Goal: Information Seeking & Learning: Learn about a topic

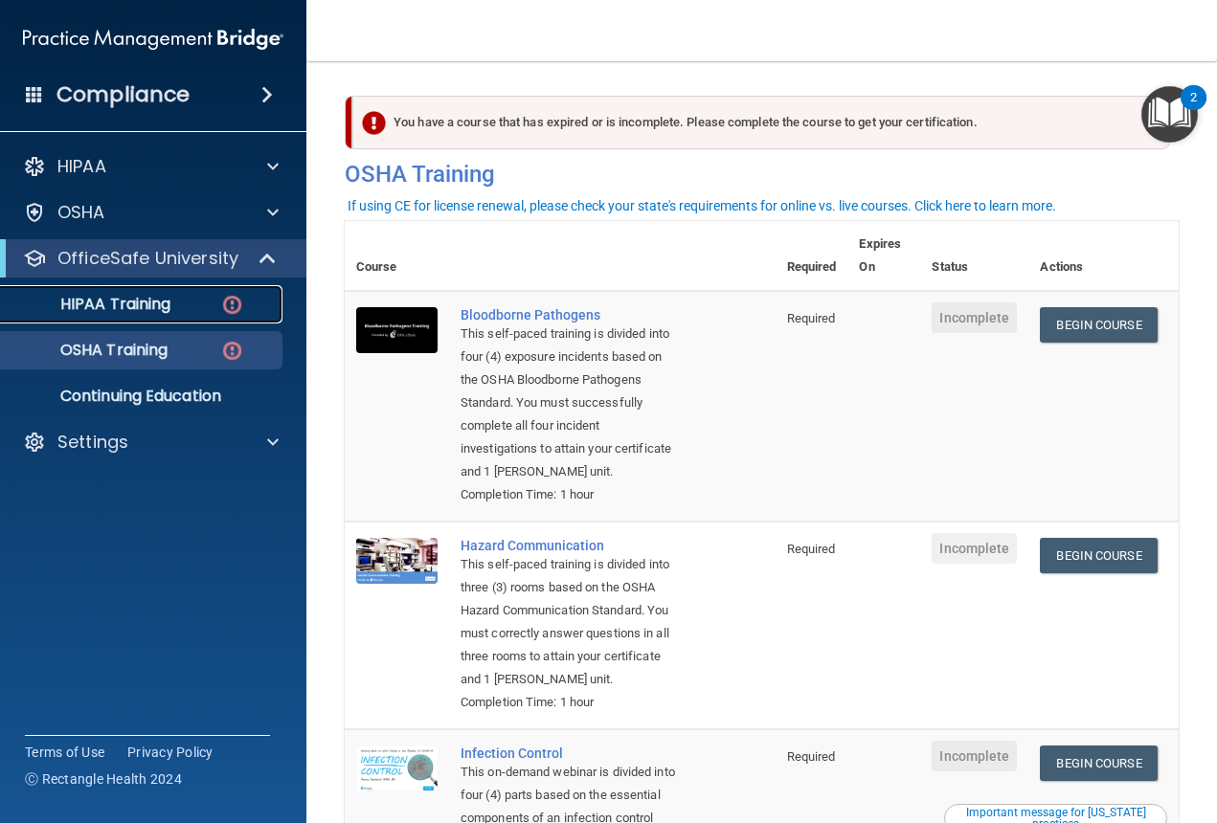
click at [182, 303] on div "HIPAA Training" at bounding box center [142, 304] width 261 height 19
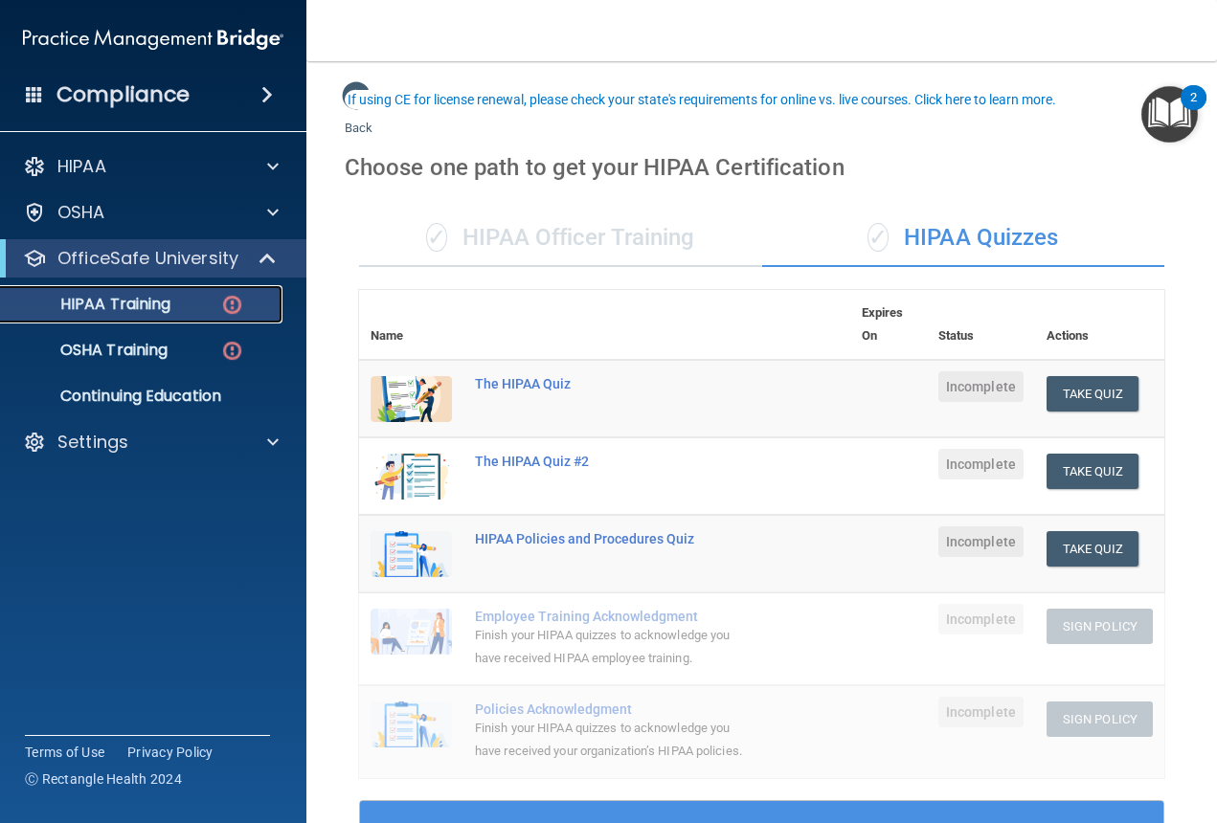
scroll to position [96, 0]
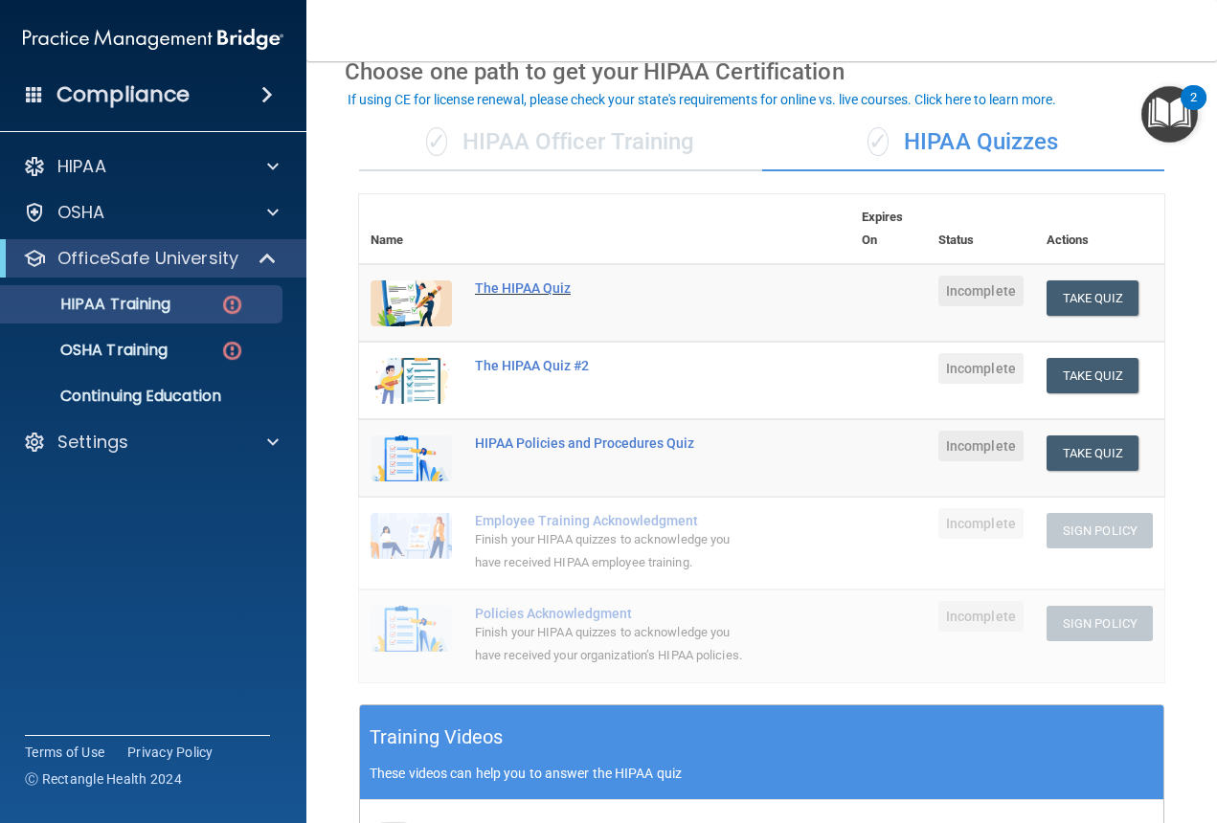
click at [553, 289] on div "The HIPAA Quiz" at bounding box center [615, 288] width 280 height 15
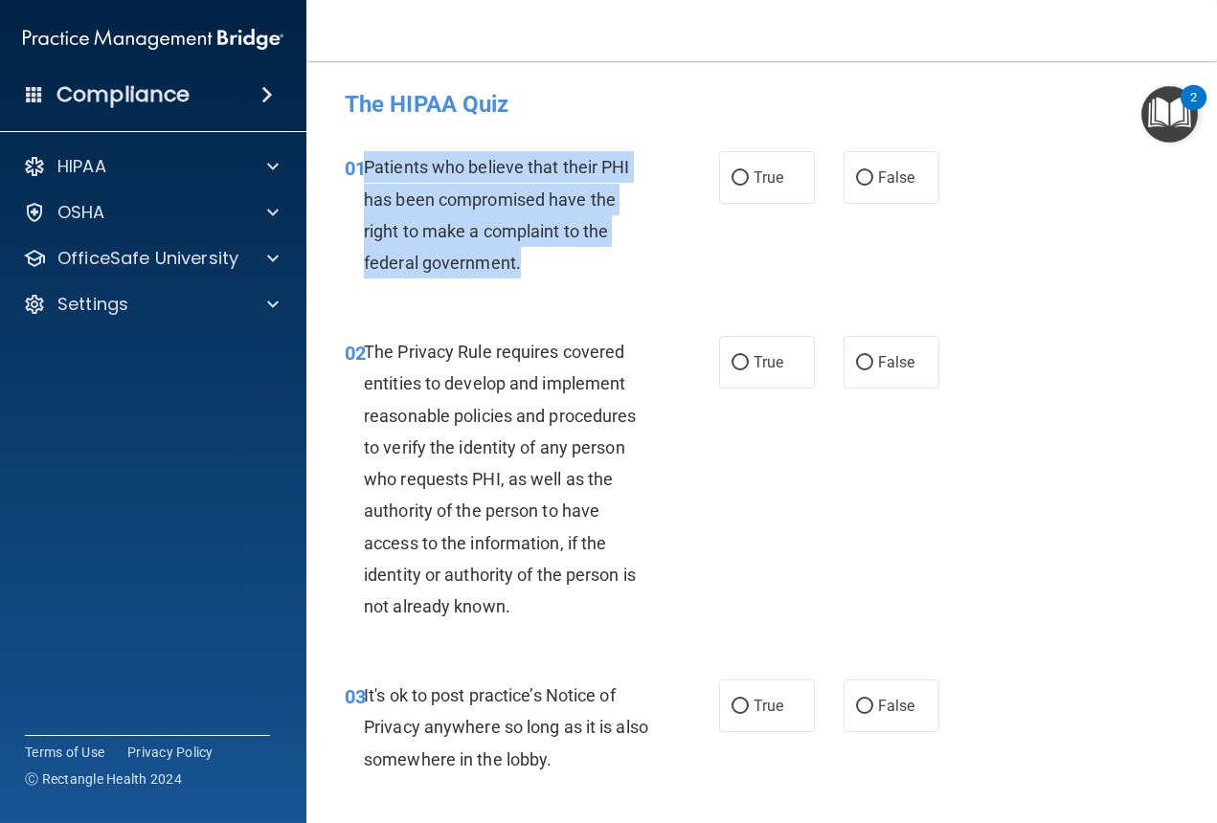
drag, startPoint x: 529, startPoint y: 276, endPoint x: 364, endPoint y: 161, distance: 200.8
click at [364, 161] on div "Patients who believe that their PHI has been compromised have the right to make…" at bounding box center [515, 214] width 302 height 127
copy span "Patients who believe that their PHI has been compromised have the right to make…"
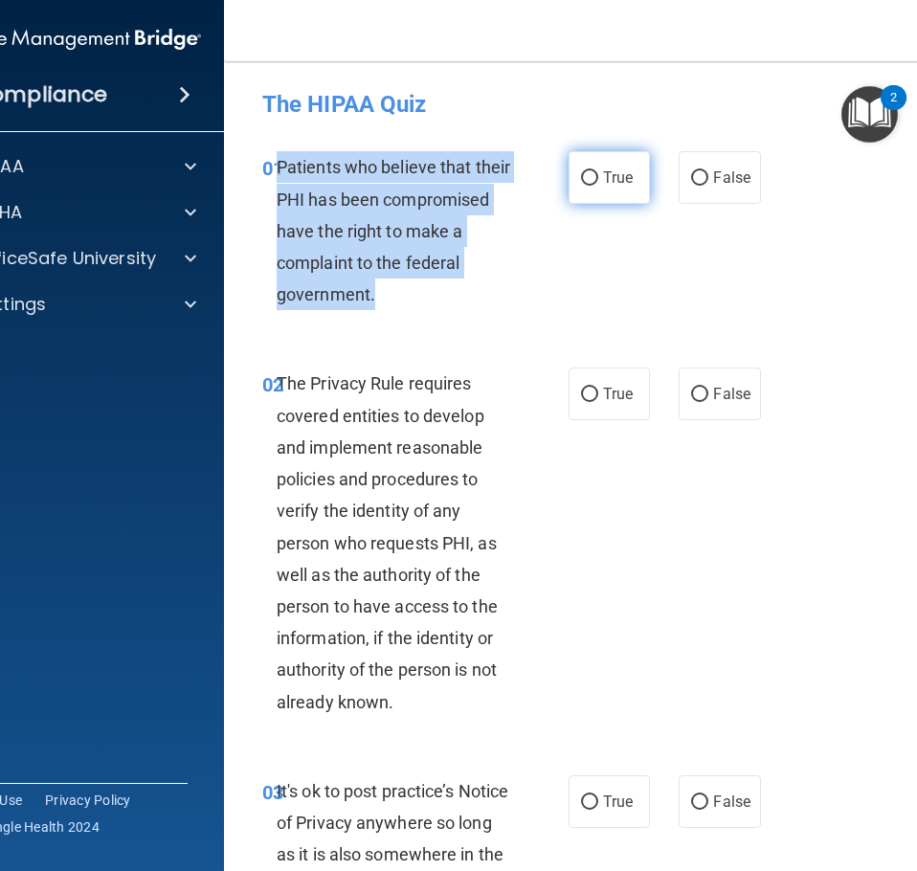
drag, startPoint x: 583, startPoint y: 173, endPoint x: 566, endPoint y: 184, distance: 20.2
click at [583, 173] on input "True" at bounding box center [589, 178] width 17 height 14
radio input "true"
click at [431, 291] on div "Patients who believe that their PHI has been compromised have the right to make…" at bounding box center [403, 230] width 252 height 159
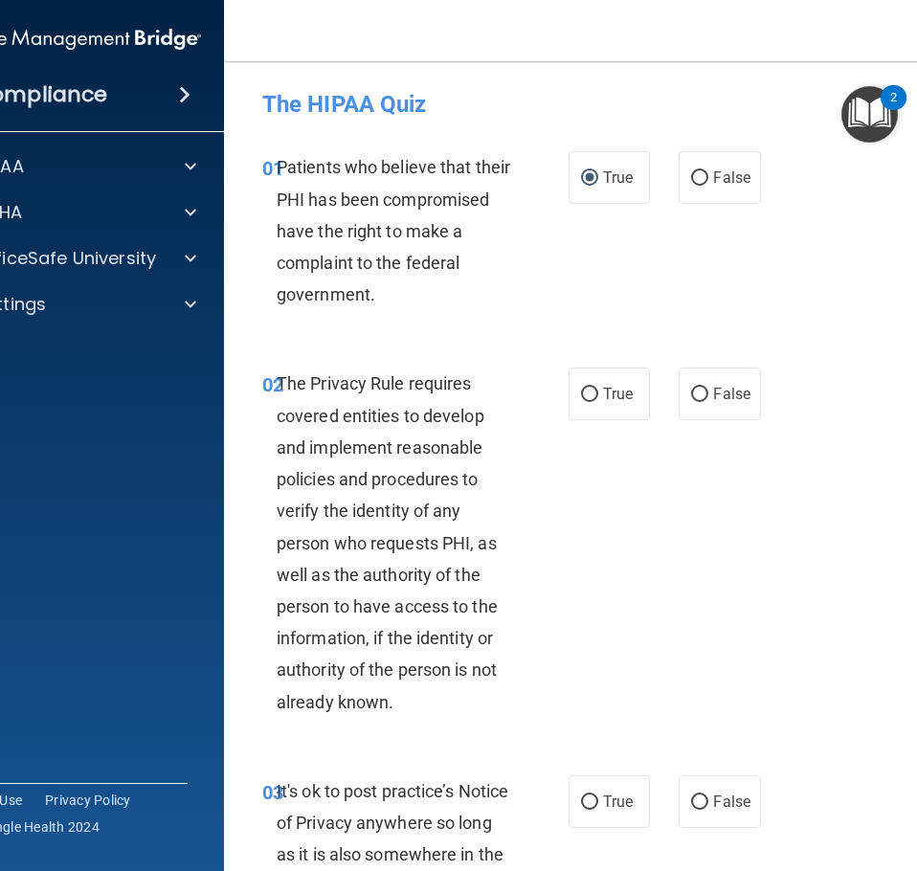
scroll to position [96, 0]
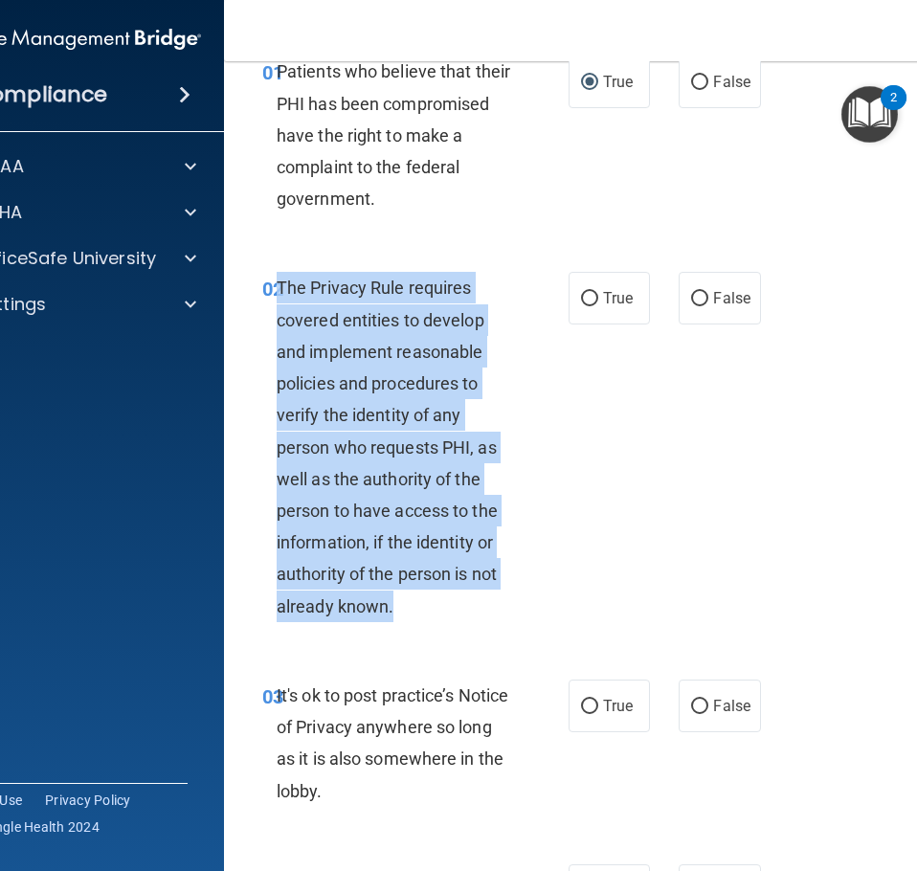
drag, startPoint x: 391, startPoint y: 614, endPoint x: 274, endPoint y: 292, distance: 342.3
click at [277, 292] on div "The Privacy Rule requires covered entities to develop and implement reasonable …" at bounding box center [403, 446] width 252 height 349
copy span "The Privacy Rule requires covered entities to develop and implement reasonable …"
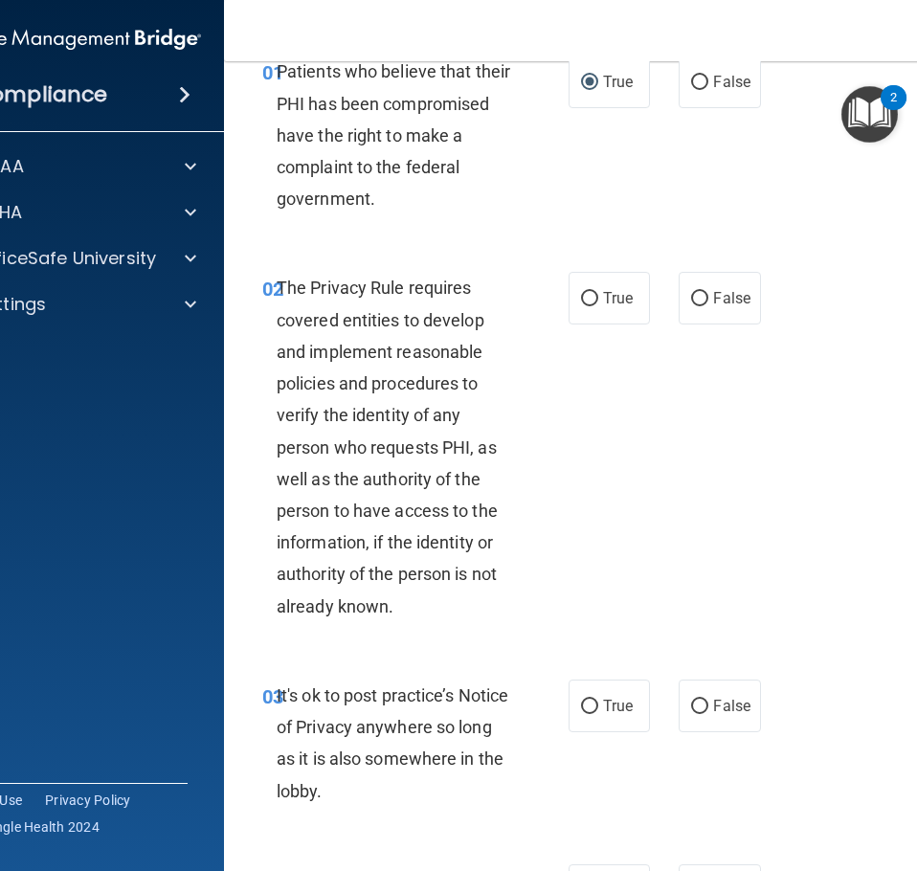
click at [604, 432] on div "02 The Privacy Rule requires covered entities to develop and implement reasonab…" at bounding box center [612, 451] width 728 height 407
click at [603, 291] on span "True" at bounding box center [618, 298] width 30 height 18
click at [598, 292] on input "True" at bounding box center [589, 299] width 17 height 14
radio input "true"
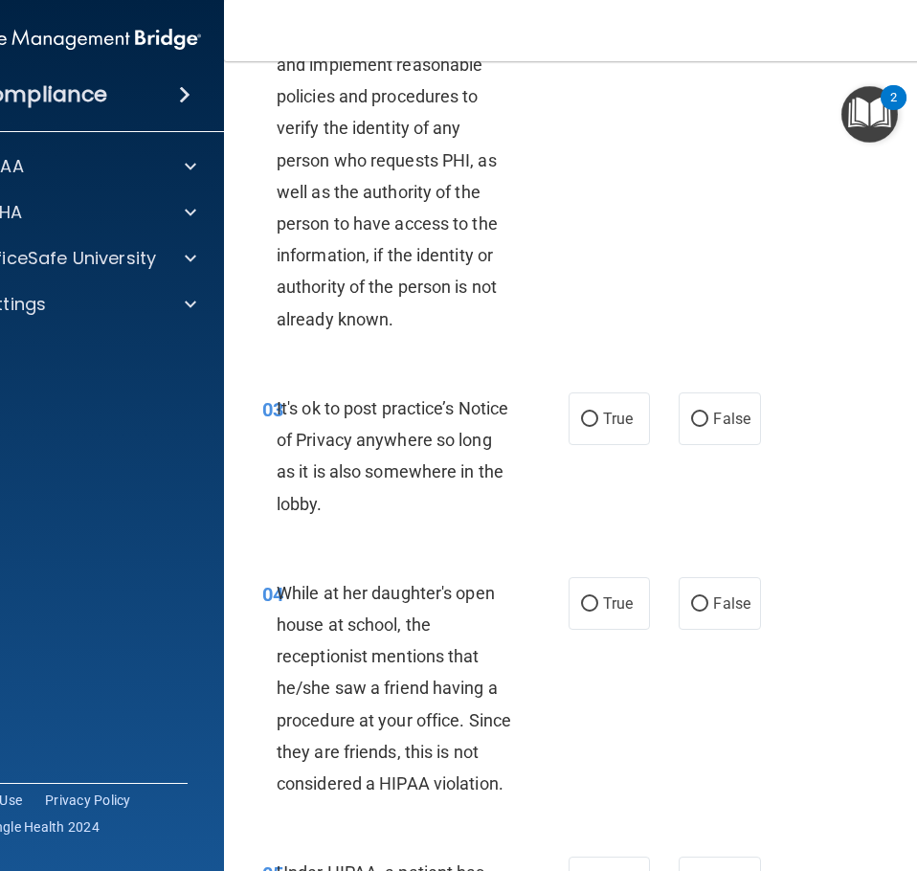
scroll to position [574, 0]
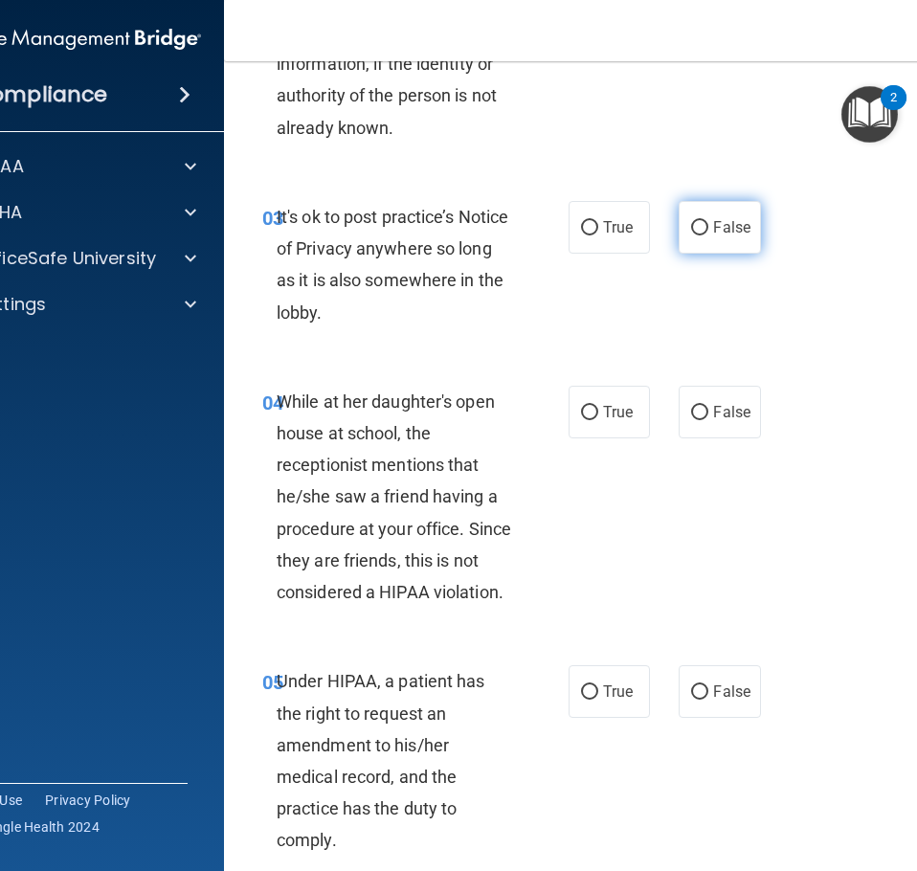
click at [733, 236] on span "False" at bounding box center [731, 227] width 37 height 18
click at [709, 236] on input "False" at bounding box center [699, 228] width 17 height 14
radio input "true"
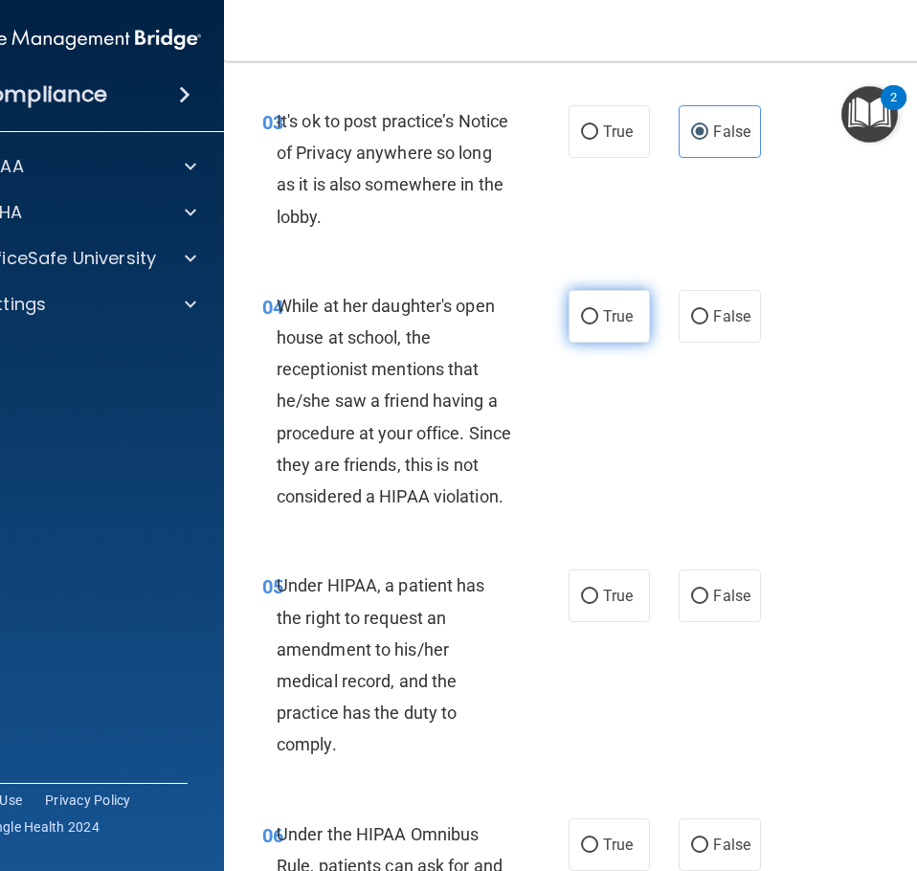
click at [603, 322] on span "True" at bounding box center [618, 316] width 30 height 18
click at [597, 322] on input "True" at bounding box center [589, 317] width 17 height 14
radio input "true"
click at [719, 326] on label "False" at bounding box center [719, 316] width 81 height 53
click at [709, 325] on input "False" at bounding box center [699, 317] width 17 height 14
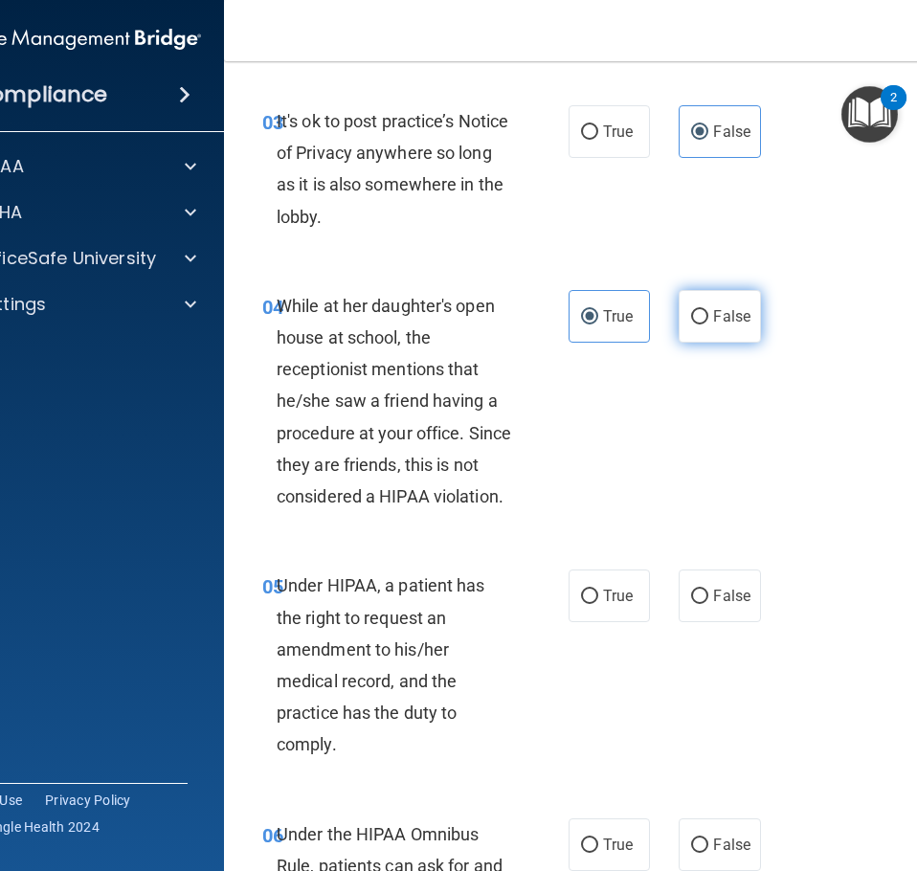
radio input "true"
radio input "false"
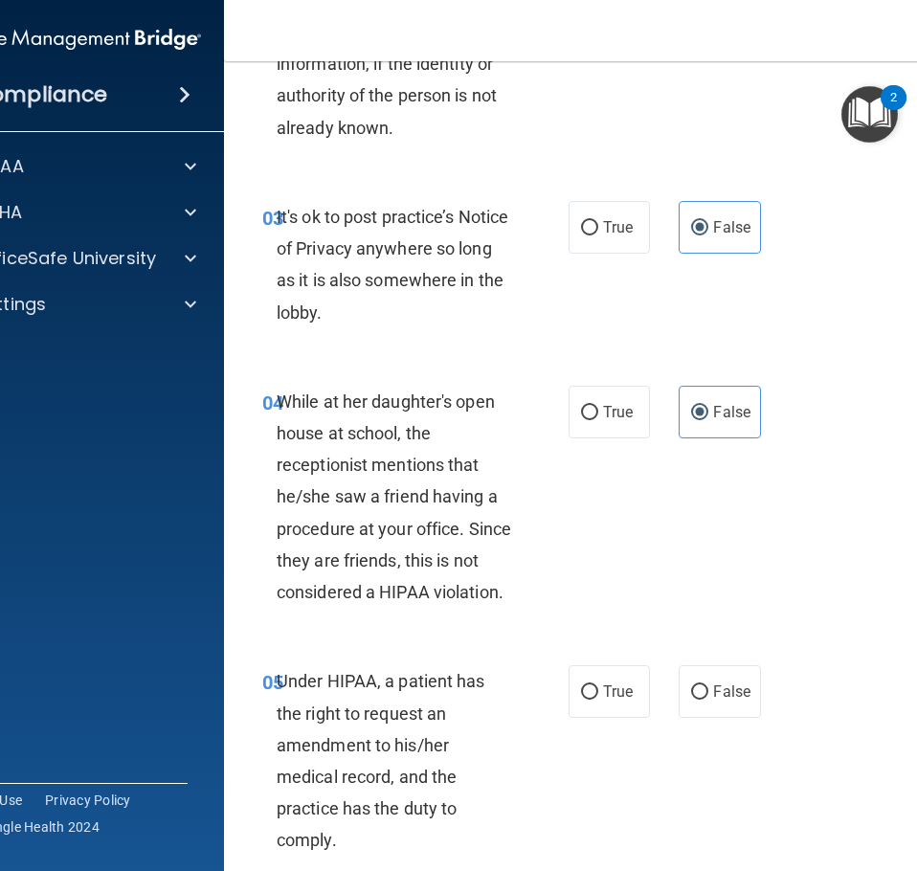
scroll to position [766, 0]
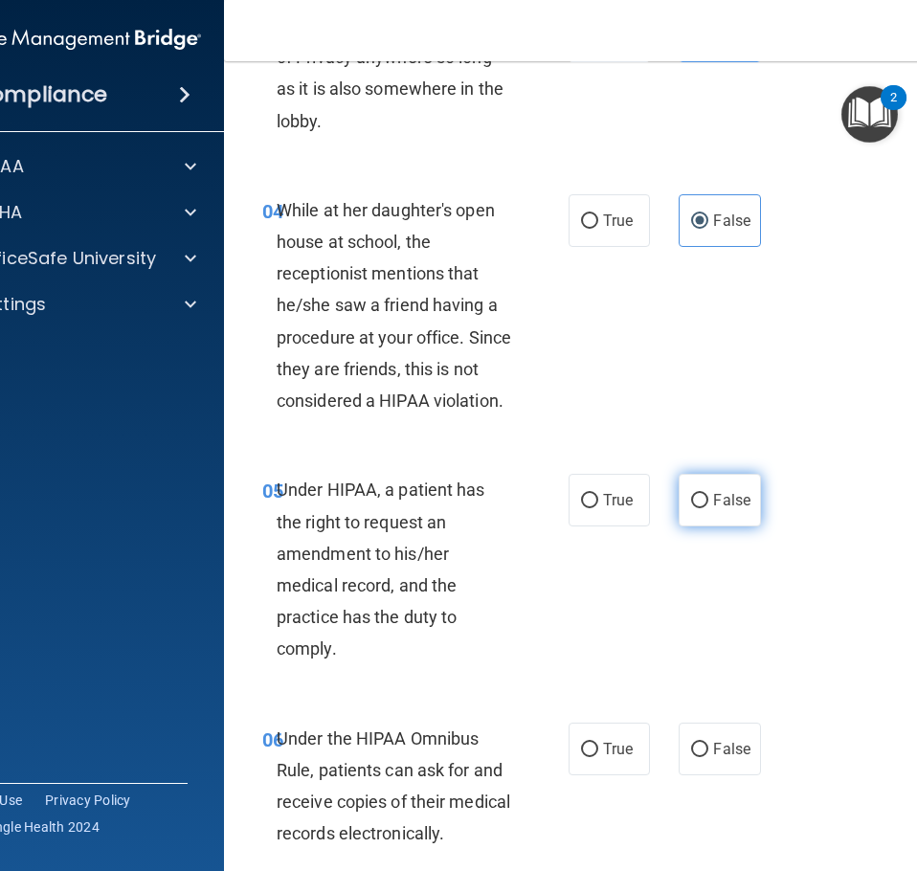
click at [734, 515] on label "False" at bounding box center [719, 500] width 81 height 53
click at [709, 508] on input "False" at bounding box center [699, 501] width 17 height 14
radio input "true"
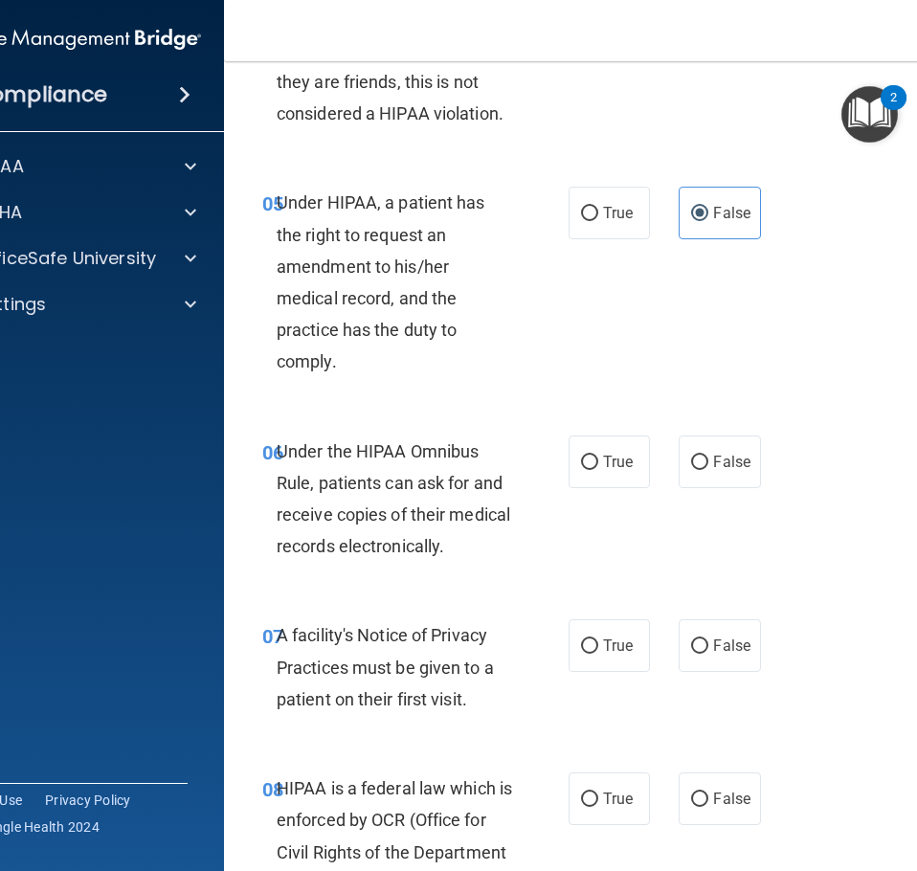
scroll to position [1149, 0]
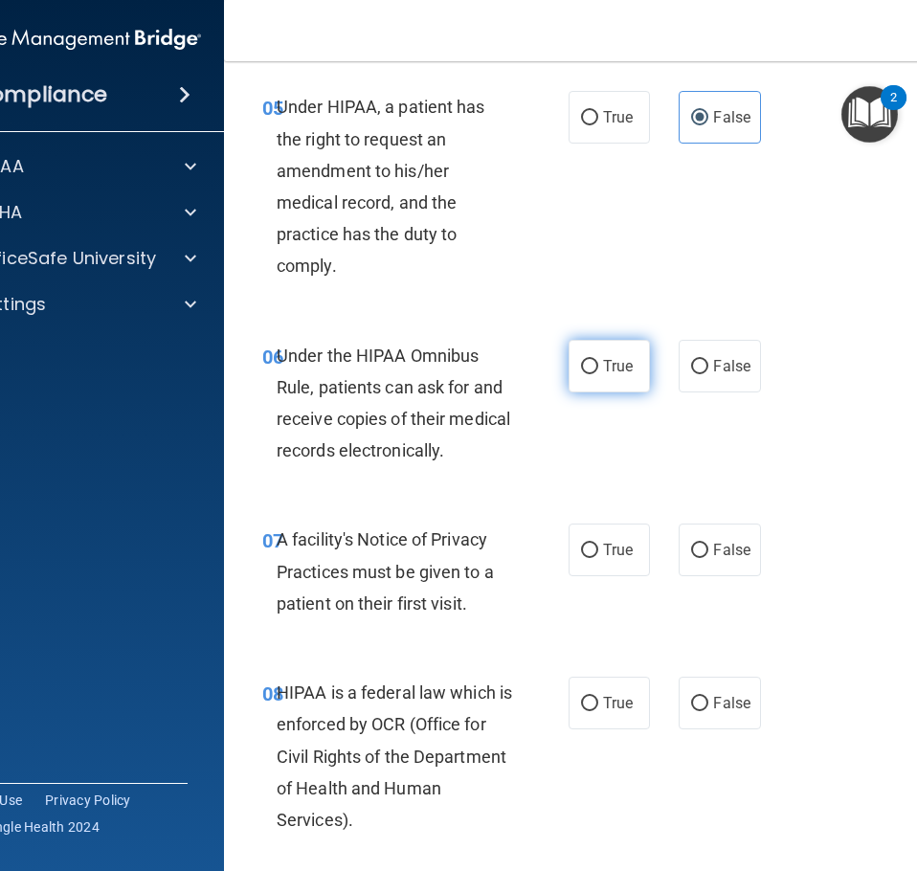
click at [606, 374] on span "True" at bounding box center [618, 366] width 30 height 18
click at [598, 374] on input "True" at bounding box center [589, 367] width 17 height 14
radio input "true"
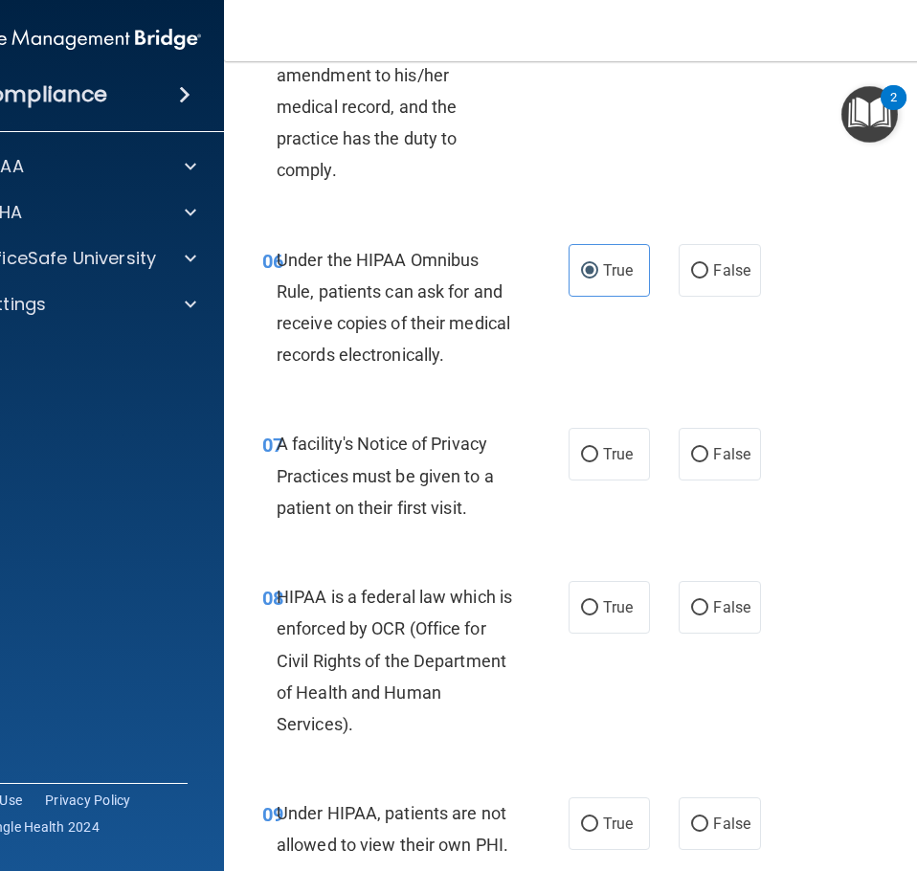
scroll to position [1340, 0]
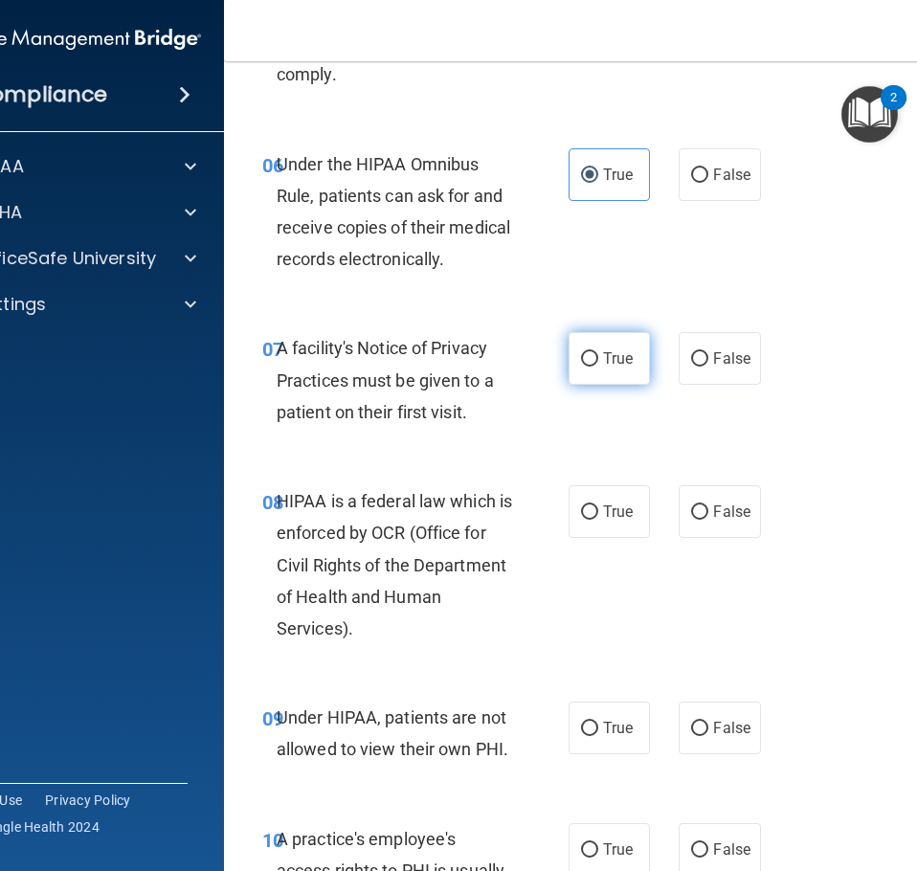
click at [582, 371] on label "True" at bounding box center [609, 358] width 81 height 53
click at [582, 367] on input "True" at bounding box center [589, 359] width 17 height 14
radio input "true"
click at [599, 501] on label "True" at bounding box center [609, 511] width 81 height 53
click at [598, 506] on input "True" at bounding box center [589, 513] width 17 height 14
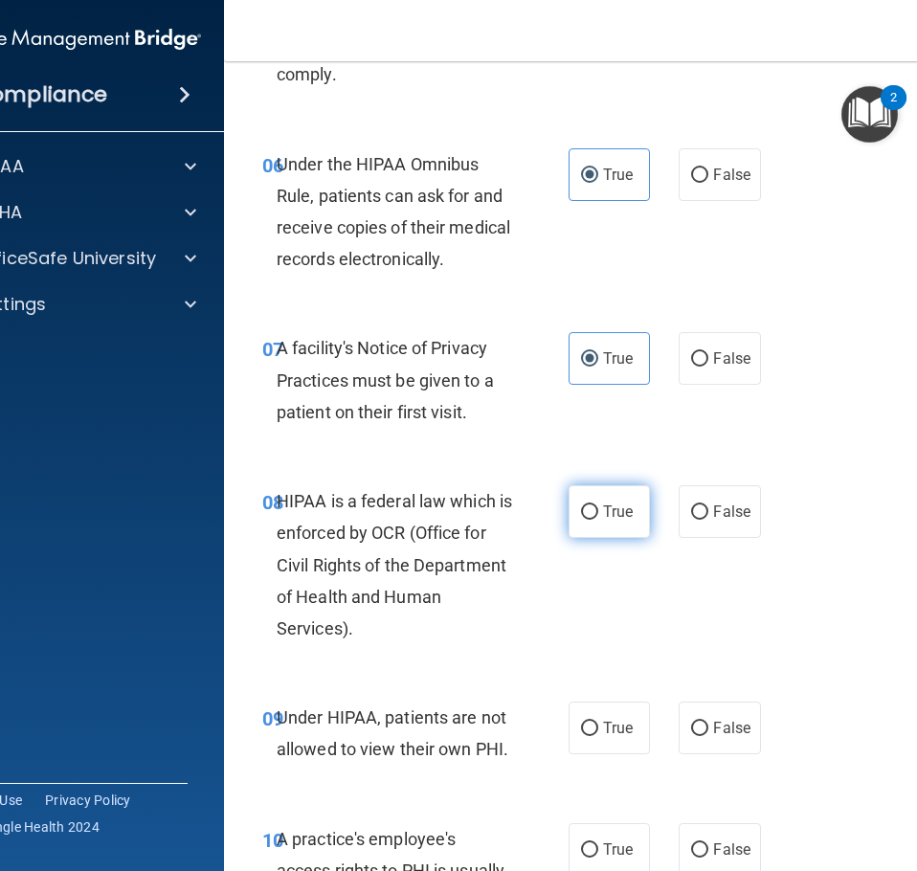
radio input "true"
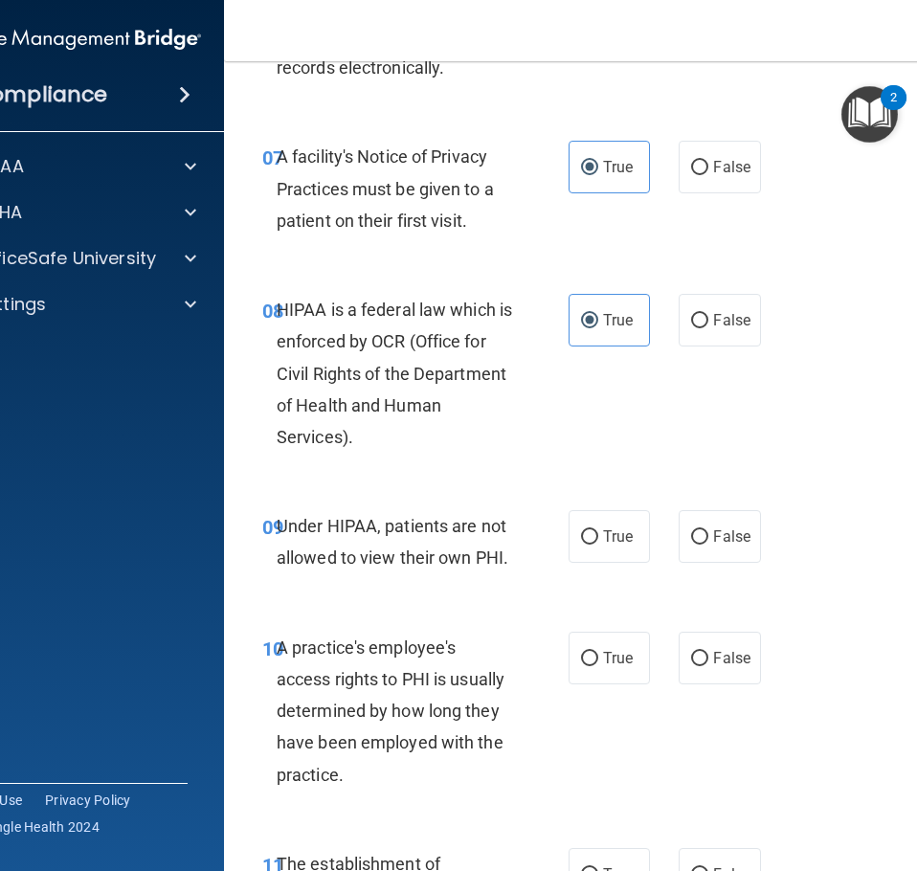
scroll to position [1628, 0]
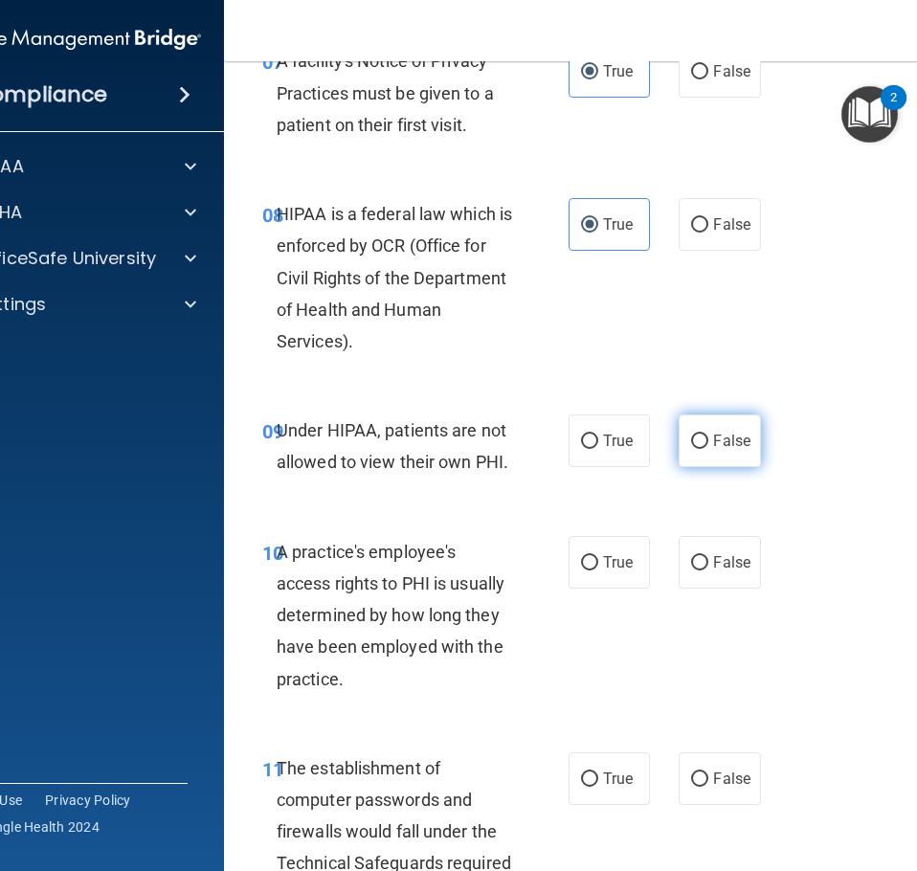
click at [737, 458] on label "False" at bounding box center [719, 441] width 81 height 53
click at [709, 449] on input "False" at bounding box center [699, 442] width 17 height 14
radio input "true"
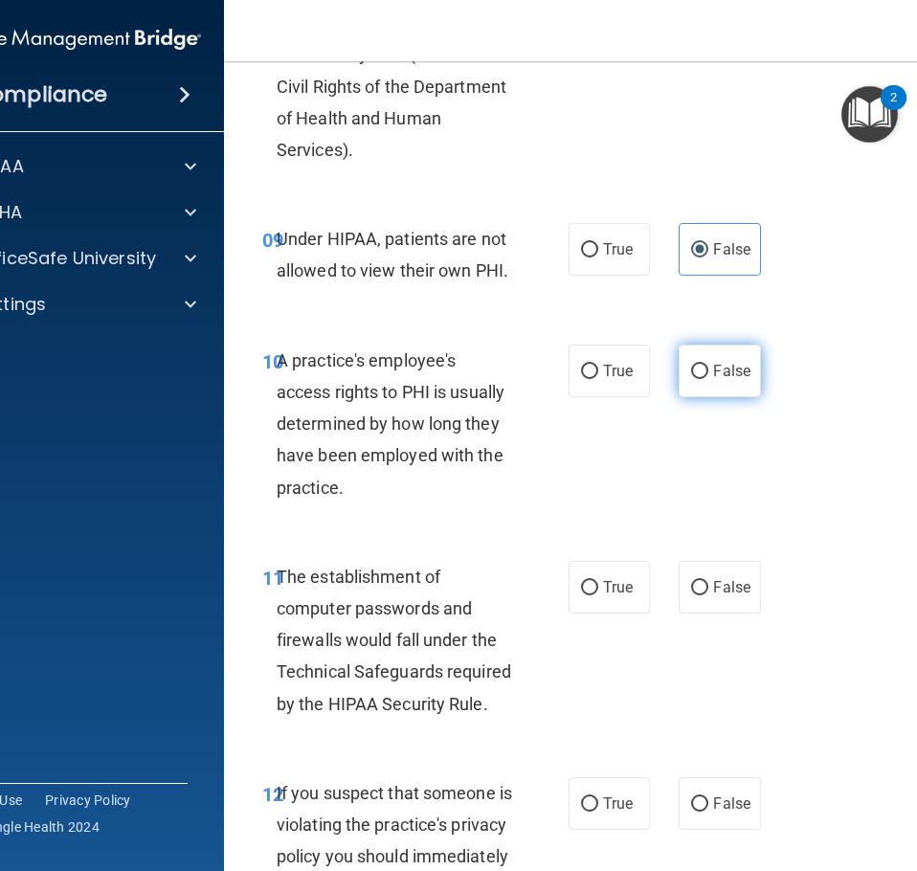
click at [713, 373] on span "False" at bounding box center [731, 371] width 37 height 18
click at [709, 373] on input "False" at bounding box center [699, 372] width 17 height 14
radio input "true"
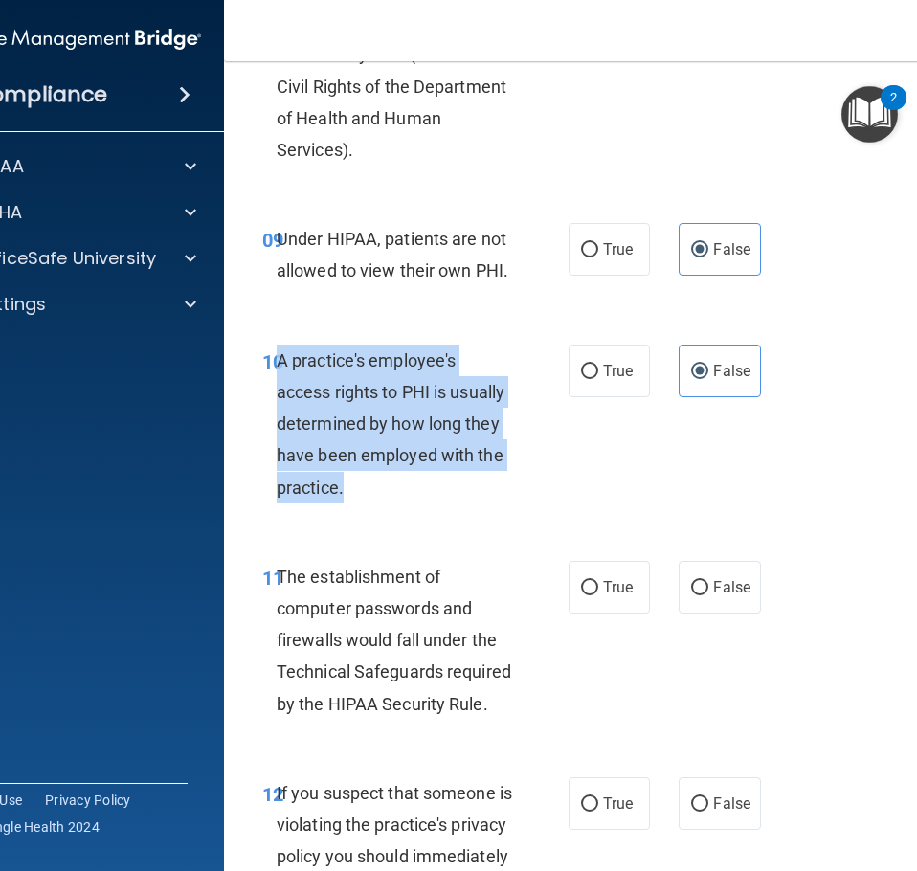
drag, startPoint x: 370, startPoint y: 500, endPoint x: 272, endPoint y: 371, distance: 161.2
click at [277, 371] on div "A practice's employee's access rights to PHI is usually determined by how long …" at bounding box center [403, 424] width 252 height 159
copy span "A practice's employee's access rights to PHI is usually determined by how long …"
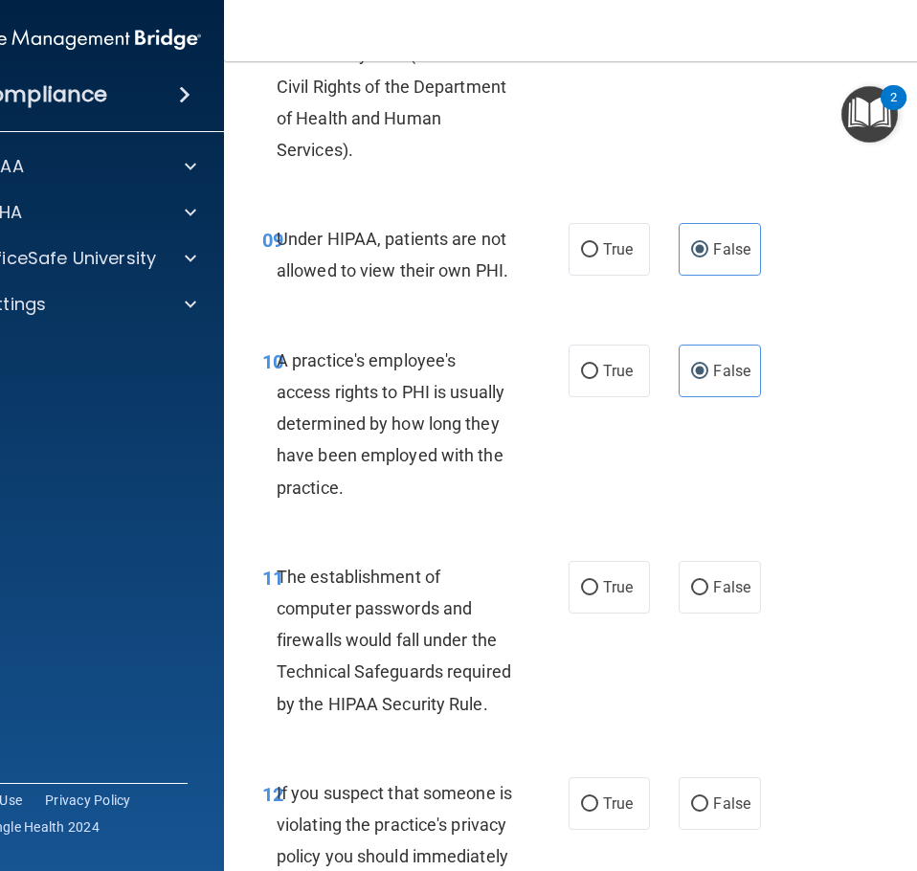
click at [789, 478] on div "10 A practice's employee's access rights to PHI is usually determined by how lo…" at bounding box center [612, 429] width 728 height 216
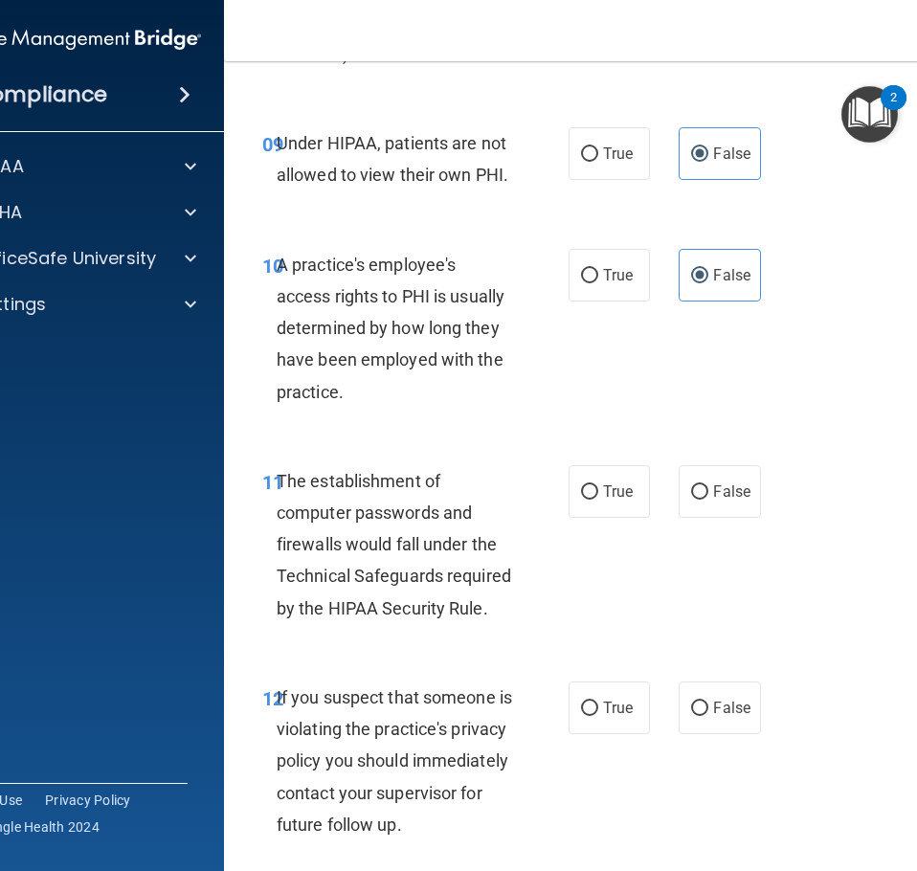
scroll to position [2011, 0]
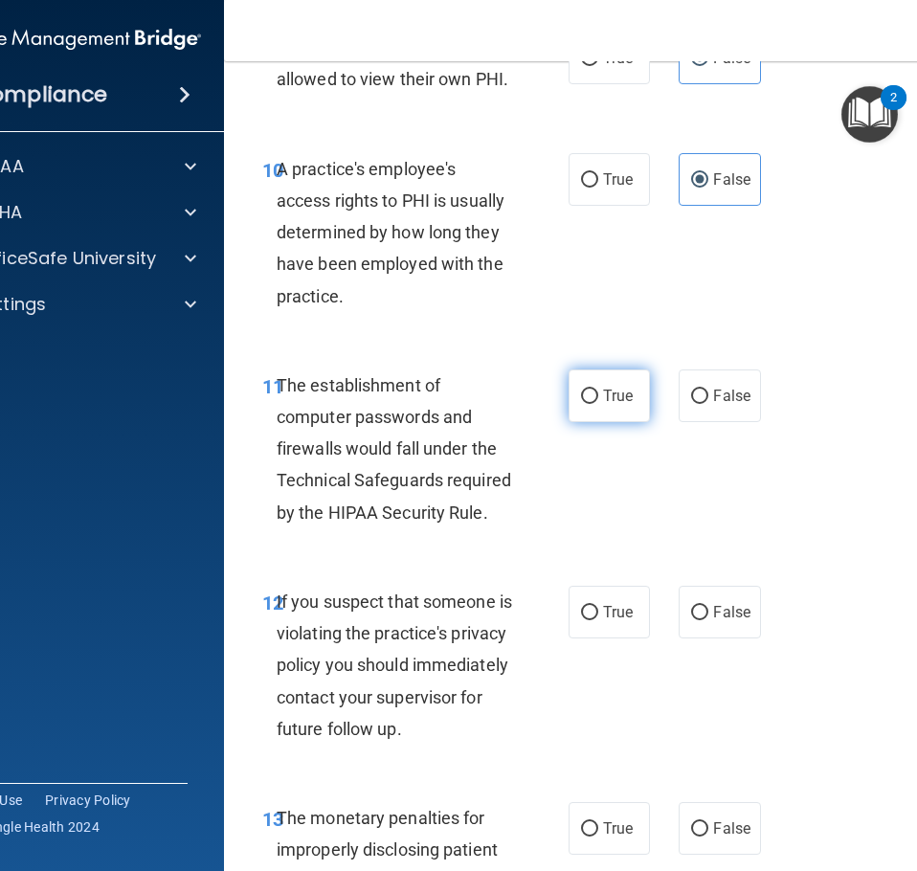
click at [581, 398] on input "True" at bounding box center [589, 397] width 17 height 14
radio input "true"
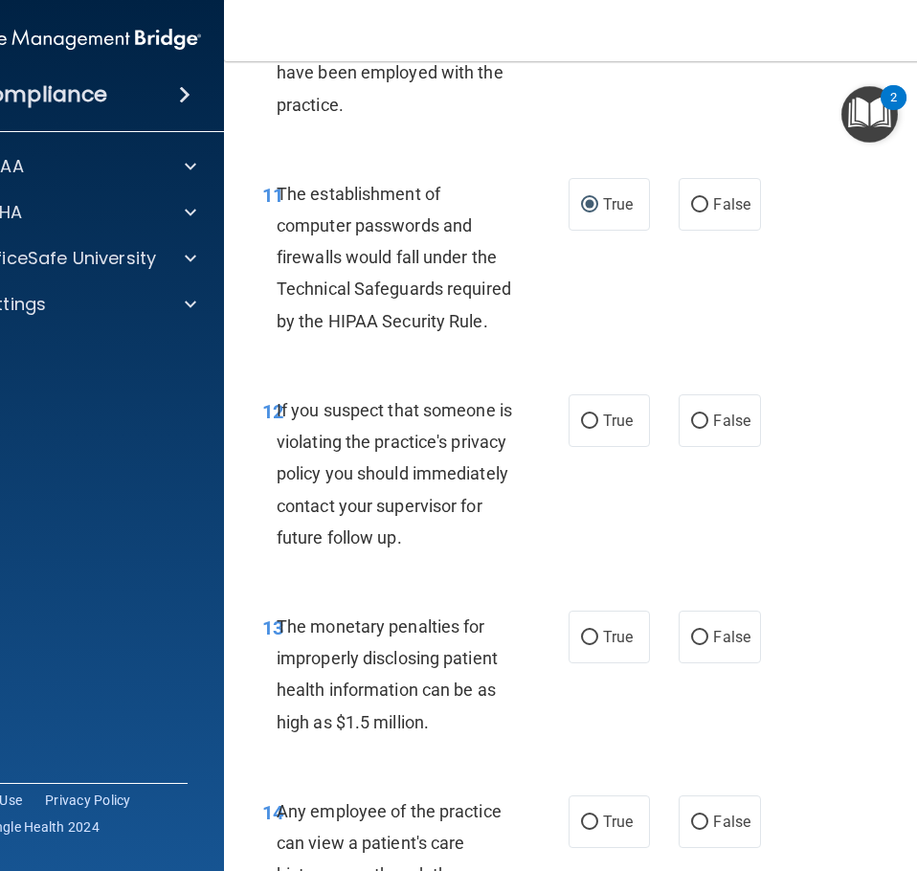
scroll to position [2298, 0]
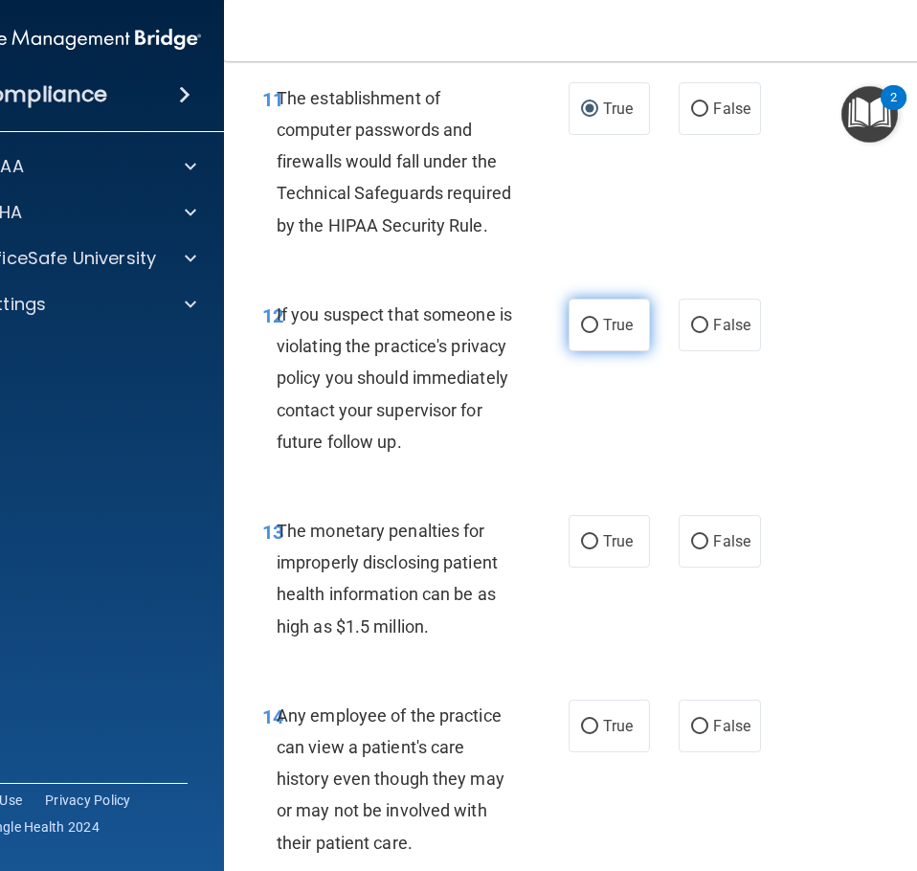
click at [569, 332] on label "True" at bounding box center [609, 325] width 81 height 53
click at [581, 332] on input "True" at bounding box center [589, 326] width 17 height 14
radio input "true"
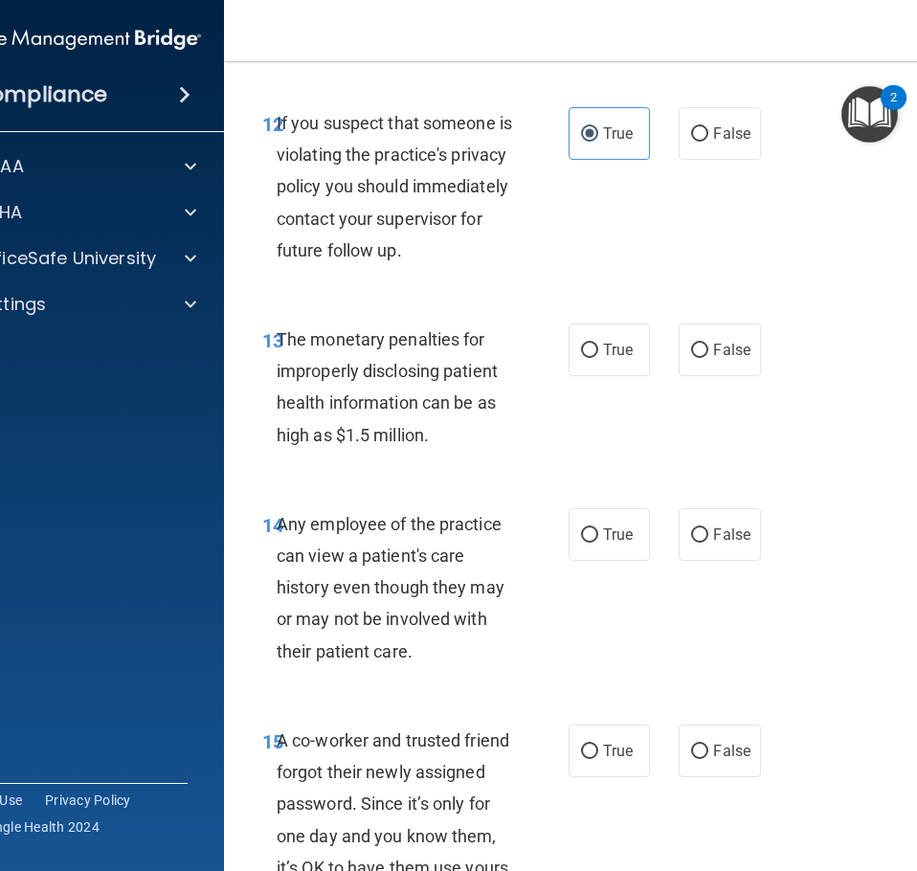
scroll to position [2585, 0]
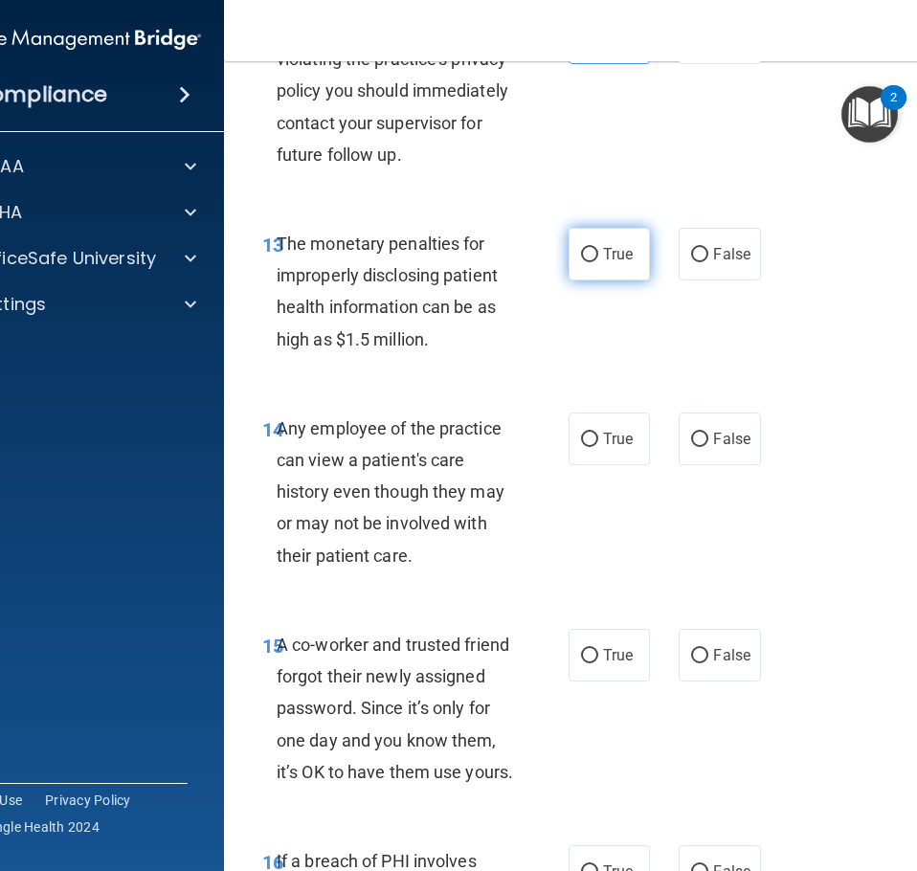
click at [592, 256] on label "True" at bounding box center [609, 254] width 81 height 53
click at [592, 256] on input "True" at bounding box center [589, 255] width 17 height 14
radio input "true"
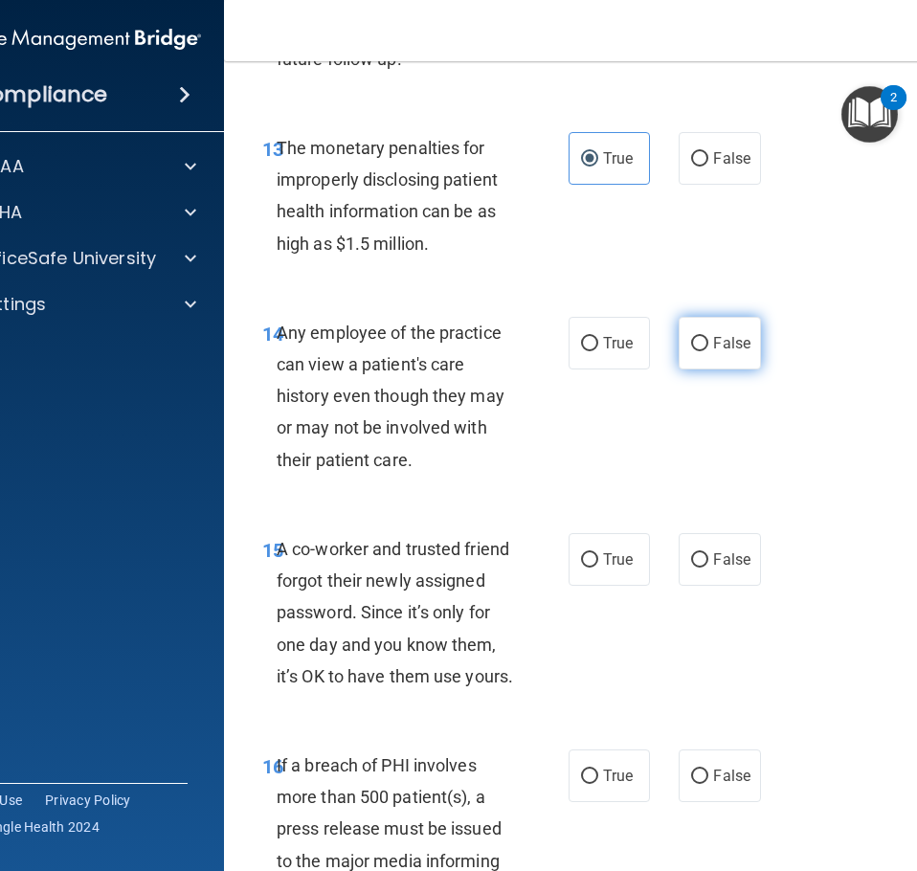
click at [738, 353] on label "False" at bounding box center [719, 343] width 81 height 53
click at [709, 351] on input "False" at bounding box center [699, 344] width 17 height 14
radio input "true"
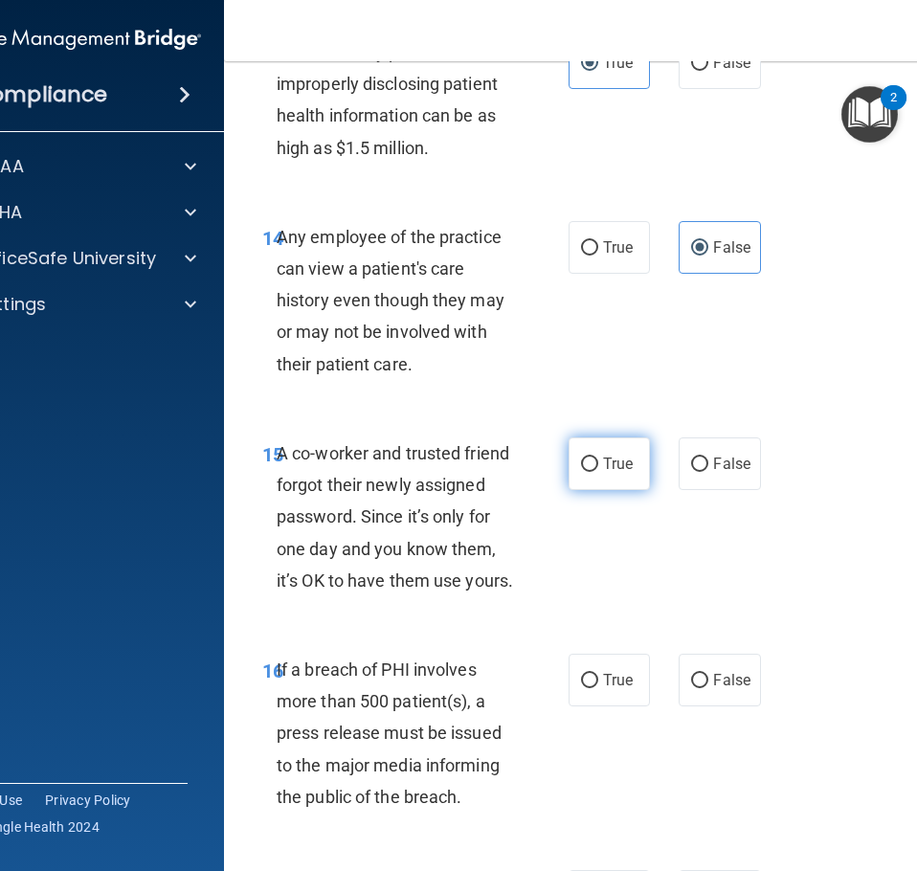
scroll to position [2872, 0]
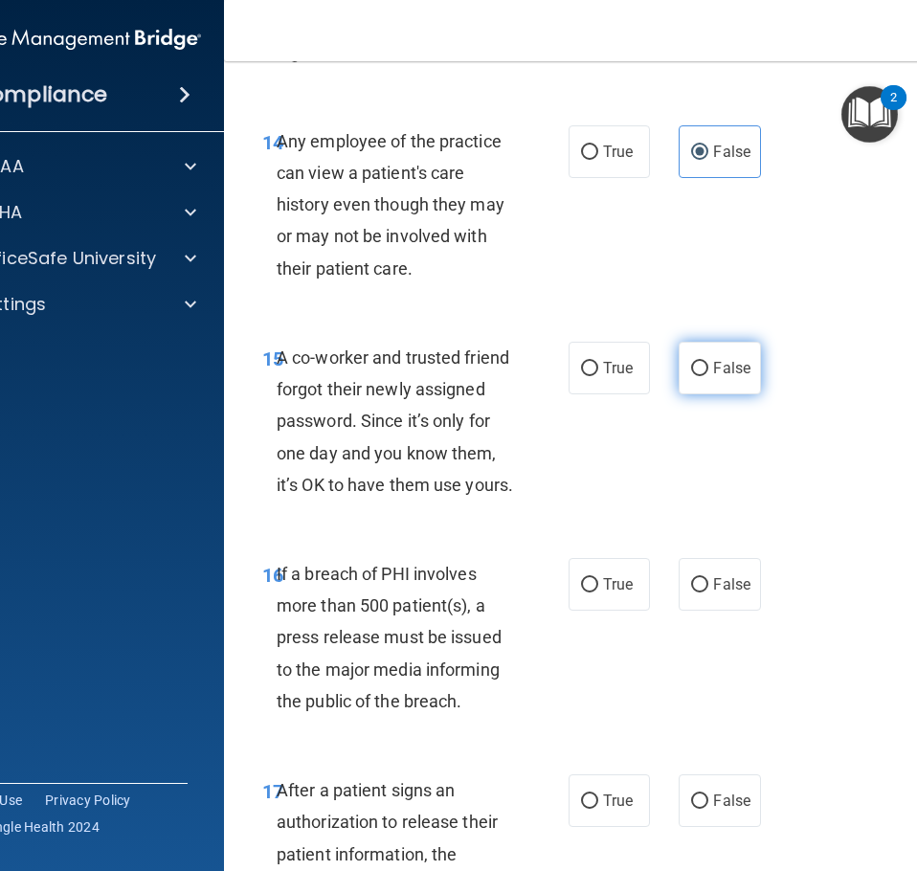
click at [726, 358] on label "False" at bounding box center [719, 368] width 81 height 53
click at [709, 362] on input "False" at bounding box center [699, 369] width 17 height 14
radio input "true"
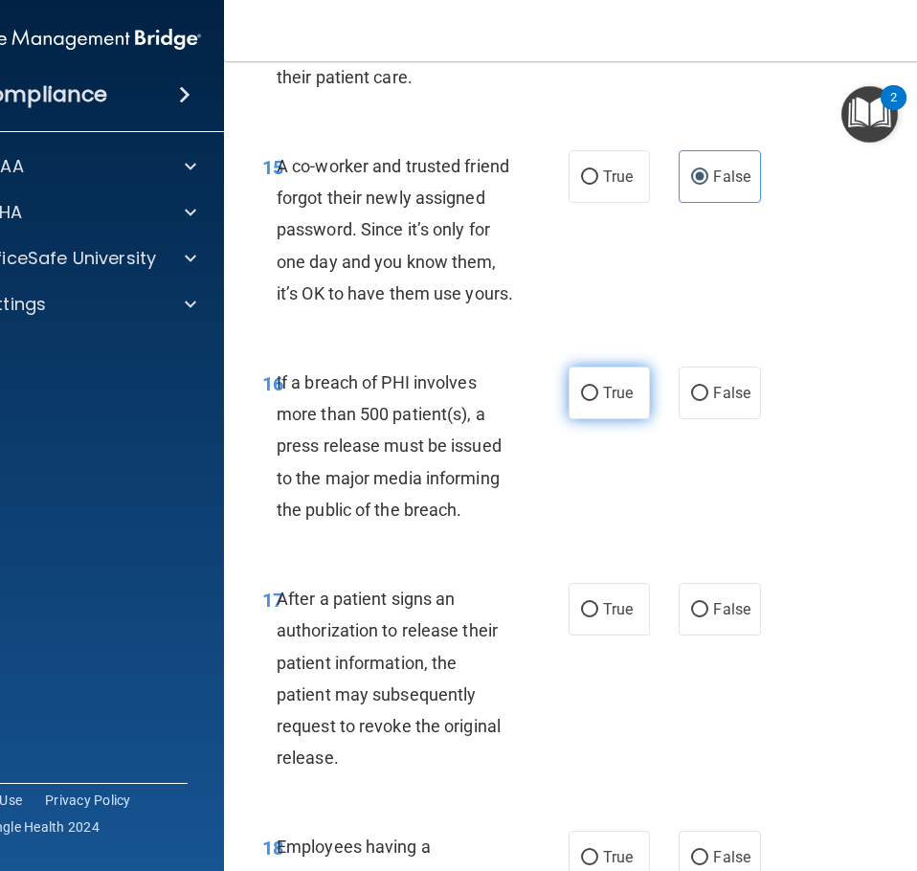
click at [582, 401] on label "True" at bounding box center [609, 393] width 81 height 53
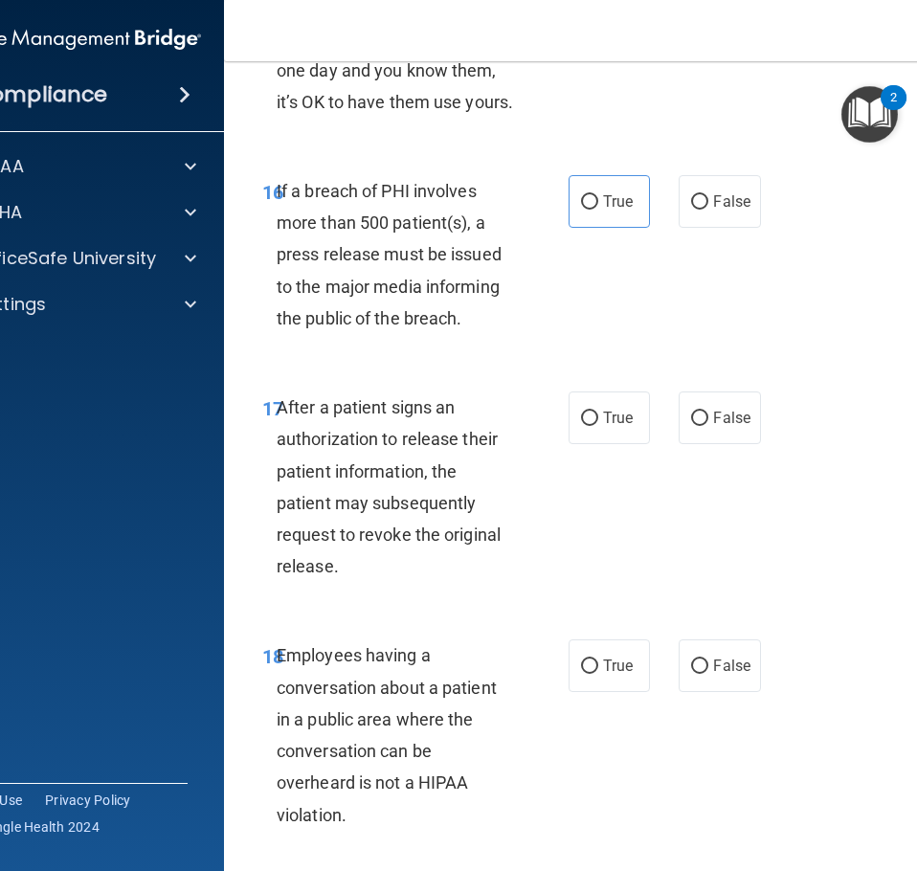
scroll to position [3351, 0]
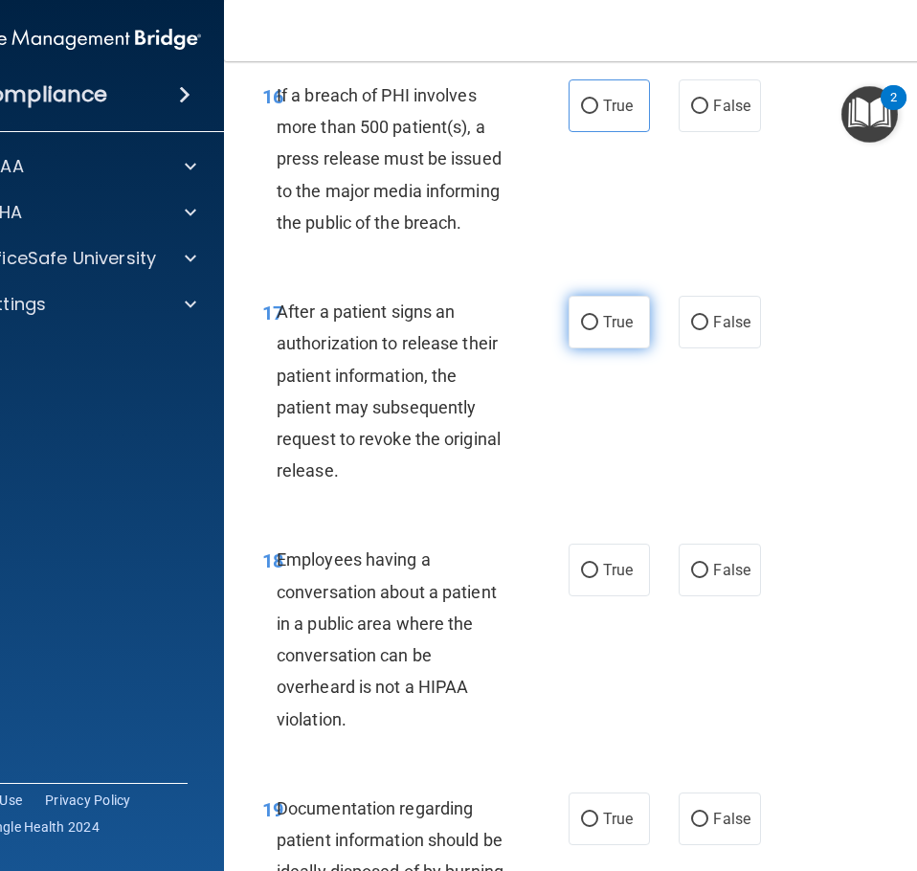
click at [582, 326] on input "True" at bounding box center [589, 323] width 17 height 14
radio input "true"
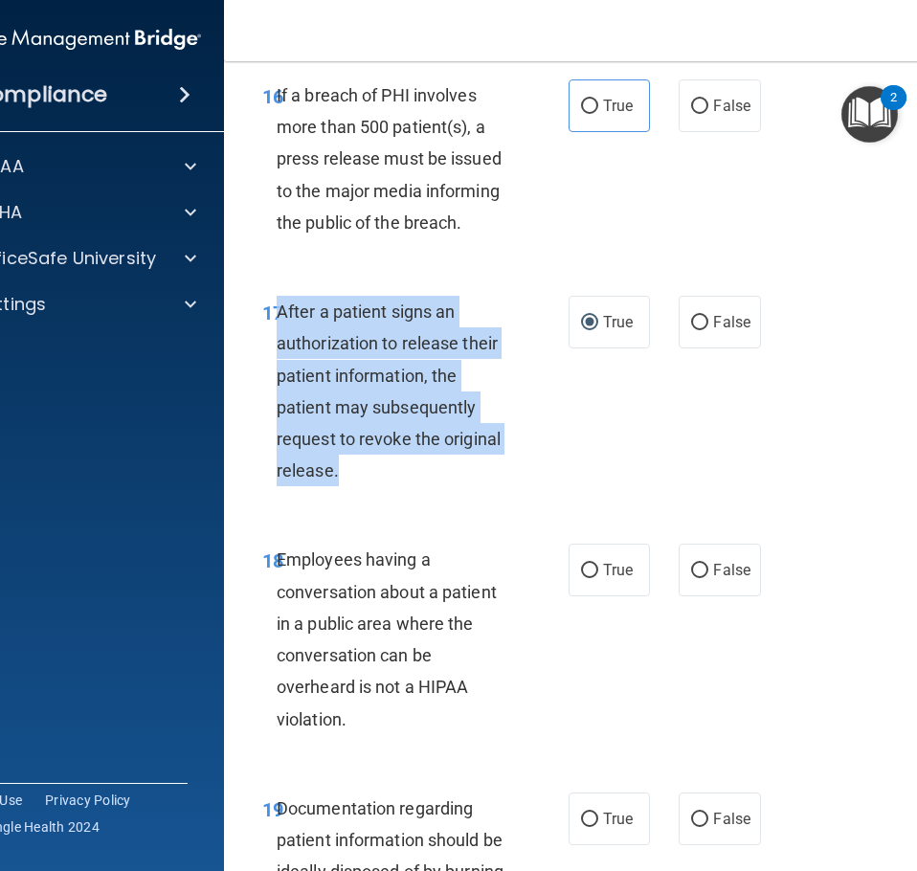
drag, startPoint x: 348, startPoint y: 470, endPoint x: 271, endPoint y: 298, distance: 188.6
click at [277, 298] on div "After a patient signs an authorization to release their patient information, th…" at bounding box center [403, 391] width 252 height 191
copy span "After a patient signs an authorization to release their patient information, th…"
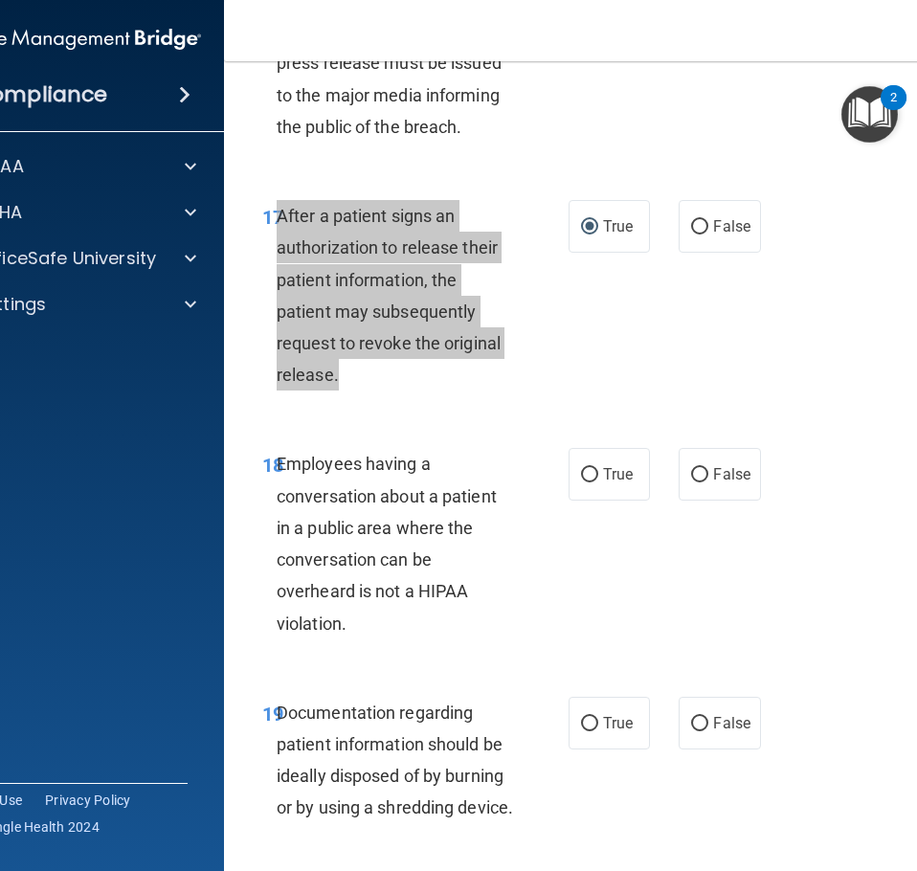
scroll to position [3543, 0]
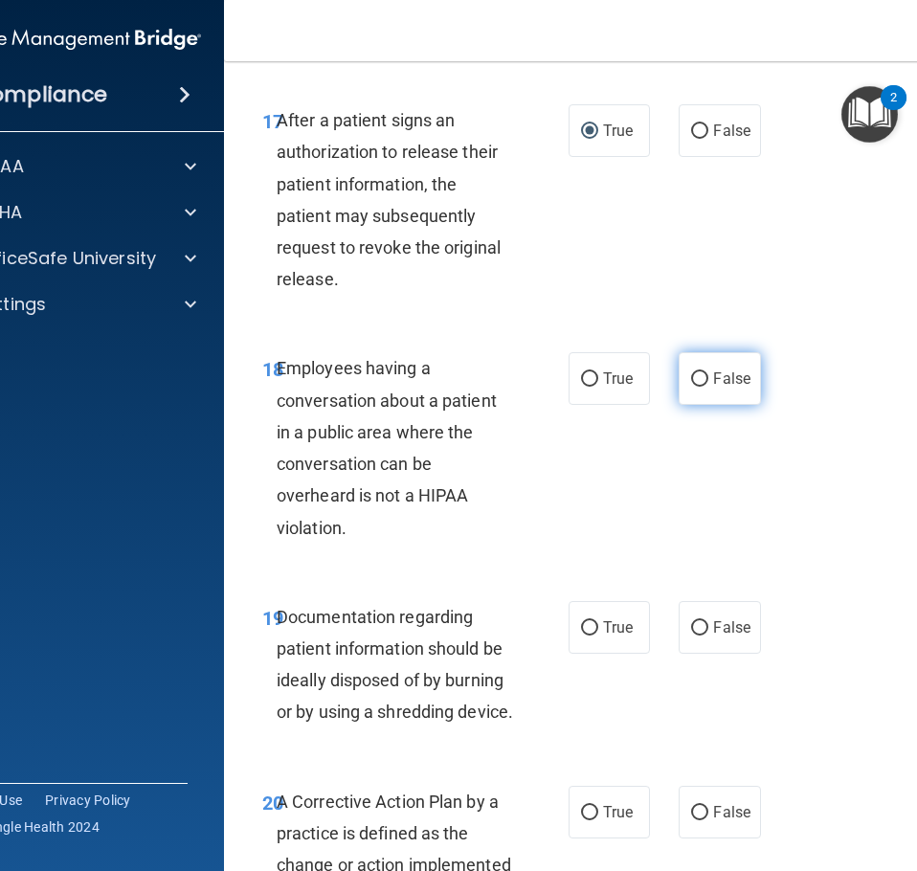
click at [706, 380] on label "False" at bounding box center [719, 378] width 81 height 53
click at [706, 380] on input "False" at bounding box center [699, 379] width 17 height 14
radio input "true"
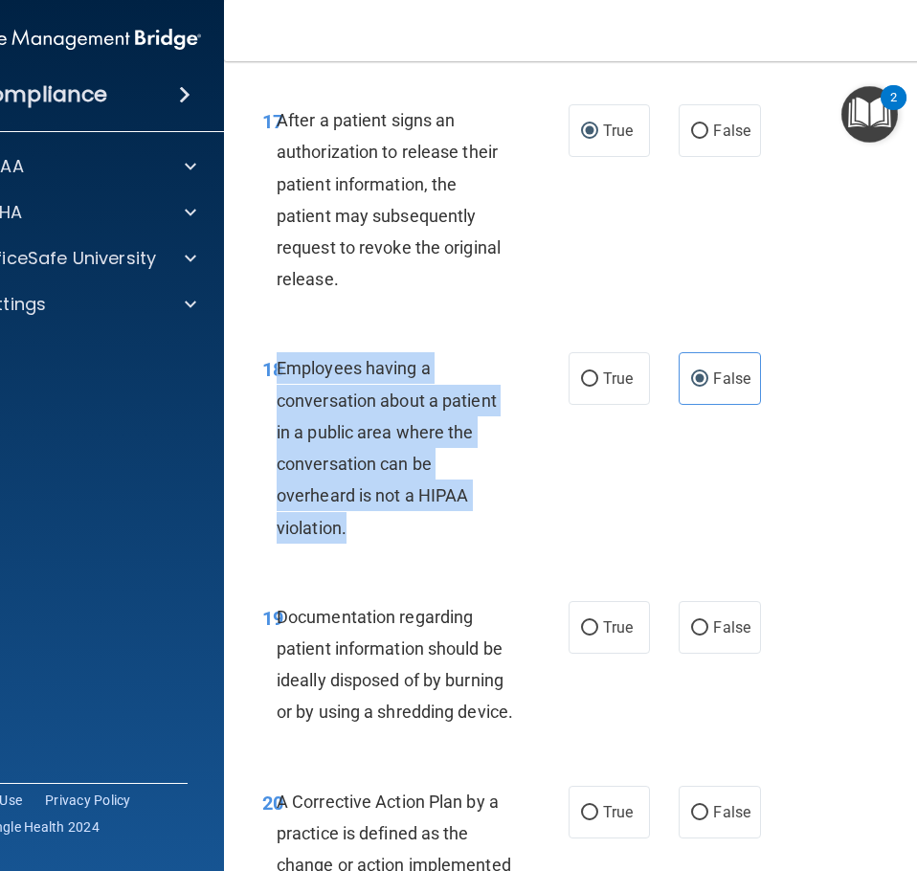
drag, startPoint x: 384, startPoint y: 534, endPoint x: 274, endPoint y: 369, distance: 198.9
click at [277, 369] on div "Employees having a conversation about a patient in a public area where the conv…" at bounding box center [403, 447] width 252 height 191
copy span "Employees having a conversation about a patient in a public area where the conv…"
click at [406, 533] on div "Employees having a conversation about a patient in a public area where the conv…" at bounding box center [403, 447] width 252 height 191
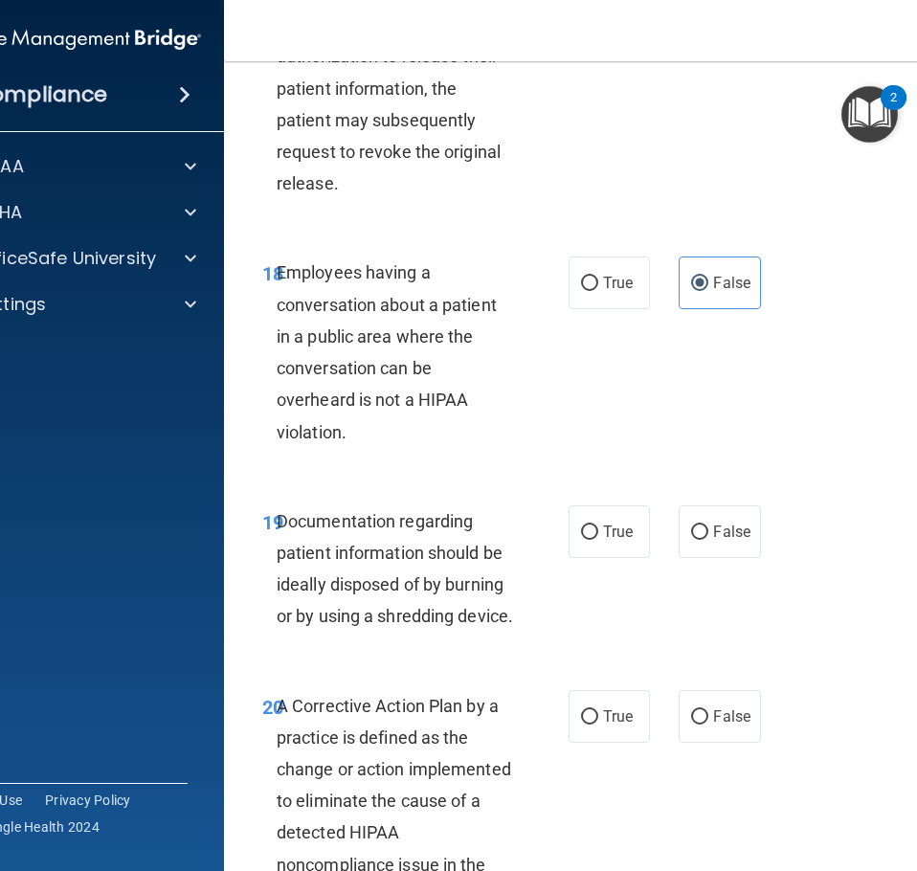
scroll to position [3734, 0]
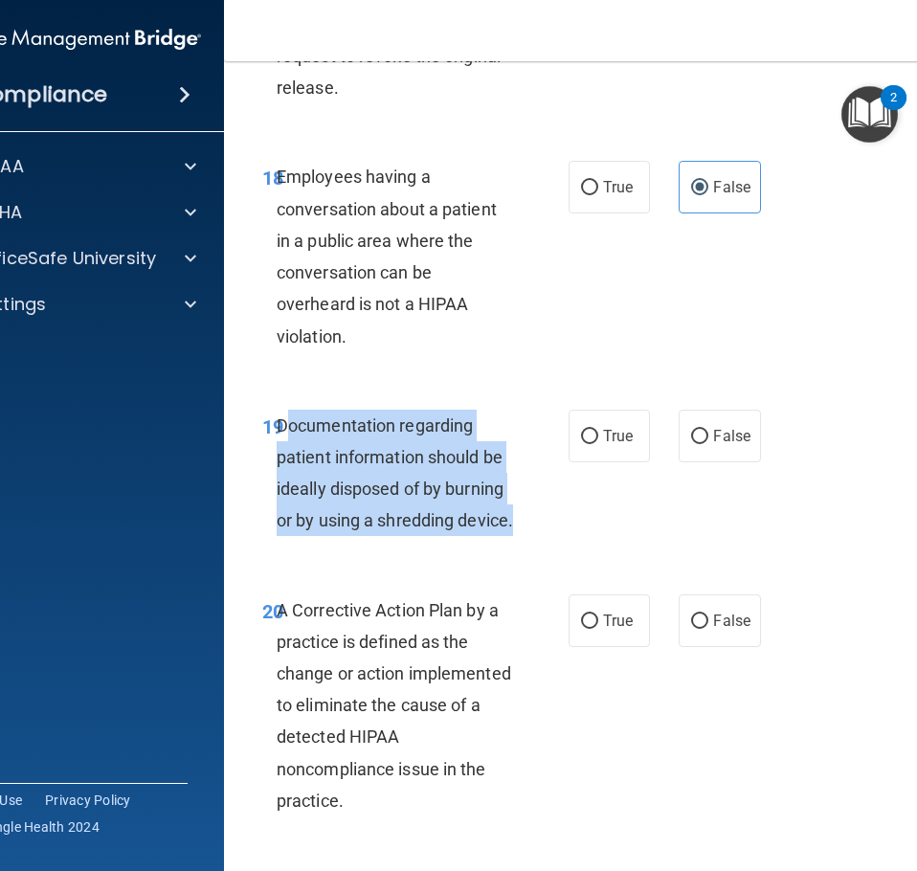
drag, startPoint x: 421, startPoint y: 515, endPoint x: 277, endPoint y: 431, distance: 167.3
click at [277, 431] on div "Documentation regarding patient information should be ideally disposed of by bu…" at bounding box center [403, 473] width 252 height 127
click at [277, 431] on span "Documentation regarding patient information should be ideally disposed of by bu…" at bounding box center [395, 474] width 236 height 116
drag, startPoint x: 512, startPoint y: 526, endPoint x: 275, endPoint y: 424, distance: 258.2
click at [277, 424] on div "Documentation regarding patient information should be ideally disposed of by bu…" at bounding box center [403, 473] width 252 height 127
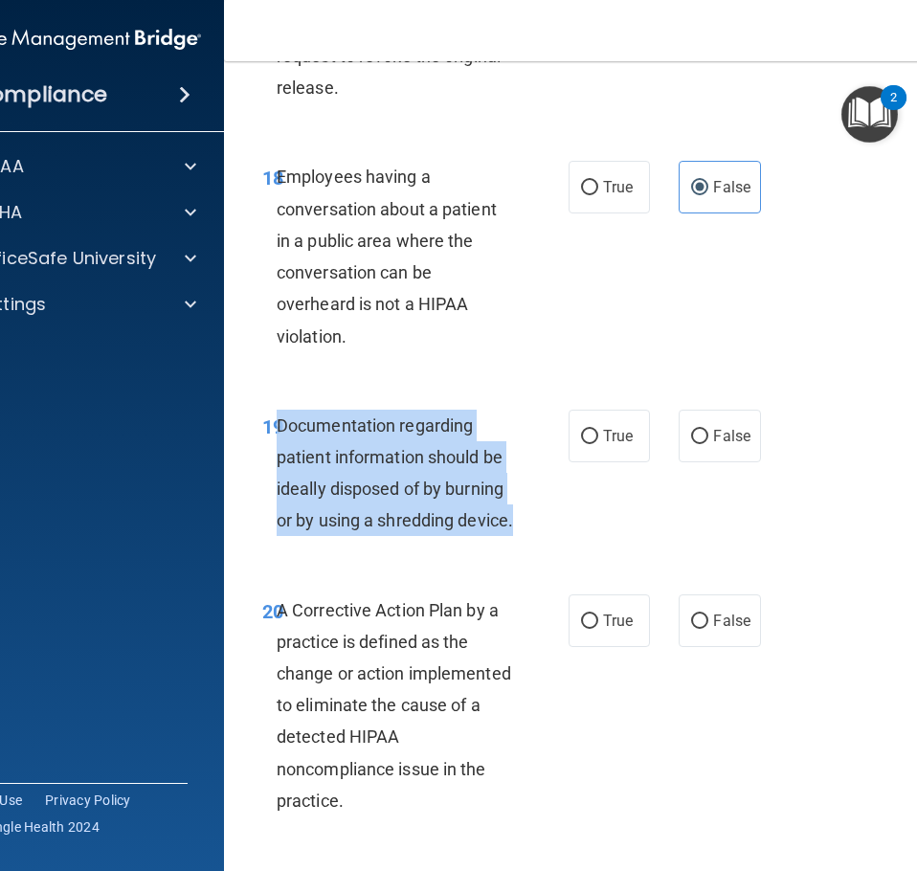
copy span "Documentation regarding patient information should be ideally disposed of by bu…"
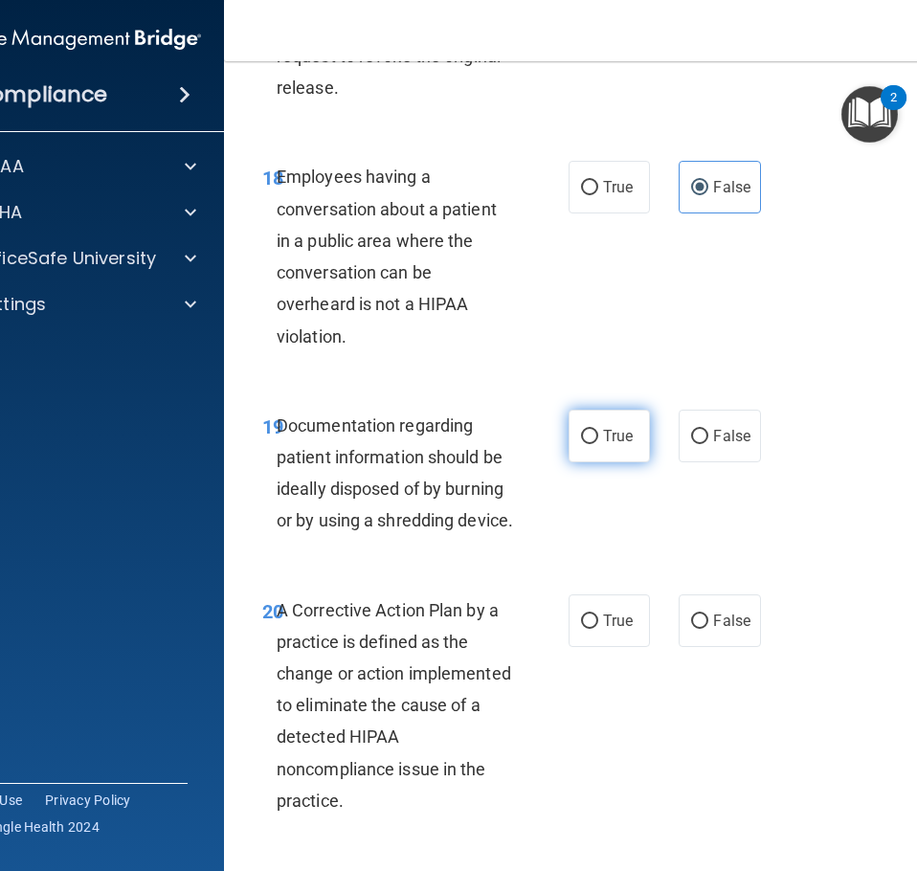
click at [600, 450] on label "True" at bounding box center [609, 436] width 81 height 53
click at [598, 444] on input "True" at bounding box center [589, 437] width 17 height 14
radio input "true"
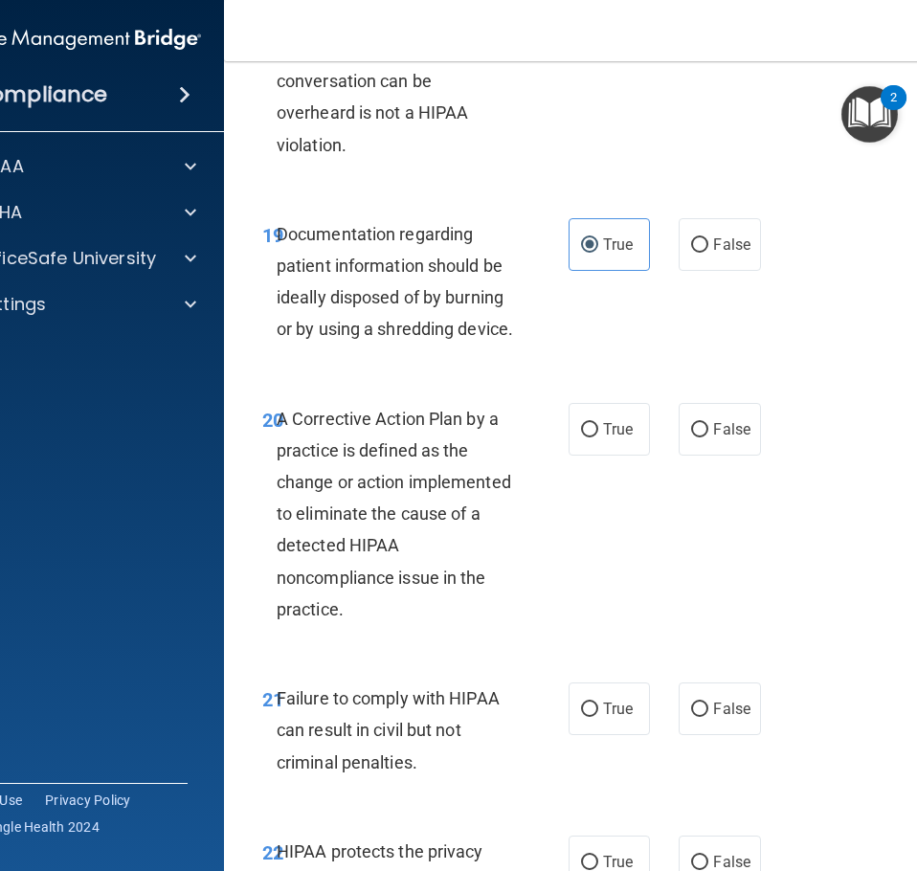
scroll to position [4021, 0]
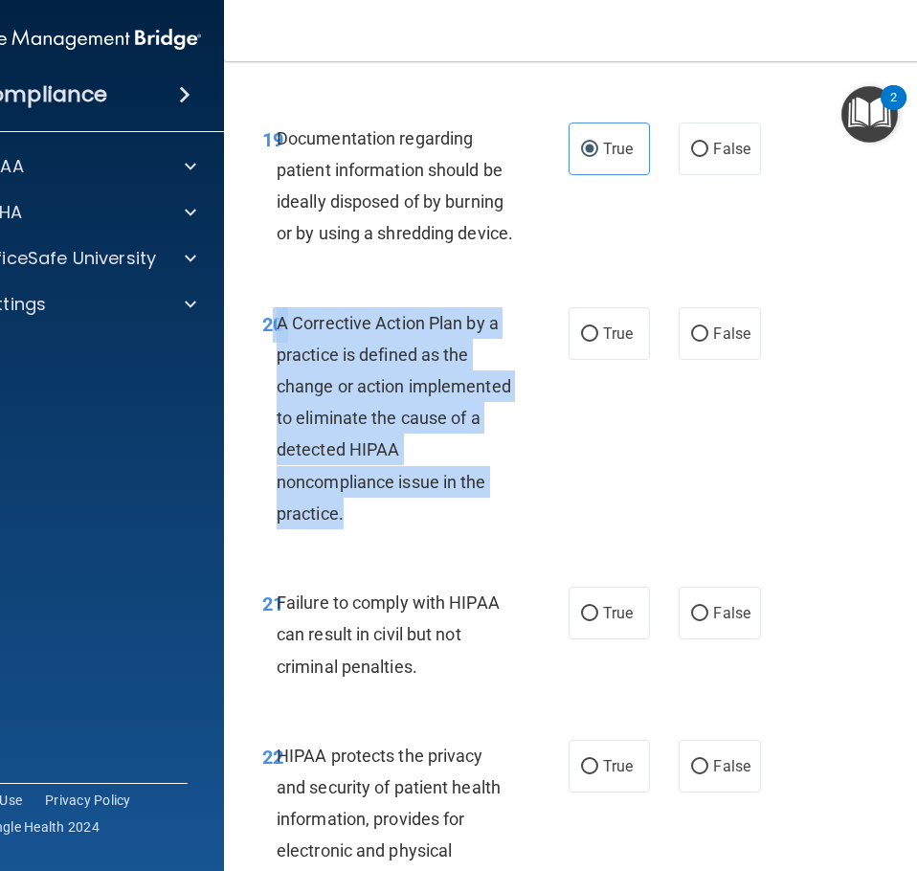
drag, startPoint x: 359, startPoint y: 526, endPoint x: 268, endPoint y: 329, distance: 216.3
click at [268, 329] on div "20 A Corrective Action Plan by a practice is defined as the change or action im…" at bounding box center [416, 423] width 364 height 233
copy div "0 A Corrective Action Plan by a practice is defined as the change or action imp…"
drag, startPoint x: 547, startPoint y: 437, endPoint x: 564, endPoint y: 478, distance: 44.6
click at [547, 437] on div "20 A Corrective Action Plan by a practice is defined as the change or action im…" at bounding box center [416, 423] width 364 height 233
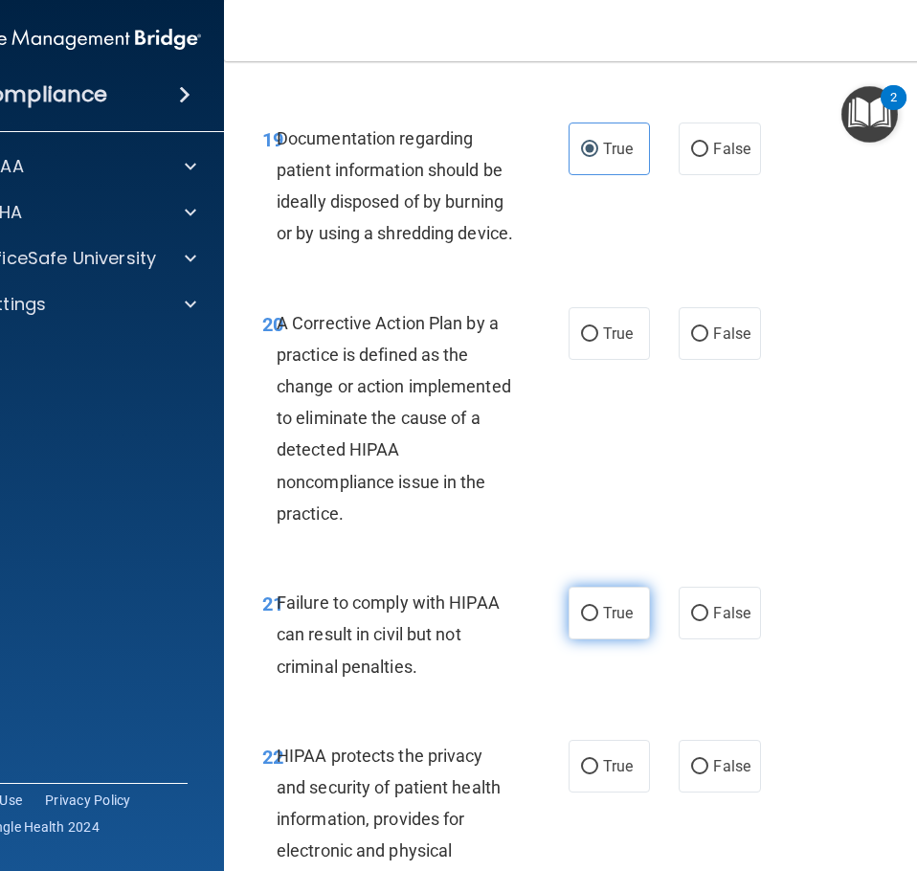
click at [603, 612] on span "True" at bounding box center [618, 613] width 30 height 18
click at [597, 612] on input "True" at bounding box center [589, 614] width 17 height 14
radio input "true"
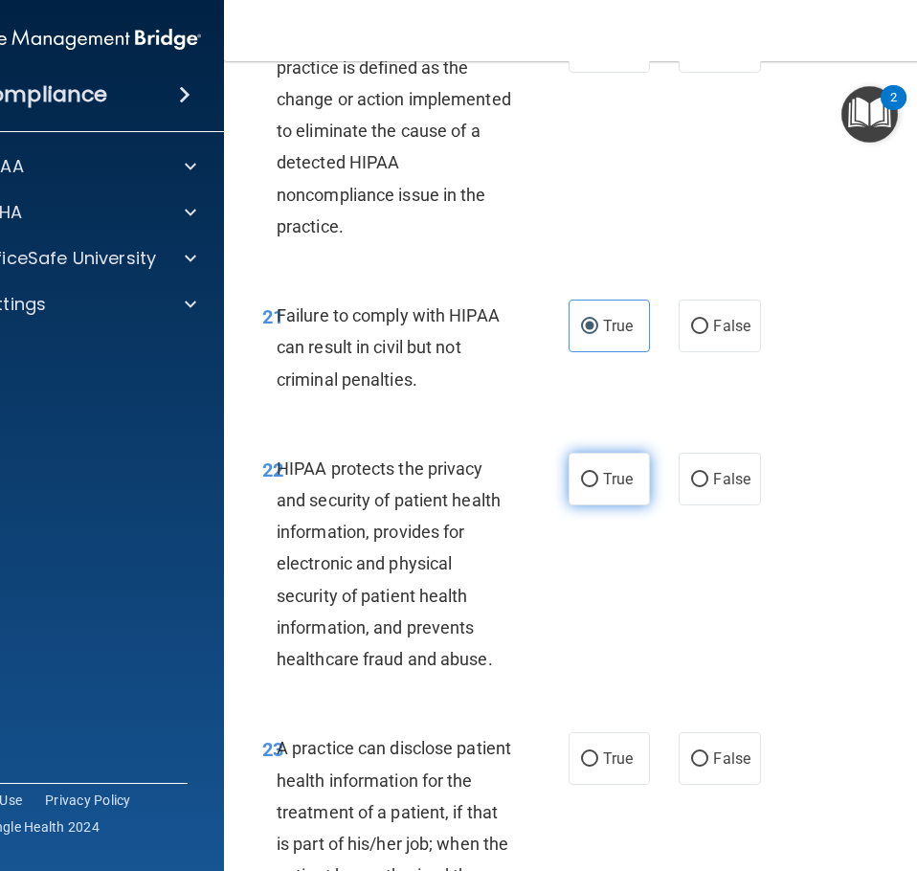
click at [590, 475] on input "True" at bounding box center [589, 480] width 17 height 14
radio input "true"
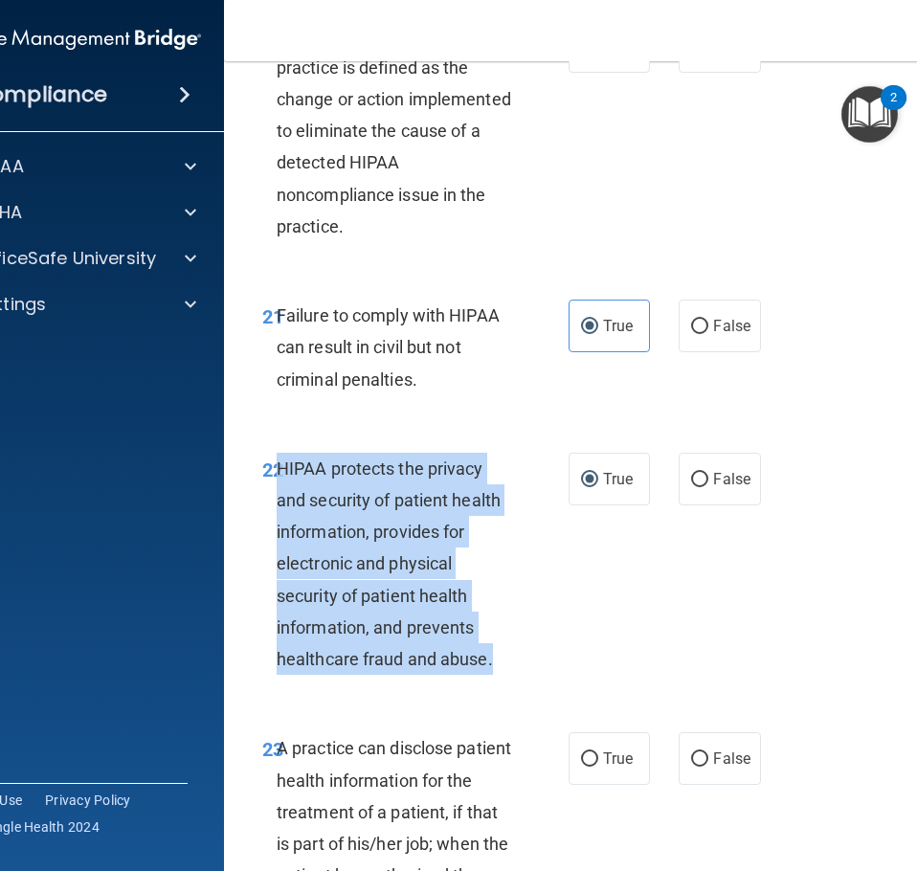
drag, startPoint x: 497, startPoint y: 661, endPoint x: 272, endPoint y: 465, distance: 298.0
click at [277, 465] on div "HIPAA protects the privacy and security of patient health information, provides…" at bounding box center [403, 564] width 252 height 223
copy span "HIPAA protects the privacy and security of patient health information, provides…"
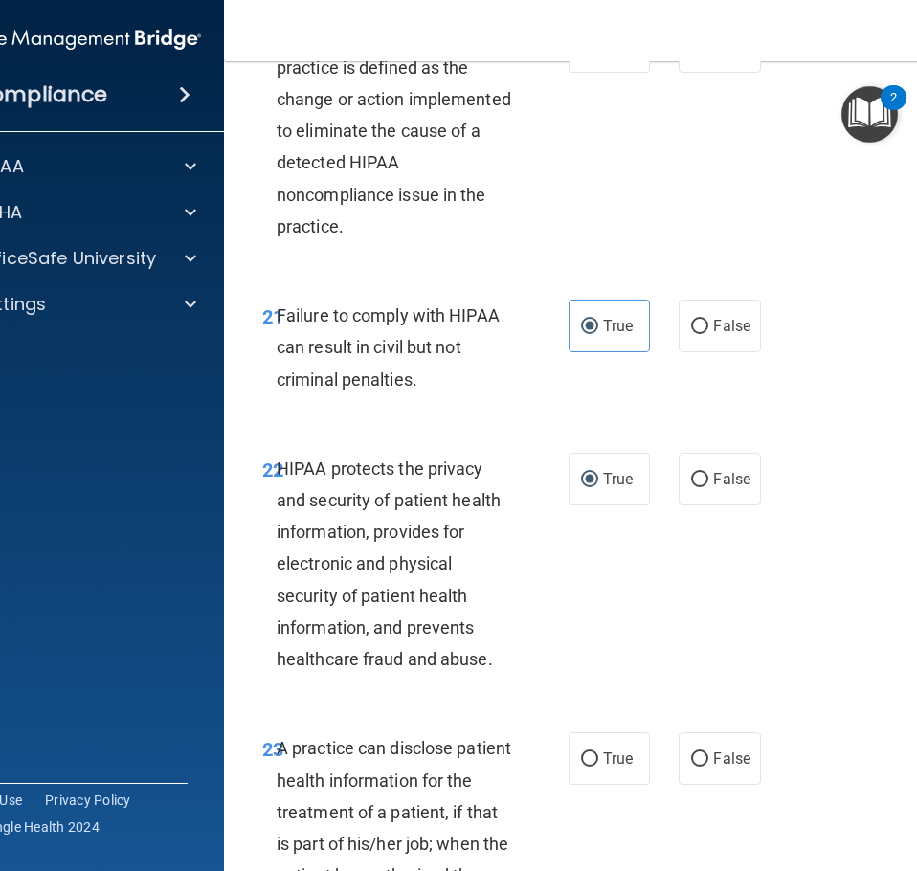
click at [652, 621] on div "22 HIPAA protects the privacy and security of patient health information, provi…" at bounding box center [612, 569] width 728 height 281
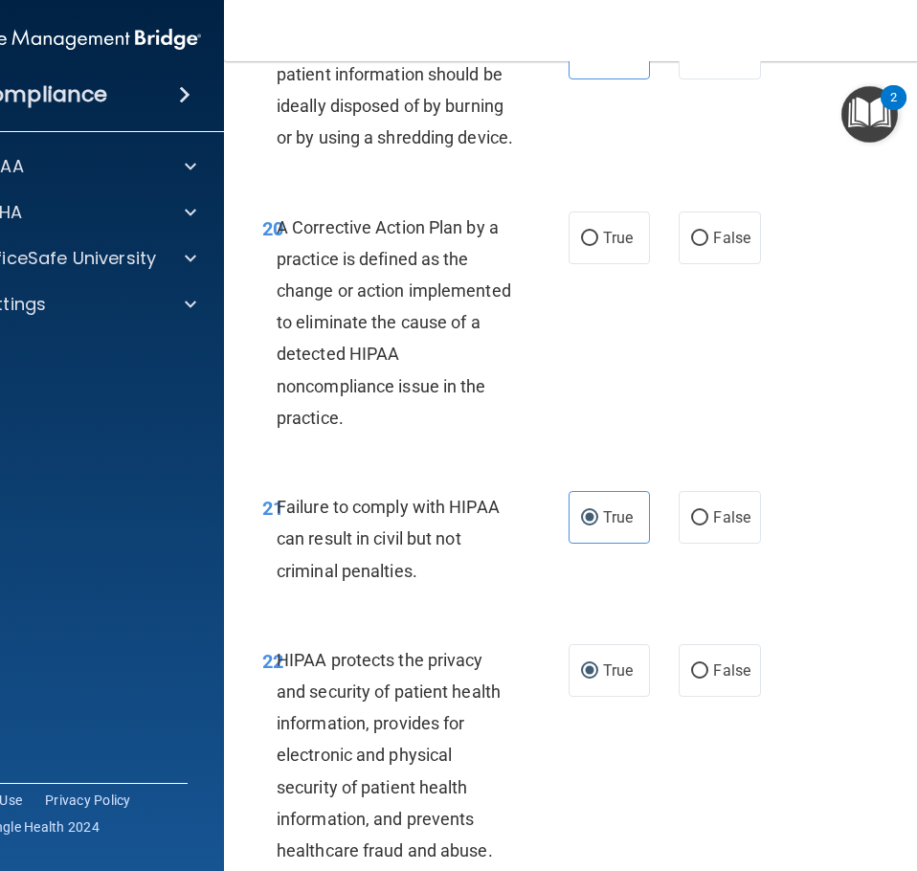
scroll to position [3926, 0]
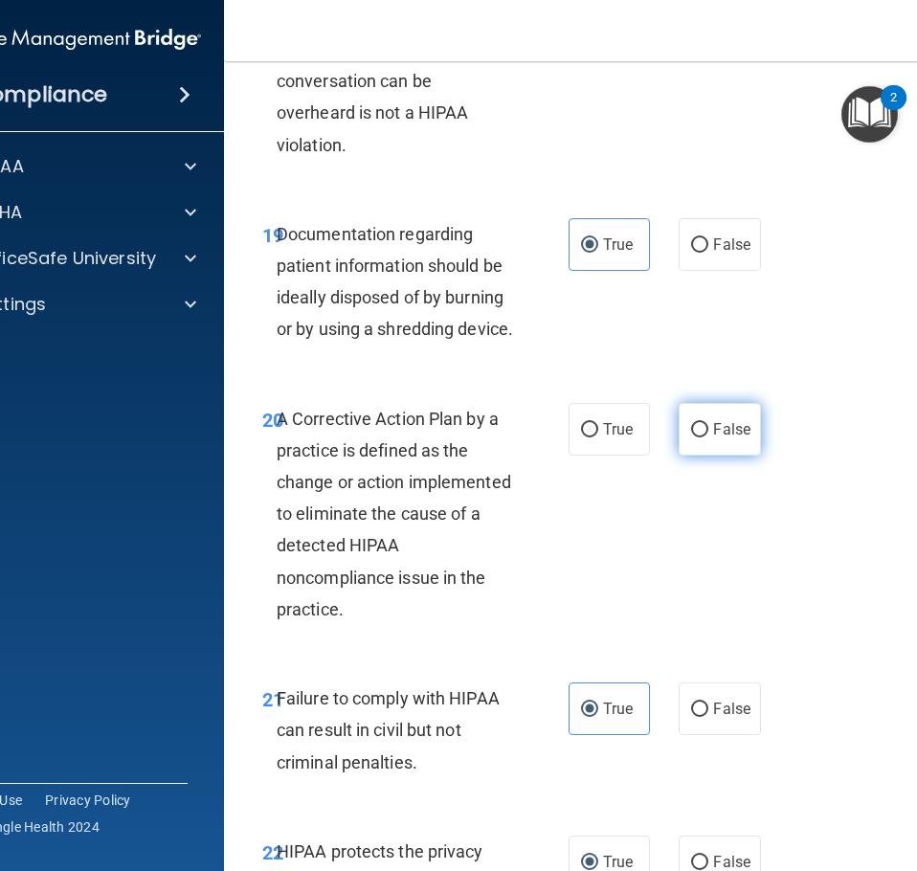
click at [733, 439] on label "False" at bounding box center [719, 429] width 81 height 53
click at [709, 438] on input "False" at bounding box center [699, 430] width 17 height 14
radio input "true"
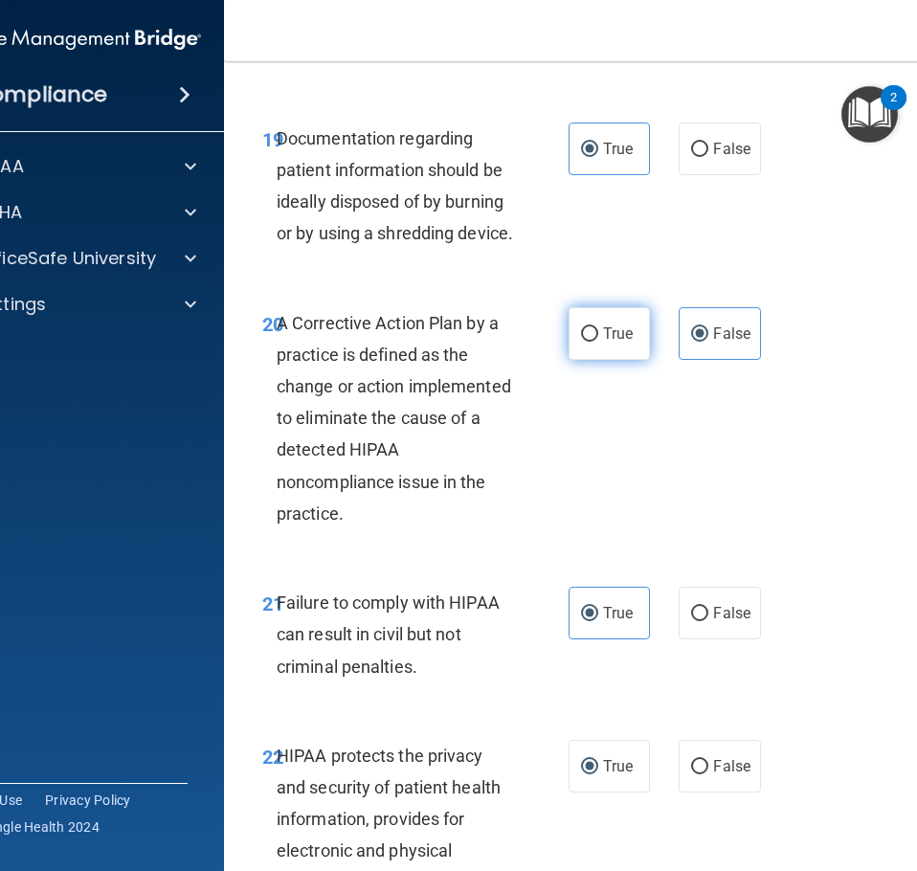
click at [614, 346] on label "True" at bounding box center [609, 333] width 81 height 53
click at [598, 342] on input "True" at bounding box center [589, 334] width 17 height 14
radio input "true"
radio input "false"
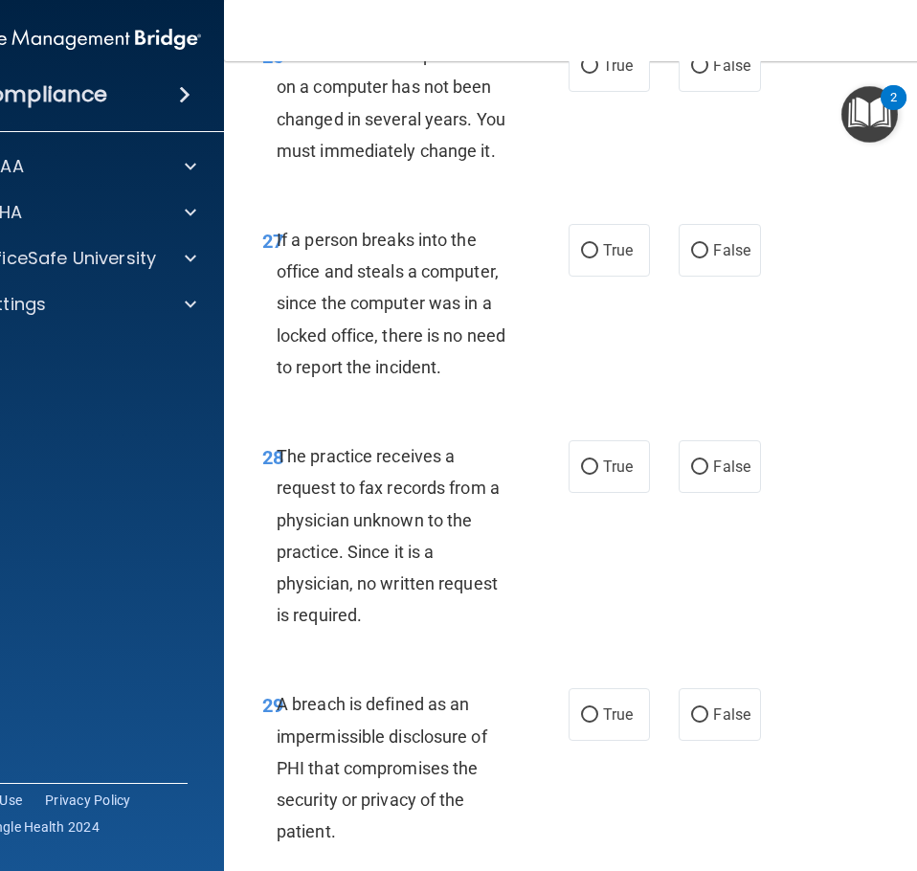
scroll to position [6257, 0]
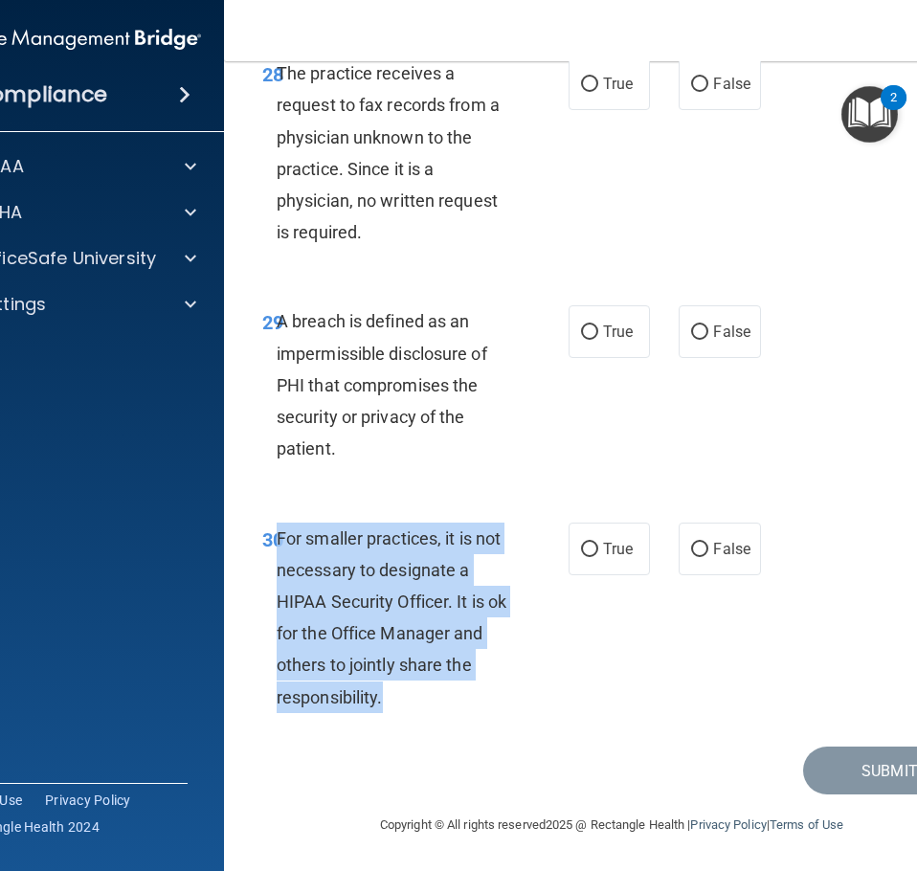
drag, startPoint x: 400, startPoint y: 712, endPoint x: 269, endPoint y: 533, distance: 222.0
click at [277, 533] on div "For smaller practices, it is not necessary to designate a HIPAA Security Office…" at bounding box center [403, 618] width 252 height 191
copy span "For smaller practices, it is not necessary to designate a HIPAA Security Office…"
click at [454, 696] on div "For smaller practices, it is not necessary to designate a HIPAA Security Office…" at bounding box center [403, 618] width 252 height 191
drag, startPoint x: 345, startPoint y: 543, endPoint x: 485, endPoint y: 689, distance: 203.2
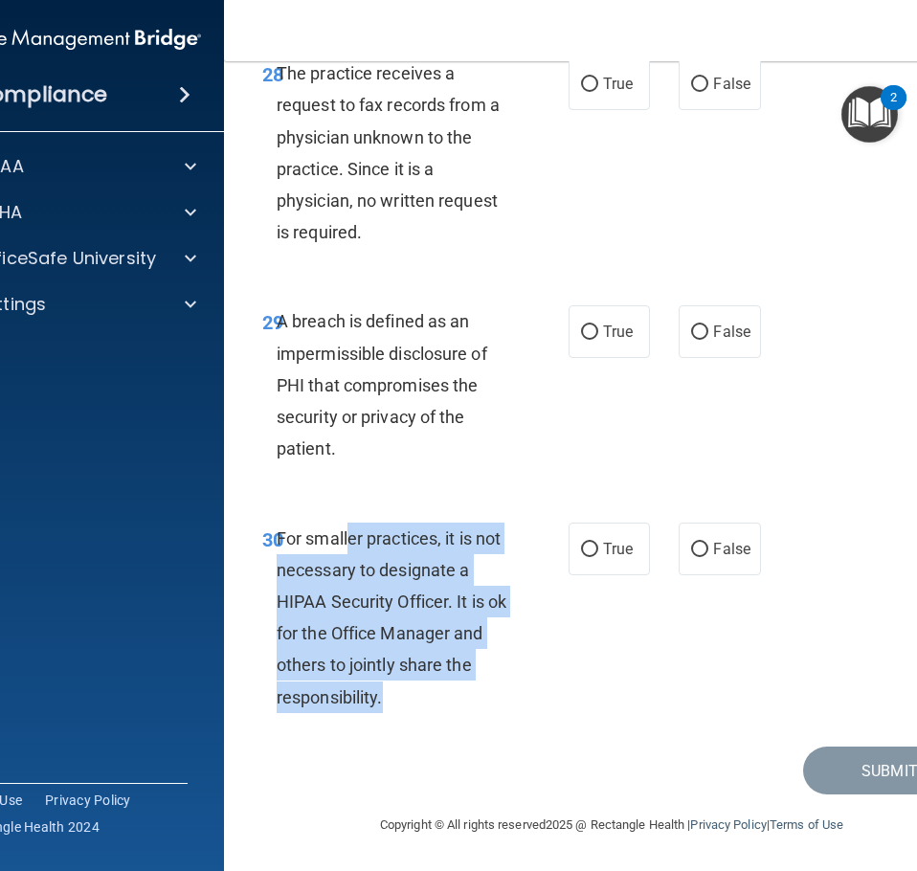
click at [485, 689] on div "For smaller practices, it is not necessary to designate a HIPAA Security Office…" at bounding box center [403, 618] width 252 height 191
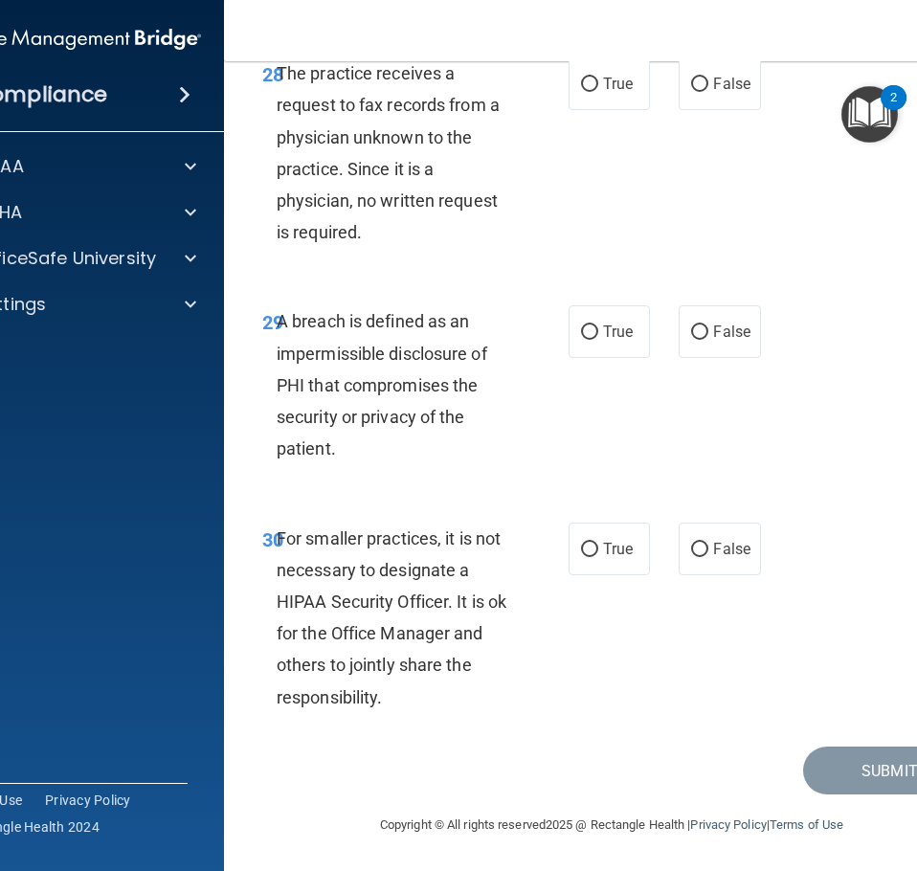
click at [439, 737] on div "30 For smaller practices, it is not necessary to designate a HIPAA Security Off…" at bounding box center [612, 623] width 728 height 248
click at [603, 557] on span "True" at bounding box center [618, 549] width 30 height 18
click at [598, 557] on input "True" at bounding box center [589, 550] width 17 height 14
radio input "true"
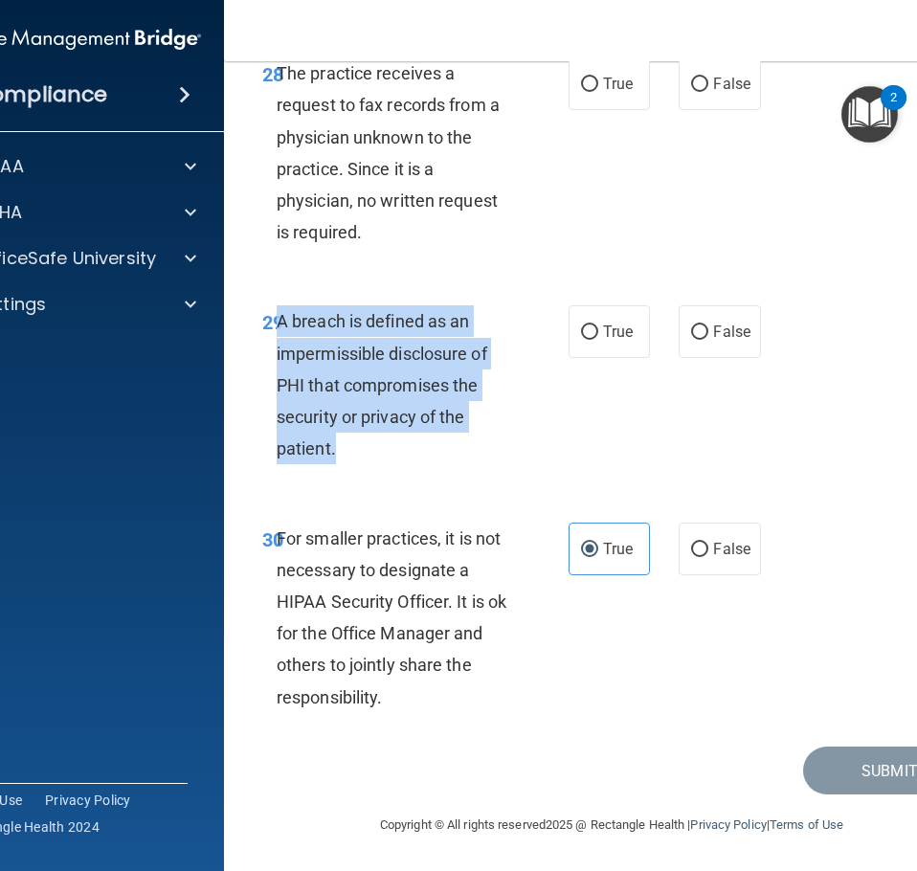
drag, startPoint x: 373, startPoint y: 454, endPoint x: 275, endPoint y: 325, distance: 162.6
click at [277, 325] on div "A breach is defined as an impermissible disclosure of PHI that compromises the …" at bounding box center [403, 384] width 252 height 159
copy span "A breach is defined as an impermissible disclosure of PHI that compromises the …"
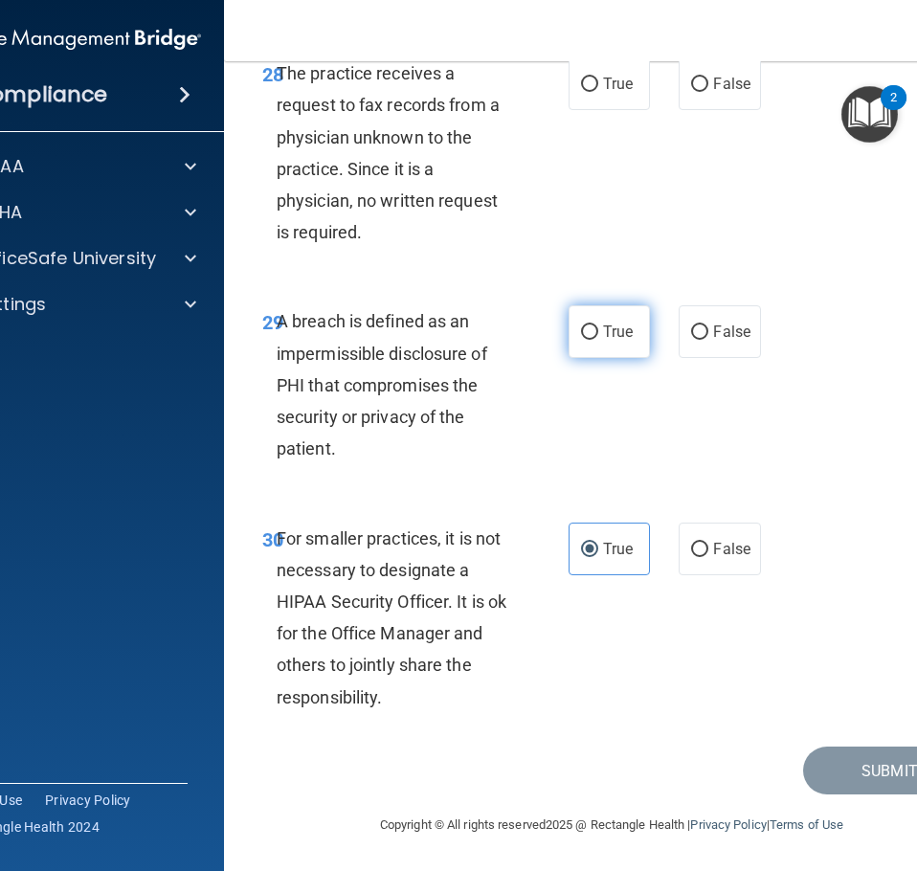
click at [579, 349] on label "True" at bounding box center [609, 331] width 81 height 53
click at [581, 340] on input "True" at bounding box center [589, 333] width 17 height 14
radio input "true"
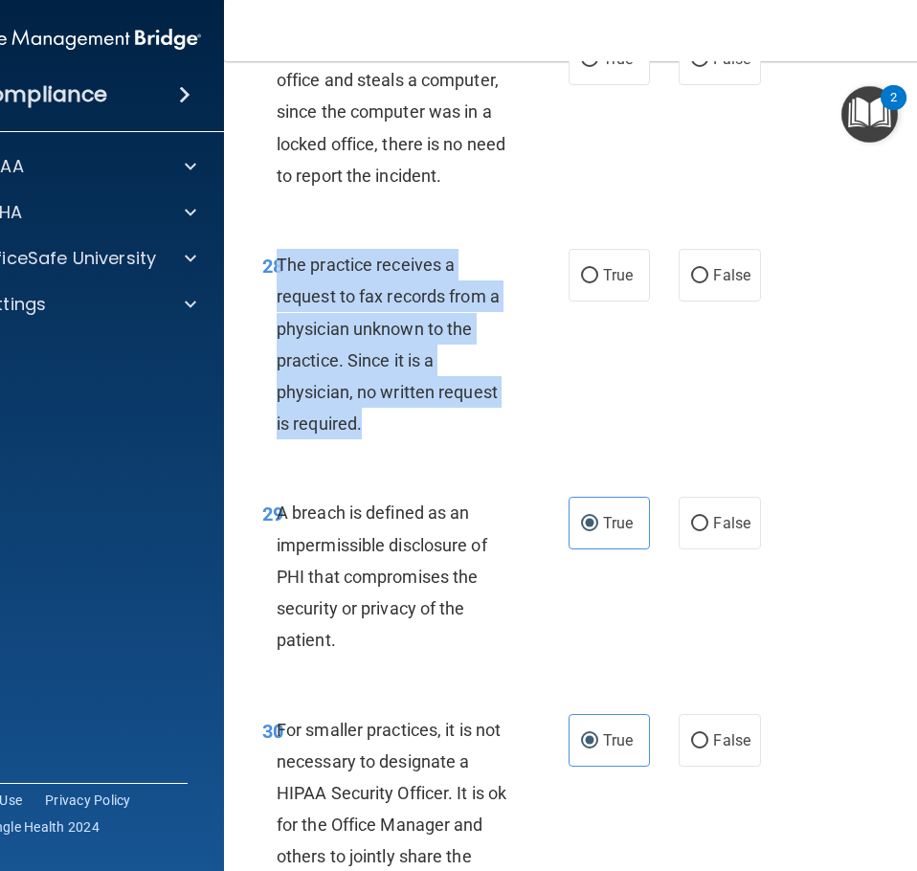
drag, startPoint x: 362, startPoint y: 431, endPoint x: 273, endPoint y: 260, distance: 192.3
click at [277, 260] on div "The practice receives a request to fax records from a physician unknown to the …" at bounding box center [403, 344] width 252 height 191
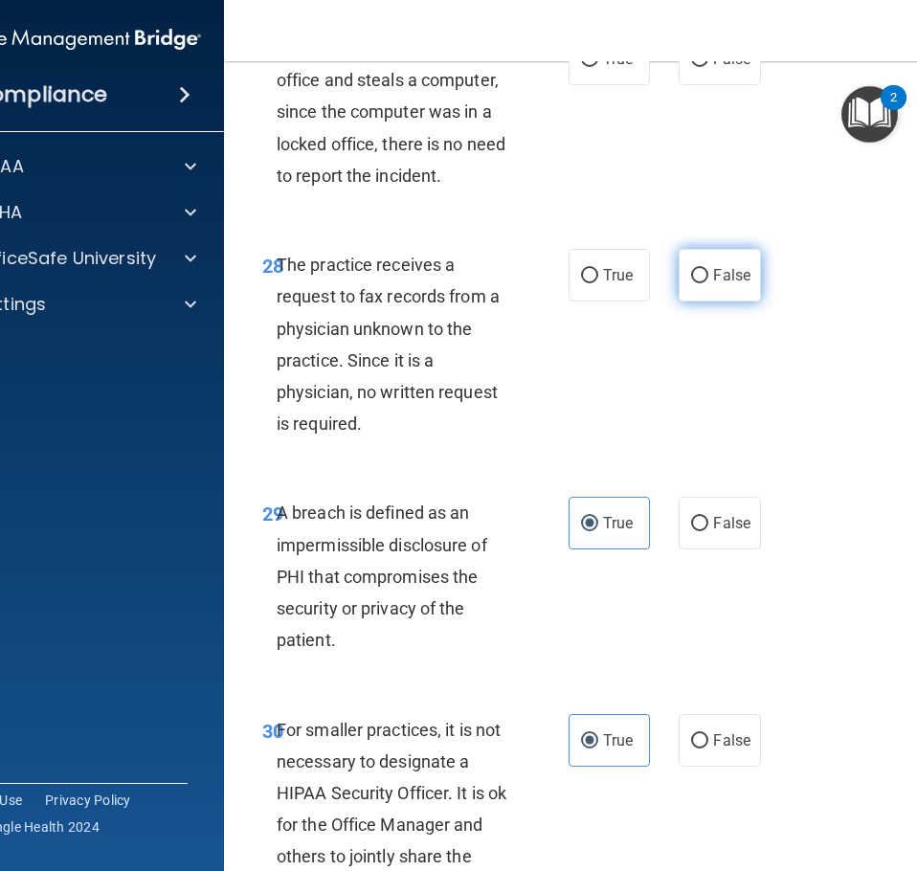
click at [730, 262] on label "False" at bounding box center [719, 275] width 81 height 53
click at [709, 269] on input "False" at bounding box center [699, 276] width 17 height 14
radio input "true"
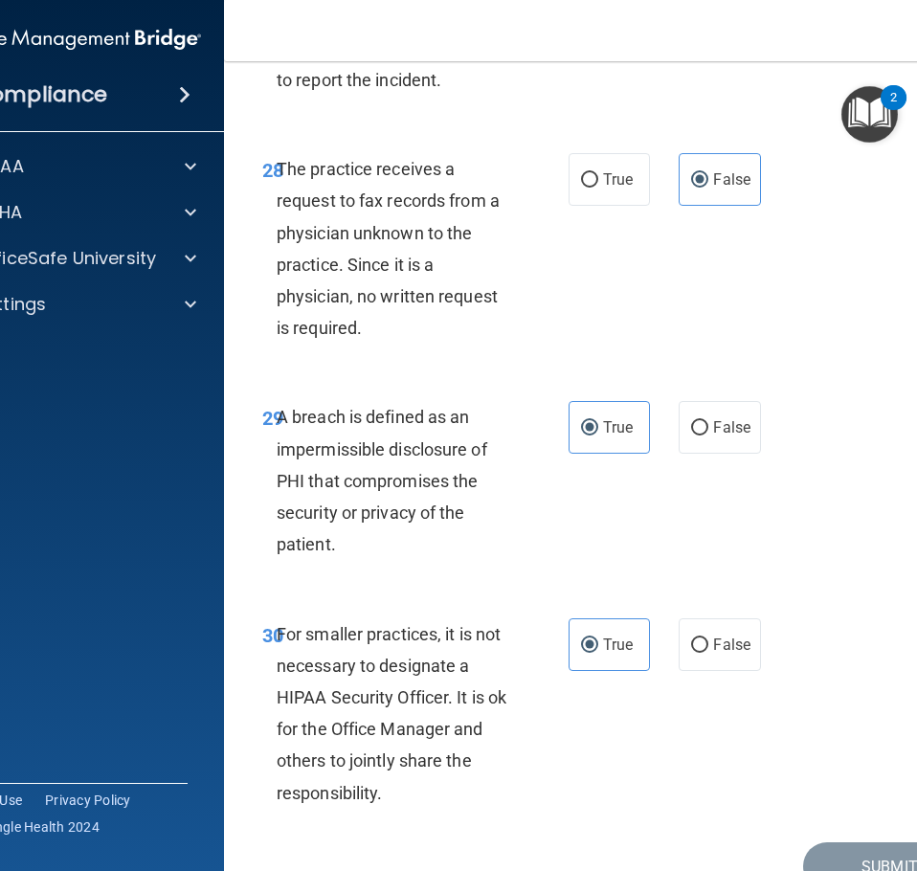
scroll to position [5874, 0]
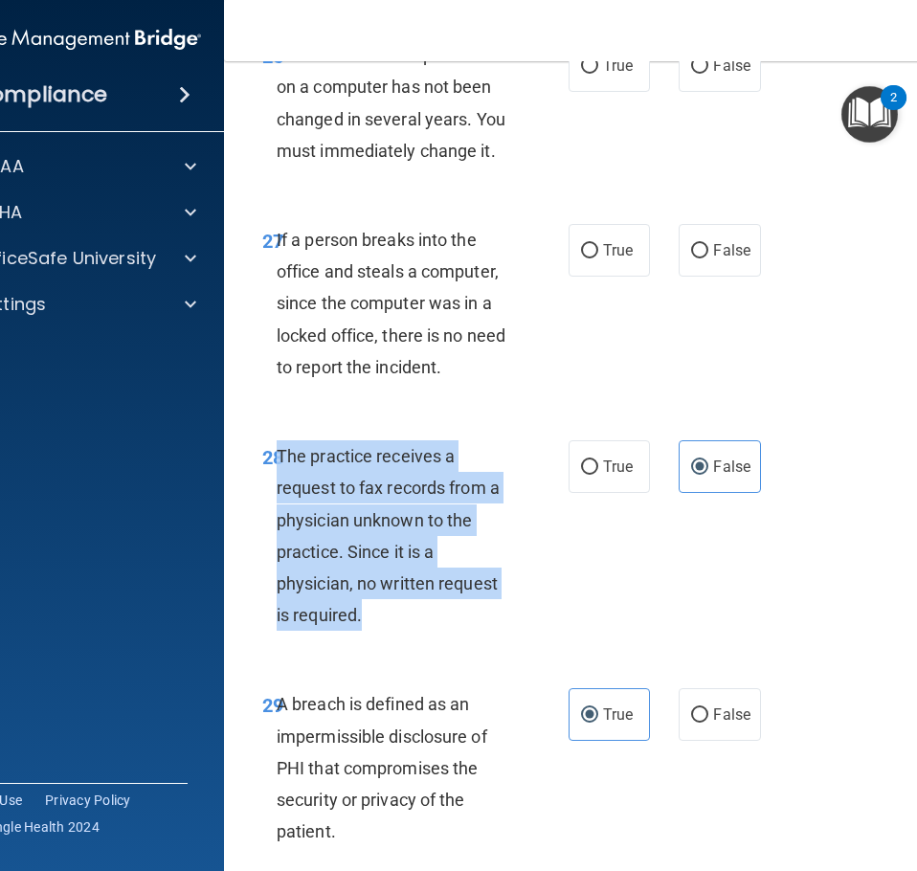
drag, startPoint x: 360, startPoint y: 613, endPoint x: 270, endPoint y: 451, distance: 185.2
click at [277, 451] on div "The practice receives a request to fax records from a physician unknown to the …" at bounding box center [403, 535] width 252 height 191
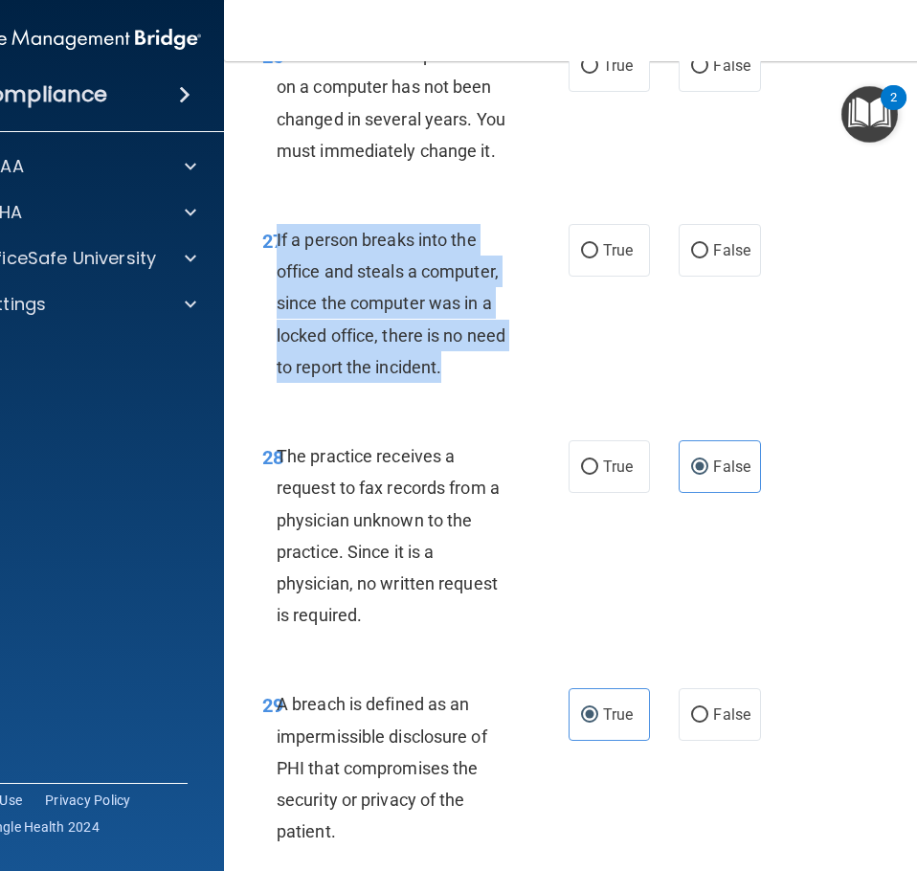
drag, startPoint x: 451, startPoint y: 366, endPoint x: 272, endPoint y: 234, distance: 222.5
click at [277, 234] on div "If a person breaks into the office and steals a computer, since the computer wa…" at bounding box center [403, 303] width 252 height 159
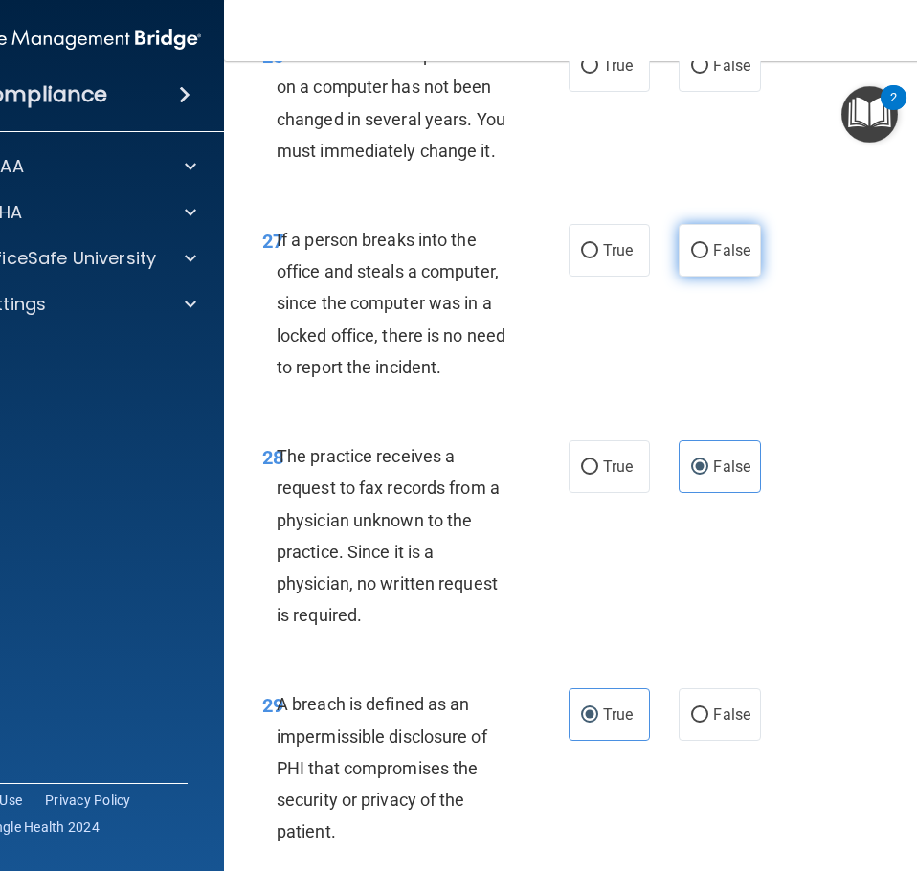
click at [722, 265] on label "False" at bounding box center [719, 250] width 81 height 53
click at [709, 259] on input "False" at bounding box center [699, 251] width 17 height 14
radio input "true"
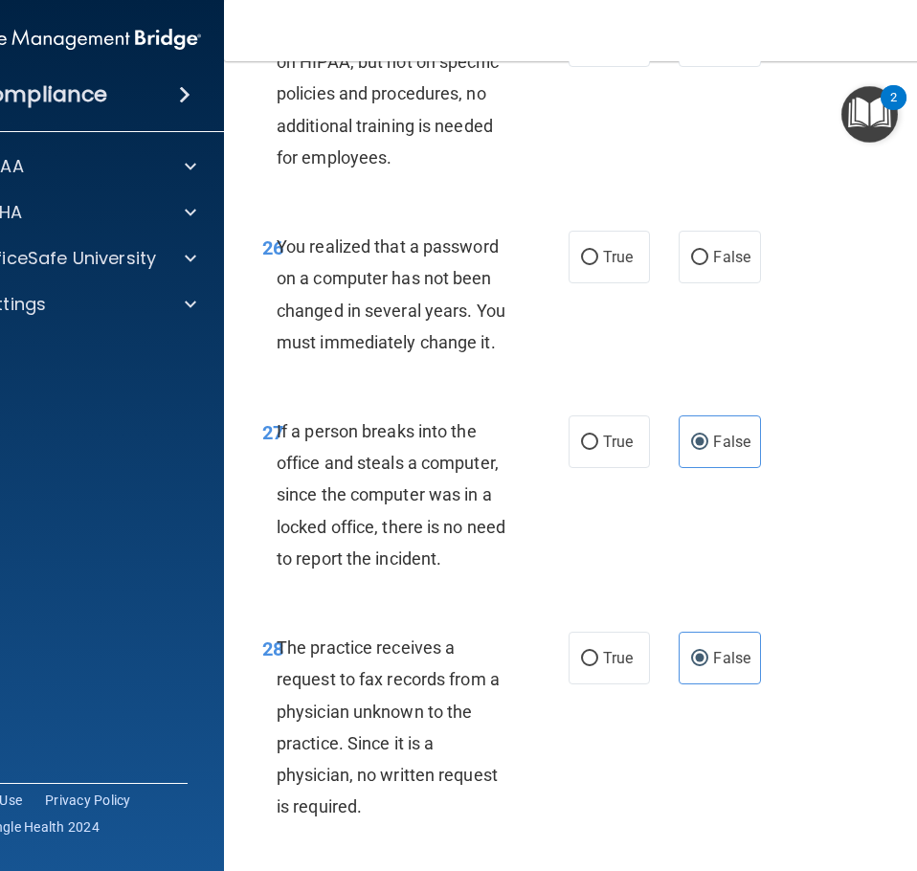
scroll to position [5587, 0]
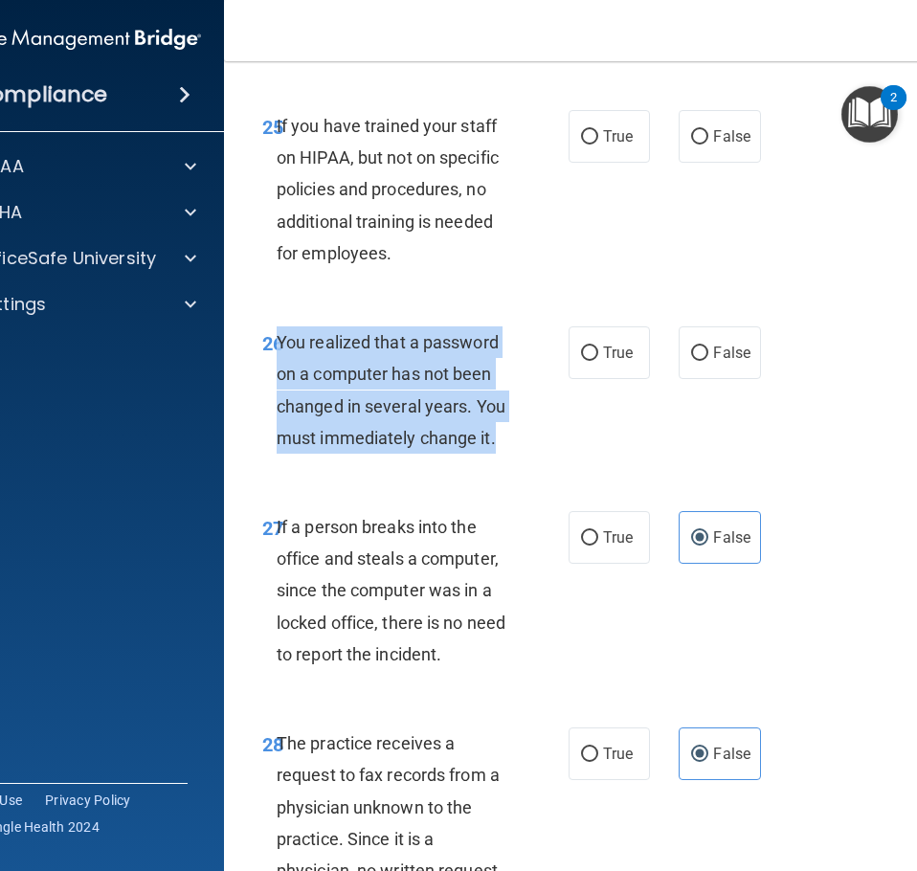
drag, startPoint x: 501, startPoint y: 441, endPoint x: 270, endPoint y: 339, distance: 252.5
click at [277, 339] on div "You realized that a password on a computer has not been changed in several year…" at bounding box center [403, 389] width 252 height 127
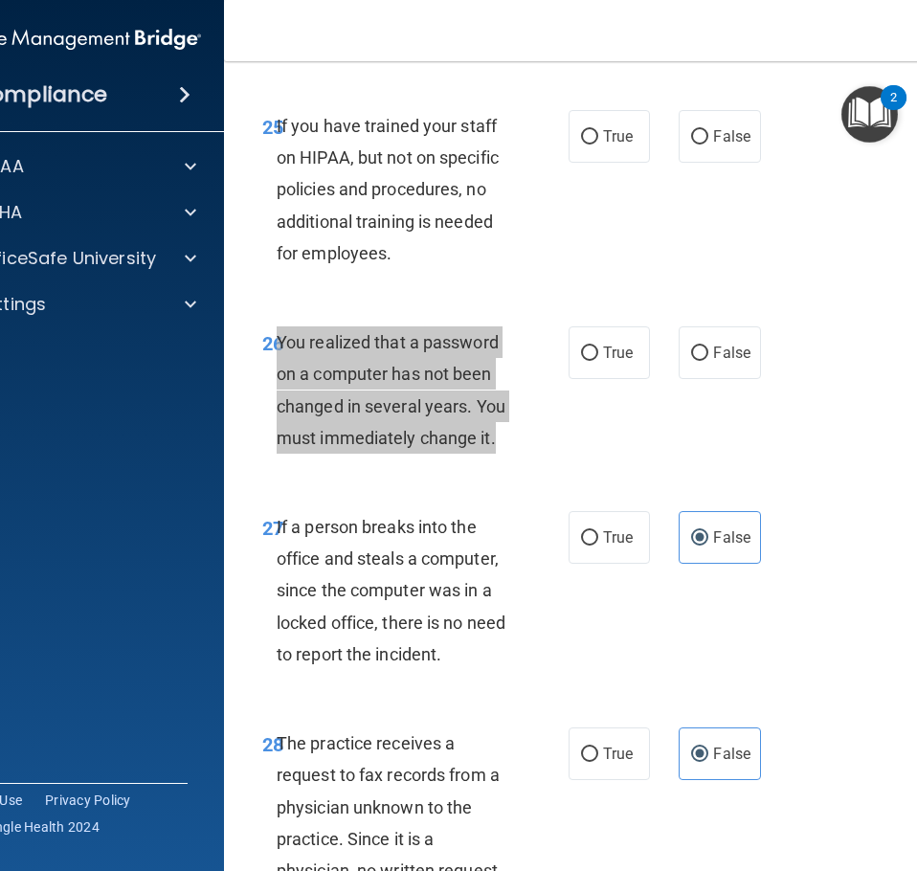
scroll to position [5300, 0]
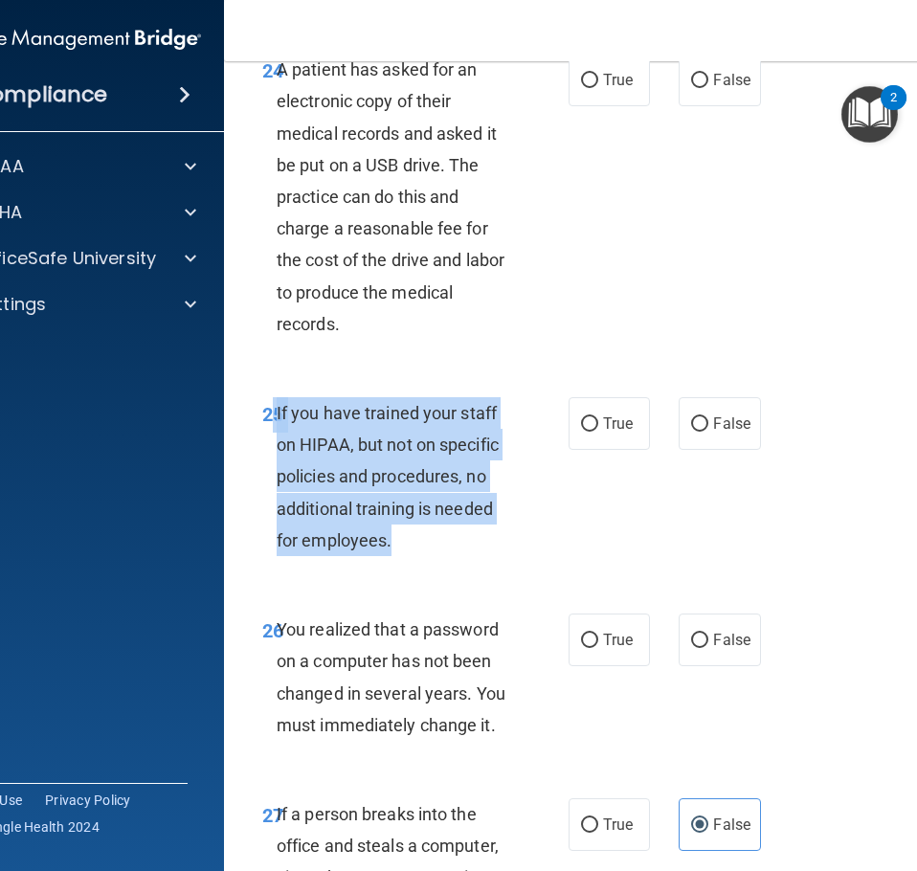
drag, startPoint x: 407, startPoint y: 552, endPoint x: 262, endPoint y: 405, distance: 206.5
click at [262, 405] on div "25 If you have trained your staff on HIPAA, but not on specific policies and pr…" at bounding box center [416, 481] width 364 height 169
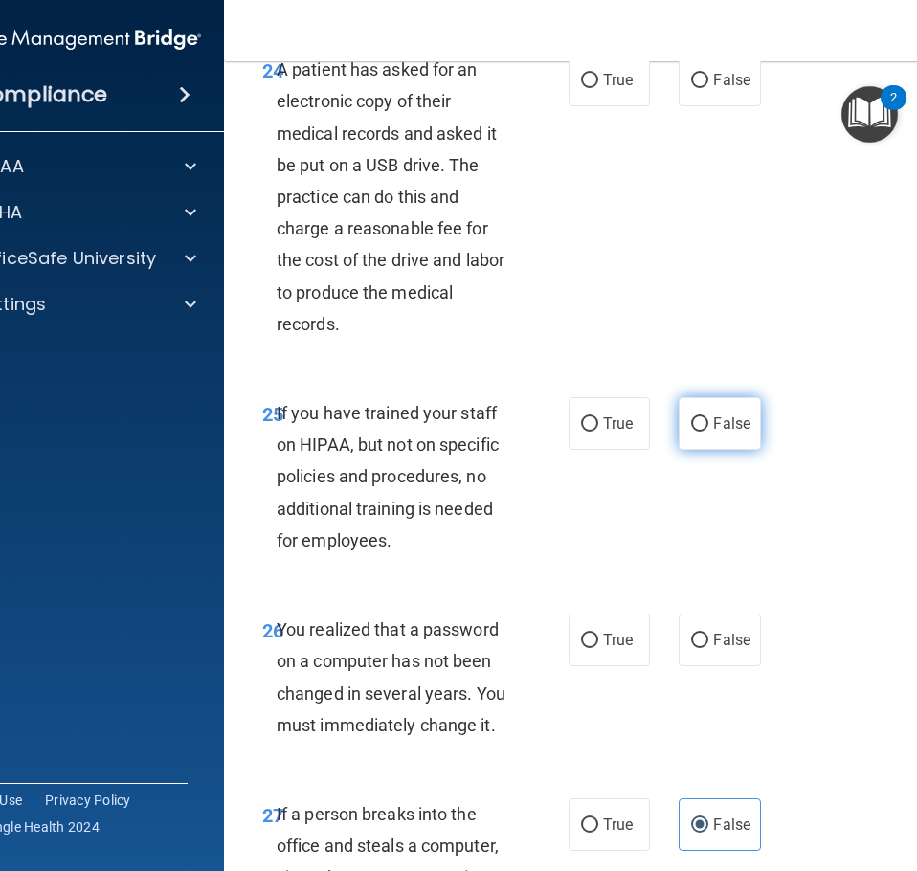
click at [724, 434] on label "False" at bounding box center [719, 423] width 81 height 53
click at [709, 432] on input "False" at bounding box center [699, 424] width 17 height 14
radio input "true"
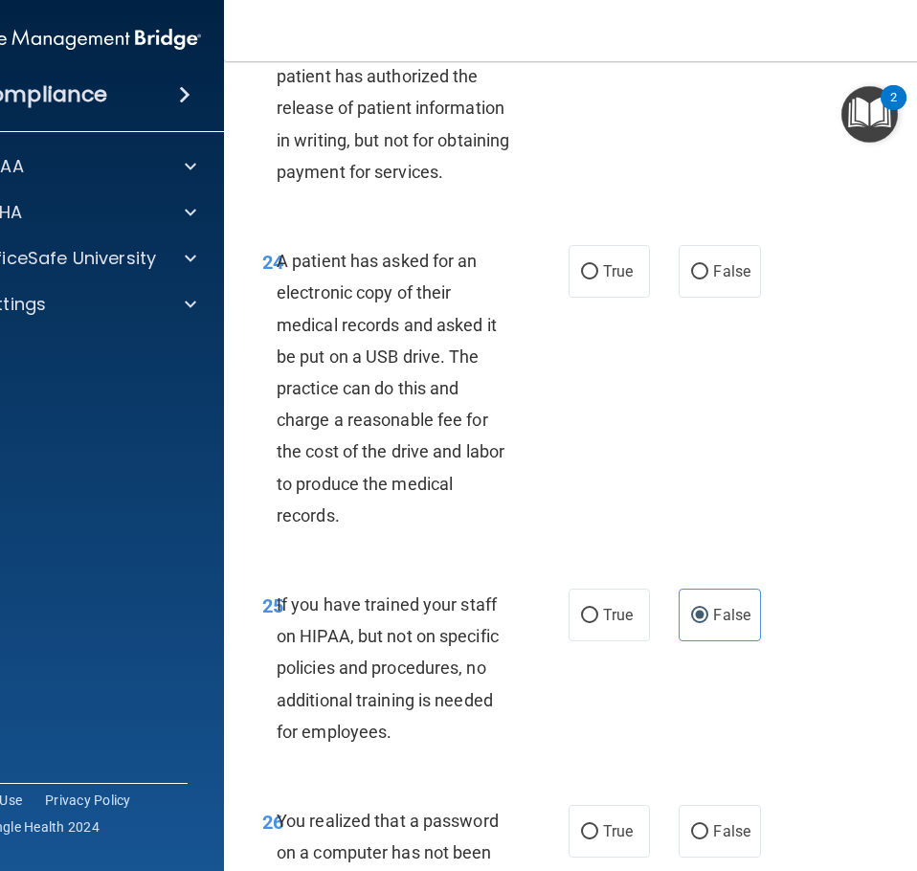
scroll to position [5012, 0]
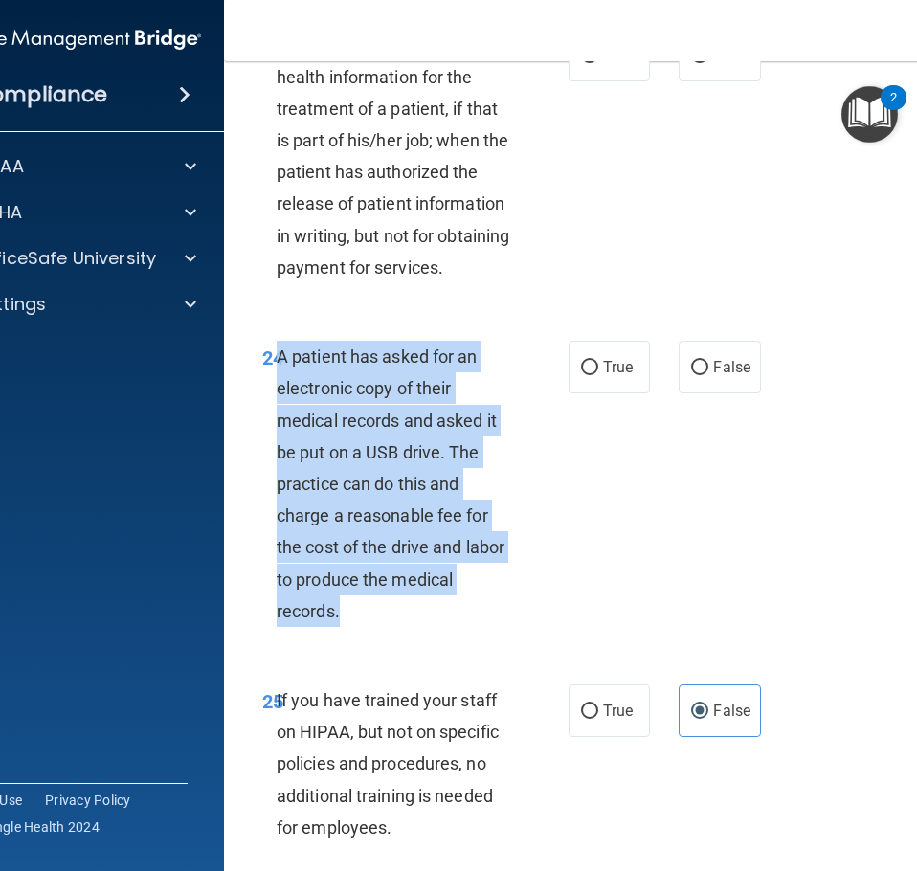
drag, startPoint x: 348, startPoint y: 613, endPoint x: 274, endPoint y: 361, distance: 262.4
click at [277, 361] on div "A patient has asked for an electronic copy of their medical records and asked i…" at bounding box center [403, 484] width 252 height 286
click at [392, 606] on div "A patient has asked for an electronic copy of their medical records and asked i…" at bounding box center [403, 484] width 252 height 286
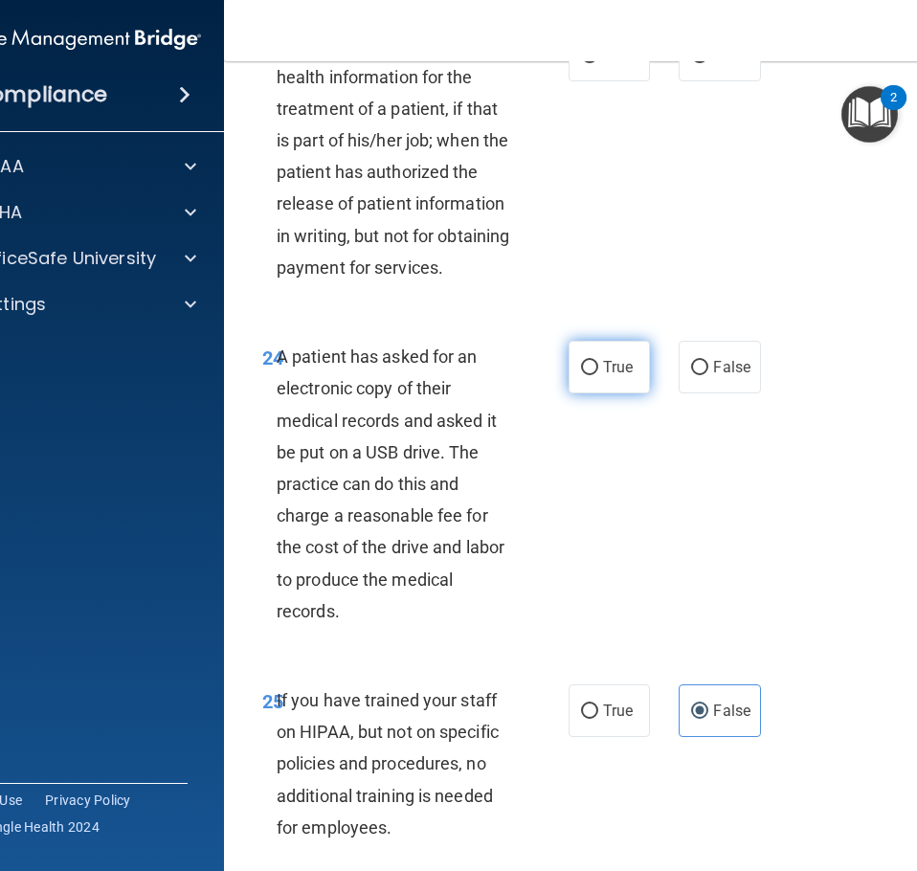
click at [595, 368] on label "True" at bounding box center [609, 367] width 81 height 53
click at [595, 368] on input "True" at bounding box center [589, 368] width 17 height 14
radio input "true"
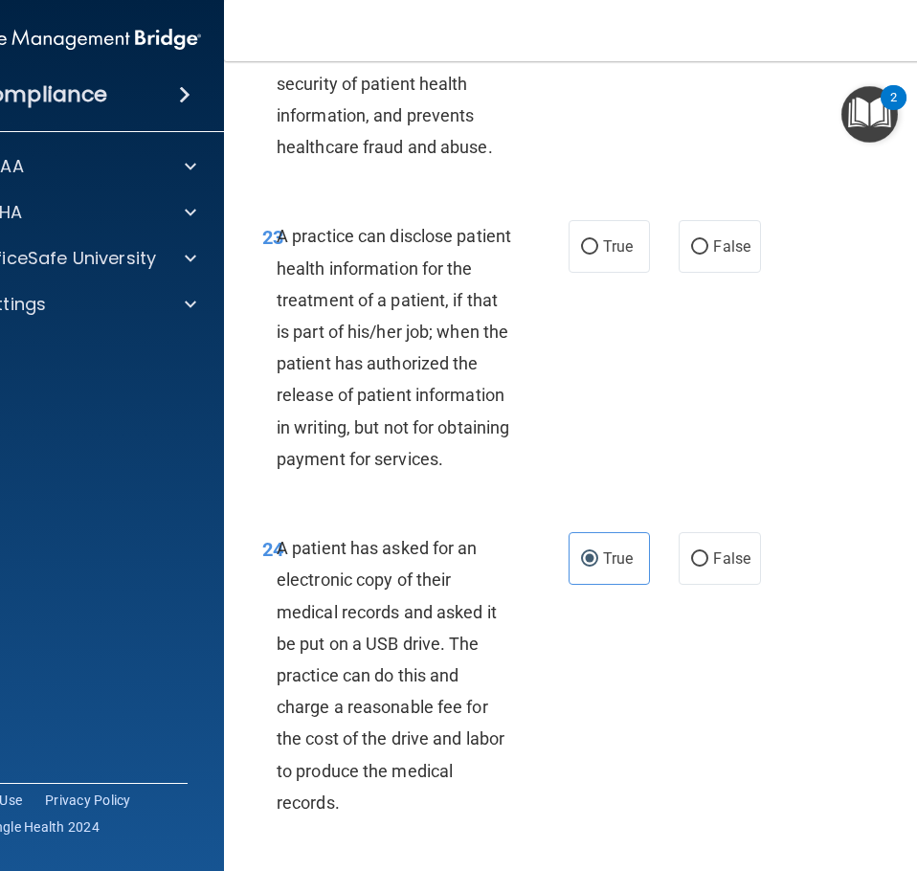
scroll to position [4725, 0]
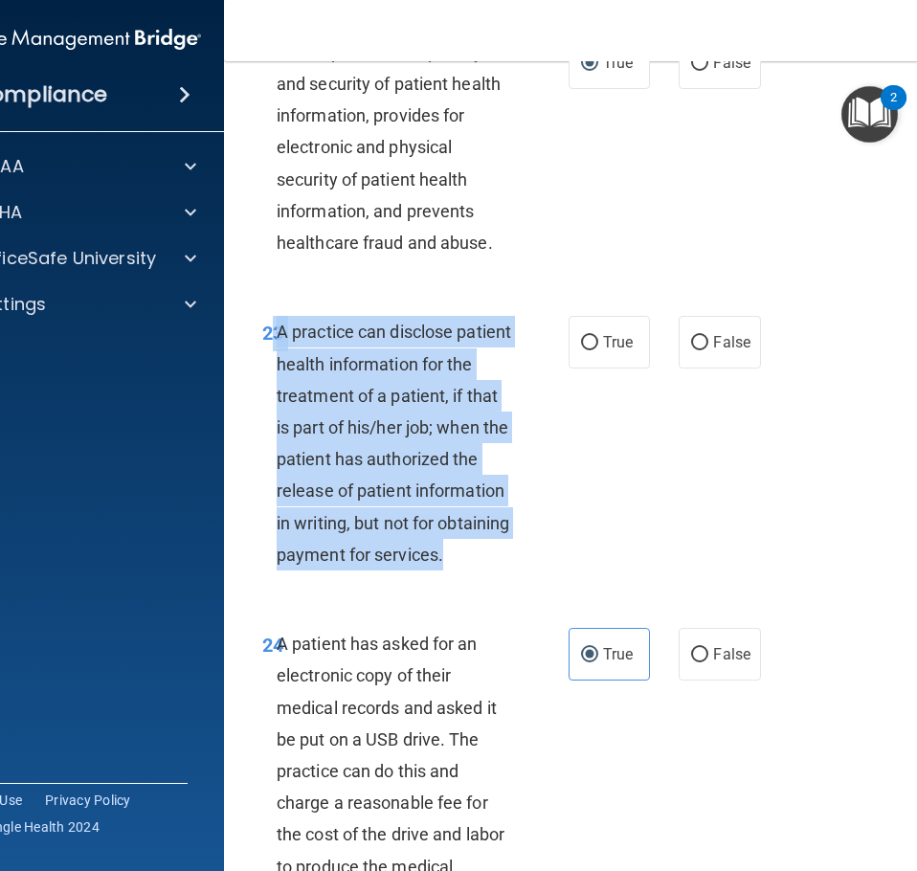
drag, startPoint x: 453, startPoint y: 559, endPoint x: 268, endPoint y: 328, distance: 295.6
click at [268, 328] on div "23 A practice can disclose patient health information for the treatment of a pa…" at bounding box center [416, 448] width 364 height 264
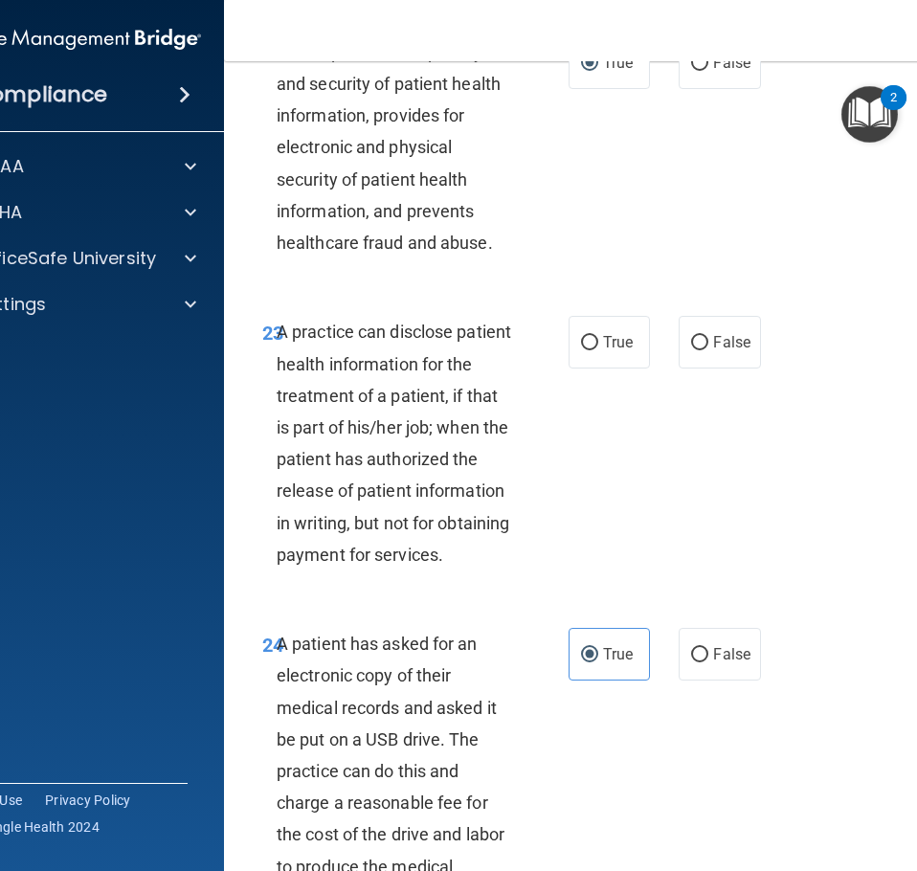
click at [714, 476] on div "23 A practice can disclose patient health information for the treatment of a pa…" at bounding box center [612, 448] width 728 height 312
click at [598, 371] on div "23 A practice can disclose patient health information for the treatment of a pa…" at bounding box center [612, 448] width 728 height 312
click at [600, 353] on label "True" at bounding box center [609, 342] width 81 height 53
click at [598, 350] on input "True" at bounding box center [589, 343] width 17 height 14
radio input "true"
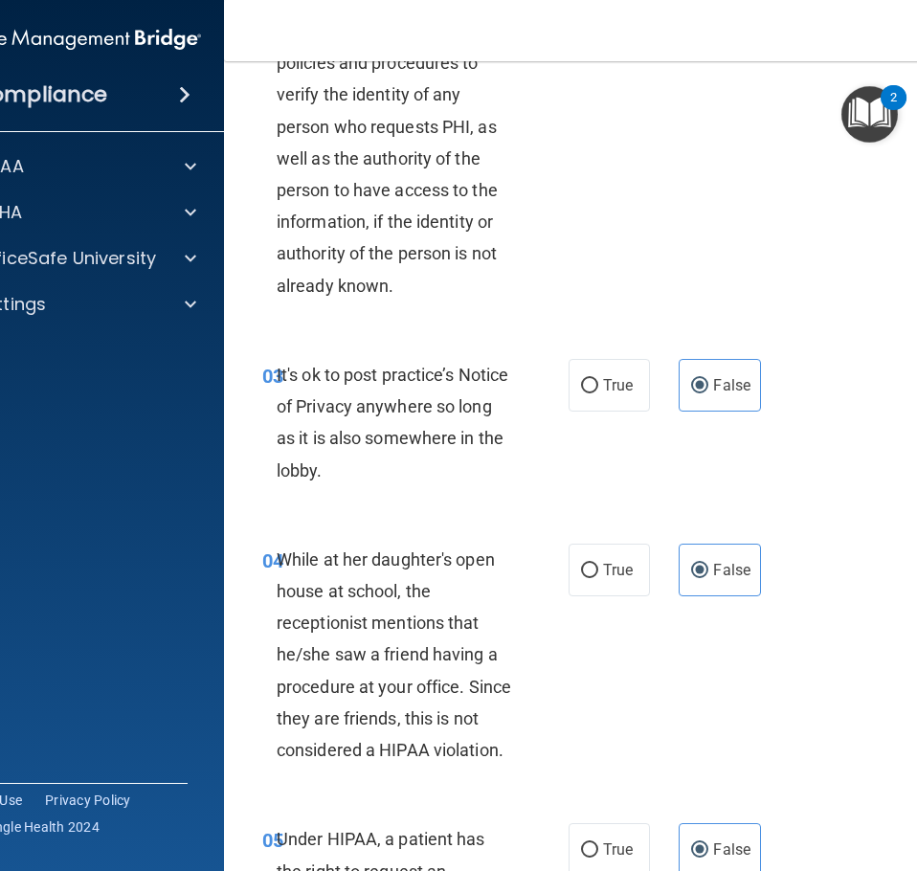
scroll to position [0, 0]
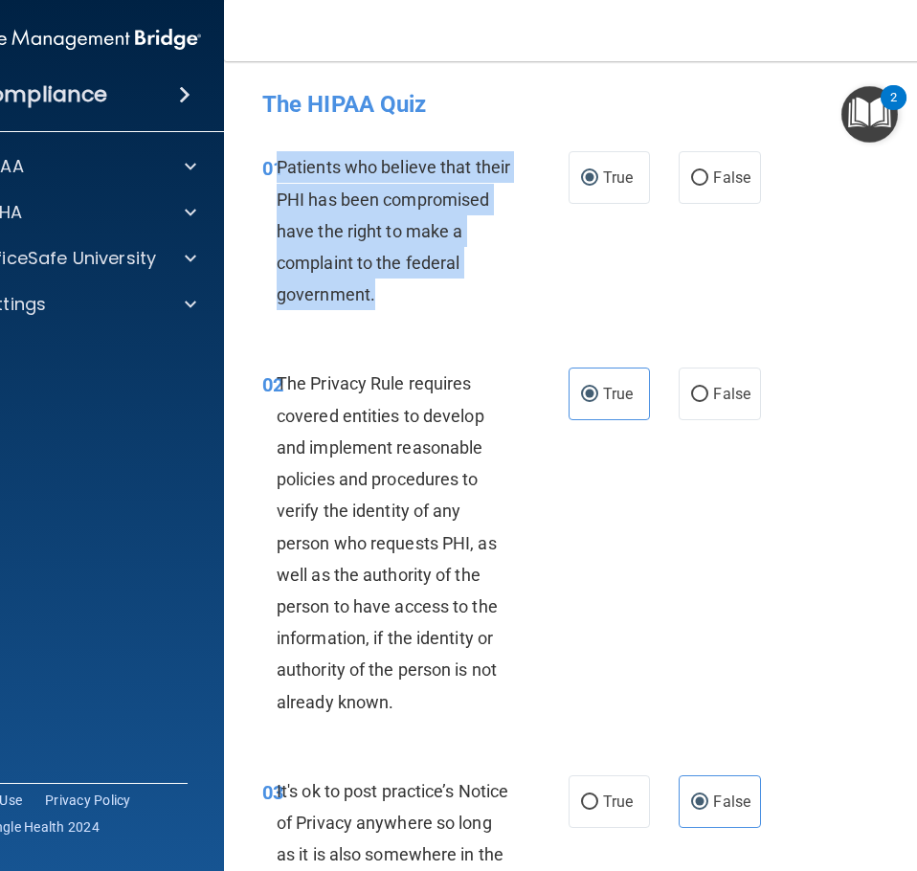
drag, startPoint x: 371, startPoint y: 302, endPoint x: 271, endPoint y: 166, distance: 168.5
click at [277, 166] on div "Patients who believe that their PHI has been compromised have the right to make…" at bounding box center [403, 230] width 252 height 159
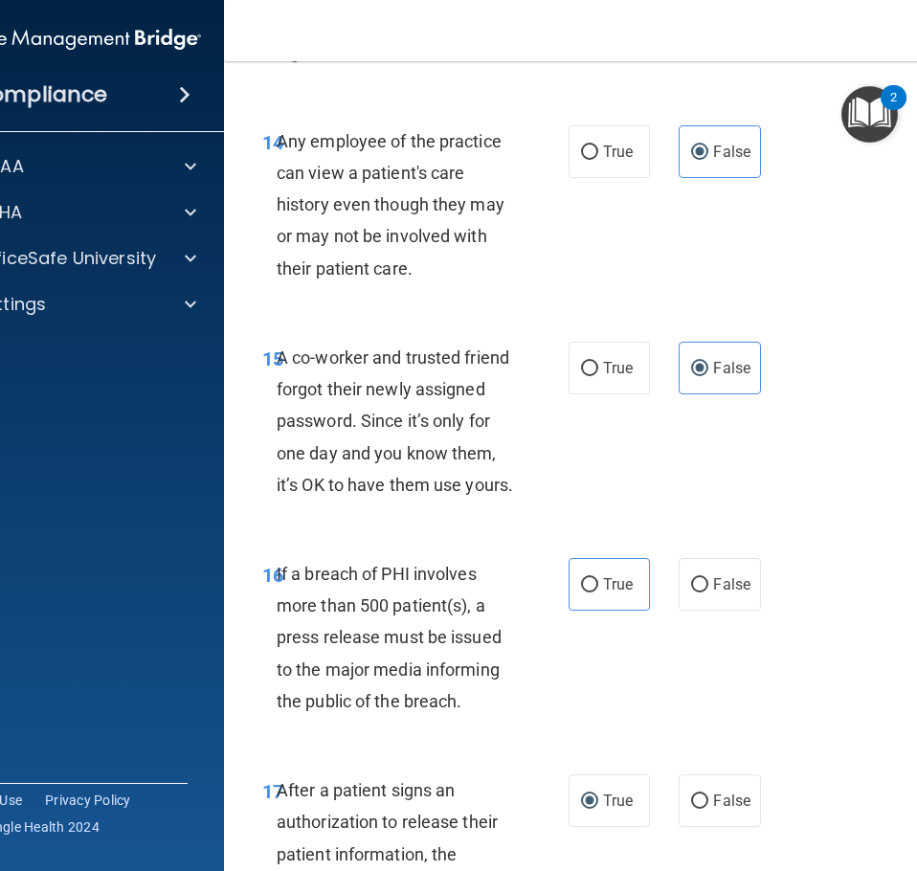
scroll to position [3160, 0]
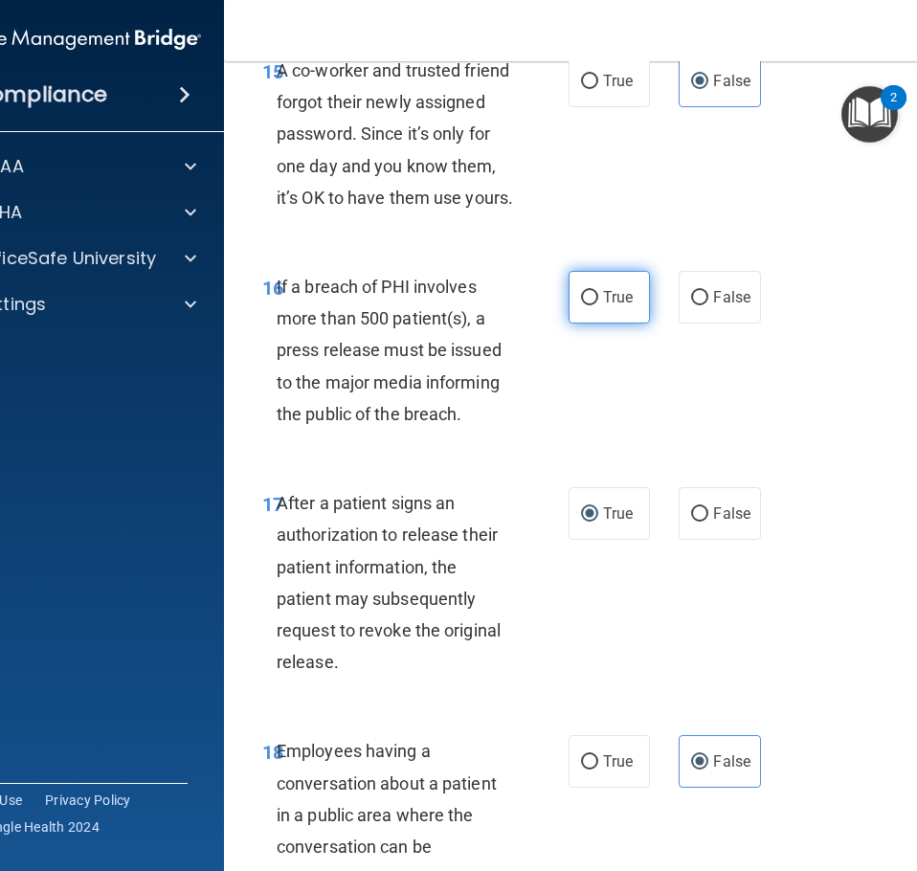
click at [619, 285] on label "True" at bounding box center [609, 297] width 81 height 53
click at [598, 291] on input "True" at bounding box center [589, 298] width 17 height 14
radio input "true"
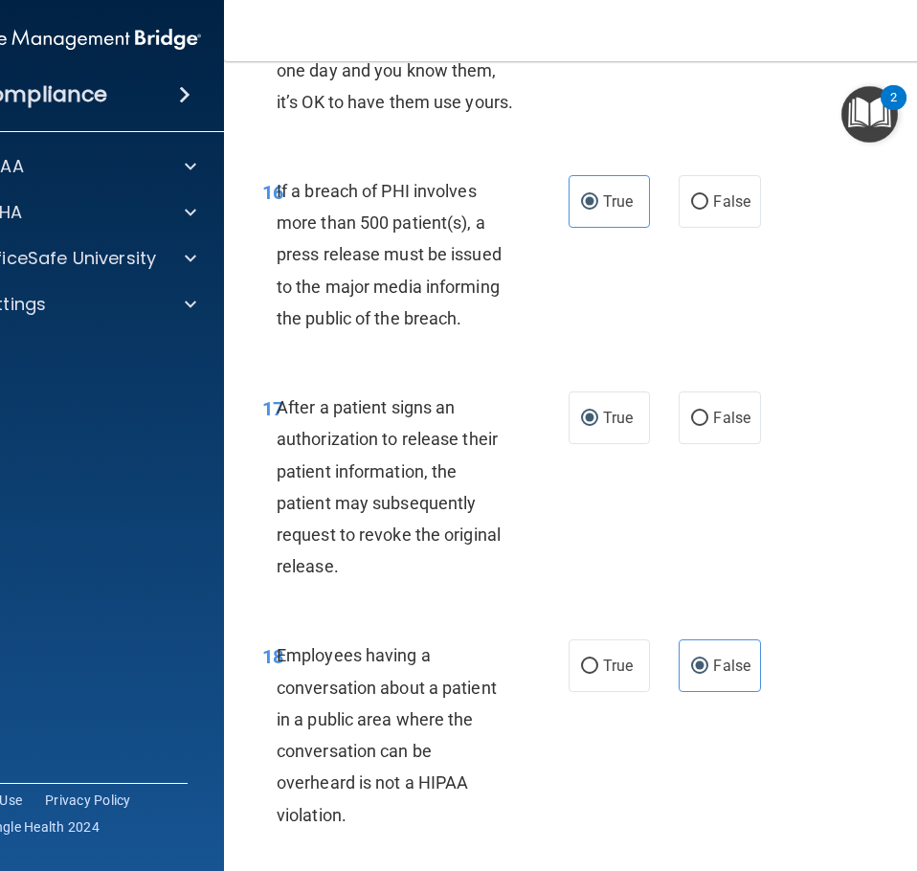
scroll to position [3543, 0]
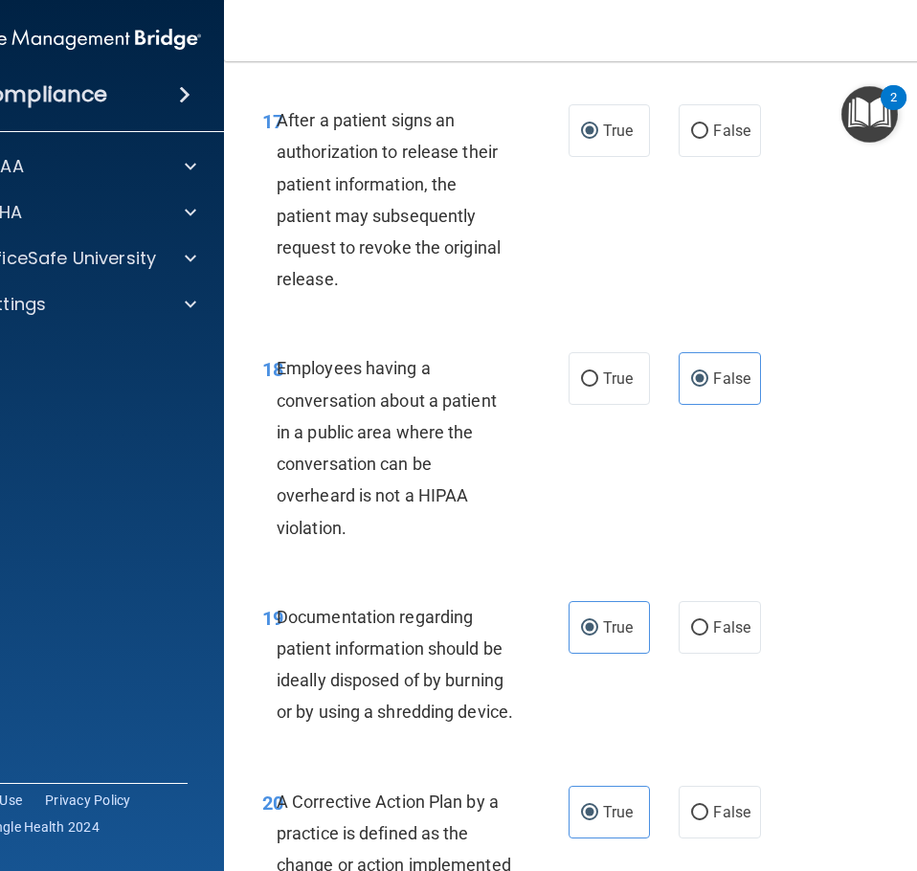
click at [356, 530] on div "Employees having a conversation about a patient in a public area where the conv…" at bounding box center [403, 447] width 252 height 191
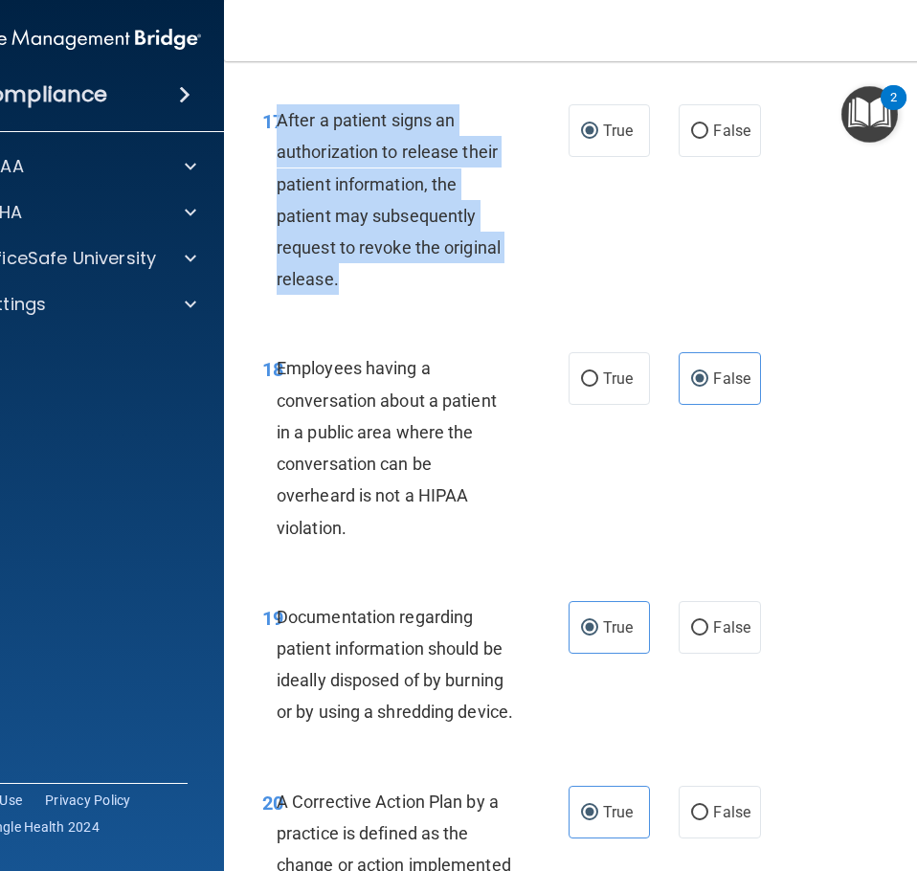
drag, startPoint x: 332, startPoint y: 293, endPoint x: 272, endPoint y: 110, distance: 192.6
click at [277, 110] on div "After a patient signs an authorization to release their patient information, th…" at bounding box center [403, 199] width 252 height 191
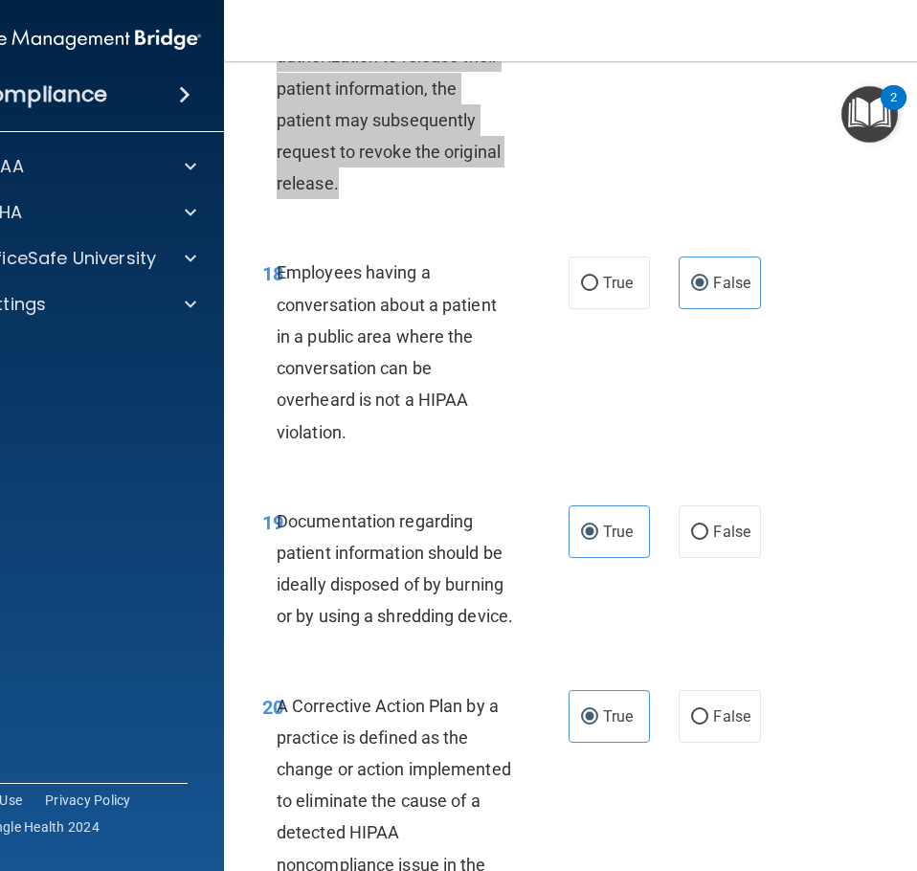
scroll to position [3734, 0]
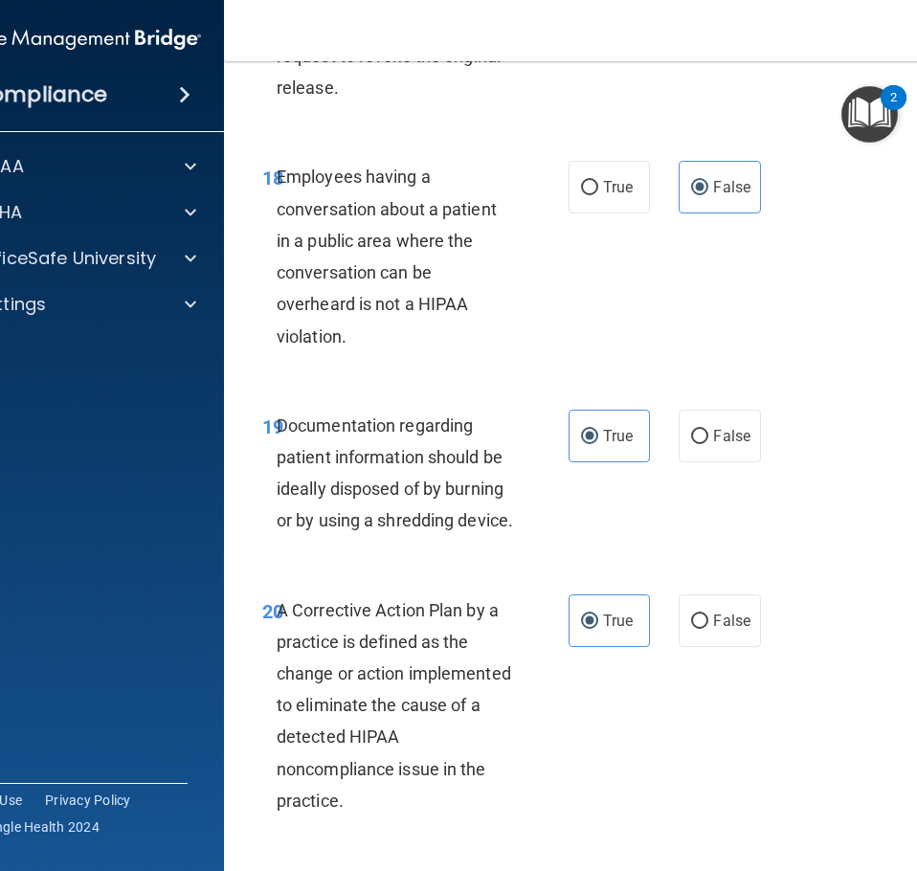
click at [406, 343] on div "Employees having a conversation about a patient in a public area where the conv…" at bounding box center [403, 256] width 252 height 191
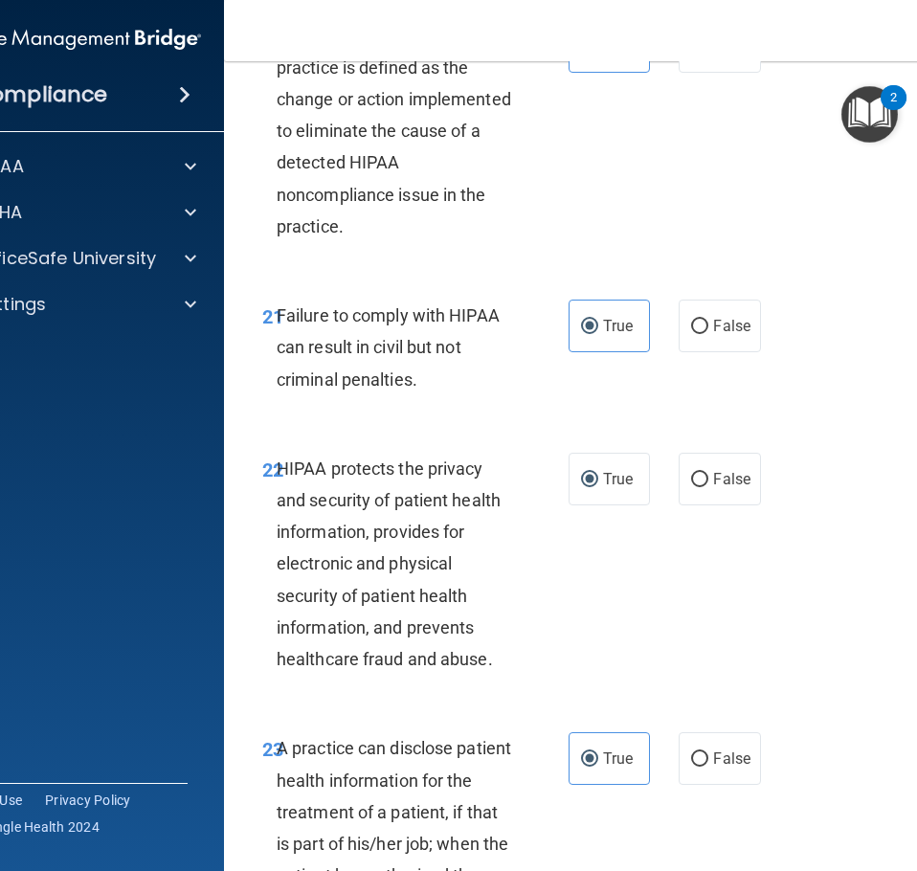
scroll to position [4596, 0]
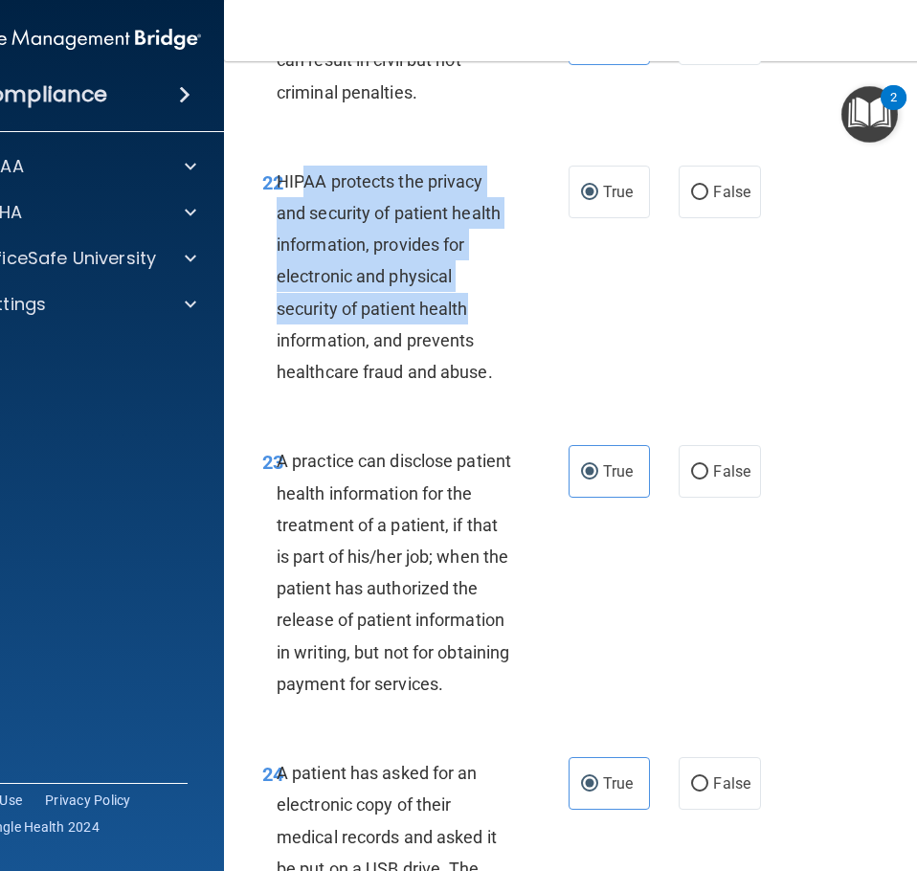
drag, startPoint x: 302, startPoint y: 185, endPoint x: 464, endPoint y: 294, distance: 196.0
click at [464, 294] on div "HIPAA protects the privacy and security of patient health information, provides…" at bounding box center [403, 277] width 252 height 223
click at [527, 307] on div "22 HIPAA protects the privacy and security of patient health information, provi…" at bounding box center [416, 282] width 364 height 233
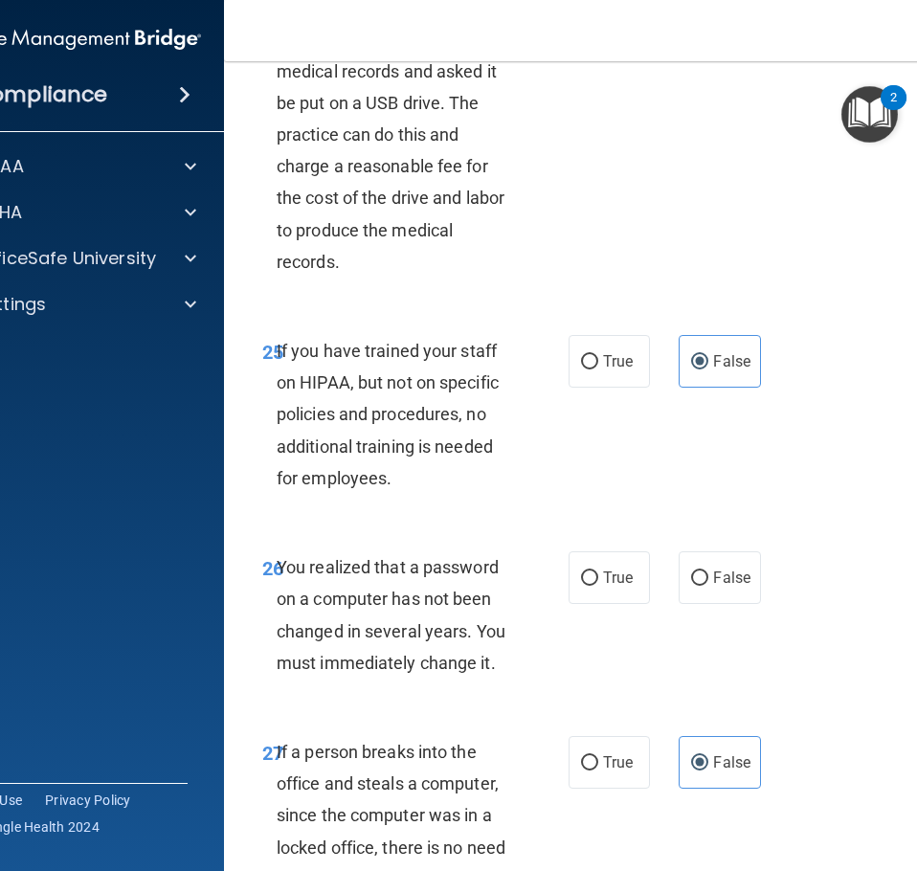
scroll to position [5458, 0]
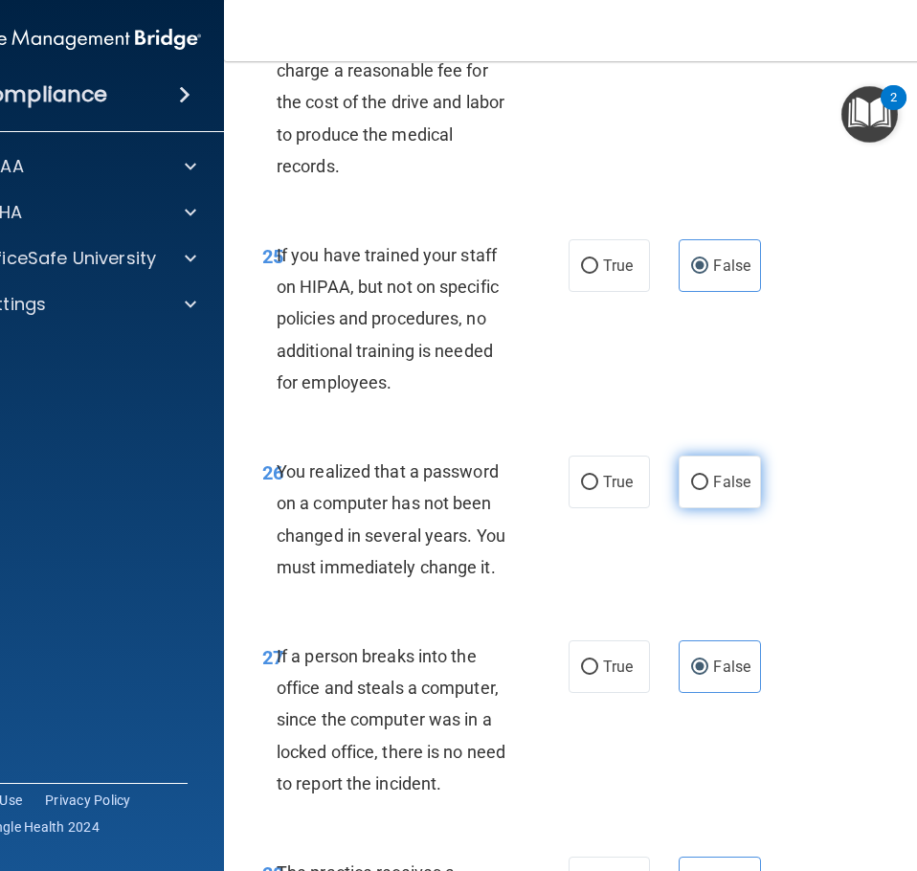
click at [692, 484] on input "False" at bounding box center [699, 483] width 17 height 14
radio input "true"
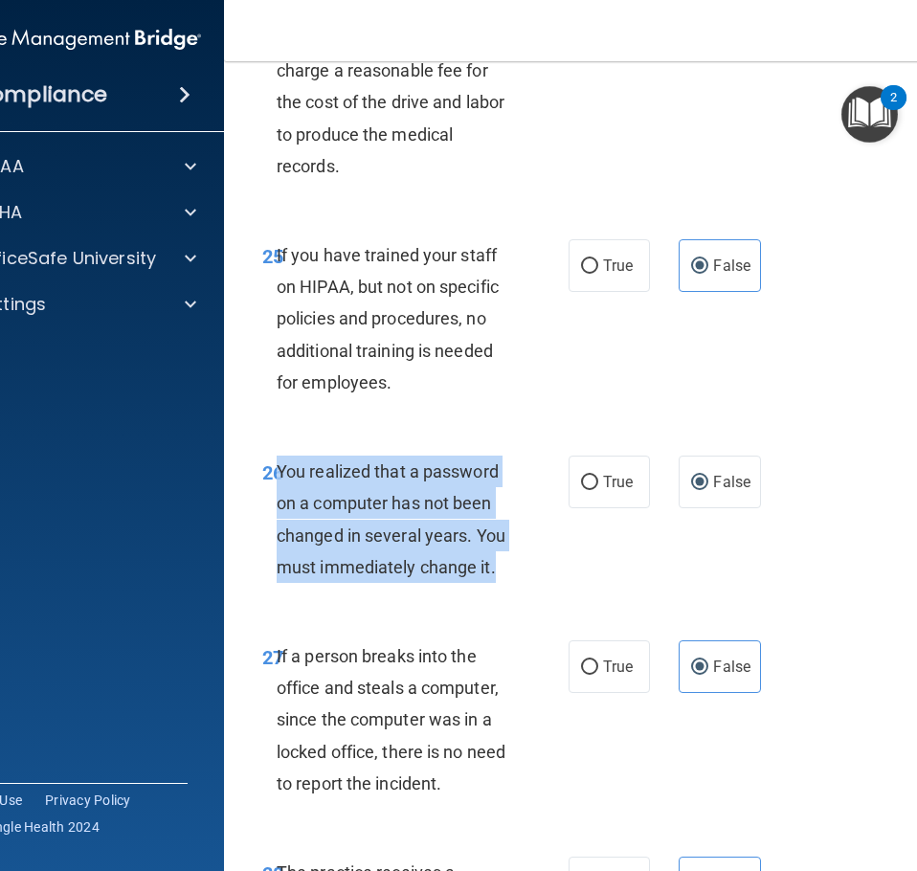
drag, startPoint x: 464, startPoint y: 567, endPoint x: 270, endPoint y: 459, distance: 222.5
click at [277, 459] on div "You realized that a password on a computer has not been changed in several year…" at bounding box center [403, 519] width 252 height 127
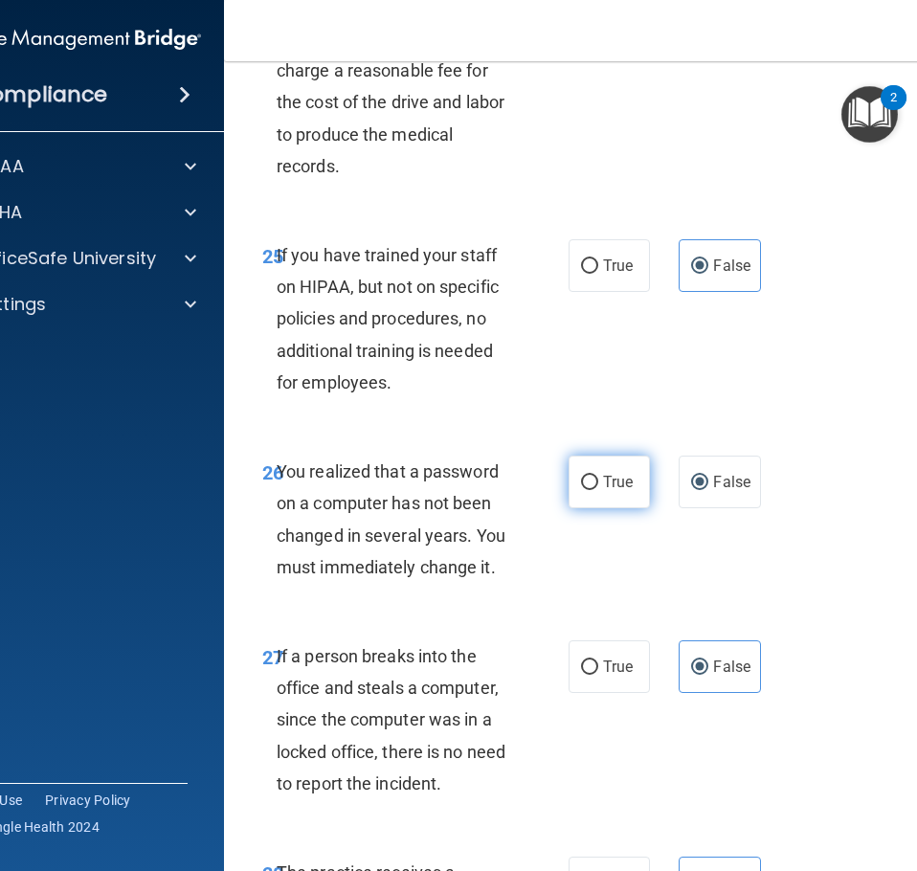
click at [571, 484] on label "True" at bounding box center [609, 482] width 81 height 53
click at [581, 484] on input "True" at bounding box center [589, 483] width 17 height 14
radio input "true"
radio input "false"
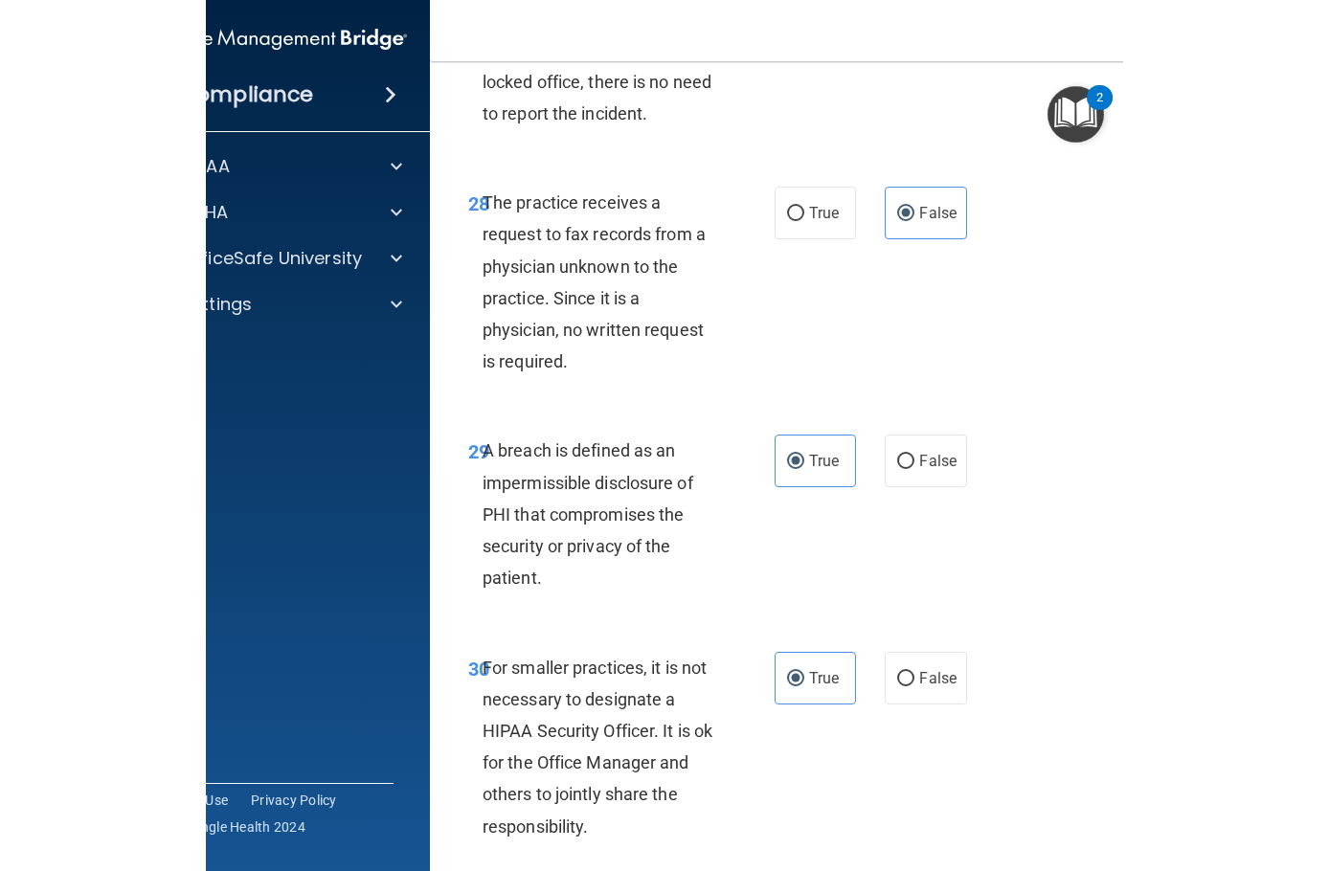
scroll to position [6257, 0]
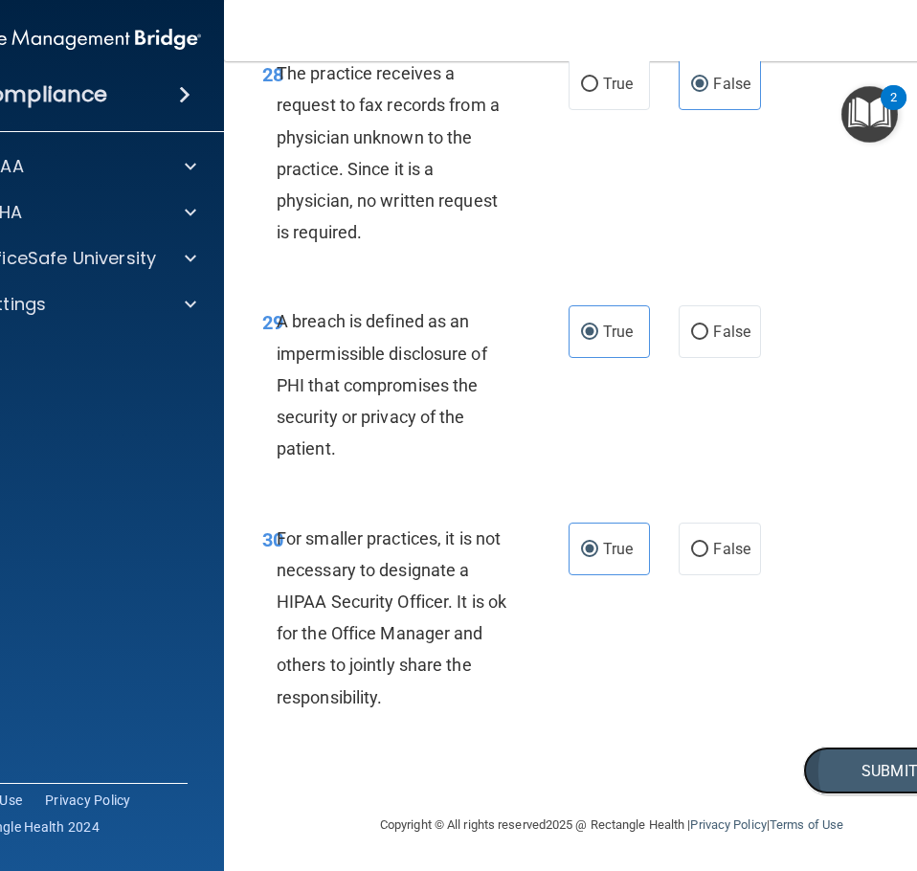
click at [881, 753] on button "Submit" at bounding box center [889, 771] width 172 height 49
click at [865, 766] on button "Submit" at bounding box center [889, 771] width 172 height 49
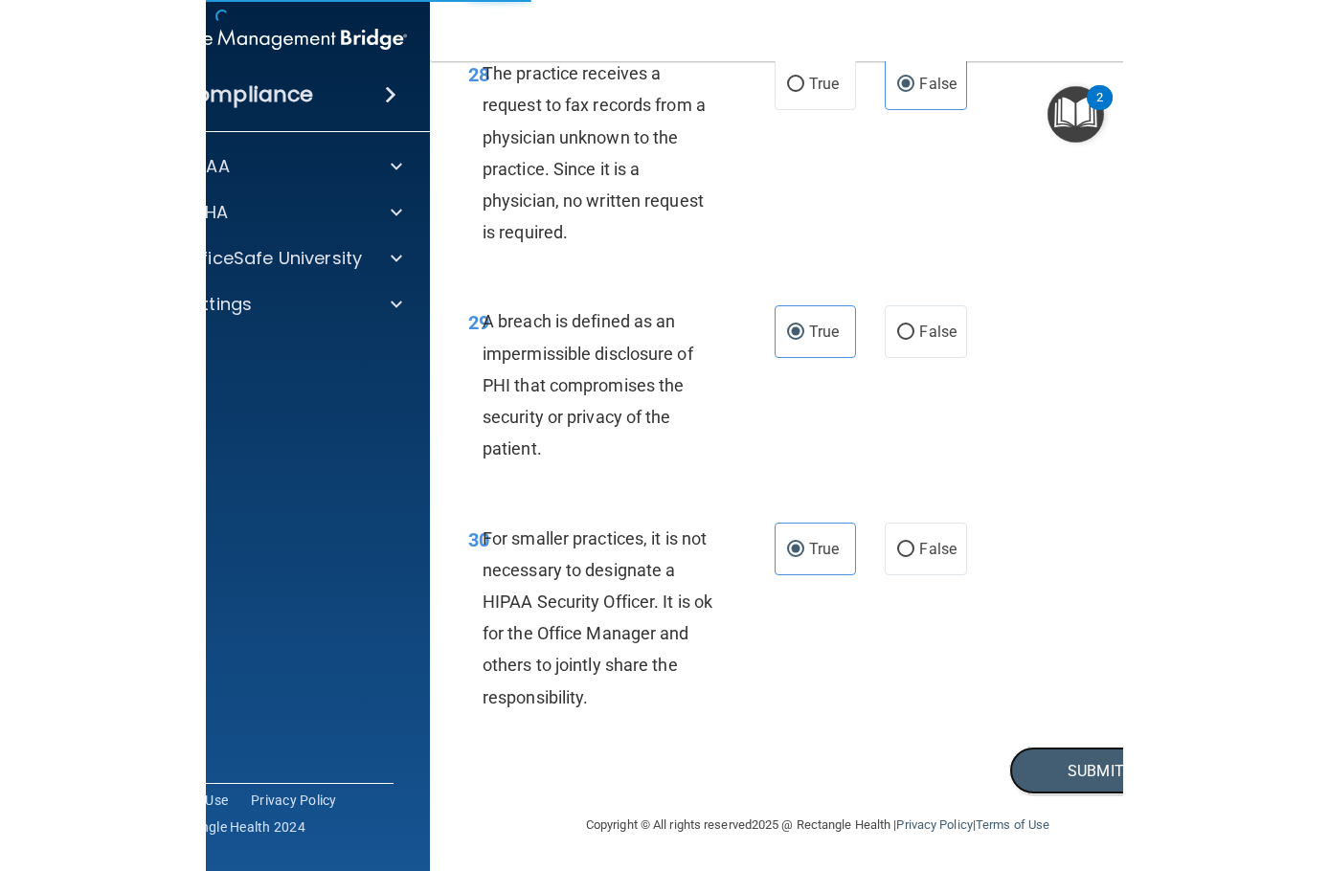
scroll to position [4953, 0]
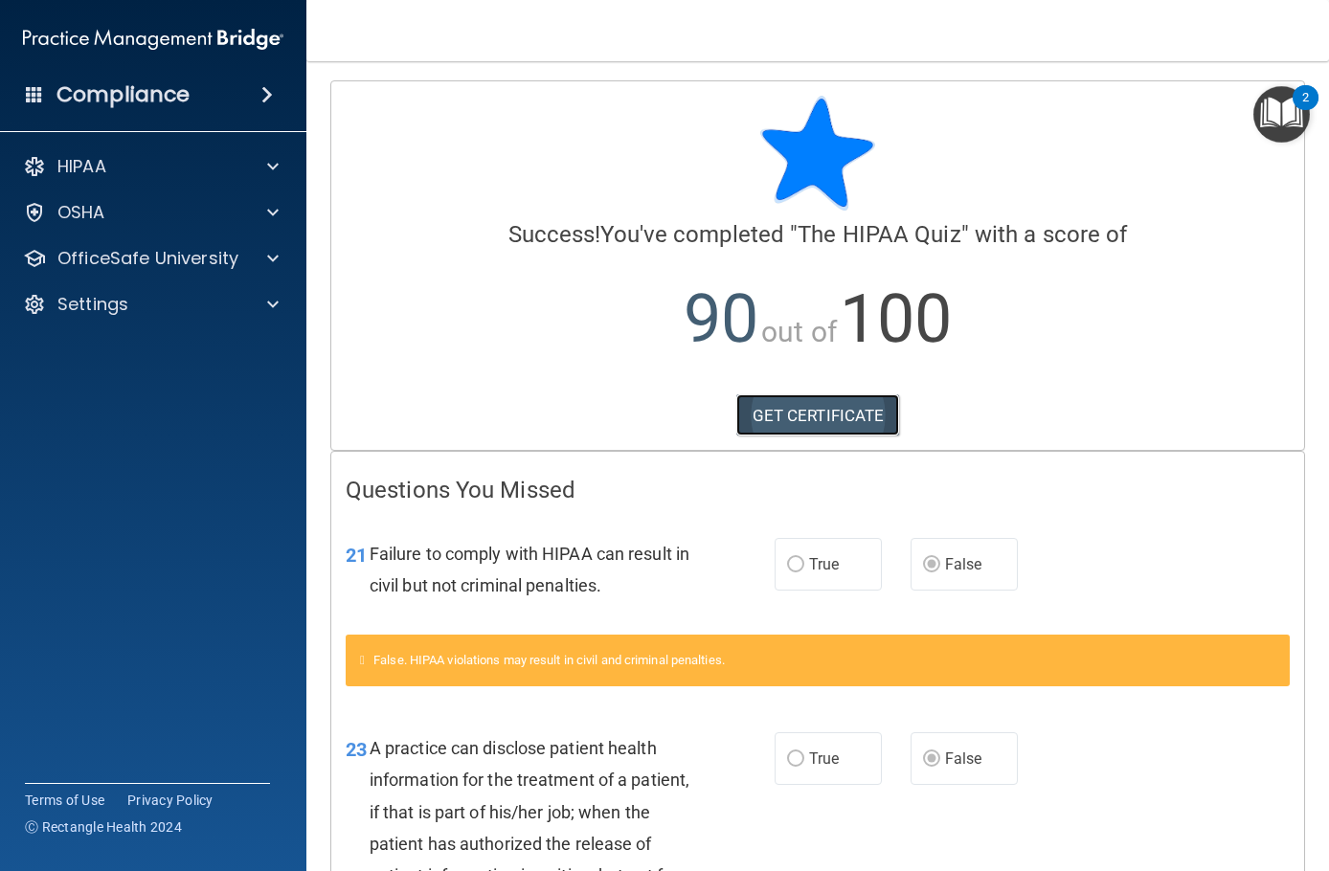
click at [761, 422] on link "GET CERTIFICATE" at bounding box center [818, 415] width 164 height 42
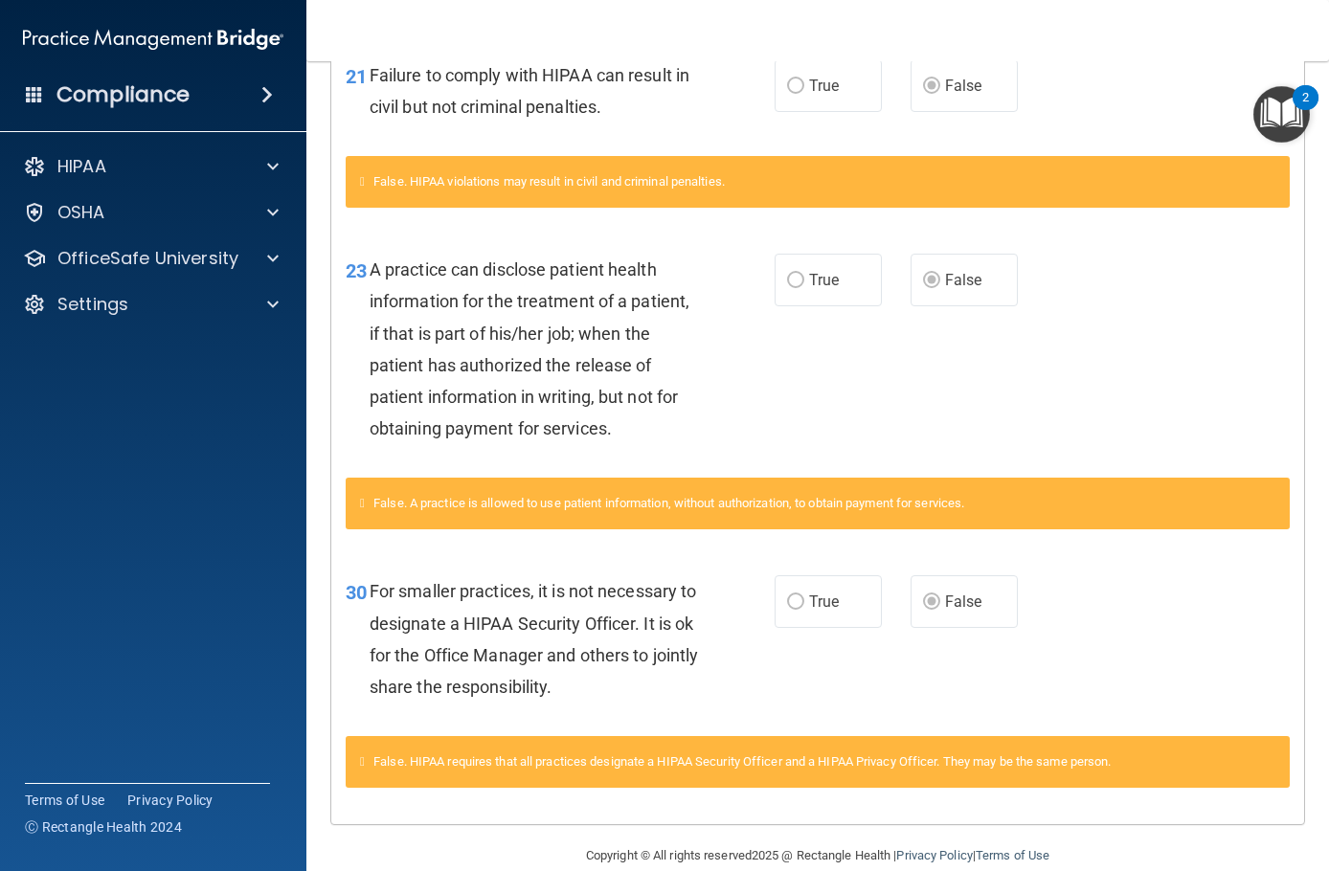
scroll to position [509, 0]
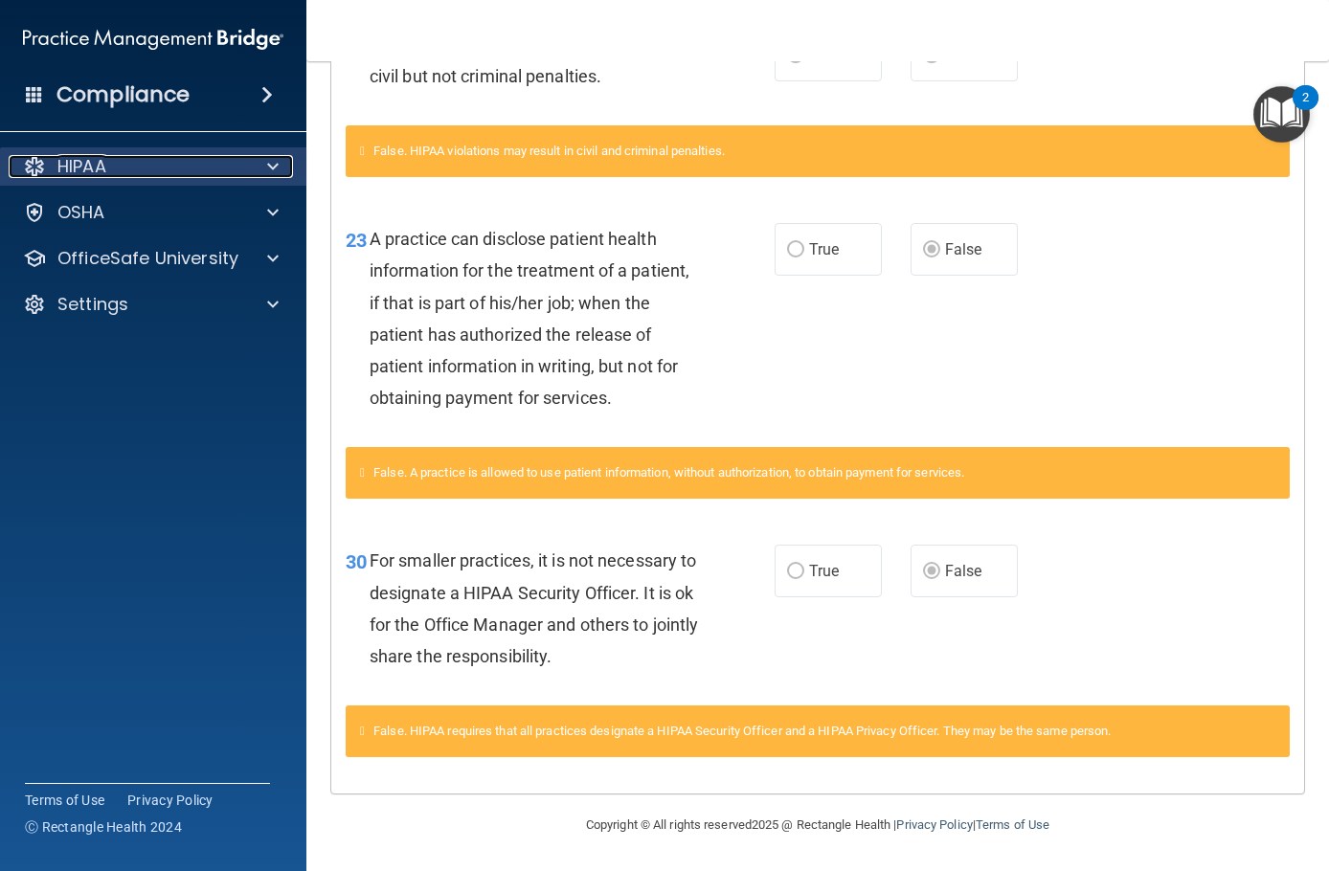
click at [259, 169] on div at bounding box center [270, 166] width 48 height 23
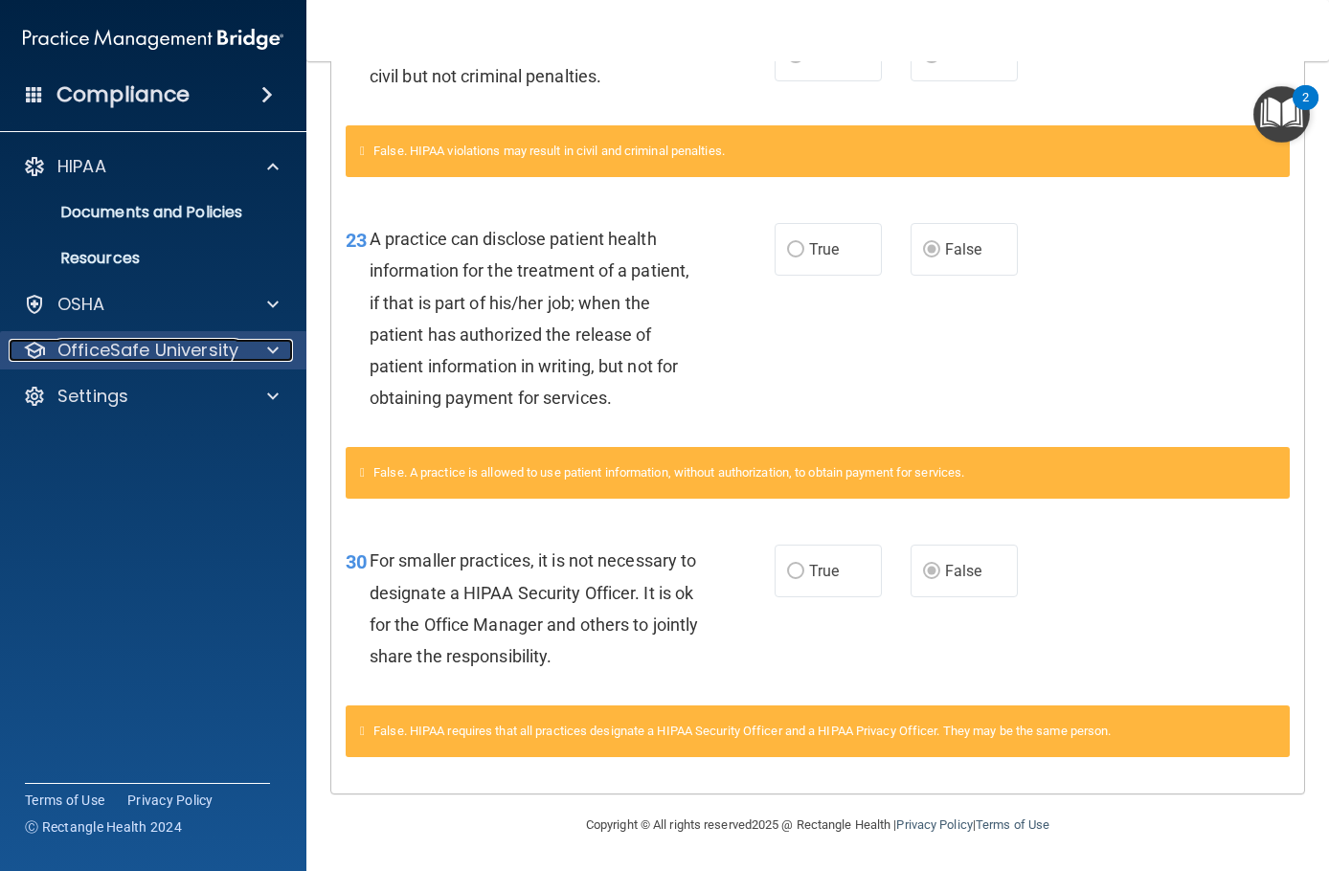
click at [181, 349] on p "OfficeSafe University" at bounding box center [147, 350] width 181 height 23
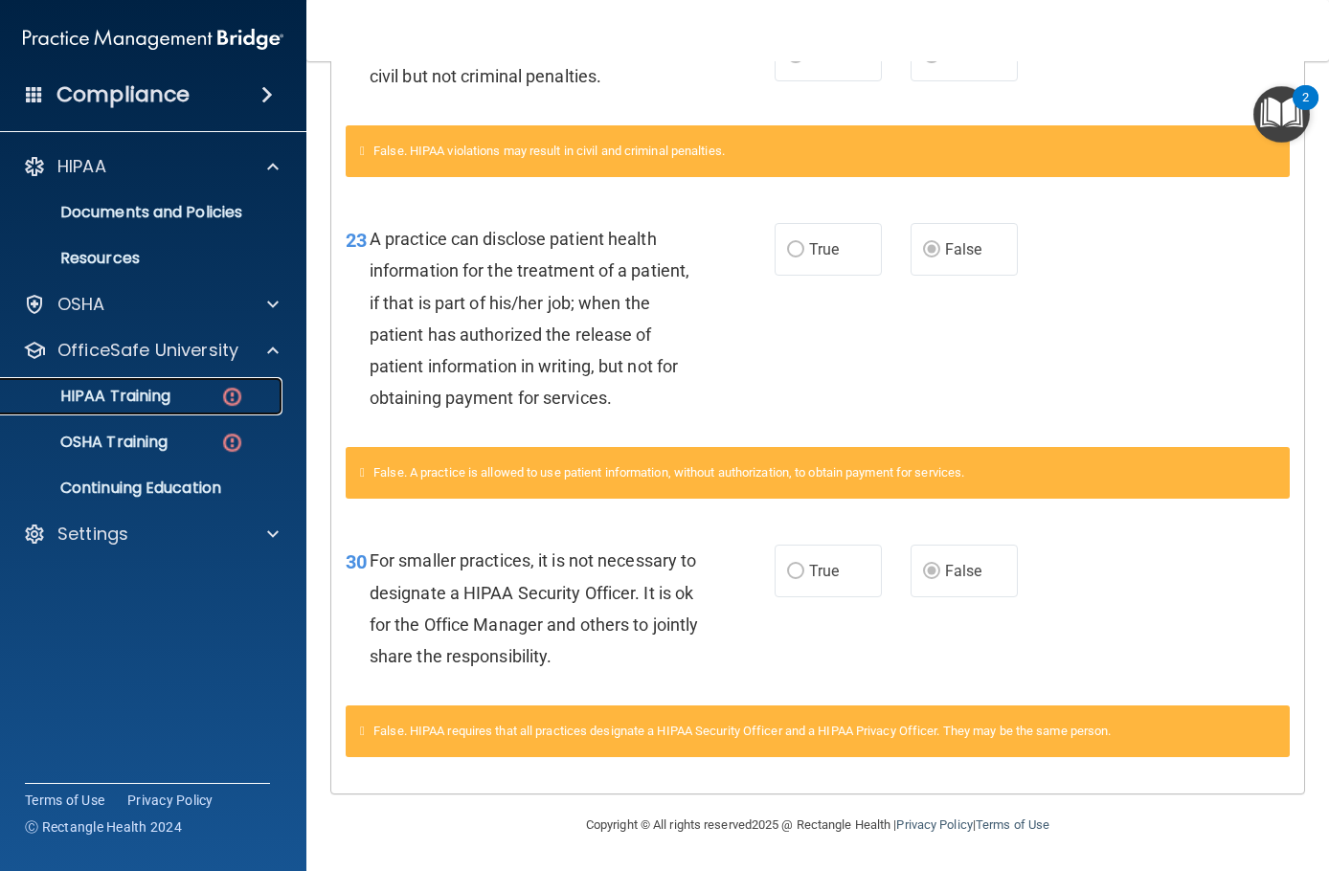
click at [173, 394] on div "HIPAA Training" at bounding box center [142, 396] width 261 height 19
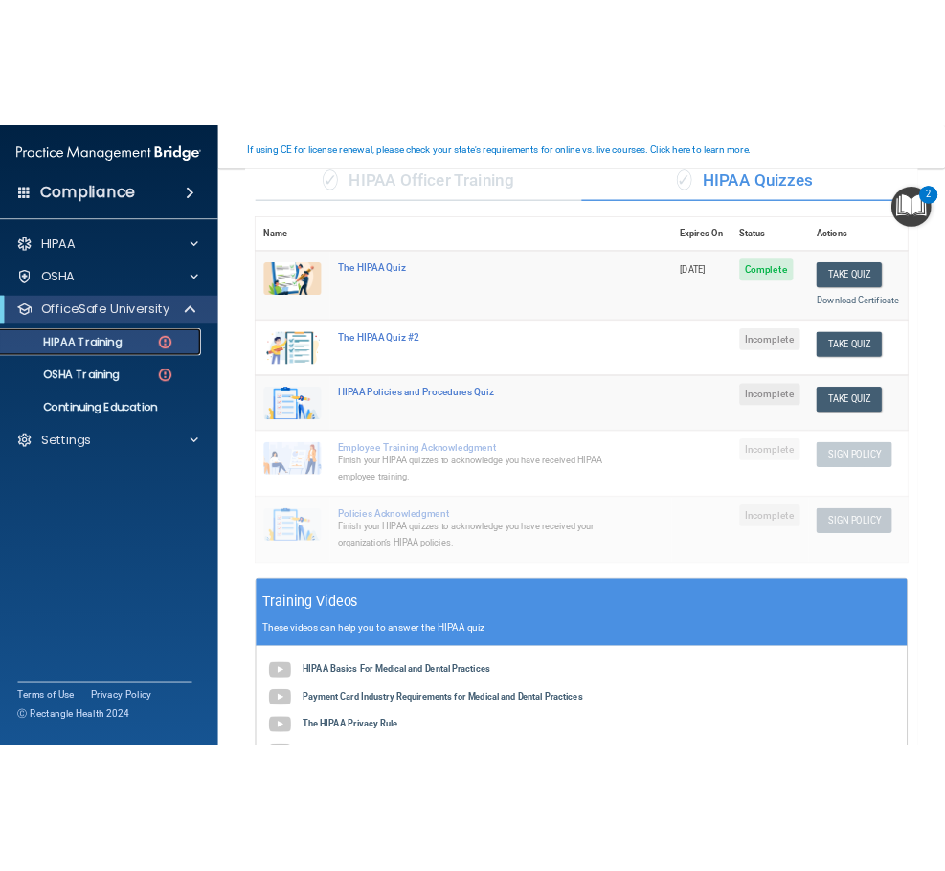
scroll to position [257, 0]
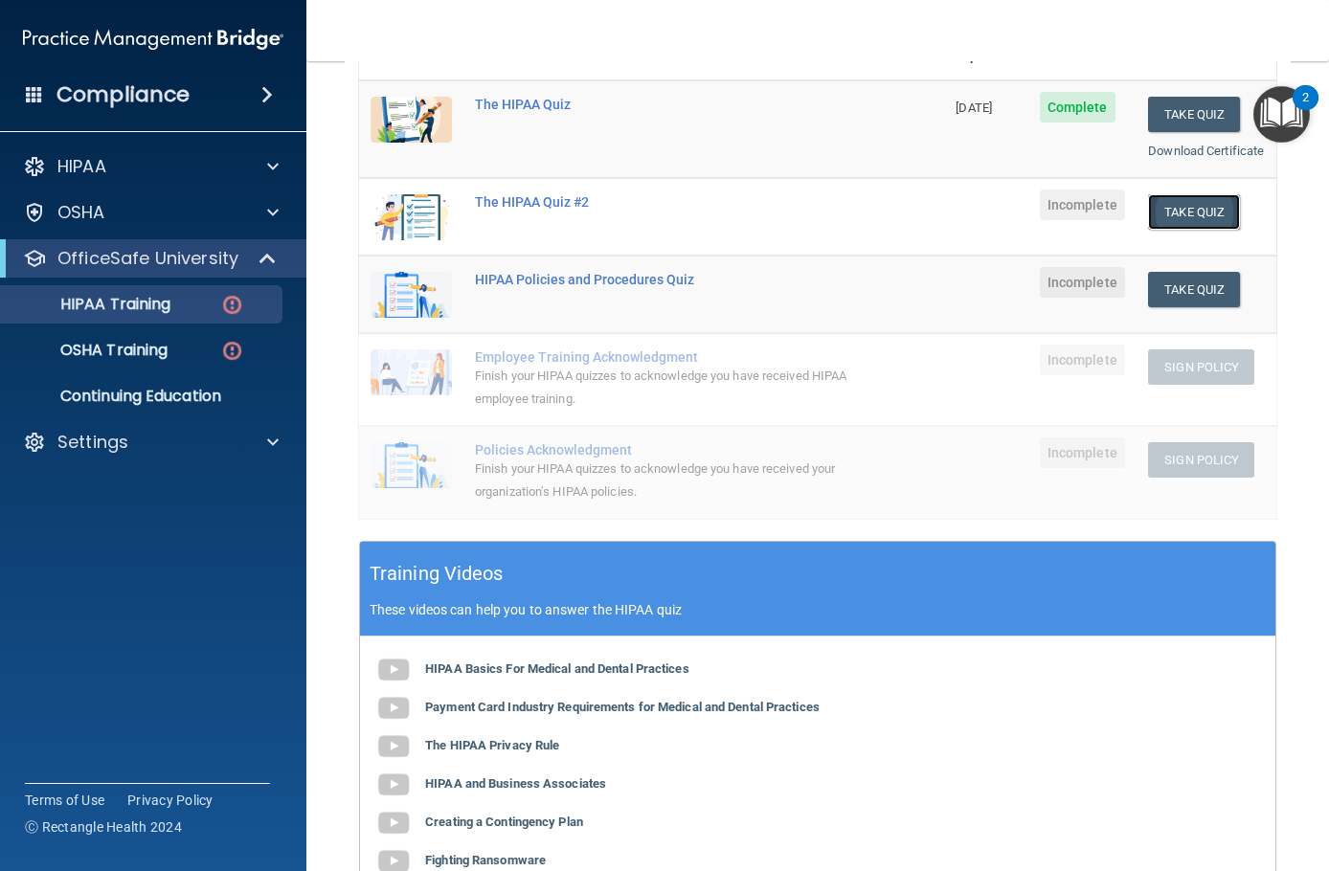
click at [1190, 230] on button "Take Quiz" at bounding box center [1194, 211] width 92 height 35
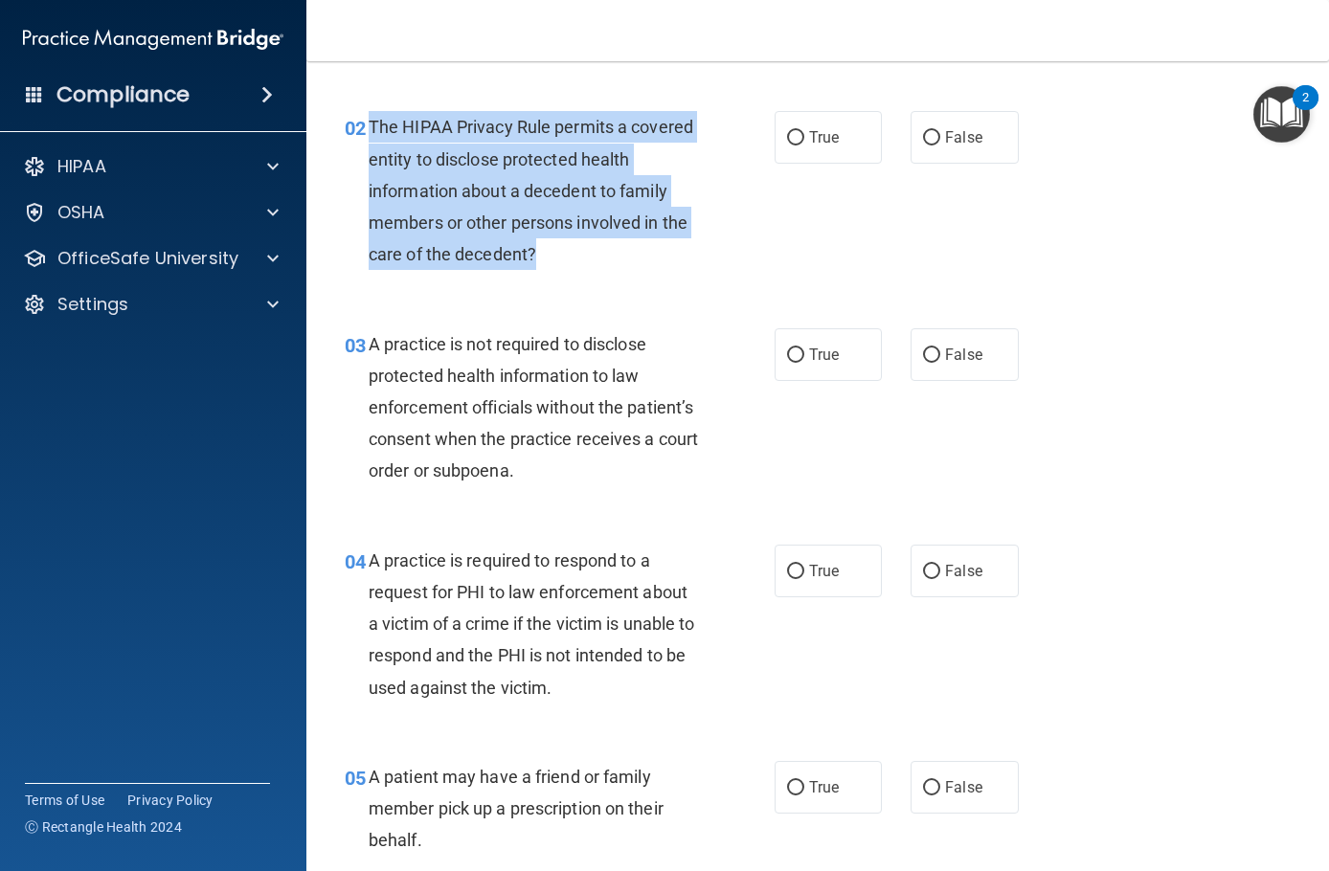
drag, startPoint x: 608, startPoint y: 260, endPoint x: 369, endPoint y: 123, distance: 276.2
click at [369, 123] on div "The HIPAA Privacy Rule permits a covered entity to disclose protected health in…" at bounding box center [541, 190] width 344 height 159
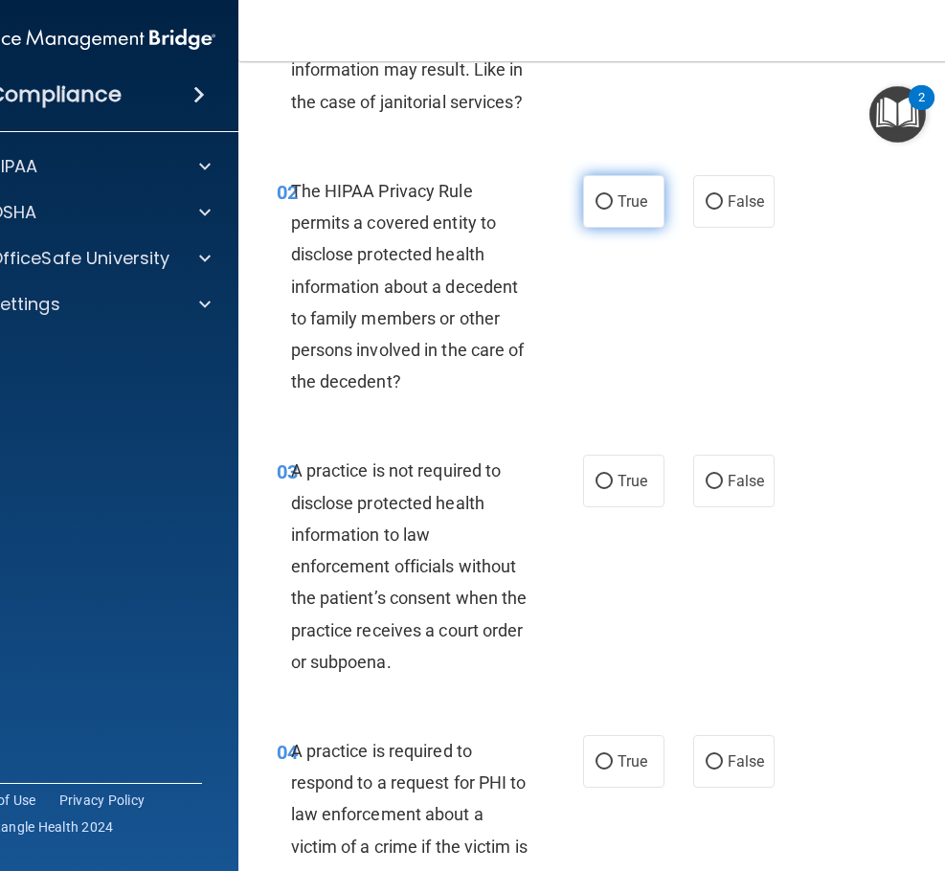
click at [597, 223] on label "True" at bounding box center [623, 201] width 81 height 53
click at [597, 210] on input "True" at bounding box center [604, 202] width 17 height 14
radio input "true"
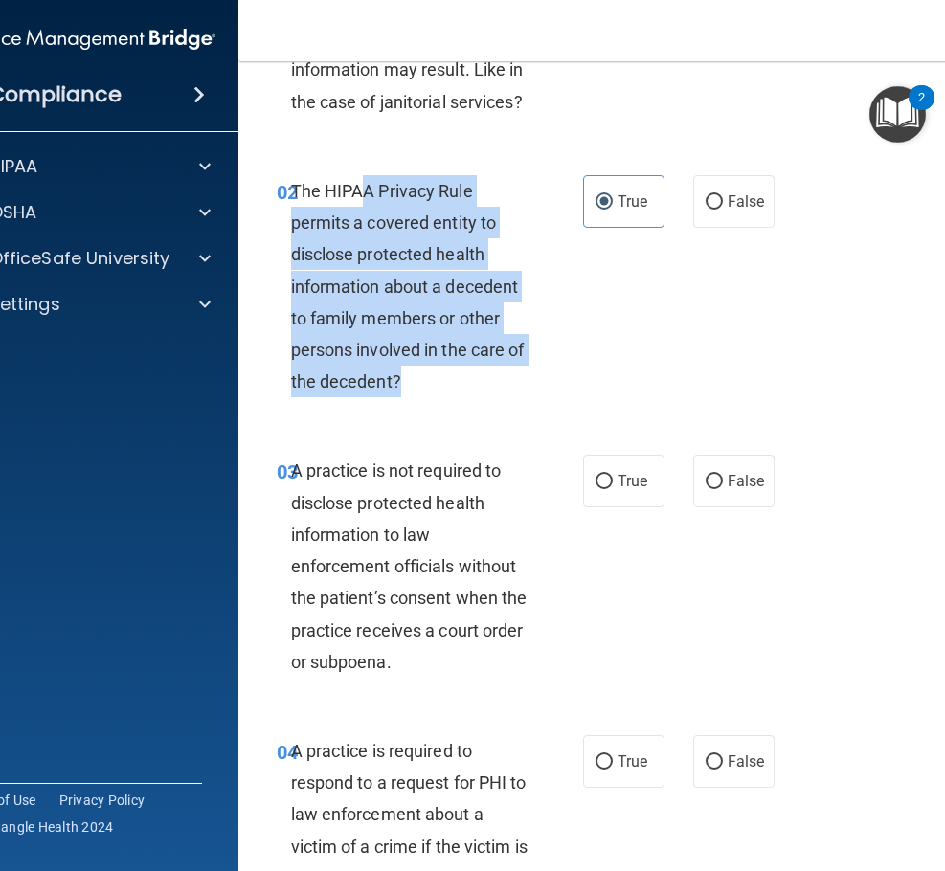
drag, startPoint x: 351, startPoint y: 189, endPoint x: 403, endPoint y: 372, distance: 191.0
click at [403, 372] on div "The HIPAA Privacy Rule permits a covered entity to disclose protected health in…" at bounding box center [417, 286] width 252 height 223
click at [406, 380] on div "The HIPAA Privacy Rule permits a covered entity to disclose protected health in…" at bounding box center [417, 286] width 252 height 223
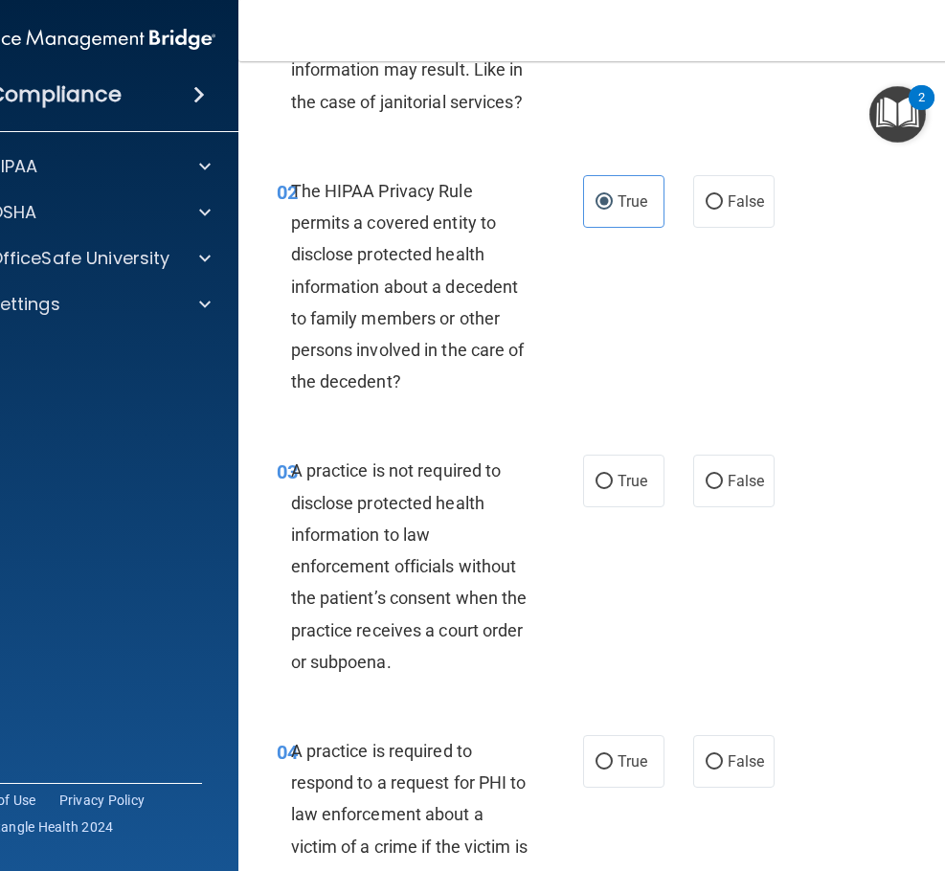
scroll to position [65, 0]
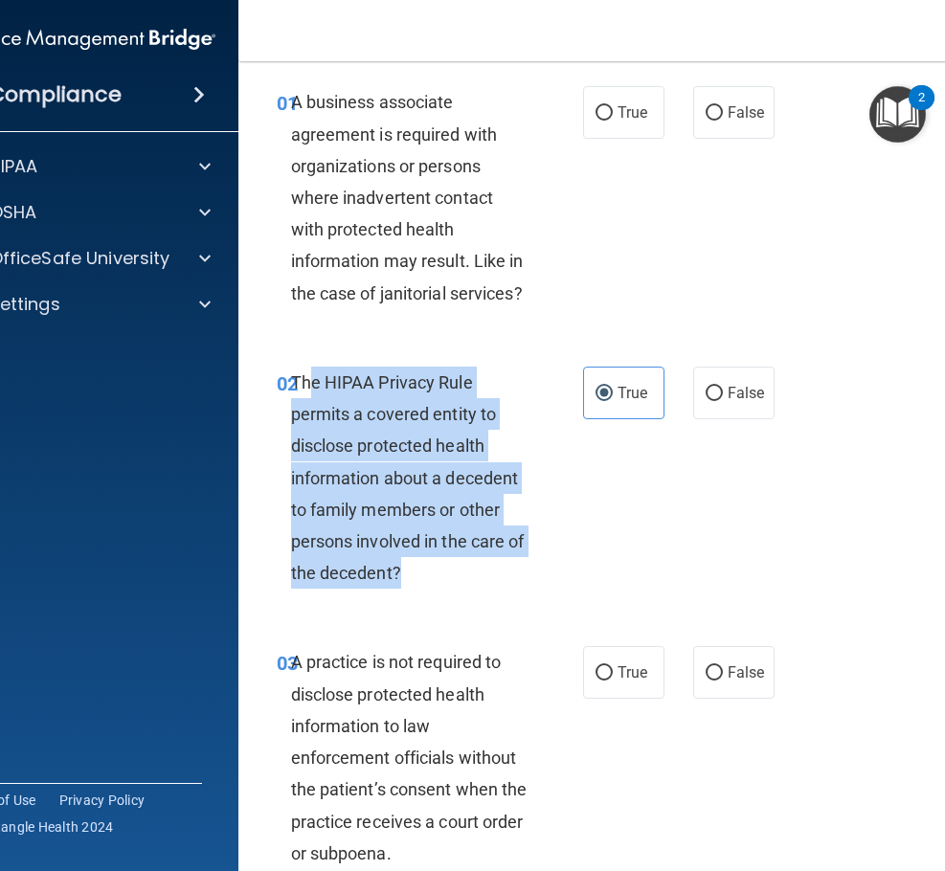
drag, startPoint x: 401, startPoint y: 579, endPoint x: 302, endPoint y: 386, distance: 217.5
click at [302, 386] on div "The HIPAA Privacy Rule permits a covered entity to disclose protected health in…" at bounding box center [417, 478] width 252 height 223
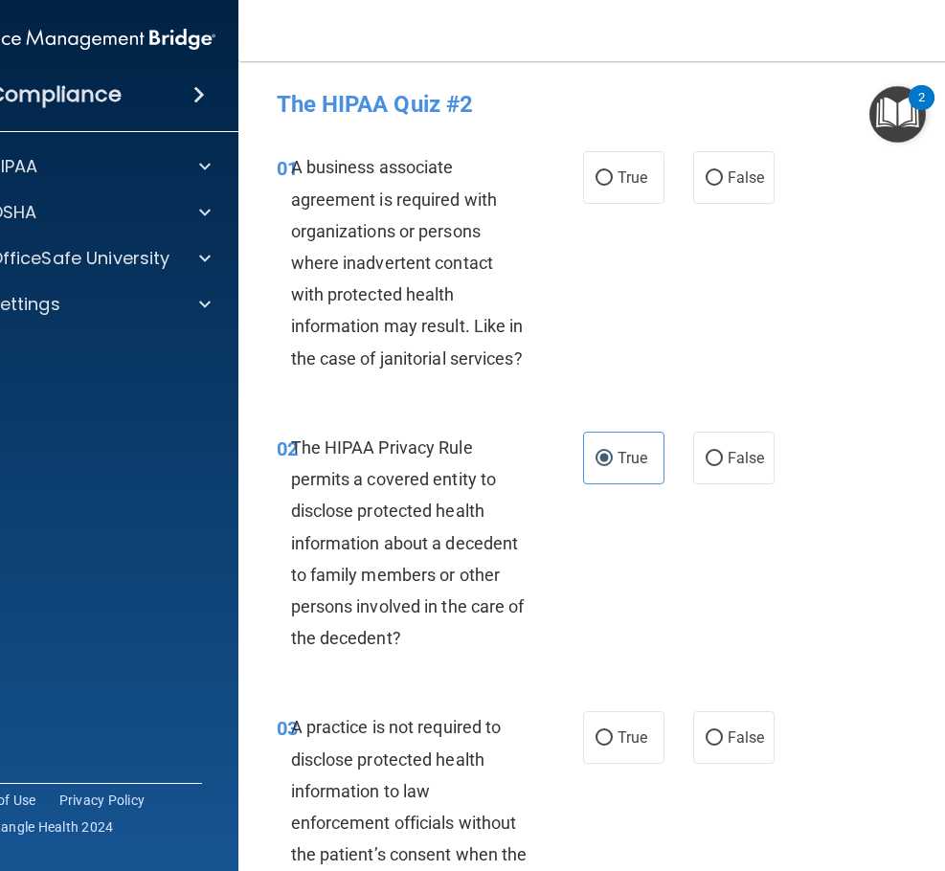
click at [398, 277] on div "A business associate agreement is required with organizations or persons where …" at bounding box center [417, 262] width 252 height 223
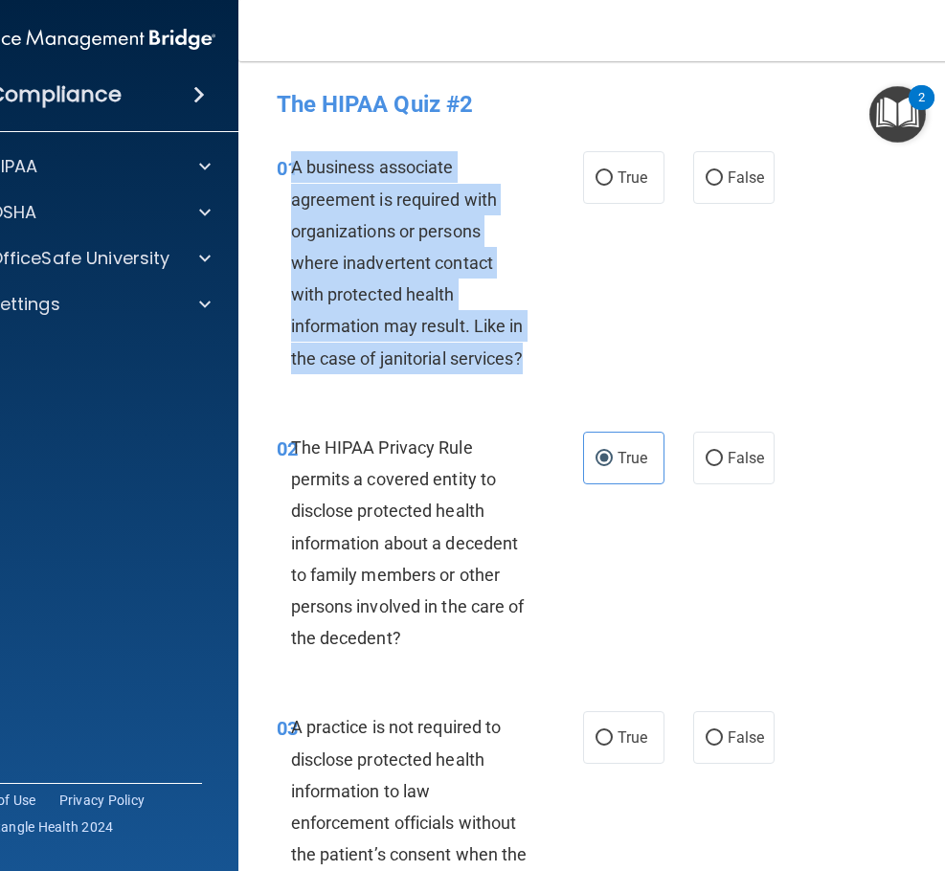
drag, startPoint x: 523, startPoint y: 355, endPoint x: 287, endPoint y: 174, distance: 297.0
click at [291, 174] on div "A business associate agreement is required with organizations or persons where …" at bounding box center [417, 262] width 252 height 223
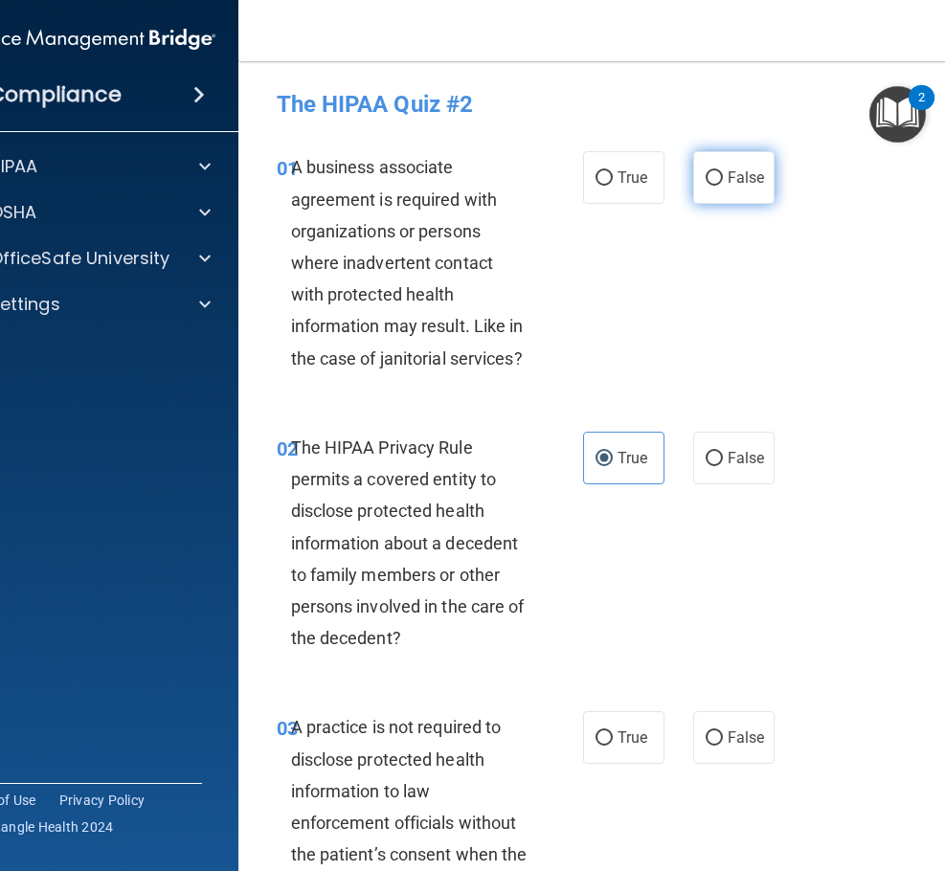
click at [753, 182] on span "False" at bounding box center [746, 178] width 37 height 18
click at [723, 182] on input "False" at bounding box center [714, 178] width 17 height 14
radio input "true"
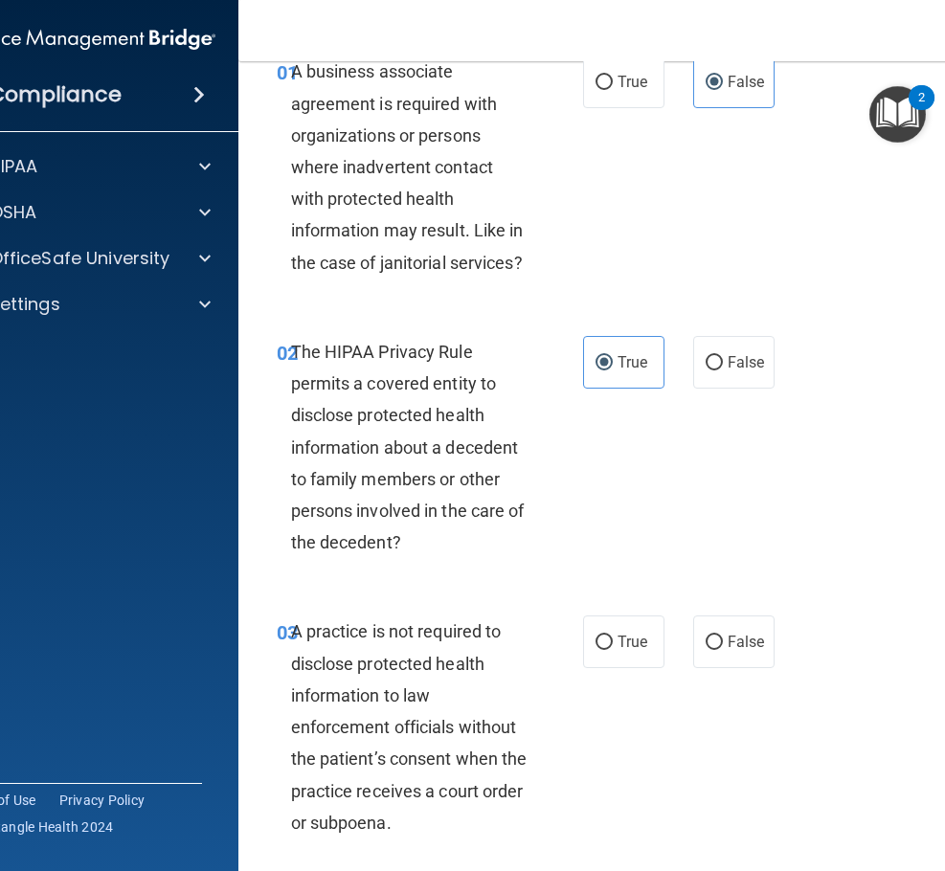
scroll to position [287, 0]
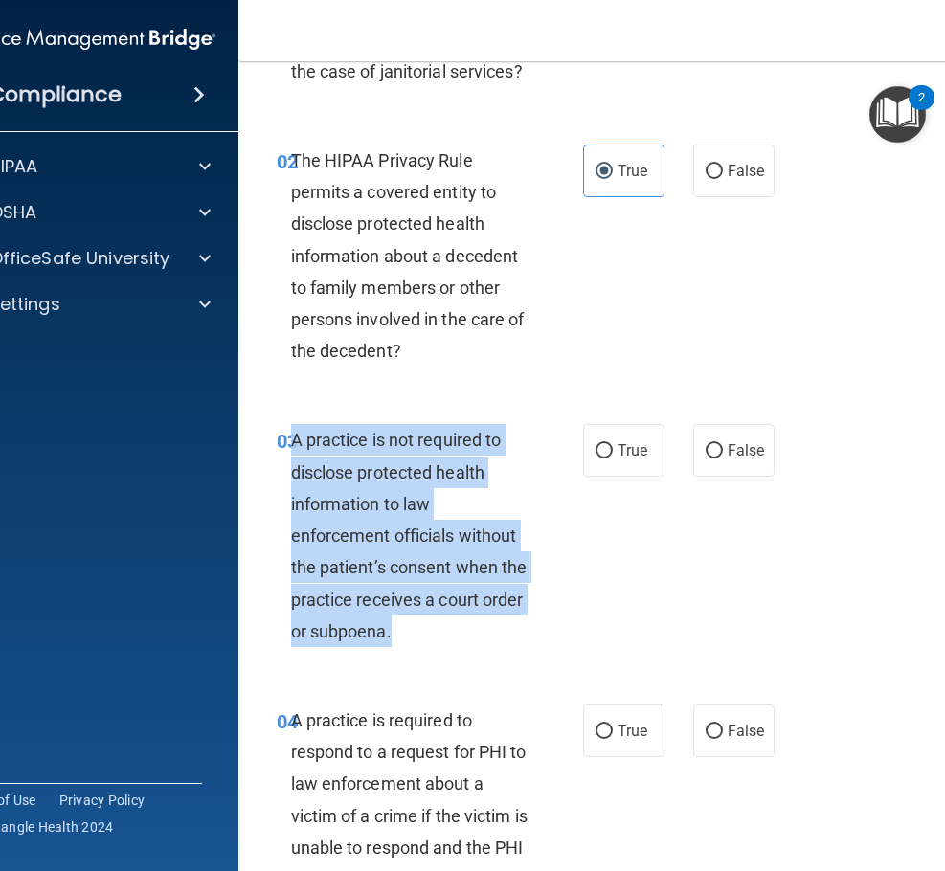
drag, startPoint x: 404, startPoint y: 631, endPoint x: 287, endPoint y: 453, distance: 213.0
click at [291, 453] on div "A practice is not required to disclose protected health information to law enfo…" at bounding box center [417, 535] width 252 height 223
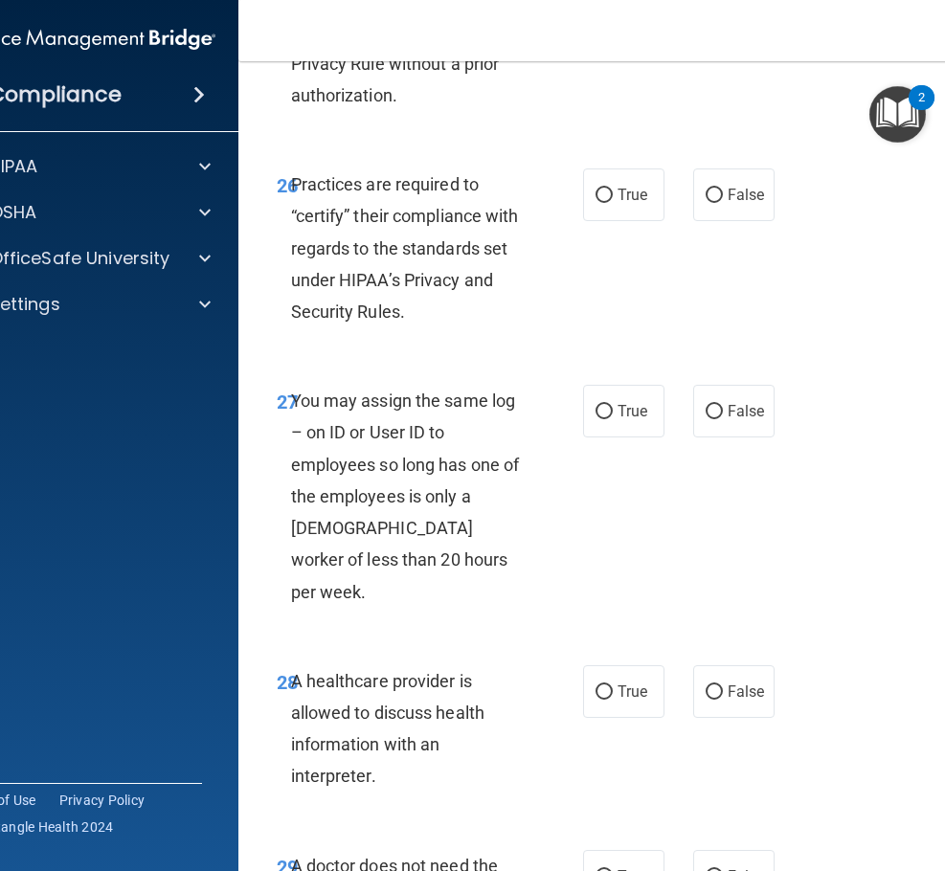
scroll to position [6225, 0]
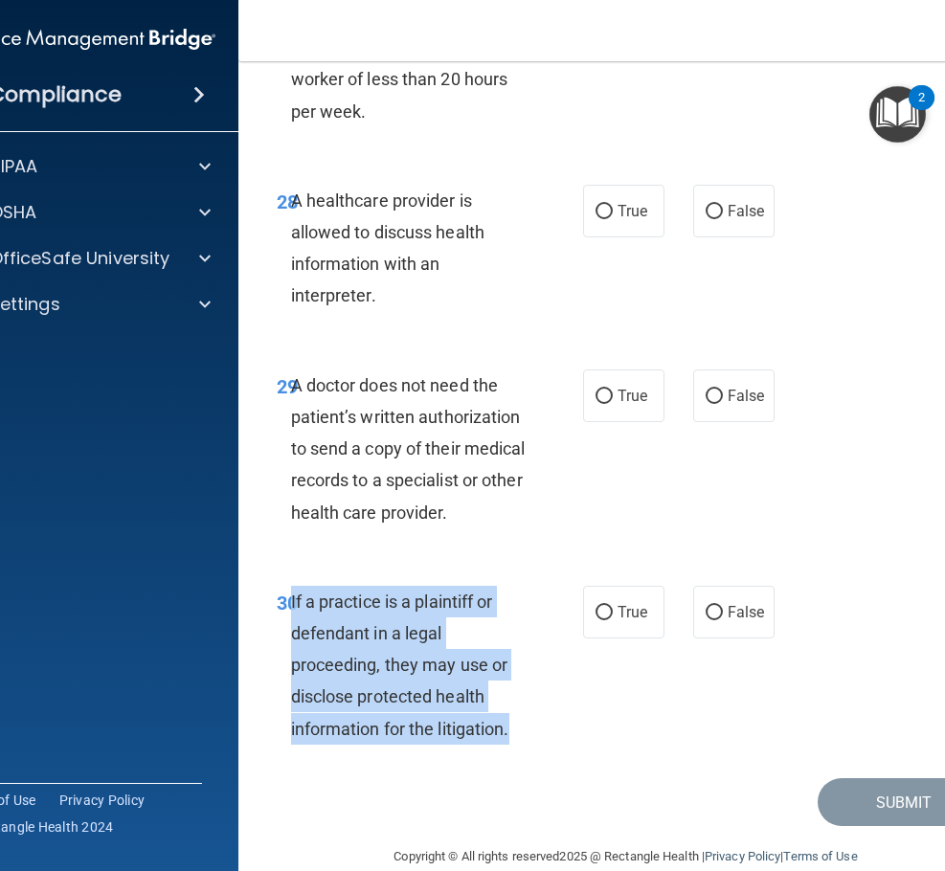
drag, startPoint x: 519, startPoint y: 705, endPoint x: 284, endPoint y: 563, distance: 274.1
click at [291, 586] on div "If a practice is a plaintiff or defendant in a legal proceeding, they may use o…" at bounding box center [417, 665] width 252 height 159
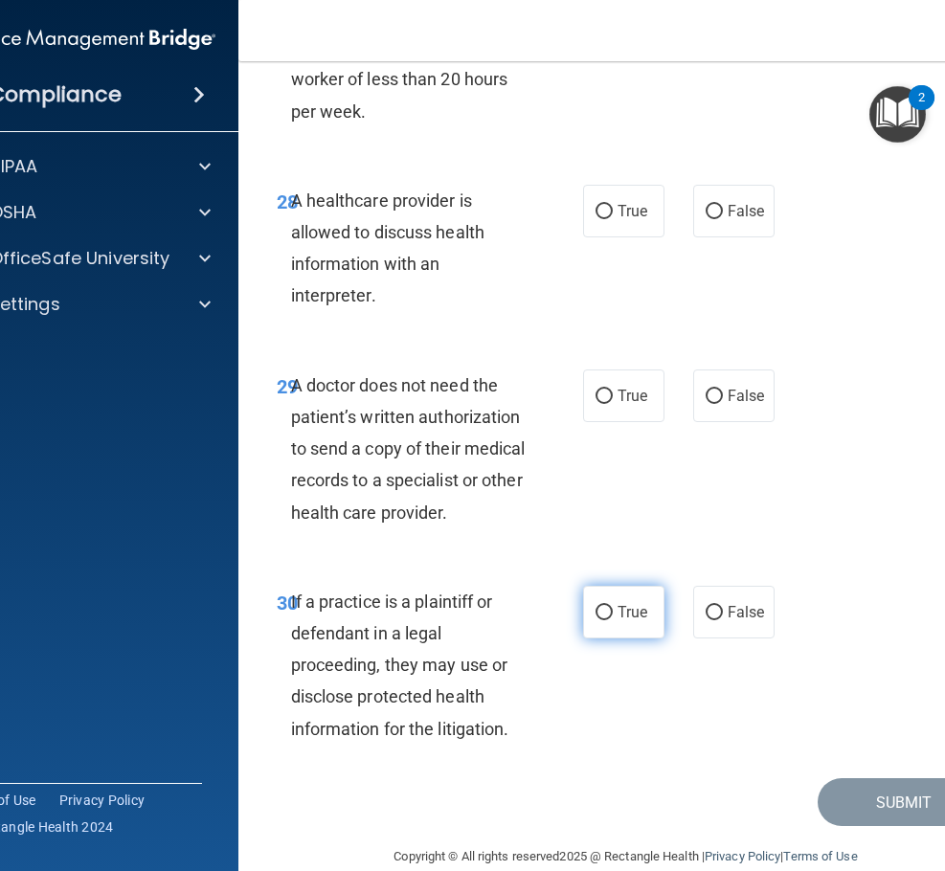
click at [626, 591] on label "True" at bounding box center [623, 612] width 81 height 53
click at [613, 606] on input "True" at bounding box center [604, 613] width 17 height 14
radio input "true"
drag, startPoint x: 463, startPoint y: 481, endPoint x: 280, endPoint y: 348, distance: 227.0
click at [280, 370] on div "29 A doctor does not need the patient’s written authorization to send a copy of…" at bounding box center [430, 454] width 364 height 169
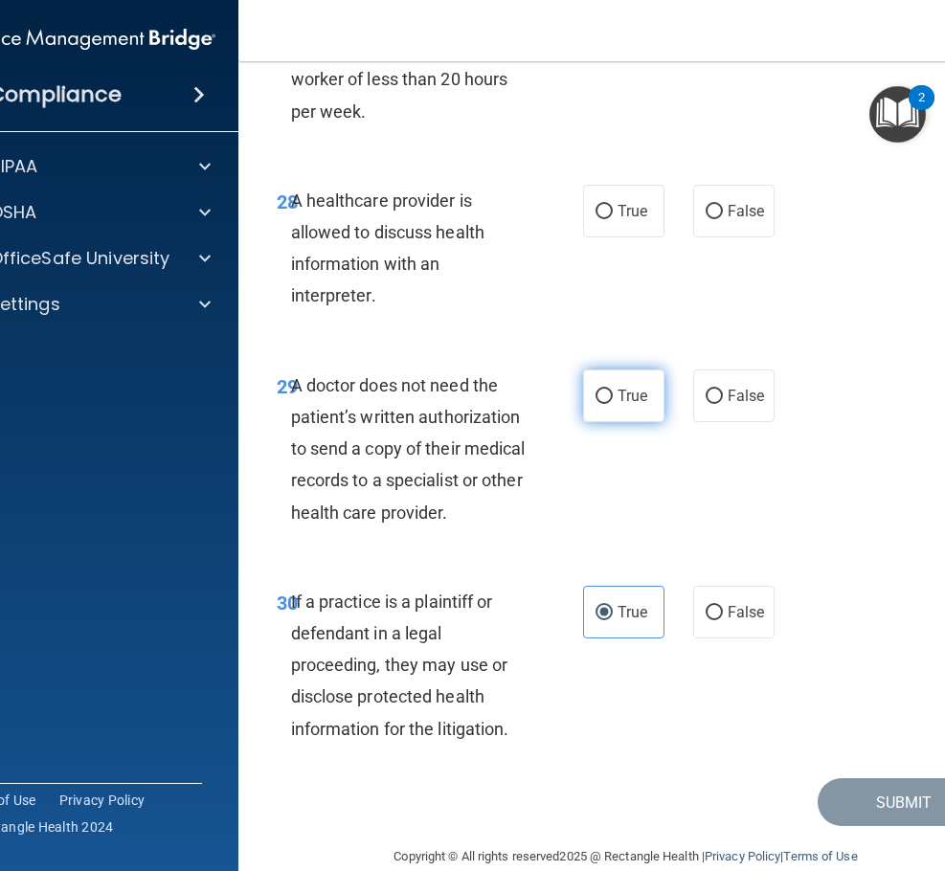
click at [646, 370] on label "True" at bounding box center [623, 396] width 81 height 53
click at [613, 390] on input "True" at bounding box center [604, 397] width 17 height 14
radio input "true"
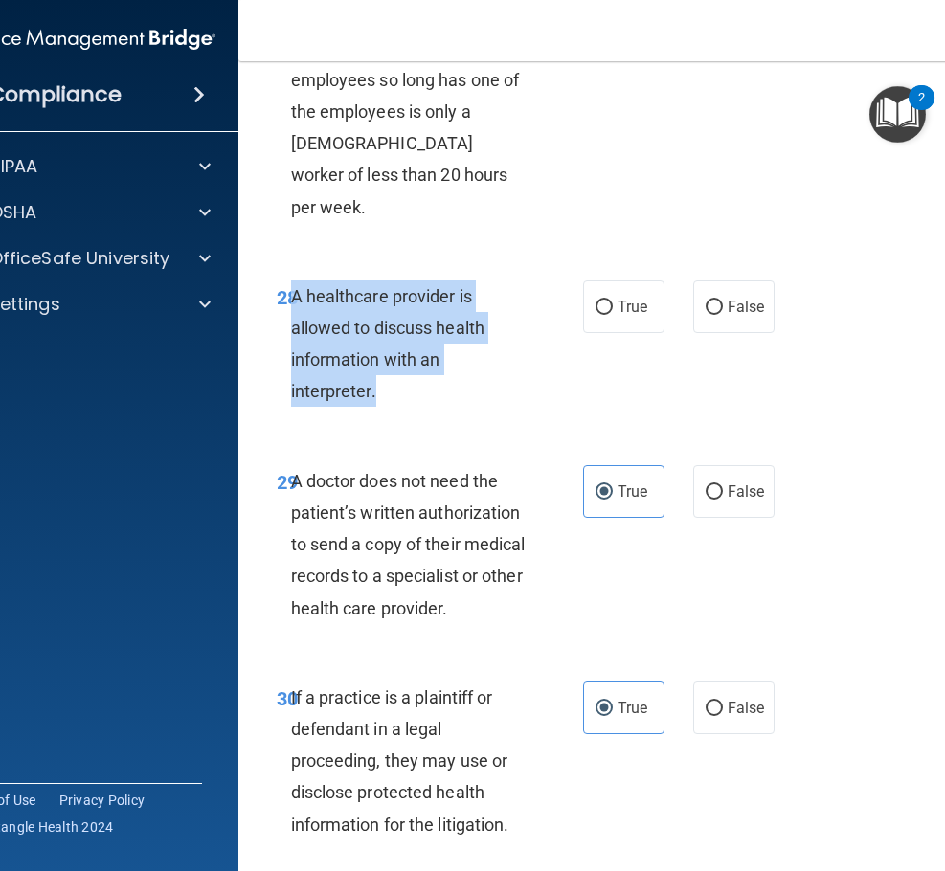
drag, startPoint x: 402, startPoint y: 366, endPoint x: 286, endPoint y: 265, distance: 153.4
click at [291, 281] on div "A healthcare provider is allowed to discuss health information with an interpre…" at bounding box center [417, 344] width 252 height 127
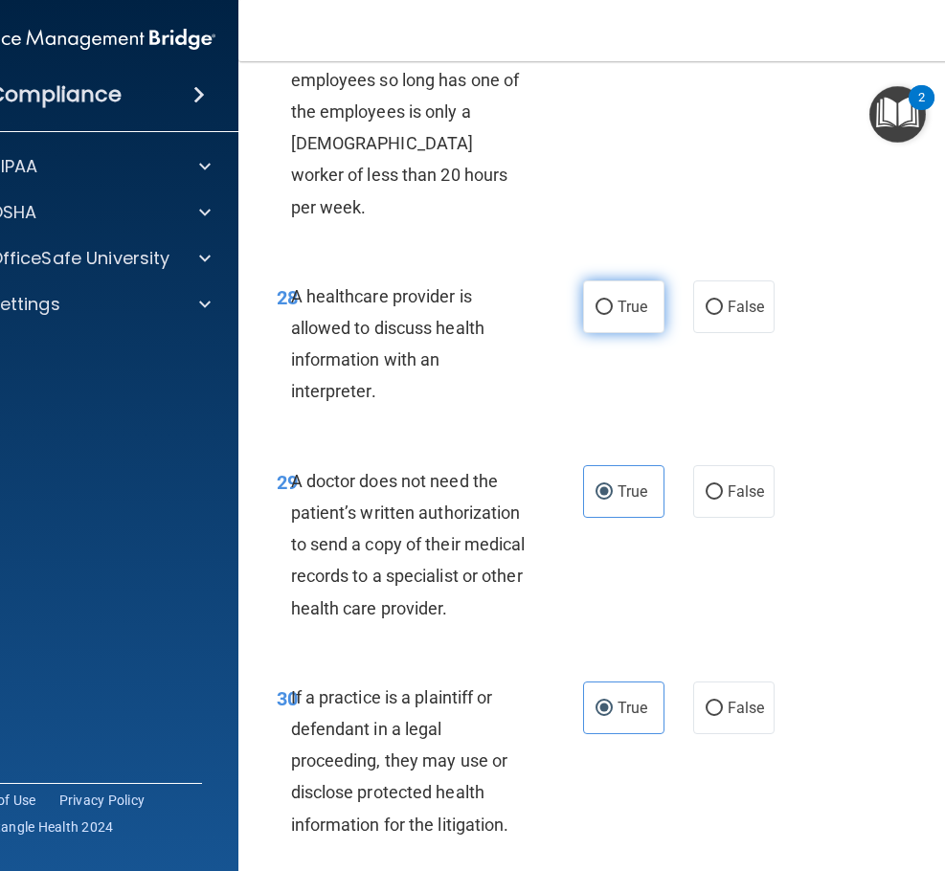
click at [583, 281] on label "True" at bounding box center [623, 307] width 81 height 53
click at [596, 301] on input "True" at bounding box center [604, 308] width 17 height 14
radio input "true"
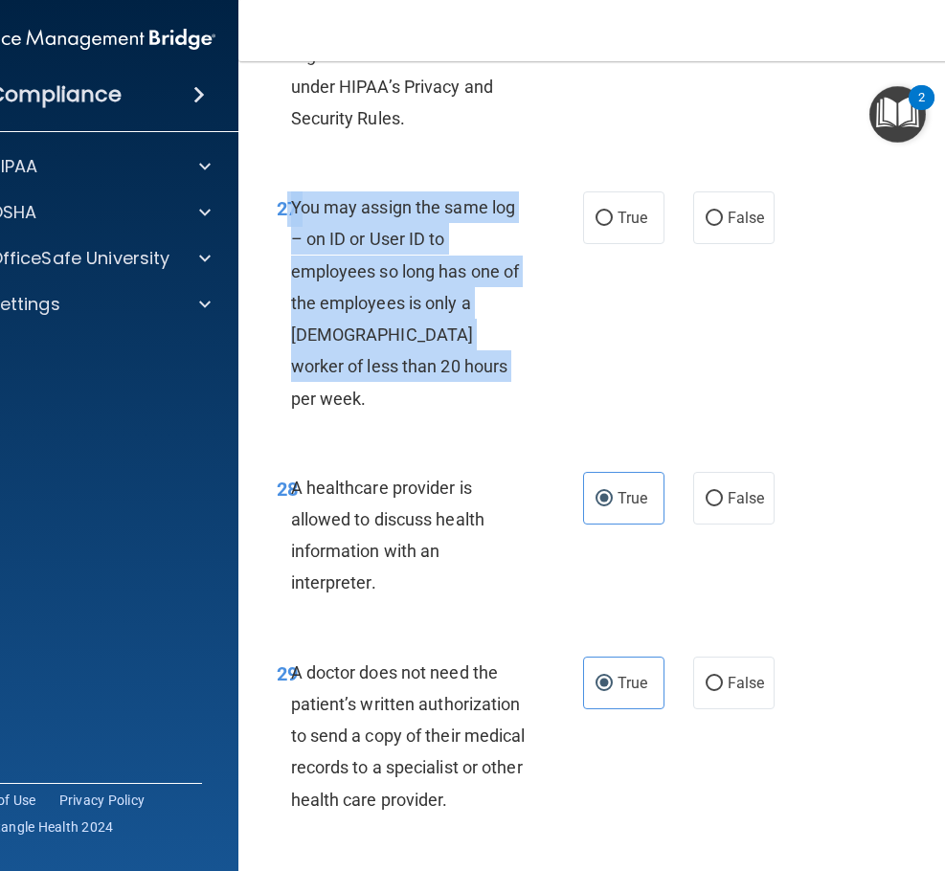
drag, startPoint x: 418, startPoint y: 370, endPoint x: 281, endPoint y: 204, distance: 214.9
click at [281, 204] on div "27 You may assign the same log – on ID or User ID to employees so long has one …" at bounding box center [430, 307] width 364 height 233
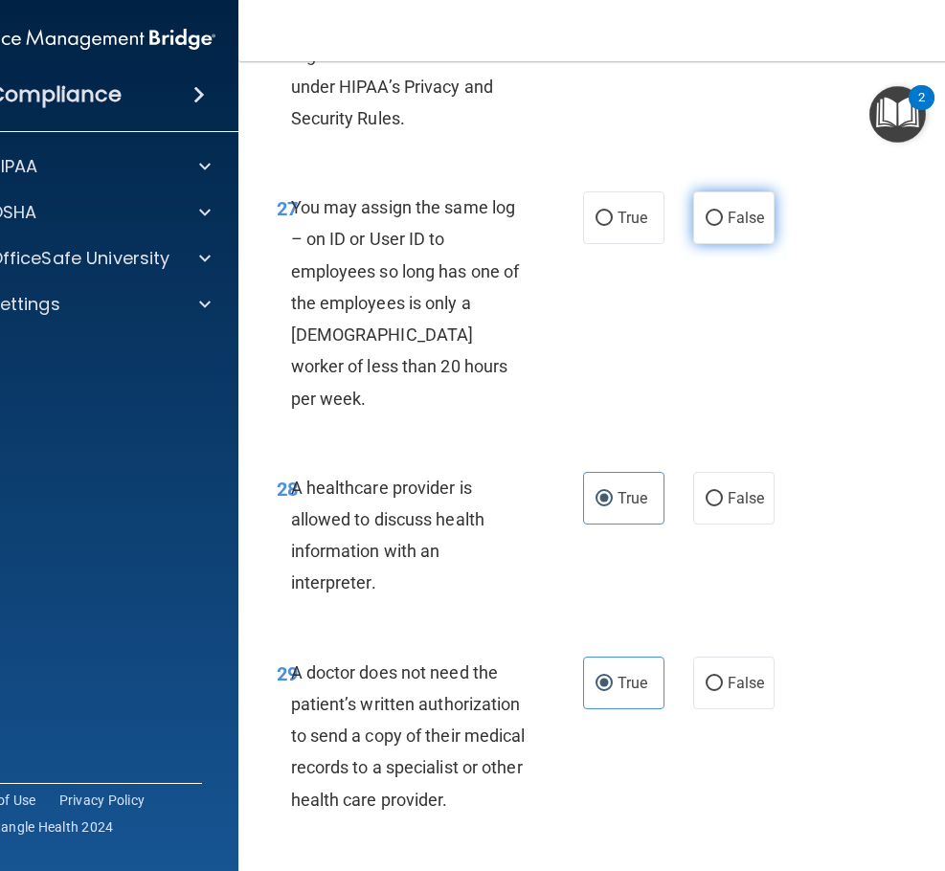
click at [754, 229] on label "False" at bounding box center [733, 217] width 81 height 53
click at [723, 226] on input "False" at bounding box center [714, 219] width 17 height 14
radio input "true"
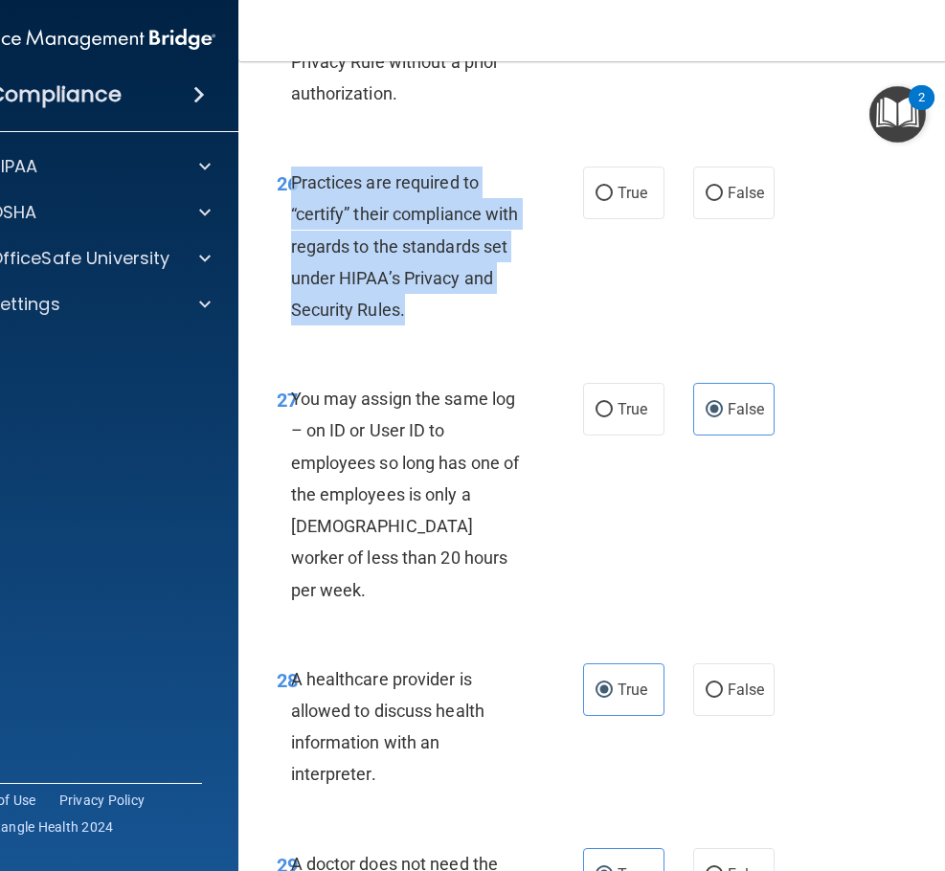
drag, startPoint x: 437, startPoint y: 309, endPoint x: 285, endPoint y: 186, distance: 195.3
click at [291, 186] on div "Practices are required to “certify” their compliance with regards to the standa…" at bounding box center [417, 246] width 252 height 159
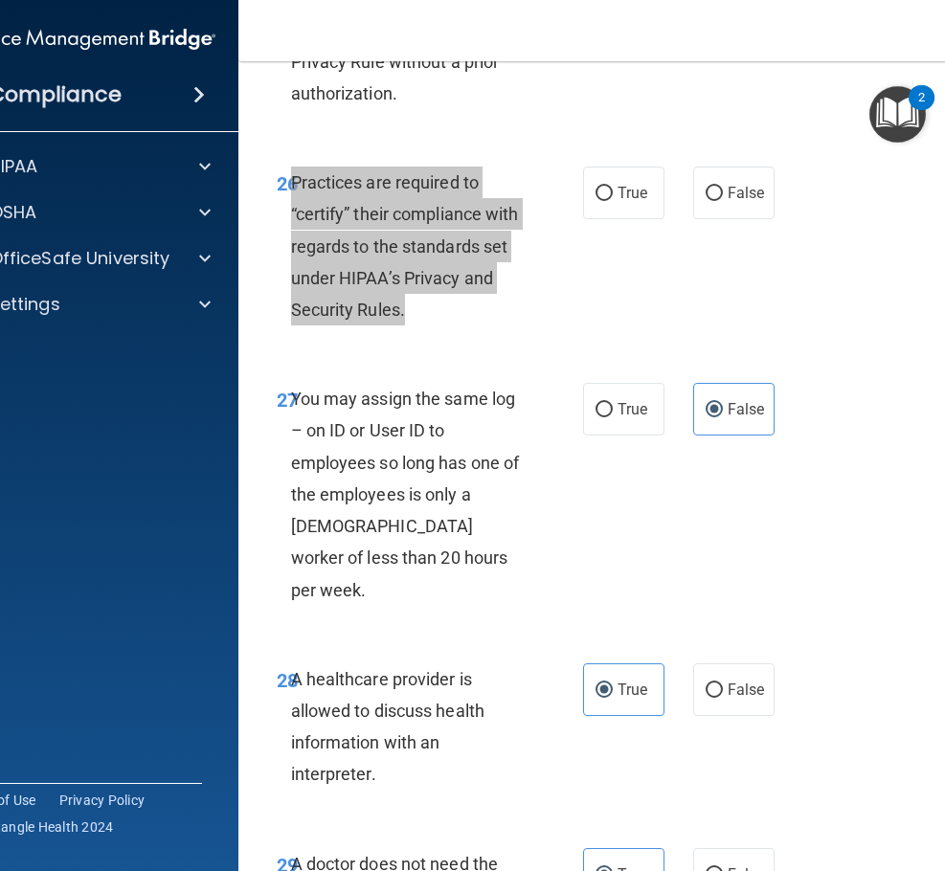
scroll to position [5651, 0]
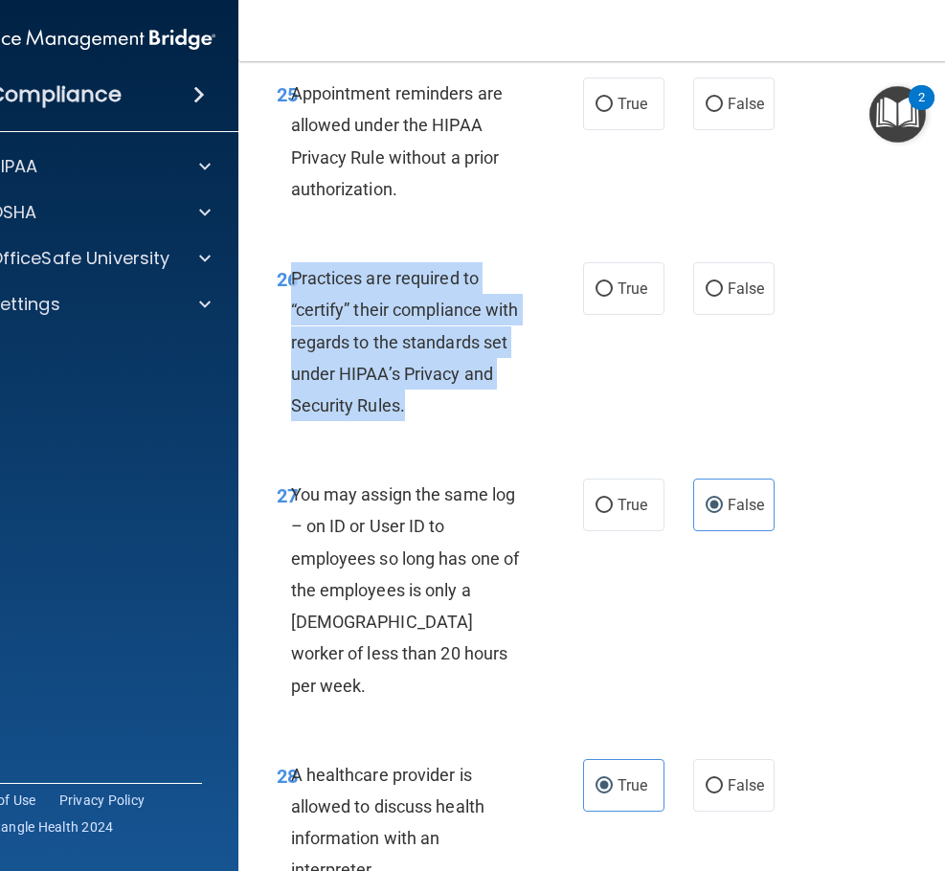
click at [513, 401] on div "Practices are required to “certify” their compliance with regards to the standa…" at bounding box center [417, 341] width 252 height 159
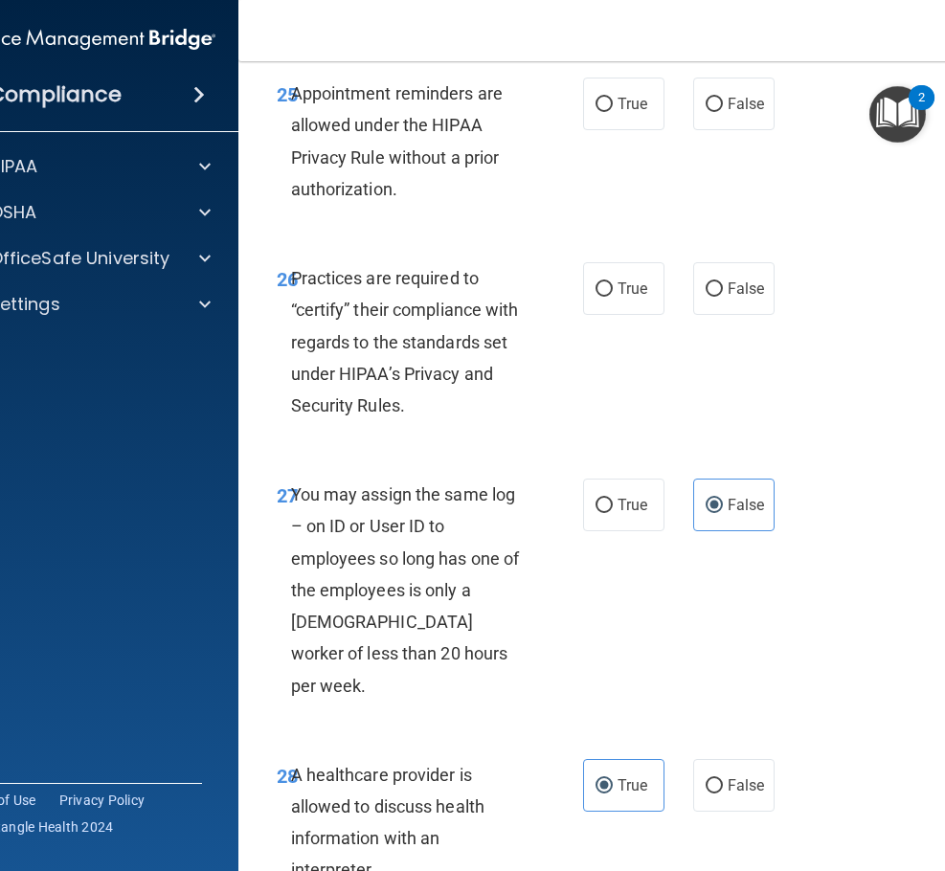
click at [740, 338] on div "26 Practices are required to “certify” their compliance with regards to the sta…" at bounding box center [626, 346] width 728 height 216
click at [754, 296] on span "False" at bounding box center [746, 289] width 37 height 18
click at [723, 296] on input "False" at bounding box center [714, 289] width 17 height 14
radio input "true"
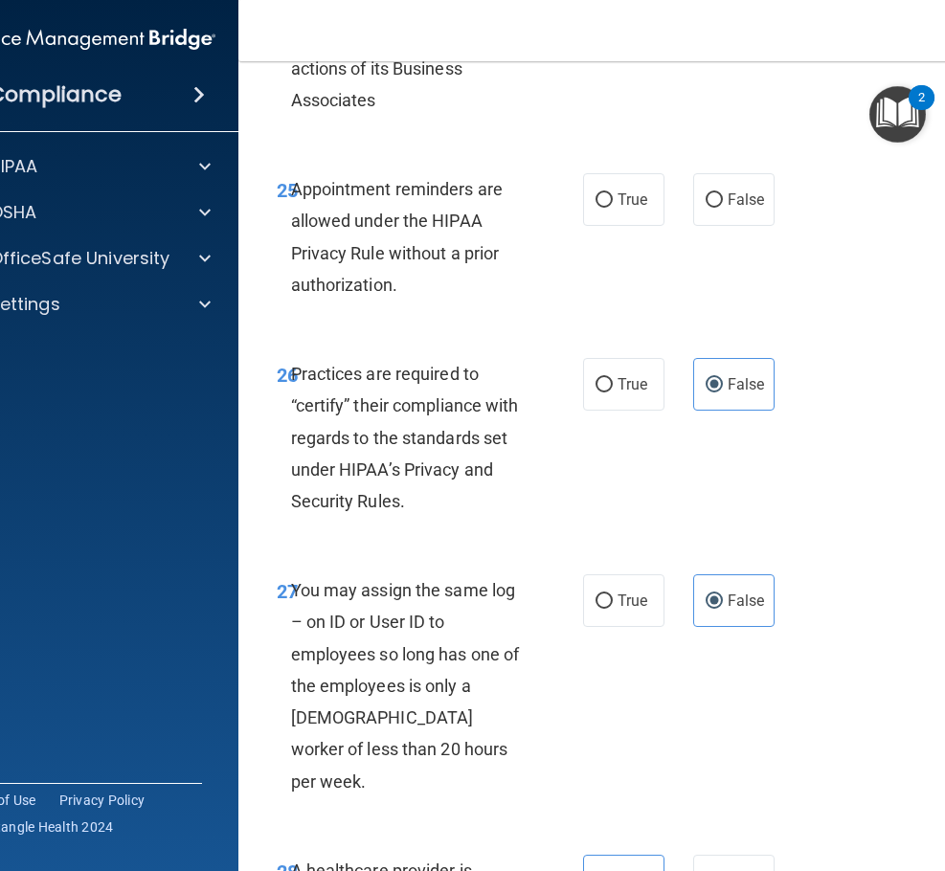
scroll to position [5364, 0]
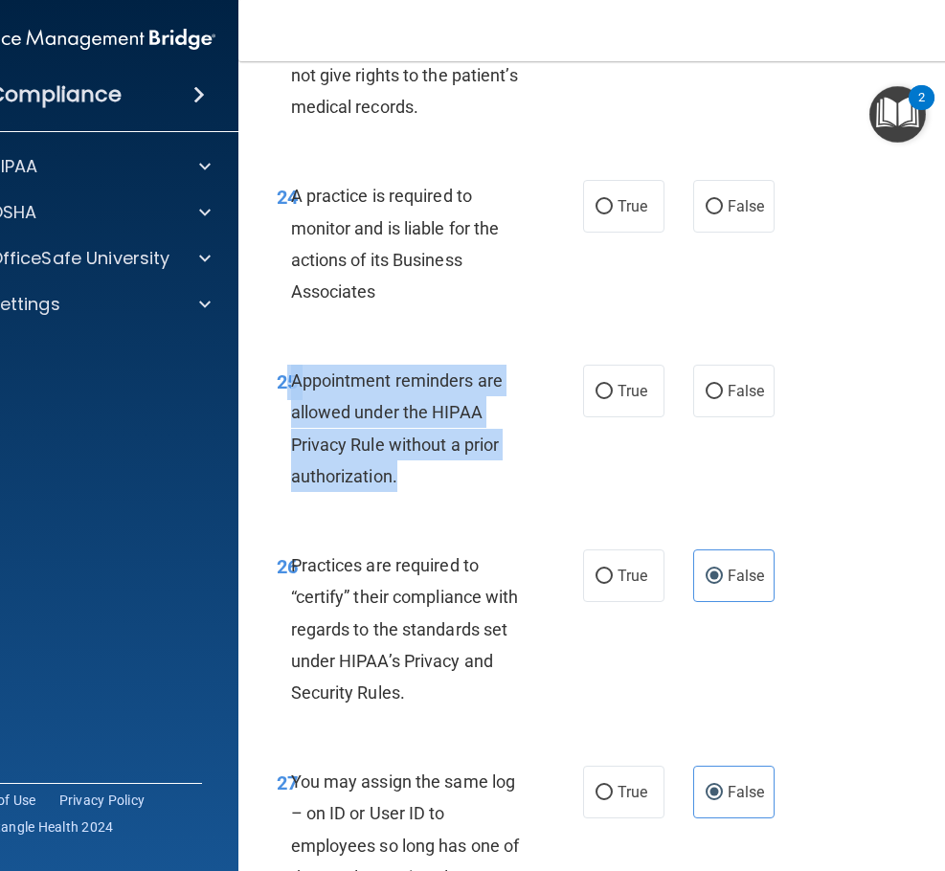
drag, startPoint x: 394, startPoint y: 476, endPoint x: 279, endPoint y: 386, distance: 146.7
click at [279, 386] on div "25 Appointment reminders are allowed under the HIPAA Privacy Rule without a pri…" at bounding box center [430, 433] width 364 height 137
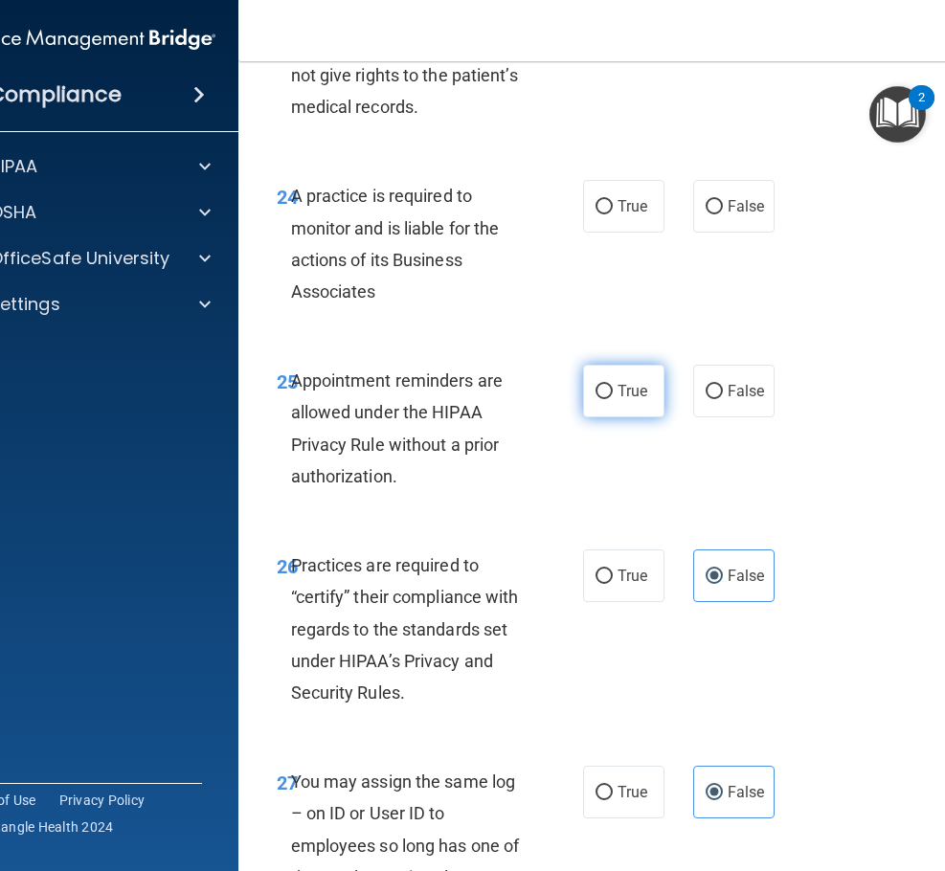
click at [630, 373] on label "True" at bounding box center [623, 391] width 81 height 53
click at [613, 385] on input "True" at bounding box center [604, 392] width 17 height 14
radio input "true"
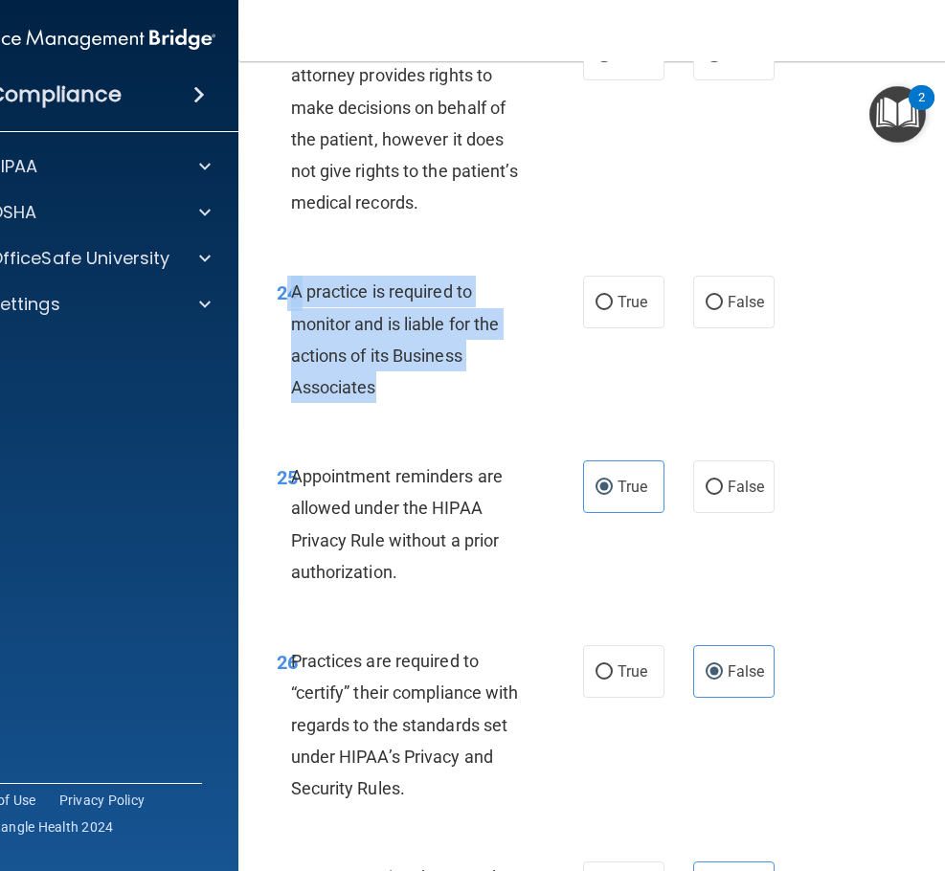
drag, startPoint x: 416, startPoint y: 382, endPoint x: 280, endPoint y: 283, distance: 168.7
click at [280, 283] on div "24 A practice is required to monitor and is liable for the actions of its Busin…" at bounding box center [430, 344] width 364 height 137
click at [378, 411] on div "24 A practice is required to monitor and is liable for the actions of its Busin…" at bounding box center [430, 344] width 364 height 137
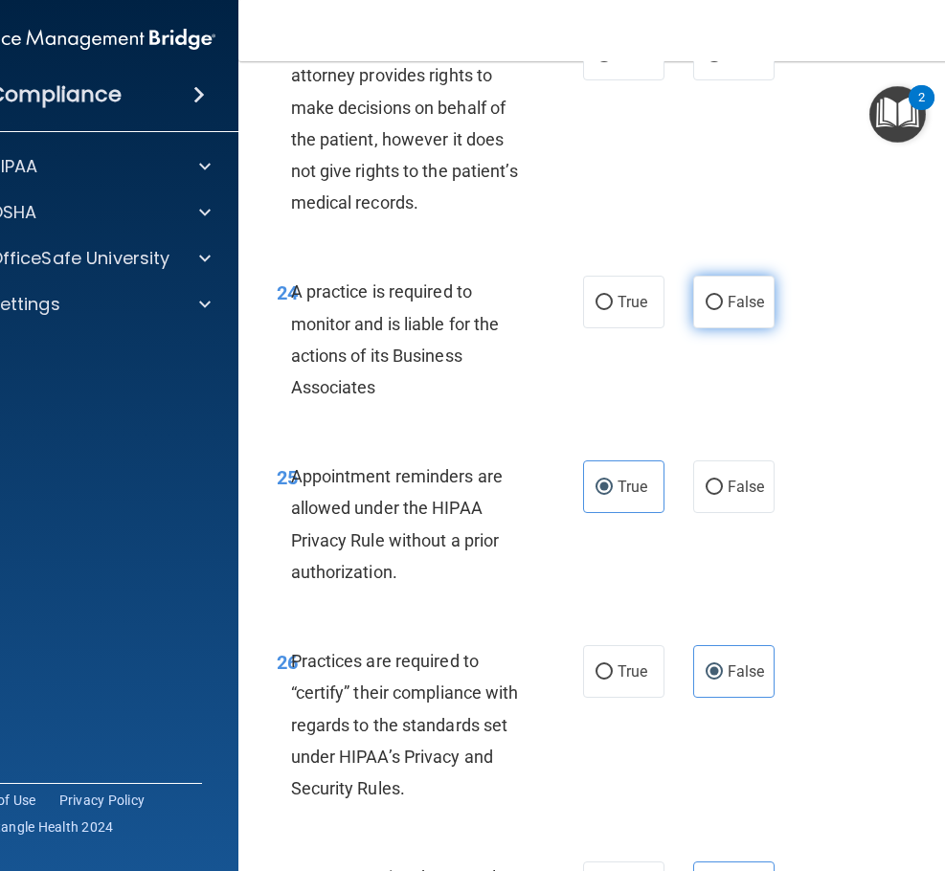
click at [729, 289] on label "False" at bounding box center [733, 302] width 81 height 53
click at [723, 296] on input "False" at bounding box center [714, 303] width 17 height 14
radio input "true"
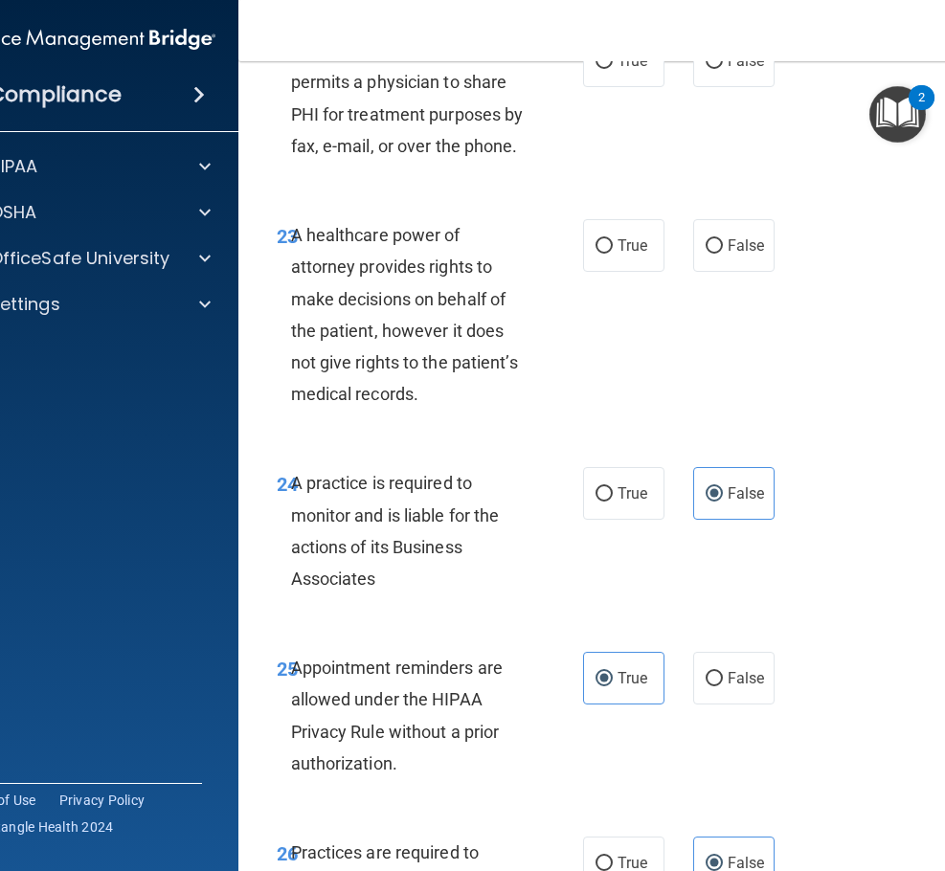
scroll to position [4981, 0]
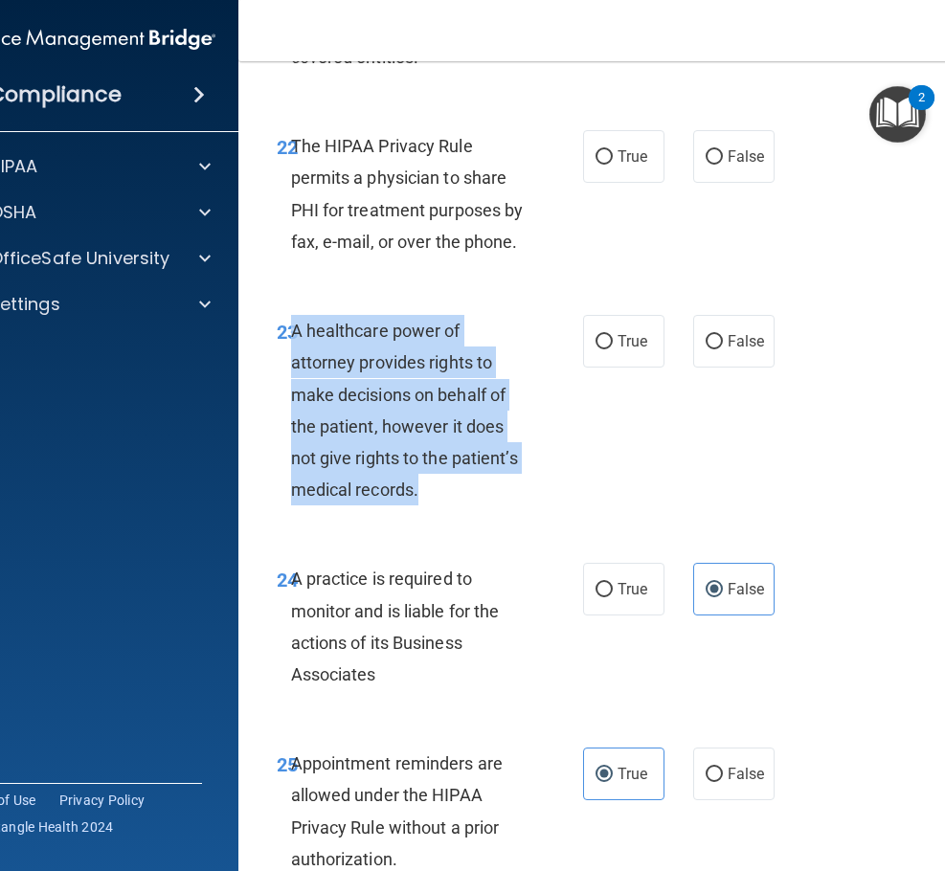
drag, startPoint x: 439, startPoint y: 492, endPoint x: 285, endPoint y: 326, distance: 226.3
click at [291, 326] on div "A healthcare power of attorney provides rights to make decisions on behalf of t…" at bounding box center [417, 410] width 252 height 191
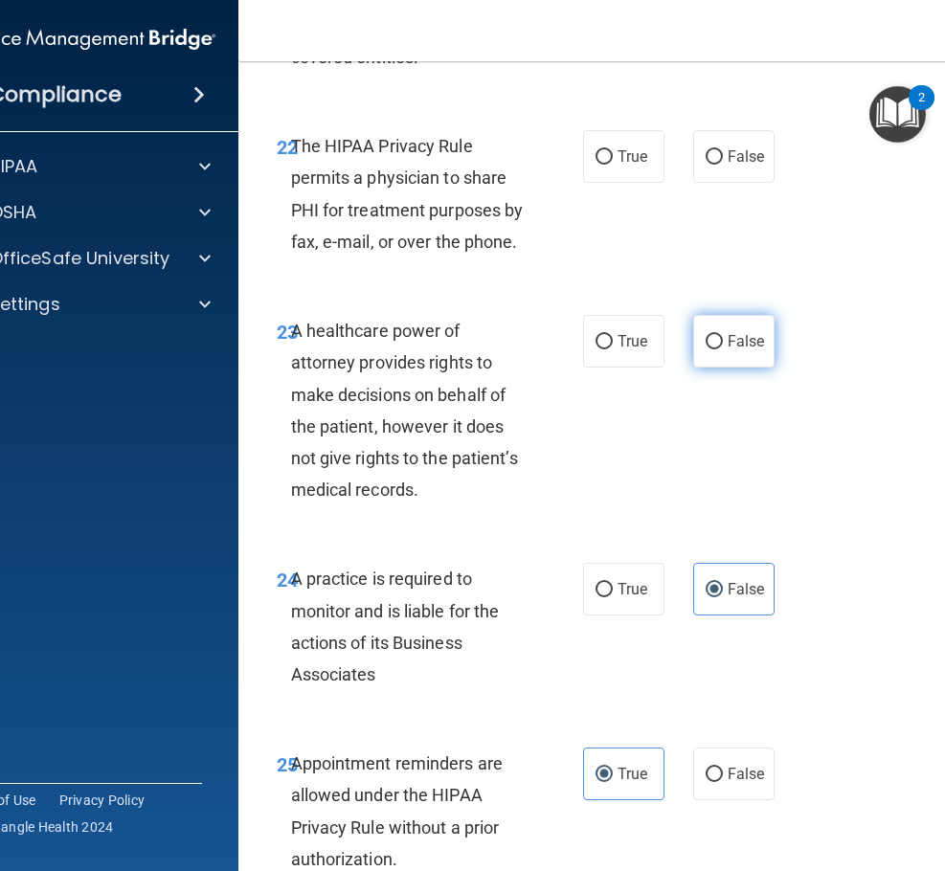
click at [728, 347] on span "False" at bounding box center [746, 341] width 37 height 18
click at [723, 347] on input "False" at bounding box center [714, 342] width 17 height 14
radio input "true"
click at [629, 328] on label "True" at bounding box center [623, 341] width 81 height 53
click at [613, 335] on input "True" at bounding box center [604, 342] width 17 height 14
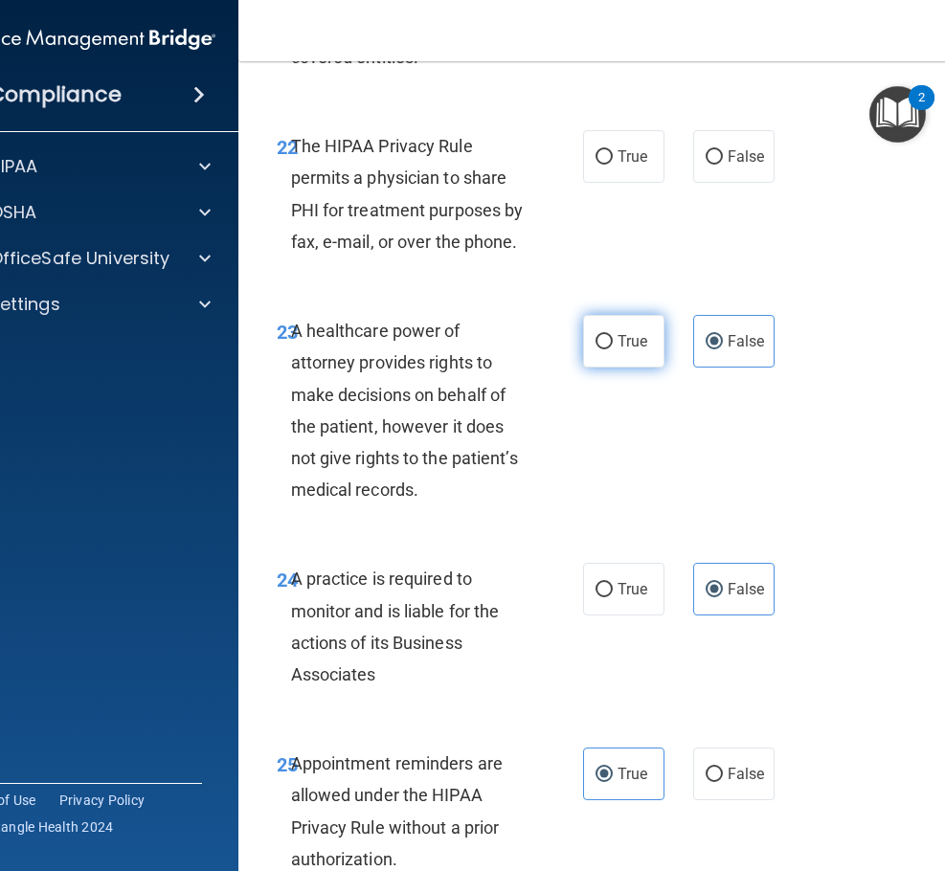
radio input "true"
radio input "false"
click at [897, 263] on div "22 The HIPAA Privacy Rule permits a physician to share PHI for treatment purpos…" at bounding box center [626, 198] width 728 height 185
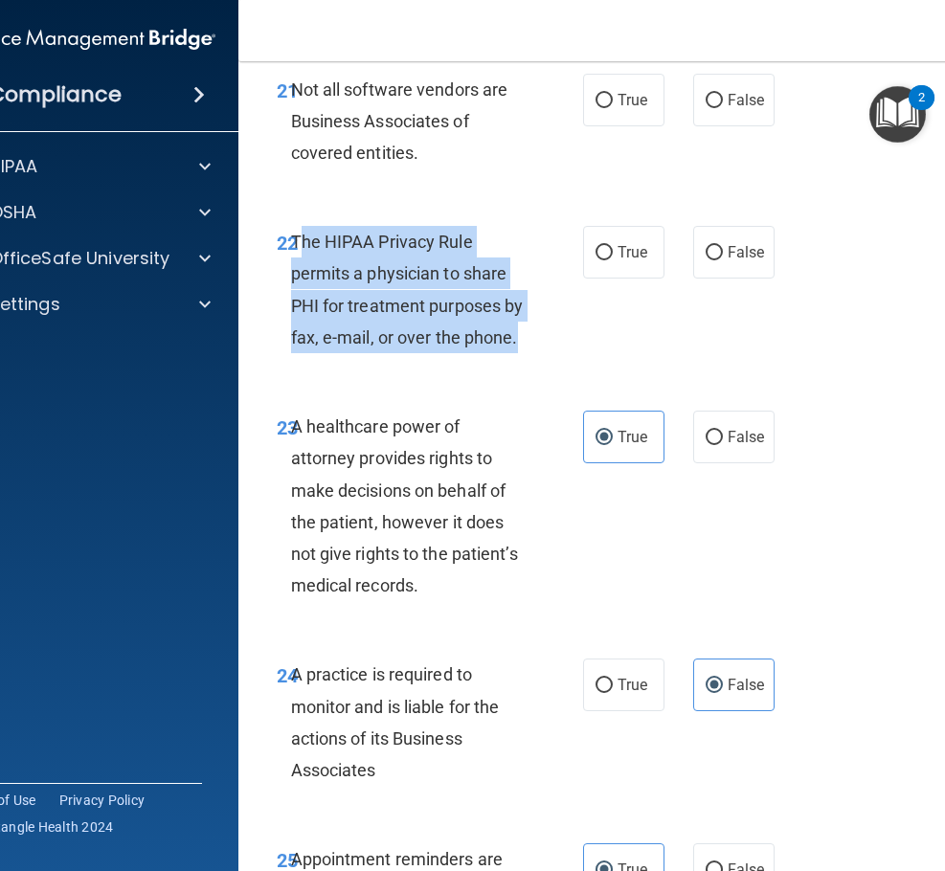
drag, startPoint x: 525, startPoint y: 343, endPoint x: 296, endPoint y: 253, distance: 245.9
click at [296, 253] on div "The HIPAA Privacy Rule permits a physician to share PHI for treatment purposes …" at bounding box center [417, 289] width 252 height 127
click at [600, 246] on input "True" at bounding box center [604, 253] width 17 height 14
radio input "true"
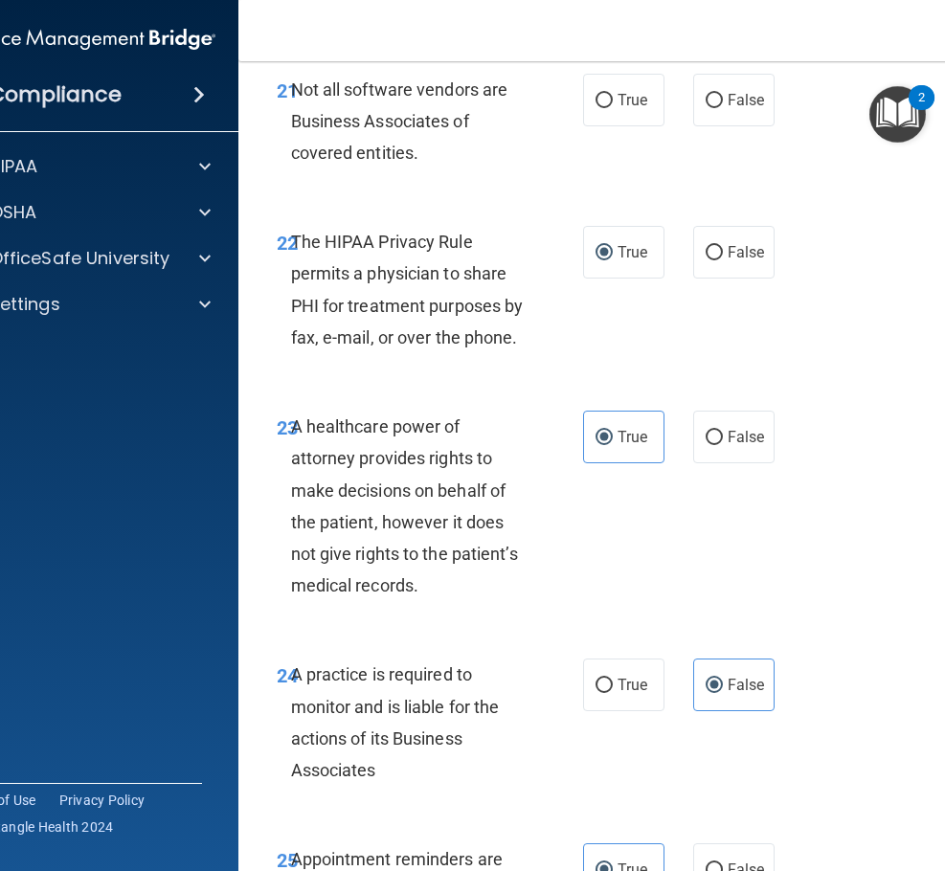
click at [486, 191] on div "21 Not all software vendors are Business Associates of covered entities. True F…" at bounding box center [626, 126] width 728 height 153
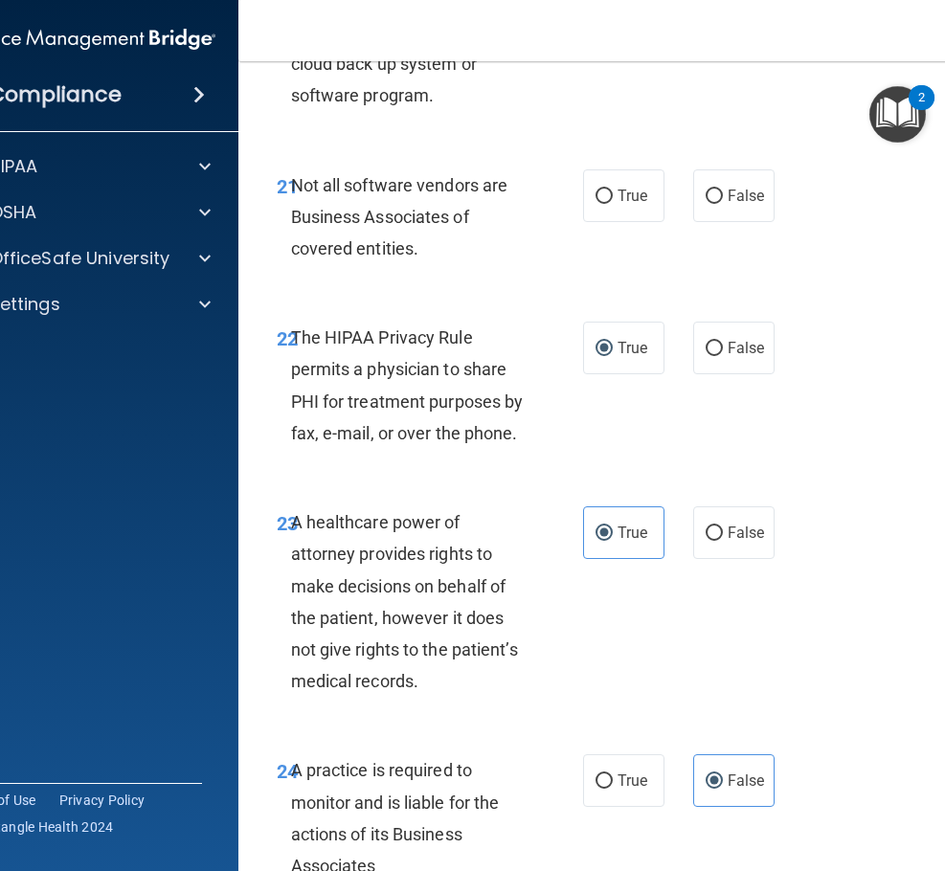
scroll to position [4694, 0]
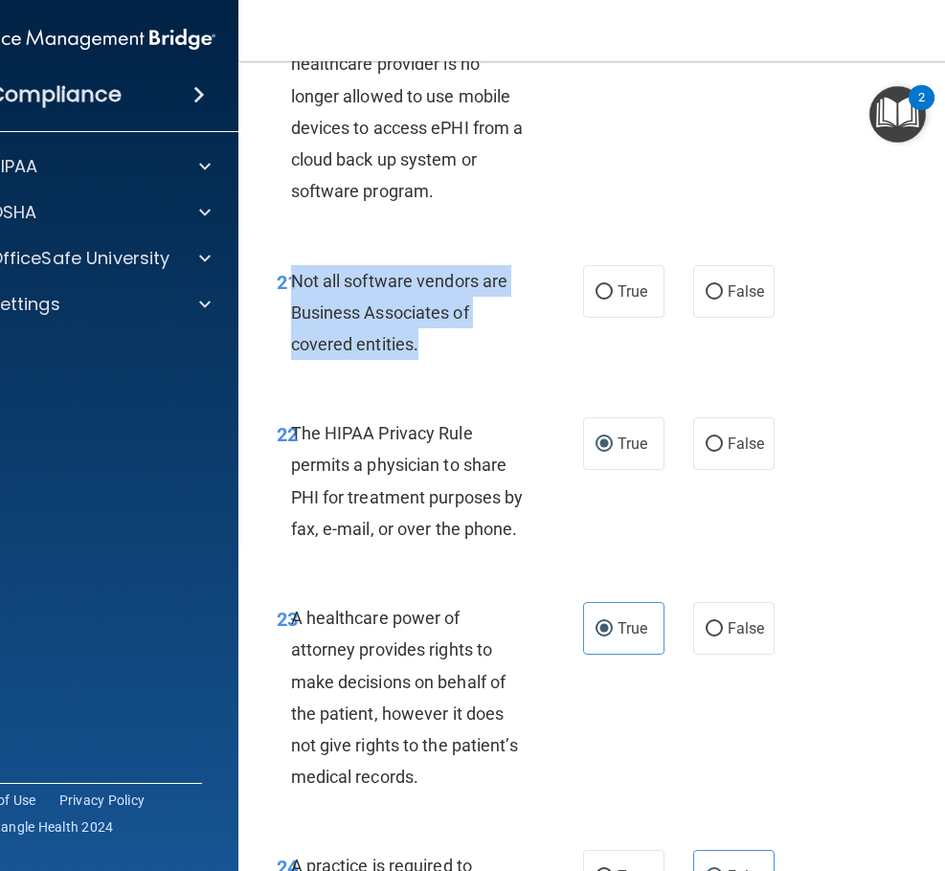
drag, startPoint x: 436, startPoint y: 346, endPoint x: 285, endPoint y: 294, distance: 159.0
click at [291, 294] on div "Not all software vendors are Business Associates of covered entities." at bounding box center [417, 313] width 252 height 96
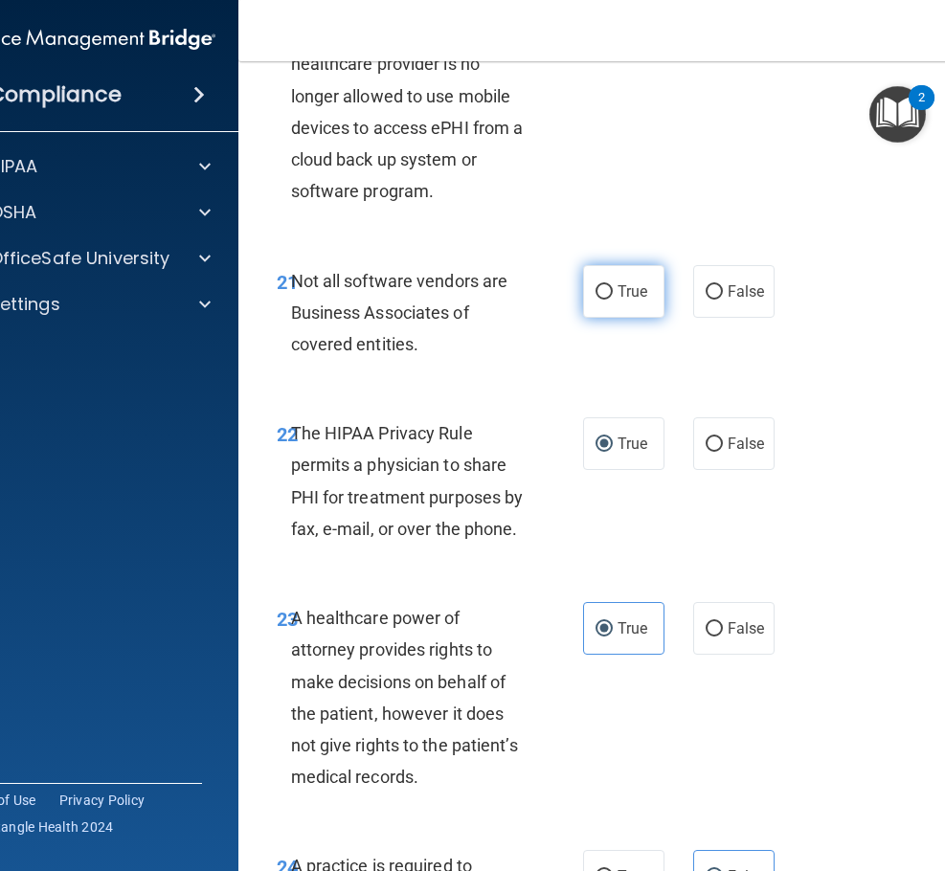
click at [616, 265] on label "True" at bounding box center [623, 291] width 81 height 53
click at [613, 285] on input "True" at bounding box center [604, 292] width 17 height 14
radio input "true"
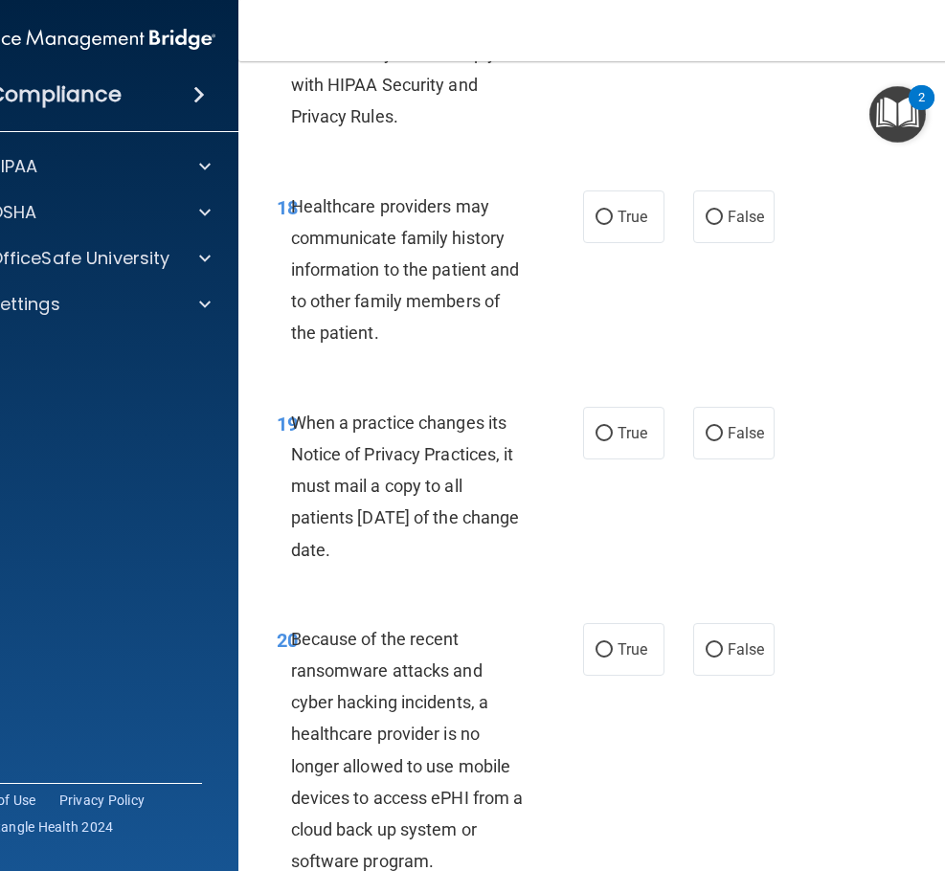
scroll to position [4406, 0]
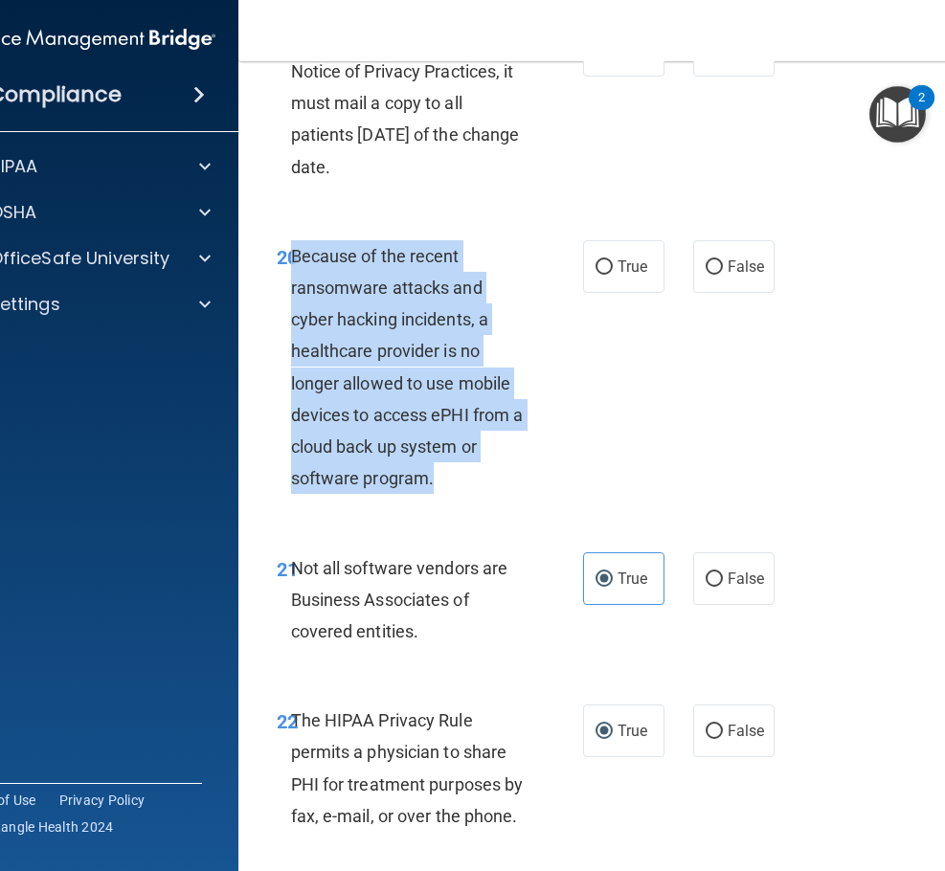
drag, startPoint x: 365, startPoint y: 454, endPoint x: 287, endPoint y: 267, distance: 202.2
click at [291, 267] on div "Because of the recent ransomware attacks and cyber hacking incidents, a healthc…" at bounding box center [417, 367] width 252 height 255
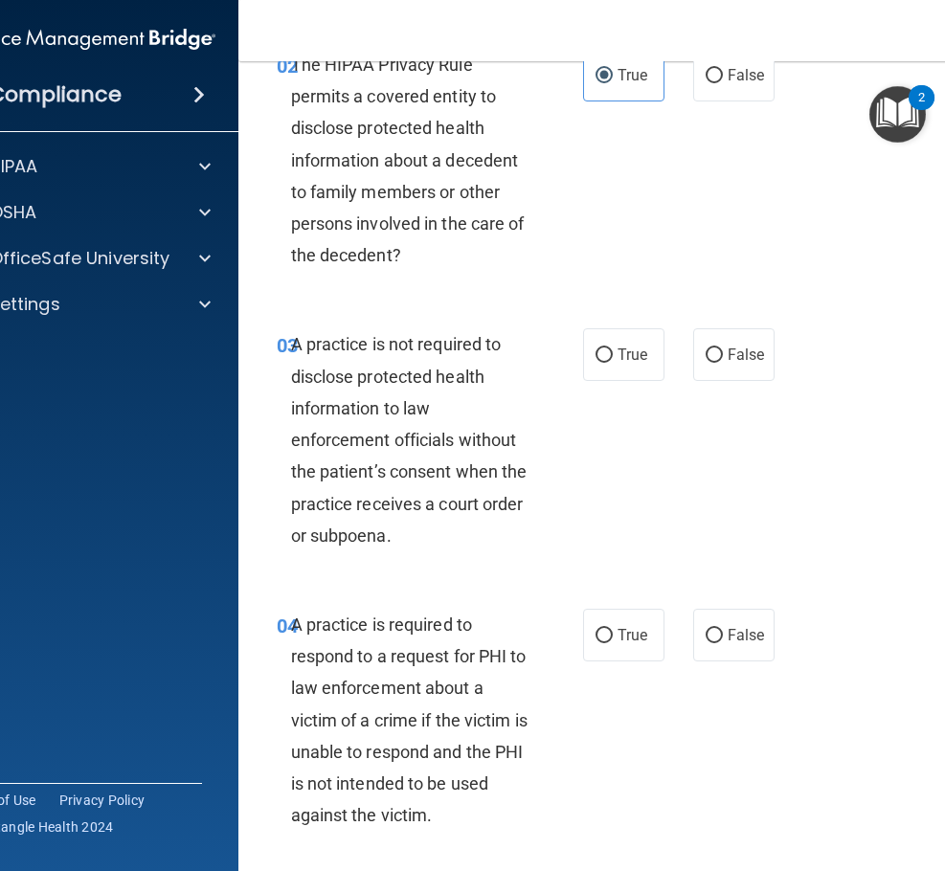
scroll to position [479, 0]
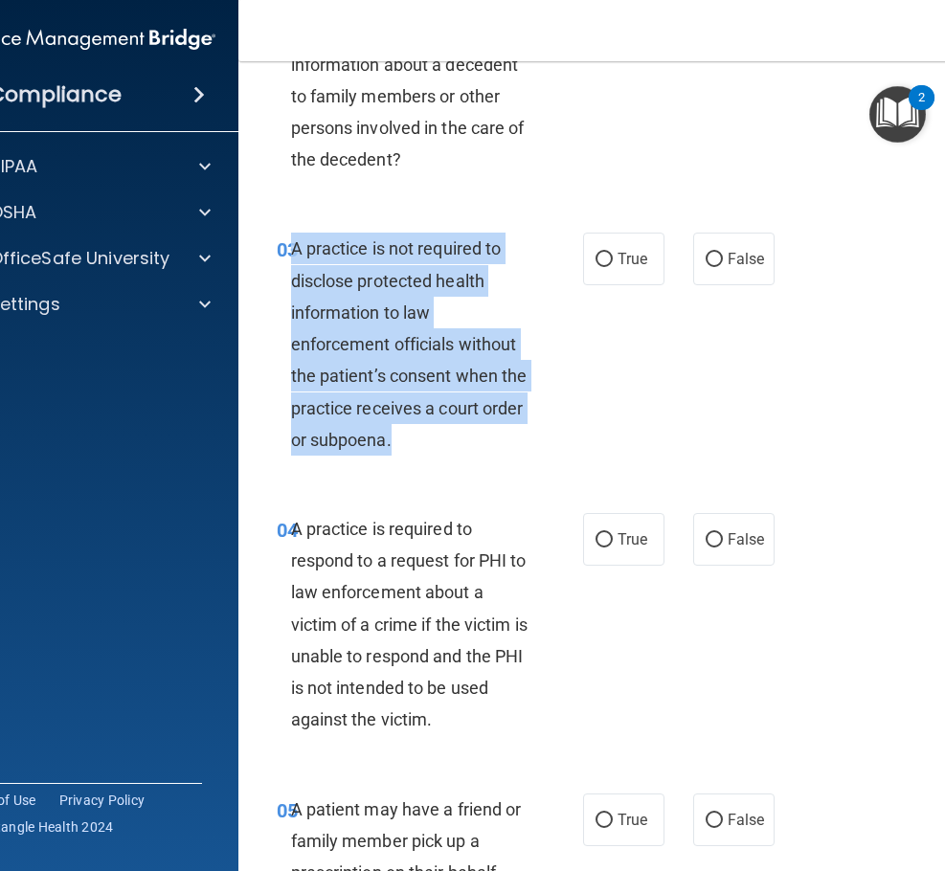
drag, startPoint x: 457, startPoint y: 463, endPoint x: 288, endPoint y: 247, distance: 274.3
click at [288, 247] on div "03 A practice is not required to disclose protected health information to law e…" at bounding box center [430, 349] width 364 height 233
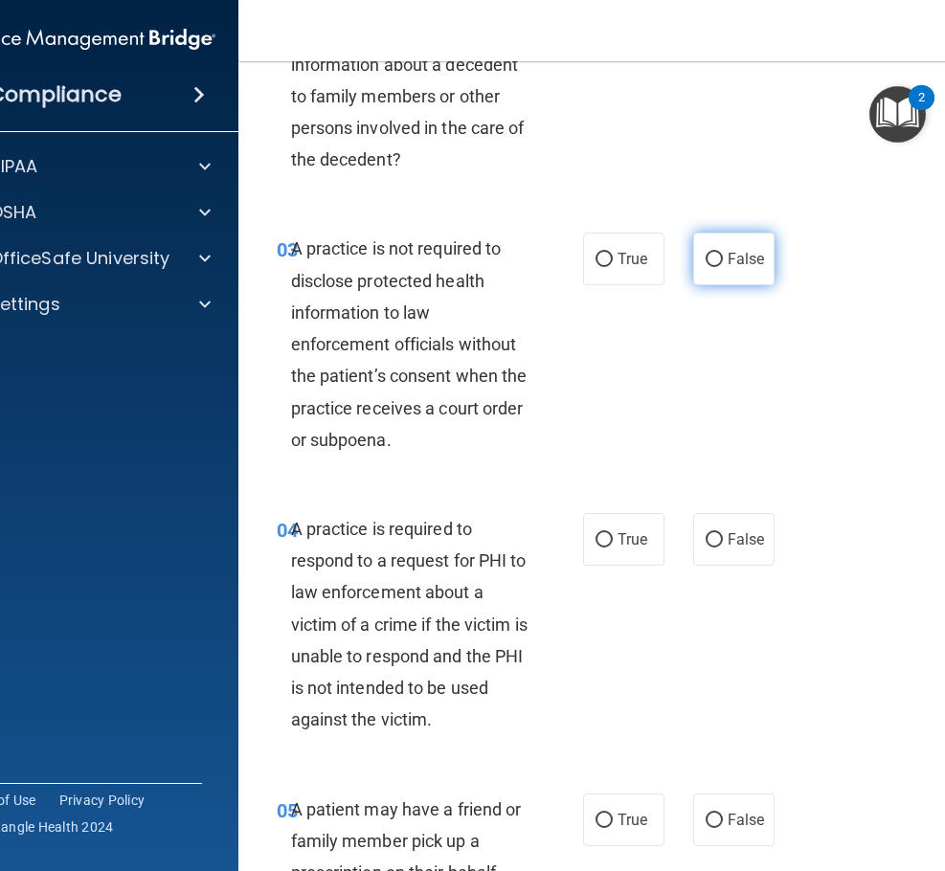
click at [701, 271] on label "False" at bounding box center [733, 259] width 81 height 53
click at [706, 267] on input "False" at bounding box center [714, 260] width 17 height 14
radio input "true"
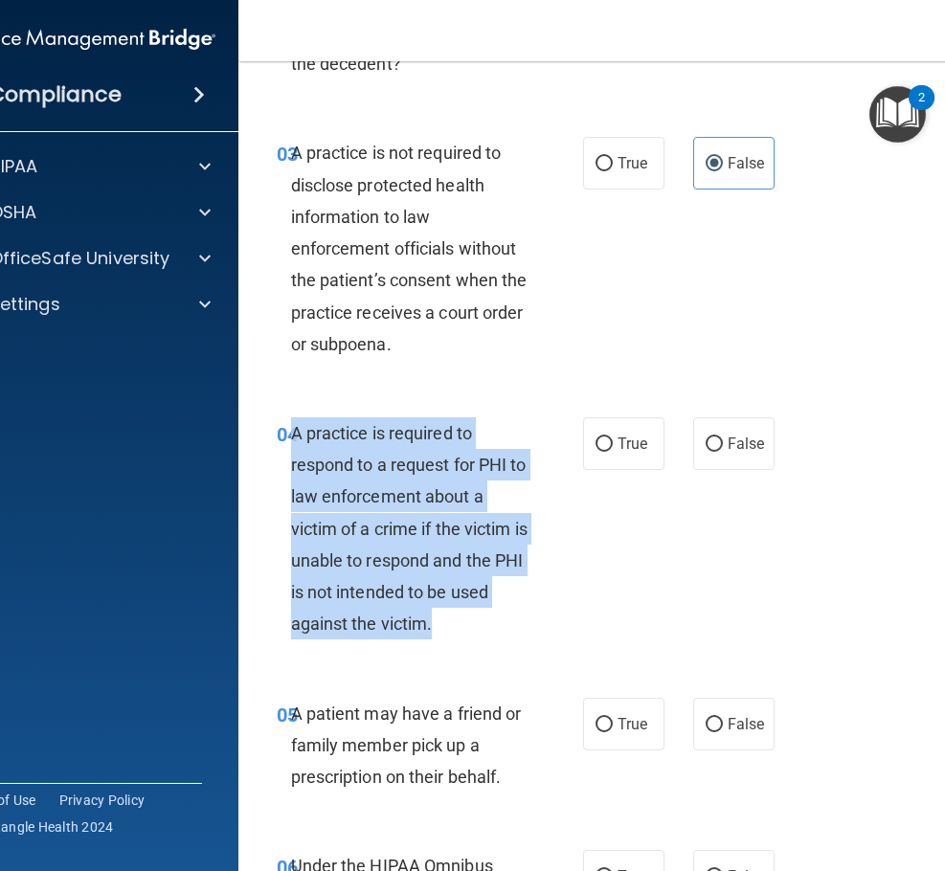
drag, startPoint x: 440, startPoint y: 622, endPoint x: 283, endPoint y: 428, distance: 249.9
click at [291, 428] on div "A practice is required to respond to a request for PHI to law enforcement about…" at bounding box center [417, 528] width 252 height 223
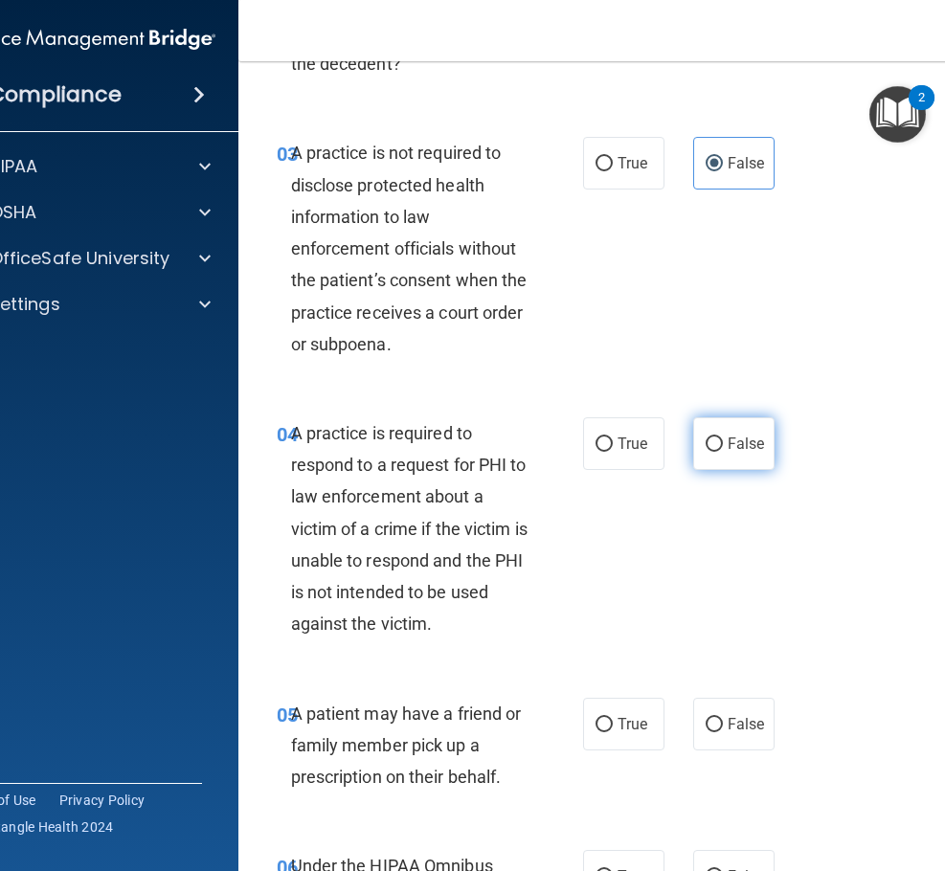
click at [743, 434] on label "False" at bounding box center [733, 443] width 81 height 53
click at [723, 438] on input "False" at bounding box center [714, 445] width 17 height 14
radio input "true"
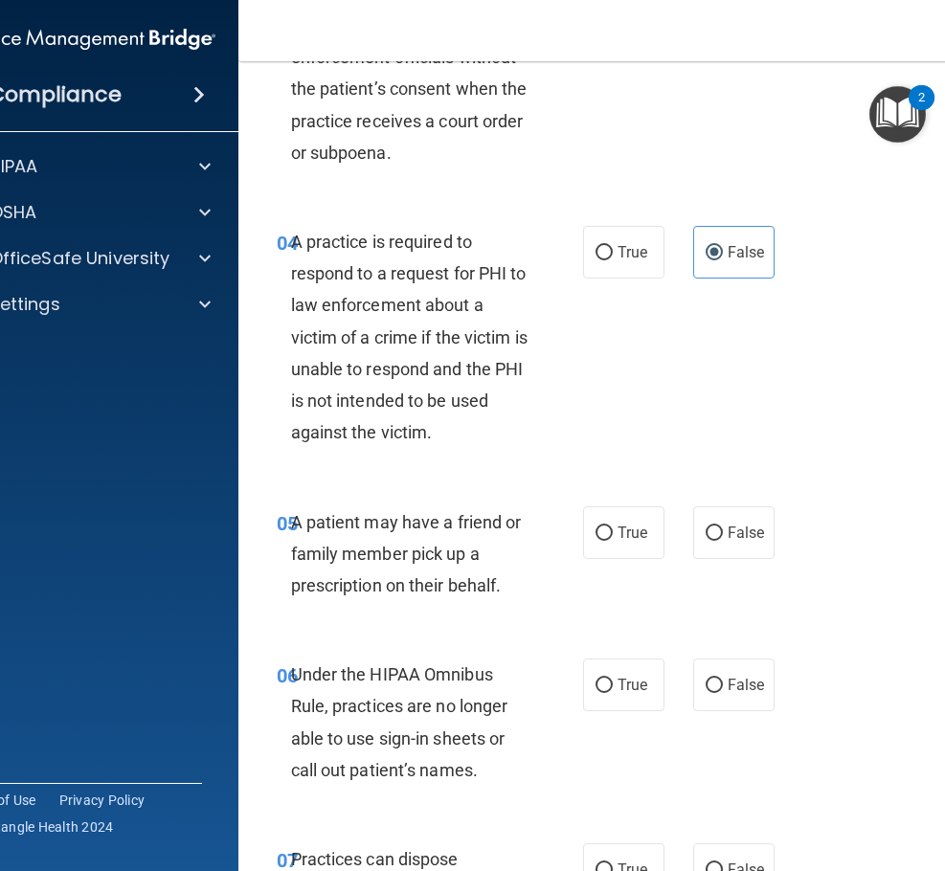
scroll to position [862, 0]
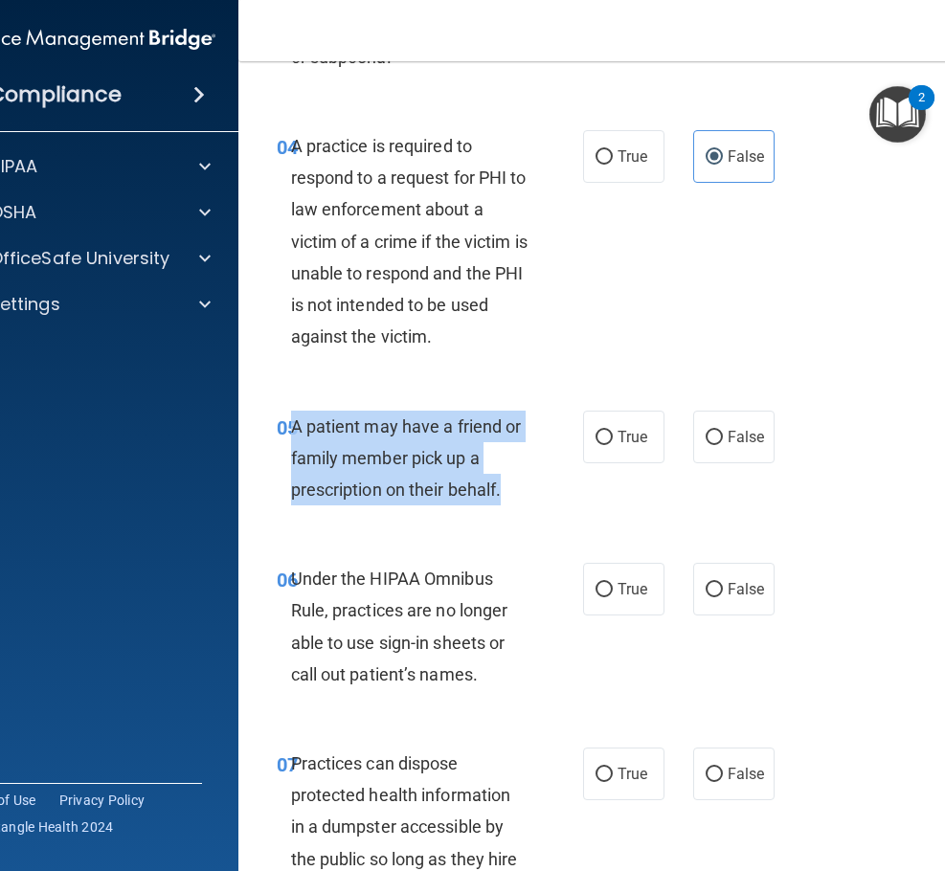
drag, startPoint x: 499, startPoint y: 492, endPoint x: 287, endPoint y: 421, distance: 223.1
click at [291, 421] on div "A patient may have a friend or family member pick up a prescription on their be…" at bounding box center [417, 459] width 252 height 96
click at [596, 439] on input "True" at bounding box center [604, 438] width 17 height 14
radio input "true"
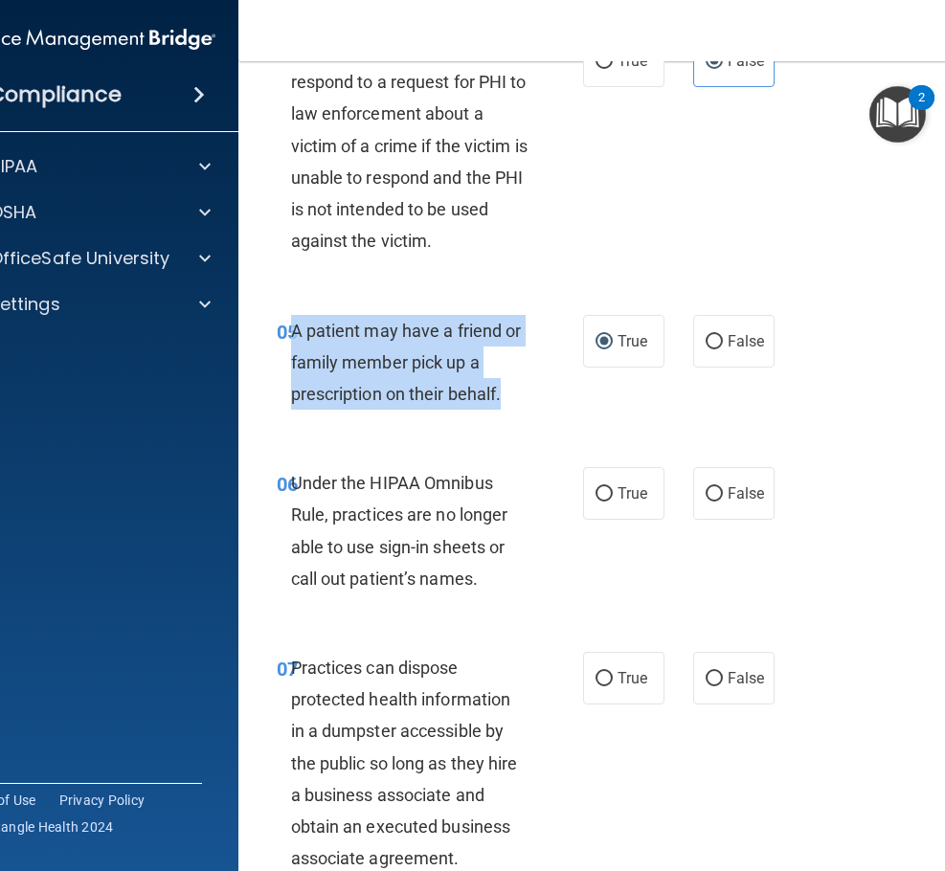
scroll to position [1053, 0]
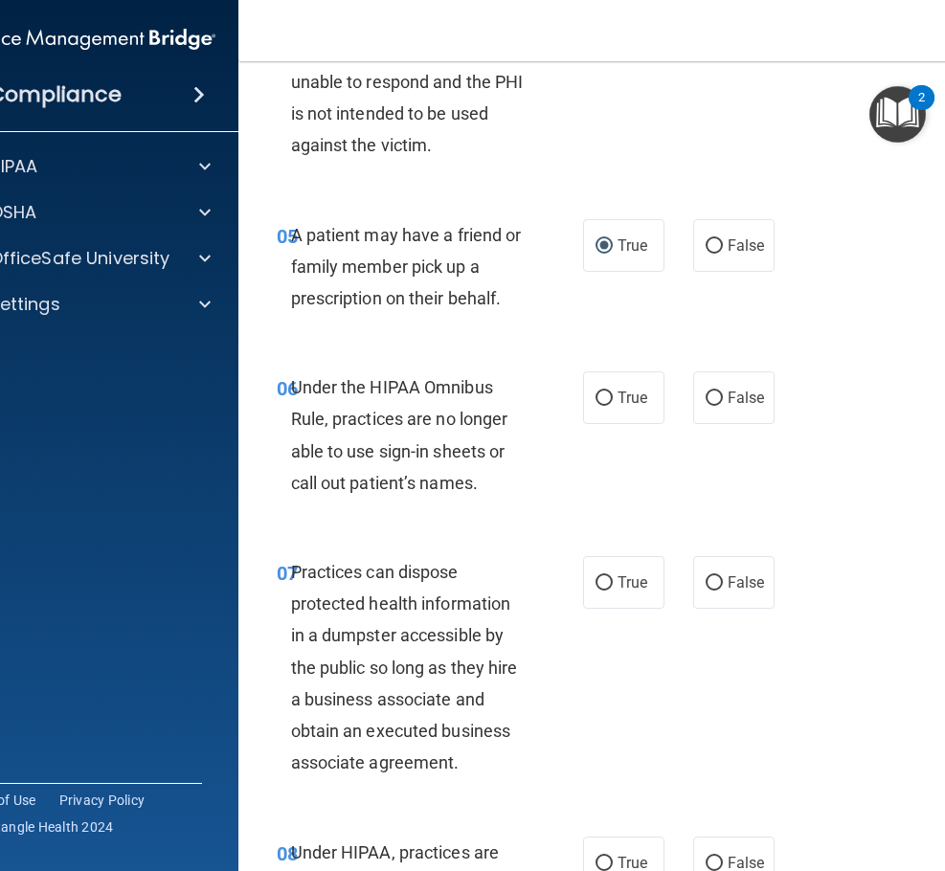
click at [529, 469] on div "Under the HIPAA Omnibus Rule, practices are no longer able to use sign-in sheet…" at bounding box center [417, 434] width 252 height 127
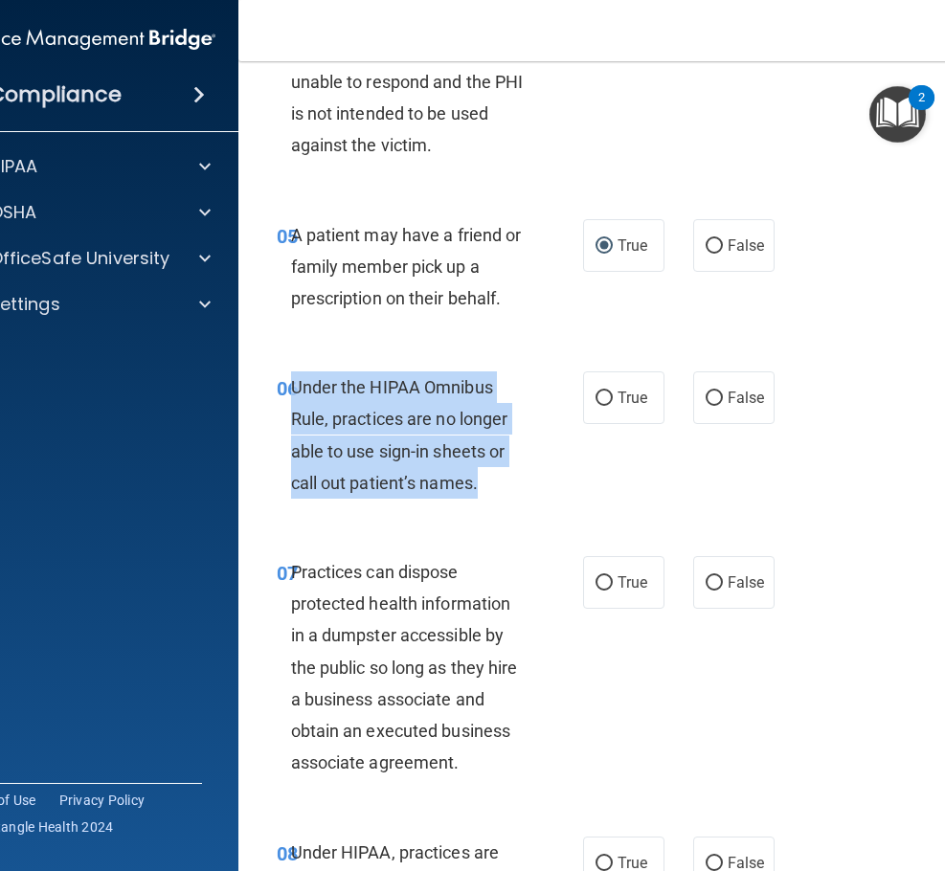
drag, startPoint x: 494, startPoint y: 485, endPoint x: 287, endPoint y: 379, distance: 232.5
click at [291, 379] on div "Under the HIPAA Omnibus Rule, practices are no longer able to use sign-in sheet…" at bounding box center [417, 434] width 252 height 127
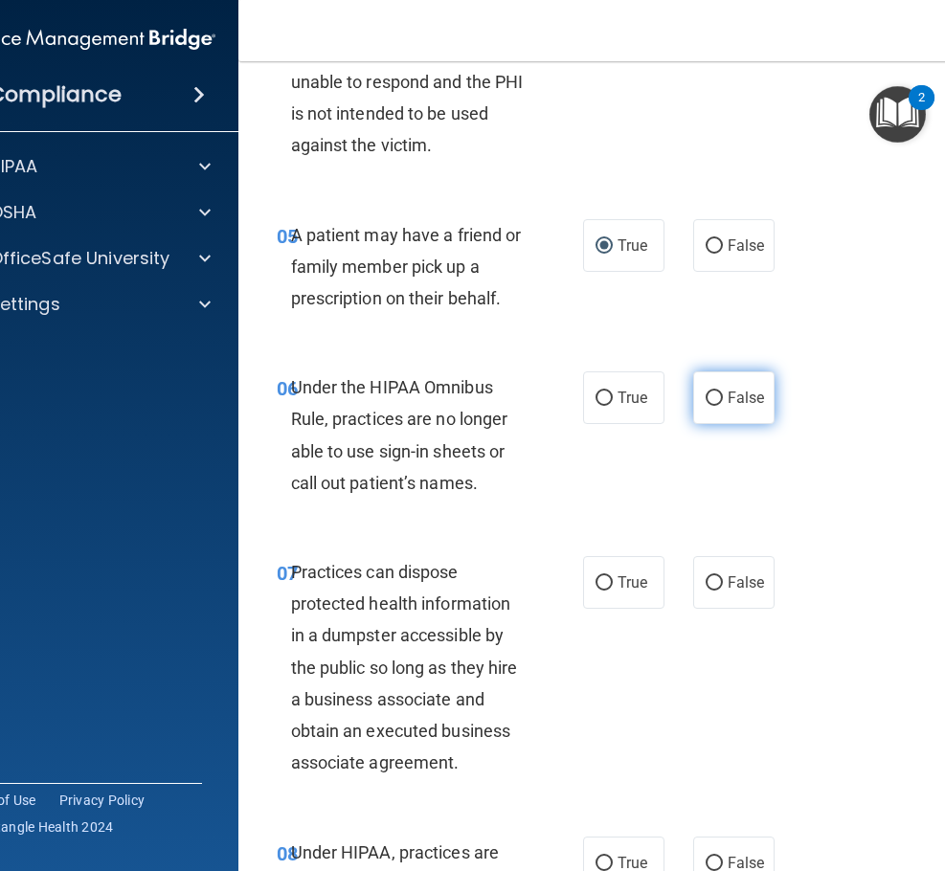
click at [731, 398] on span "False" at bounding box center [746, 398] width 37 height 18
click at [723, 398] on input "False" at bounding box center [714, 399] width 17 height 14
radio input "true"
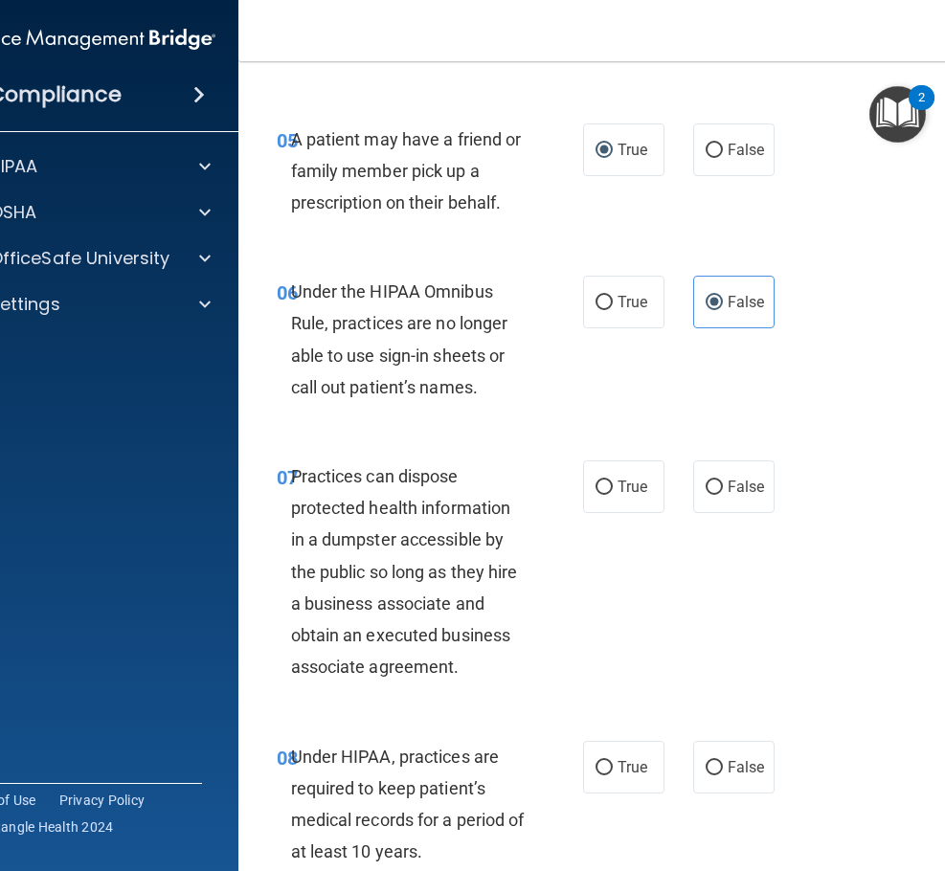
scroll to position [1245, 0]
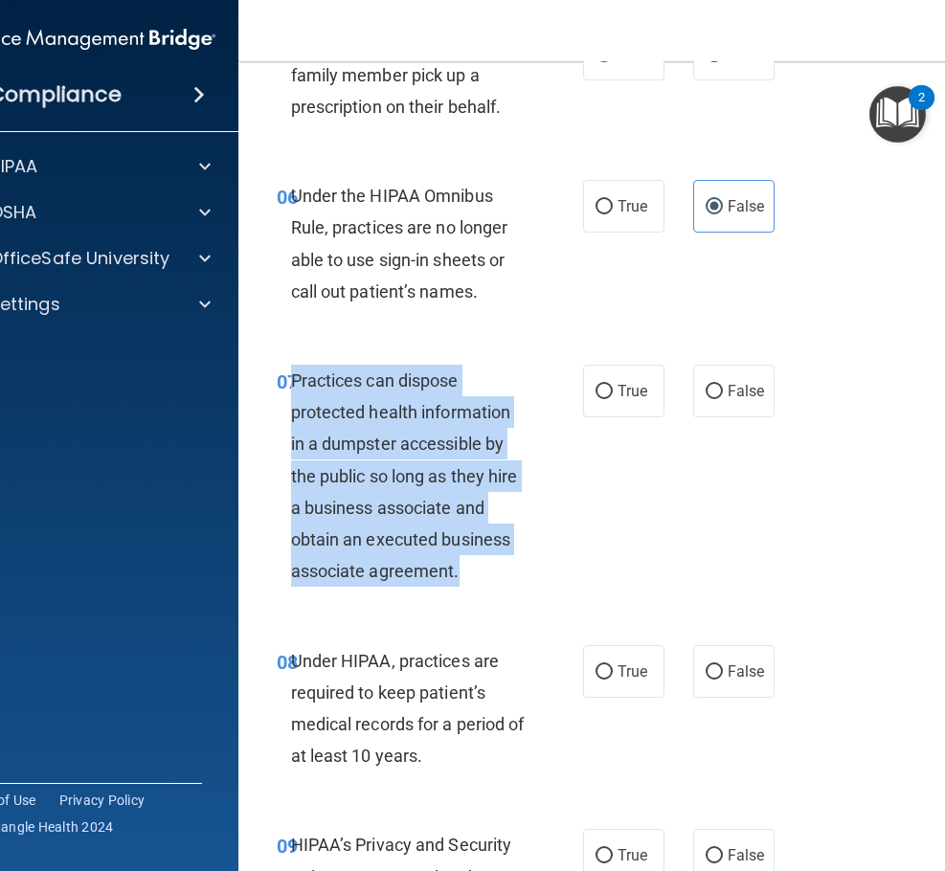
drag, startPoint x: 463, startPoint y: 562, endPoint x: 285, endPoint y: 372, distance: 260.1
click at [291, 372] on div "Practices can dispose protected health information in a dumpster accessible by …" at bounding box center [417, 476] width 252 height 223
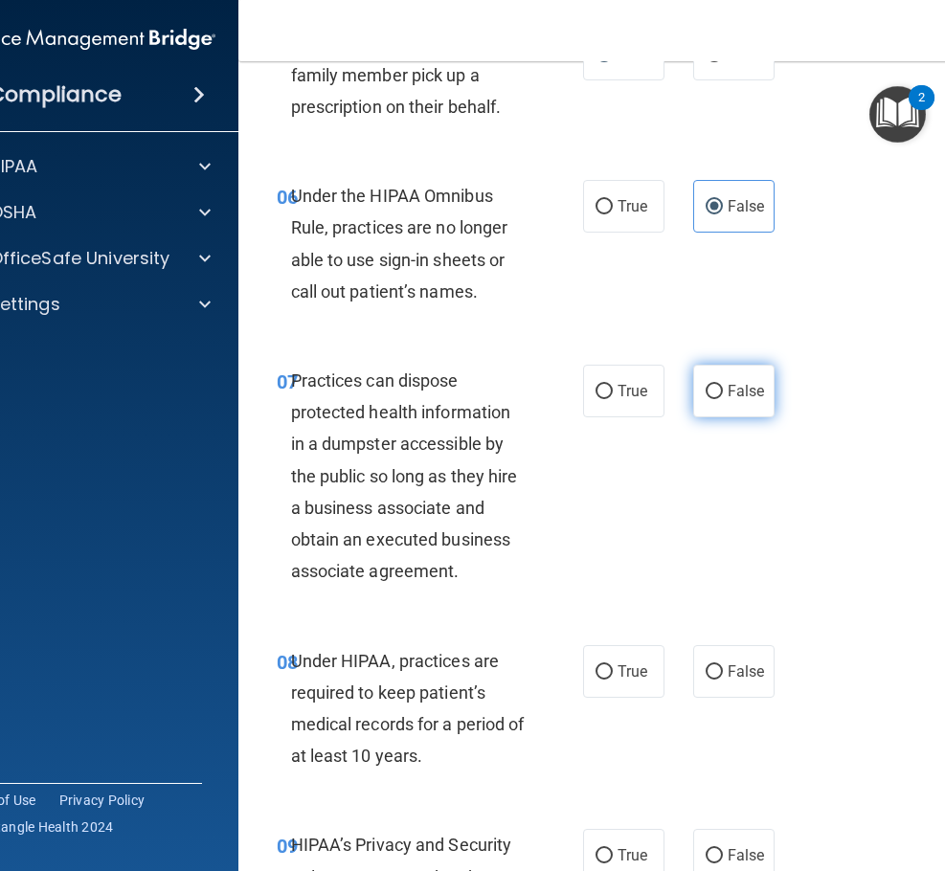
click at [763, 389] on label "False" at bounding box center [733, 391] width 81 height 53
click at [723, 389] on input "False" at bounding box center [714, 392] width 17 height 14
radio input "true"
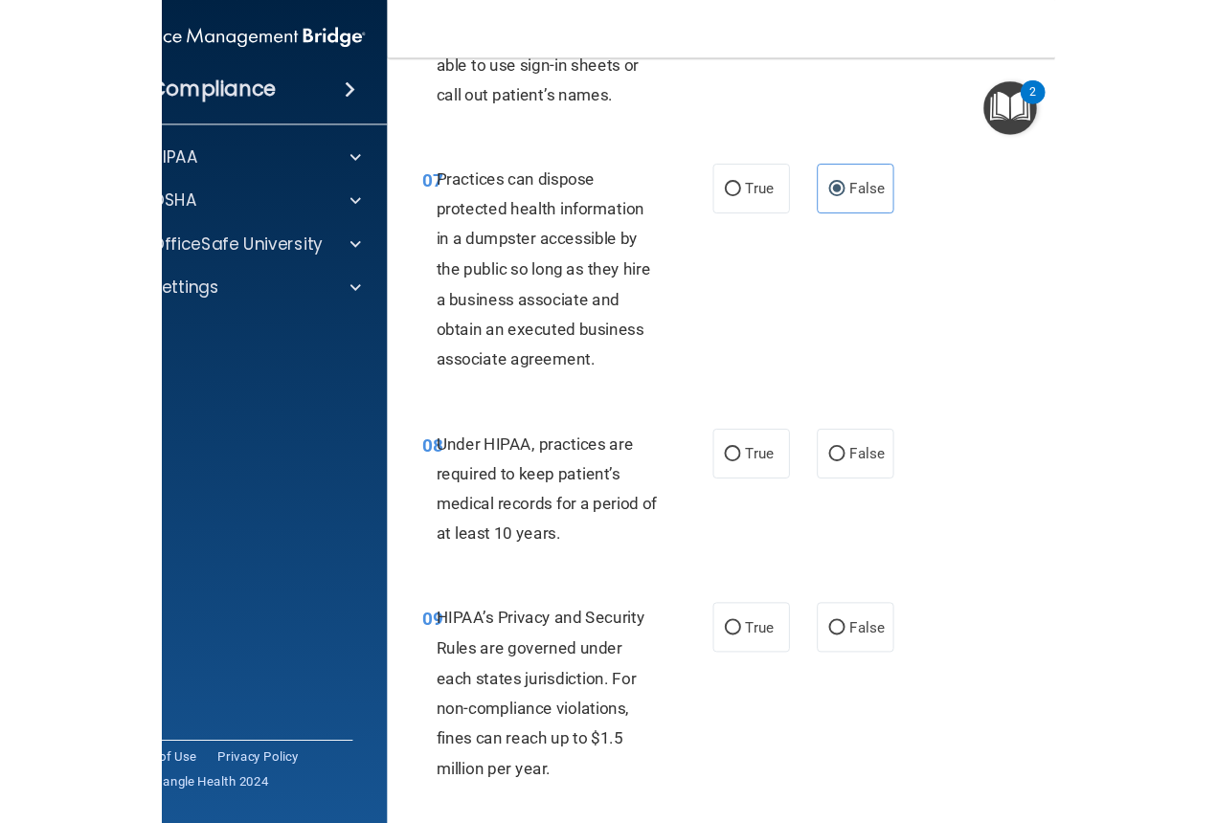
scroll to position [1532, 0]
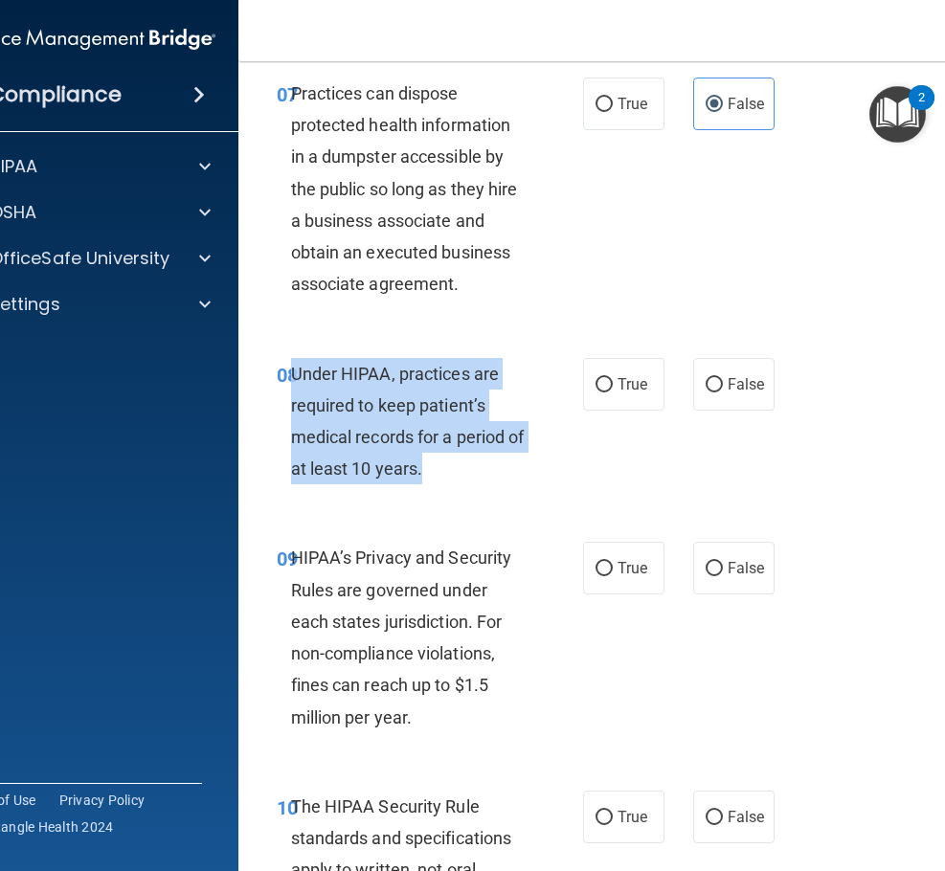
drag, startPoint x: 451, startPoint y: 475, endPoint x: 285, endPoint y: 369, distance: 196.8
click at [291, 369] on div "Under HIPAA, practices are required to keep patient’s medical records for a per…" at bounding box center [417, 421] width 252 height 127
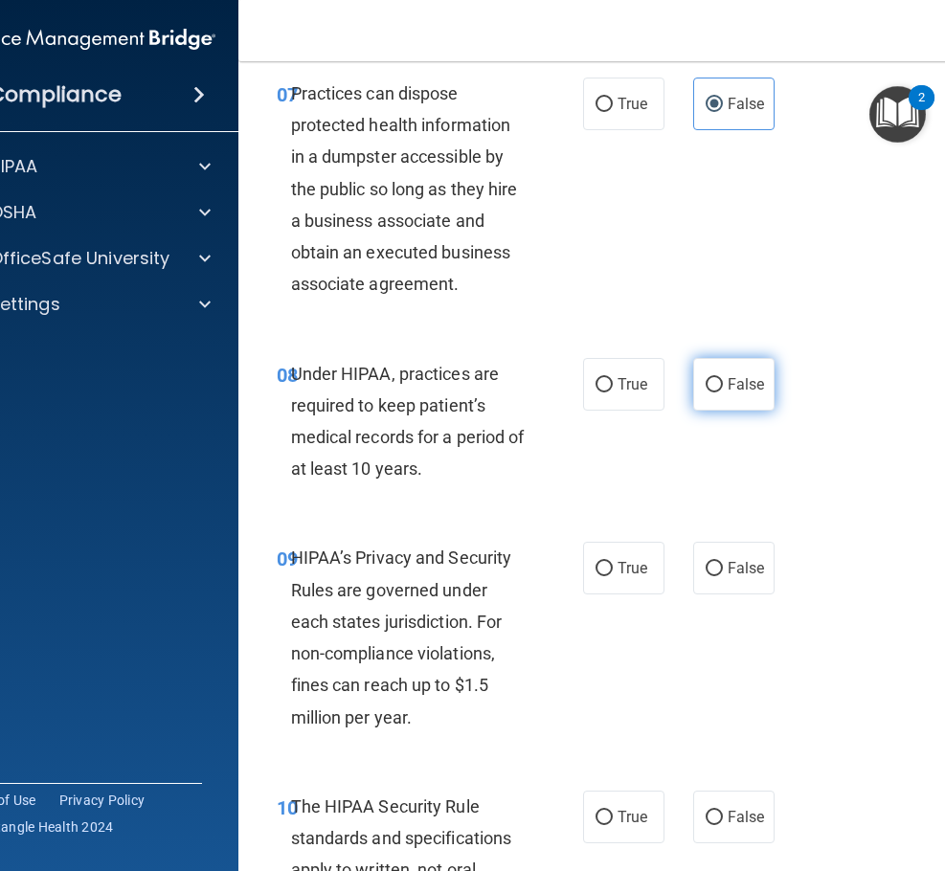
click at [746, 386] on span "False" at bounding box center [746, 384] width 37 height 18
click at [723, 386] on input "False" at bounding box center [714, 385] width 17 height 14
radio input "true"
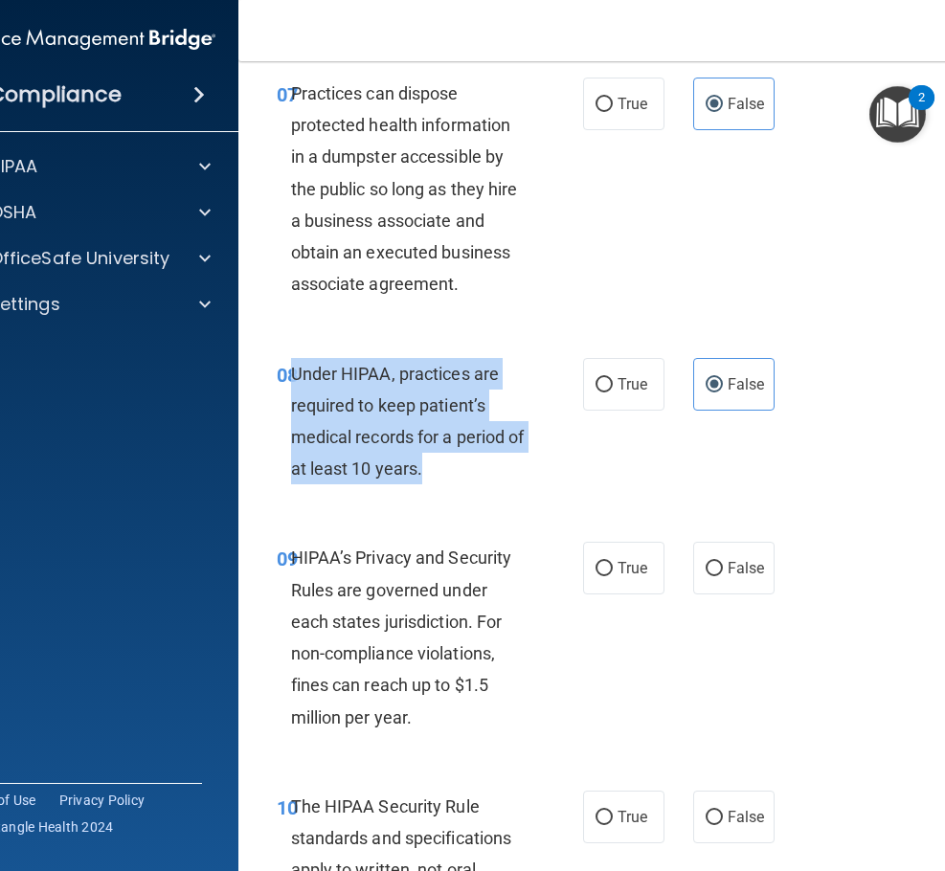
drag, startPoint x: 435, startPoint y: 470, endPoint x: 287, endPoint y: 366, distance: 180.6
click at [291, 366] on div "Under HIPAA, practices are required to keep patient’s medical records for a per…" at bounding box center [417, 421] width 252 height 127
click at [596, 378] on input "True" at bounding box center [604, 385] width 17 height 14
radio input "true"
click at [491, 478] on div "Under HIPAA, practices are required to keep patient’s medical records for a per…" at bounding box center [417, 421] width 252 height 127
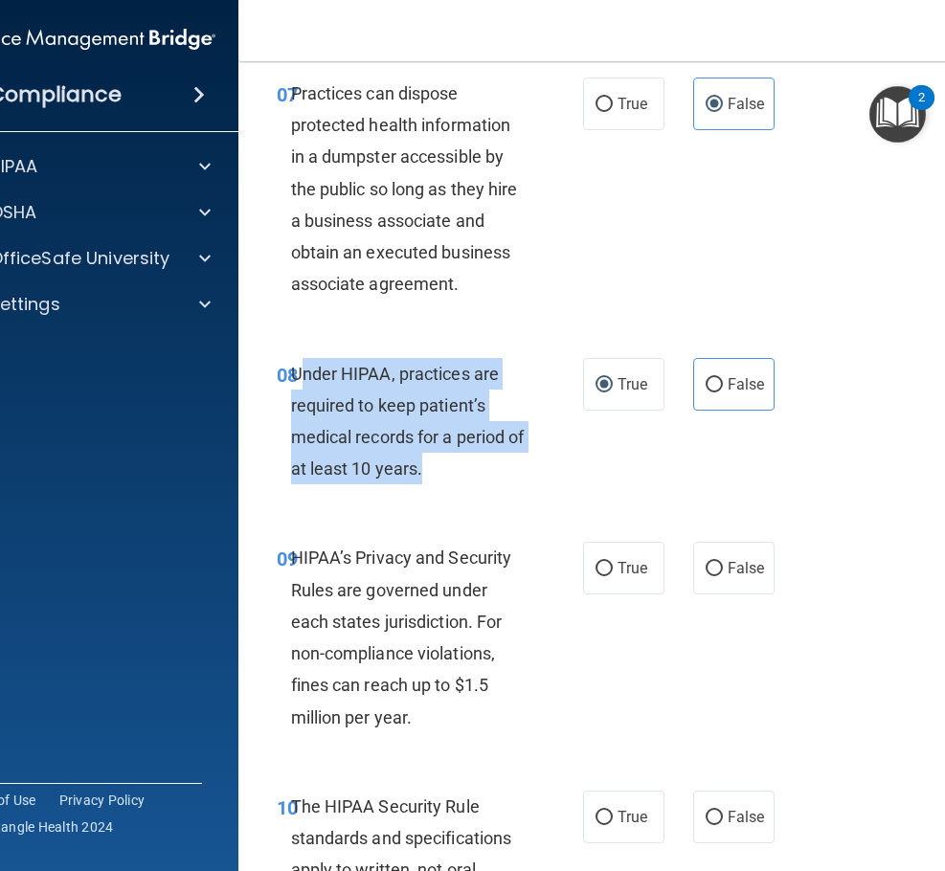
drag, startPoint x: 439, startPoint y: 463, endPoint x: 296, endPoint y: 361, distance: 175.6
click at [296, 361] on div "Under HIPAA, practices are required to keep patient’s medical records for a per…" at bounding box center [417, 421] width 252 height 127
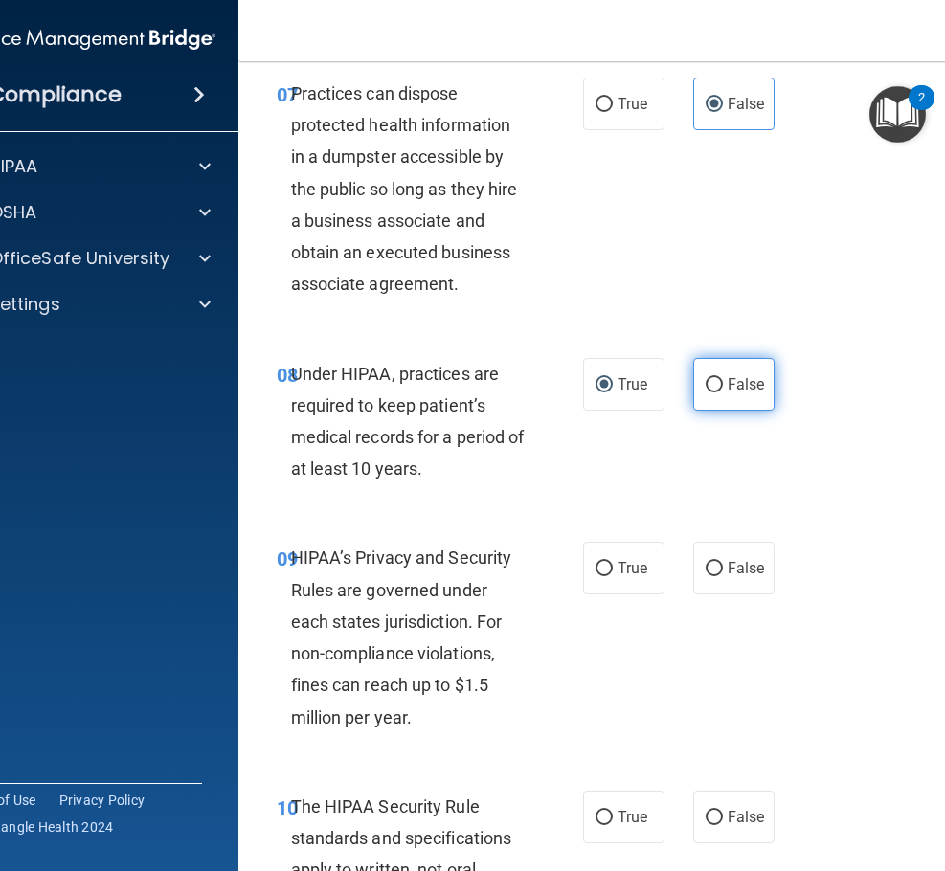
click at [715, 396] on label "False" at bounding box center [733, 384] width 81 height 53
click at [715, 393] on input "False" at bounding box center [714, 385] width 17 height 14
radio input "true"
radio input "false"
click at [892, 276] on div "07 Practices can dispose protected health information in a dumpster accessible …" at bounding box center [626, 194] width 728 height 281
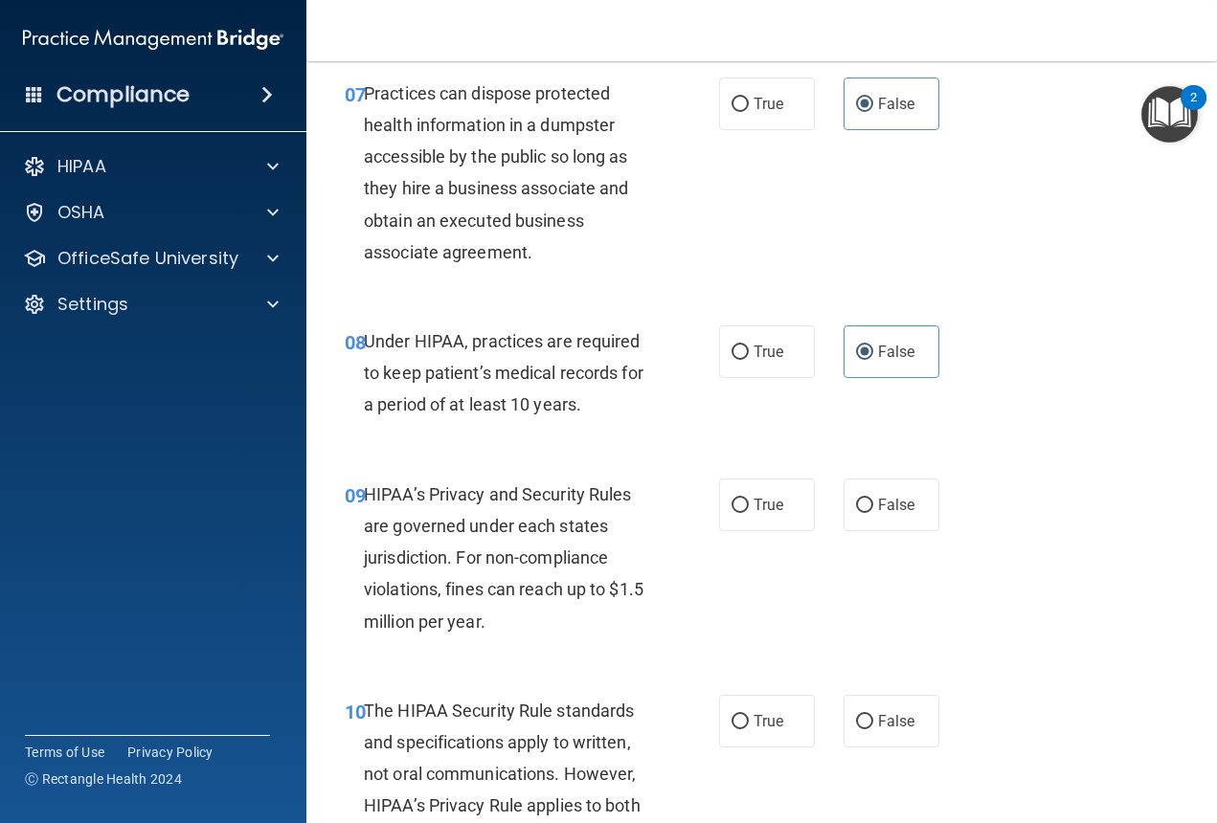
scroll to position [1533, 0]
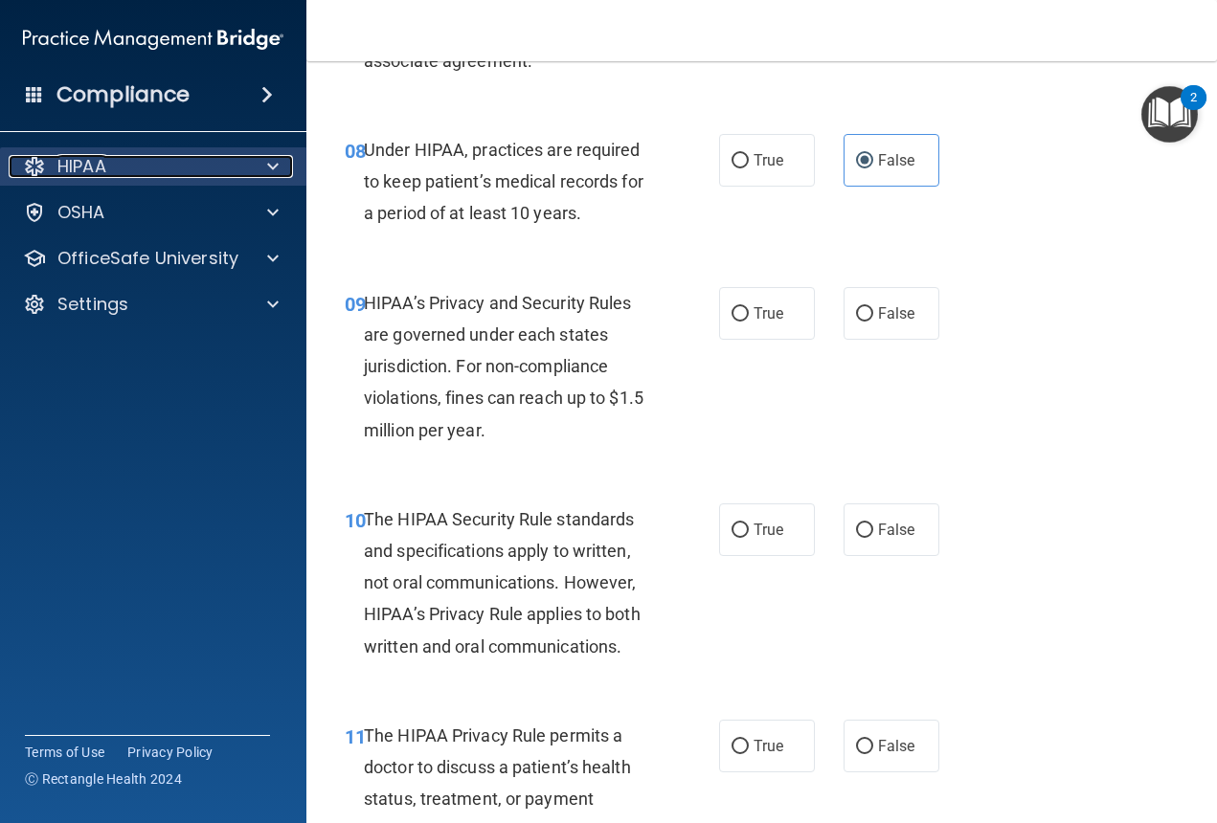
click at [156, 167] on div "HIPAA" at bounding box center [127, 166] width 237 height 23
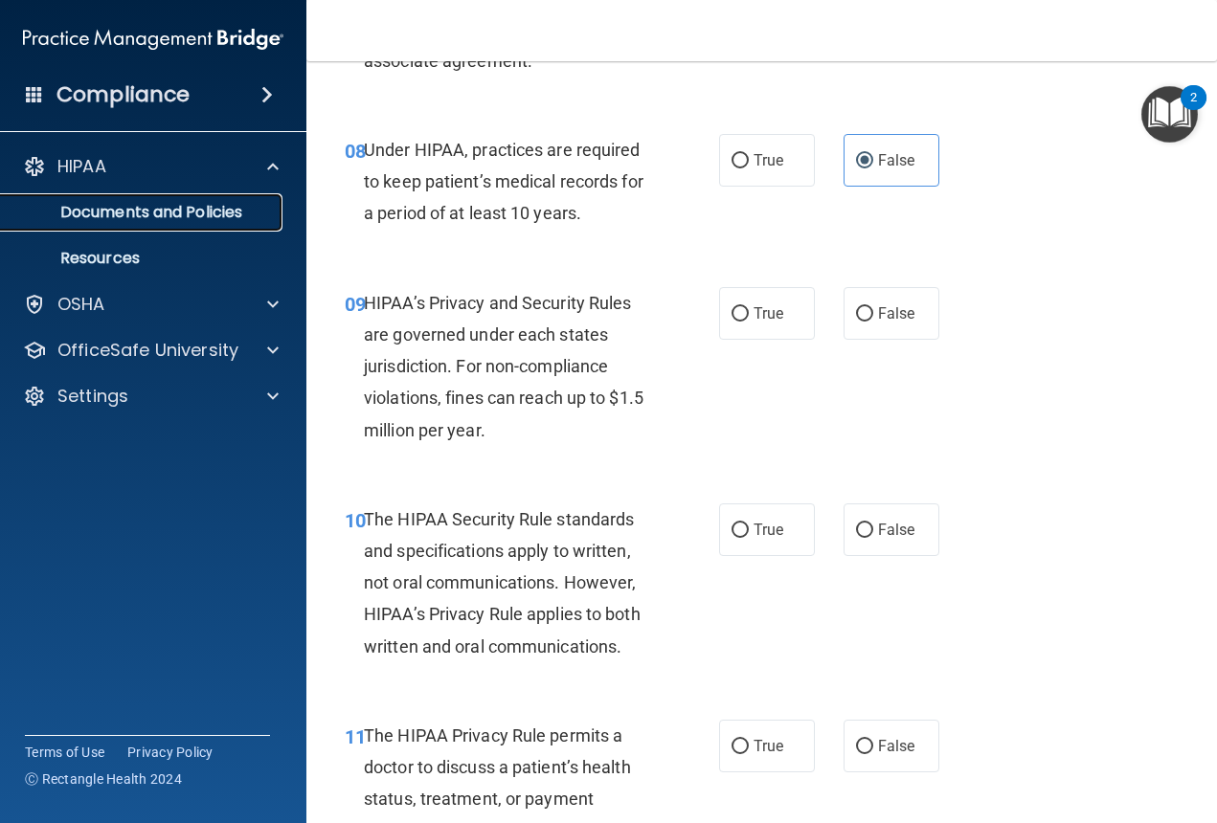
click at [155, 205] on p "Documents and Policies" at bounding box center [142, 212] width 261 height 19
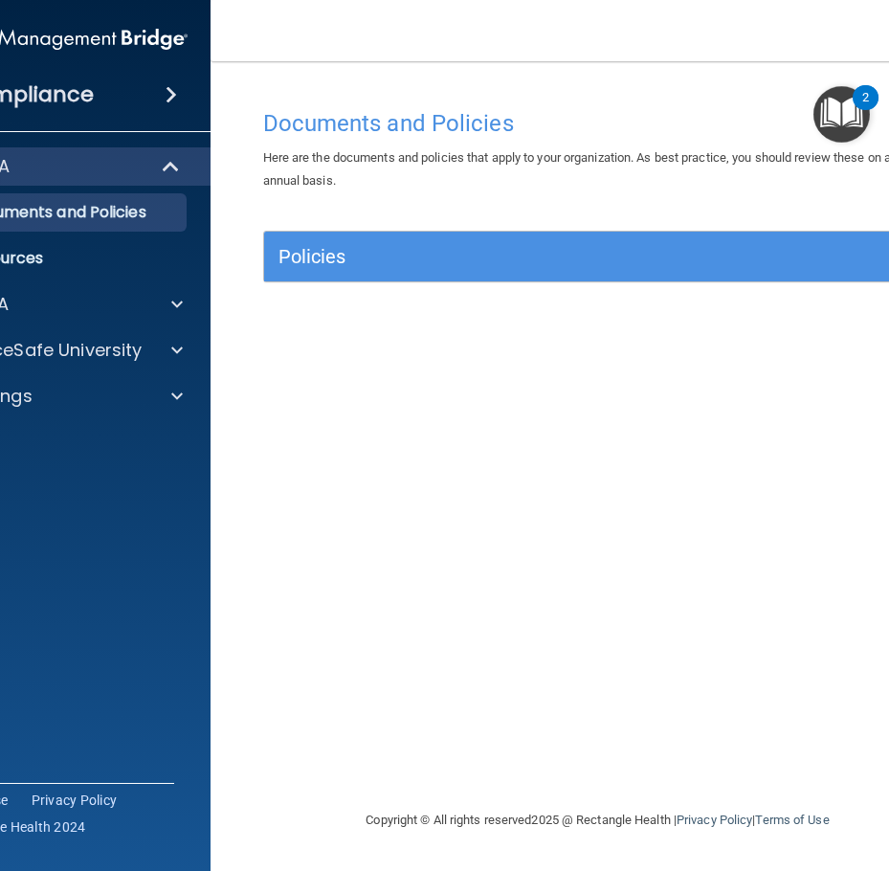
click at [463, 401] on div "Documents and Policies Here are the documents and policies that apply to your o…" at bounding box center [598, 454] width 699 height 709
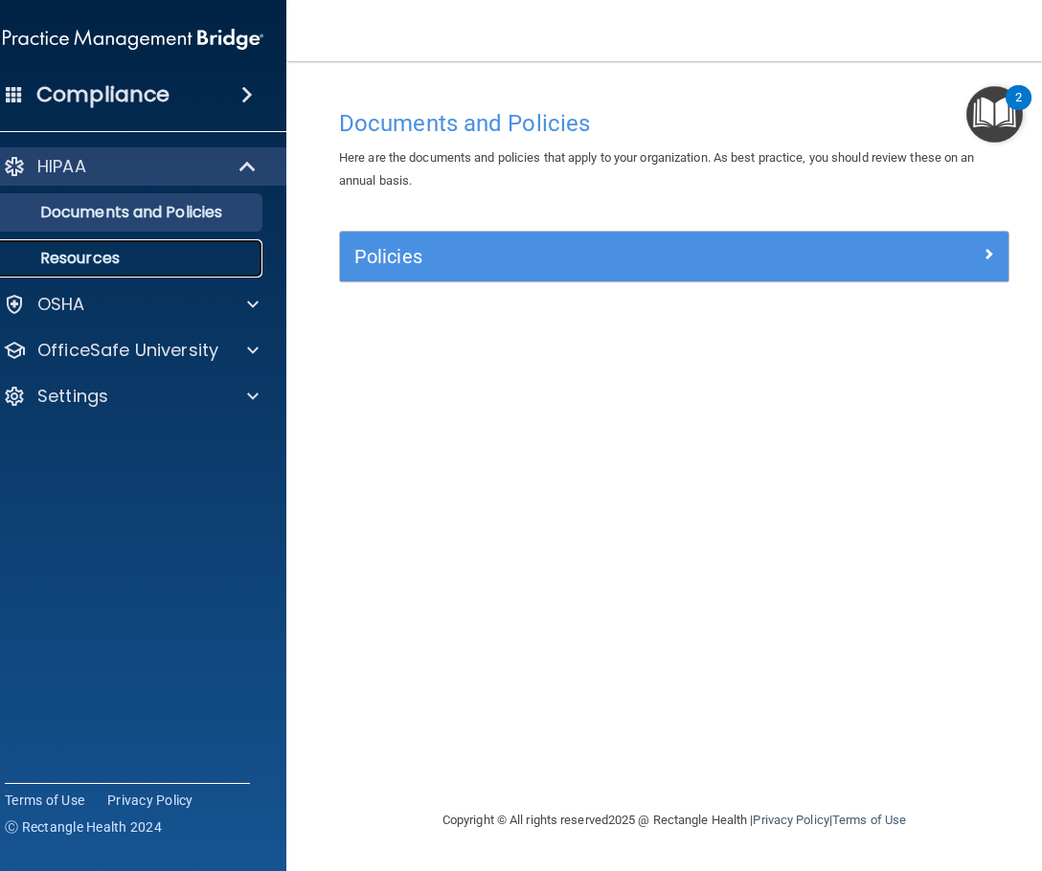
click at [99, 243] on link "Resources" at bounding box center [112, 258] width 302 height 38
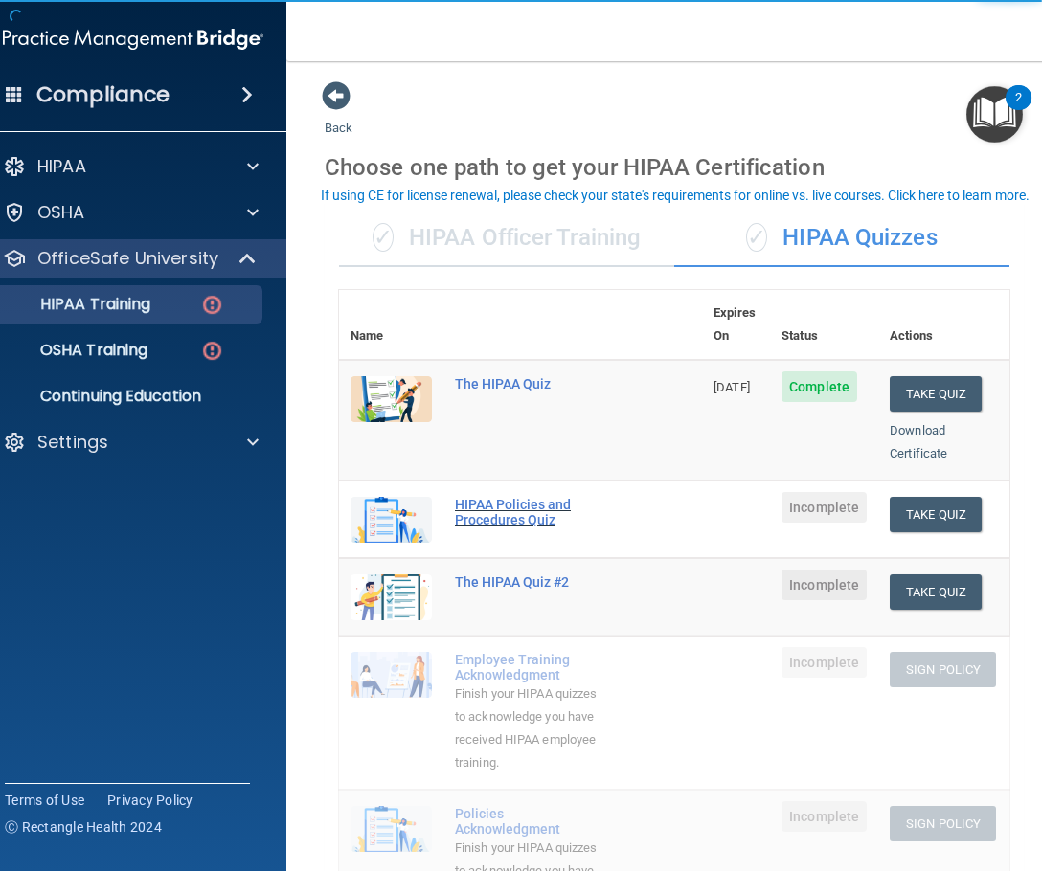
click at [511, 497] on div "HIPAA Policies and Procedures Quiz" at bounding box center [530, 512] width 151 height 31
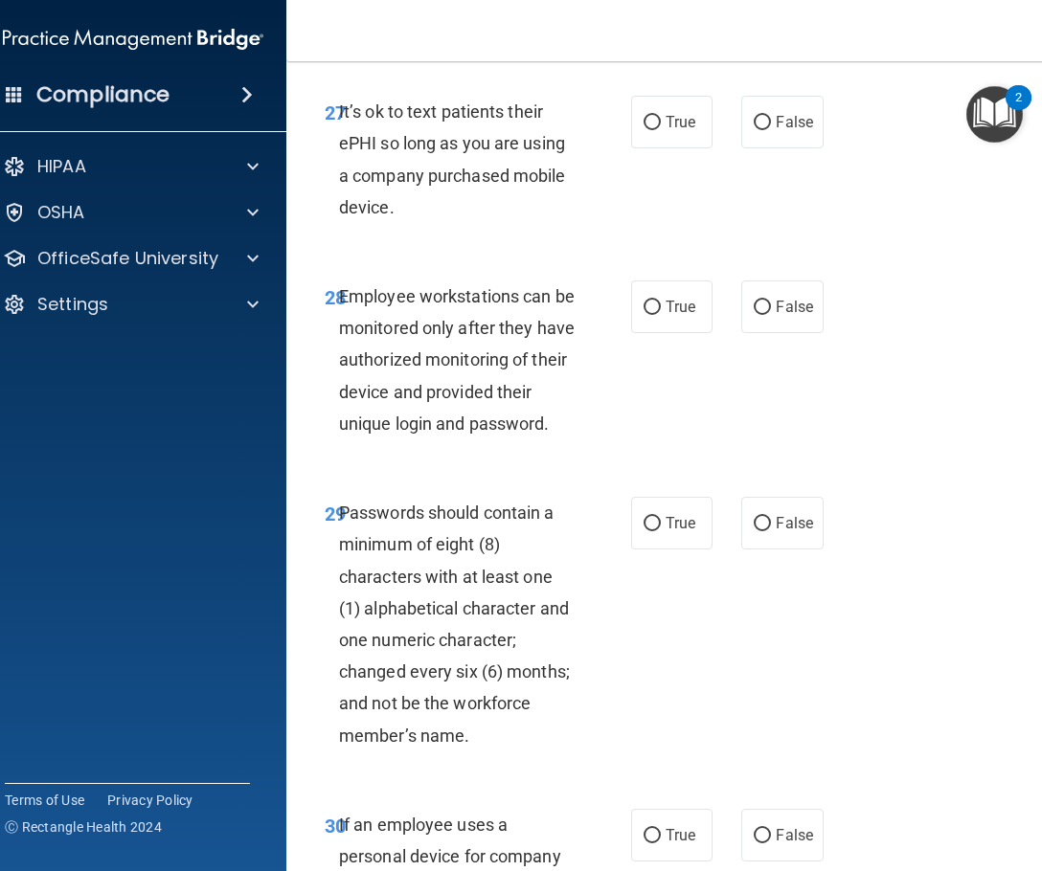
scroll to position [6894, 0]
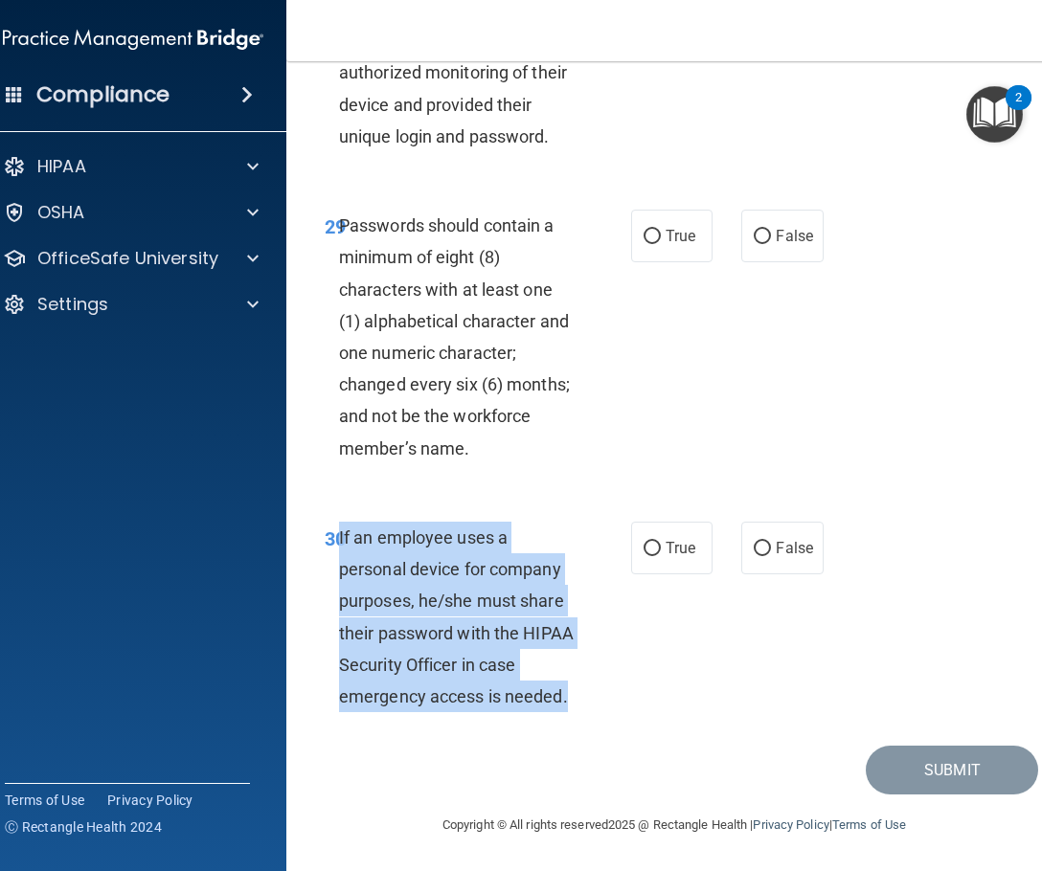
drag, startPoint x: 580, startPoint y: 697, endPoint x: 332, endPoint y: 525, distance: 302.0
click at [339, 525] on div "If an employee uses a personal device for company purposes, he/she must share t…" at bounding box center [465, 617] width 252 height 191
copy span "If an employee uses a personal device for company purposes, he/she must share t…"
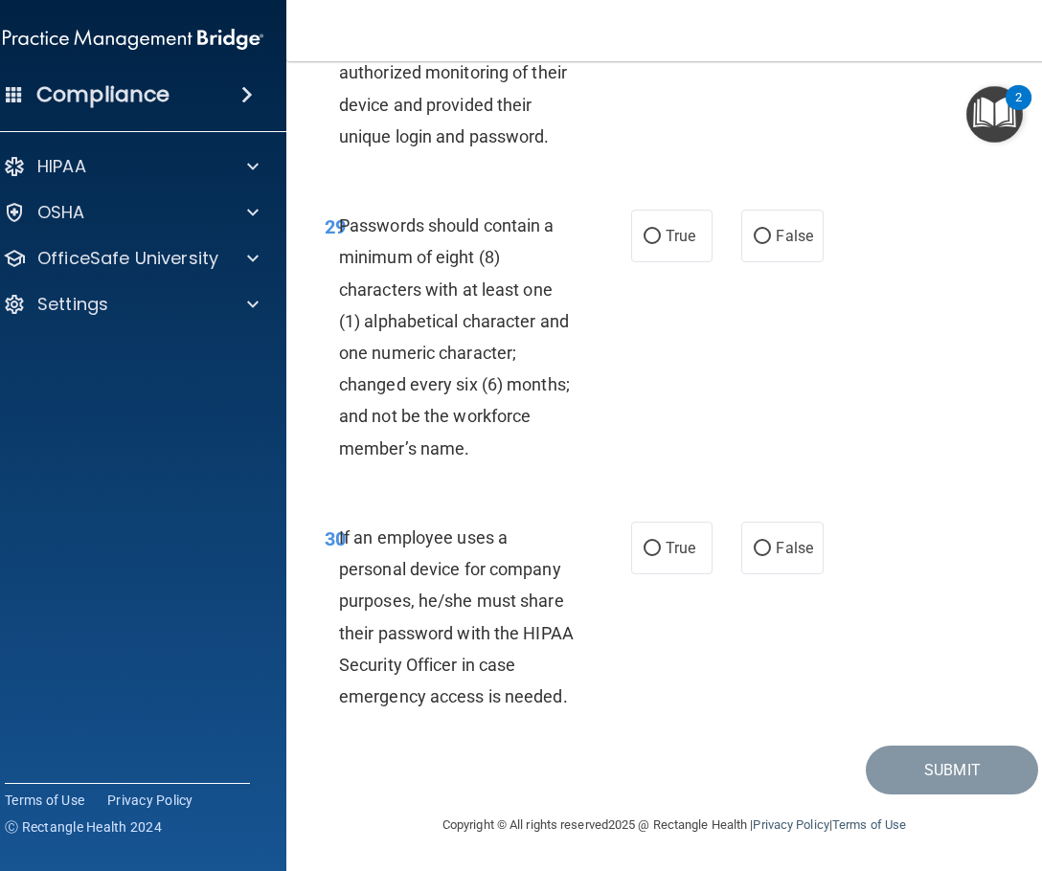
click at [717, 664] on div "30 If an employee uses a personal device for company purposes, he/she must shar…" at bounding box center [674, 622] width 728 height 248
click at [780, 563] on label "False" at bounding box center [781, 548] width 81 height 53
click at [771, 556] on input "False" at bounding box center [762, 549] width 17 height 14
radio input "true"
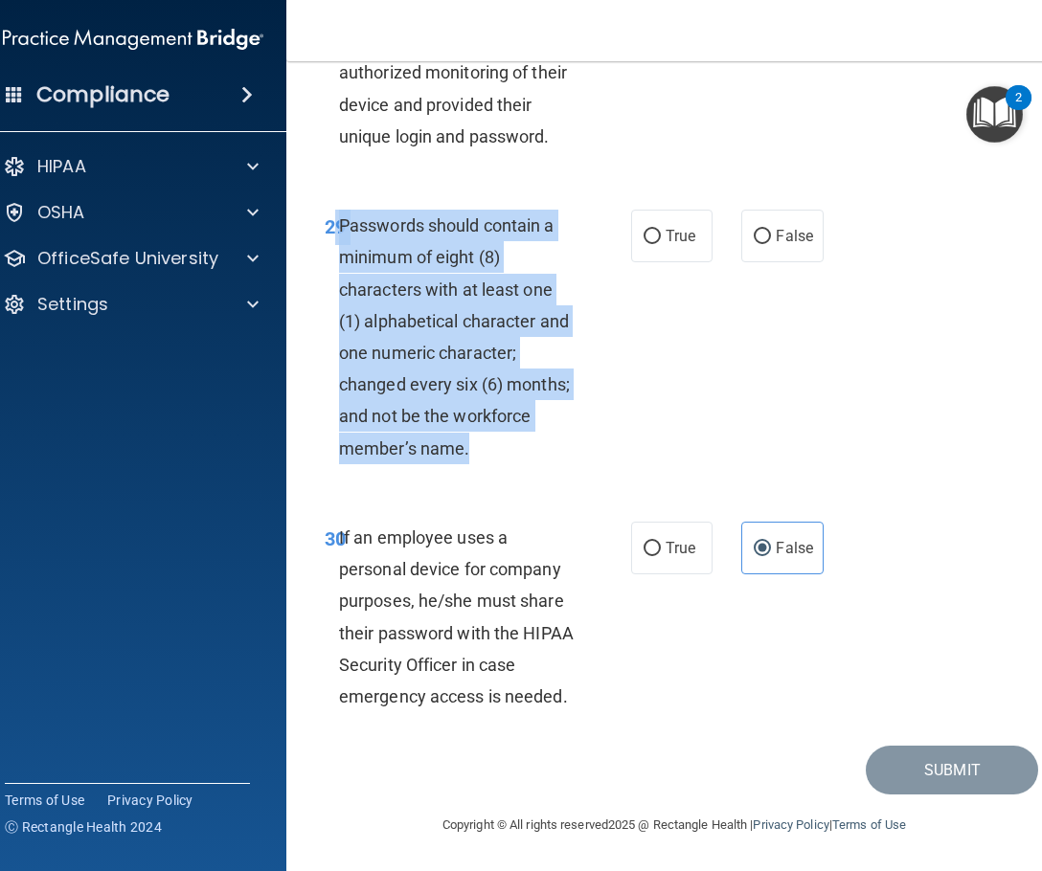
drag, startPoint x: 482, startPoint y: 456, endPoint x: 327, endPoint y: 229, distance: 274.3
click at [327, 229] on div "29 Passwords should contain a minimum of eight (8) characters with at least one…" at bounding box center [478, 342] width 364 height 264
copy div "9 Passwords should contain a minimum of eight (8) characters with at least one …"
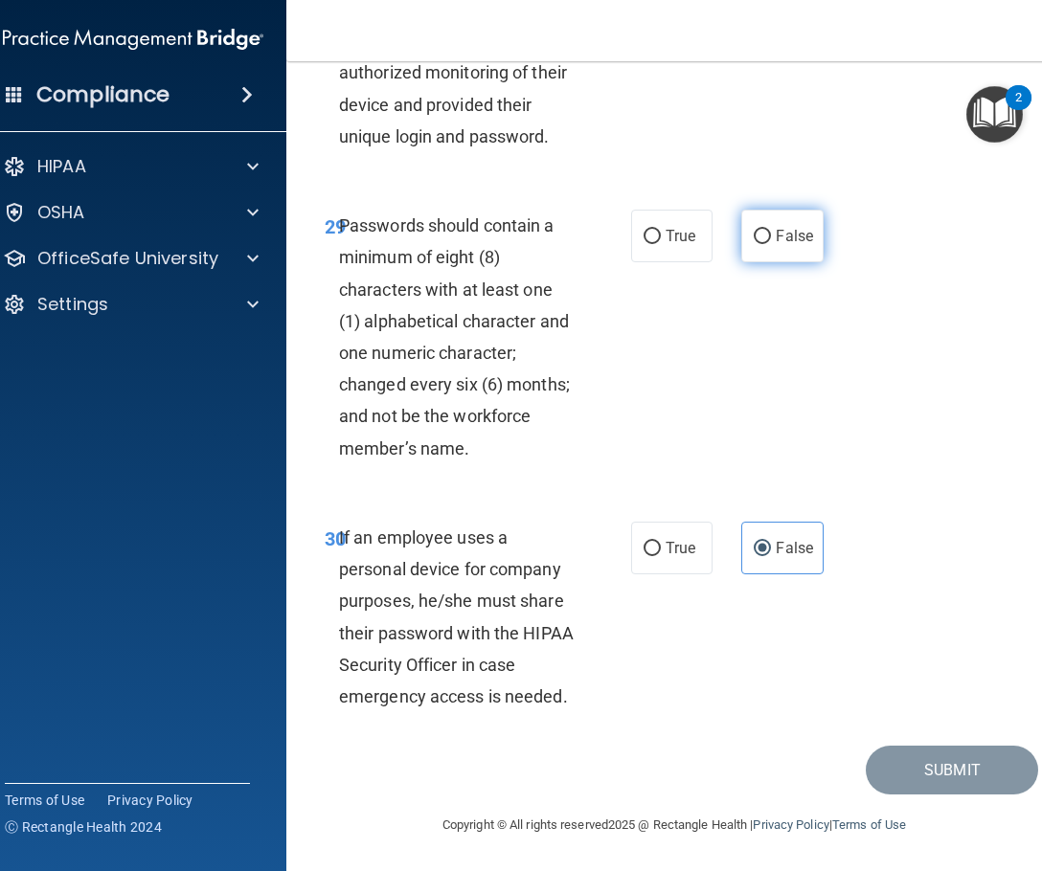
click at [794, 262] on label "False" at bounding box center [781, 236] width 81 height 53
click at [771, 244] on input "False" at bounding box center [762, 237] width 17 height 14
radio input "true"
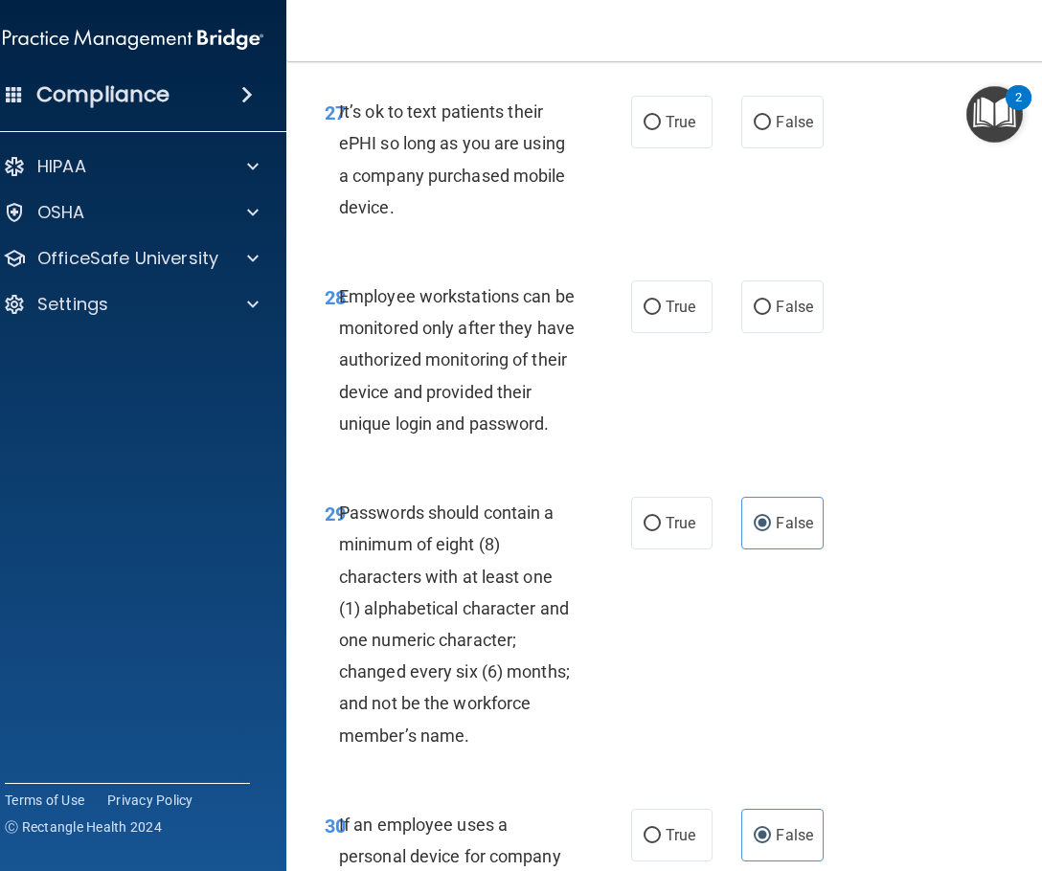
scroll to position [6511, 0]
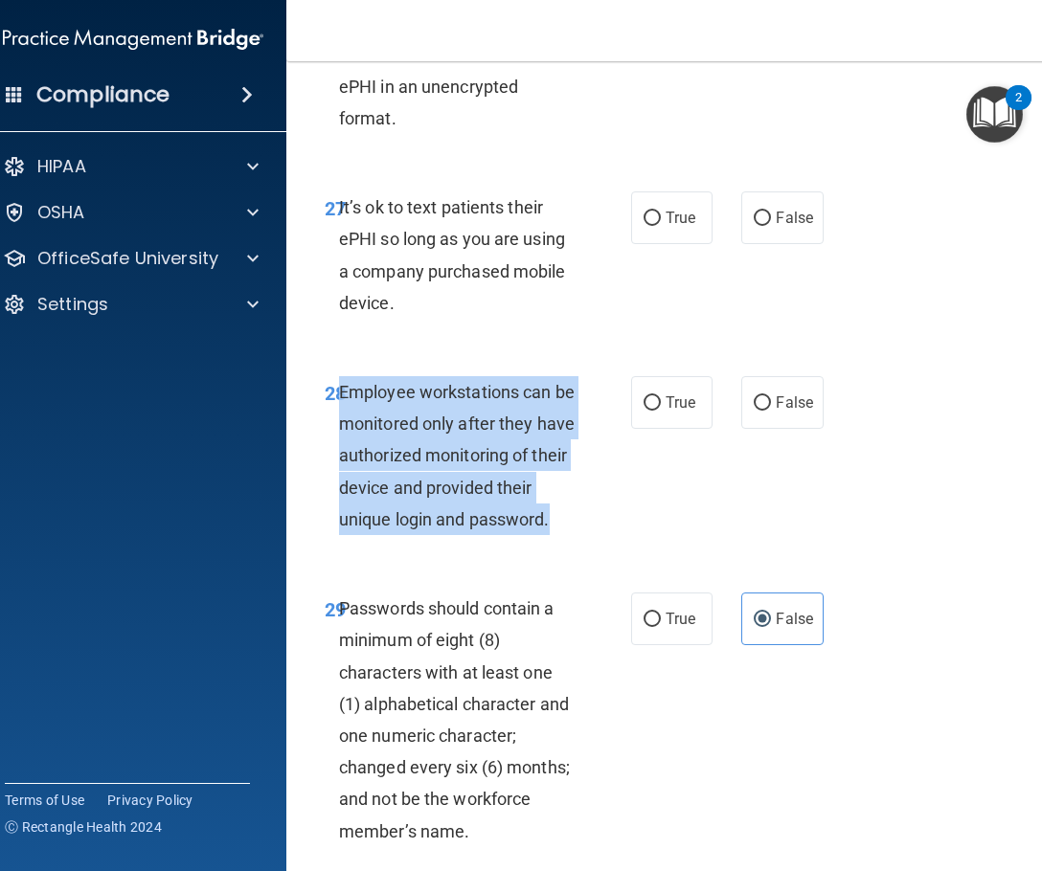
drag, startPoint x: 550, startPoint y: 521, endPoint x: 333, endPoint y: 387, distance: 254.5
click at [339, 387] on div "Employee workstations can be monitored only after they have authorized monitori…" at bounding box center [465, 455] width 252 height 159
copy span "Employee workstations can be monitored only after they have authorized monitori…"
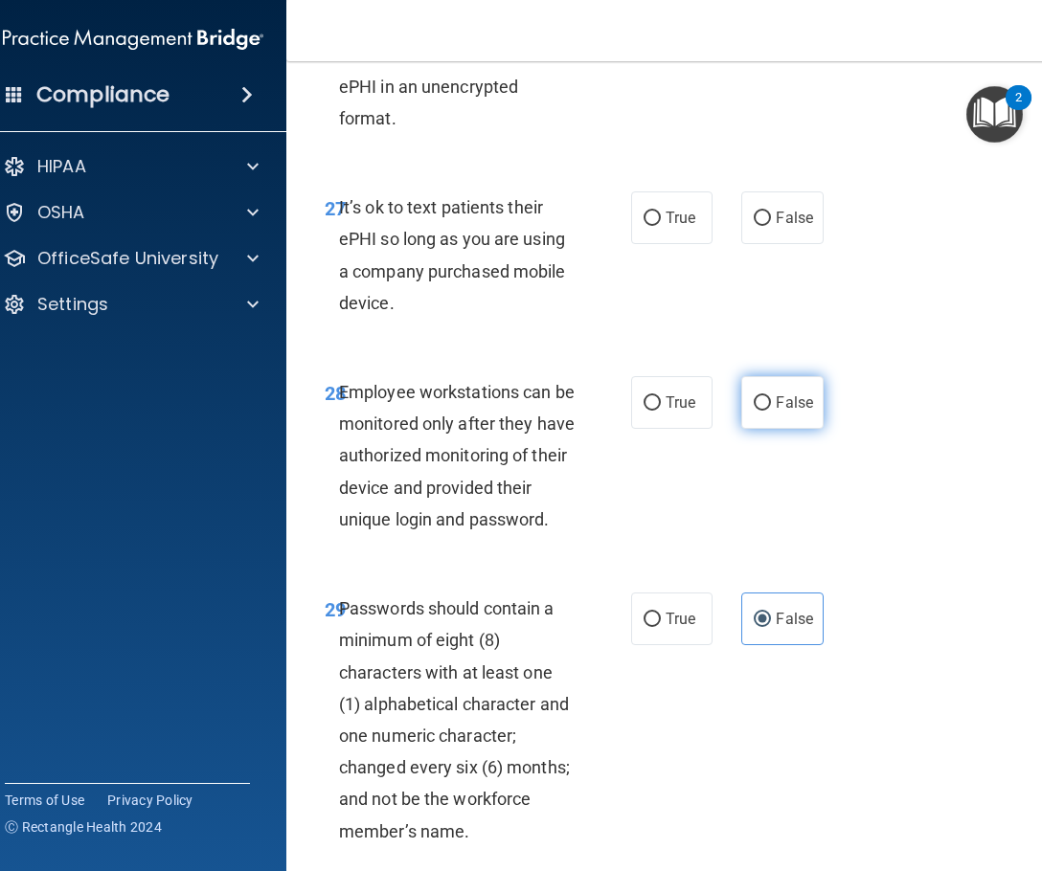
click at [771, 412] on label "False" at bounding box center [781, 402] width 81 height 53
click at [771, 411] on input "False" at bounding box center [762, 403] width 17 height 14
radio input "true"
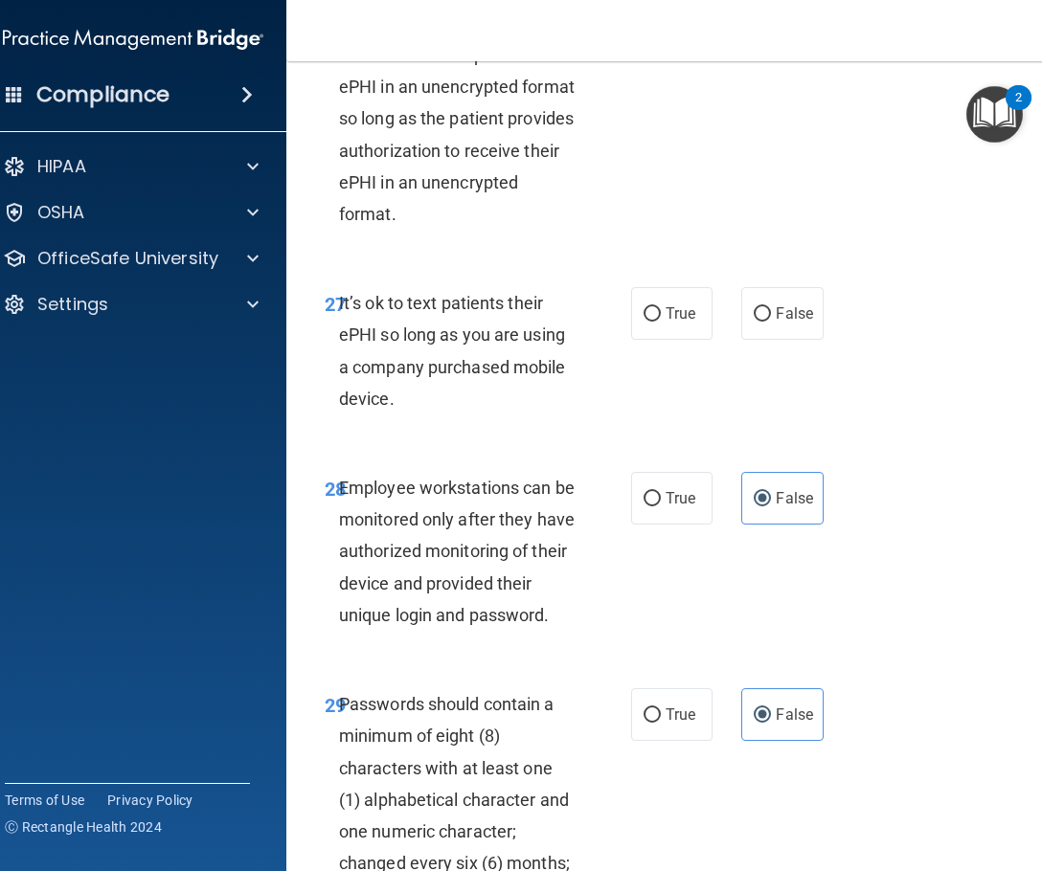
drag, startPoint x: 411, startPoint y: 386, endPoint x: 332, endPoint y: 300, distance: 116.6
click at [339, 300] on div "It’s ok to text patients their ePHI so long as you are using a company purchase…" at bounding box center [465, 350] width 252 height 127
copy span "It’s ok to text patients their ePHI so long as you are using a company purchase…"
click at [784, 321] on span "False" at bounding box center [794, 313] width 37 height 18
click at [771, 321] on input "False" at bounding box center [762, 314] width 17 height 14
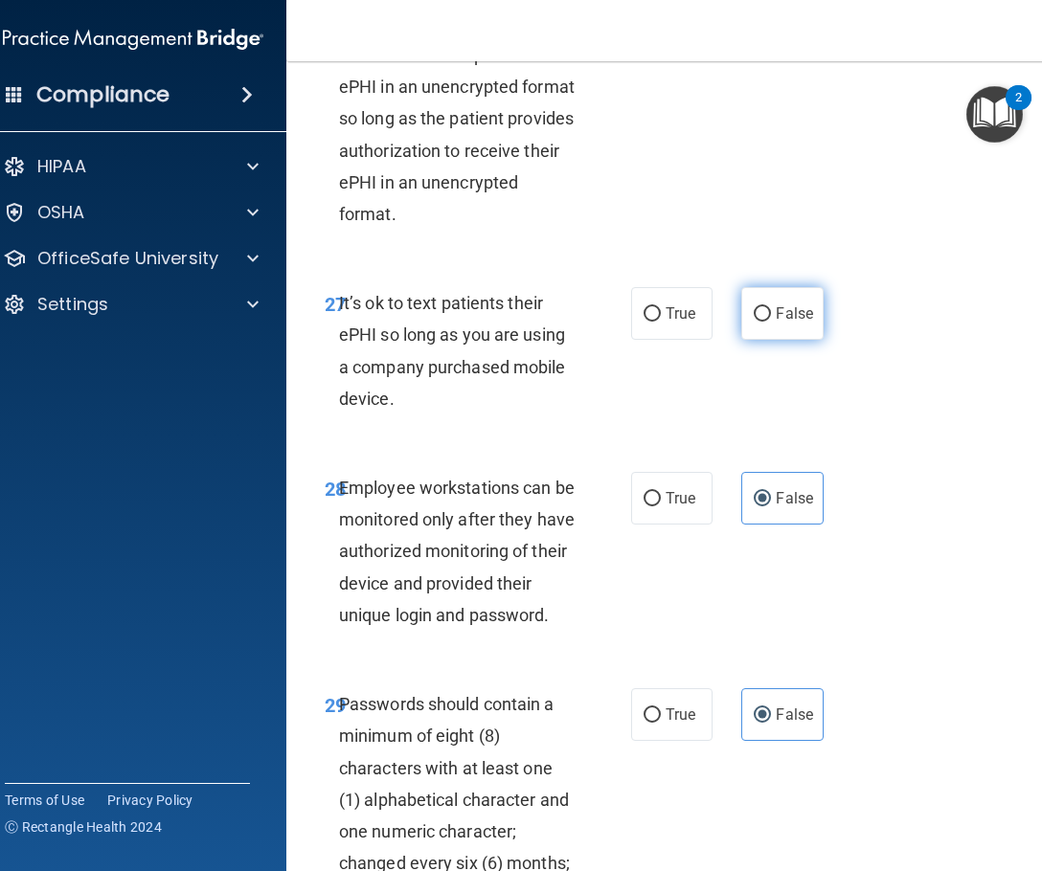
radio input "true"
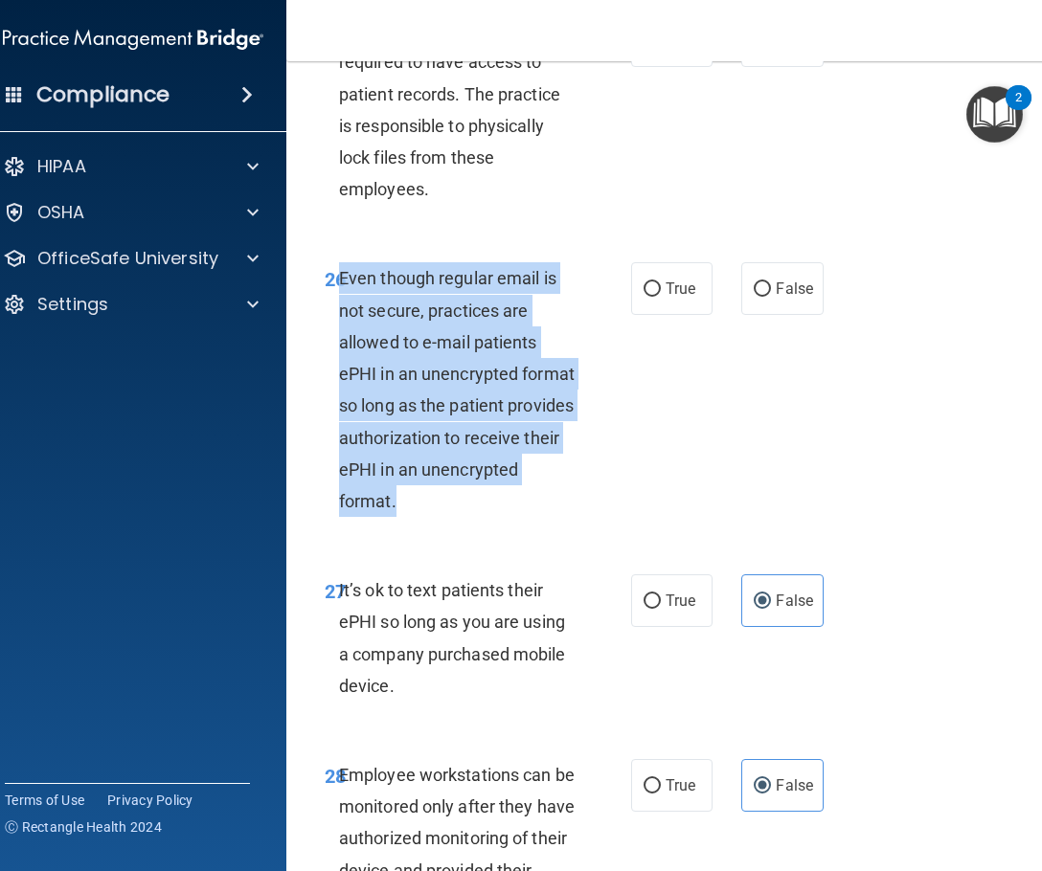
drag, startPoint x: 447, startPoint y: 517, endPoint x: 332, endPoint y: 274, distance: 269.0
click at [339, 274] on div "Even though regular email is not secure, practices are allowed to e-mail patien…" at bounding box center [465, 389] width 252 height 255
copy span "Even though regular email is not secure, practices are allowed to e-mail patien…"
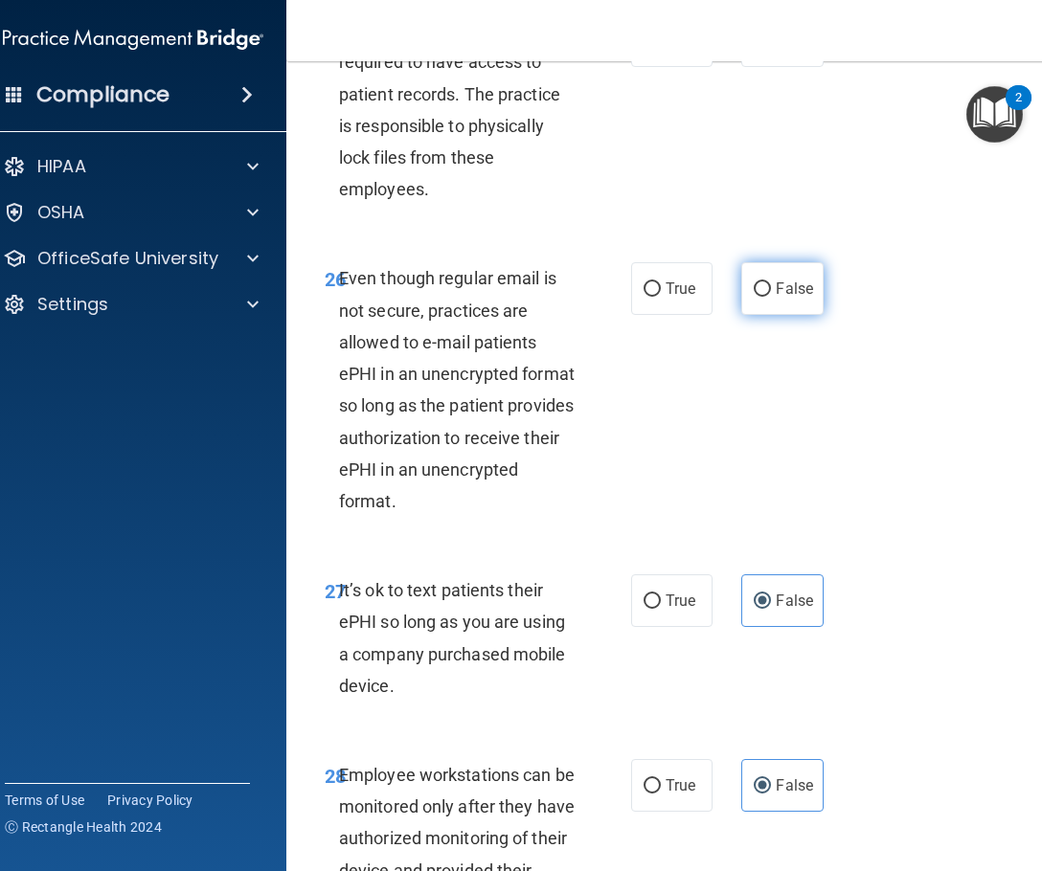
click at [777, 307] on label "False" at bounding box center [781, 288] width 81 height 53
click at [771, 297] on input "False" at bounding box center [762, 289] width 17 height 14
radio input "true"
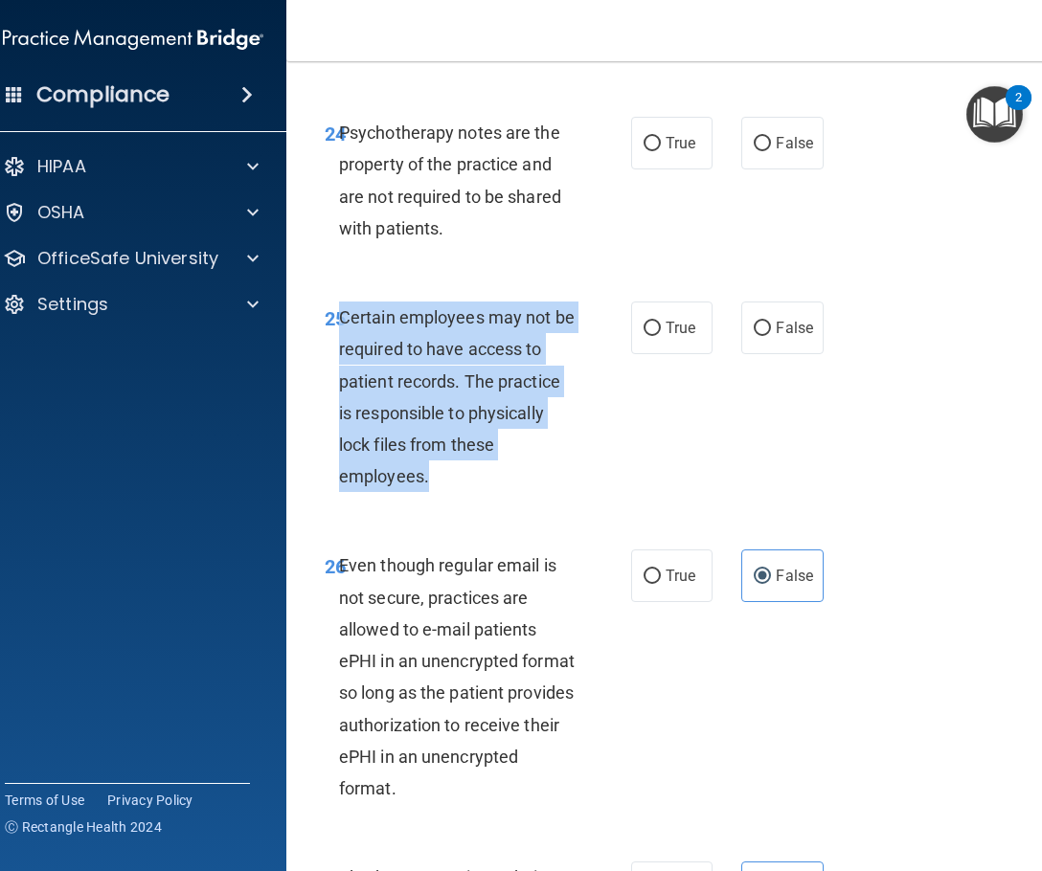
drag, startPoint x: 461, startPoint y: 474, endPoint x: 336, endPoint y: 321, distance: 198.0
click at [339, 321] on div "Certain employees may not be required to have access to patient records. The pr…" at bounding box center [465, 397] width 252 height 191
copy span "Certain employees may not be required to have access to patient records. The pr…"
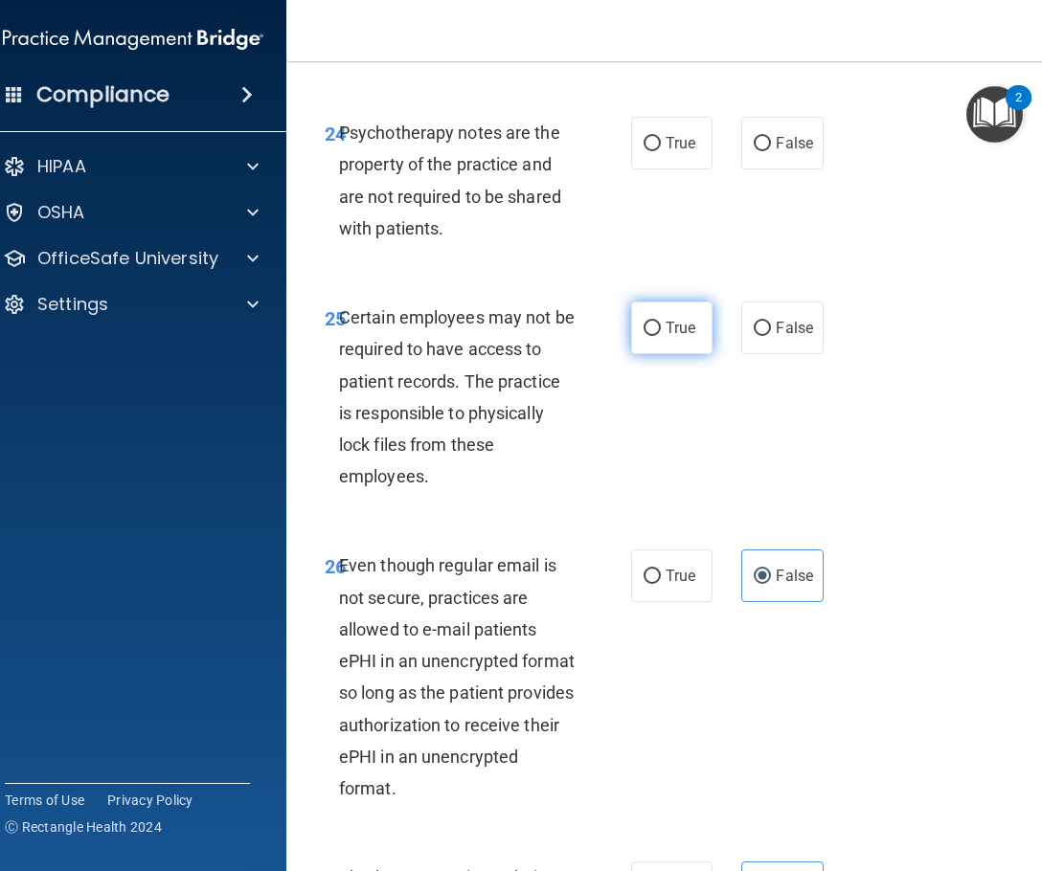
click at [631, 326] on label "True" at bounding box center [671, 328] width 81 height 53
click at [643, 326] on input "True" at bounding box center [651, 329] width 17 height 14
radio input "true"
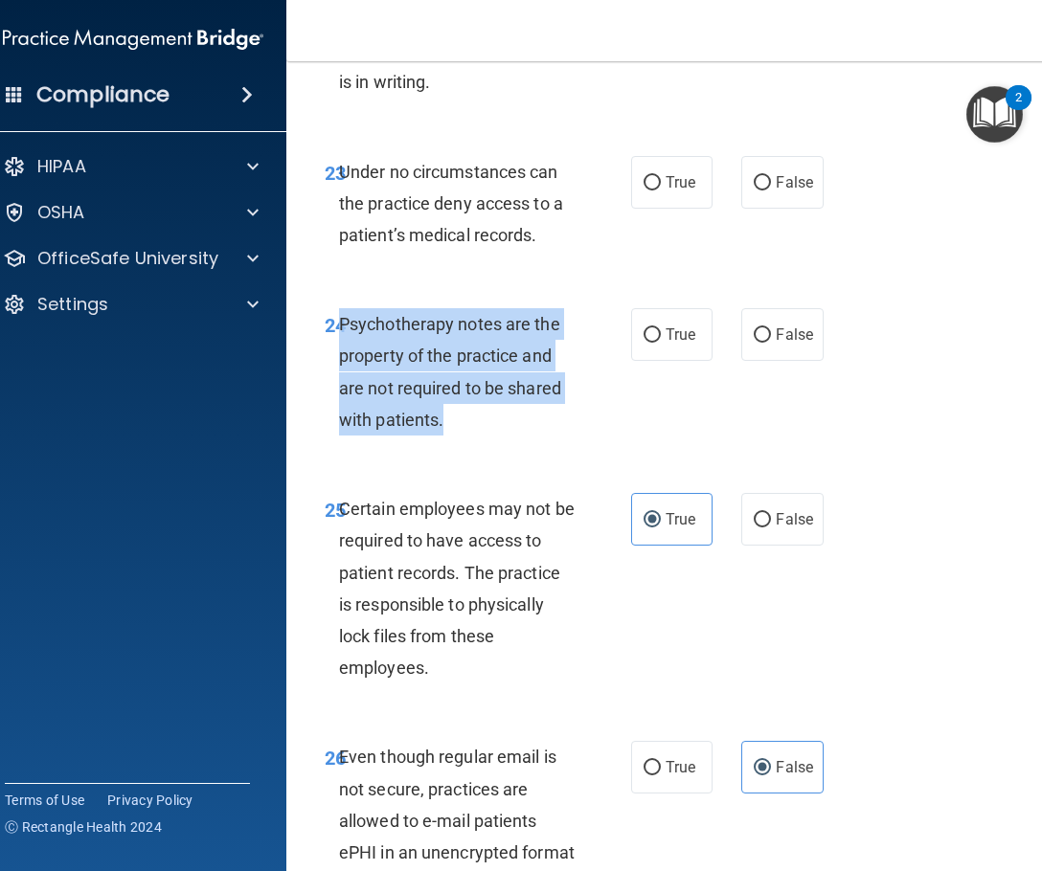
drag, startPoint x: 461, startPoint y: 407, endPoint x: 332, endPoint y: 308, distance: 161.8
click at [339, 310] on div "Psychotherapy notes are the property of the practice and are not required to be…" at bounding box center [465, 371] width 252 height 127
copy span "Psychotherapy notes are the property of the practice and are not required to be…"
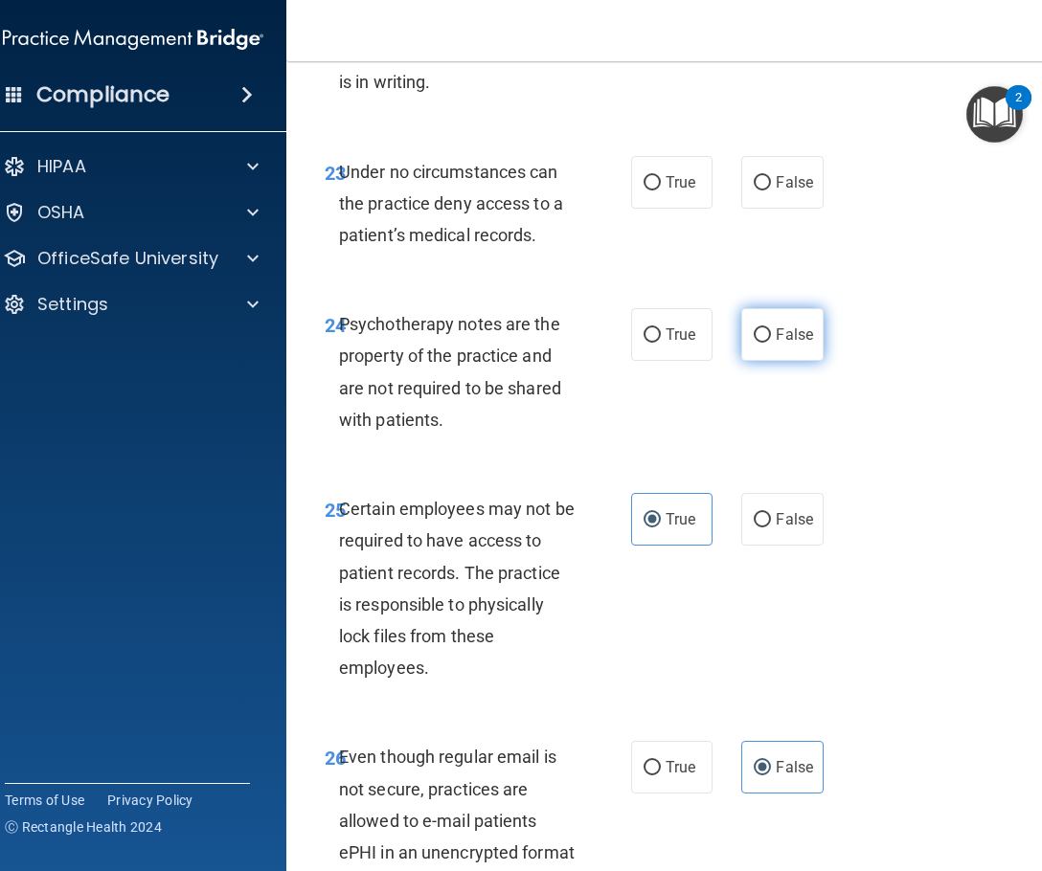
click at [781, 325] on label "False" at bounding box center [781, 334] width 81 height 53
click at [771, 328] on input "False" at bounding box center [762, 335] width 17 height 14
radio input "true"
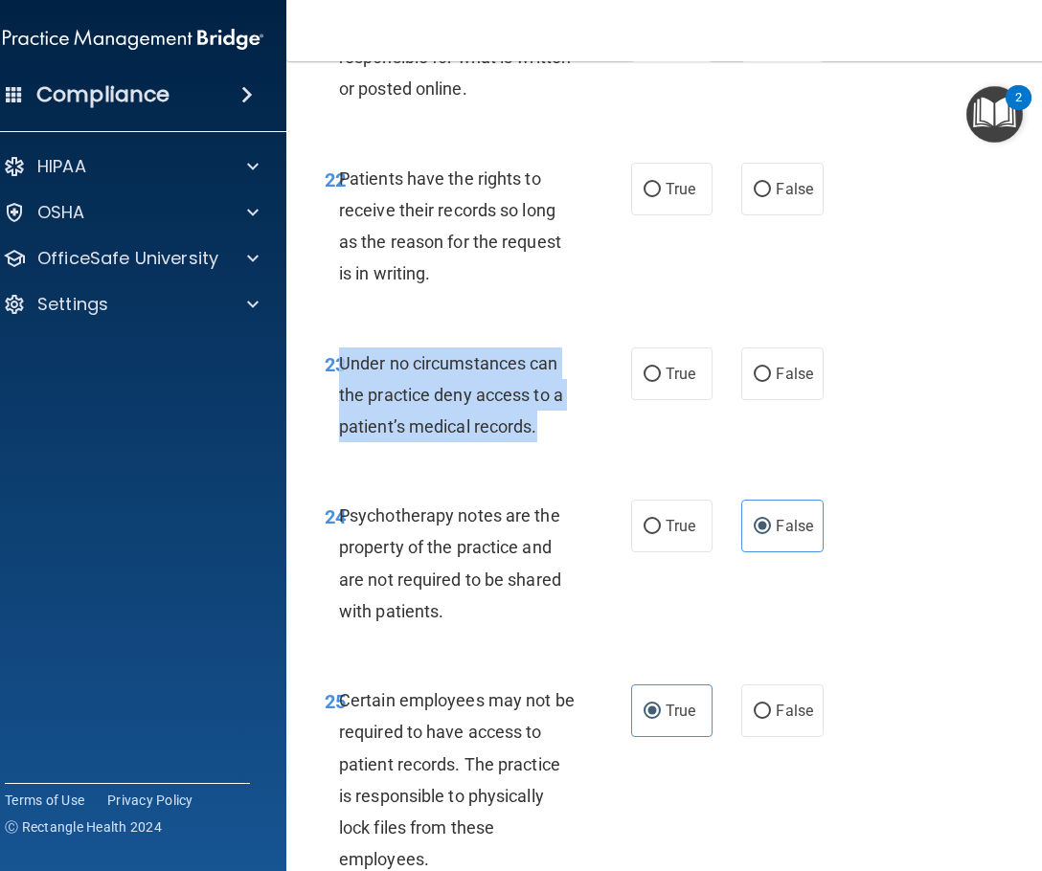
drag, startPoint x: 522, startPoint y: 427, endPoint x: 339, endPoint y: 350, distance: 198.3
click at [339, 349] on div "Under no circumstances can the practice deny access to a patient’s medical reco…" at bounding box center [465, 396] width 252 height 96
copy span "Under no circumstances can the practice deny access to a patient’s medical reco…"
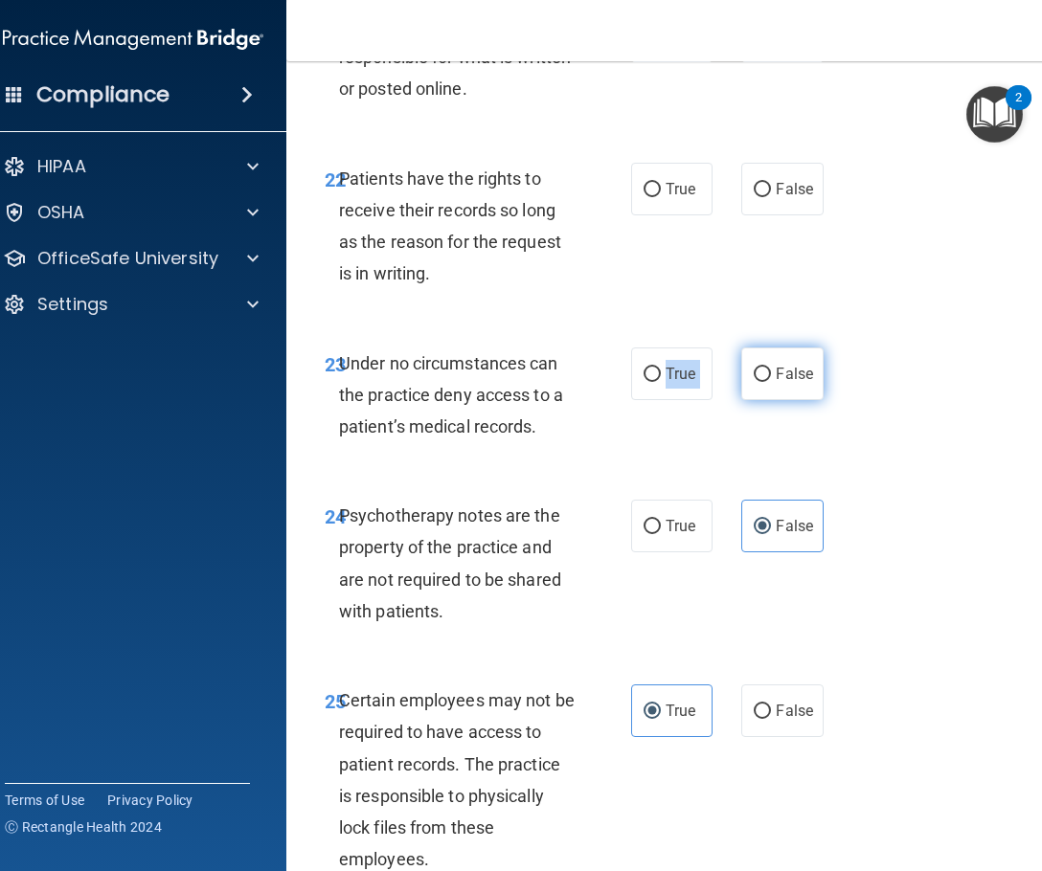
drag, startPoint x: 656, startPoint y: 369, endPoint x: 773, endPoint y: 374, distance: 117.0
click at [773, 374] on div "True False" at bounding box center [729, 374] width 196 height 53
click at [776, 374] on span "False" at bounding box center [794, 374] width 37 height 18
click at [771, 374] on input "False" at bounding box center [762, 375] width 17 height 14
radio input "true"
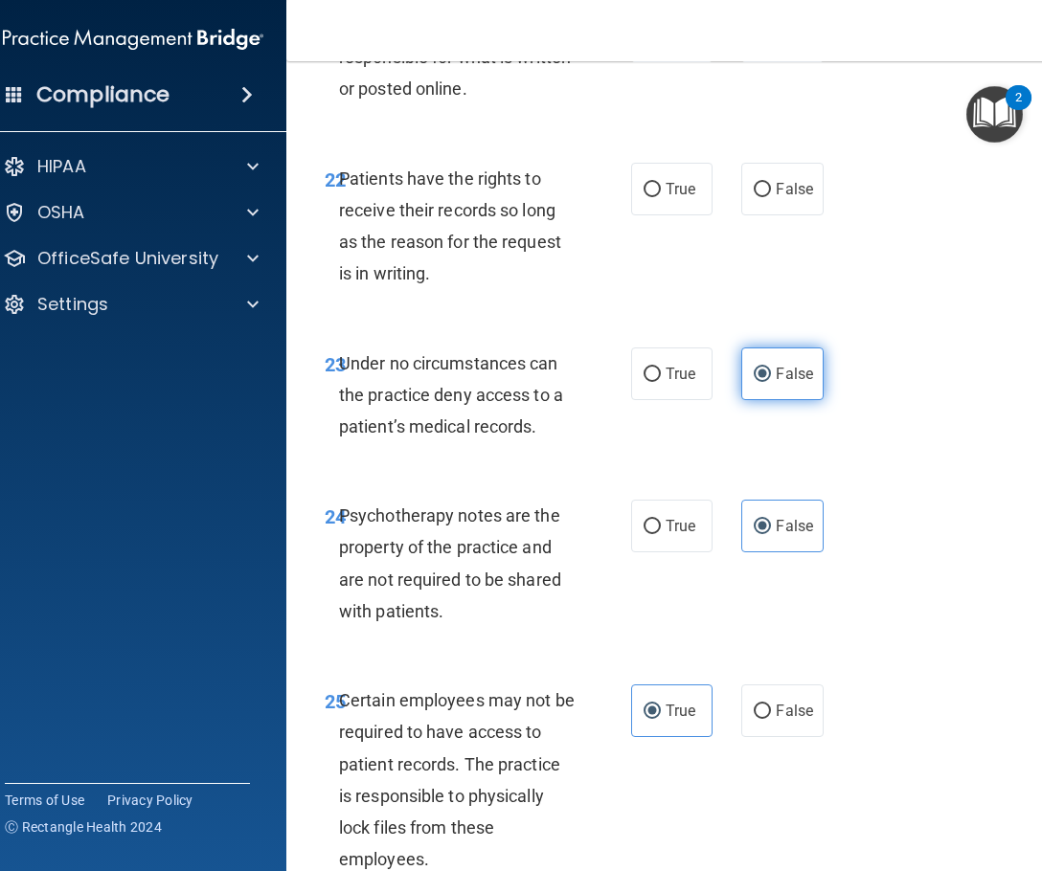
scroll to position [5266, 0]
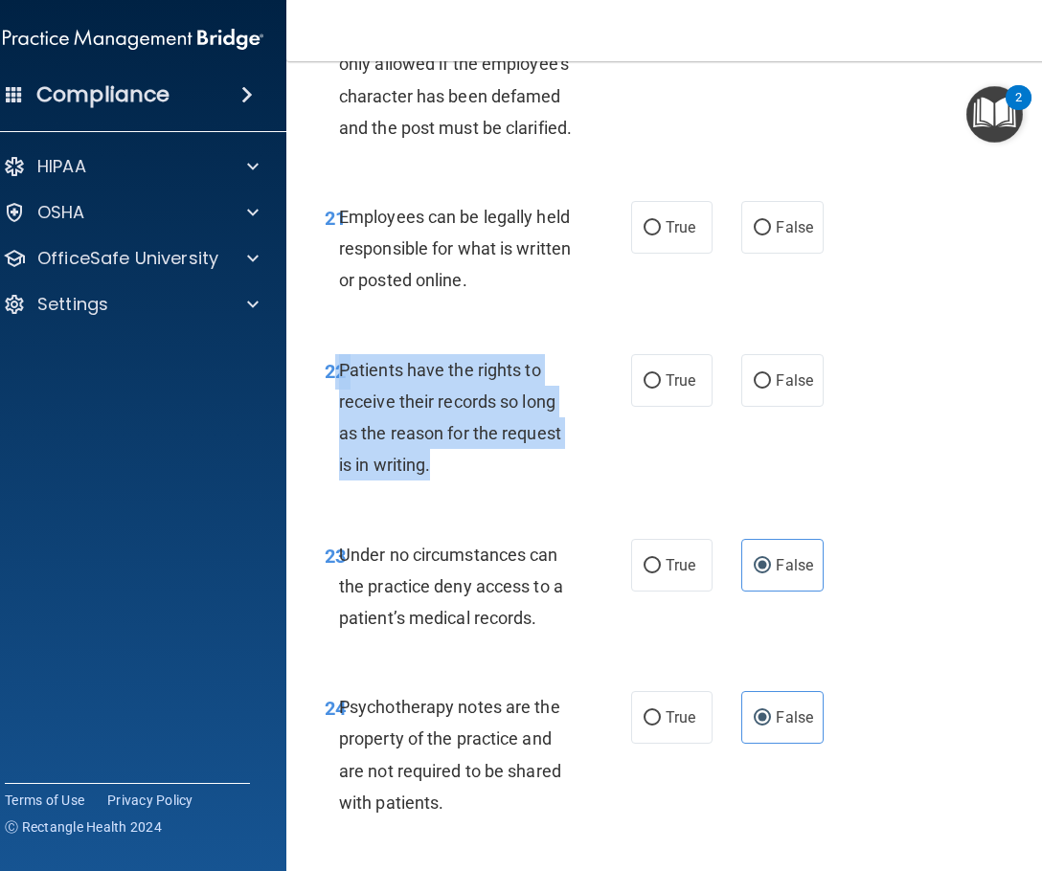
drag, startPoint x: 477, startPoint y: 484, endPoint x: 329, endPoint y: 364, distance: 190.5
click at [329, 364] on div "22 Patients have the rights to receive their records so long as the reason for …" at bounding box center [478, 422] width 364 height 137
copy div "2 Patients have the rights to receive their records so long as the reason for t…"
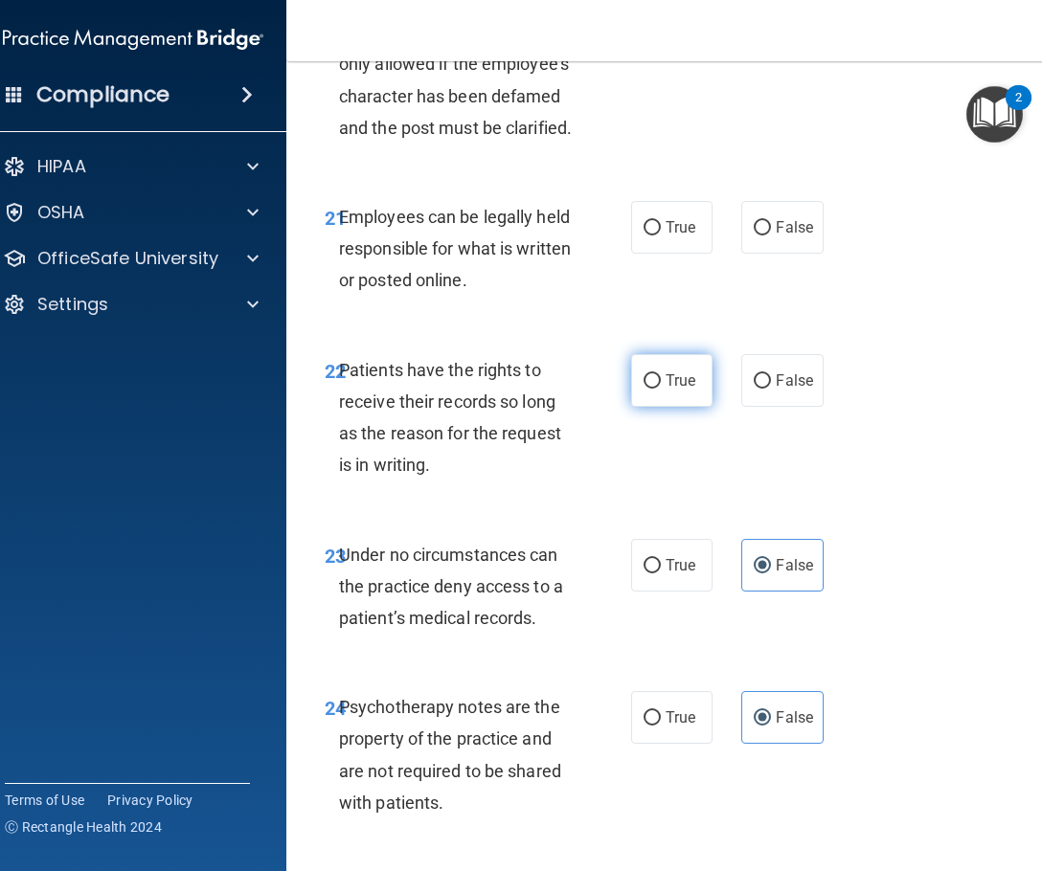
click at [643, 390] on label "True" at bounding box center [671, 380] width 81 height 53
click at [643, 389] on input "True" at bounding box center [651, 381] width 17 height 14
radio input "true"
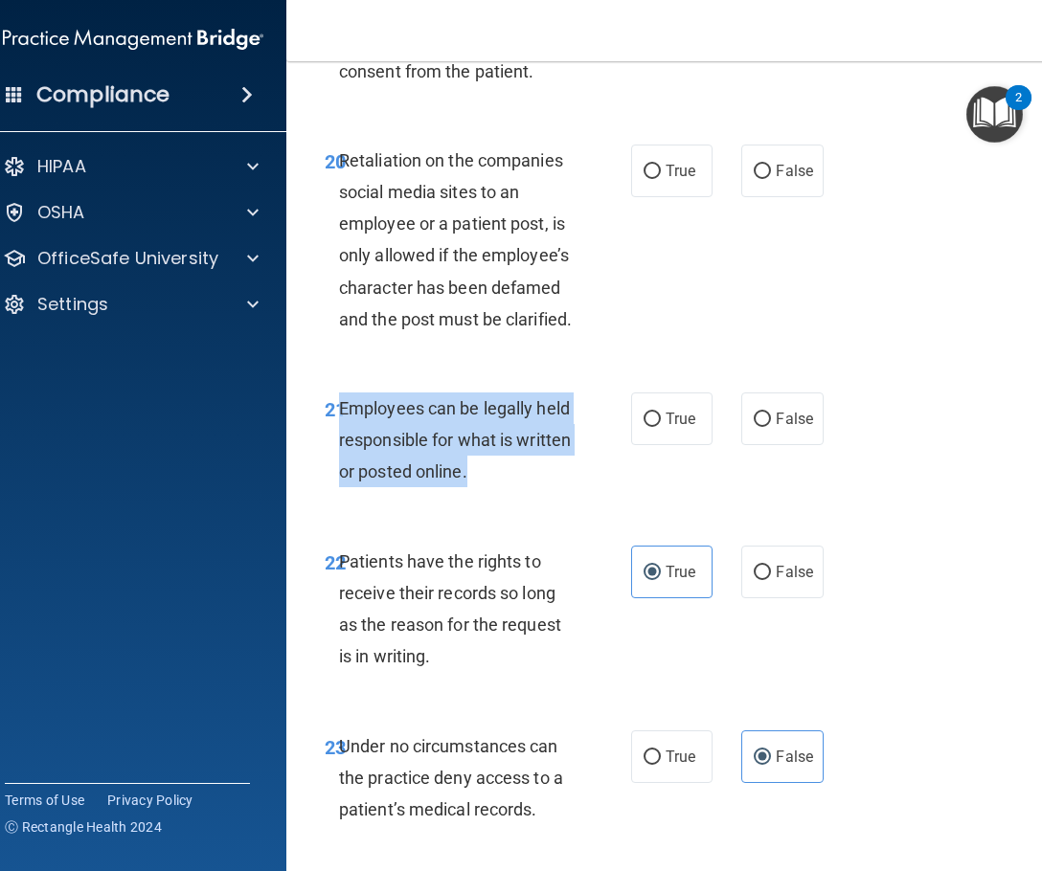
drag, startPoint x: 471, startPoint y: 478, endPoint x: 333, endPoint y: 413, distance: 152.5
click at [339, 413] on div "Employees can be legally held responsible for what is written or posted online." at bounding box center [465, 441] width 252 height 96
copy span "Employees can be legally held responsible for what is written or posted online."
click at [645, 424] on input "True" at bounding box center [651, 420] width 17 height 14
radio input "true"
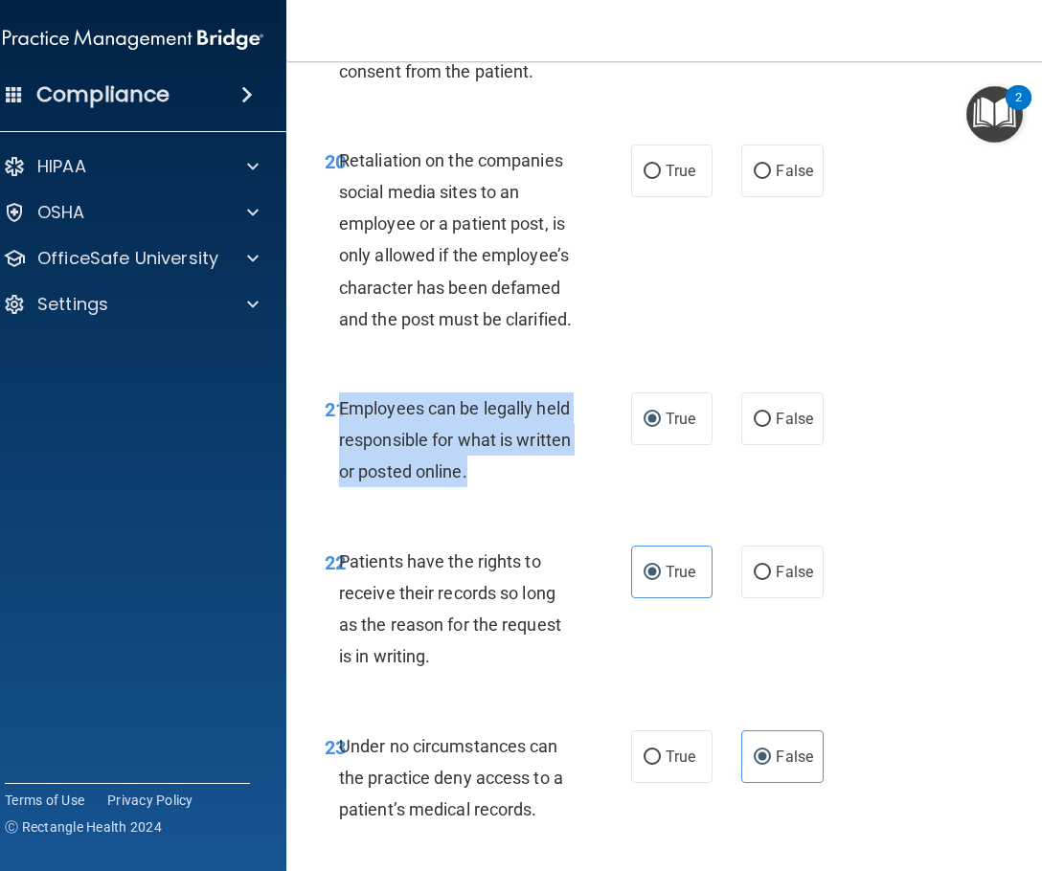
scroll to position [4883, 0]
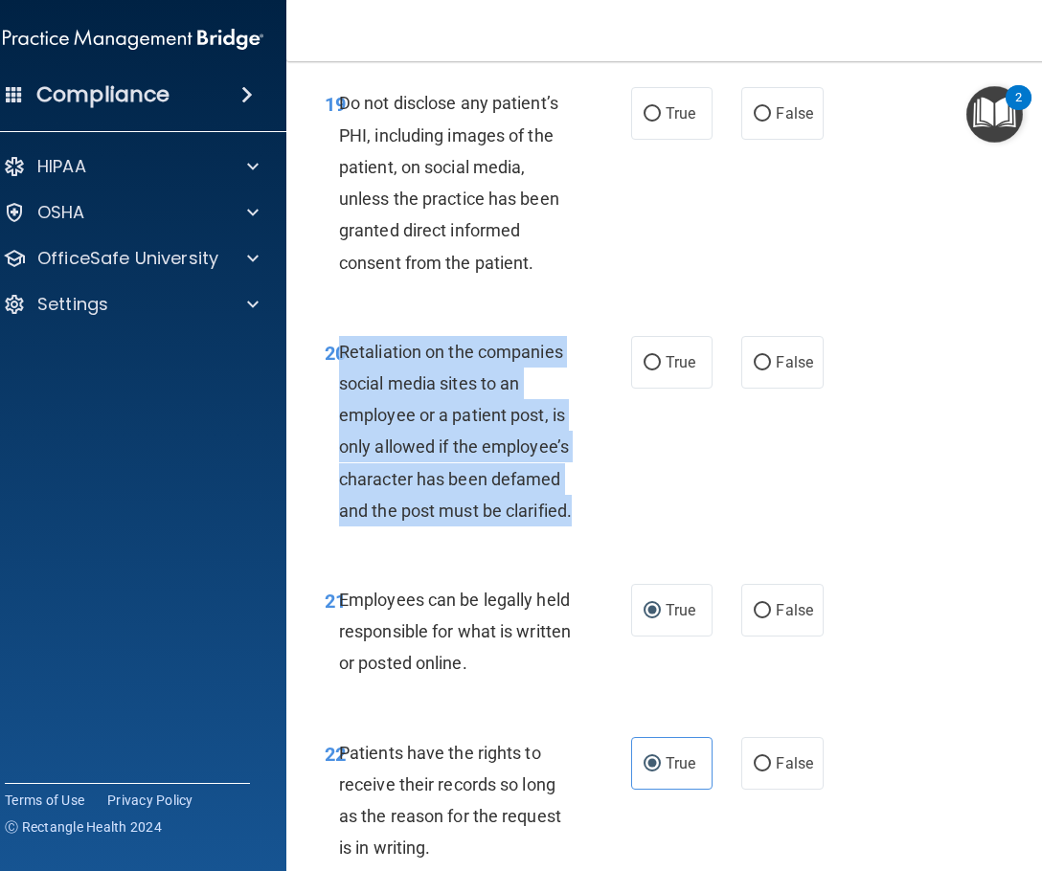
drag, startPoint x: 585, startPoint y: 512, endPoint x: 336, endPoint y: 355, distance: 294.3
click at [336, 355] on div "20 Retaliation on the companies social media sites to an employee or a patient …" at bounding box center [478, 436] width 364 height 200
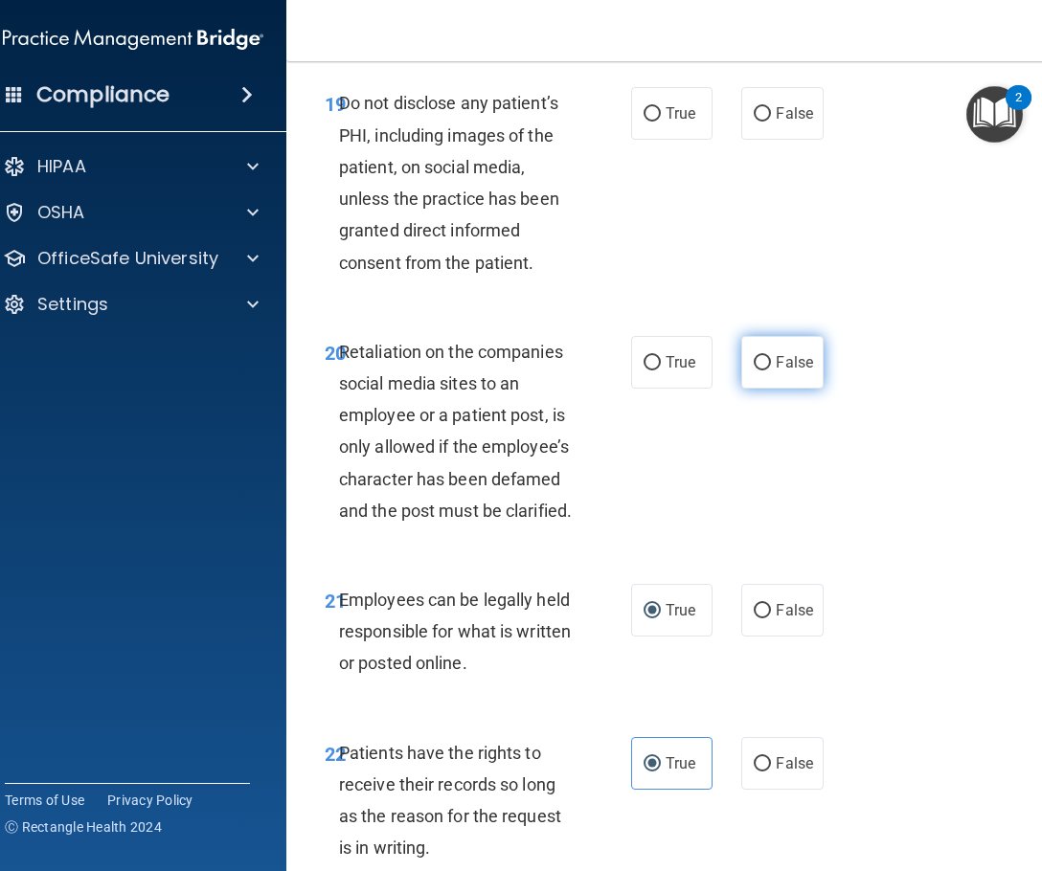
click at [793, 366] on span "False" at bounding box center [794, 362] width 37 height 18
click at [771, 366] on input "False" at bounding box center [762, 363] width 17 height 14
radio input "true"
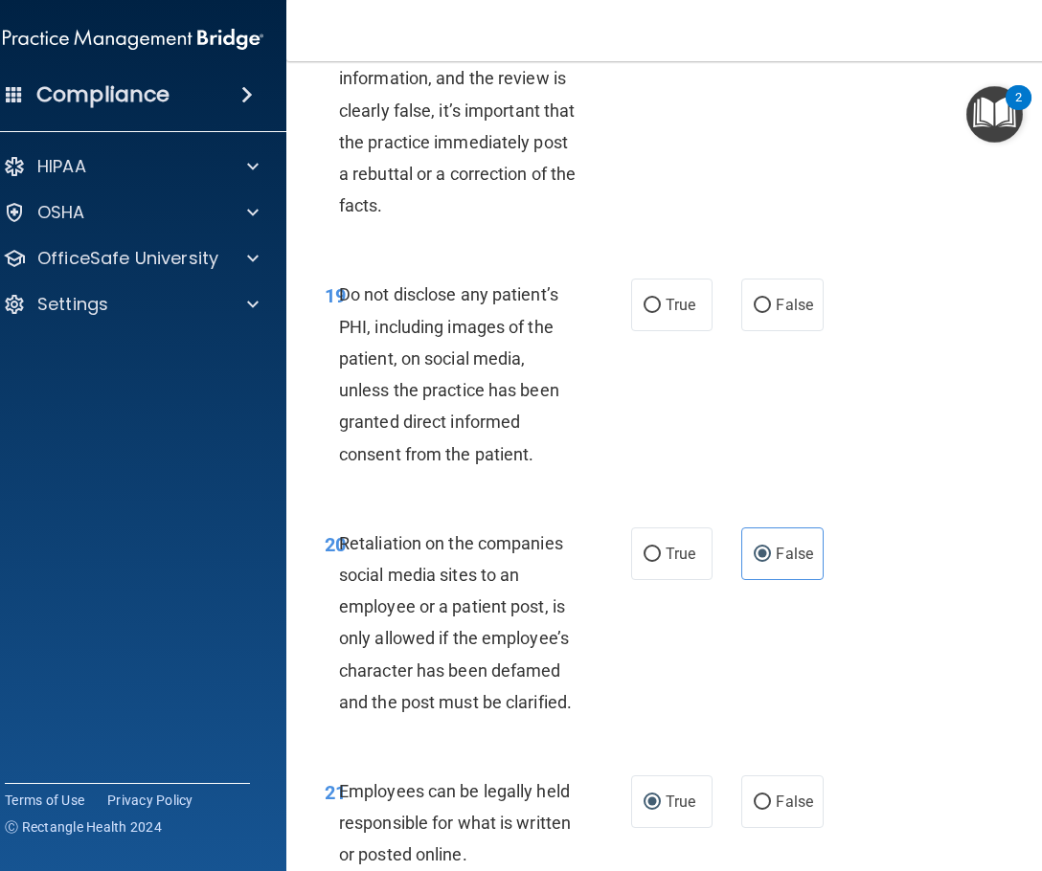
scroll to position [4596, 0]
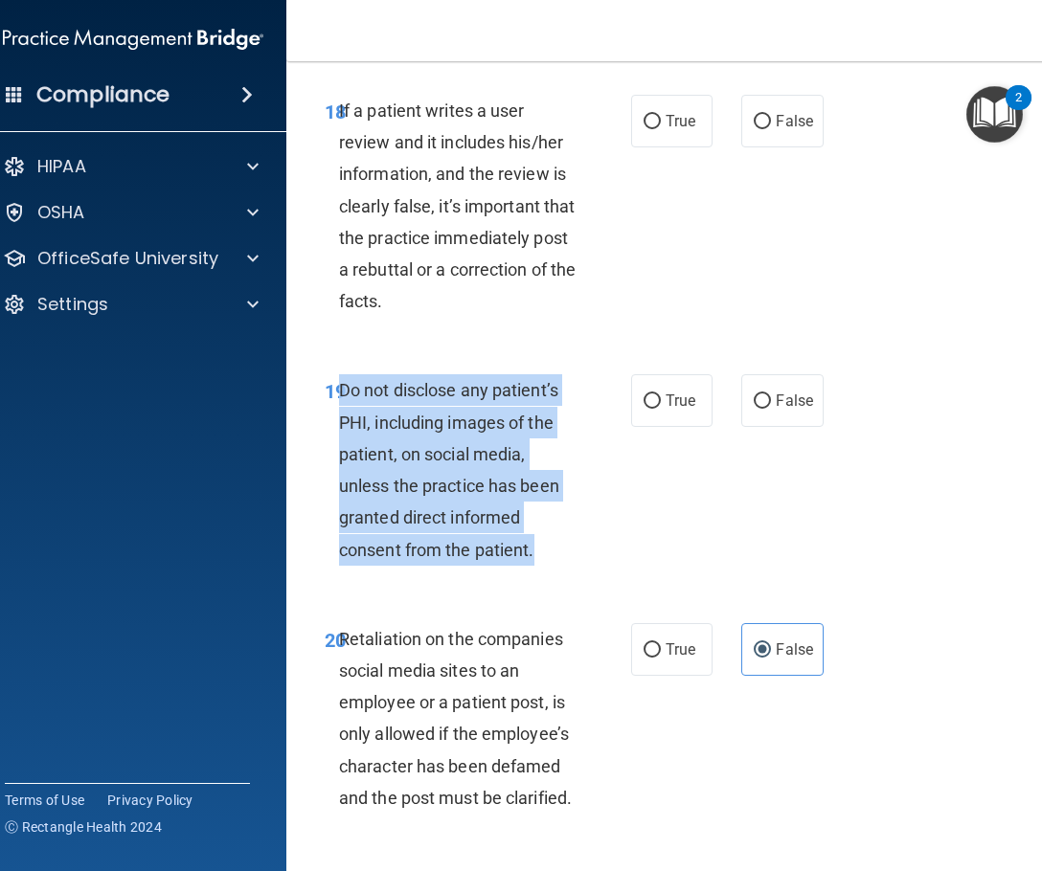
drag, startPoint x: 531, startPoint y: 547, endPoint x: 333, endPoint y: 387, distance: 254.7
click at [339, 387] on div "Do not disclose any patient’s PHI, including images of the patient, on social m…" at bounding box center [465, 469] width 252 height 191
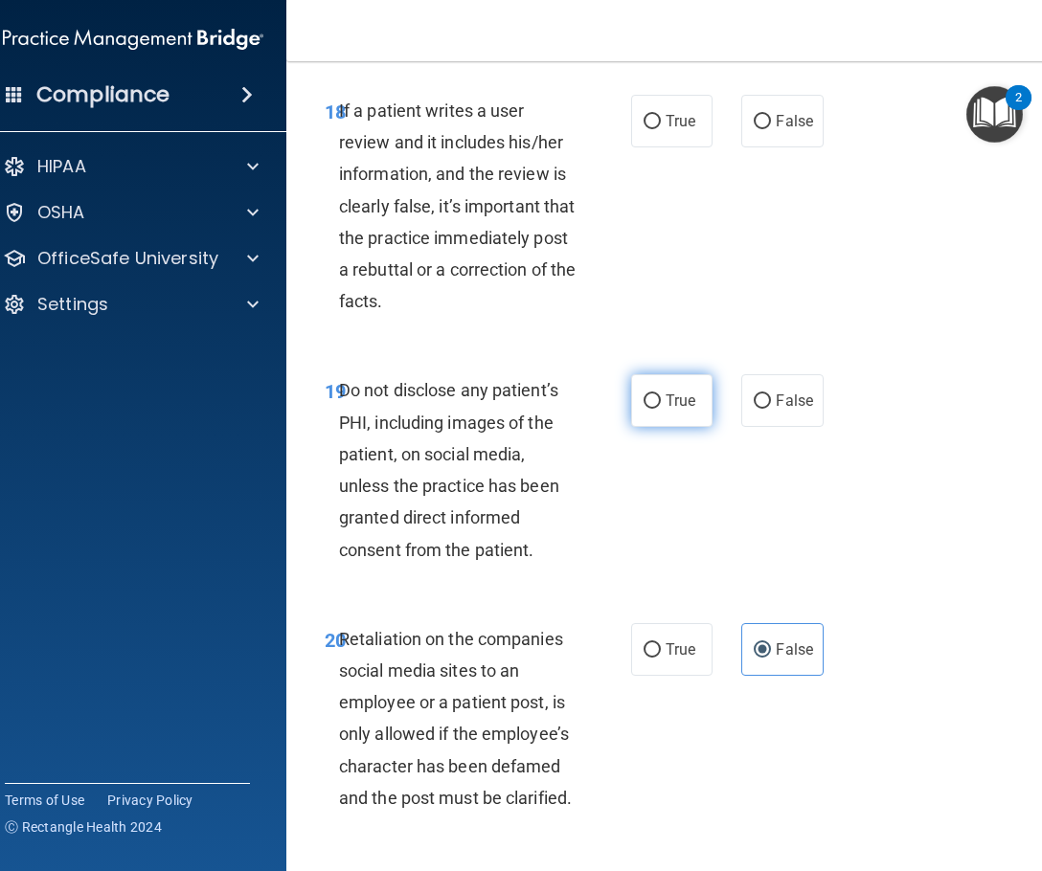
click at [677, 396] on span "True" at bounding box center [680, 401] width 30 height 18
click at [661, 396] on input "True" at bounding box center [651, 401] width 17 height 14
radio input "true"
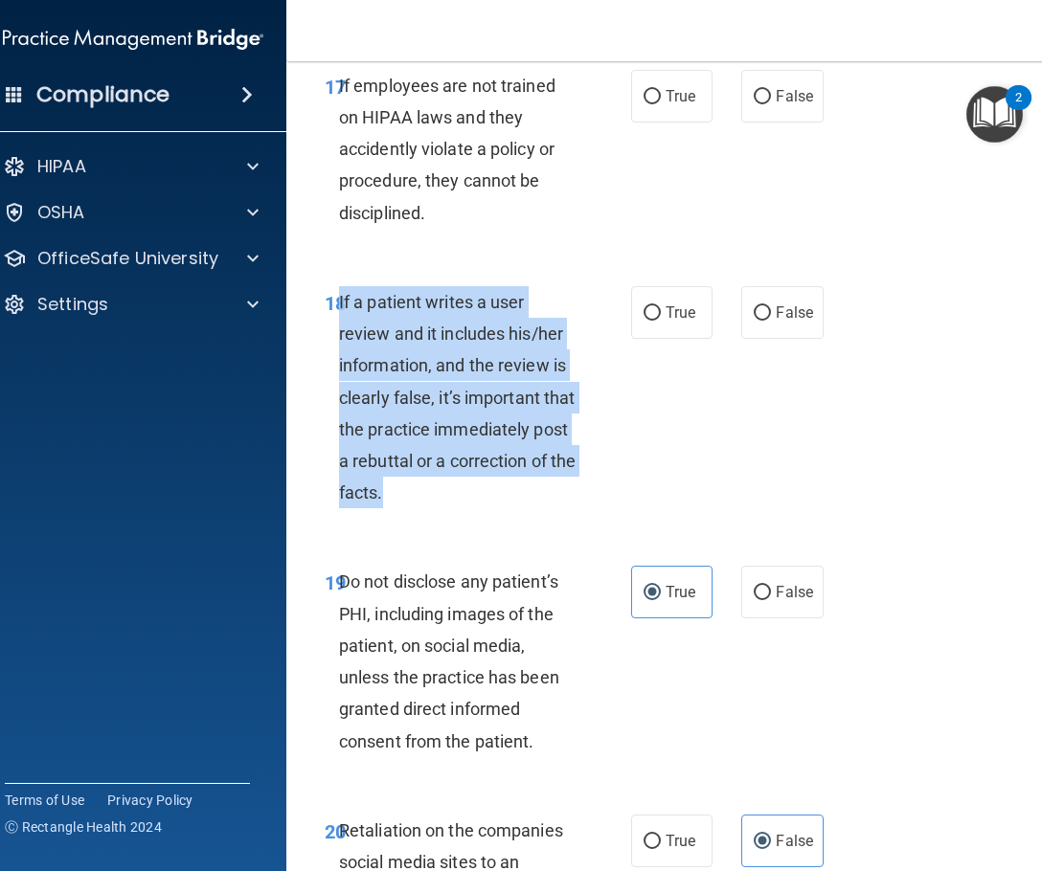
drag, startPoint x: 430, startPoint y: 493, endPoint x: 332, endPoint y: 307, distance: 209.9
click at [339, 307] on div "If a patient writes a user review and it includes his/her information, and the …" at bounding box center [465, 397] width 252 height 223
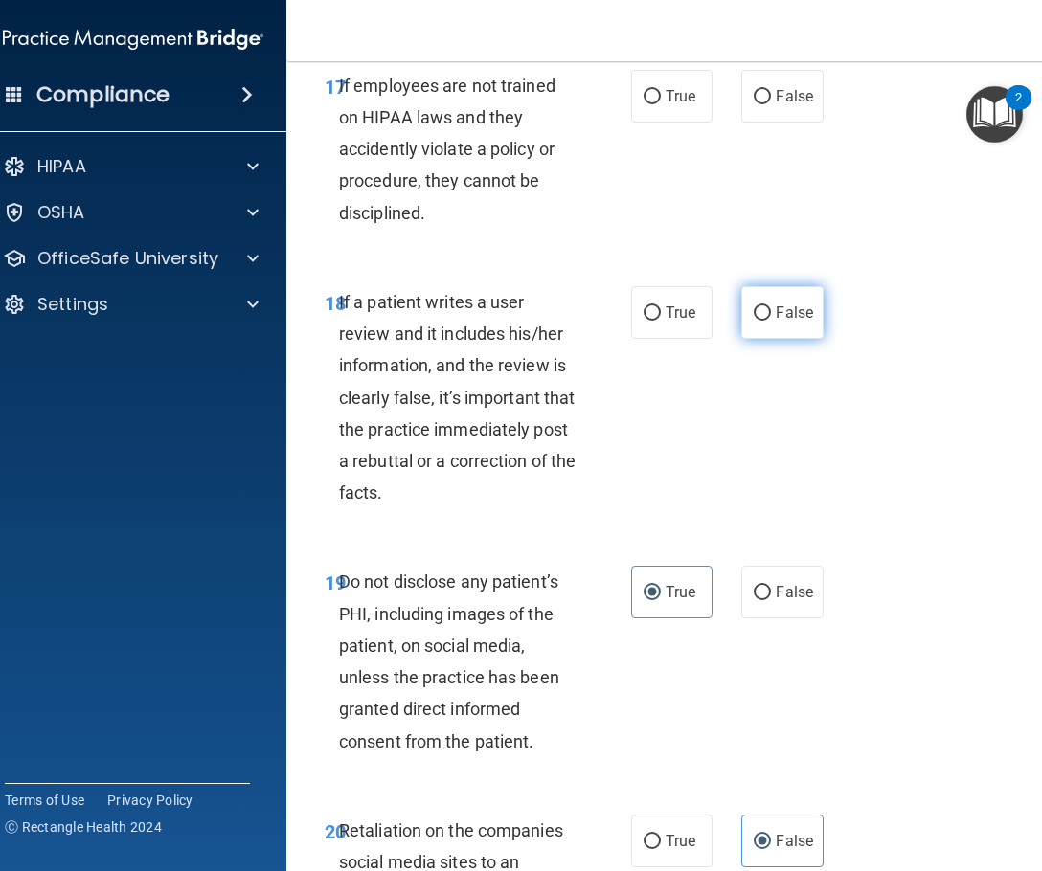
click at [761, 324] on label "False" at bounding box center [781, 312] width 81 height 53
click at [761, 321] on input "False" at bounding box center [762, 313] width 17 height 14
radio input "true"
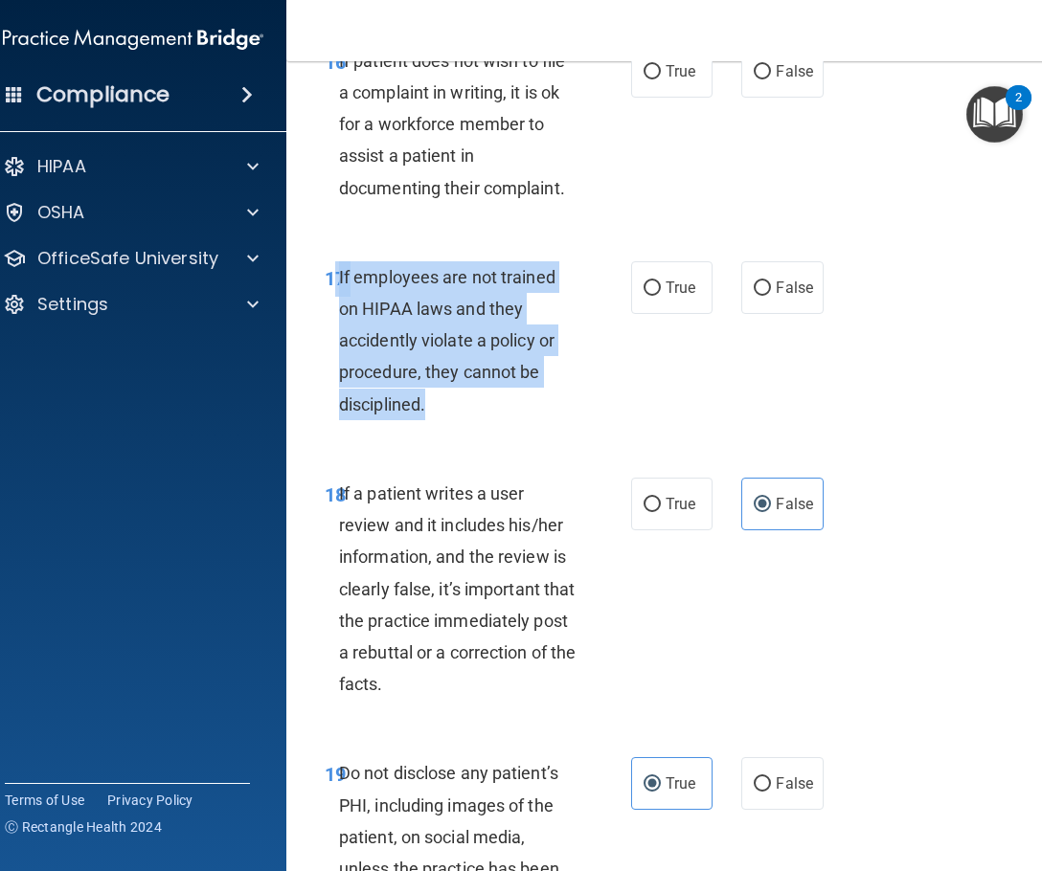
drag, startPoint x: 446, startPoint y: 413, endPoint x: 328, endPoint y: 275, distance: 181.3
click at [328, 275] on div "17 If employees are not trained on HIPAA laws and they accidently violate a pol…" at bounding box center [478, 345] width 364 height 169
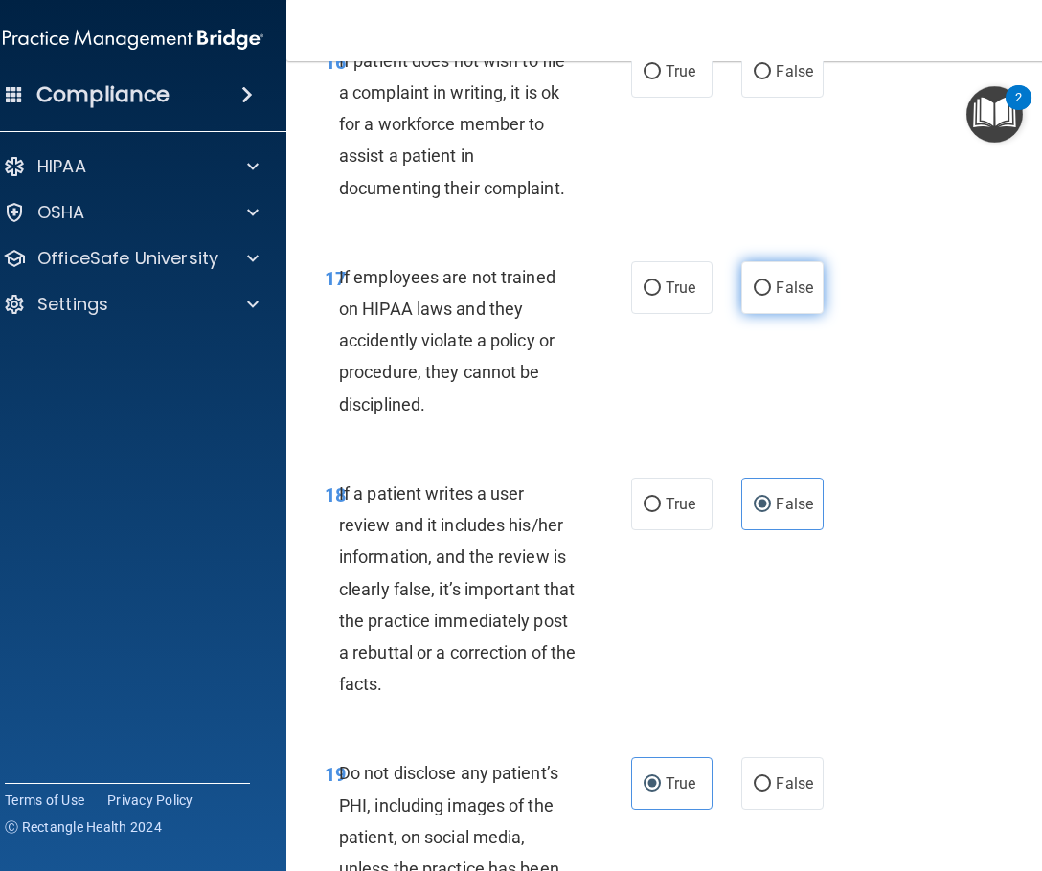
click at [777, 293] on span "False" at bounding box center [794, 288] width 37 height 18
click at [771, 293] on input "False" at bounding box center [762, 288] width 17 height 14
radio input "true"
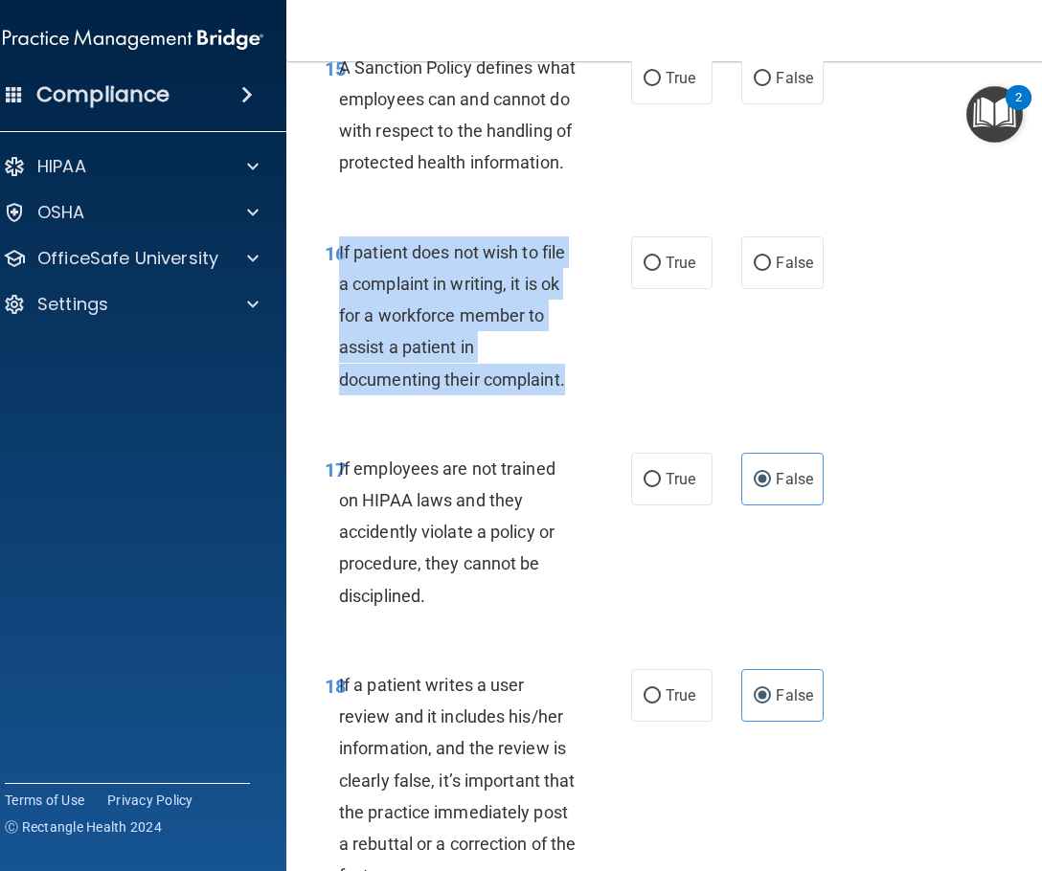
drag, startPoint x: 638, startPoint y: 386, endPoint x: 333, endPoint y: 247, distance: 334.6
click at [333, 247] on div "16 If patient does not wish to file a complaint in writing, it is ok for a work…" at bounding box center [478, 320] width 364 height 169
click at [643, 270] on input "True" at bounding box center [651, 264] width 17 height 14
radio input "true"
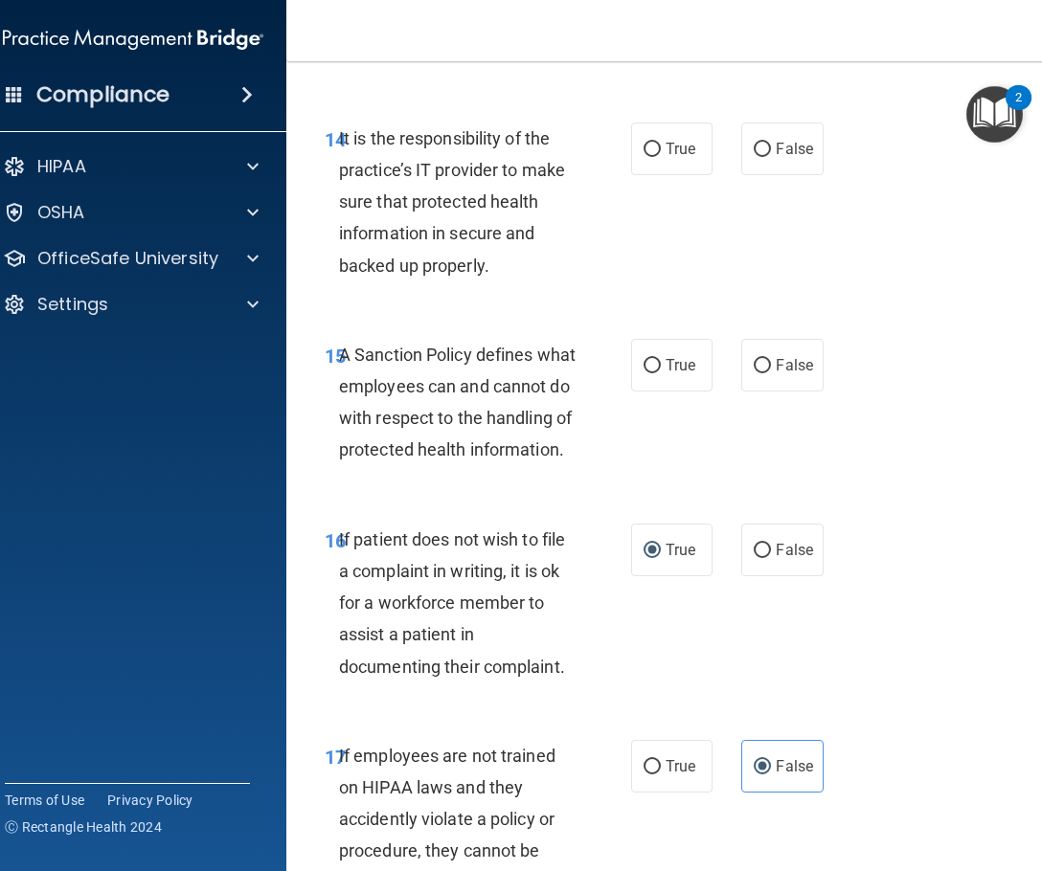
click at [487, 442] on span "A Sanction Policy defines what employees can and cannot do with respect to the …" at bounding box center [457, 403] width 236 height 116
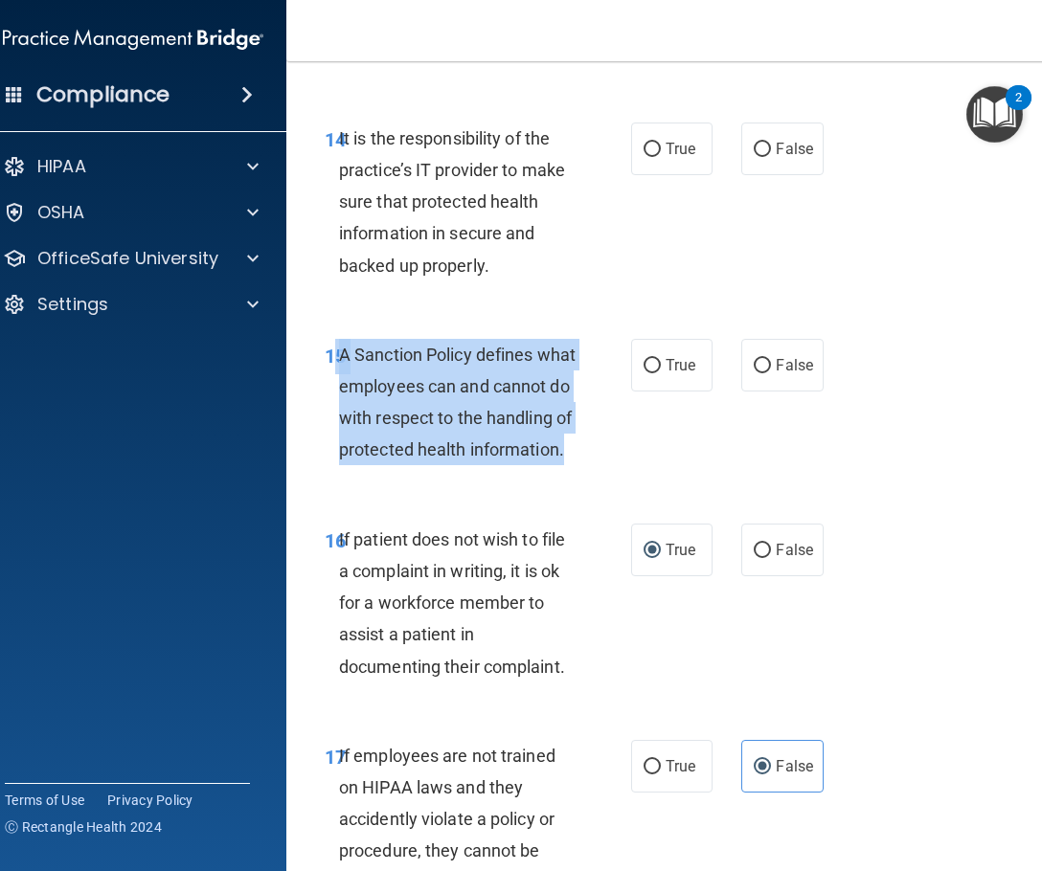
drag, startPoint x: 562, startPoint y: 449, endPoint x: 334, endPoint y: 351, distance: 247.9
click at [329, 349] on div "15 A Sanction Policy defines what employees can and cannot do with respect to t…" at bounding box center [478, 407] width 364 height 137
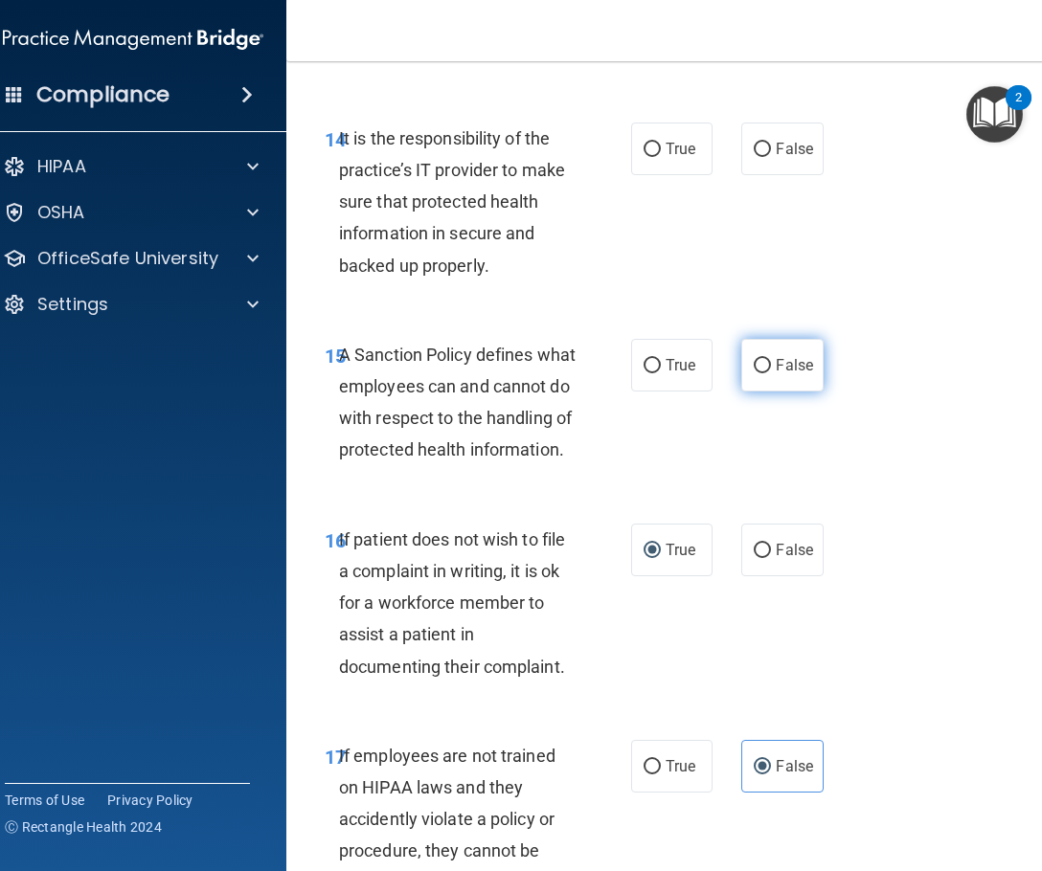
click at [792, 363] on span "False" at bounding box center [794, 365] width 37 height 18
click at [771, 363] on input "False" at bounding box center [762, 366] width 17 height 14
radio input "true"
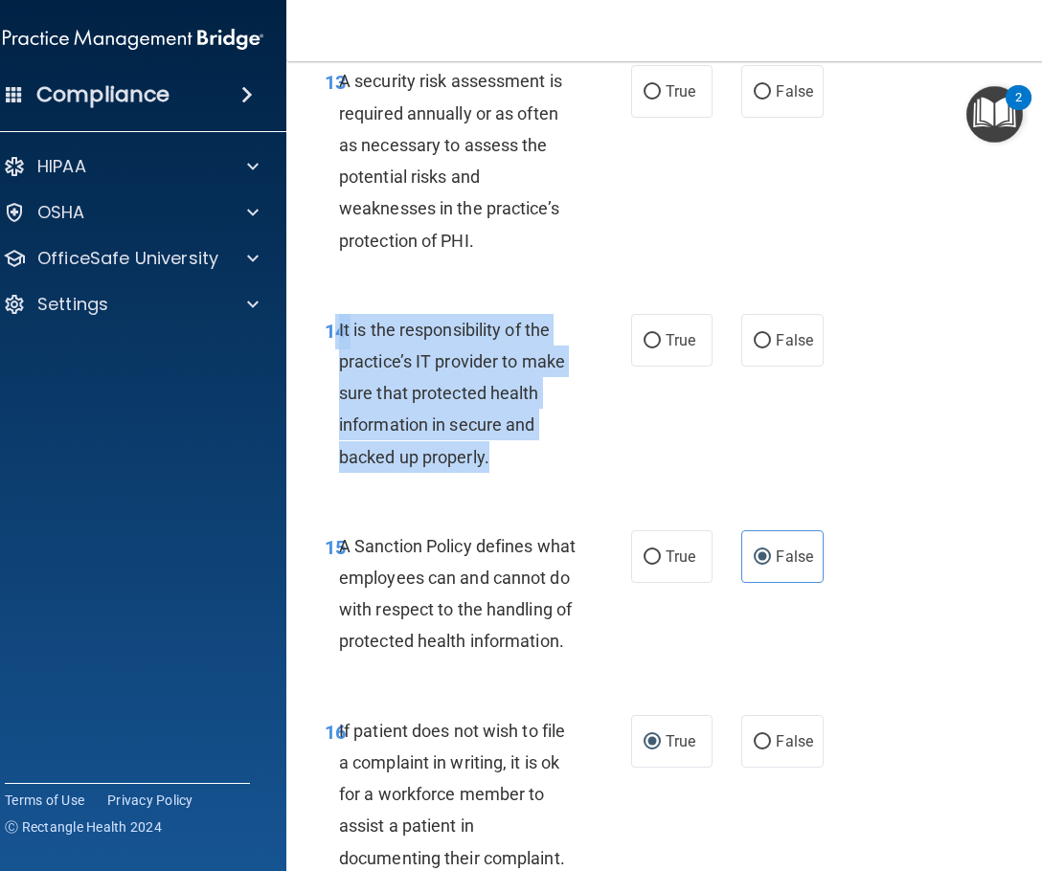
drag, startPoint x: 552, startPoint y: 456, endPoint x: 326, endPoint y: 317, distance: 264.4
click at [326, 319] on div "14 It is the responsibility of the practice’s IT provider to make sure that pro…" at bounding box center [478, 398] width 364 height 169
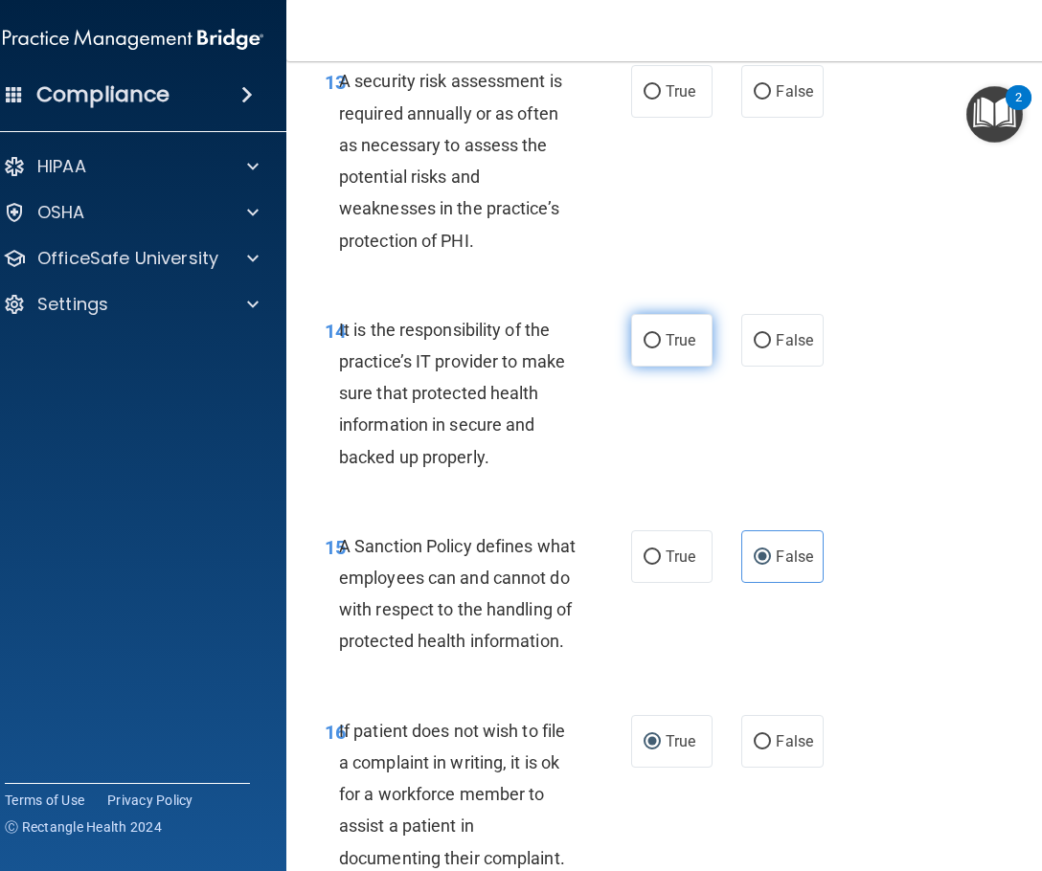
click at [656, 326] on label "True" at bounding box center [671, 340] width 81 height 53
click at [656, 334] on input "True" at bounding box center [651, 341] width 17 height 14
radio input "true"
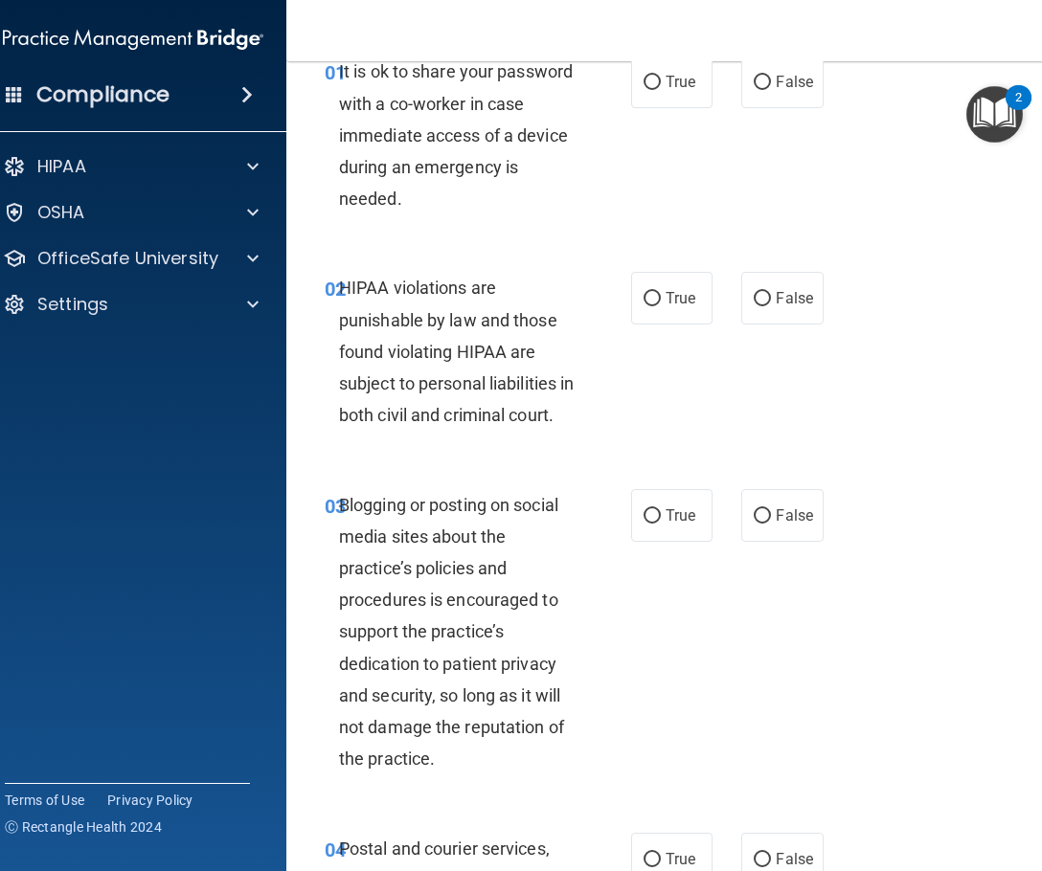
scroll to position [0, 0]
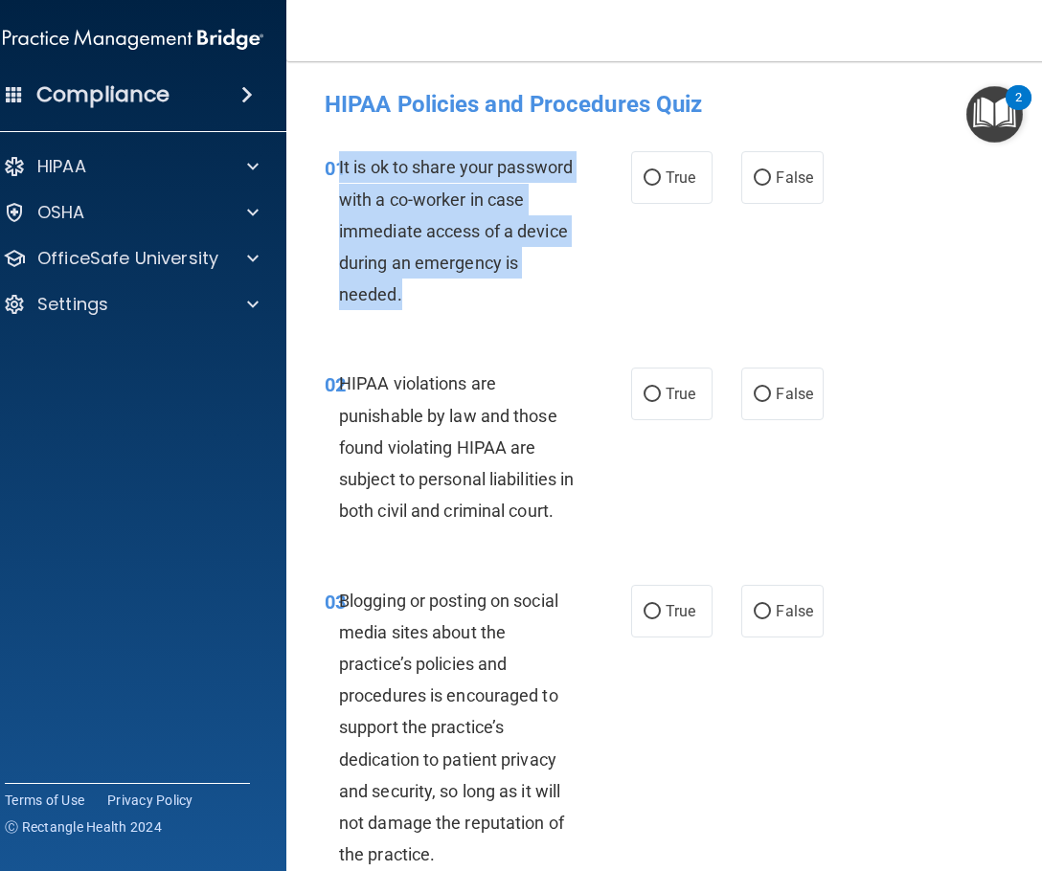
drag, startPoint x: 432, startPoint y: 302, endPoint x: 334, endPoint y: 168, distance: 165.8
click at [339, 168] on div "It is ok to share your password with a co-worker in case immediate access of a …" at bounding box center [465, 230] width 252 height 159
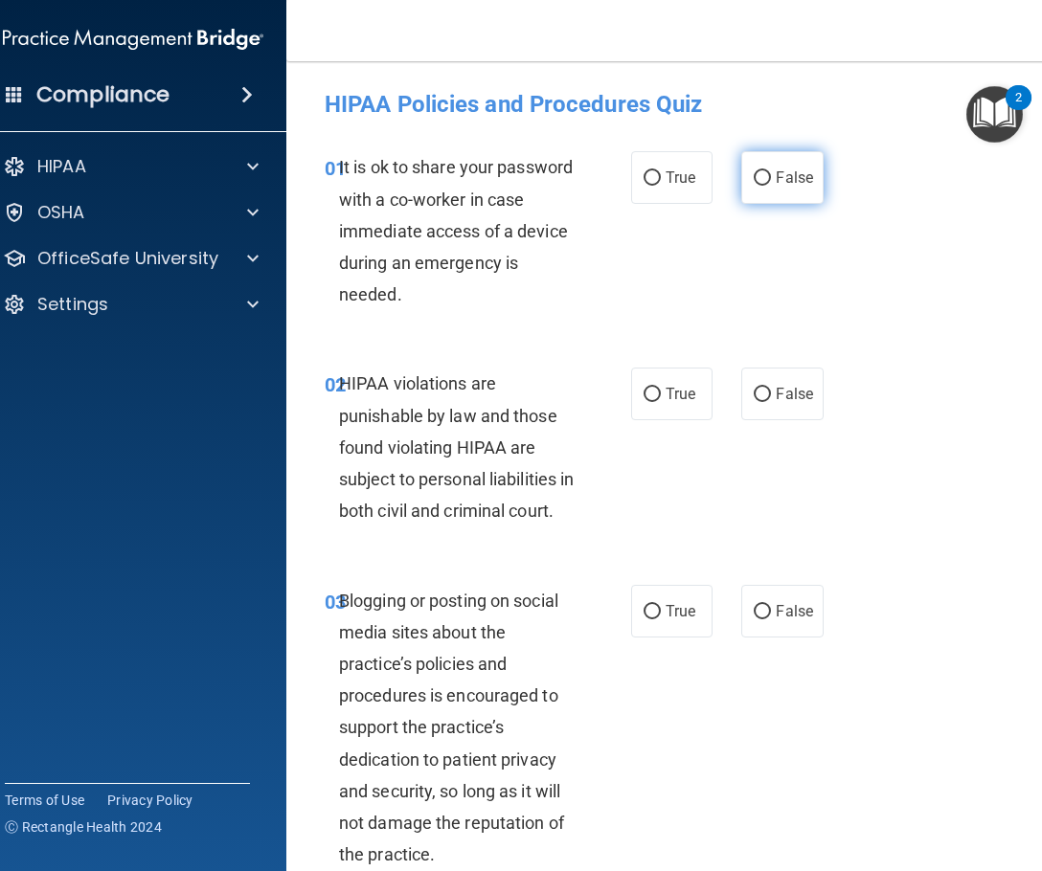
click at [754, 188] on label "False" at bounding box center [781, 177] width 81 height 53
click at [754, 186] on input "False" at bounding box center [762, 178] width 17 height 14
radio input "true"
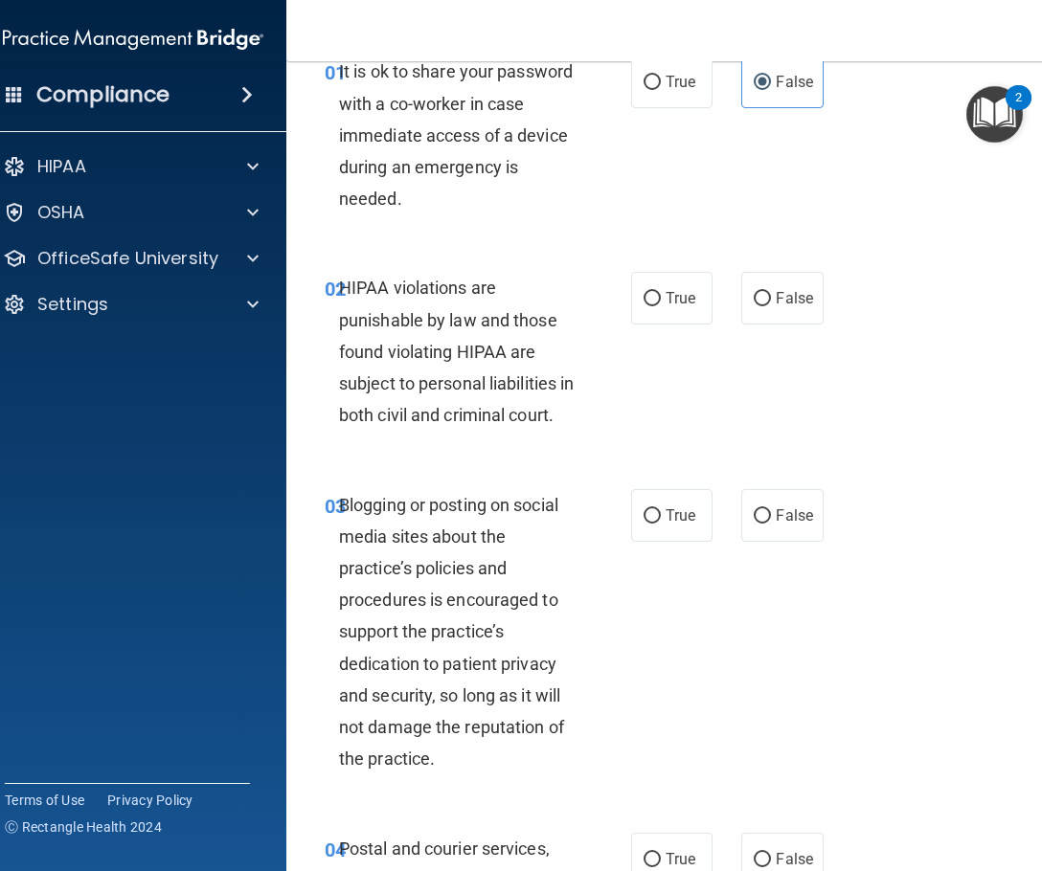
click at [495, 371] on div "HIPAA violations are punishable by law and those found violating HIPAA are subj…" at bounding box center [465, 351] width 252 height 159
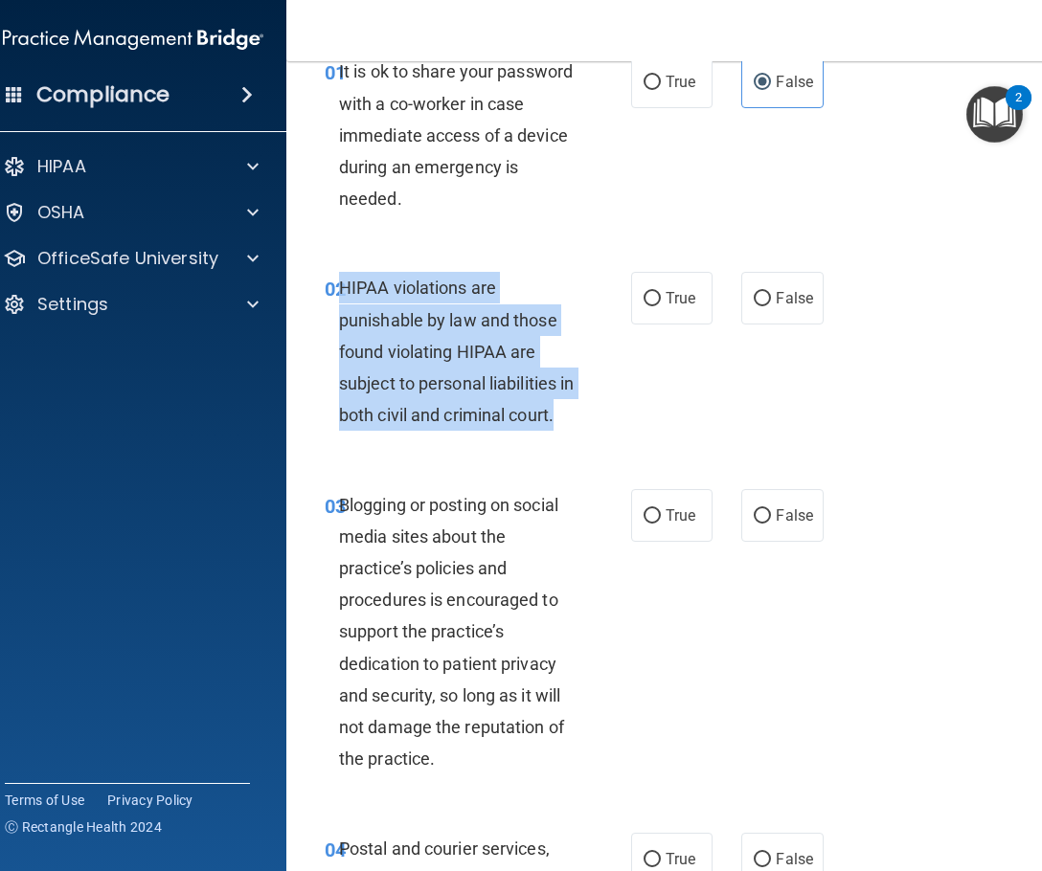
drag, startPoint x: 566, startPoint y: 416, endPoint x: 334, endPoint y: 293, distance: 262.1
click at [339, 293] on div "HIPAA violations are punishable by law and those found violating HIPAA are subj…" at bounding box center [465, 351] width 252 height 159
click at [643, 305] on input "True" at bounding box center [651, 299] width 17 height 14
radio input "true"
click at [527, 407] on span "HIPAA violations are punishable by law and those found violating HIPAA are subj…" at bounding box center [456, 351] width 235 height 147
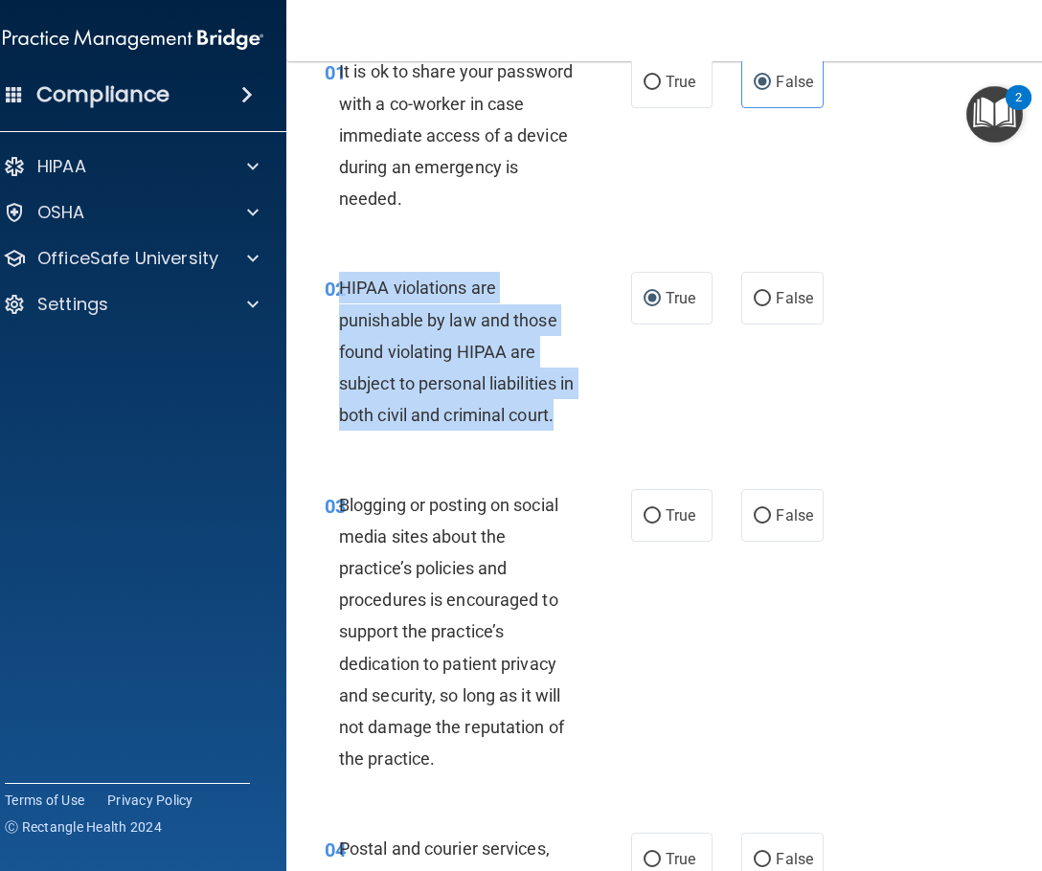
scroll to position [287, 0]
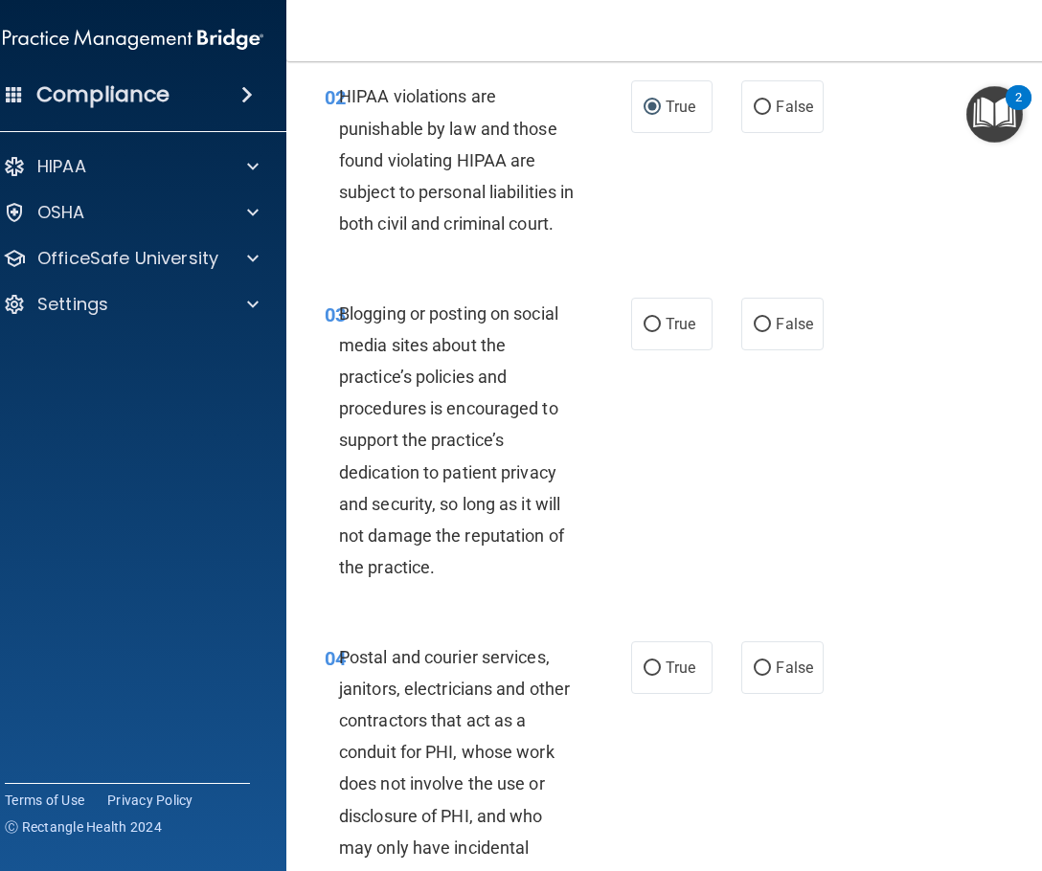
click at [455, 568] on div "Blogging or posting on social media sites about the practice’s policies and pro…" at bounding box center [465, 441] width 252 height 286
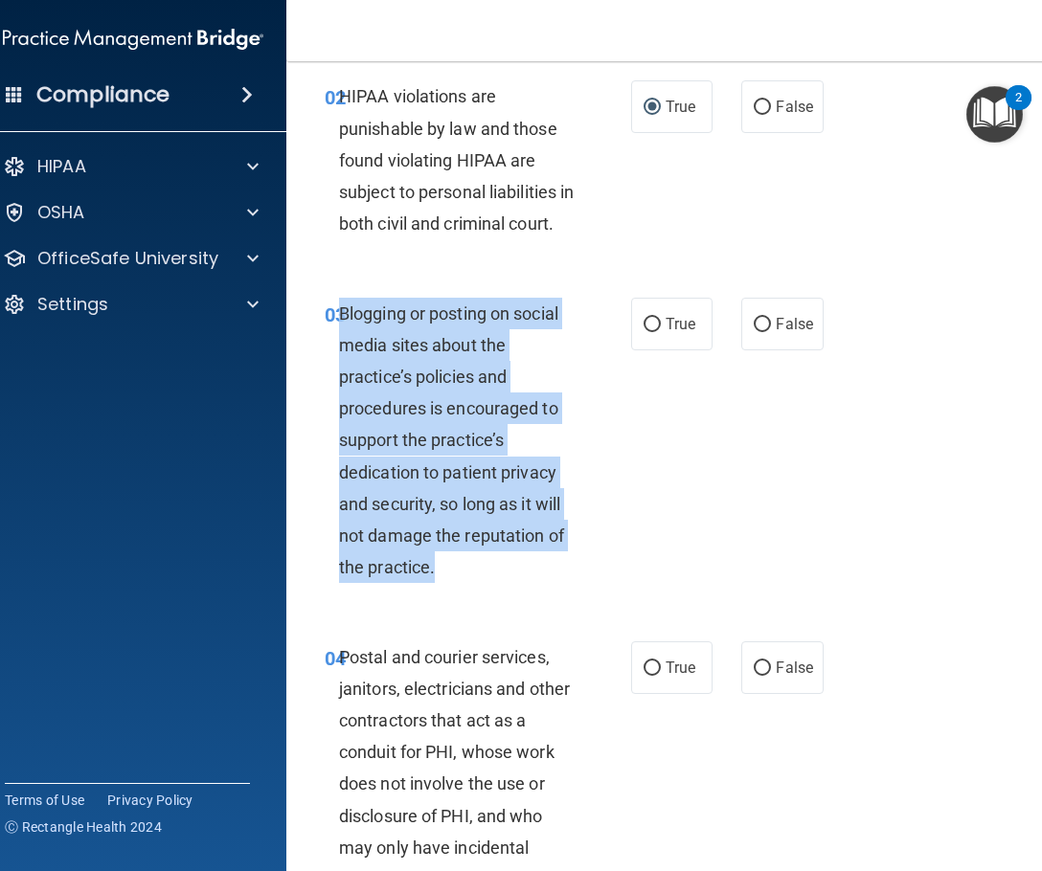
drag, startPoint x: 450, startPoint y: 575, endPoint x: 332, endPoint y: 325, distance: 277.1
click at [339, 325] on div "Blogging or posting on social media sites about the practice’s policies and pro…" at bounding box center [465, 441] width 252 height 286
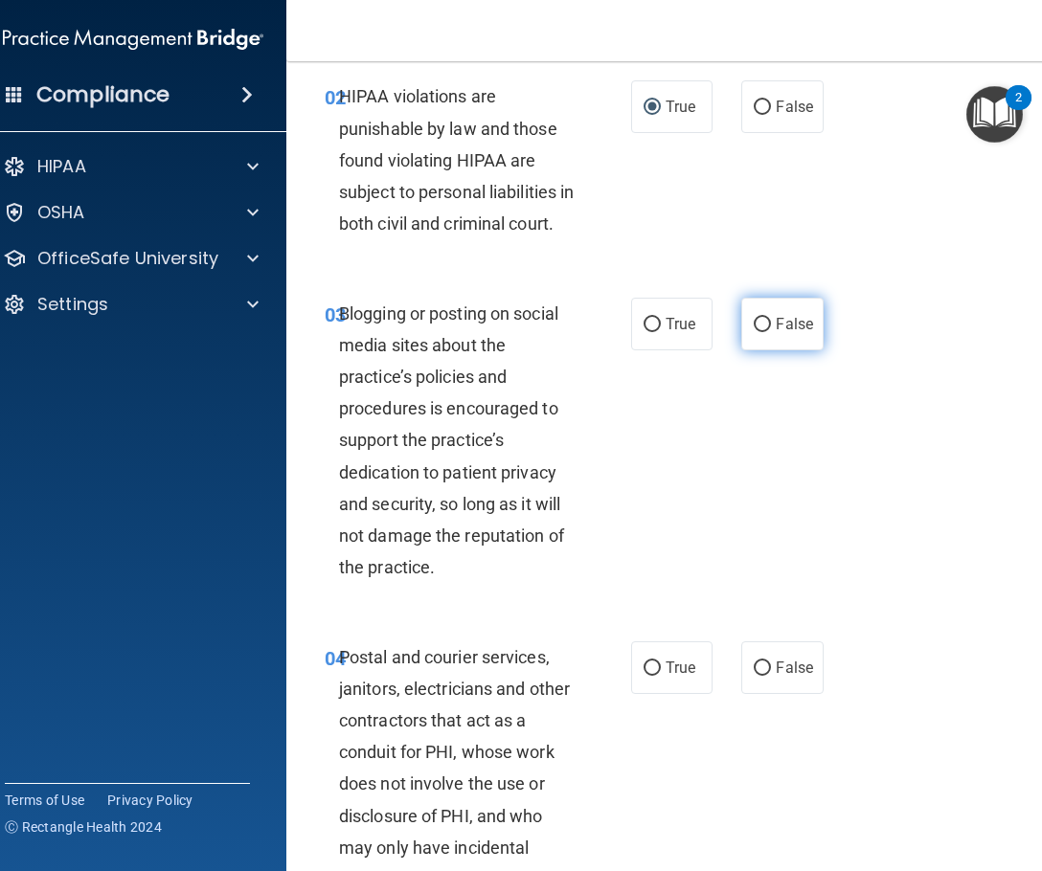
click at [757, 332] on label "False" at bounding box center [781, 324] width 81 height 53
click at [757, 332] on input "False" at bounding box center [762, 325] width 17 height 14
radio input "true"
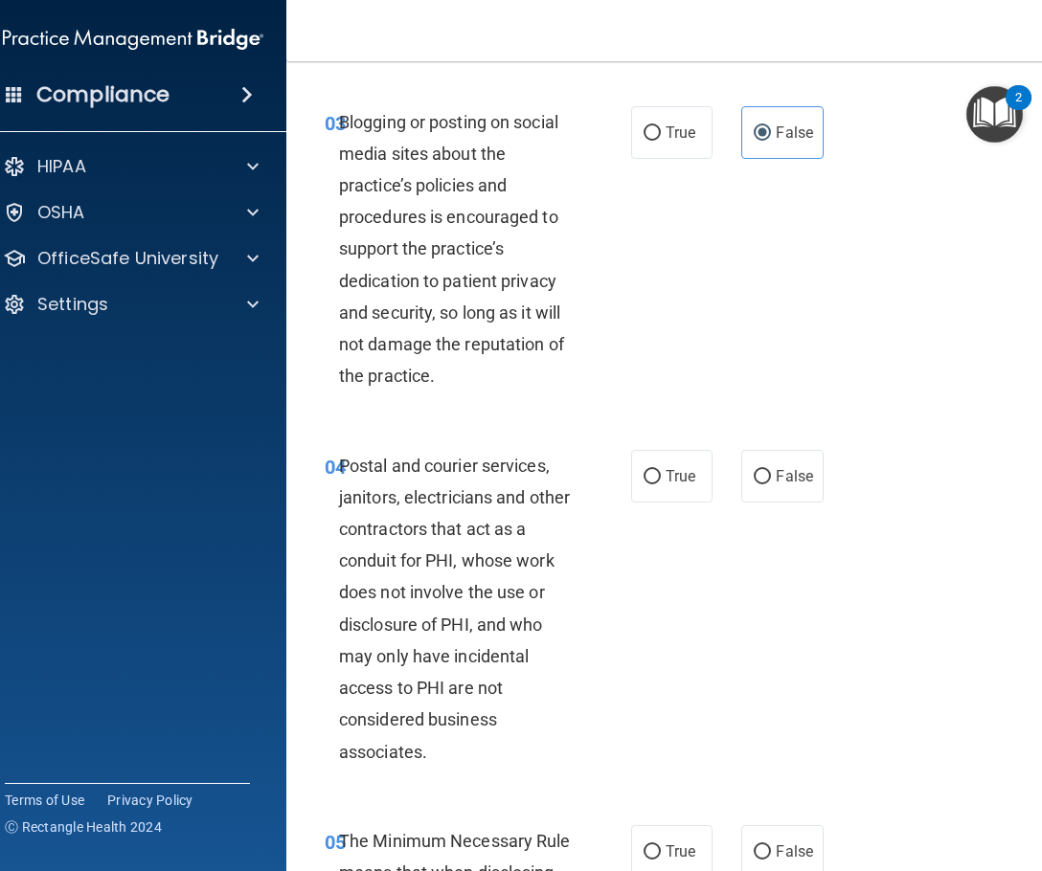
scroll to position [574, 0]
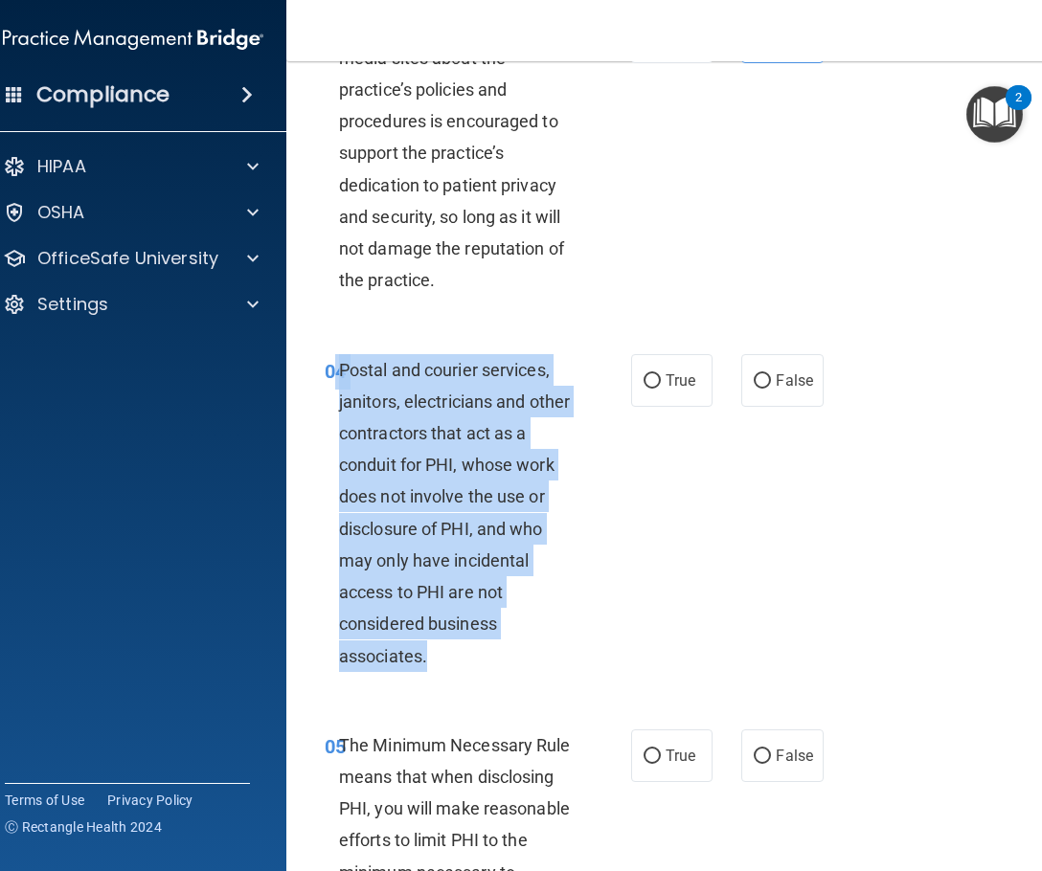
drag, startPoint x: 406, startPoint y: 639, endPoint x: 329, endPoint y: 360, distance: 289.0
click at [329, 360] on div "04 Postal and courier services, janitors, electricians and other contractors th…" at bounding box center [478, 517] width 364 height 327
click at [757, 385] on input "False" at bounding box center [762, 381] width 17 height 14
radio input "true"
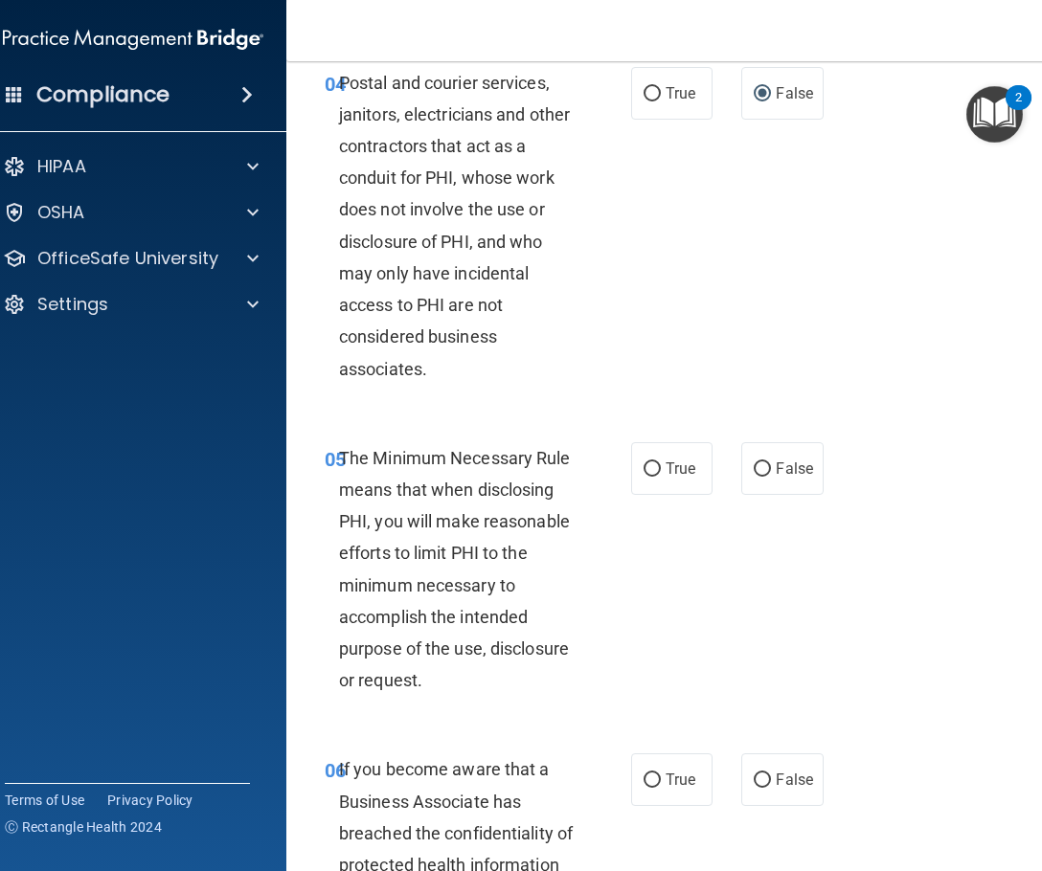
click at [424, 452] on span "The Minimum Necessary Rule means that when disclosing PHI, you will make reason…" at bounding box center [455, 569] width 232 height 243
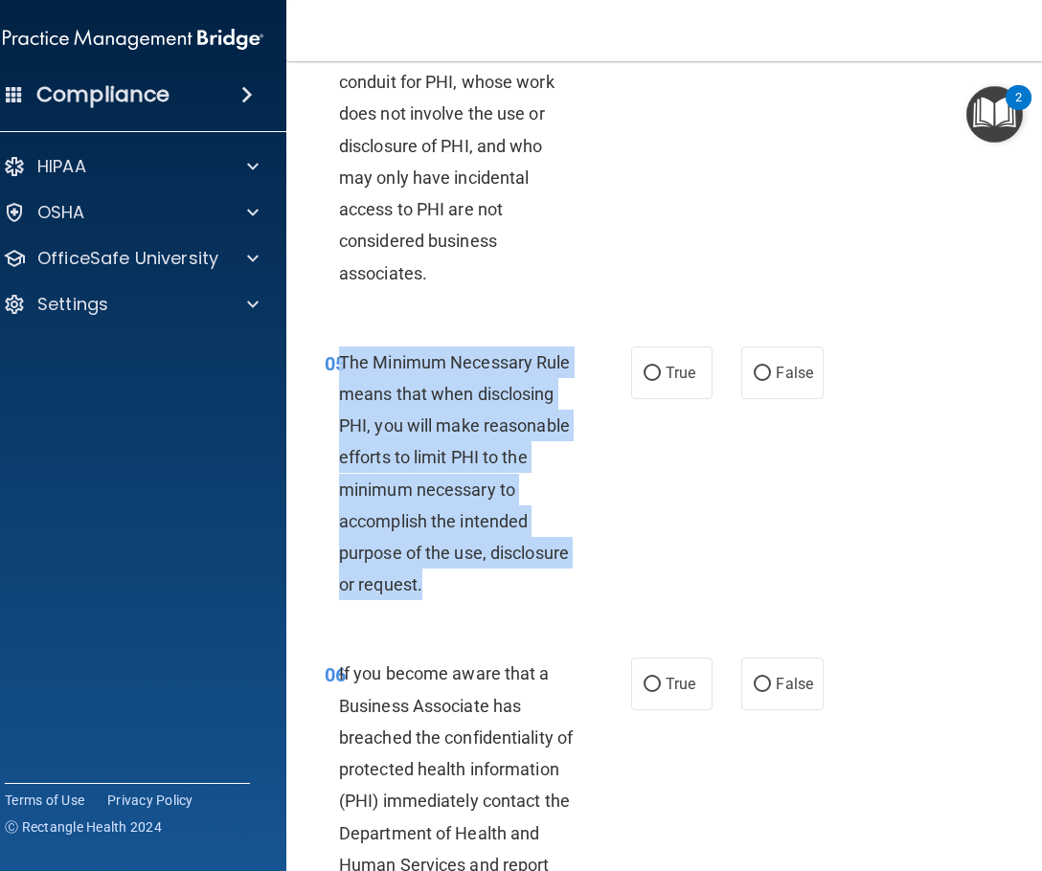
drag, startPoint x: 468, startPoint y: 589, endPoint x: 336, endPoint y: 365, distance: 260.1
click at [339, 365] on div "The Minimum Necessary Rule means that when disclosing PHI, you will make reason…" at bounding box center [465, 474] width 252 height 255
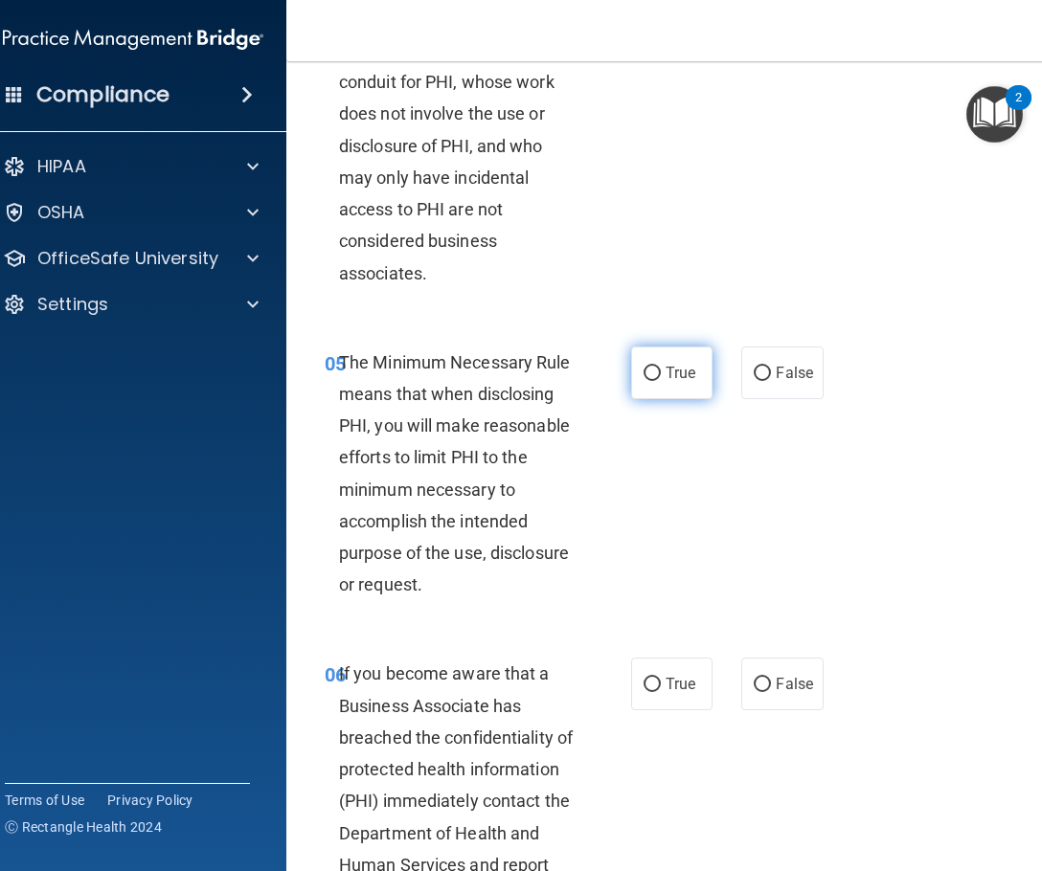
click at [696, 371] on label "True" at bounding box center [671, 373] width 81 height 53
click at [661, 371] on input "True" at bounding box center [651, 374] width 17 height 14
radio input "true"
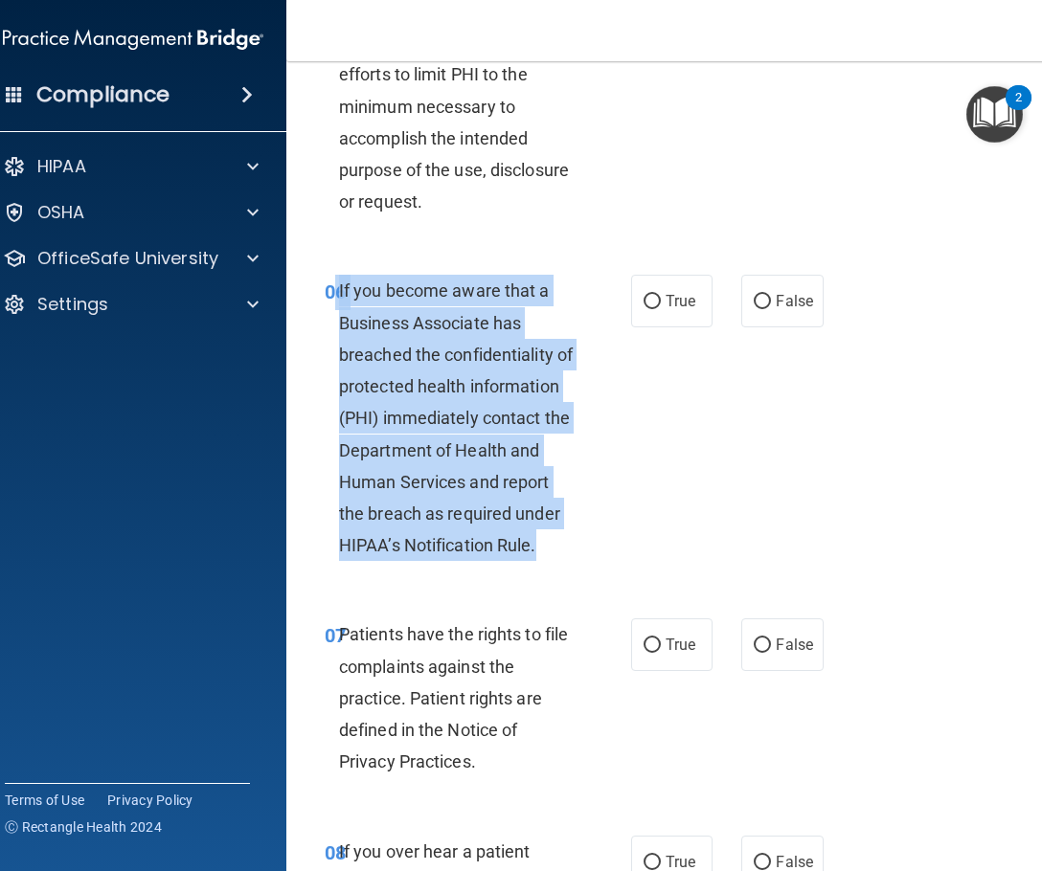
drag, startPoint x: 552, startPoint y: 547, endPoint x: 330, endPoint y: 280, distance: 346.8
click at [330, 280] on div "06 If you become aware that a Business Associate has breached the confidentiali…" at bounding box center [478, 423] width 364 height 296
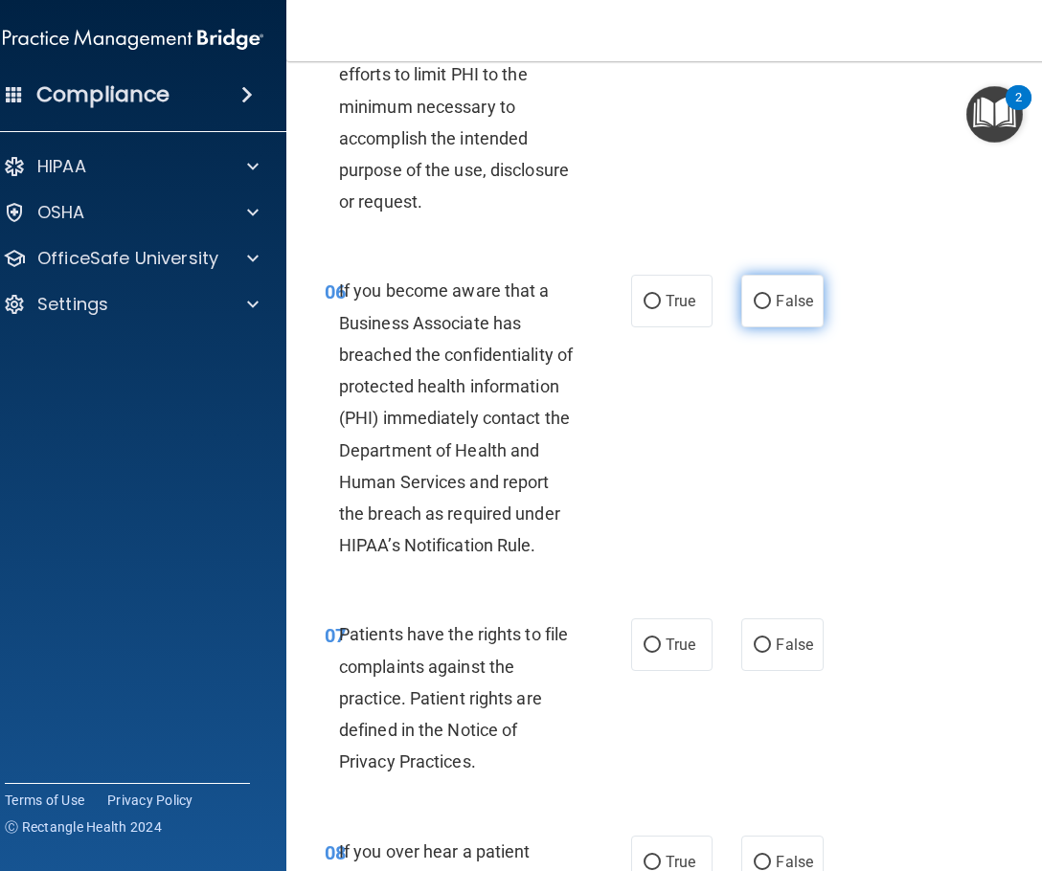
click at [793, 310] on label "False" at bounding box center [781, 301] width 81 height 53
click at [771, 309] on input "False" at bounding box center [762, 302] width 17 height 14
radio input "true"
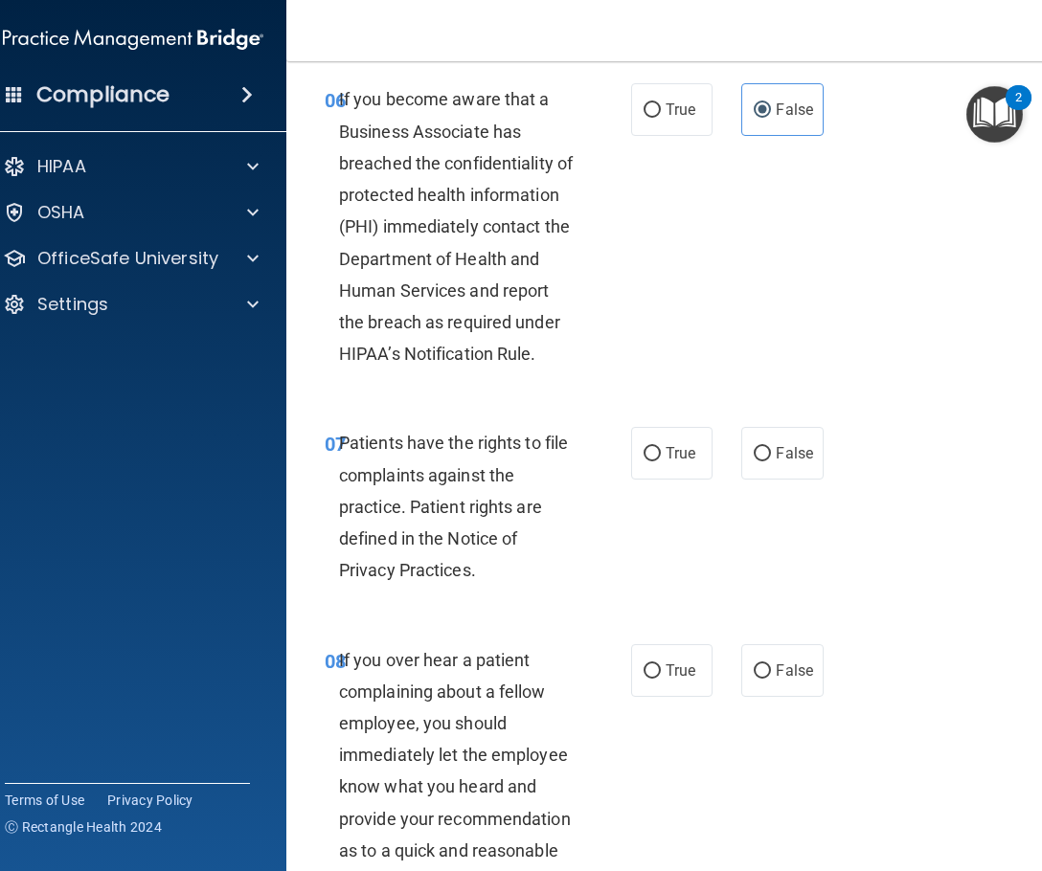
scroll to position [1628, 0]
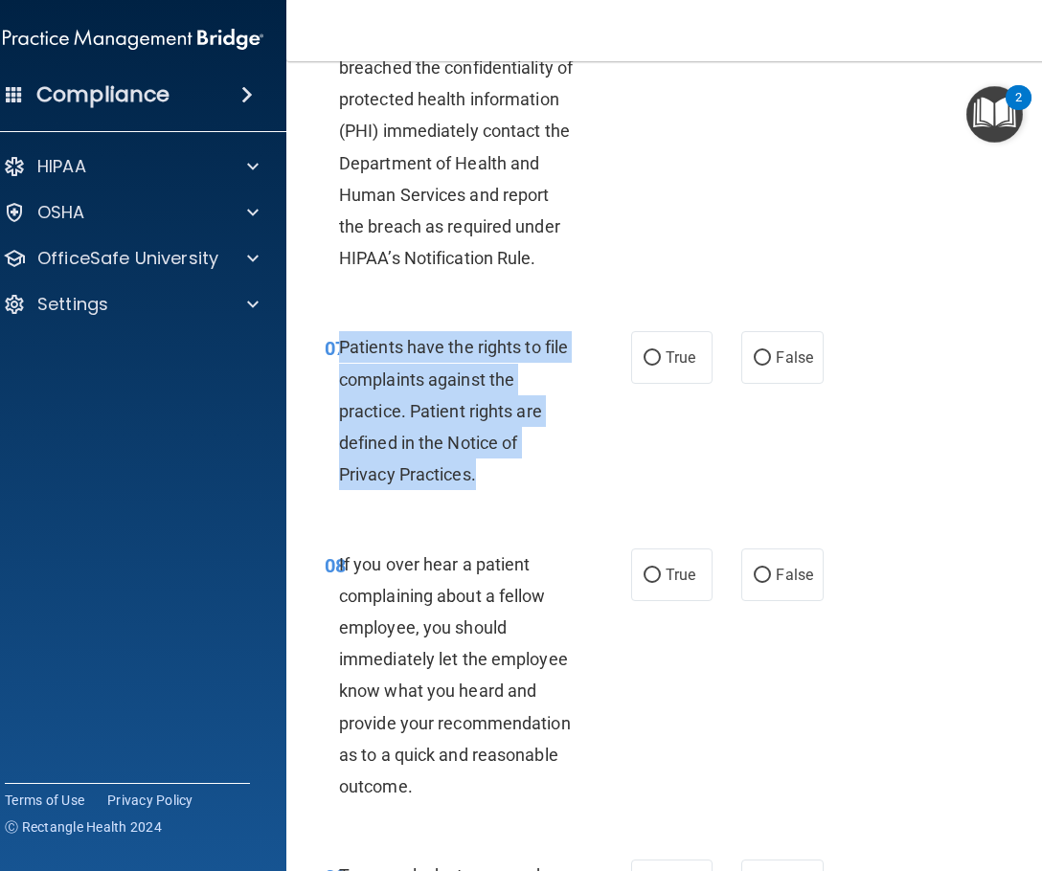
drag, startPoint x: 505, startPoint y: 477, endPoint x: 335, endPoint y: 358, distance: 206.9
click at [339, 358] on div "Patients have the rights to file complaints against the practice. Patient right…" at bounding box center [465, 410] width 252 height 159
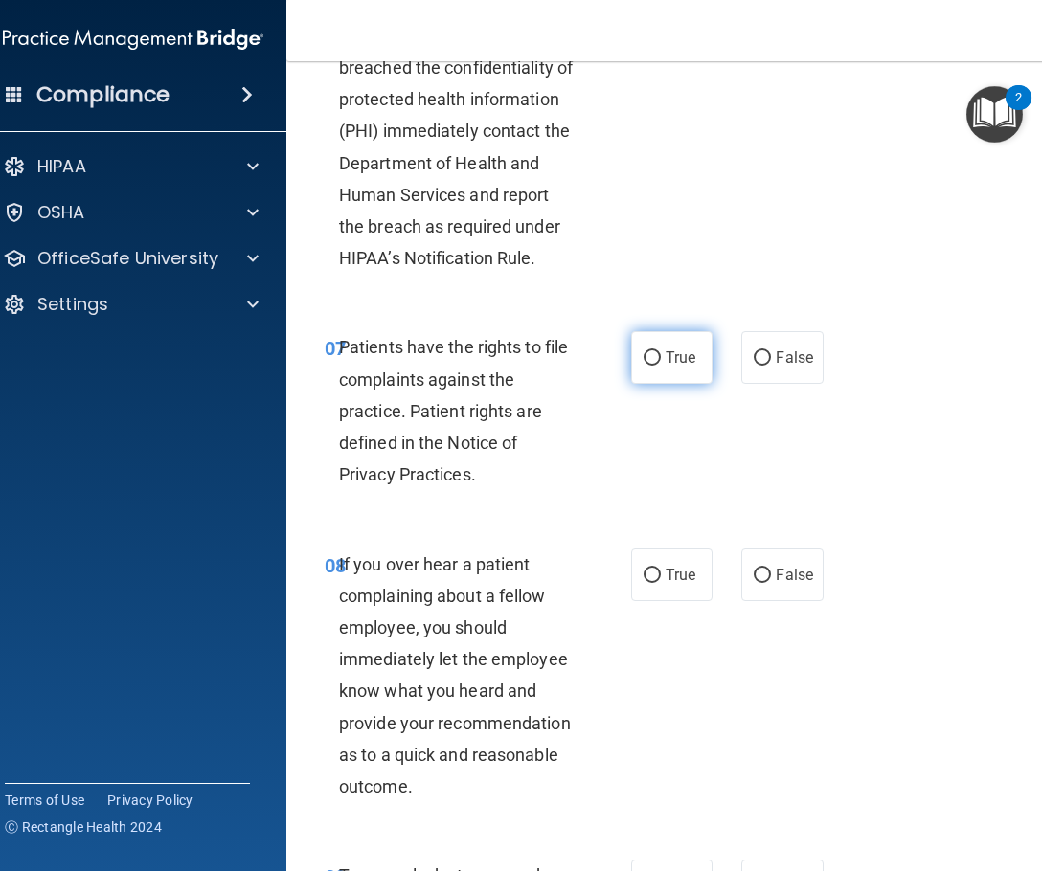
click at [654, 365] on label "True" at bounding box center [671, 357] width 81 height 53
click at [654, 365] on input "True" at bounding box center [651, 358] width 17 height 14
radio input "true"
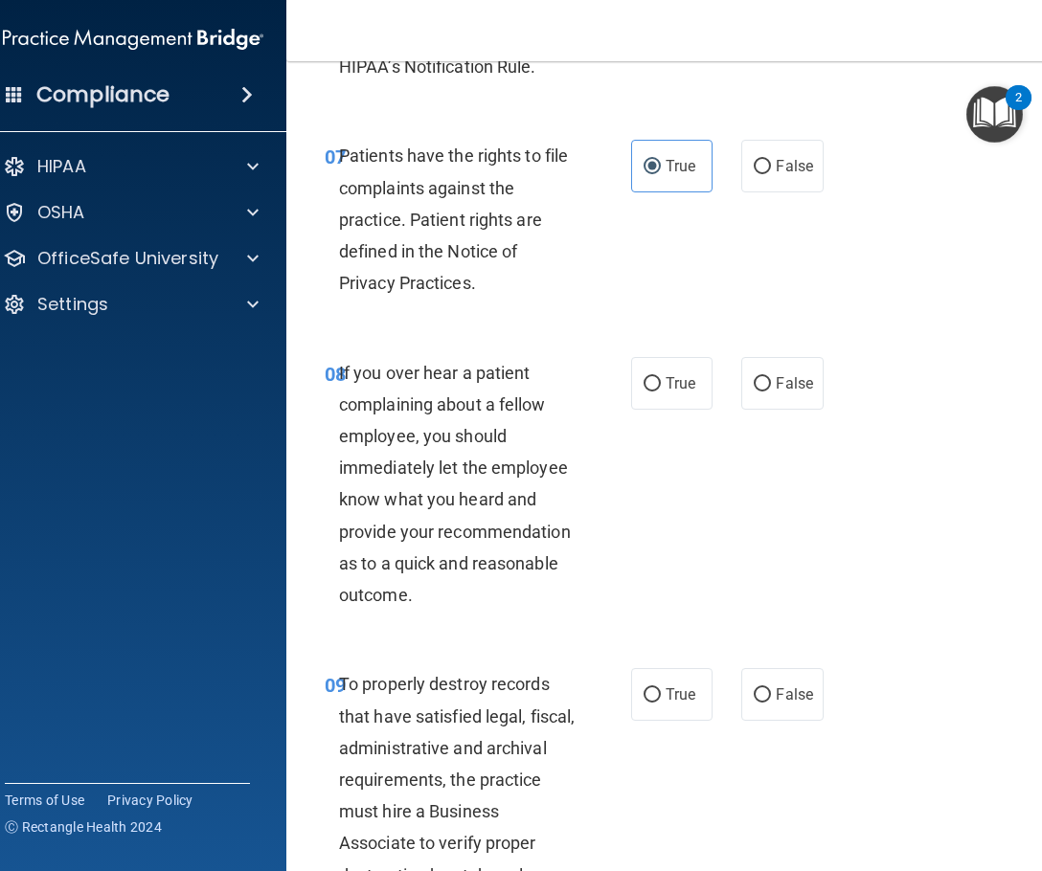
scroll to position [1915, 0]
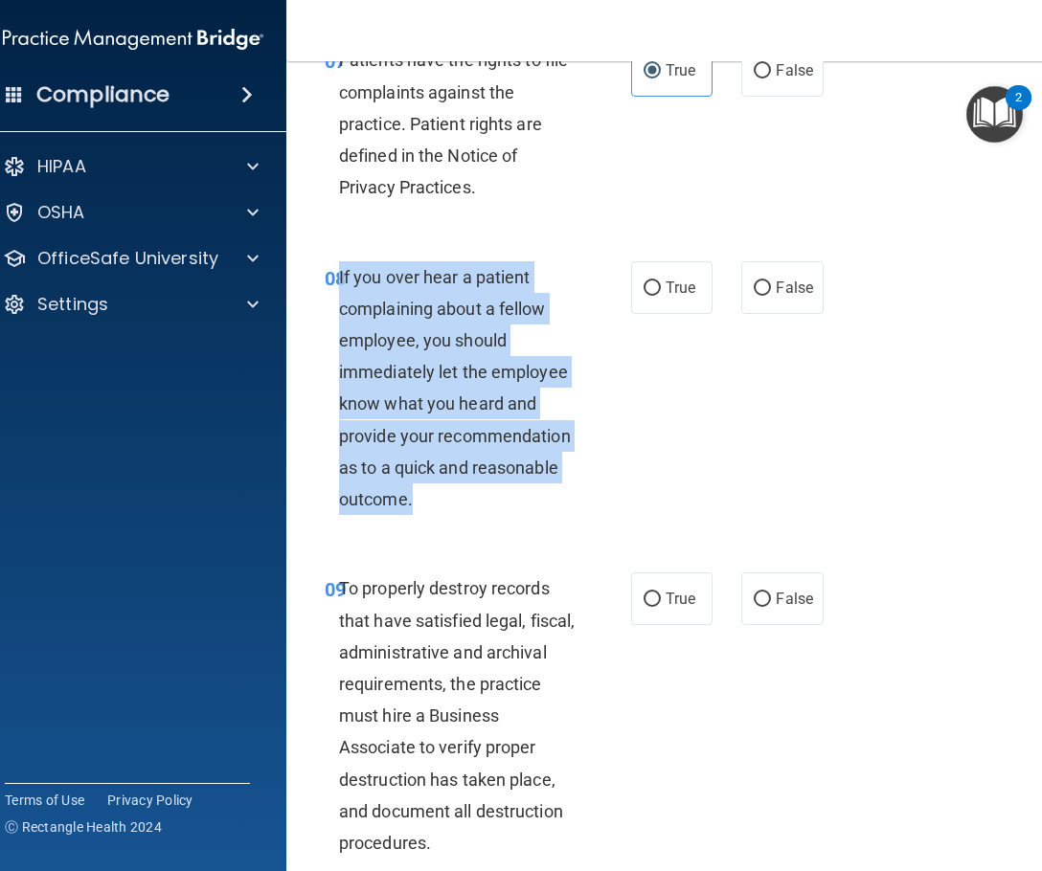
drag, startPoint x: 439, startPoint y: 507, endPoint x: 332, endPoint y: 279, distance: 252.3
click at [339, 279] on div "If you over hear a patient complaining about a fellow employee, you should imme…" at bounding box center [465, 388] width 252 height 255
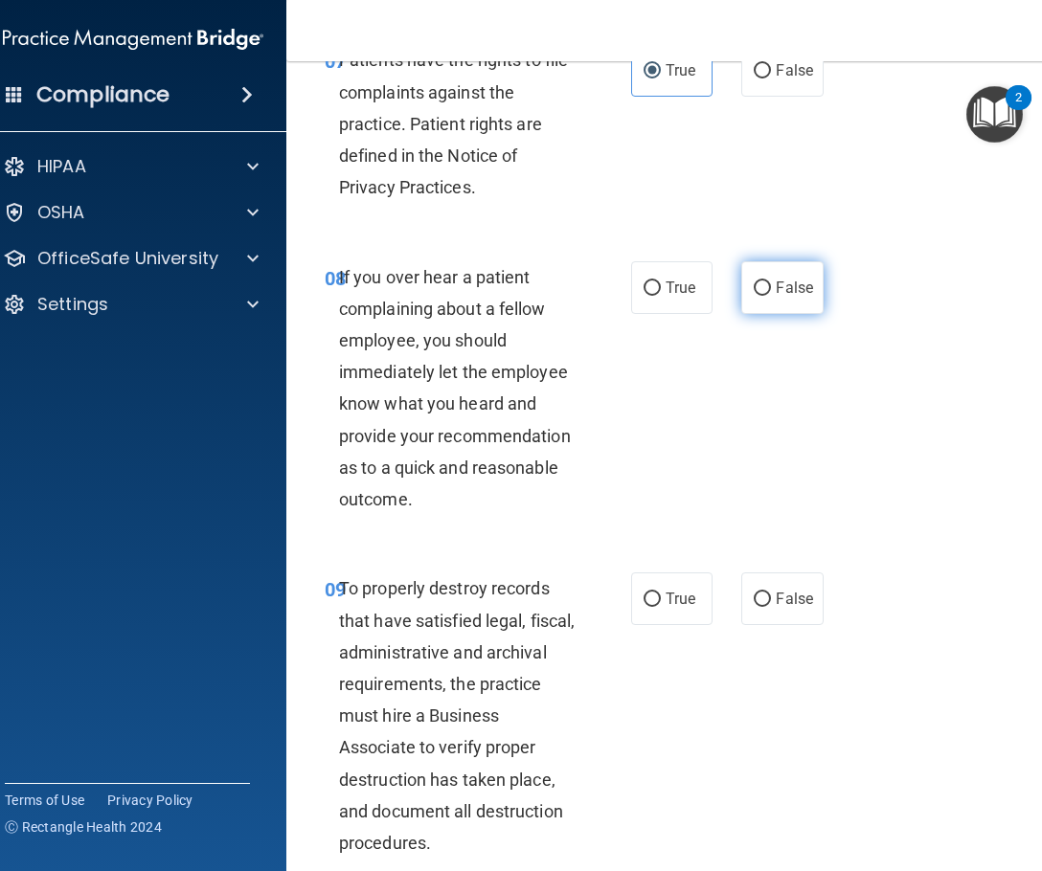
click at [768, 295] on label "False" at bounding box center [781, 287] width 81 height 53
click at [768, 295] on input "False" at bounding box center [762, 288] width 17 height 14
radio input "true"
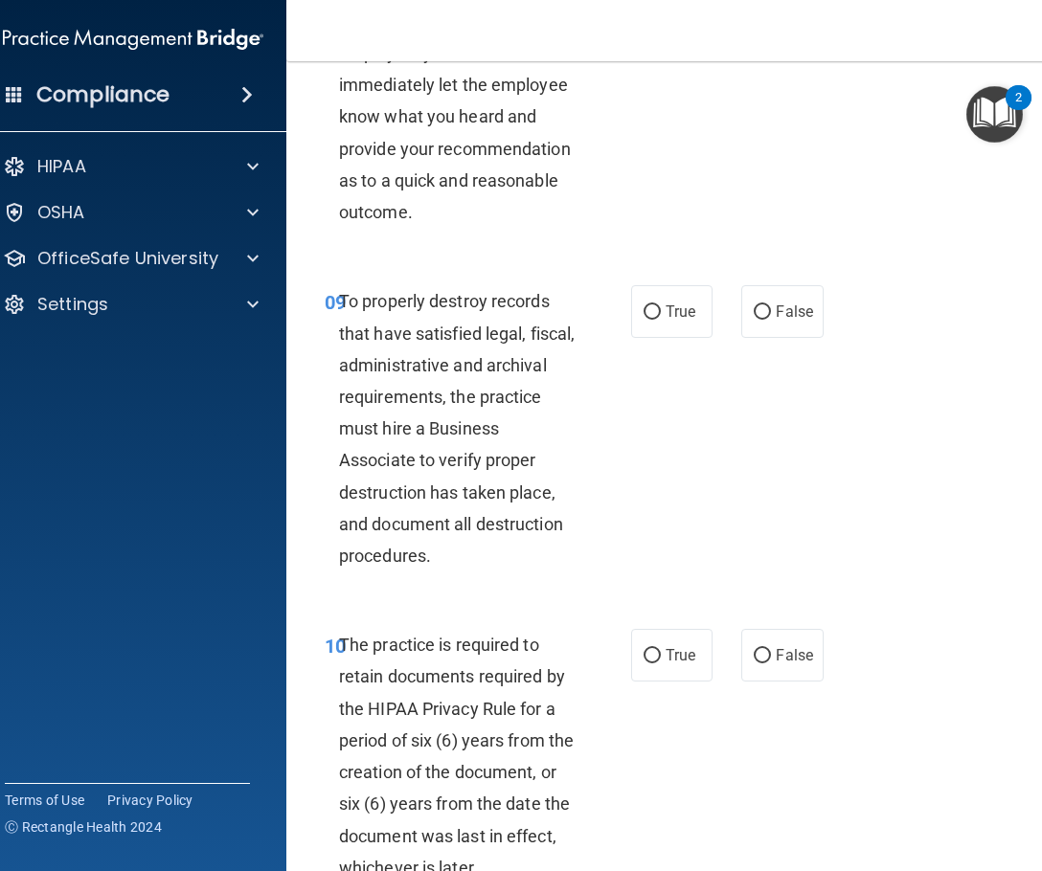
scroll to position [2298, 0]
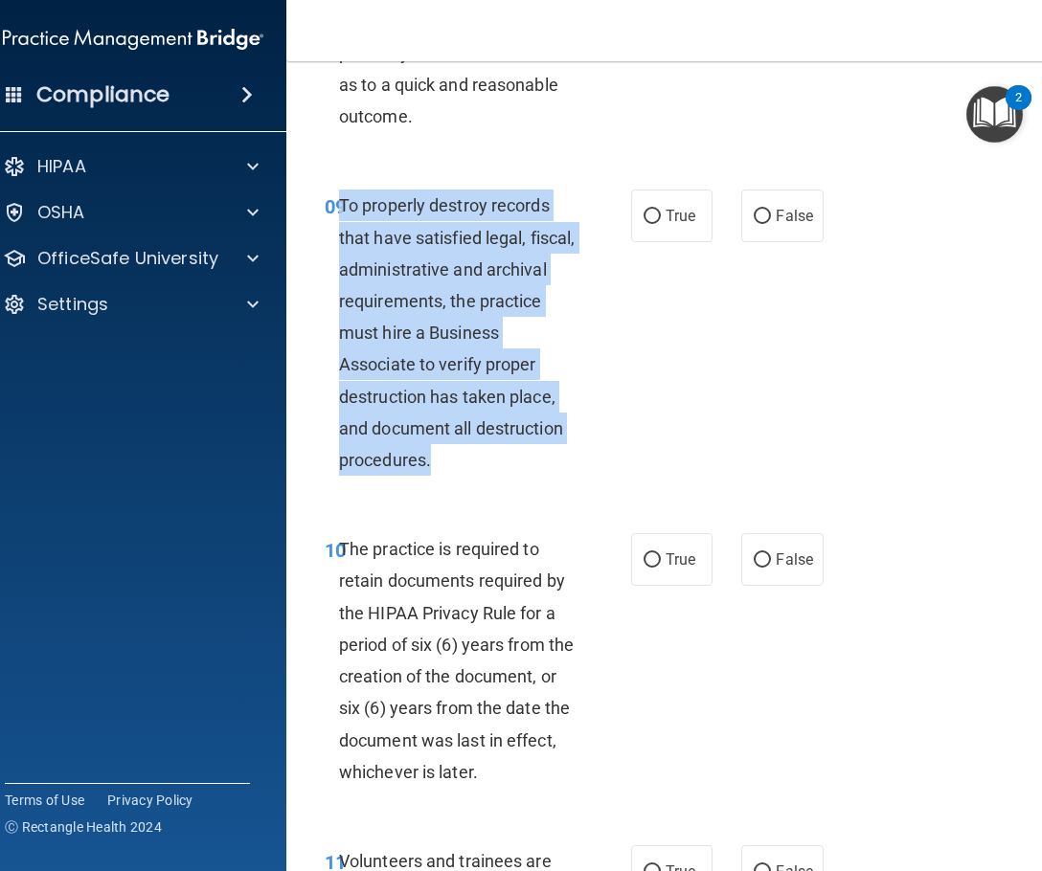
drag, startPoint x: 479, startPoint y: 474, endPoint x: 336, endPoint y: 214, distance: 296.1
click at [339, 214] on div "To properly destroy records that have satisfied legal, fiscal, administrative a…" at bounding box center [465, 333] width 252 height 286
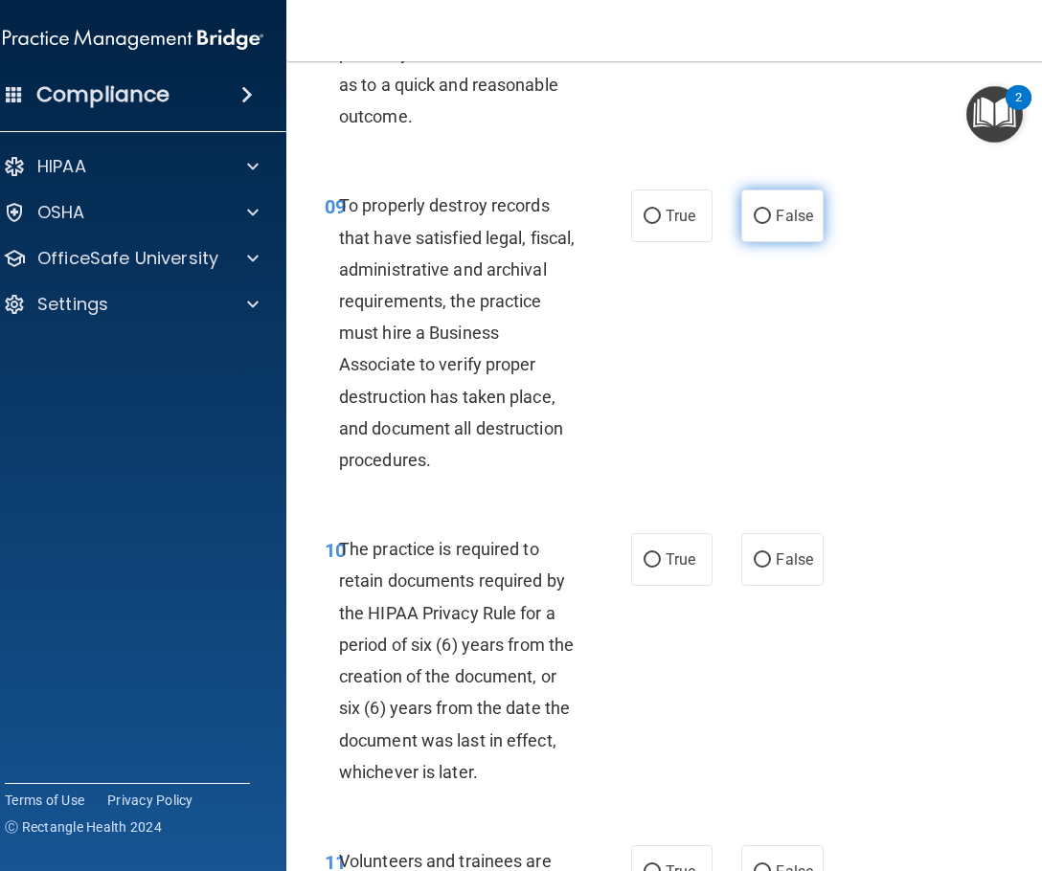
click at [792, 226] on label "False" at bounding box center [781, 216] width 81 height 53
click at [771, 224] on input "False" at bounding box center [762, 217] width 17 height 14
radio input "true"
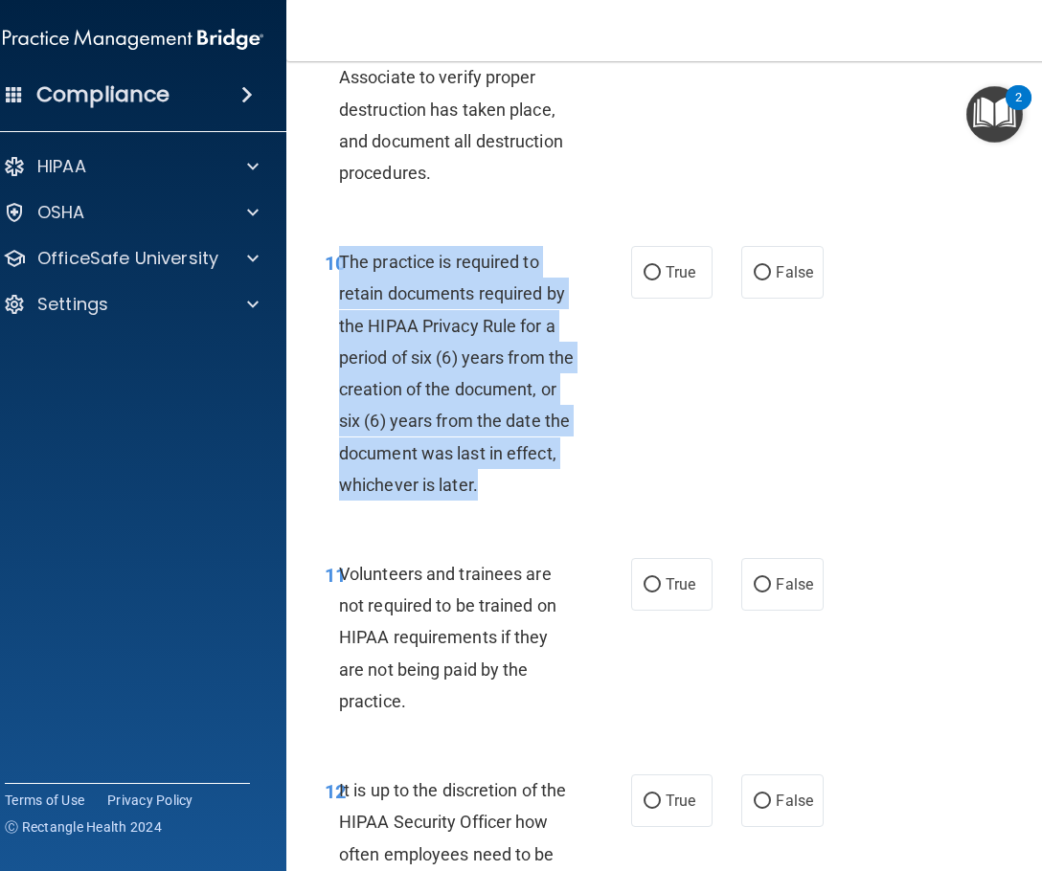
drag, startPoint x: 496, startPoint y: 492, endPoint x: 332, endPoint y: 269, distance: 276.7
click at [339, 269] on div "The practice is required to retain documents required by the HIPAA Privacy Rule…" at bounding box center [465, 373] width 252 height 255
click at [643, 277] on input "True" at bounding box center [651, 273] width 17 height 14
radio input "true"
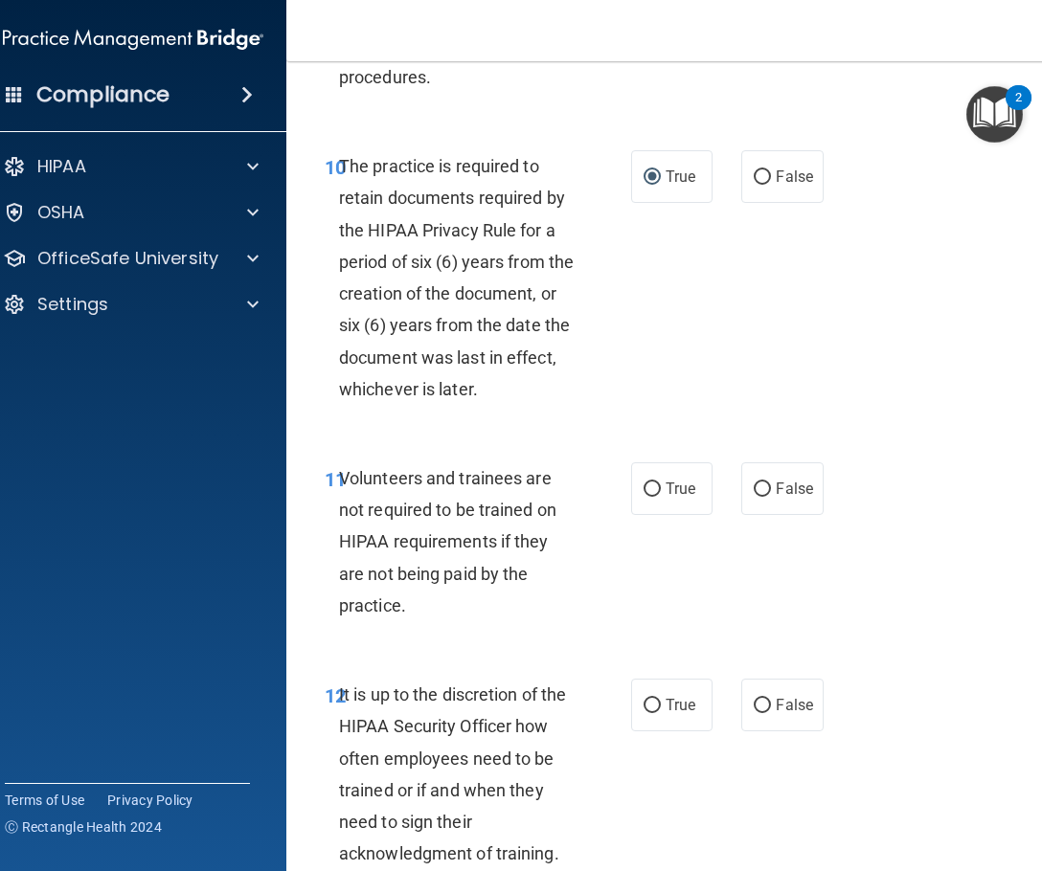
click at [448, 552] on span "Volunteers and trainees are not required to be trained on HIPAA requirements if…" at bounding box center [447, 541] width 217 height 147
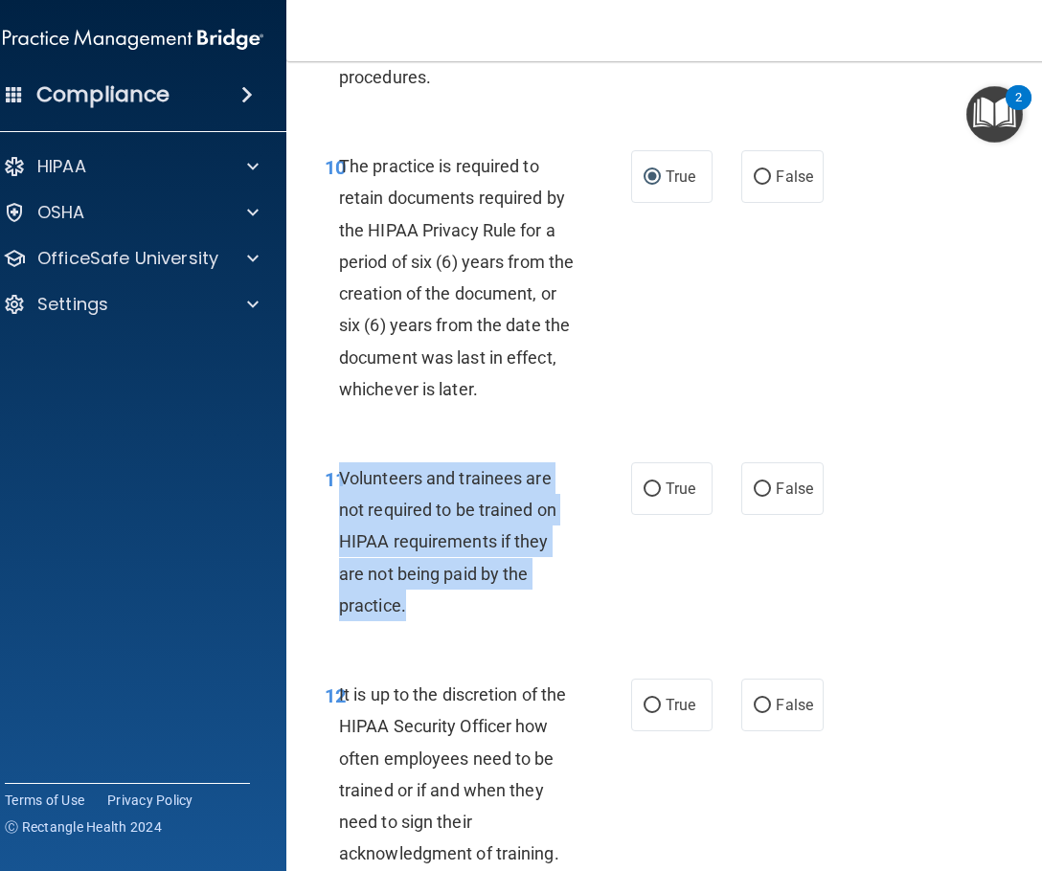
drag, startPoint x: 421, startPoint y: 604, endPoint x: 334, endPoint y: 474, distance: 156.7
click at [339, 474] on div "Volunteers and trainees are not required to be trained on HIPAA requirements if…" at bounding box center [465, 541] width 252 height 159
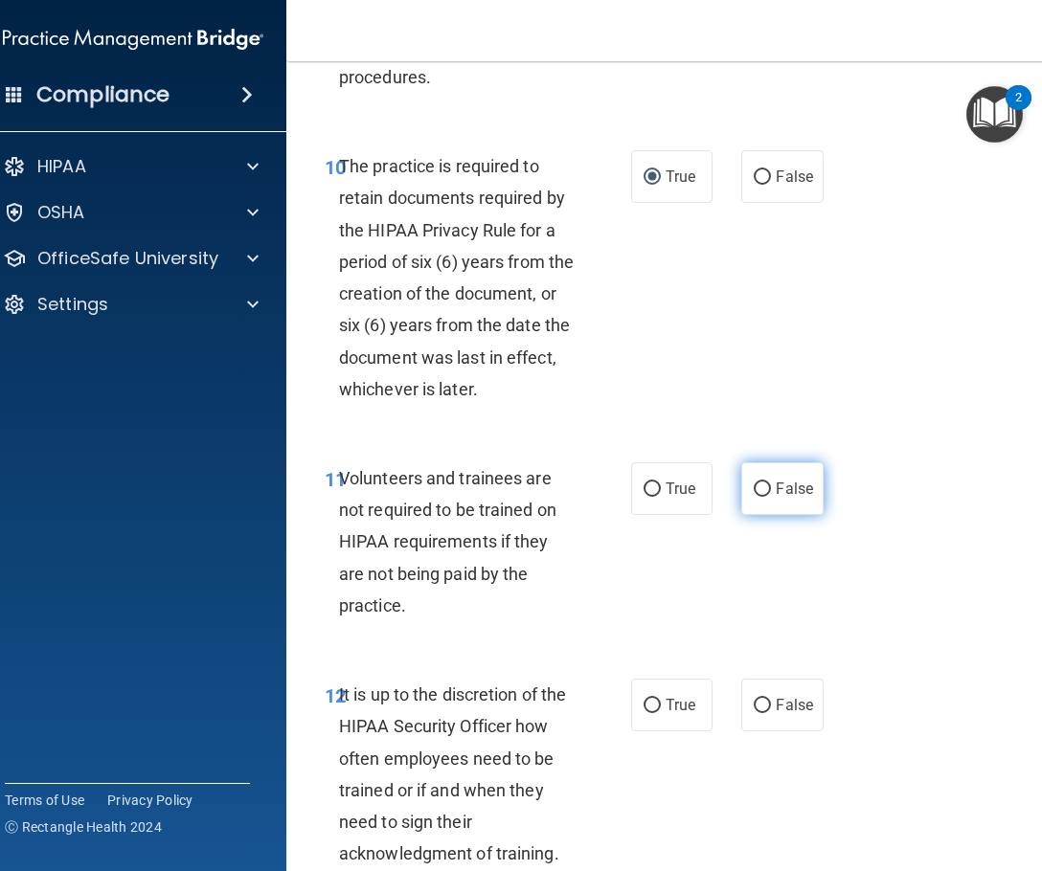
click at [773, 499] on label "False" at bounding box center [781, 488] width 81 height 53
click at [771, 497] on input "False" at bounding box center [762, 490] width 17 height 14
radio input "true"
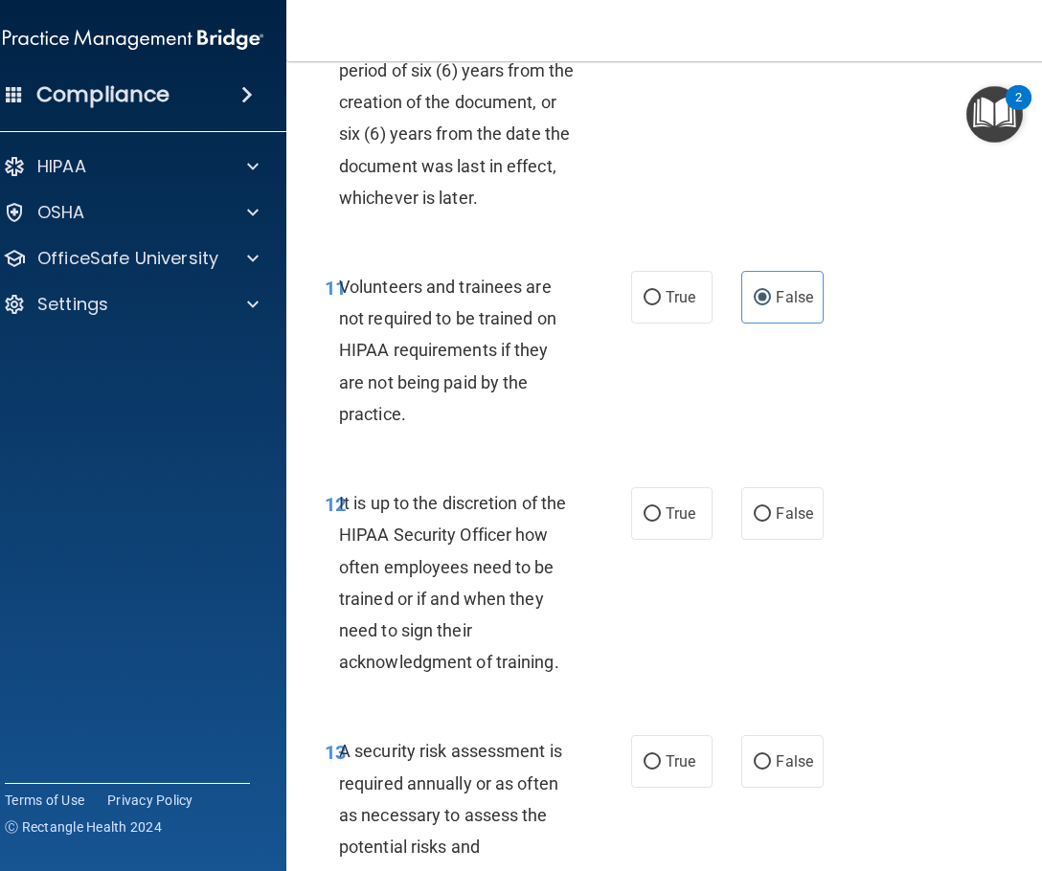
scroll to position [2968, 0]
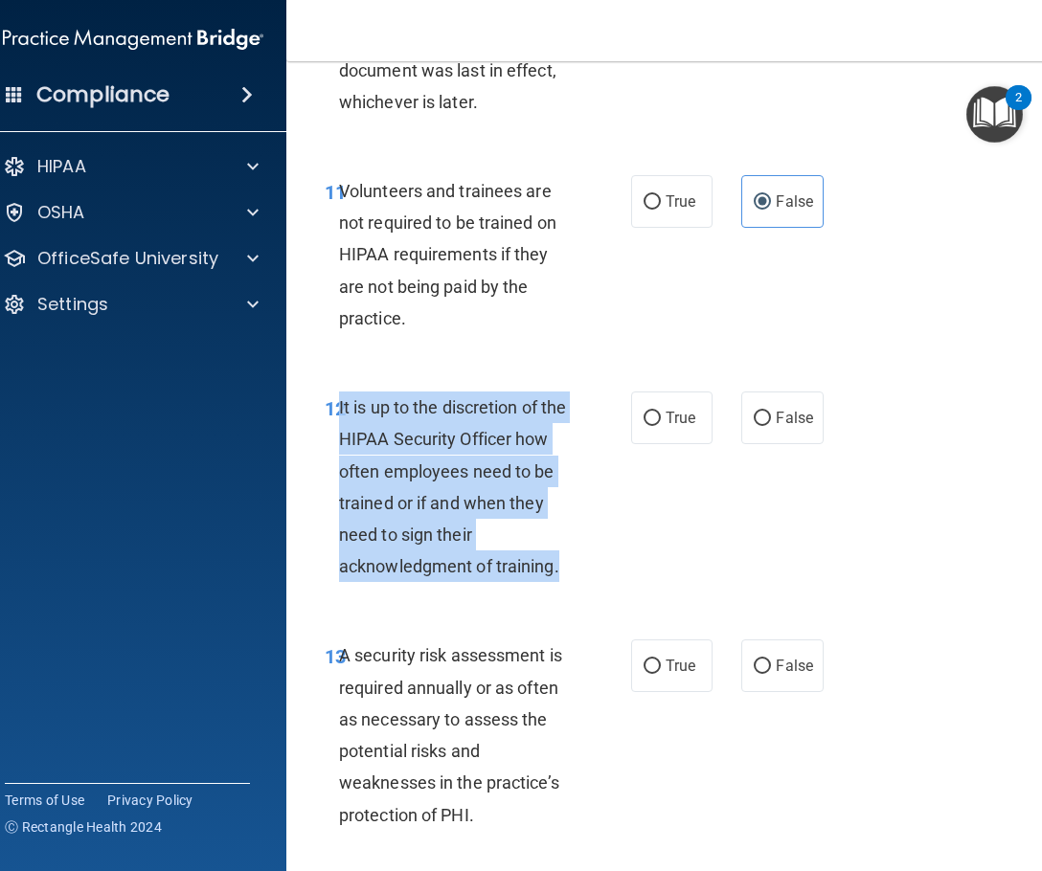
drag, startPoint x: 553, startPoint y: 574, endPoint x: 333, endPoint y: 412, distance: 273.3
click at [339, 412] on div "It is up to the discretion of the HIPAA Security Officer how often employees ne…" at bounding box center [465, 487] width 252 height 191
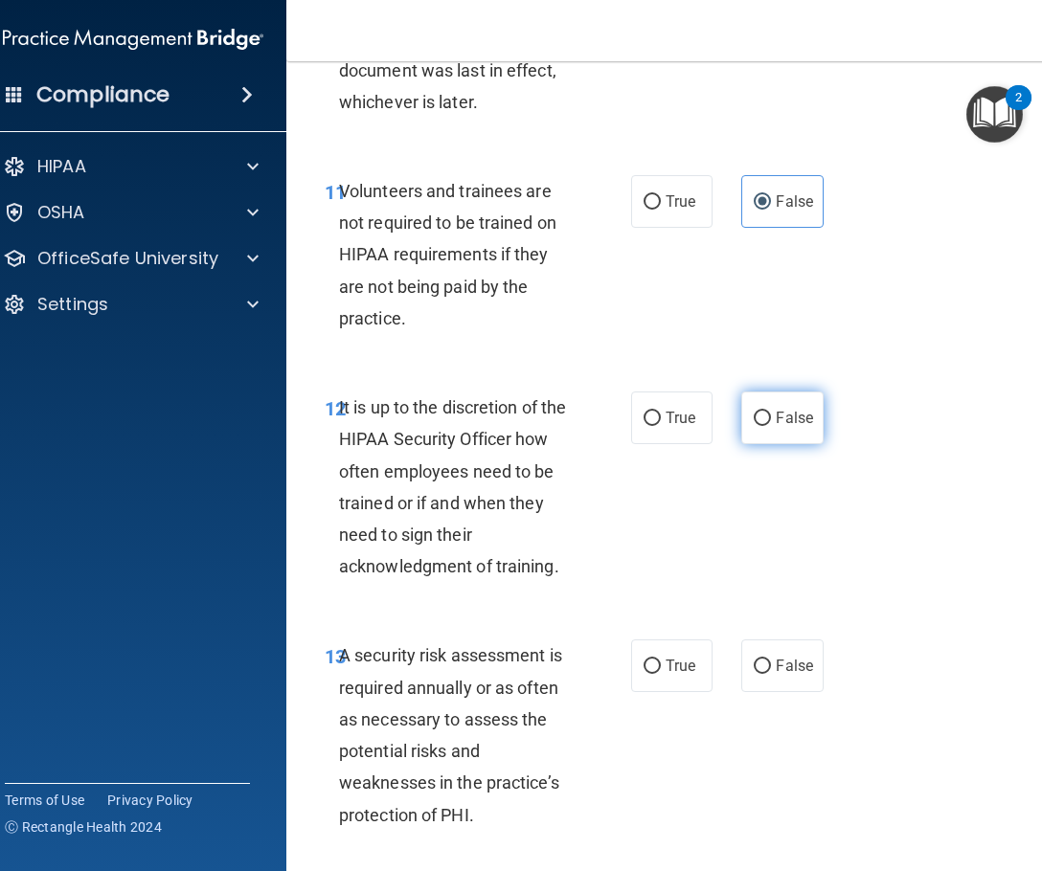
click at [783, 425] on span "False" at bounding box center [794, 418] width 37 height 18
click at [771, 425] on input "False" at bounding box center [762, 419] width 17 height 14
radio input "true"
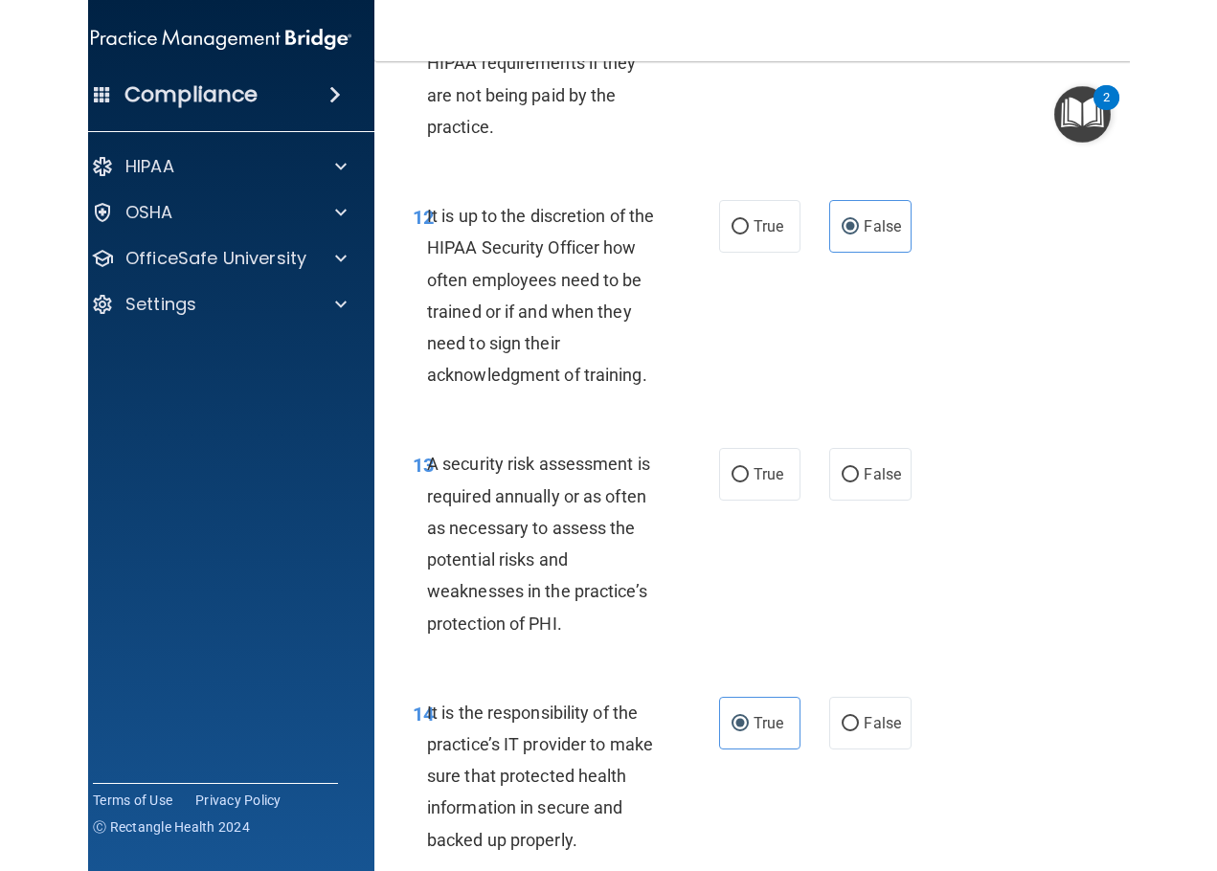
scroll to position [3255, 0]
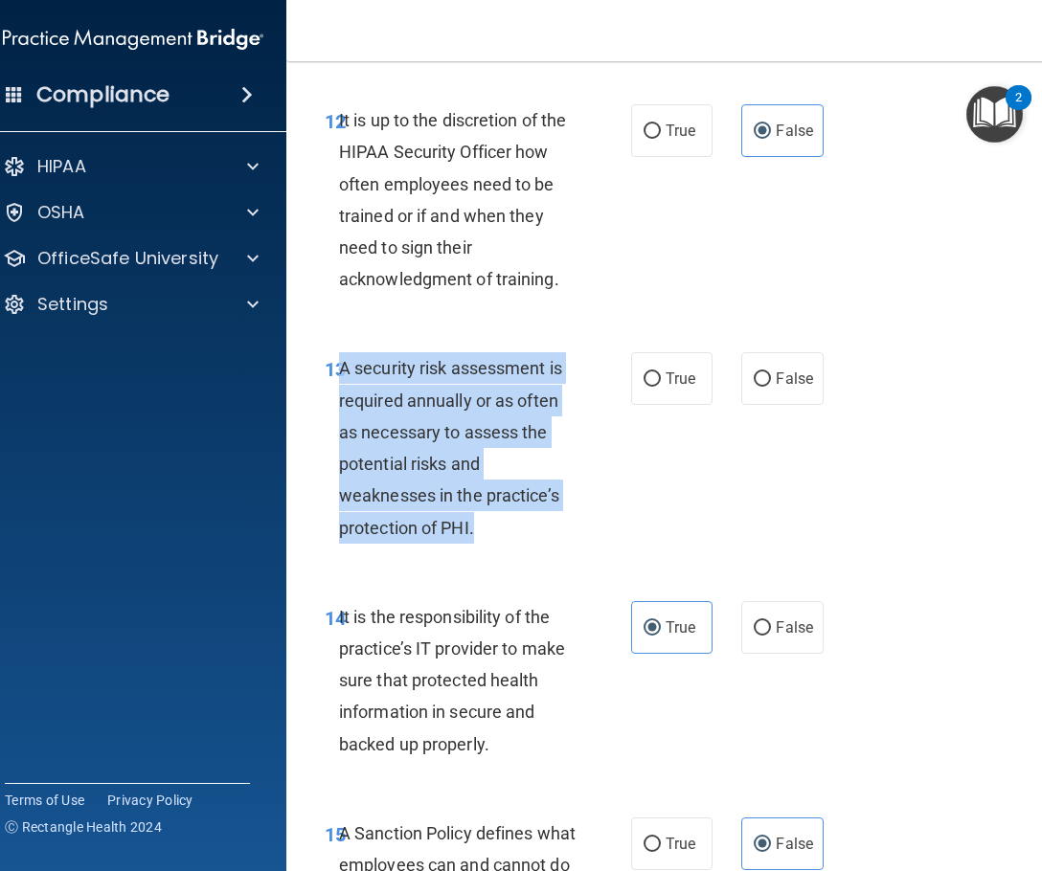
drag, startPoint x: 483, startPoint y: 535, endPoint x: 335, endPoint y: 377, distance: 216.1
click at [339, 377] on div "A security risk assessment is required annually or as often as necessary to ass…" at bounding box center [465, 447] width 252 height 191
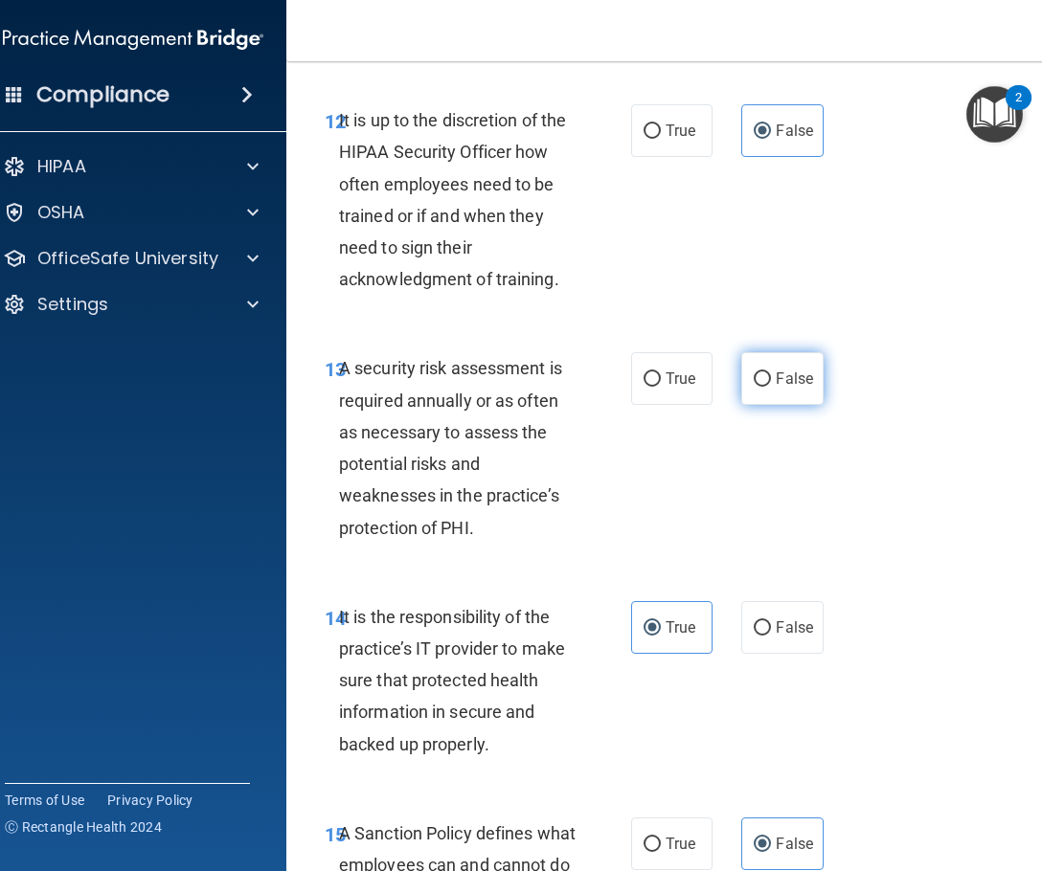
click at [776, 379] on span "False" at bounding box center [794, 379] width 37 height 18
click at [771, 379] on input "False" at bounding box center [762, 379] width 17 height 14
radio input "true"
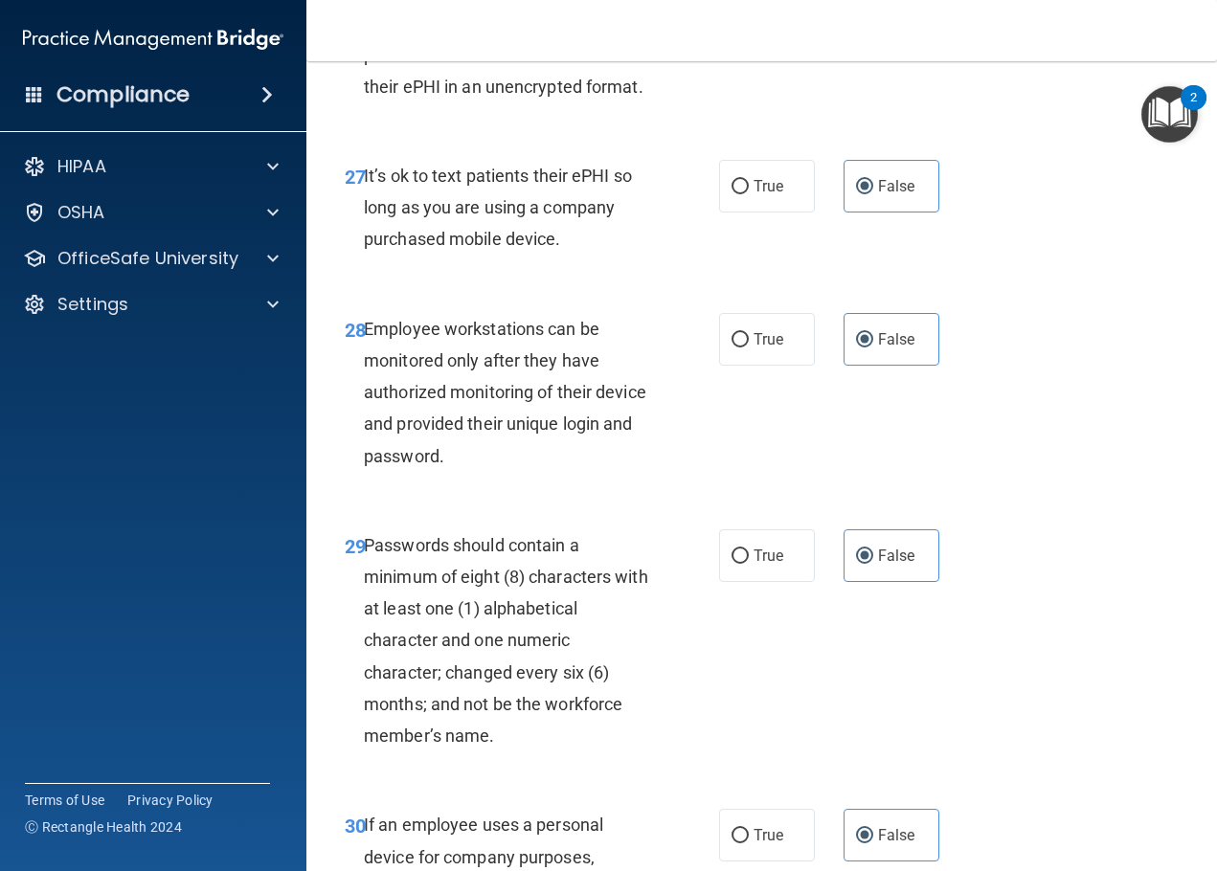
scroll to position [5460, 0]
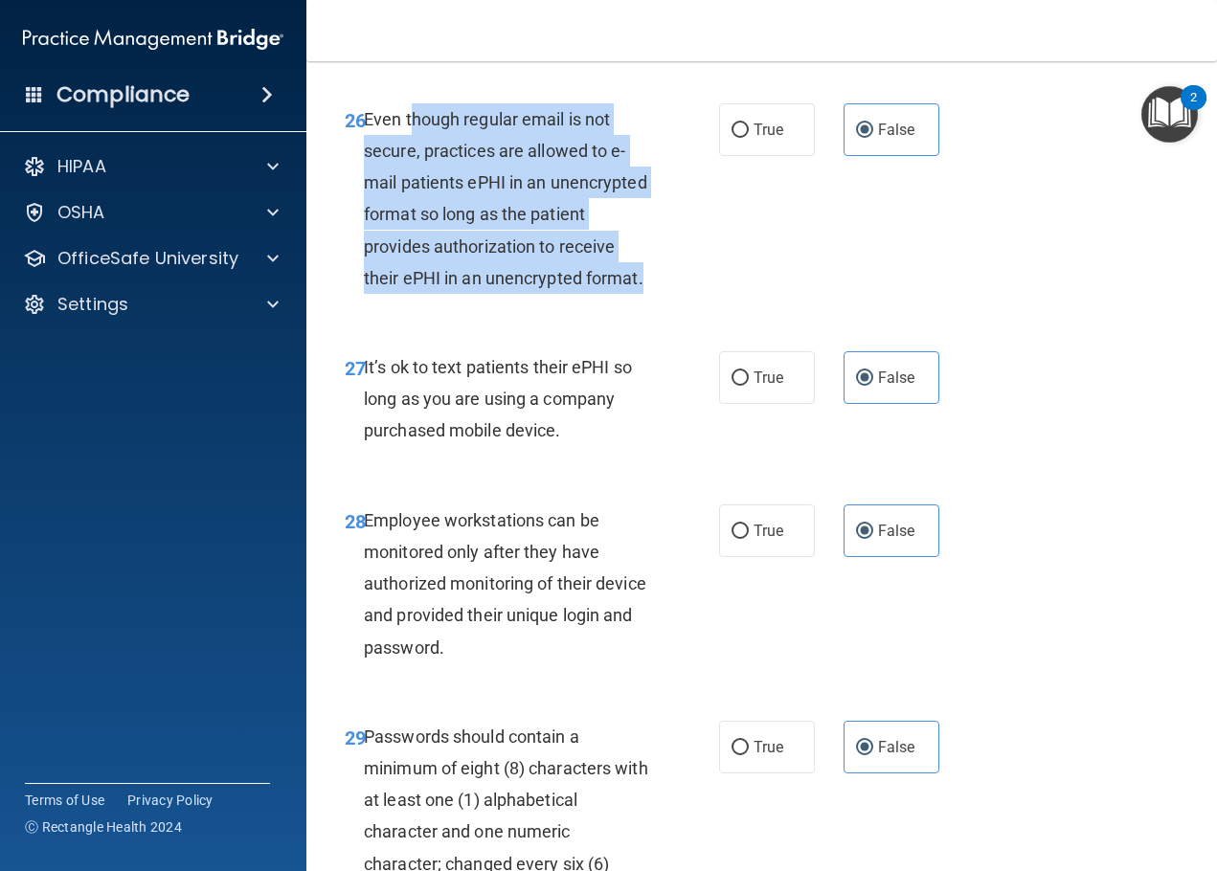
drag, startPoint x: 411, startPoint y: 213, endPoint x: 569, endPoint y: 394, distance: 240.9
click at [569, 294] on div "Even though regular email is not secure, practices are allowed to e-mail patien…" at bounding box center [515, 198] width 302 height 191
click at [459, 294] on div "Even though regular email is not secure, practices are allowed to e-mail patien…" at bounding box center [515, 198] width 302 height 191
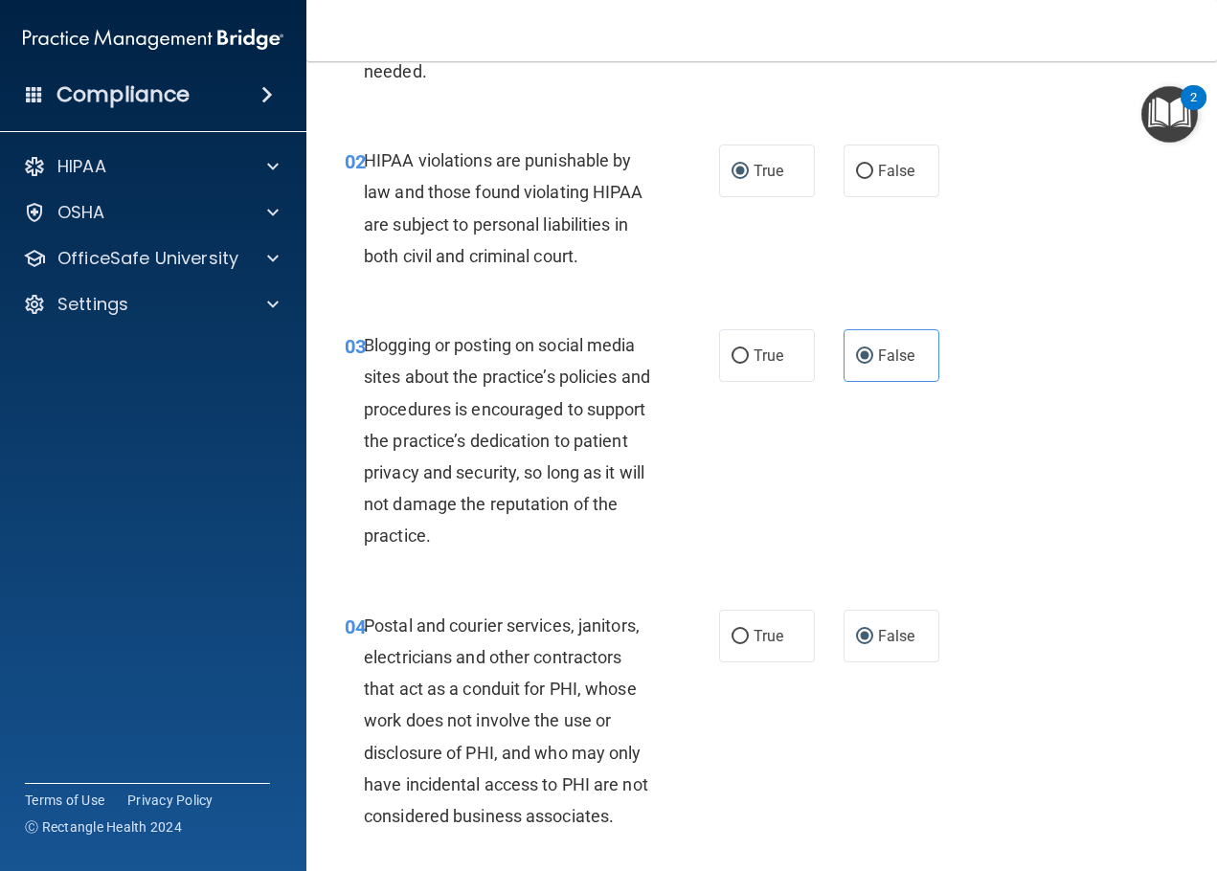
scroll to position [287, 0]
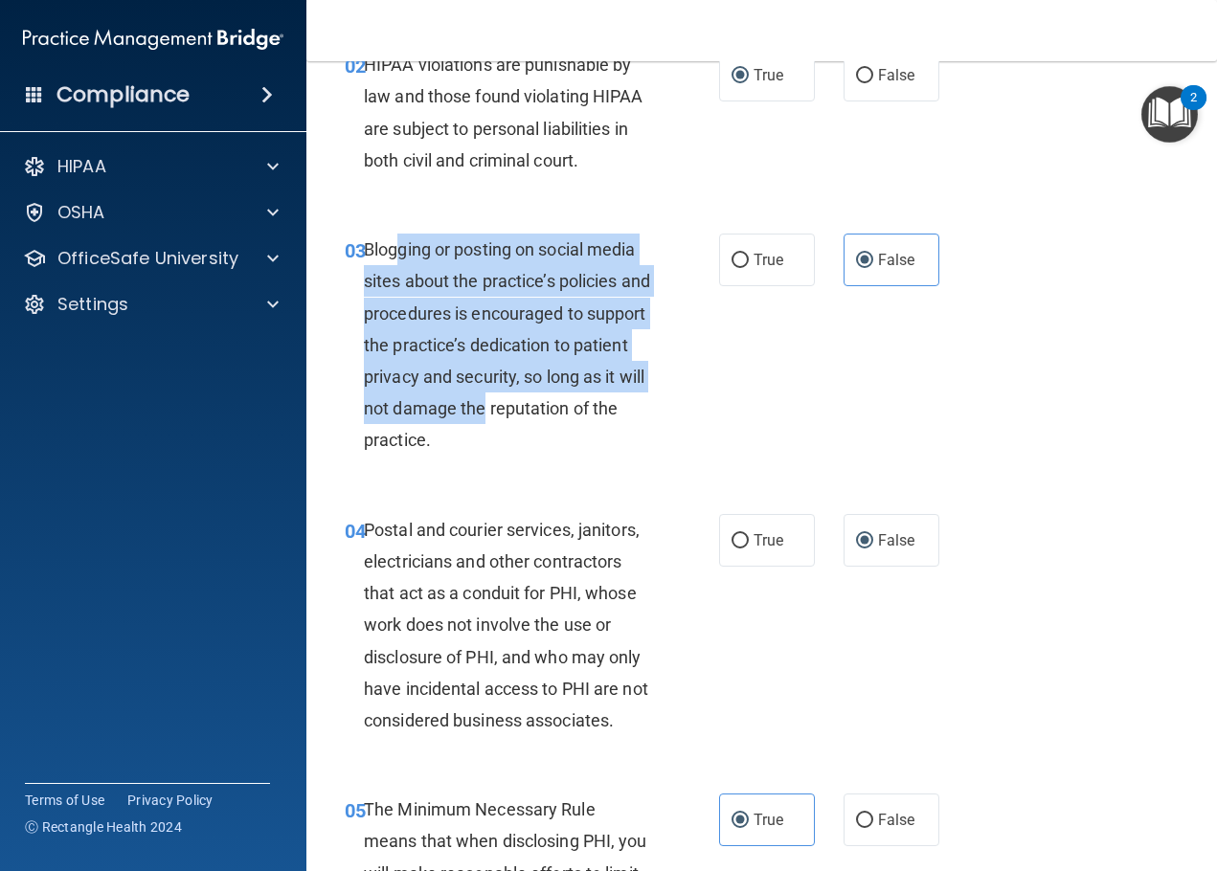
drag, startPoint x: 401, startPoint y: 243, endPoint x: 547, endPoint y: 398, distance: 212.7
click at [547, 398] on span "Blogging or posting on social media sites about the practice’s policies and pro…" at bounding box center [507, 344] width 286 height 211
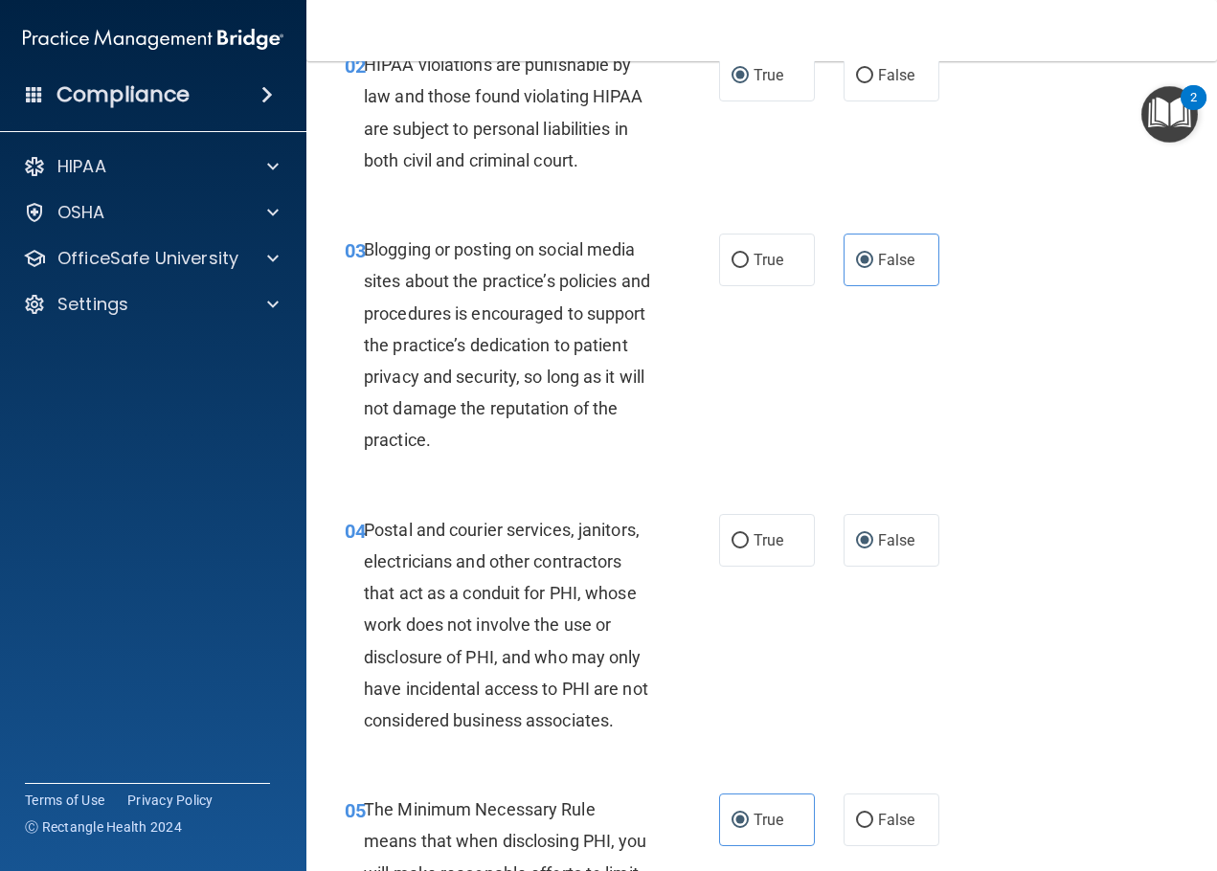
click at [461, 229] on div "03 Blogging or posting on social media sites about the practice’s policies and …" at bounding box center [761, 350] width 863 height 281
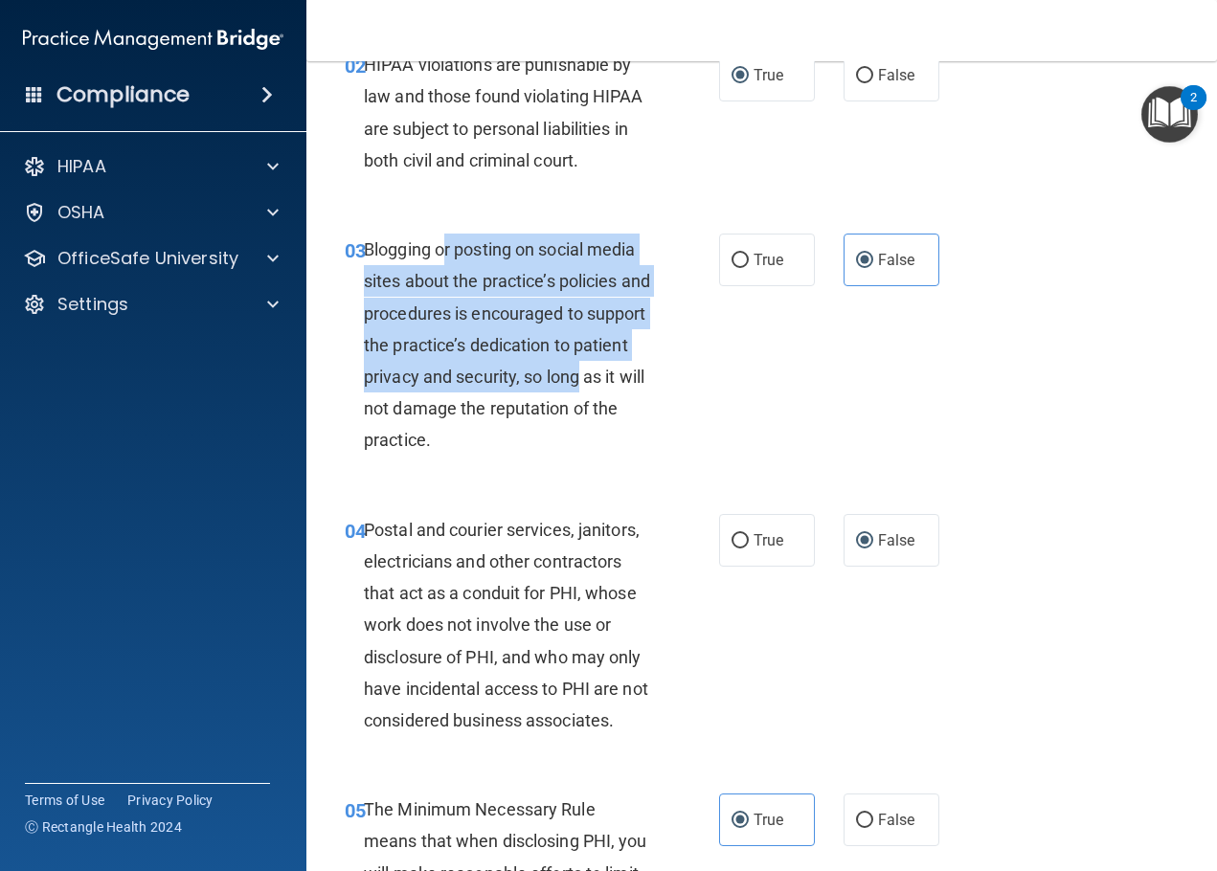
drag, startPoint x: 440, startPoint y: 246, endPoint x: 637, endPoint y: 364, distance: 228.9
click at [637, 364] on div "Blogging or posting on social media sites about the practice’s policies and pro…" at bounding box center [515, 345] width 302 height 223
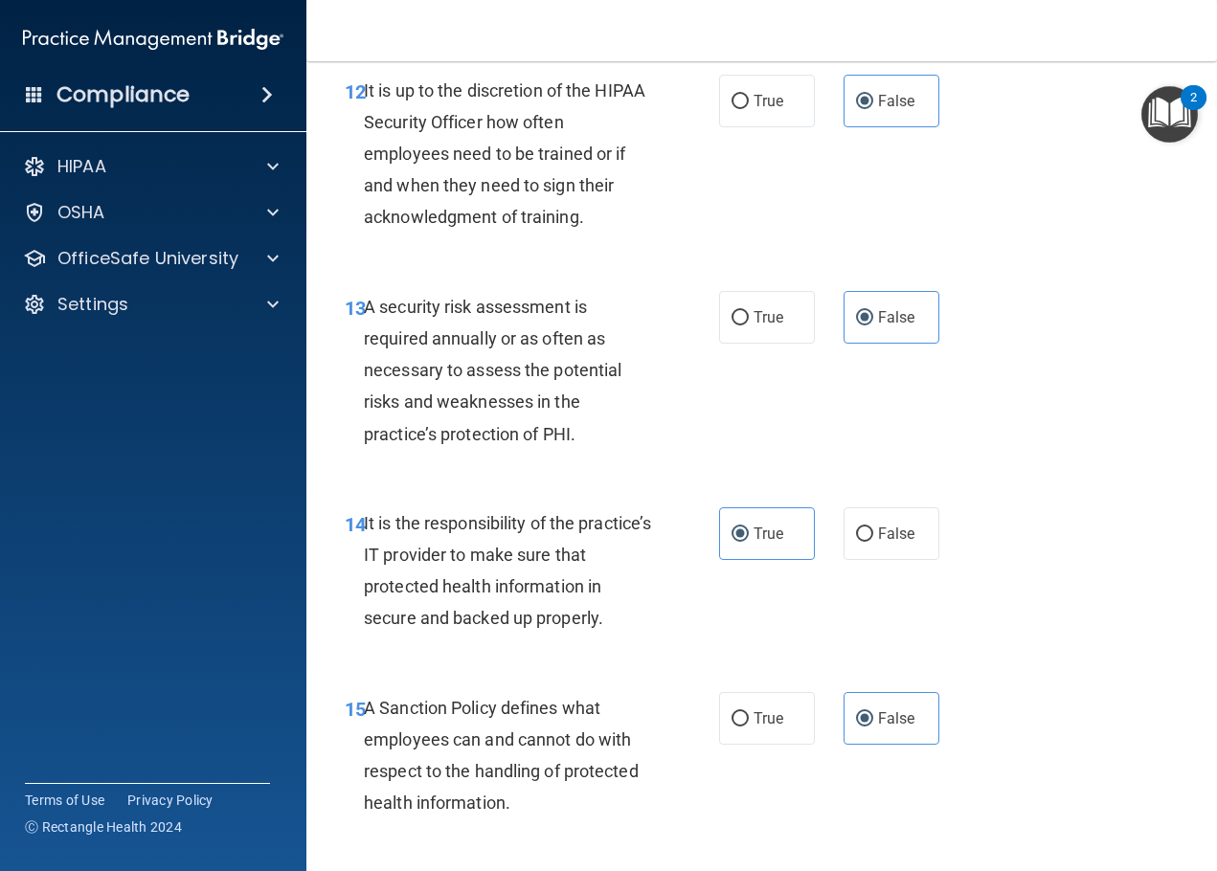
scroll to position [2872, 0]
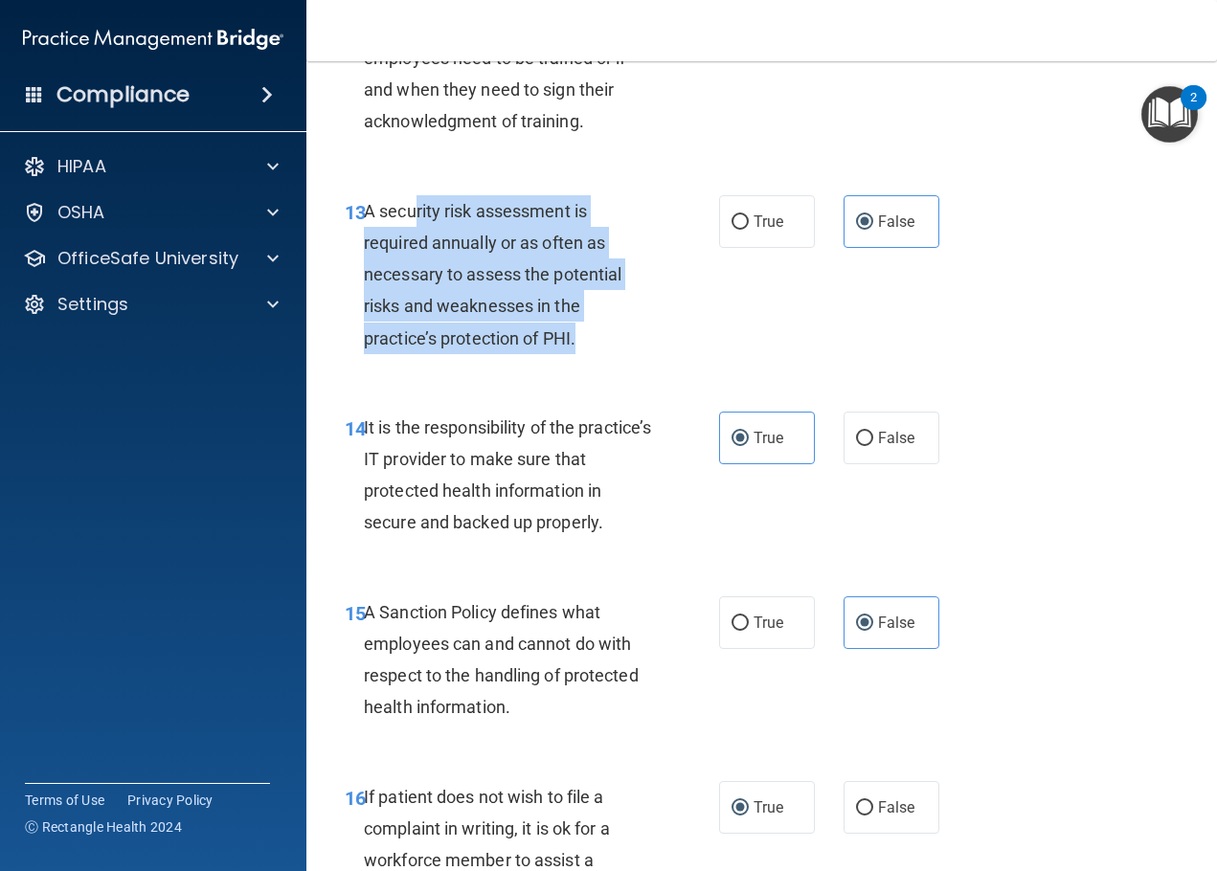
drag, startPoint x: 411, startPoint y: 273, endPoint x: 610, endPoint y: 406, distance: 239.5
click at [610, 354] on div "A security risk assessment is required annually or as often as necessary to ass…" at bounding box center [515, 274] width 302 height 159
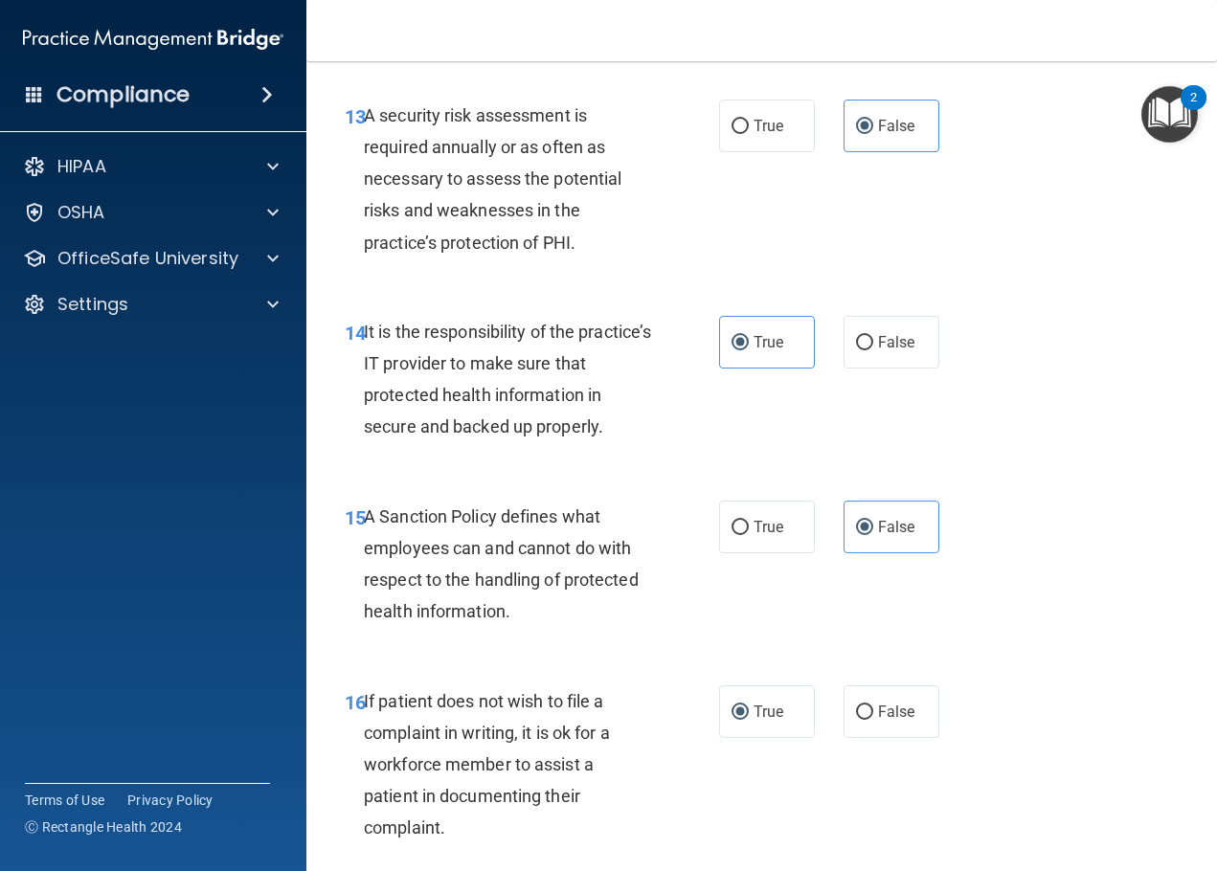
click at [1041, 292] on div "13 A security risk assessment is required annually or as often as necessary to …" at bounding box center [761, 184] width 863 height 216
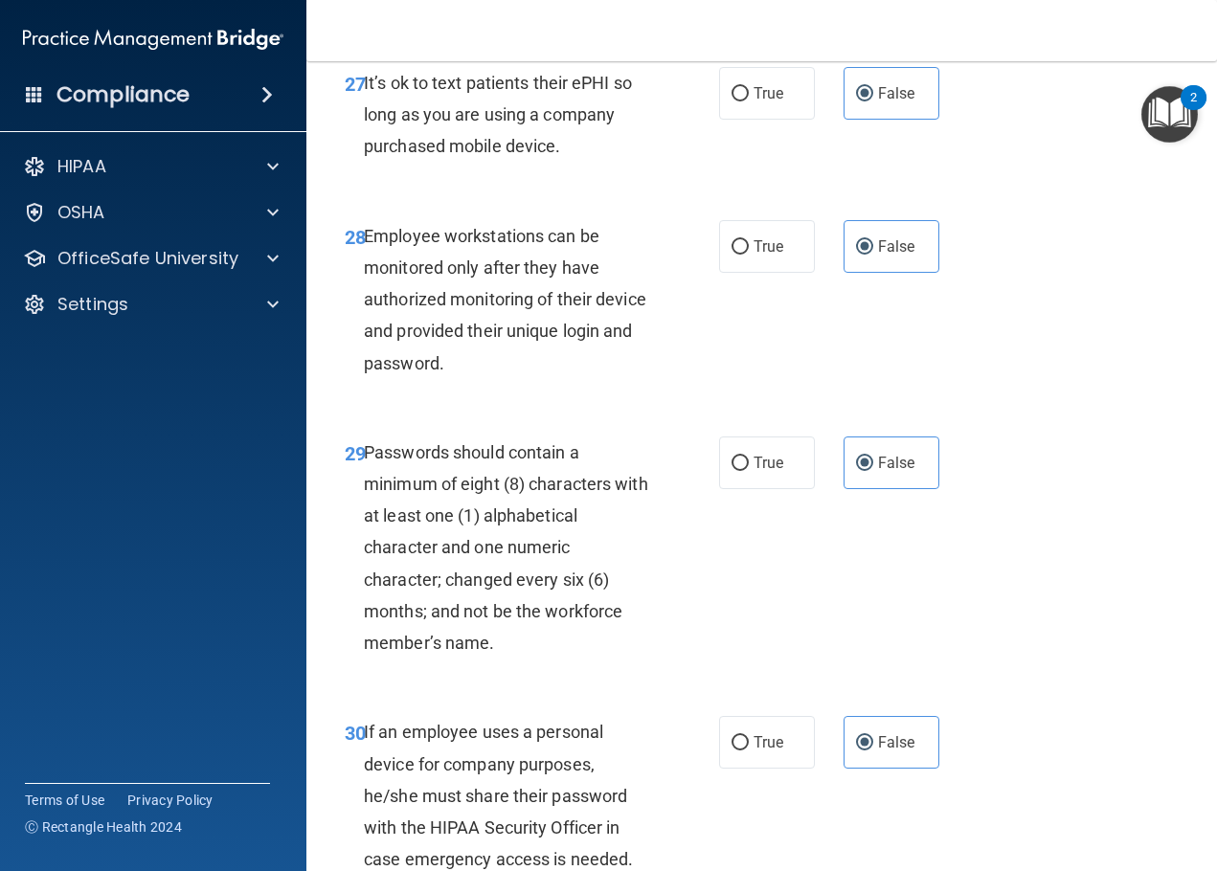
scroll to position [5649, 0]
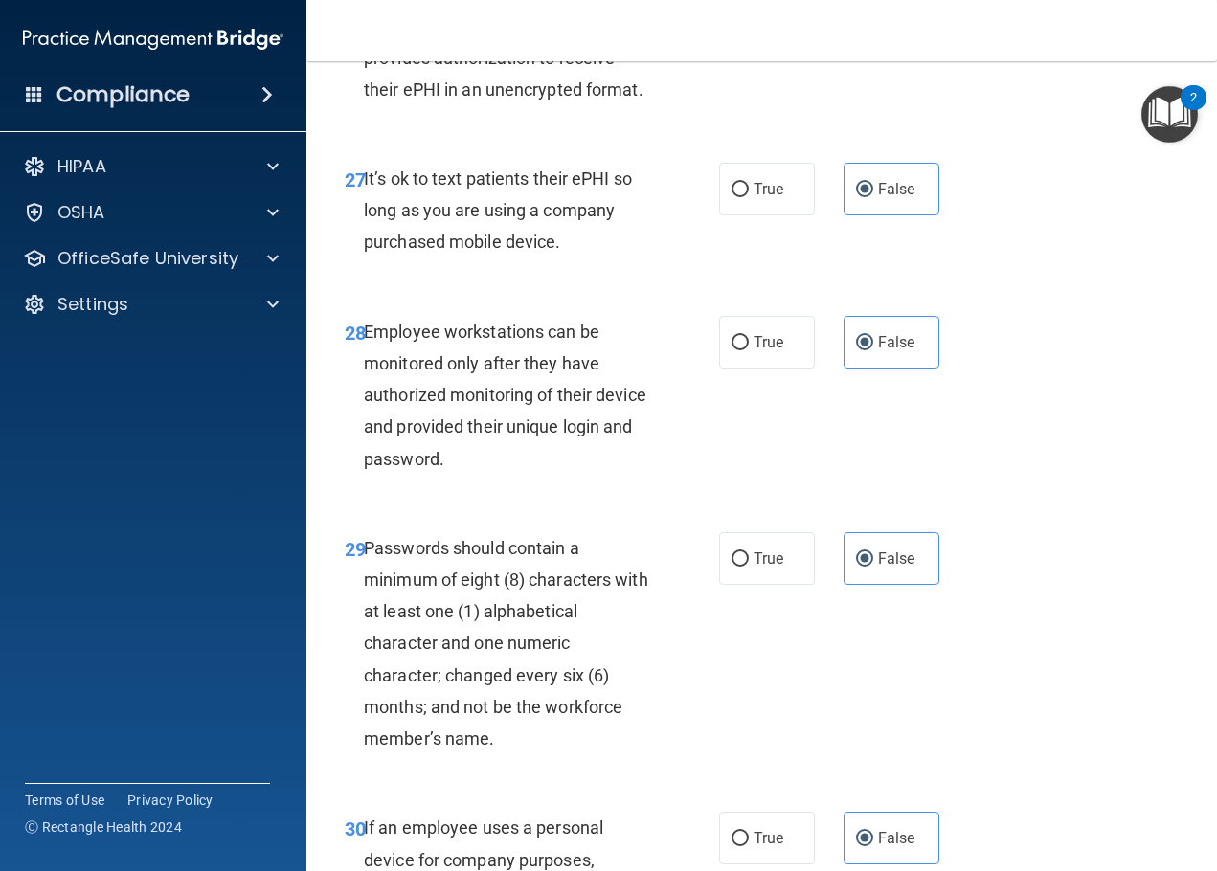
drag, startPoint x: 583, startPoint y: 380, endPoint x: 363, endPoint y: 294, distance: 236.5
click at [364, 259] on div "It’s ok to text patients their ePHI so long as you are using a company purchase…" at bounding box center [515, 211] width 302 height 96
click at [416, 450] on span "Employee workstations can be monitored only after they have authorized monitori…" at bounding box center [505, 395] width 282 height 147
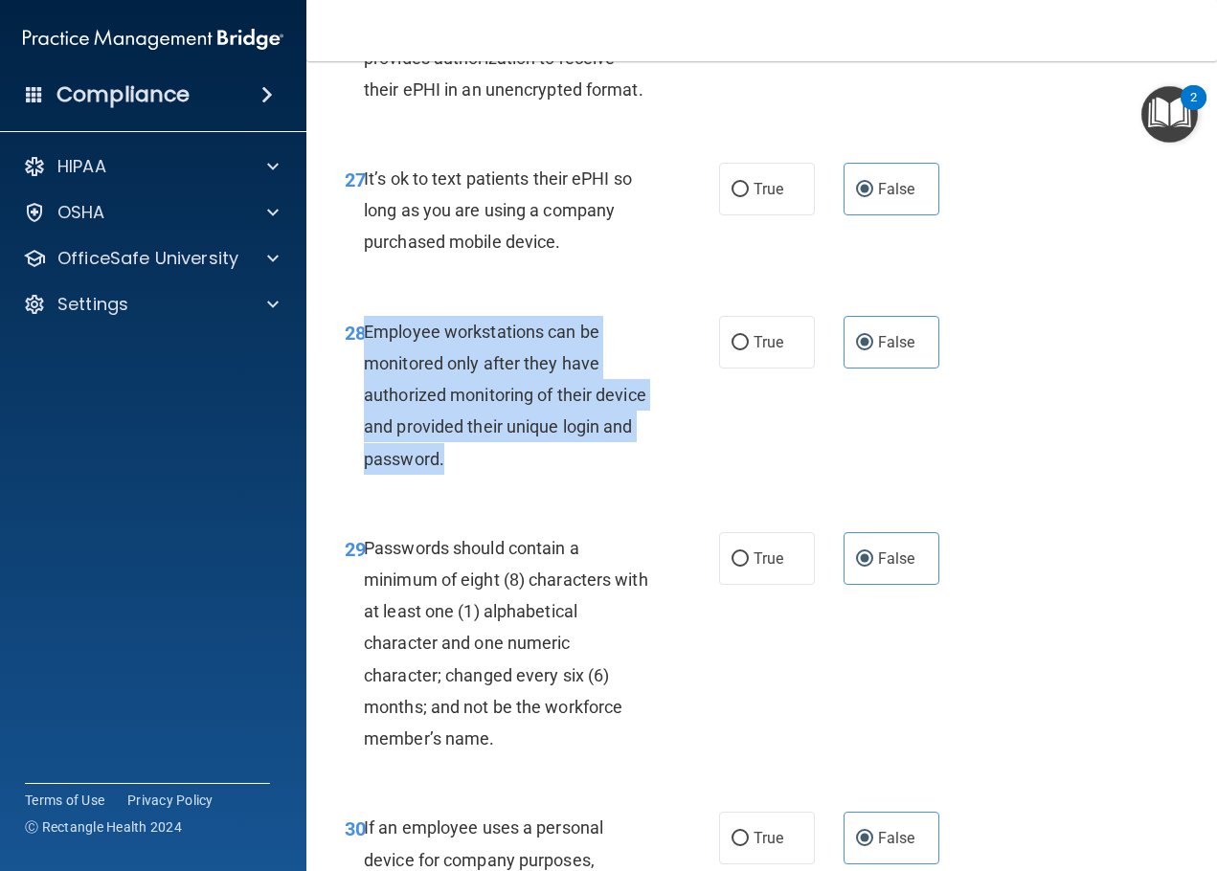
drag, startPoint x: 443, startPoint y: 582, endPoint x: 365, endPoint y: 450, distance: 153.7
click at [365, 450] on span "Employee workstations can be monitored only after they have authorized monitori…" at bounding box center [505, 395] width 282 height 147
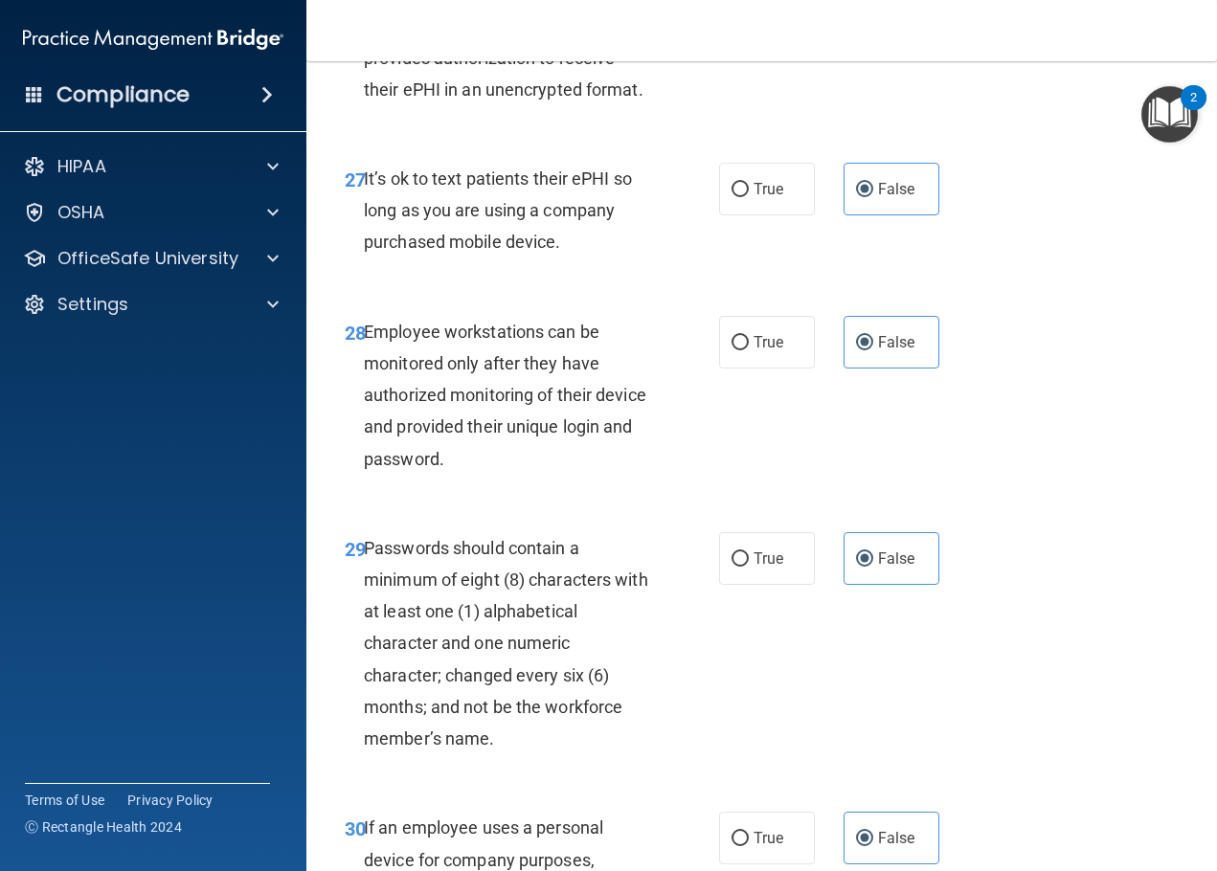
click at [575, 441] on div "28 Employee workstations can be monitored only after they have authorized monit…" at bounding box center [761, 400] width 863 height 216
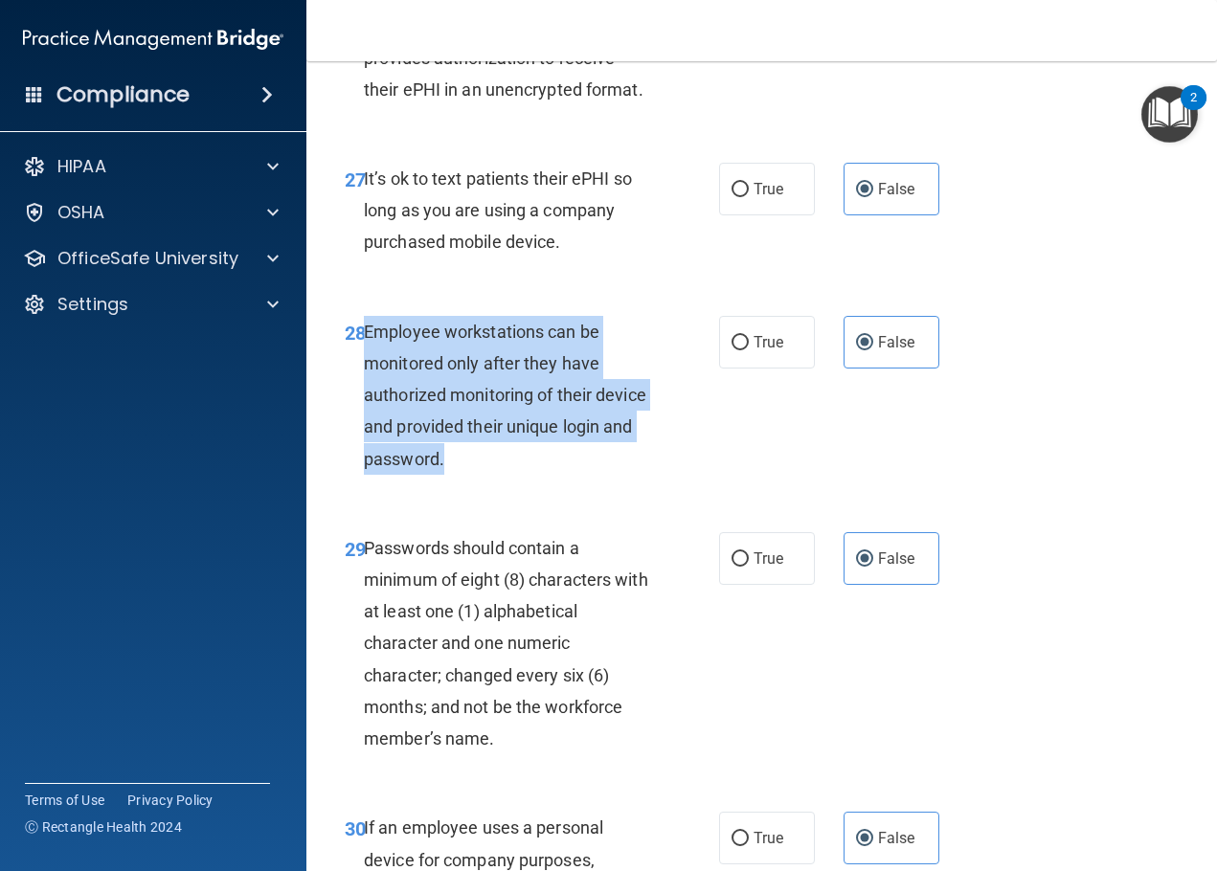
drag, startPoint x: 458, startPoint y: 590, endPoint x: 364, endPoint y: 461, distance: 159.7
click at [364, 461] on div "Employee workstations can be monitored only after they have authorized monitori…" at bounding box center [515, 395] width 302 height 159
click at [499, 484] on div "28 Employee workstations can be monitored only after they have authorized monit…" at bounding box center [532, 400] width 432 height 169
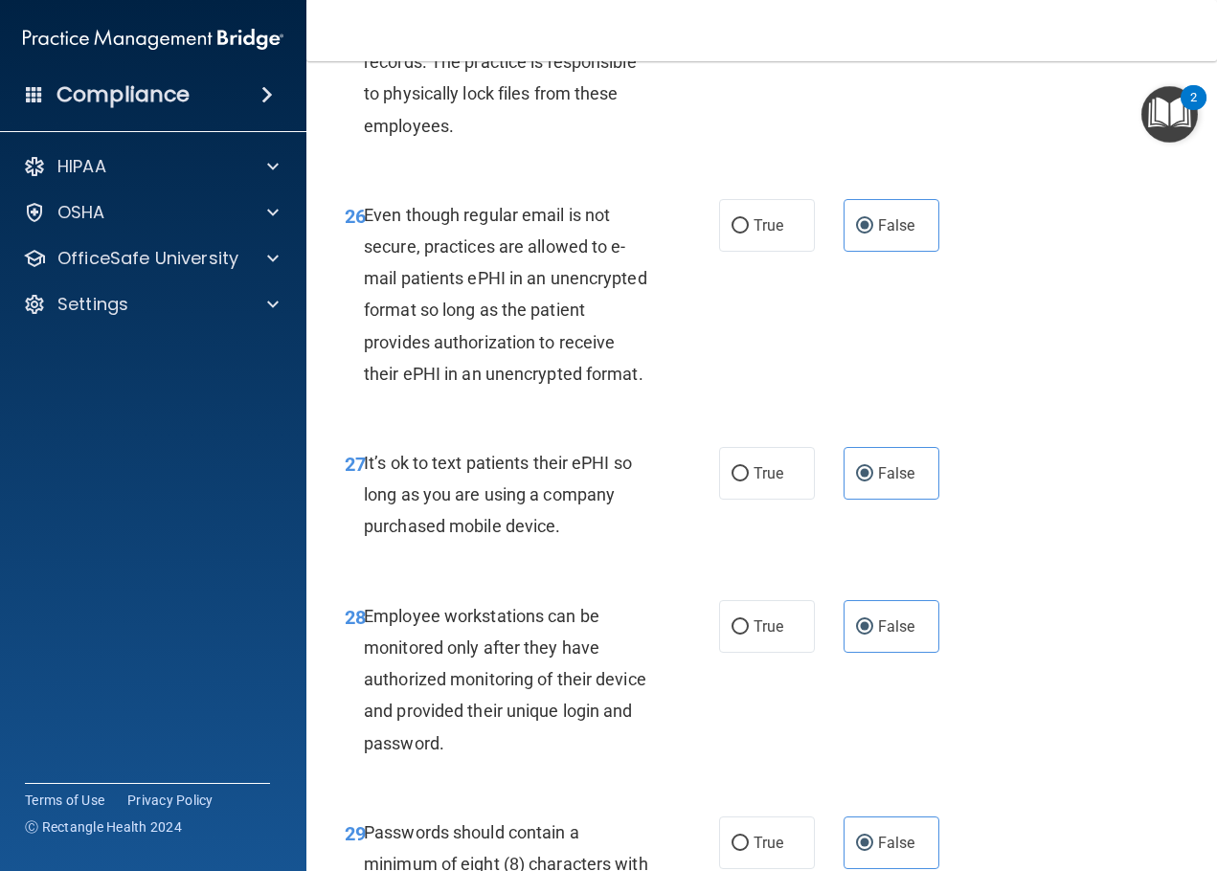
scroll to position [5460, 0]
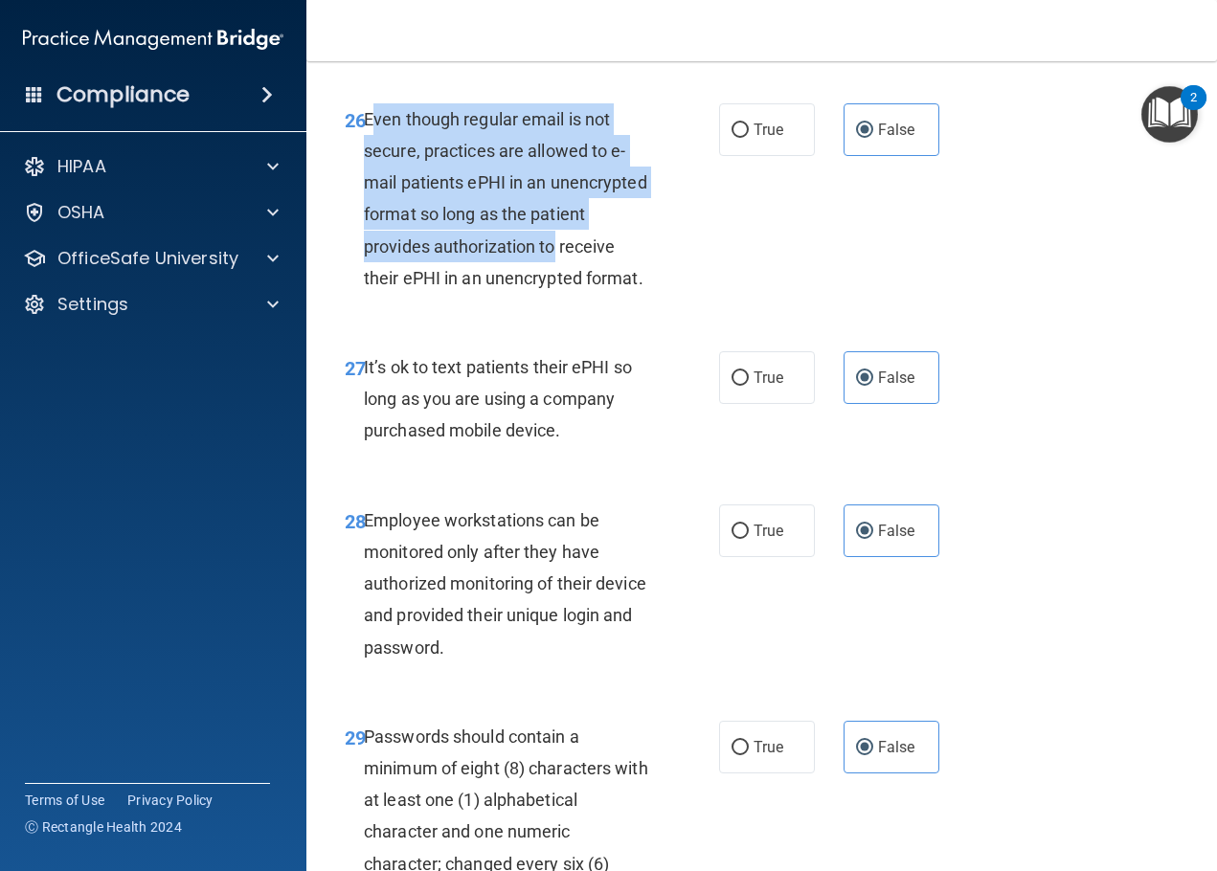
drag, startPoint x: 373, startPoint y: 211, endPoint x: 632, endPoint y: 357, distance: 297.1
click at [632, 294] on div "Even though regular email is not secure, practices are allowed to e-mail patien…" at bounding box center [515, 198] width 302 height 191
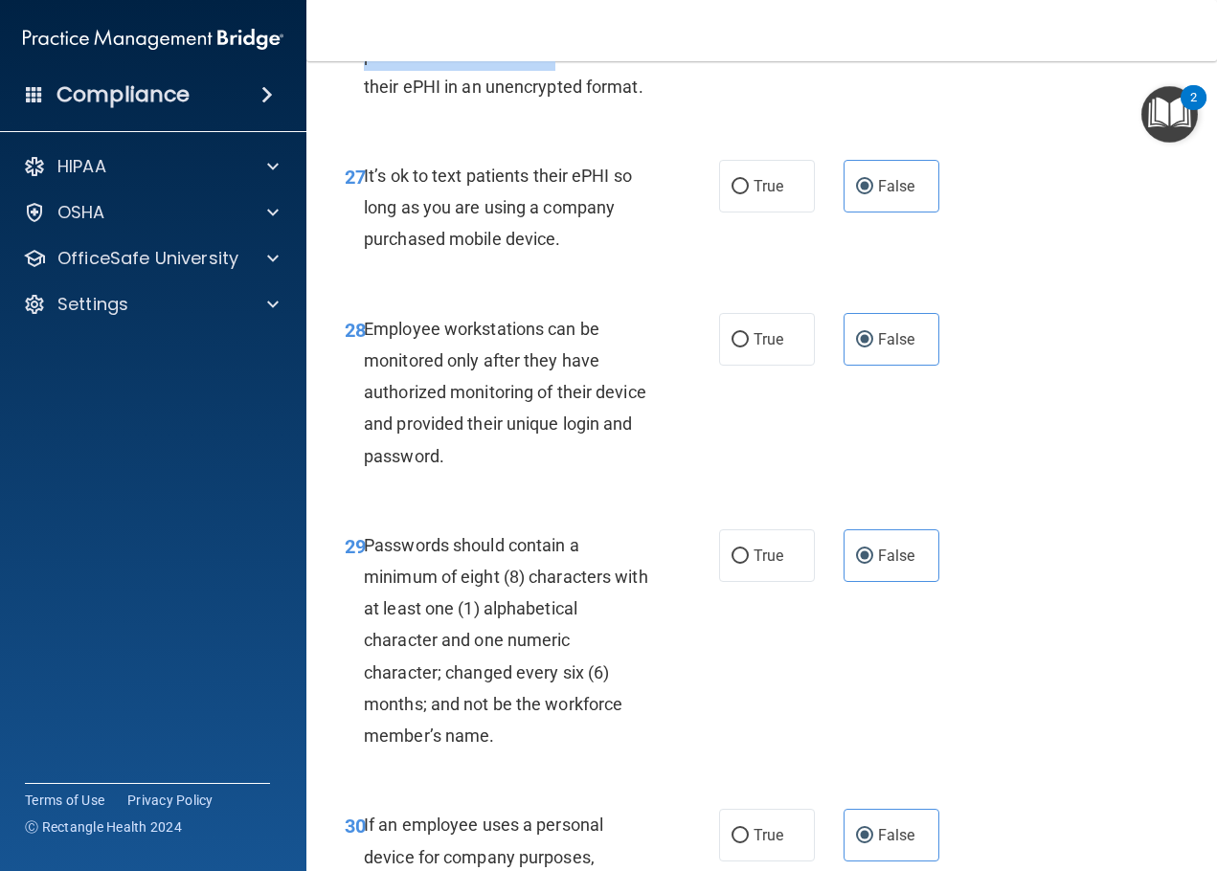
drag, startPoint x: 433, startPoint y: 296, endPoint x: 586, endPoint y: 381, distance: 175.3
click at [586, 256] on div "It’s ok to text patients their ePHI so long as you are using a company purchase…" at bounding box center [515, 208] width 302 height 96
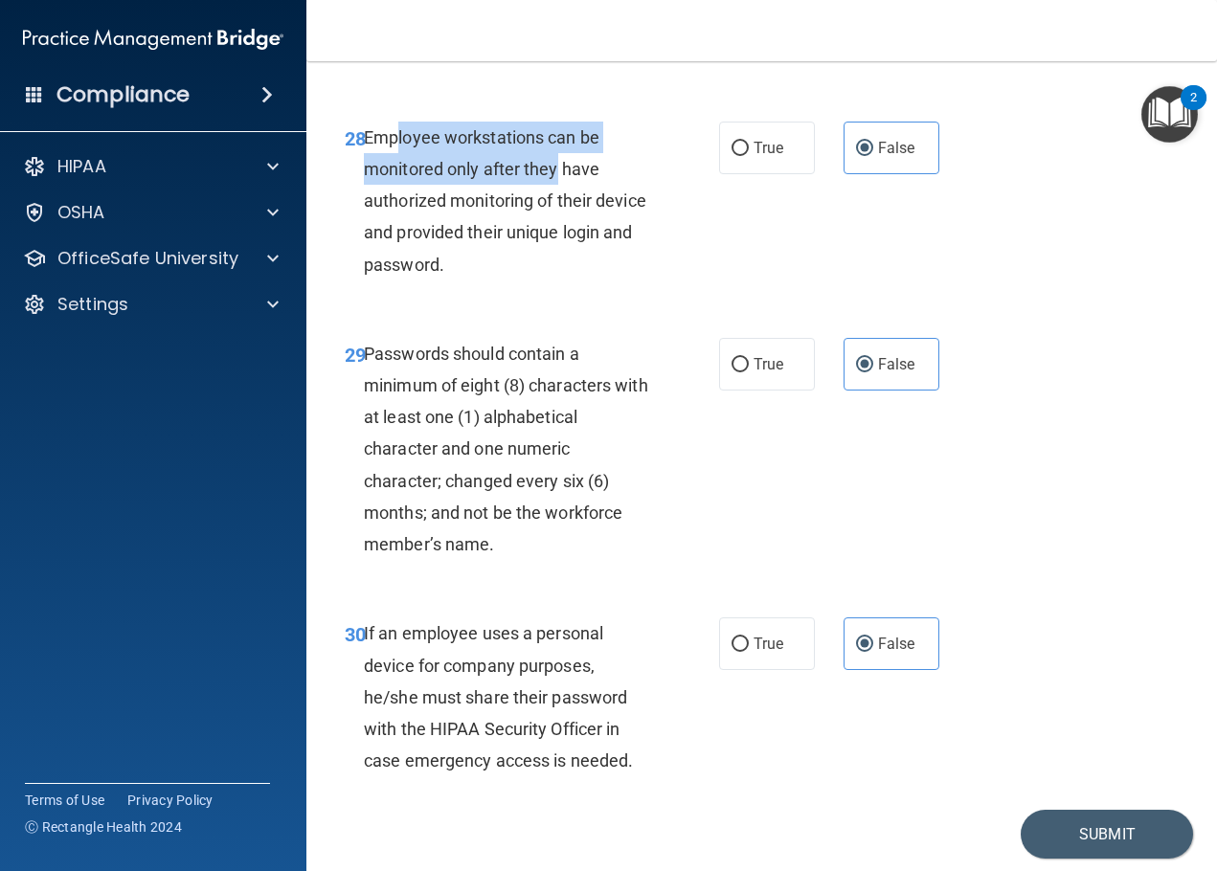
drag, startPoint x: 399, startPoint y: 264, endPoint x: 553, endPoint y: 290, distance: 156.3
click at [553, 275] on span "Employee workstations can be monitored only after they have authorized monitori…" at bounding box center [505, 200] width 282 height 147
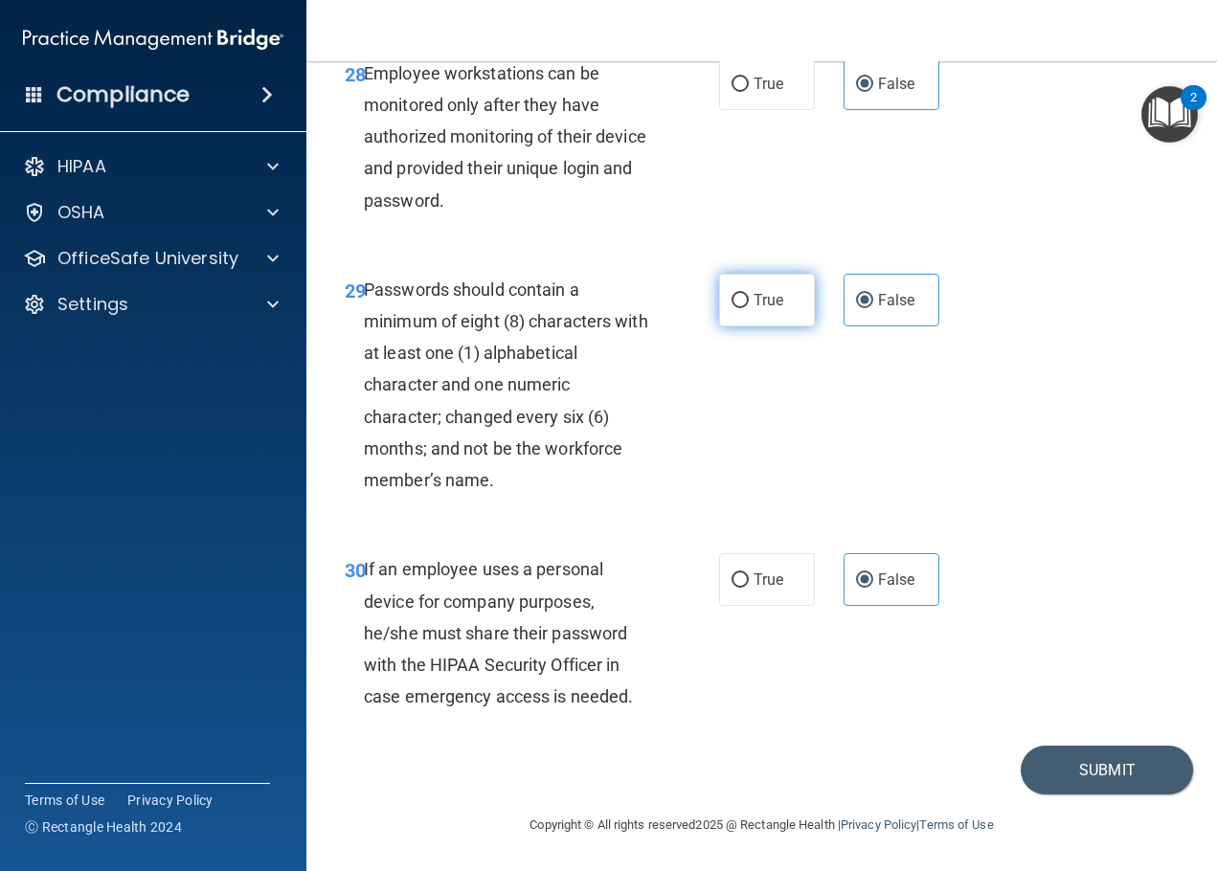
click at [739, 326] on label "True" at bounding box center [767, 300] width 96 height 53
click at [739, 308] on input "True" at bounding box center [740, 301] width 17 height 14
radio input "true"
radio input "false"
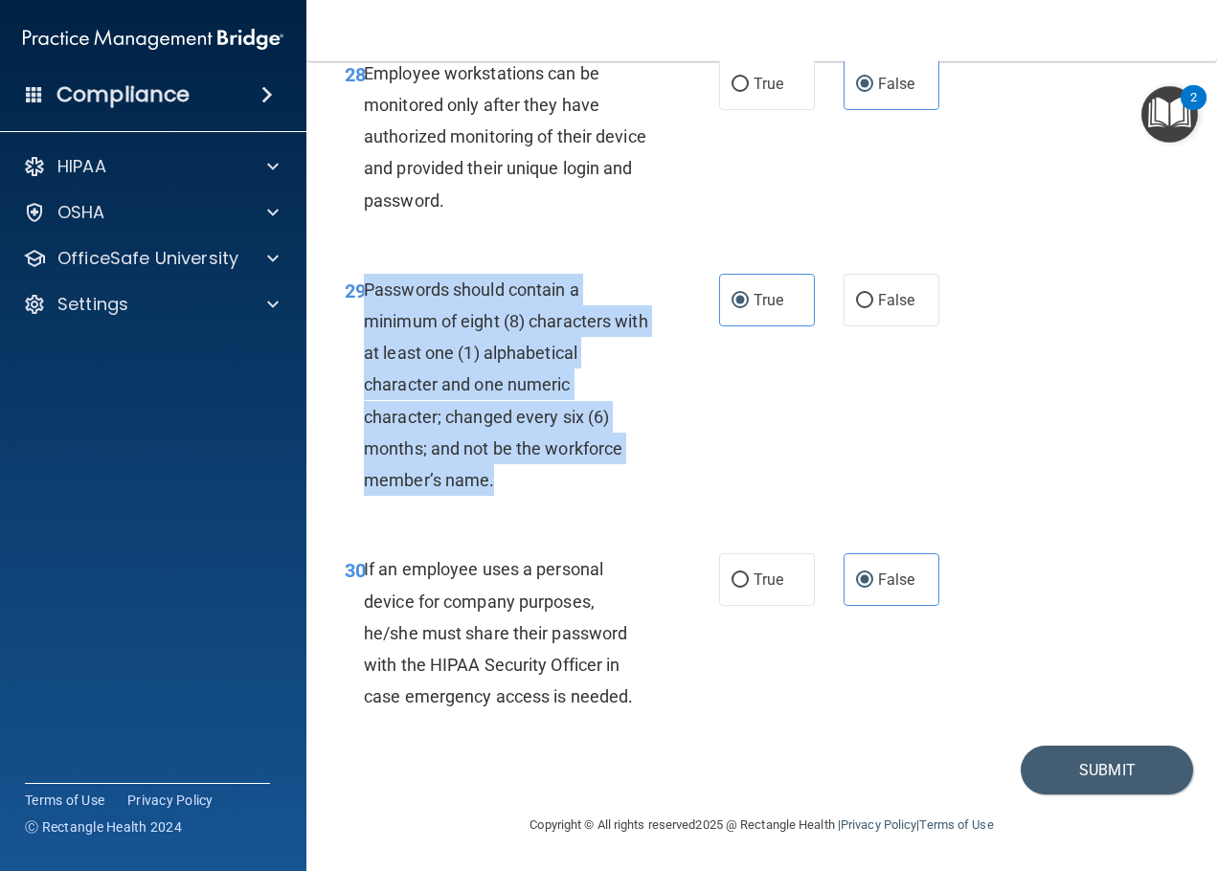
drag, startPoint x: 525, startPoint y: 590, endPoint x: 368, endPoint y: 394, distance: 250.6
click at [368, 394] on div "Passwords should contain a minimum of eight (8) characters with at least one (1…" at bounding box center [515, 385] width 302 height 223
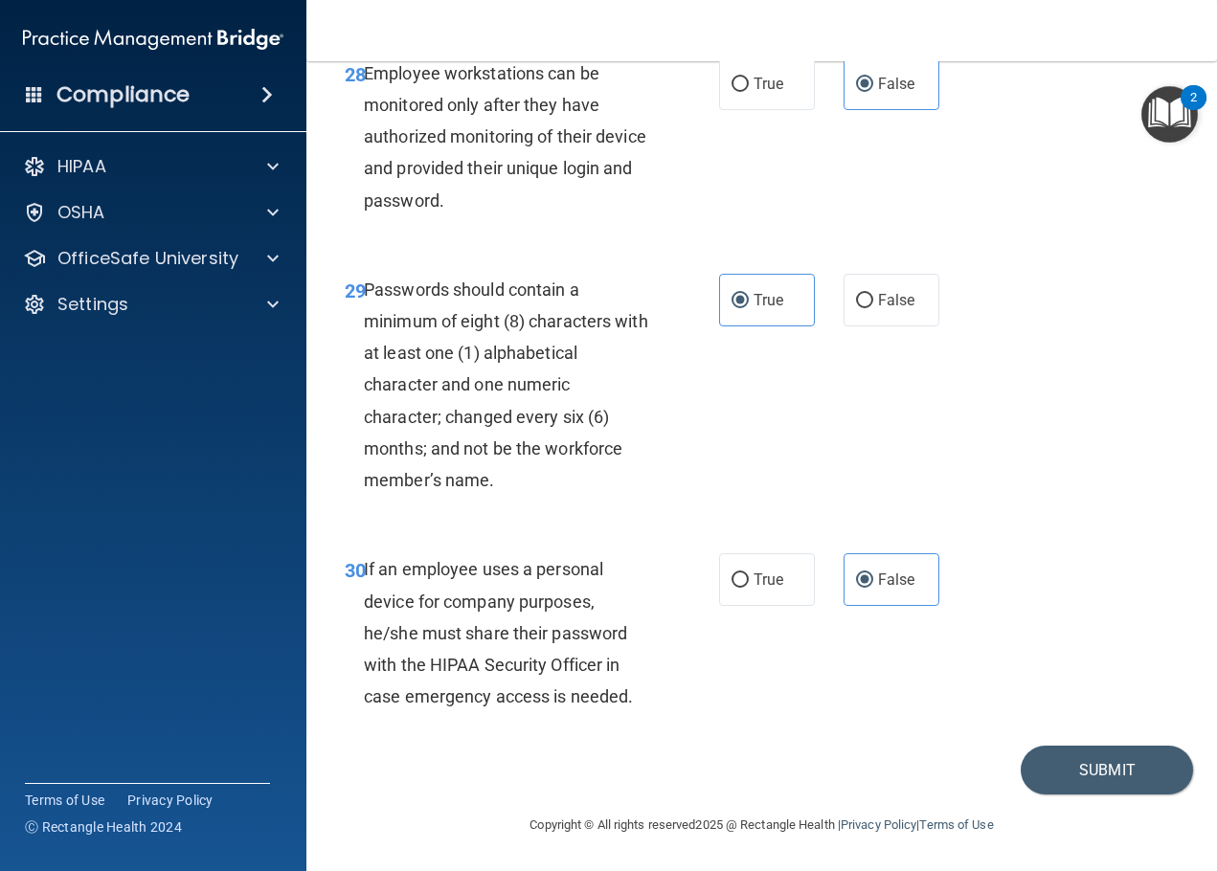
click at [480, 216] on div "Employee workstations can be monitored only after they have authorized monitori…" at bounding box center [515, 136] width 302 height 159
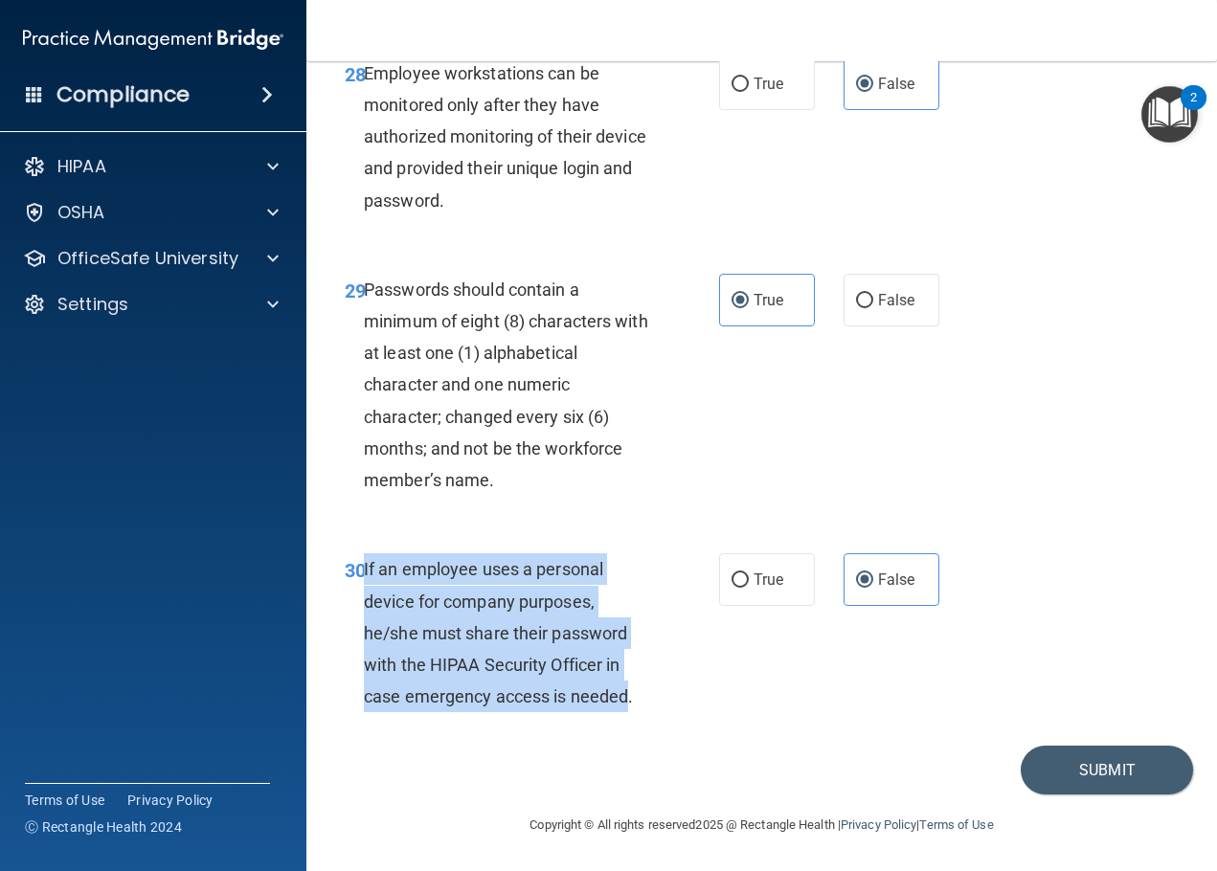
drag, startPoint x: 630, startPoint y: 701, endPoint x: 363, endPoint y: 553, distance: 305.1
click at [364, 553] on div "If an employee uses a personal device for company purposes, he/she must share t…" at bounding box center [515, 632] width 302 height 159
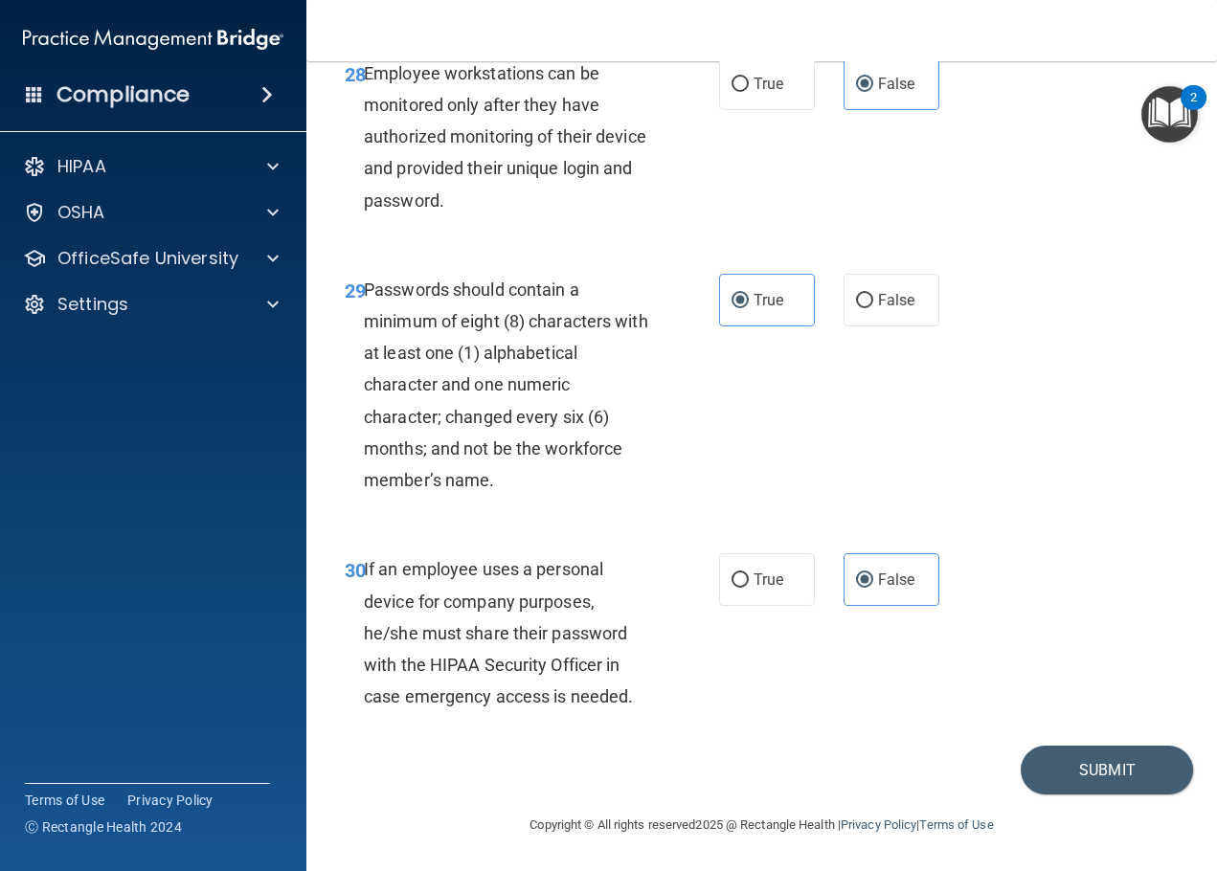
click at [607, 473] on div "Passwords should contain a minimum of eight (8) characters with at least one (1…" at bounding box center [515, 385] width 302 height 223
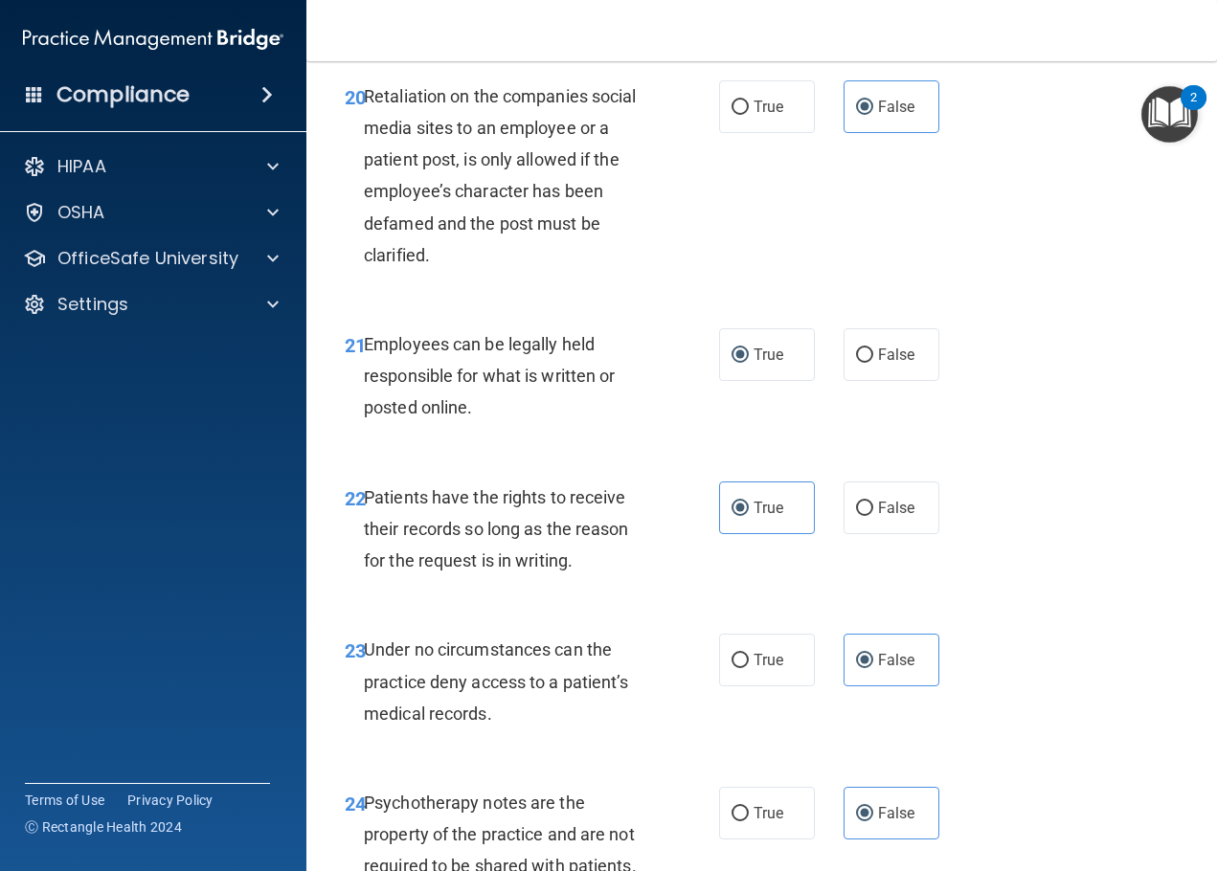
scroll to position [4120, 0]
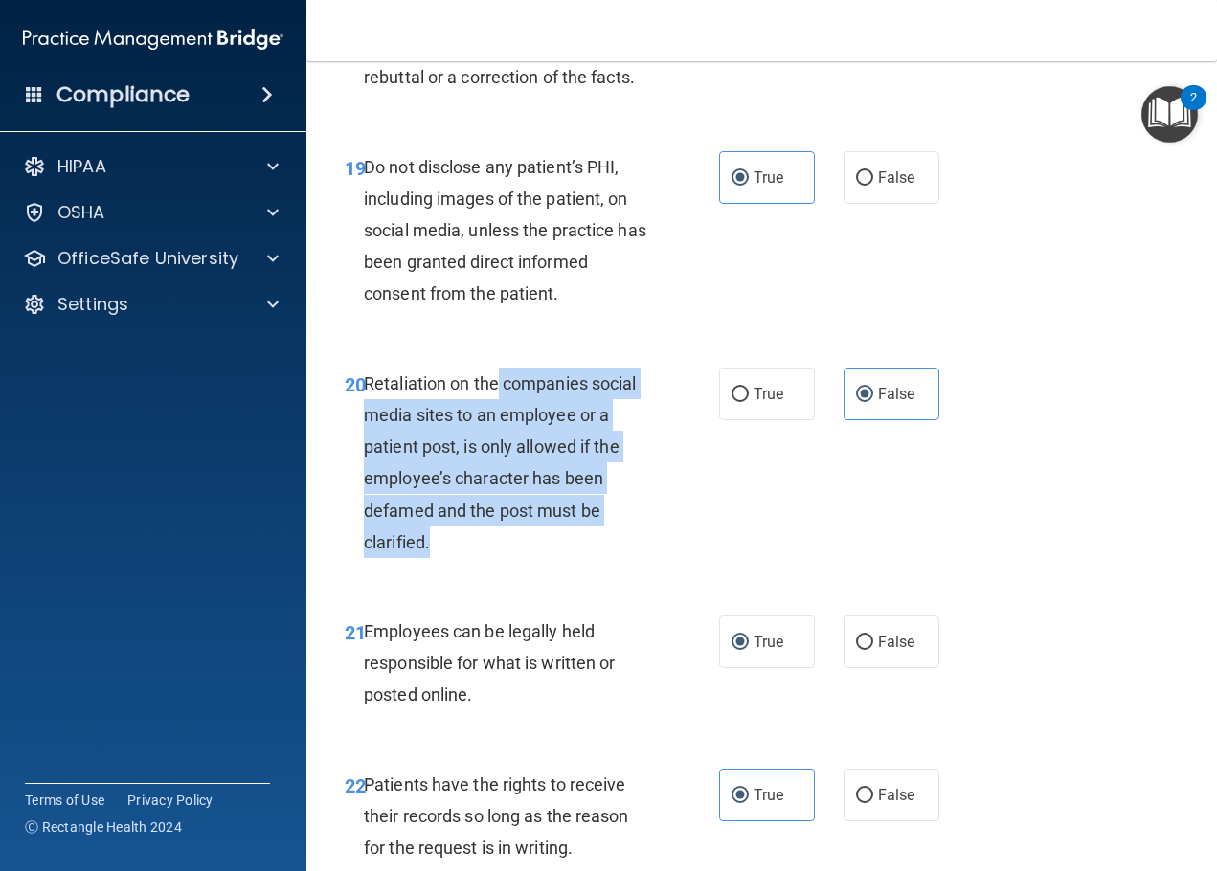
drag, startPoint x: 494, startPoint y: 472, endPoint x: 548, endPoint y: 633, distance: 169.6
click at [548, 558] on div "Retaliation on the companies social media sites to an employee or a patient pos…" at bounding box center [515, 463] width 302 height 191
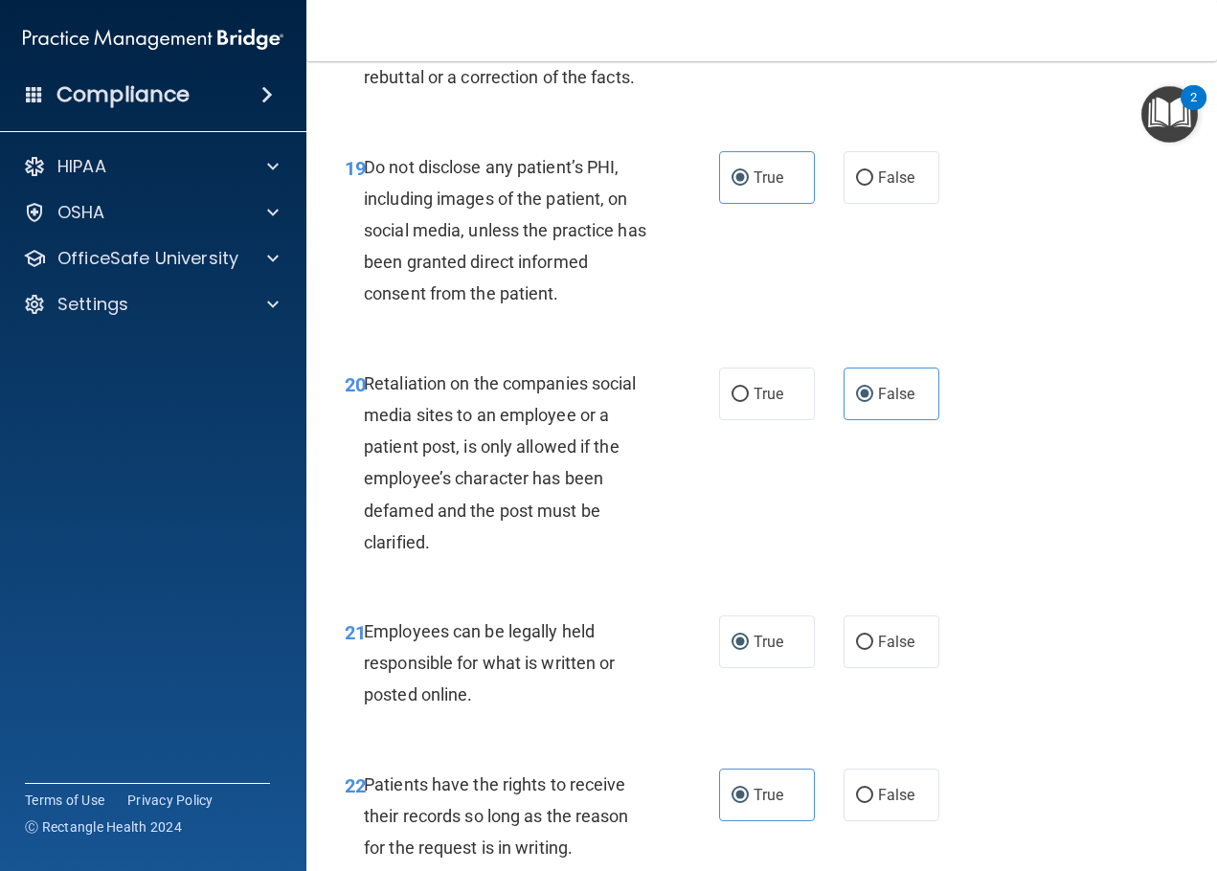
click at [467, 310] on div "Do not disclose any patient’s PHI, including images of the patient, on social m…" at bounding box center [515, 230] width 302 height 159
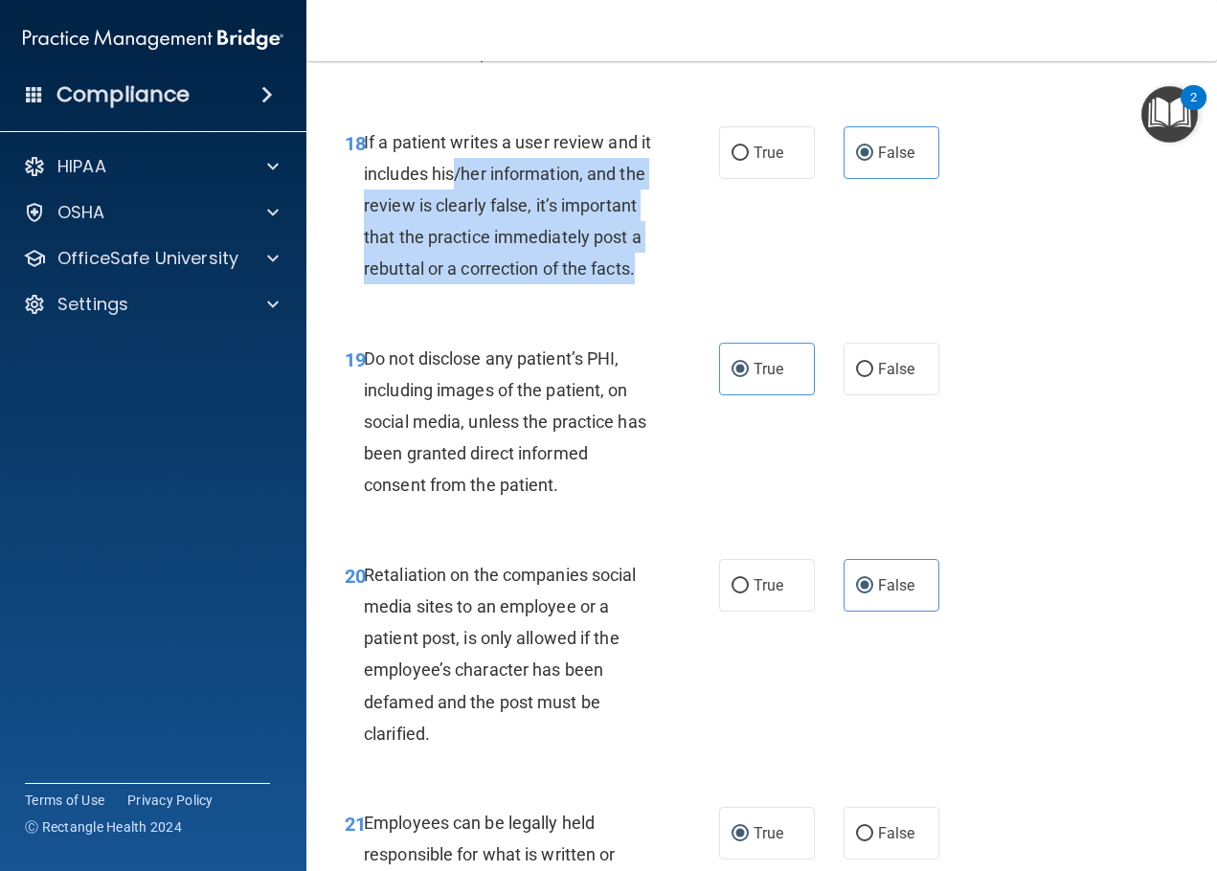
drag, startPoint x: 467, startPoint y: 232, endPoint x: 636, endPoint y: 370, distance: 217.7
click at [636, 285] on div "If a patient writes a user review and it includes his/her information, and the …" at bounding box center [515, 205] width 302 height 159
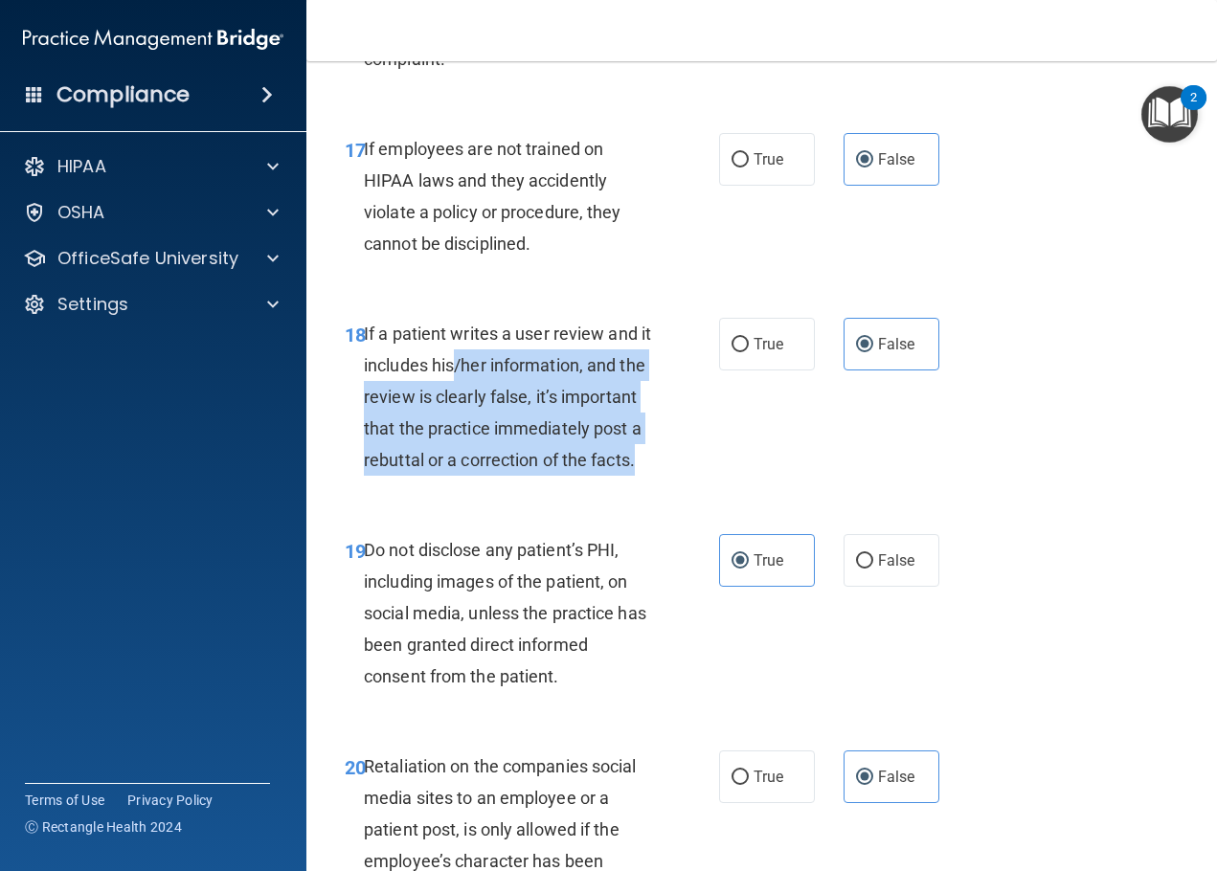
scroll to position [3641, 0]
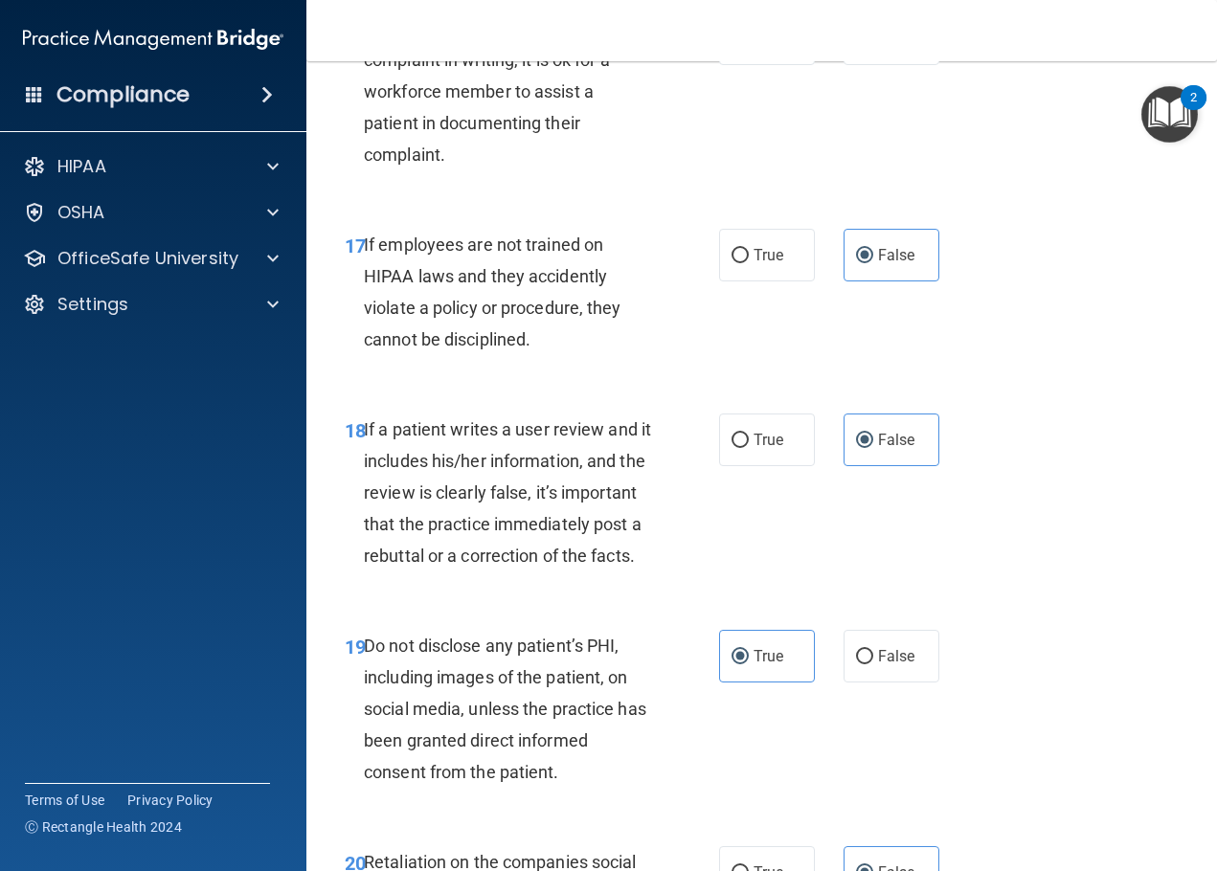
click at [559, 350] on span "If employees are not trained on HIPAA laws and they accidently violate a policy…" at bounding box center [493, 293] width 258 height 116
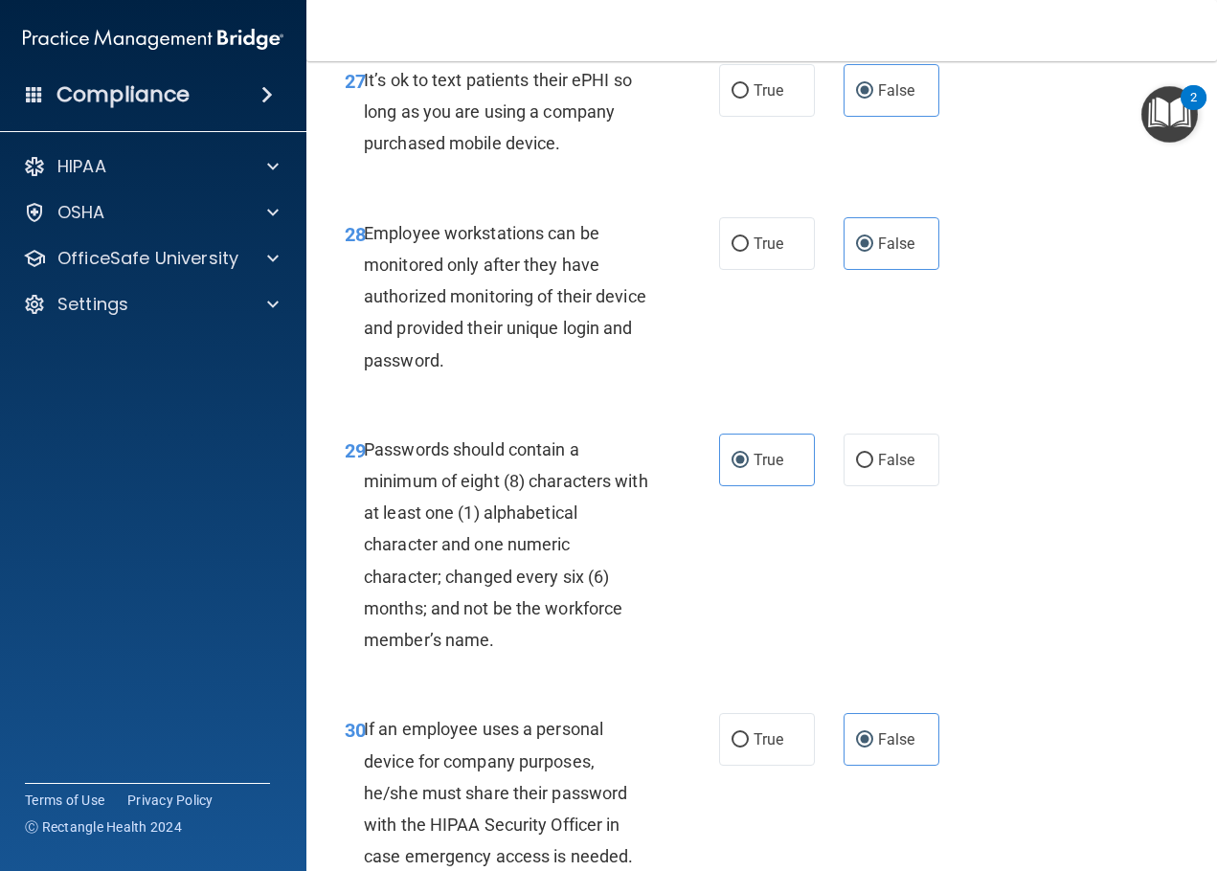
scroll to position [6035, 0]
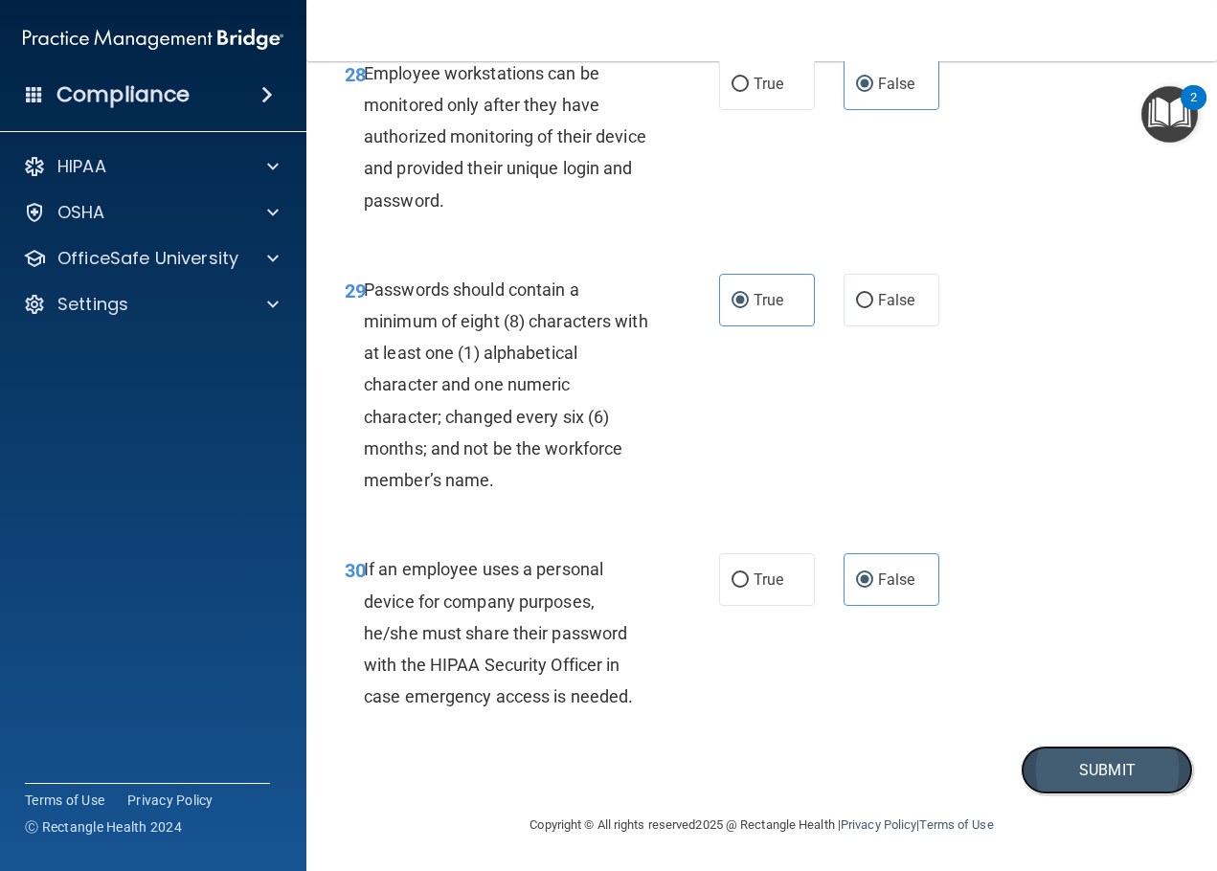
click at [1041, 777] on button "Submit" at bounding box center [1107, 770] width 172 height 49
click at [1041, 779] on button "Submit" at bounding box center [1107, 770] width 172 height 49
click at [1041, 770] on button "Submit" at bounding box center [1107, 770] width 172 height 49
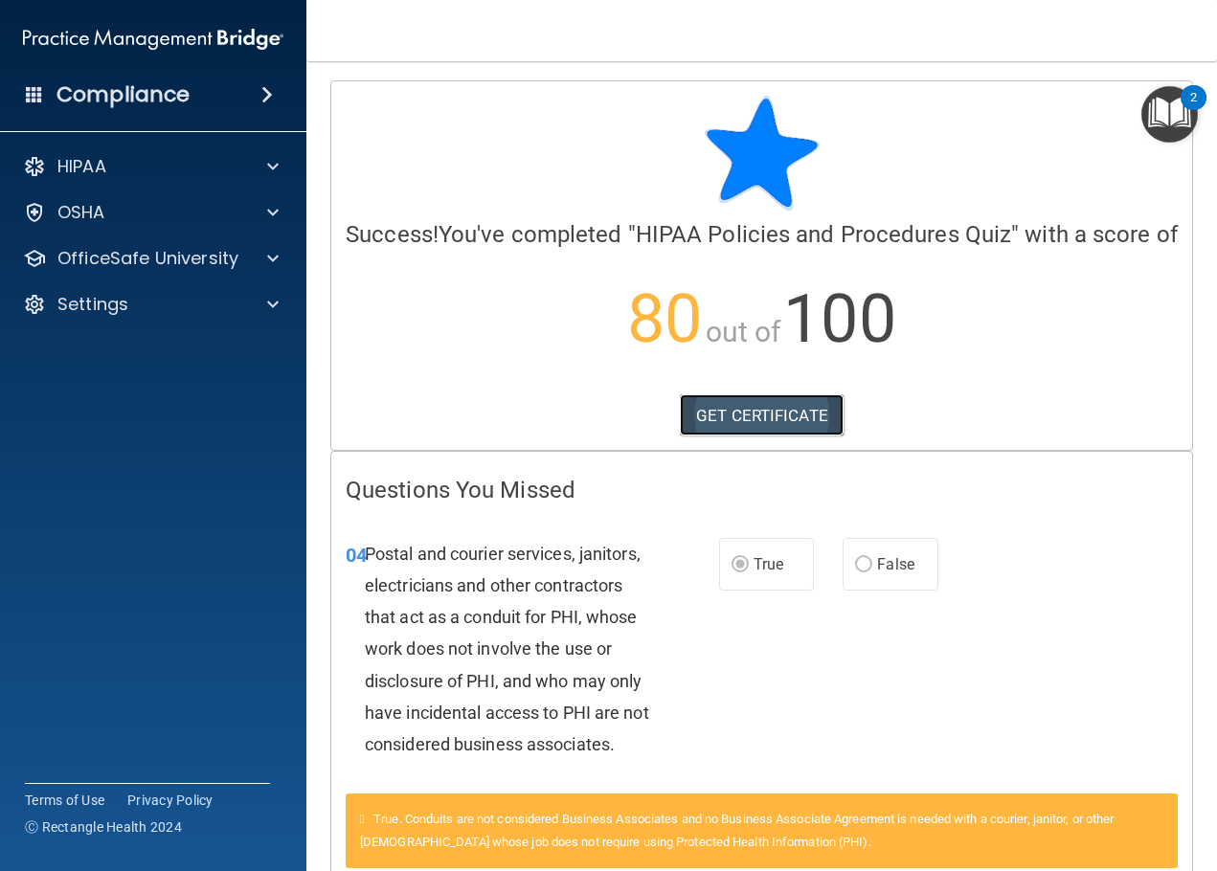
click at [797, 437] on link "GET CERTIFICATE" at bounding box center [762, 415] width 164 height 42
click at [165, 274] on div "OfficeSafe University" at bounding box center [153, 258] width 307 height 38
click at [173, 257] on p "OfficeSafe University" at bounding box center [147, 258] width 181 height 23
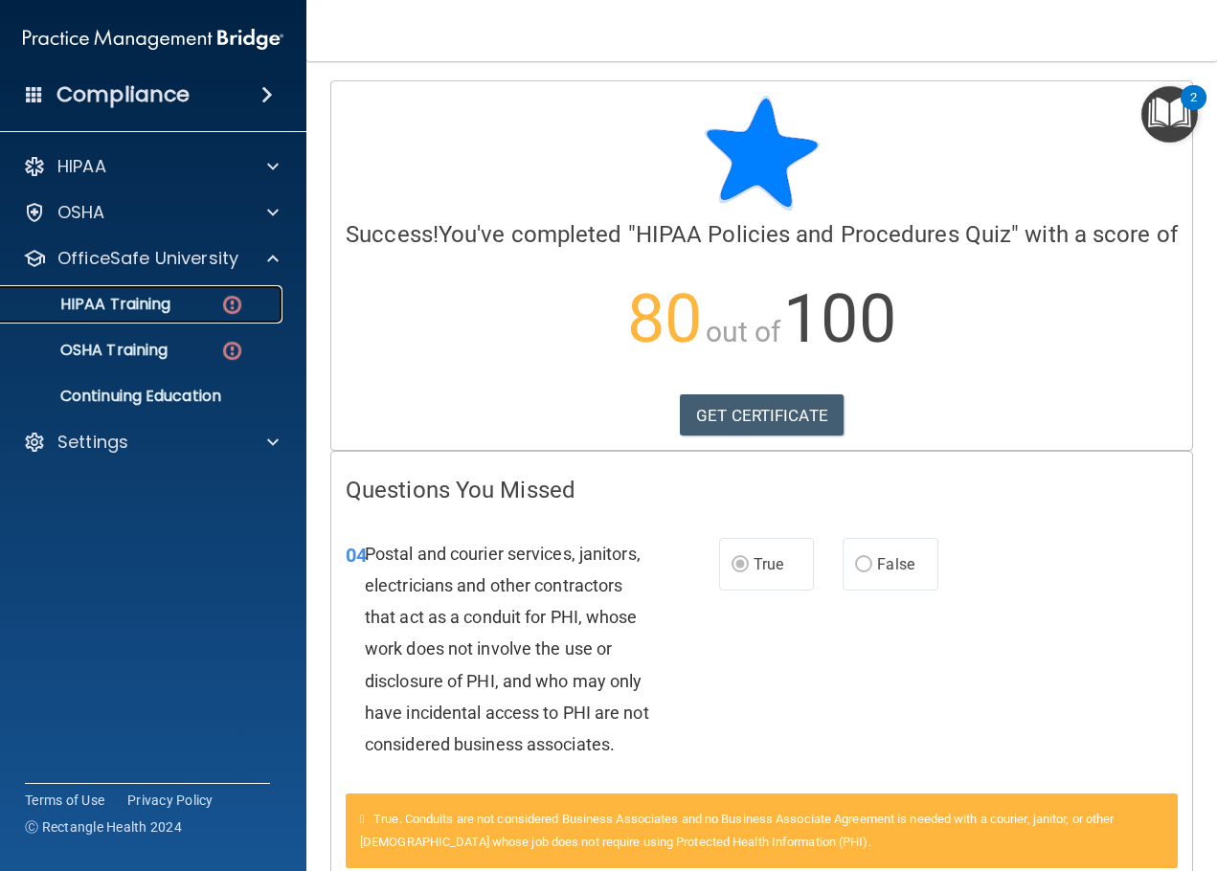
click at [162, 311] on p "HIPAA Training" at bounding box center [91, 304] width 158 height 19
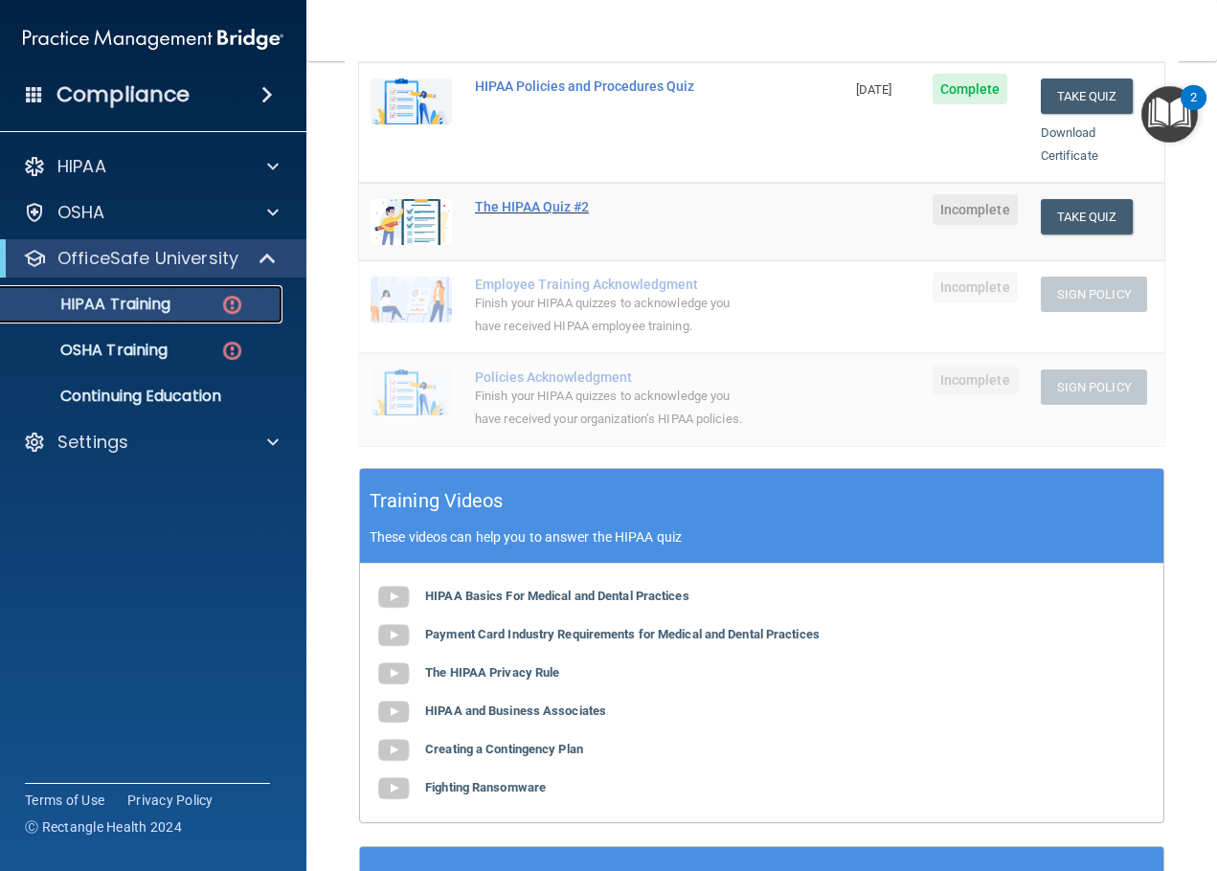
scroll to position [227, 0]
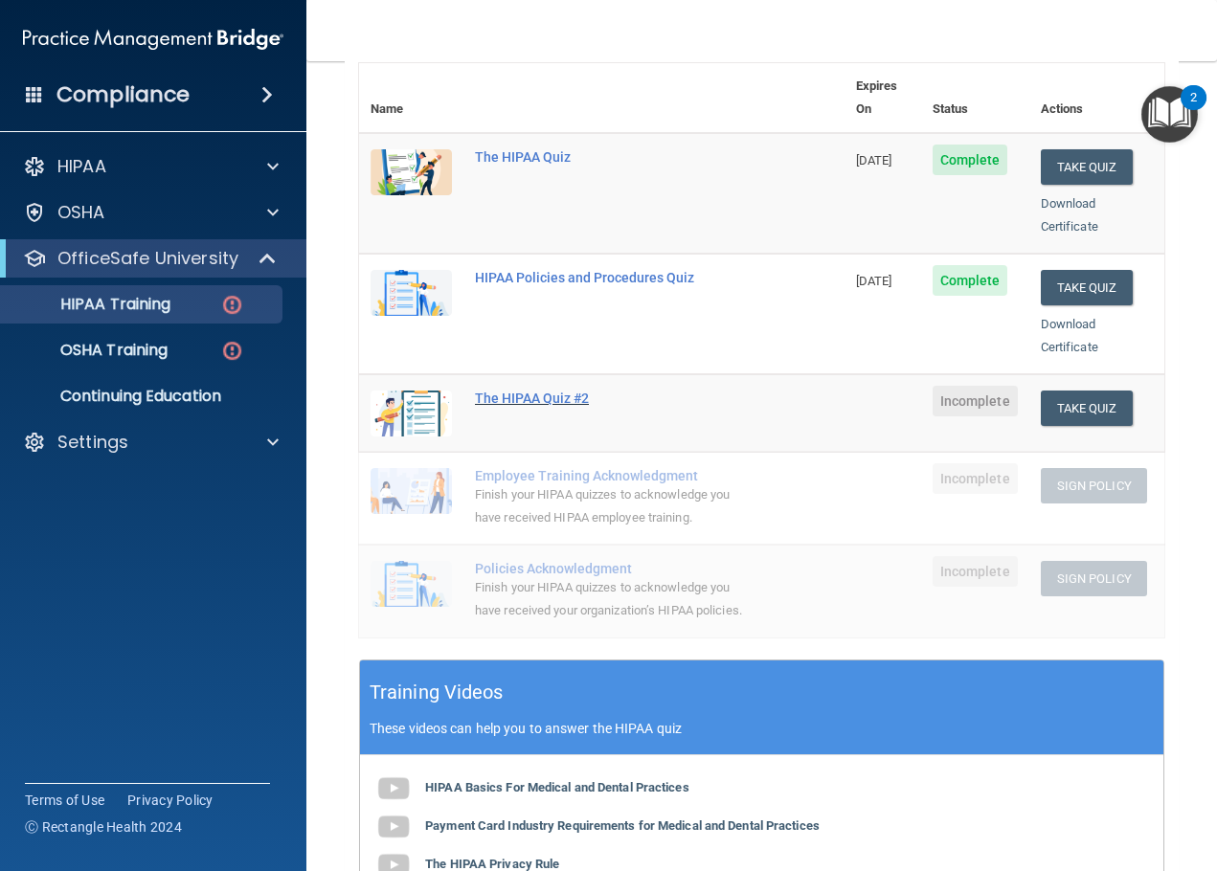
click at [573, 391] on div "The HIPAA Quiz #2" at bounding box center [612, 398] width 274 height 15
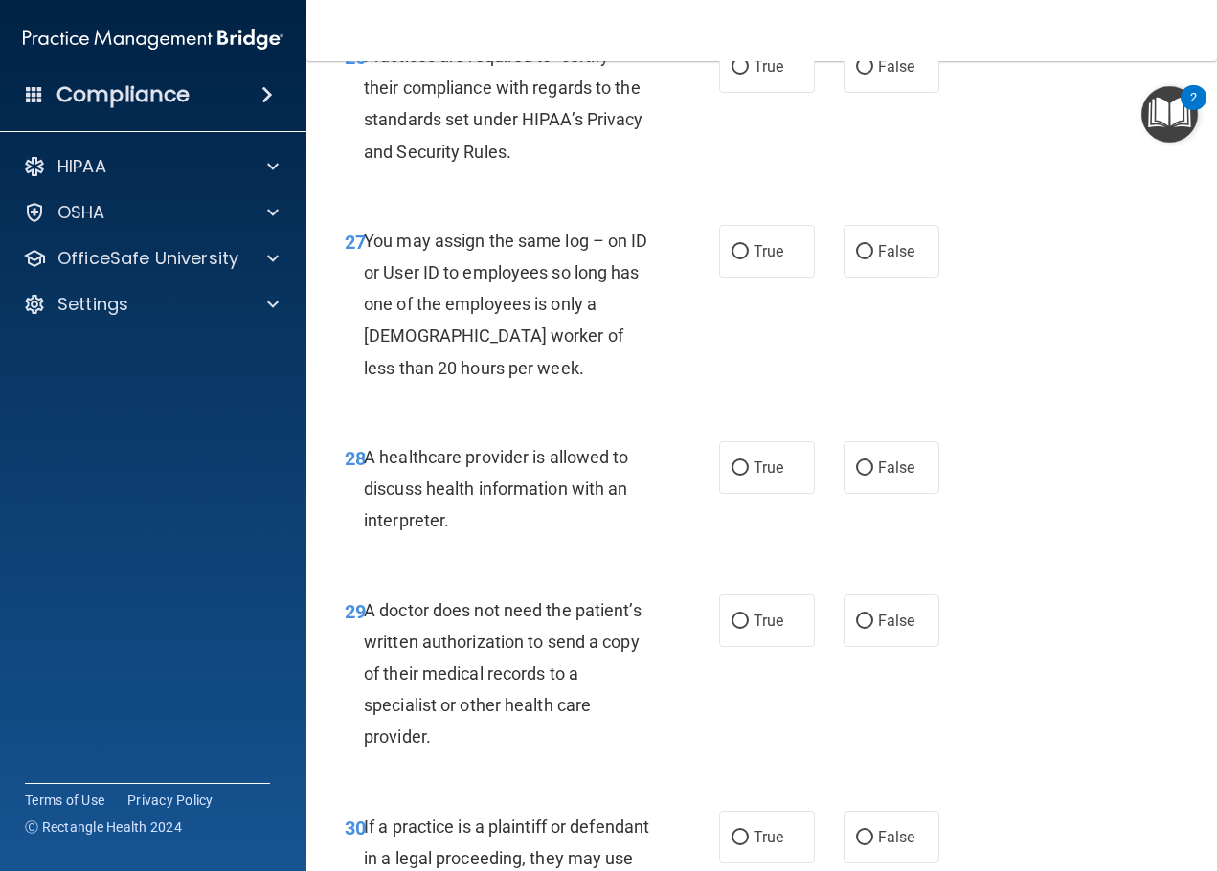
scroll to position [5367, 0]
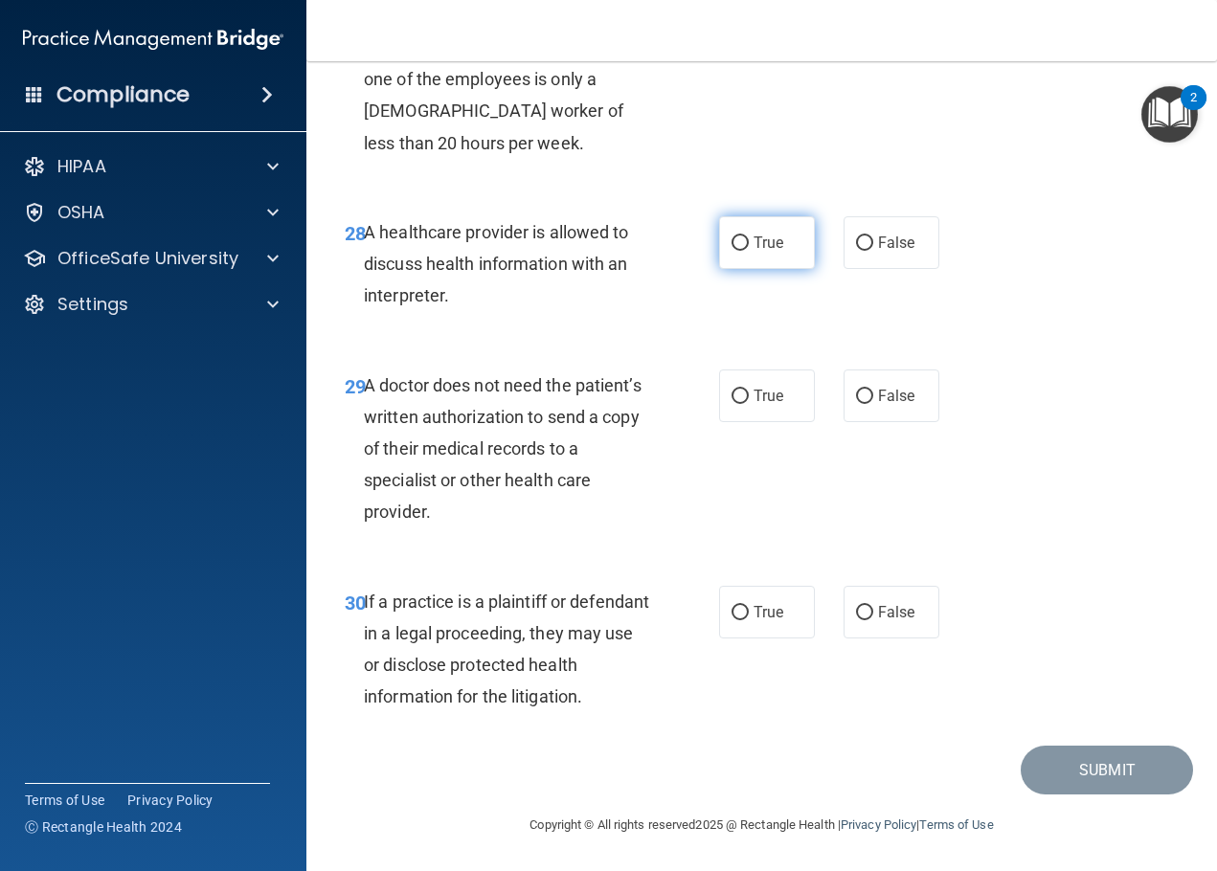
click at [725, 227] on label "True" at bounding box center [767, 242] width 96 height 53
click at [732, 236] on input "True" at bounding box center [740, 243] width 17 height 14
radio input "true"
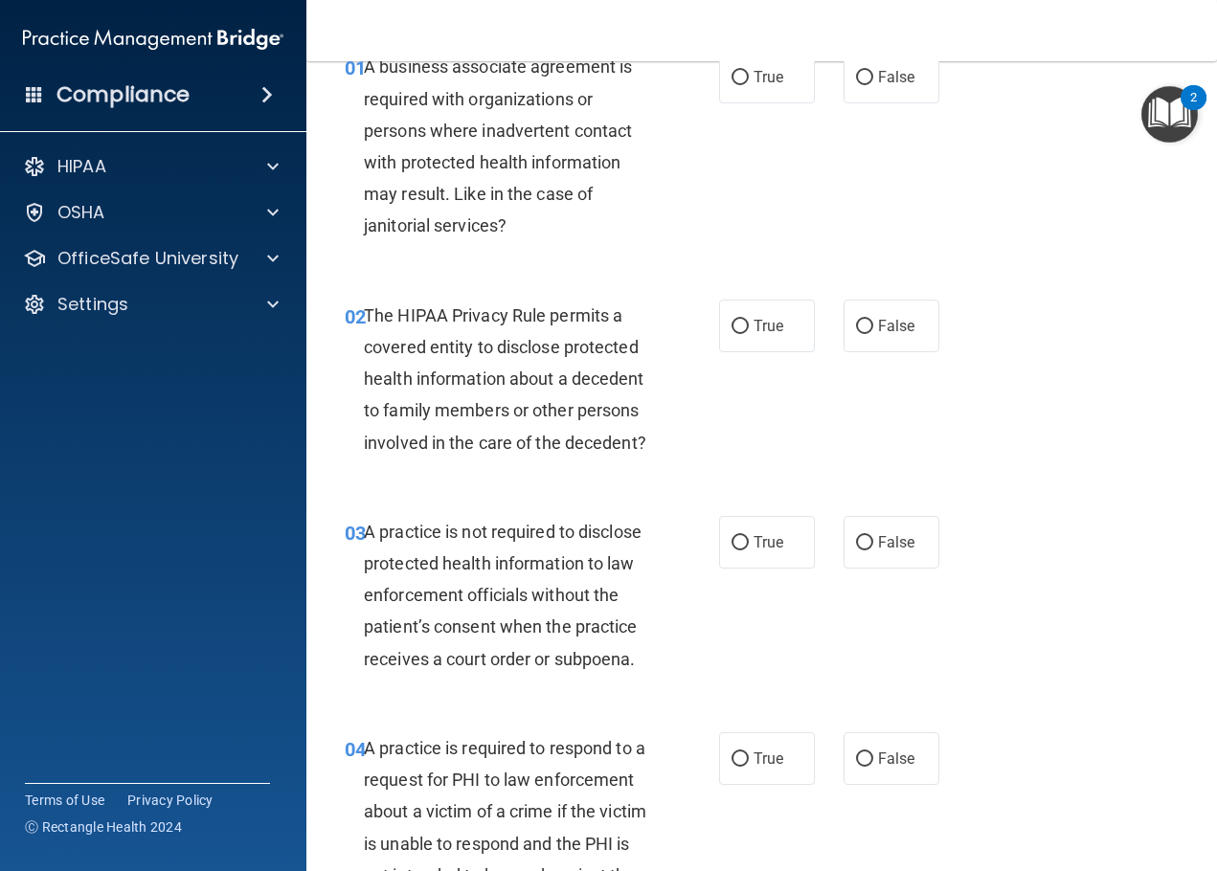
scroll to position [0, 0]
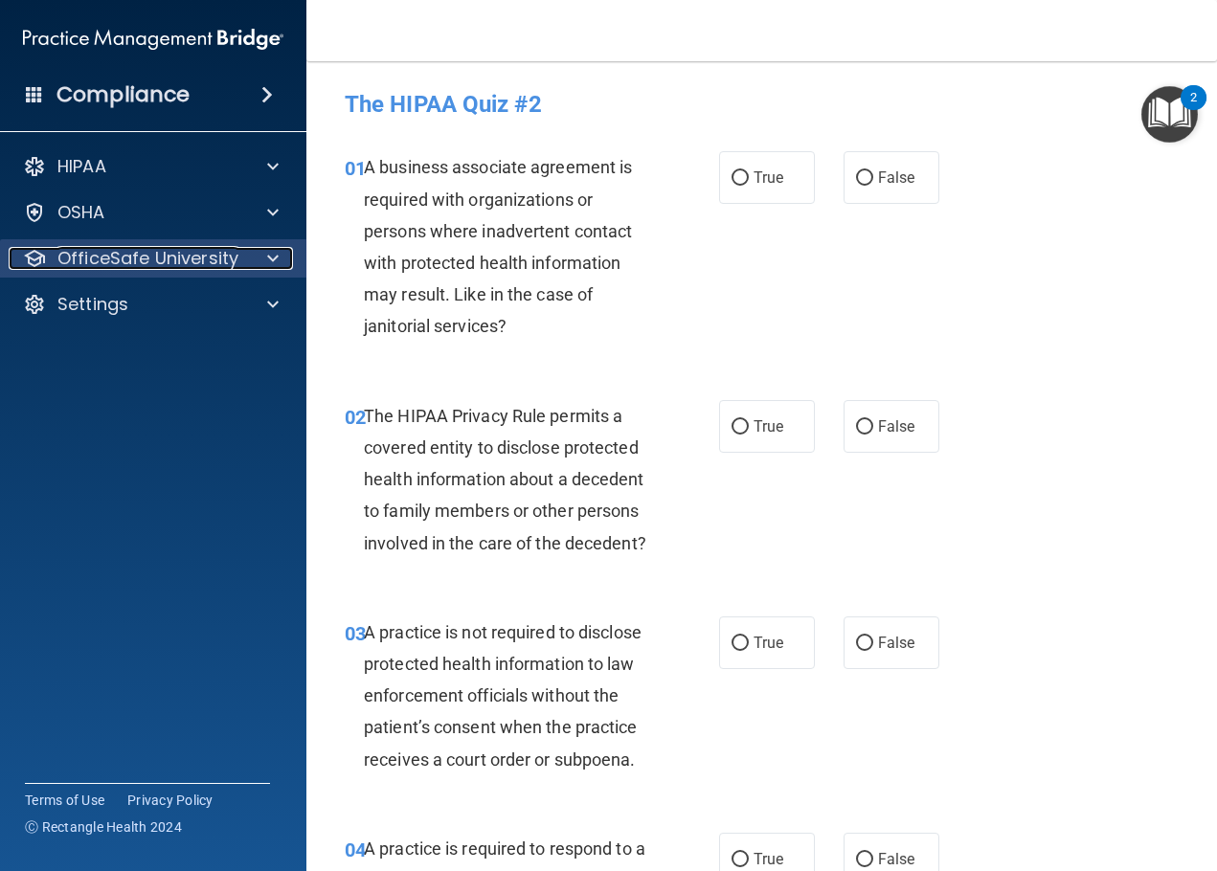
click at [167, 255] on p "OfficeSafe University" at bounding box center [147, 258] width 181 height 23
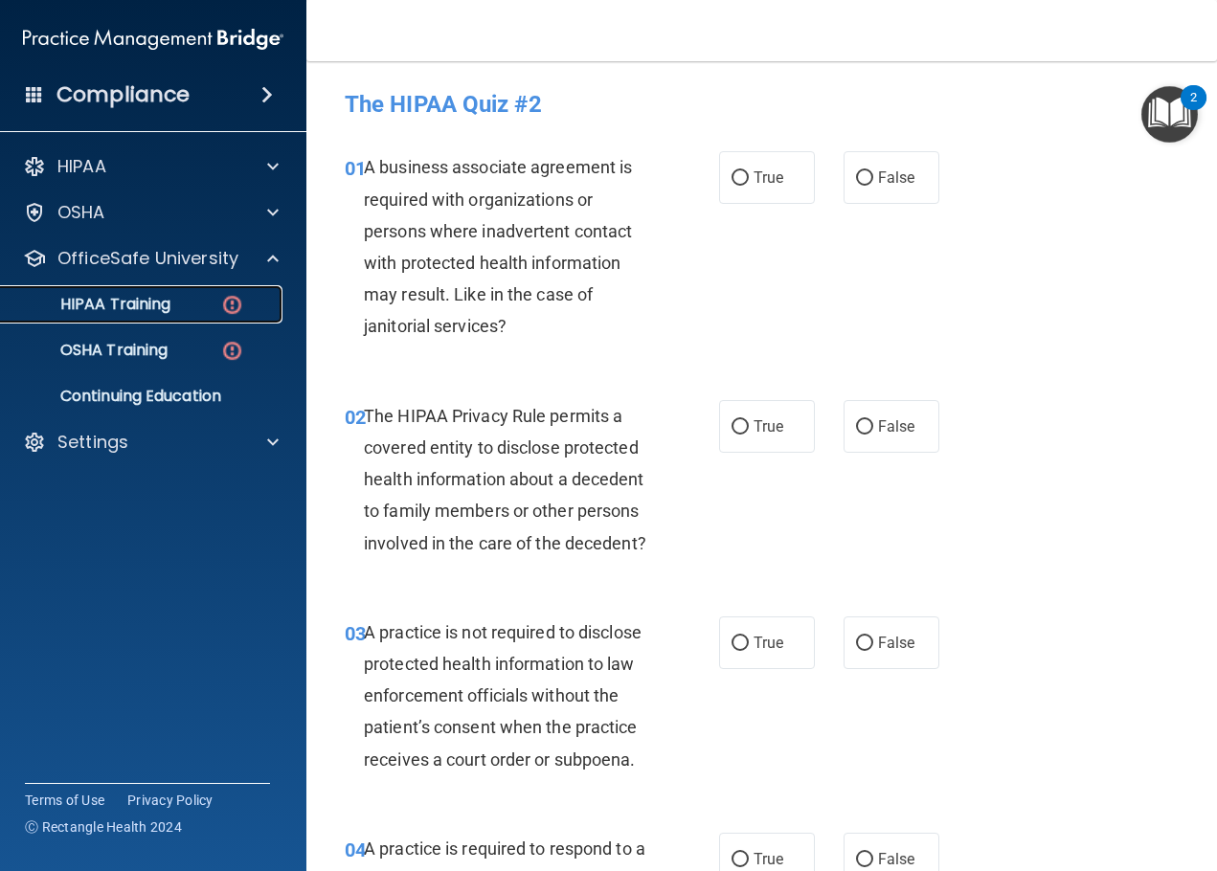
click at [172, 302] on div "HIPAA Training" at bounding box center [142, 304] width 261 height 19
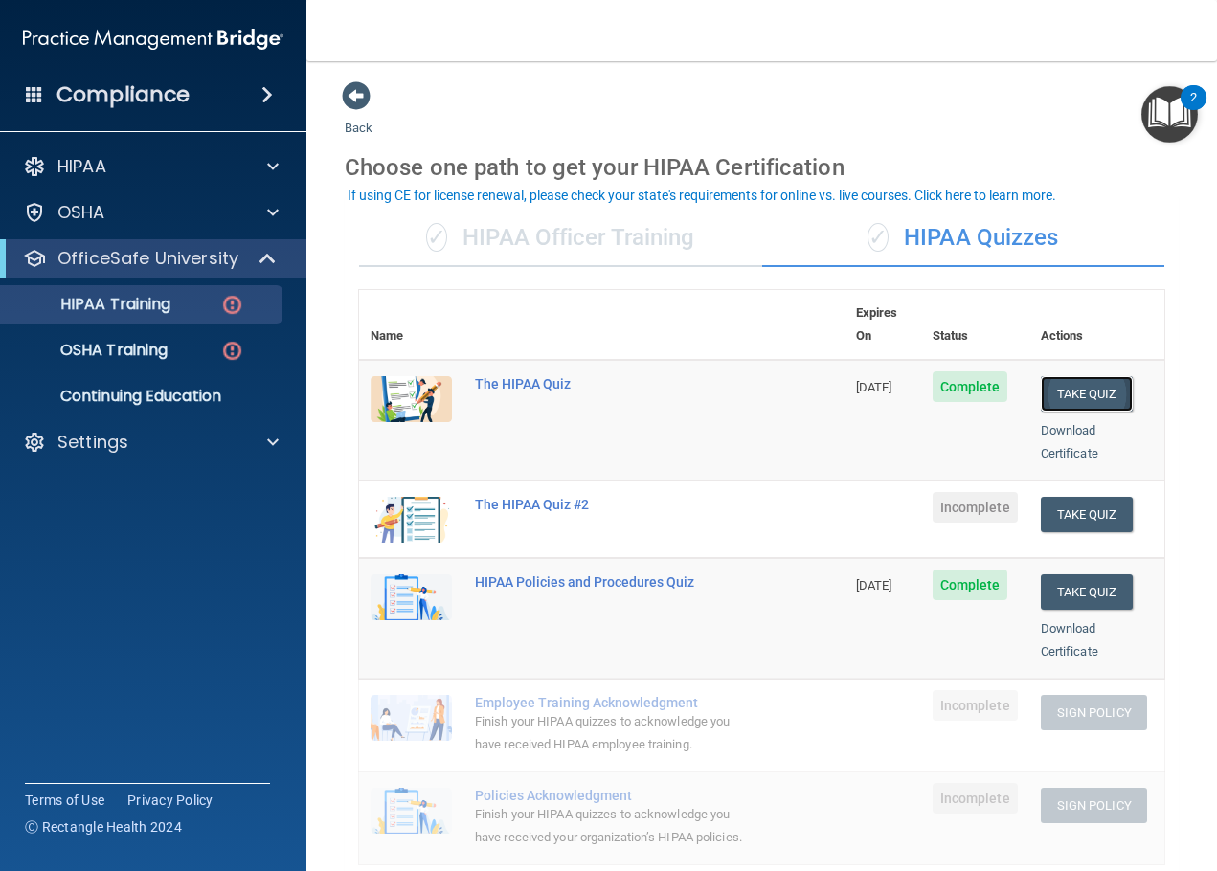
click at [1041, 376] on button "Take Quiz" at bounding box center [1087, 393] width 92 height 35
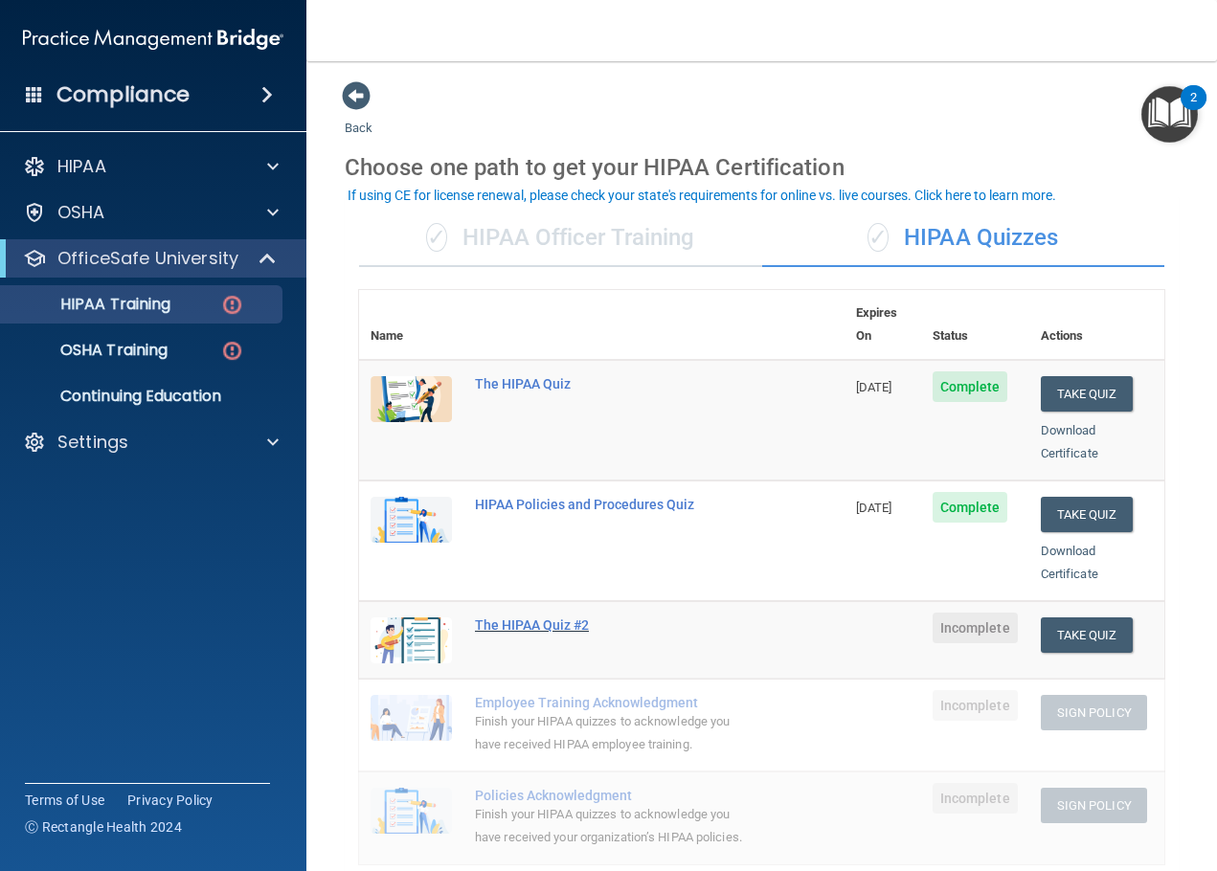
click at [556, 618] on div "The HIPAA Quiz #2" at bounding box center [612, 625] width 274 height 15
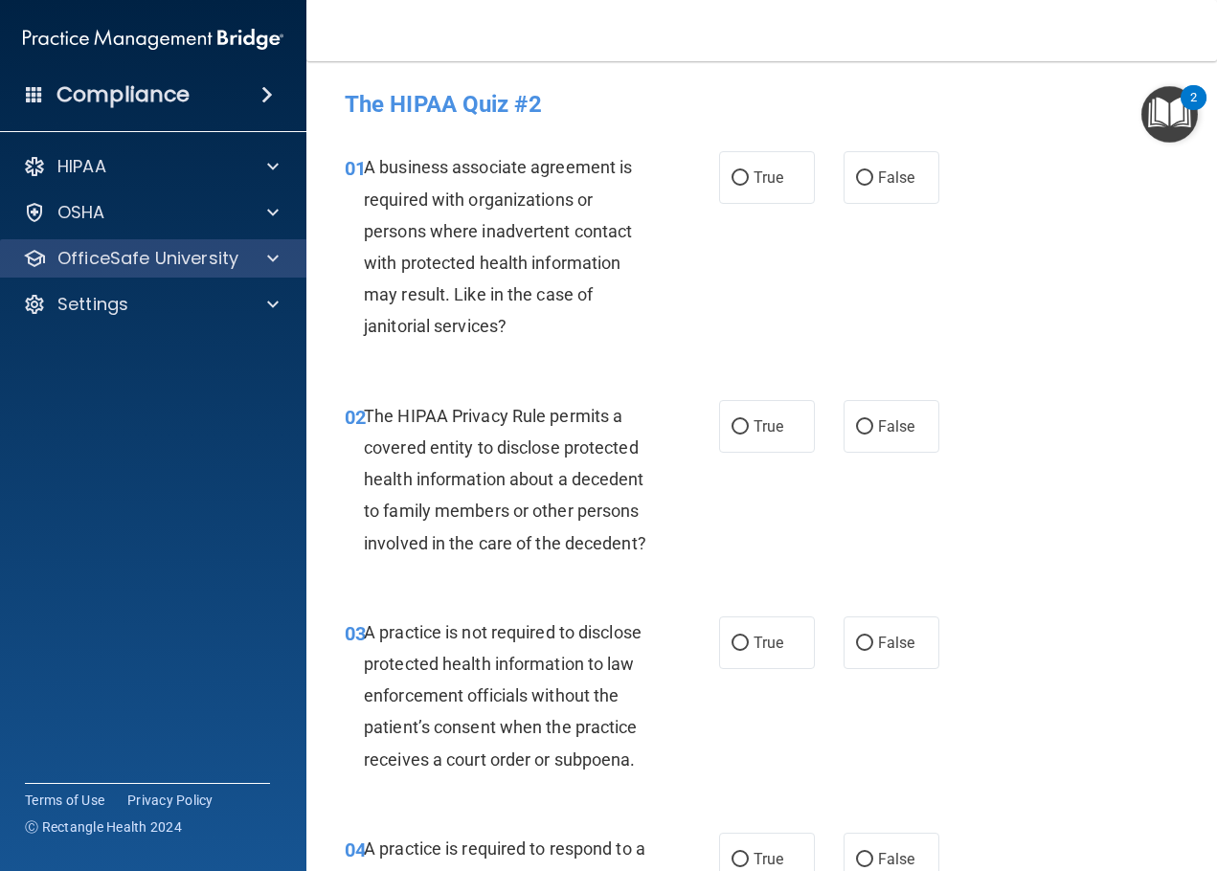
click at [224, 240] on div "OfficeSafe University" at bounding box center [153, 258] width 307 height 38
click at [222, 253] on p "OfficeSafe University" at bounding box center [147, 258] width 181 height 23
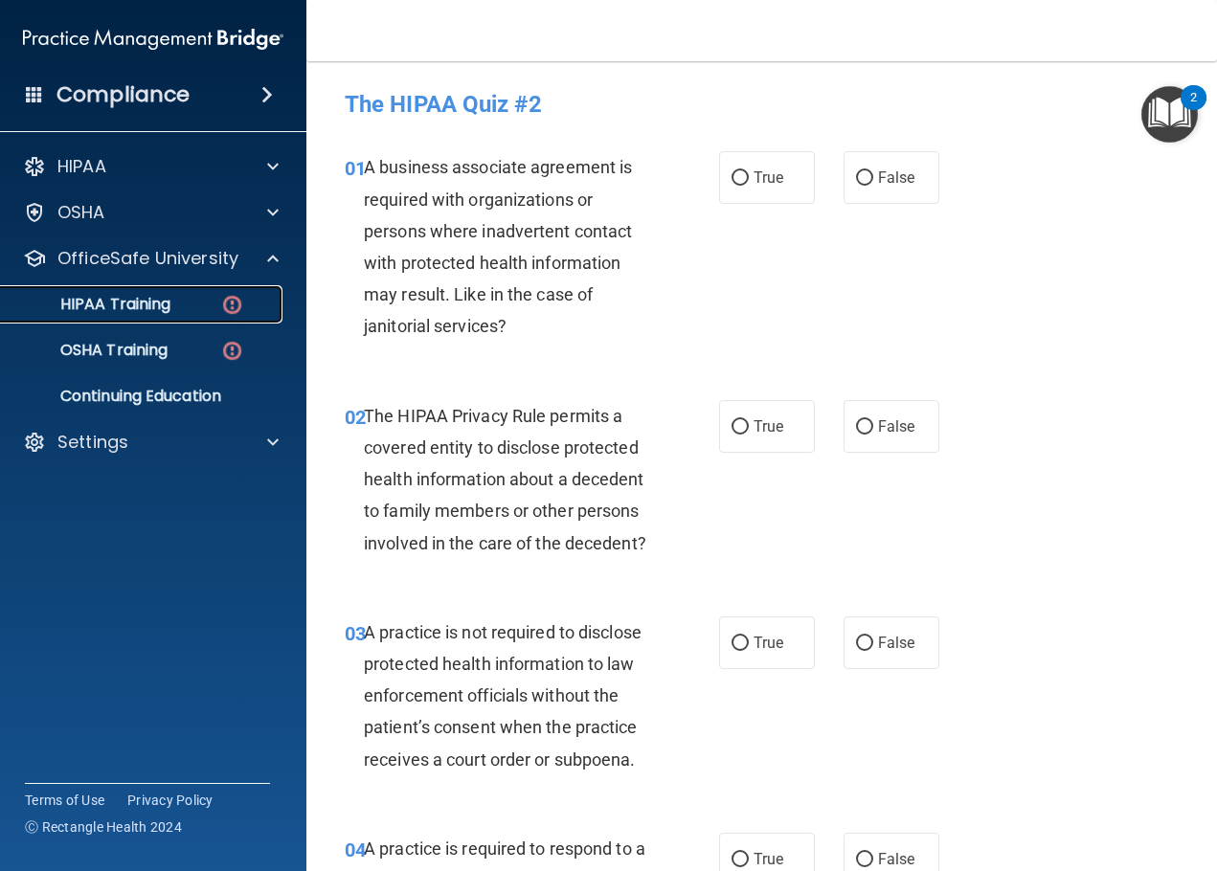
click at [195, 300] on div "HIPAA Training" at bounding box center [142, 304] width 261 height 19
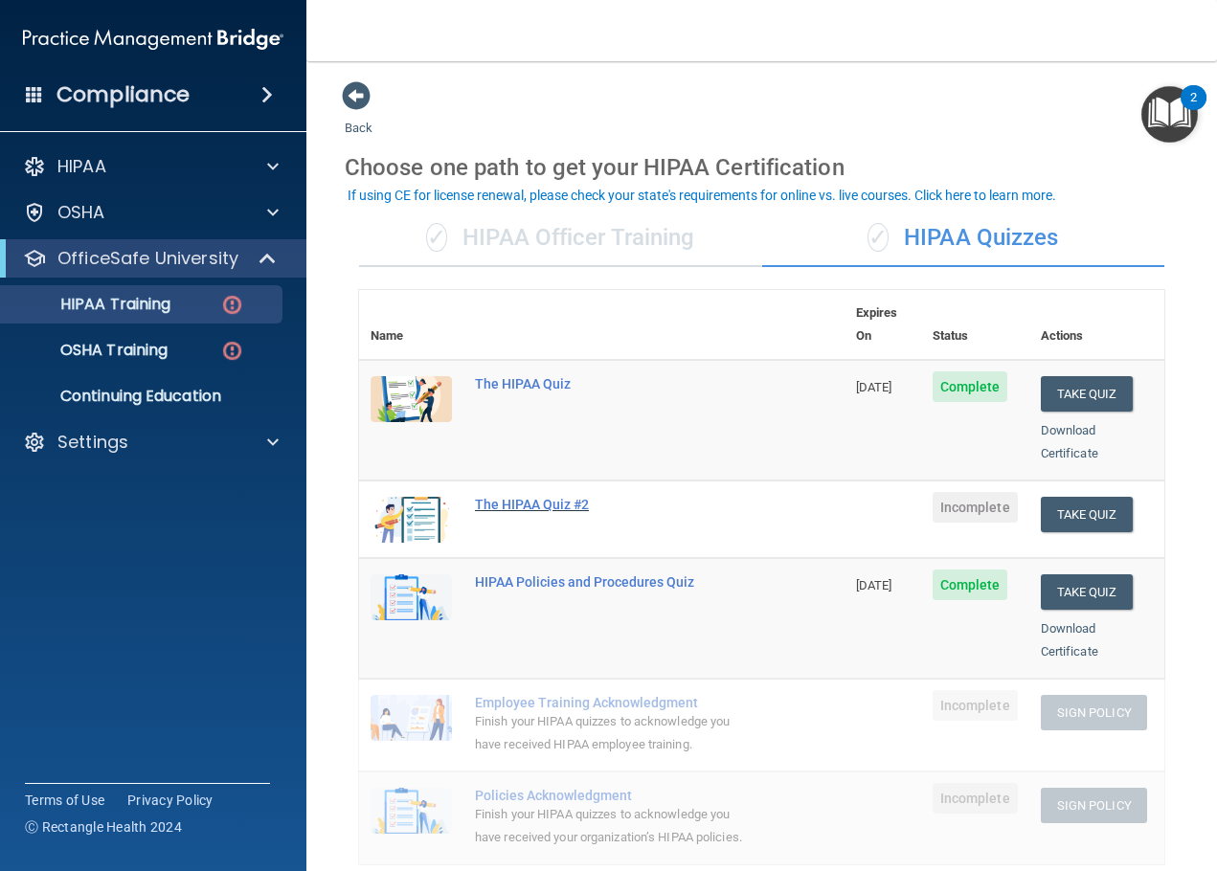
click at [553, 497] on div "The HIPAA Quiz #2" at bounding box center [612, 504] width 274 height 15
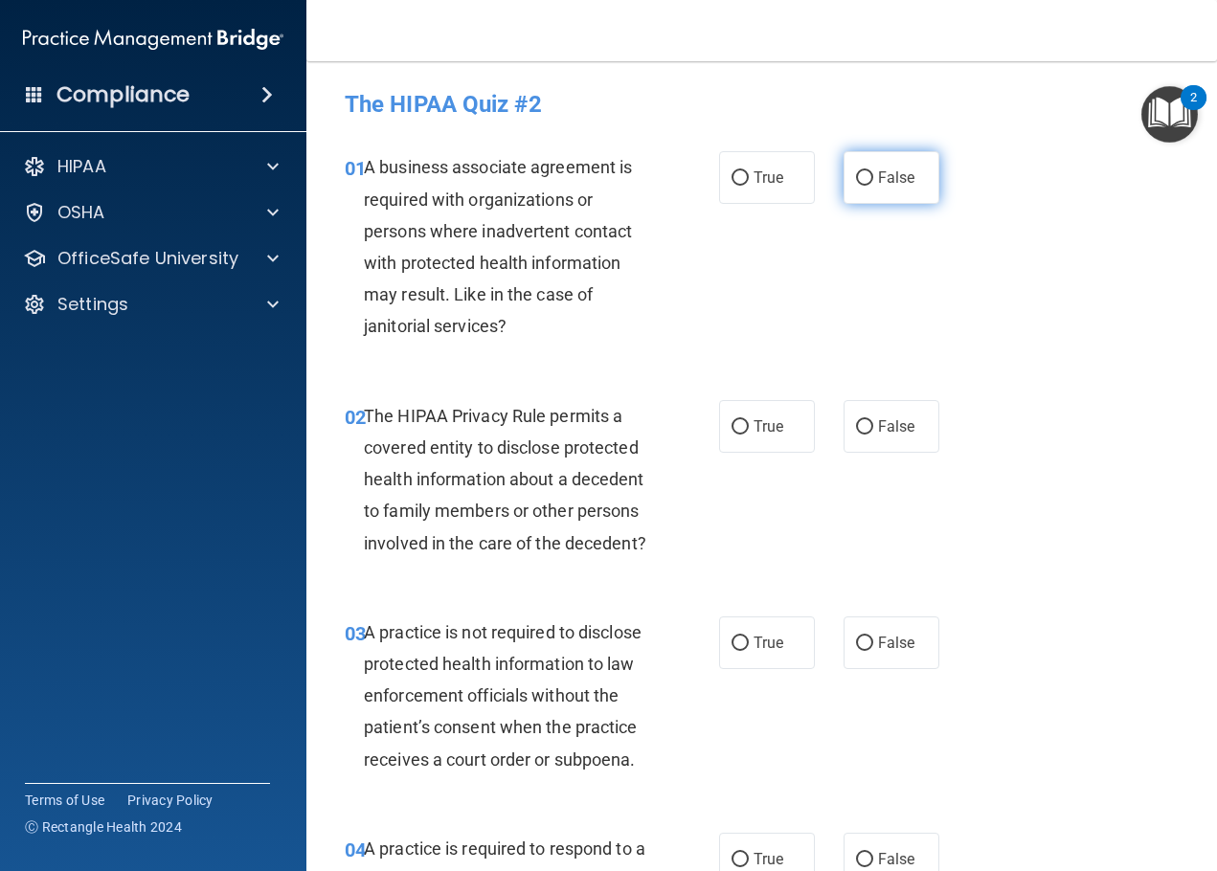
click at [896, 169] on span "False" at bounding box center [896, 178] width 37 height 18
click at [873, 171] on input "False" at bounding box center [864, 178] width 17 height 14
radio input "true"
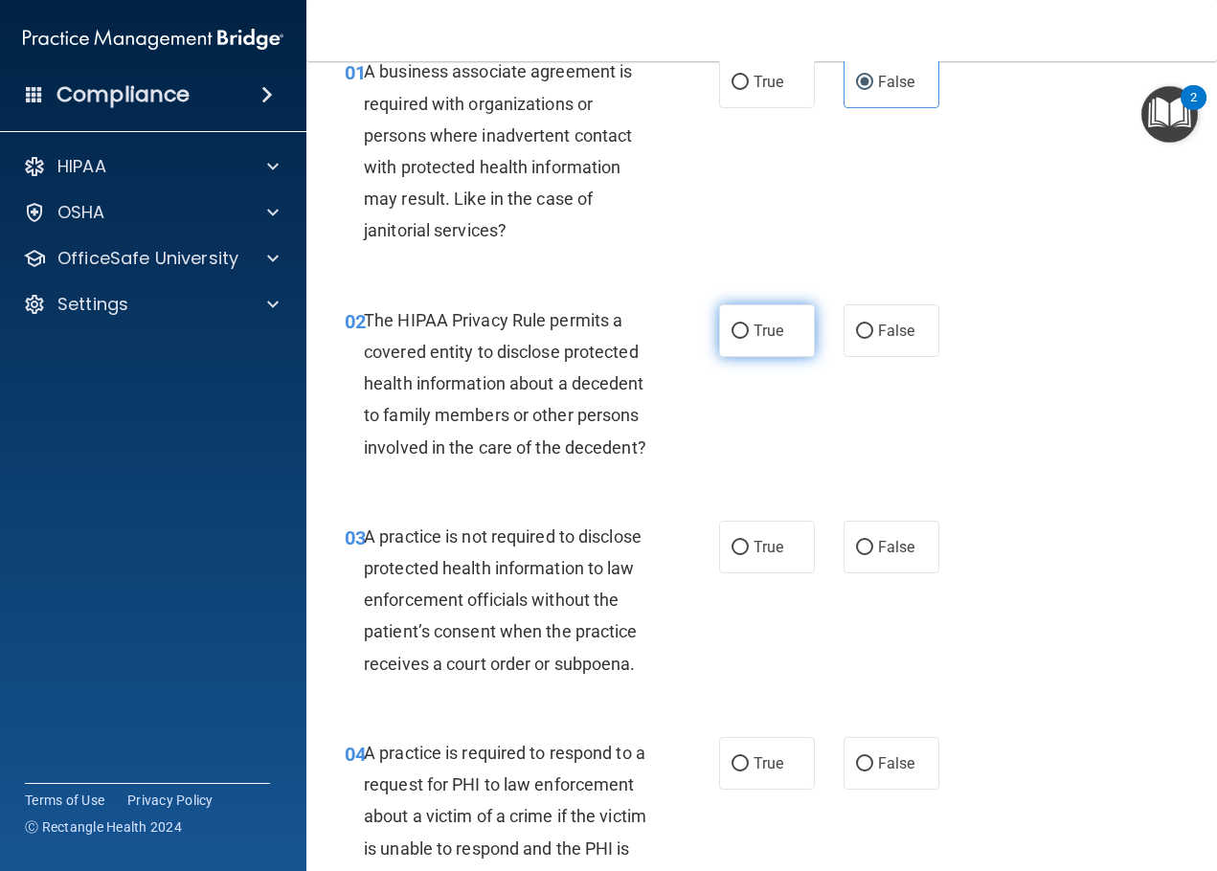
click at [754, 322] on span "True" at bounding box center [769, 331] width 30 height 18
click at [749, 325] on input "True" at bounding box center [740, 332] width 17 height 14
radio input "true"
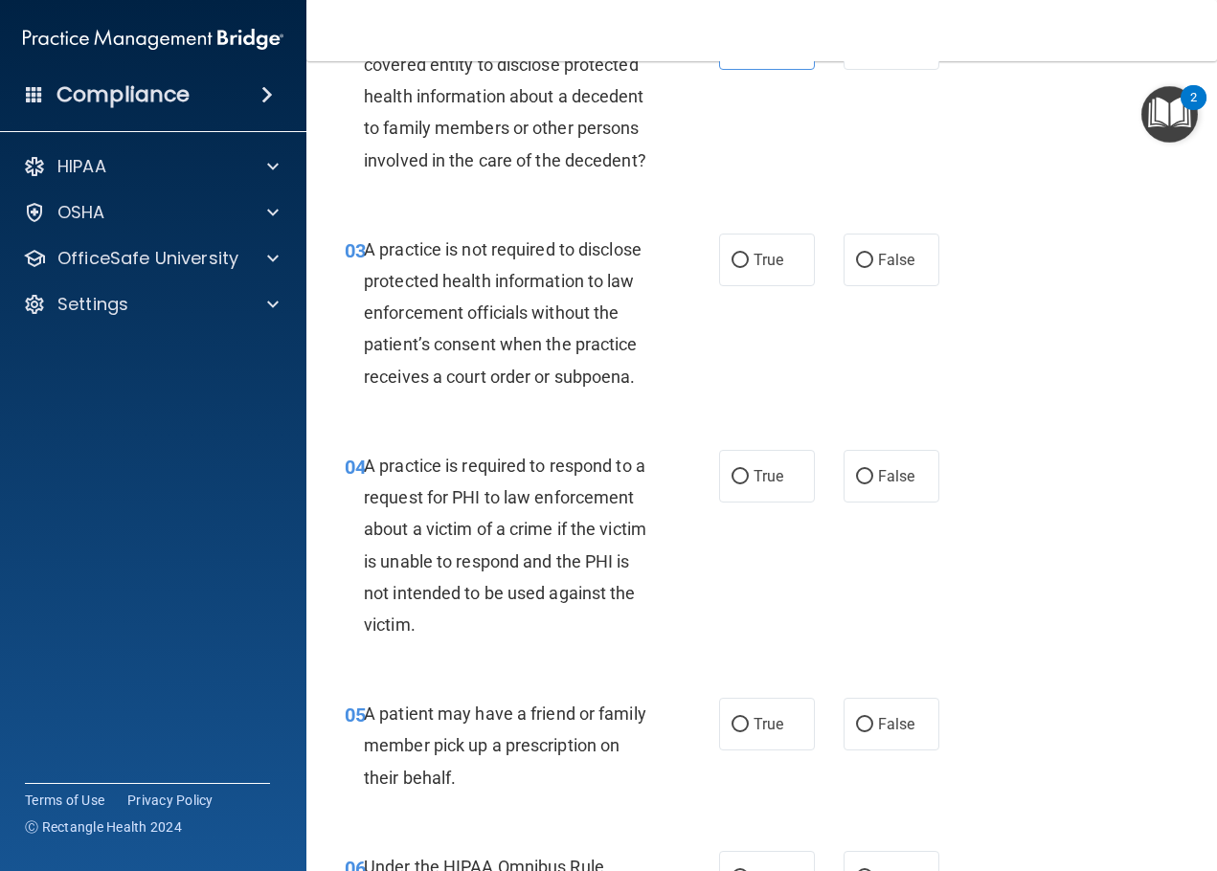
scroll to position [670, 0]
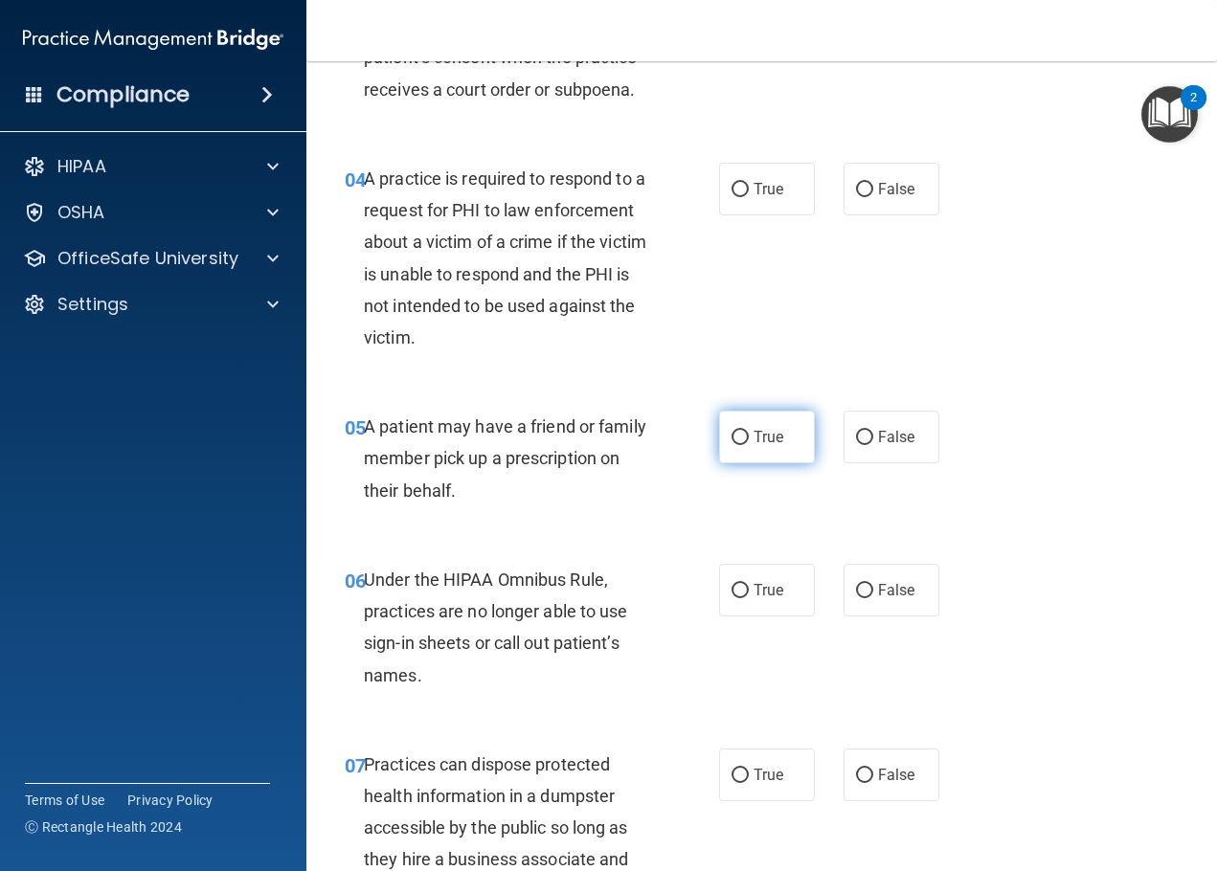
click at [778, 450] on label "True" at bounding box center [767, 437] width 96 height 53
click at [749, 445] on input "True" at bounding box center [740, 438] width 17 height 14
radio input "true"
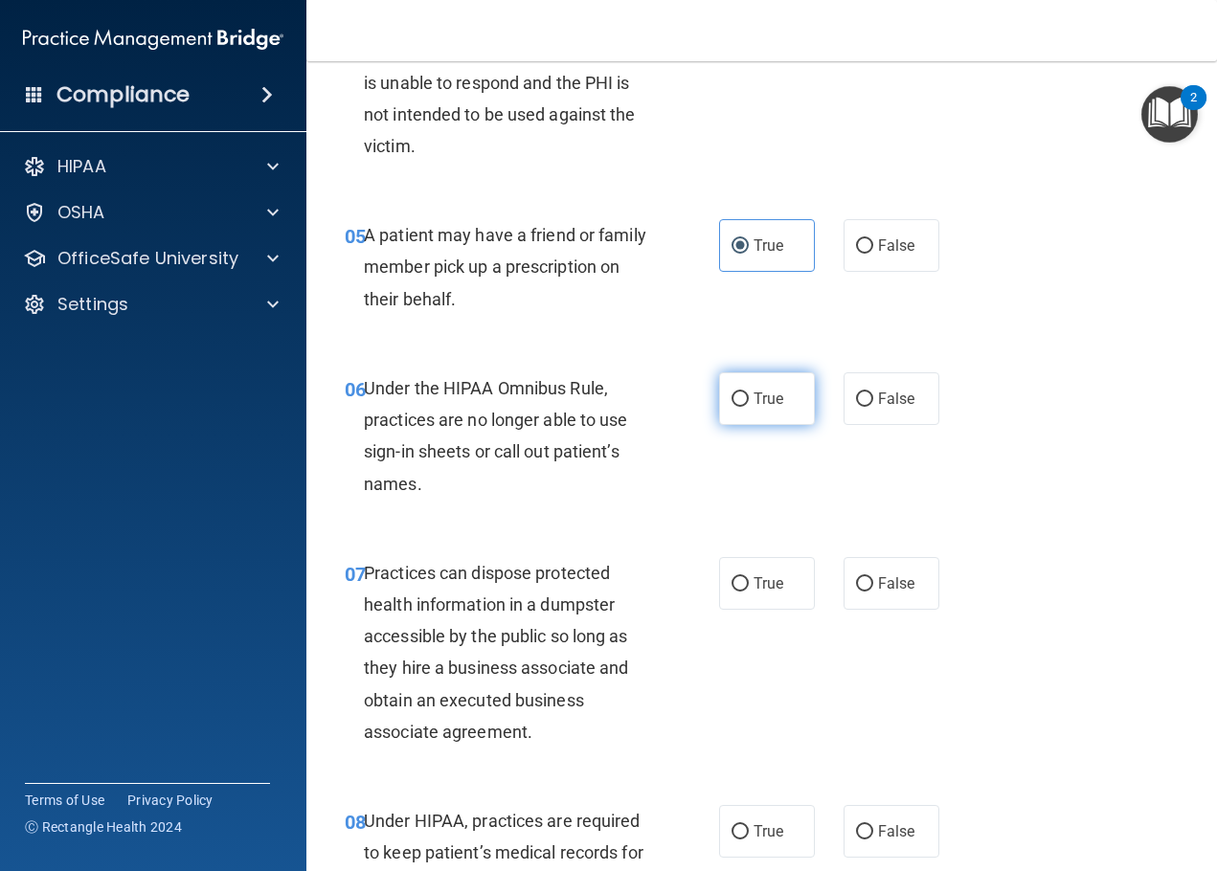
click at [754, 403] on span "True" at bounding box center [769, 399] width 30 height 18
click at [749, 403] on input "True" at bounding box center [740, 400] width 17 height 14
radio input "true"
click at [880, 399] on span "False" at bounding box center [896, 399] width 37 height 18
click at [873, 399] on input "False" at bounding box center [864, 400] width 17 height 14
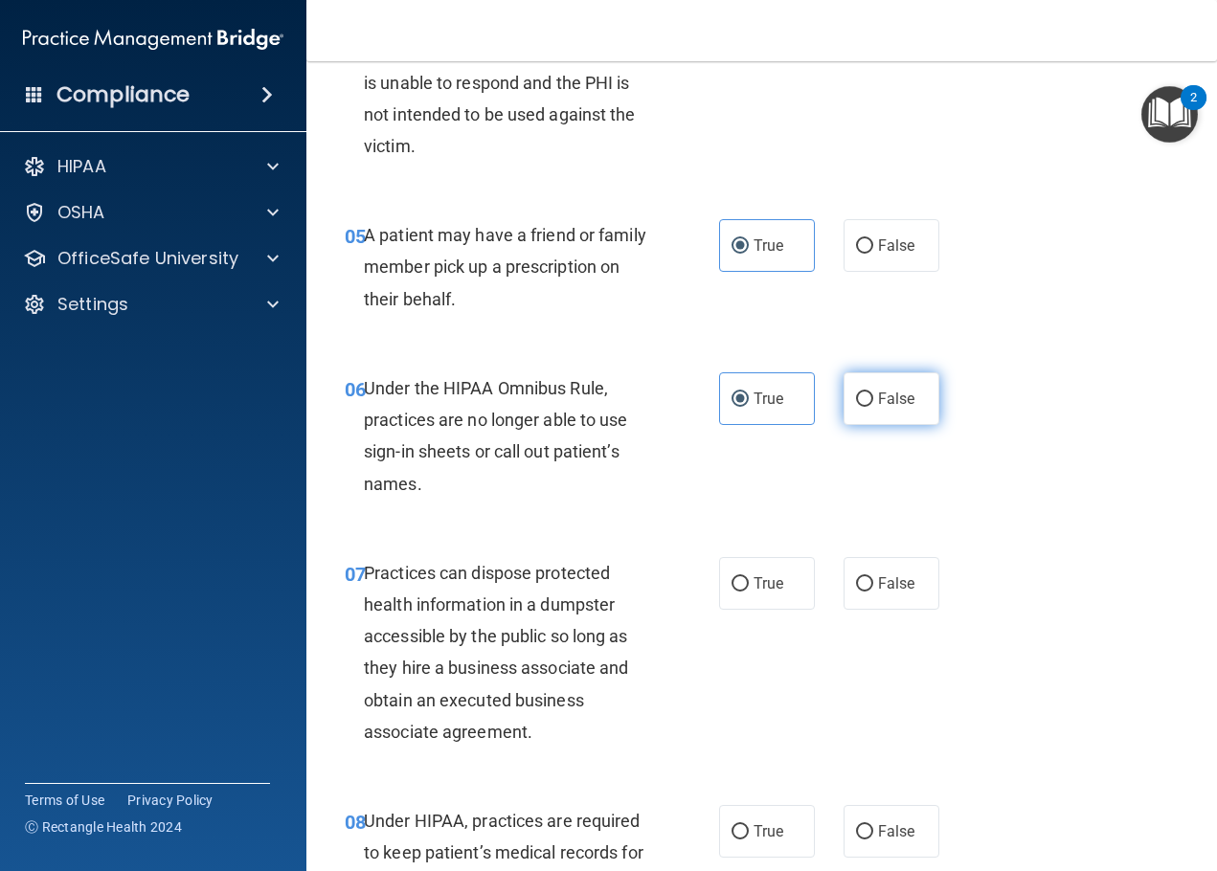
radio input "true"
radio input "false"
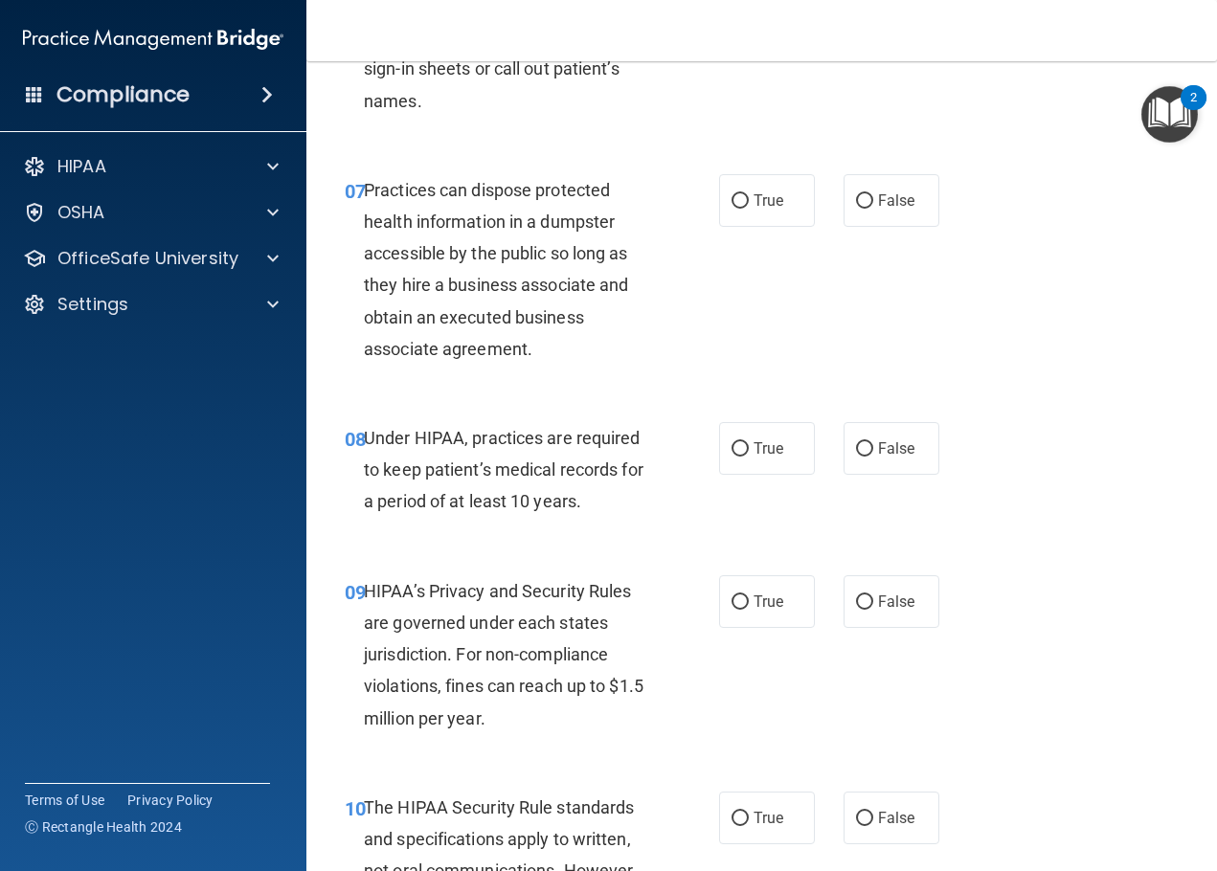
scroll to position [1340, 0]
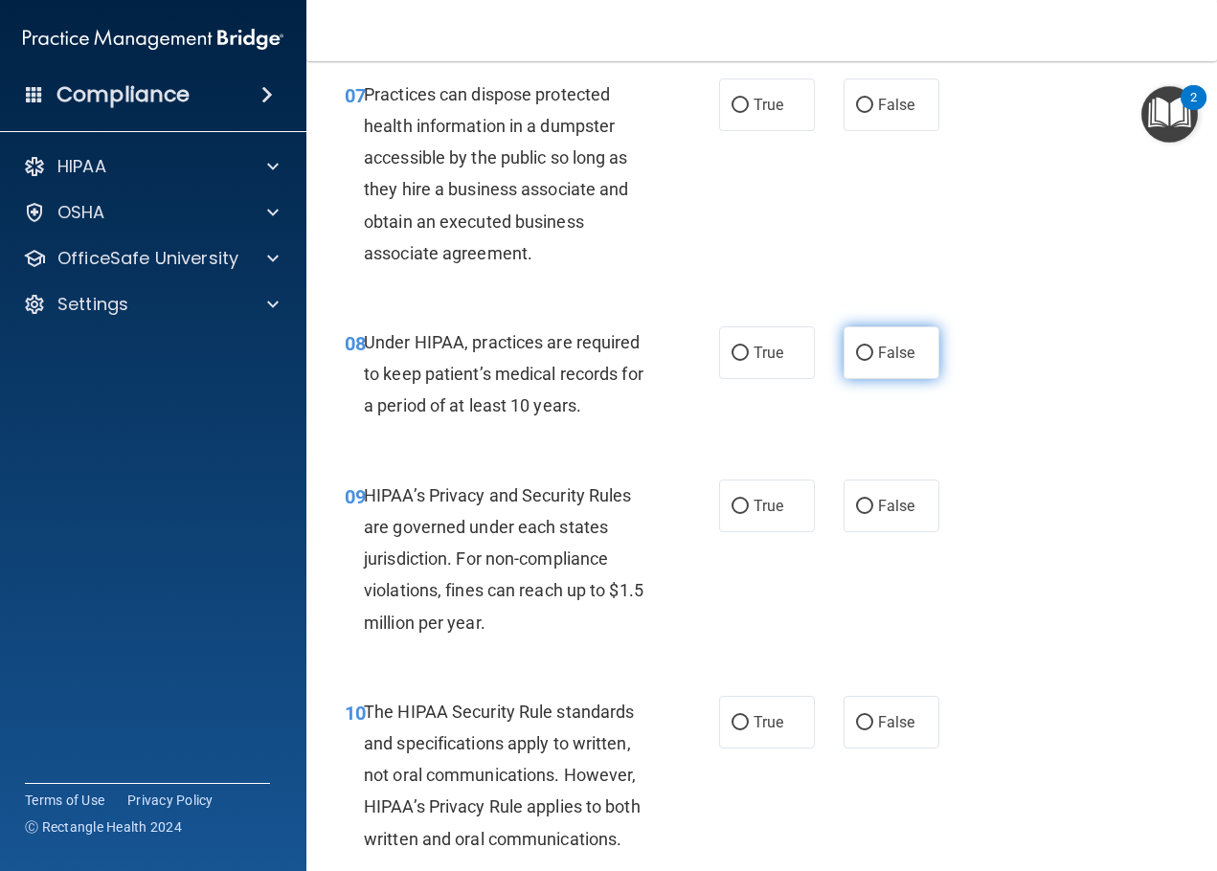
click at [893, 369] on label "False" at bounding box center [892, 352] width 96 height 53
click at [873, 361] on input "False" at bounding box center [864, 354] width 17 height 14
radio input "true"
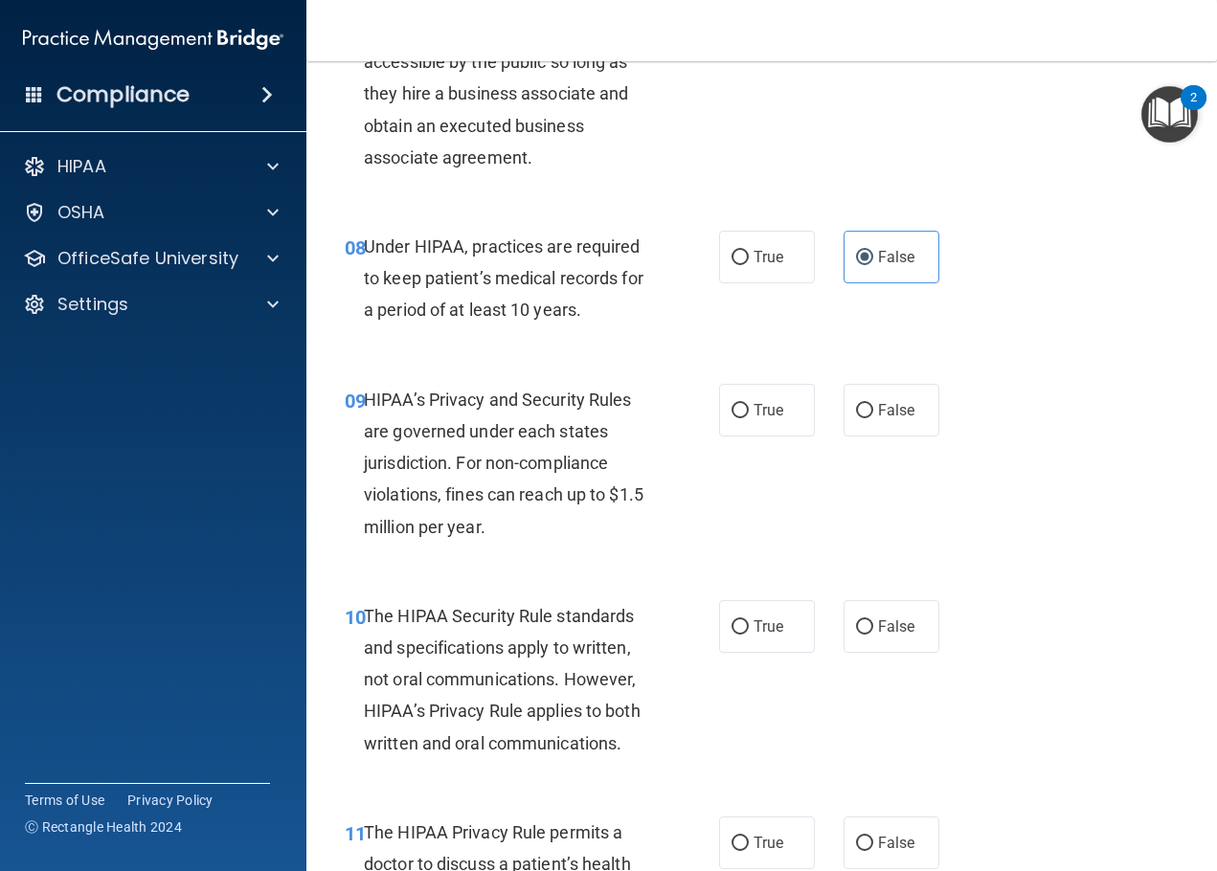
scroll to position [1532, 0]
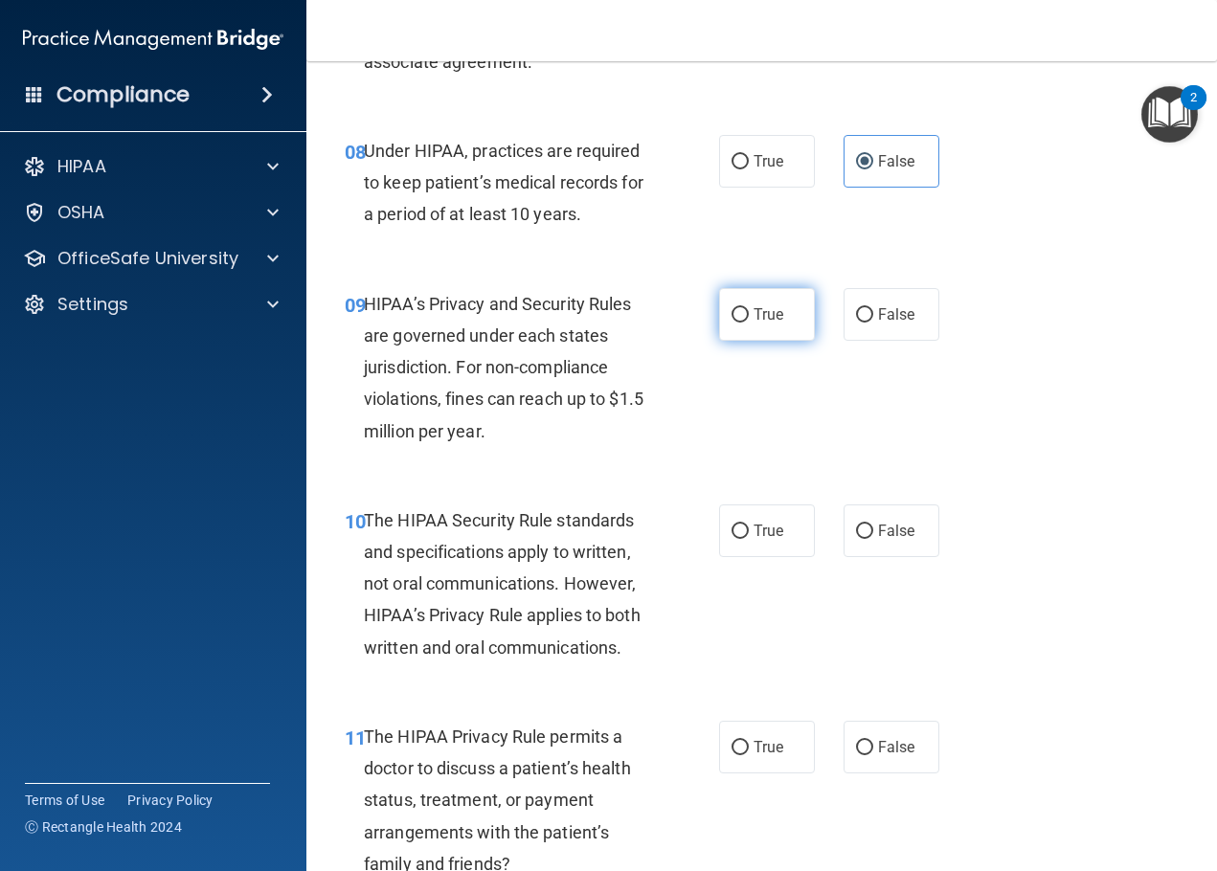
click at [786, 304] on label "True" at bounding box center [767, 314] width 96 height 53
click at [749, 308] on input "True" at bounding box center [740, 315] width 17 height 14
radio input "true"
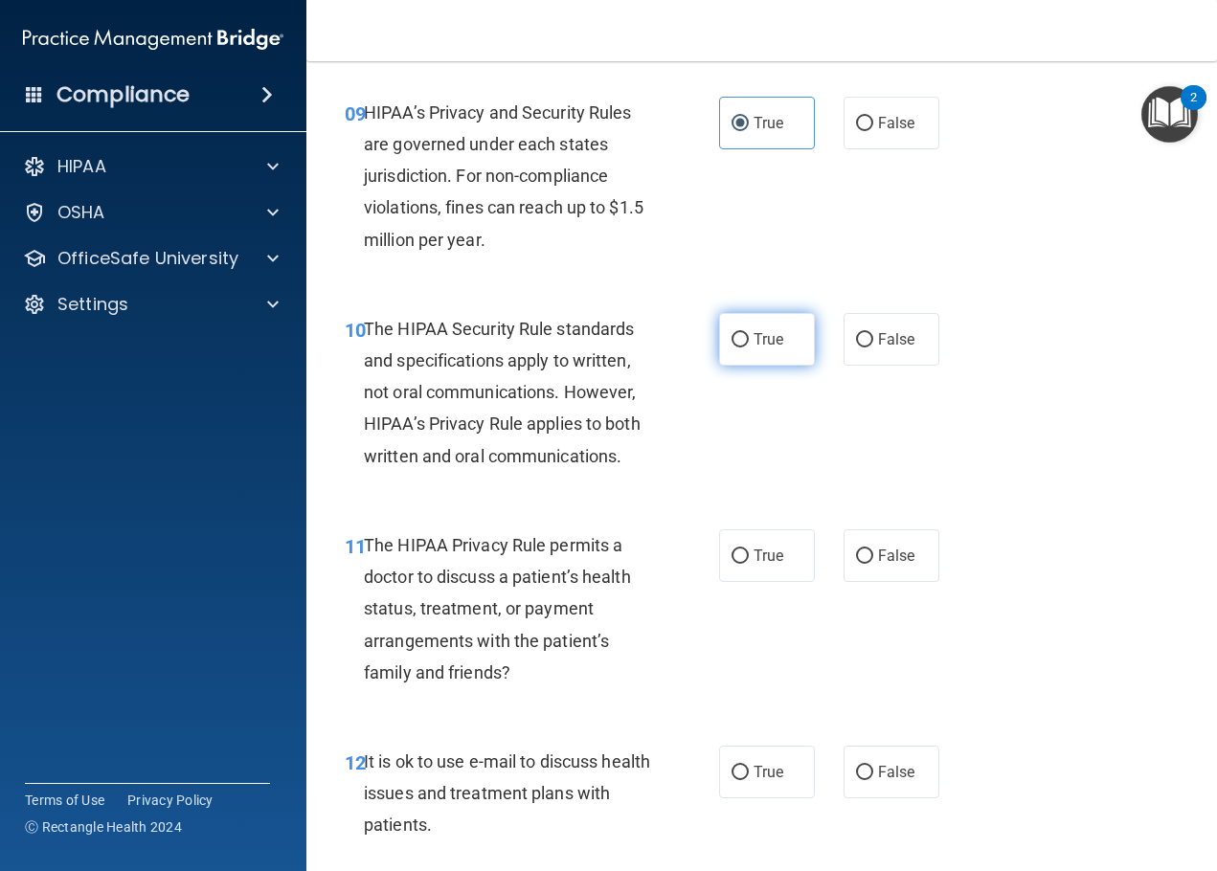
click at [732, 335] on input "True" at bounding box center [740, 340] width 17 height 14
radio input "true"
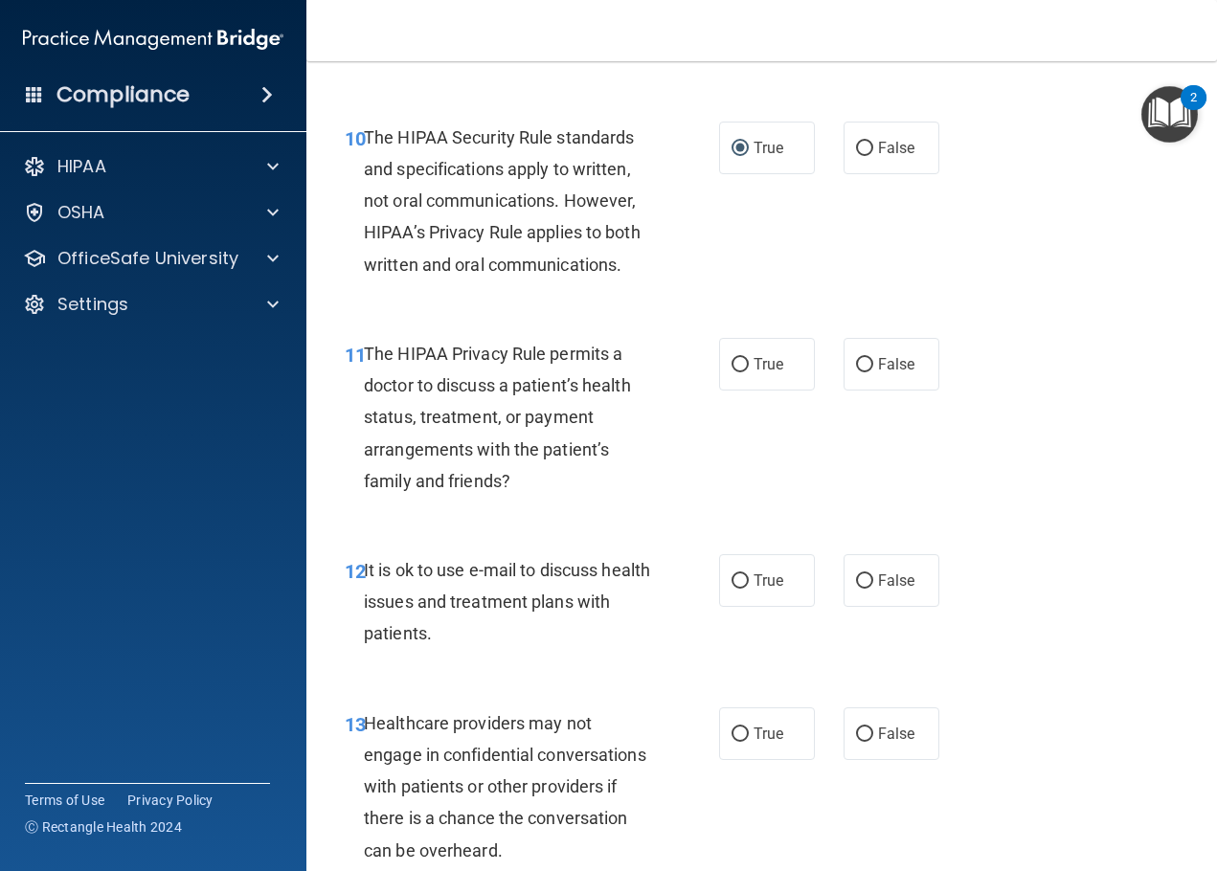
scroll to position [2011, 0]
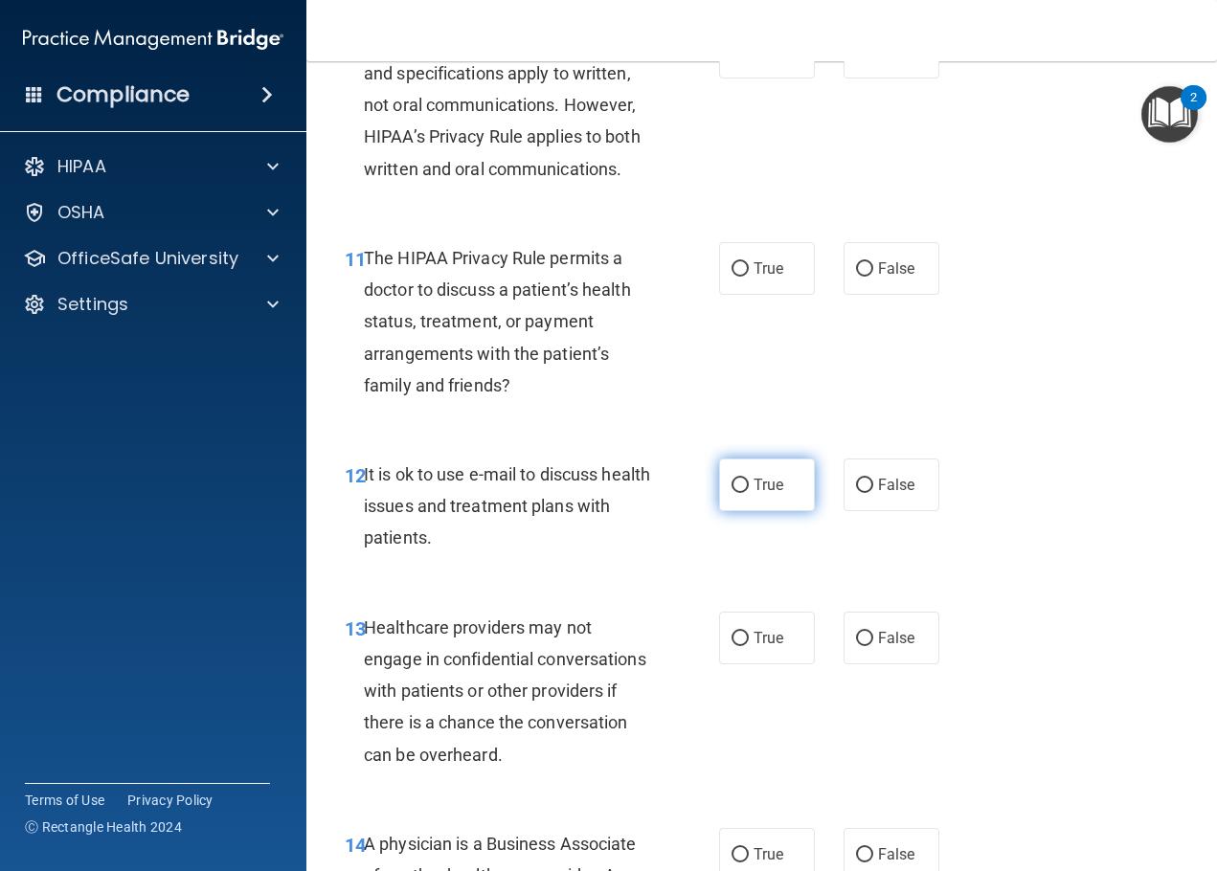
click at [767, 483] on span "True" at bounding box center [769, 485] width 30 height 18
click at [749, 483] on input "True" at bounding box center [740, 486] width 17 height 14
radio input "true"
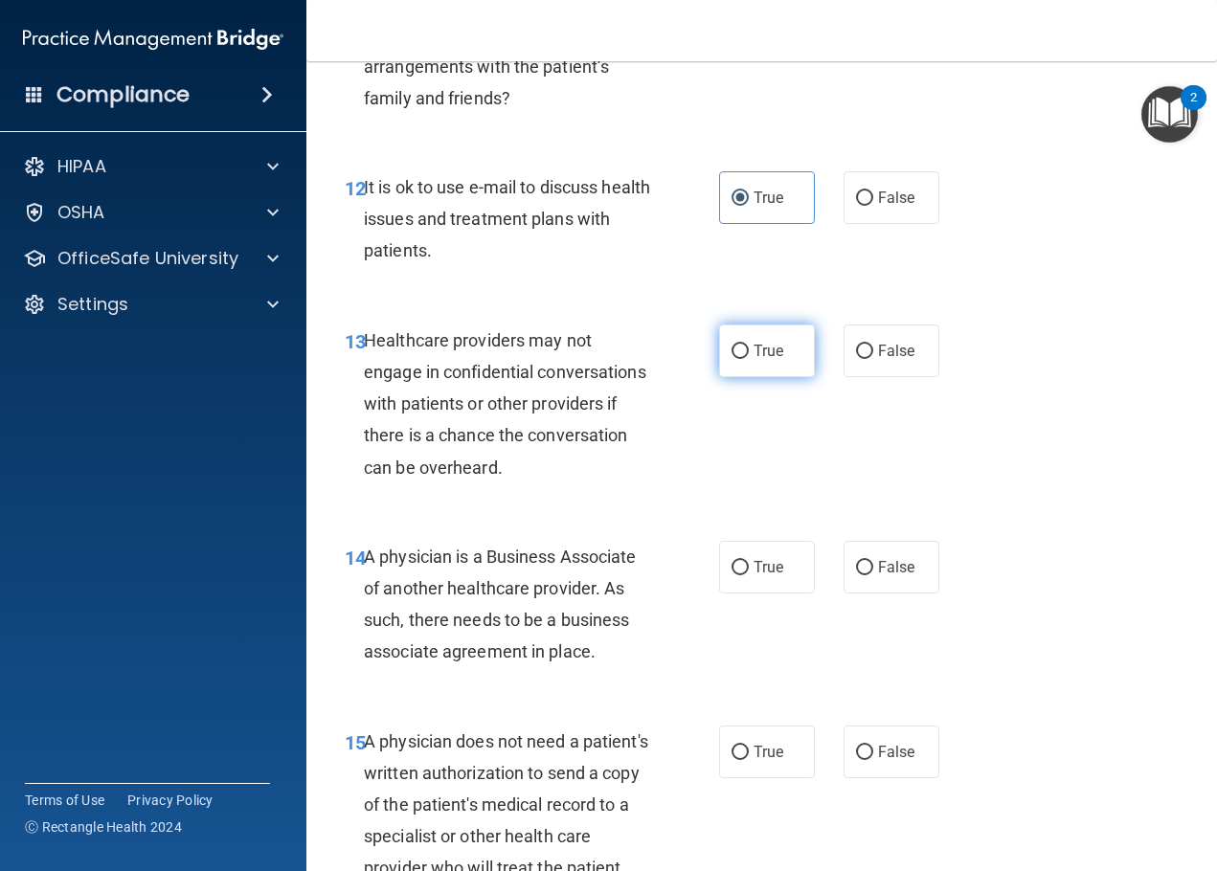
click at [781, 348] on label "True" at bounding box center [767, 351] width 96 height 53
click at [749, 348] on input "True" at bounding box center [740, 352] width 17 height 14
radio input "true"
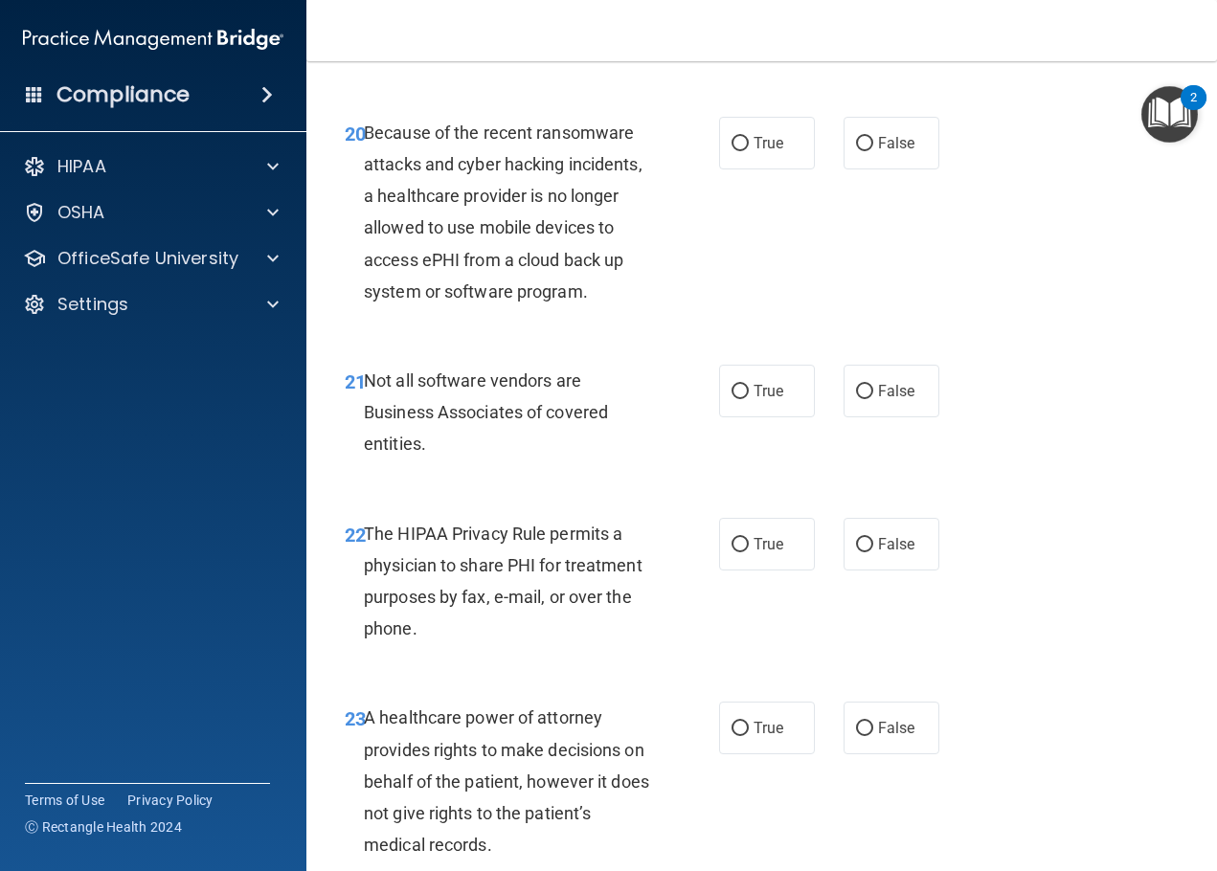
scroll to position [4117, 0]
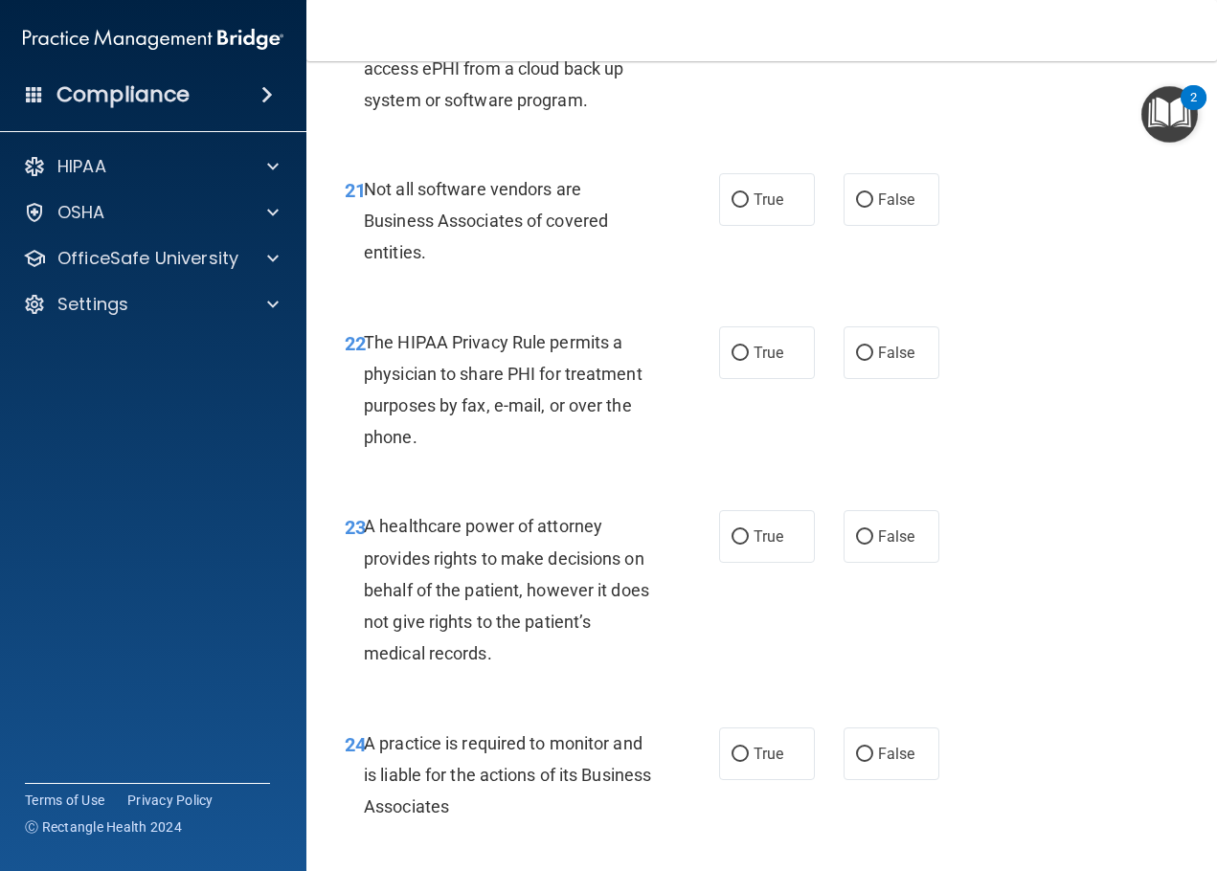
click at [740, 261] on div "21 Not all software vendors are Business Associates of covered entities. True F…" at bounding box center [761, 225] width 863 height 153
click at [752, 226] on label "True" at bounding box center [767, 199] width 96 height 53
click at [749, 208] on input "True" at bounding box center [740, 200] width 17 height 14
radio input "true"
click at [732, 361] on input "True" at bounding box center [740, 354] width 17 height 14
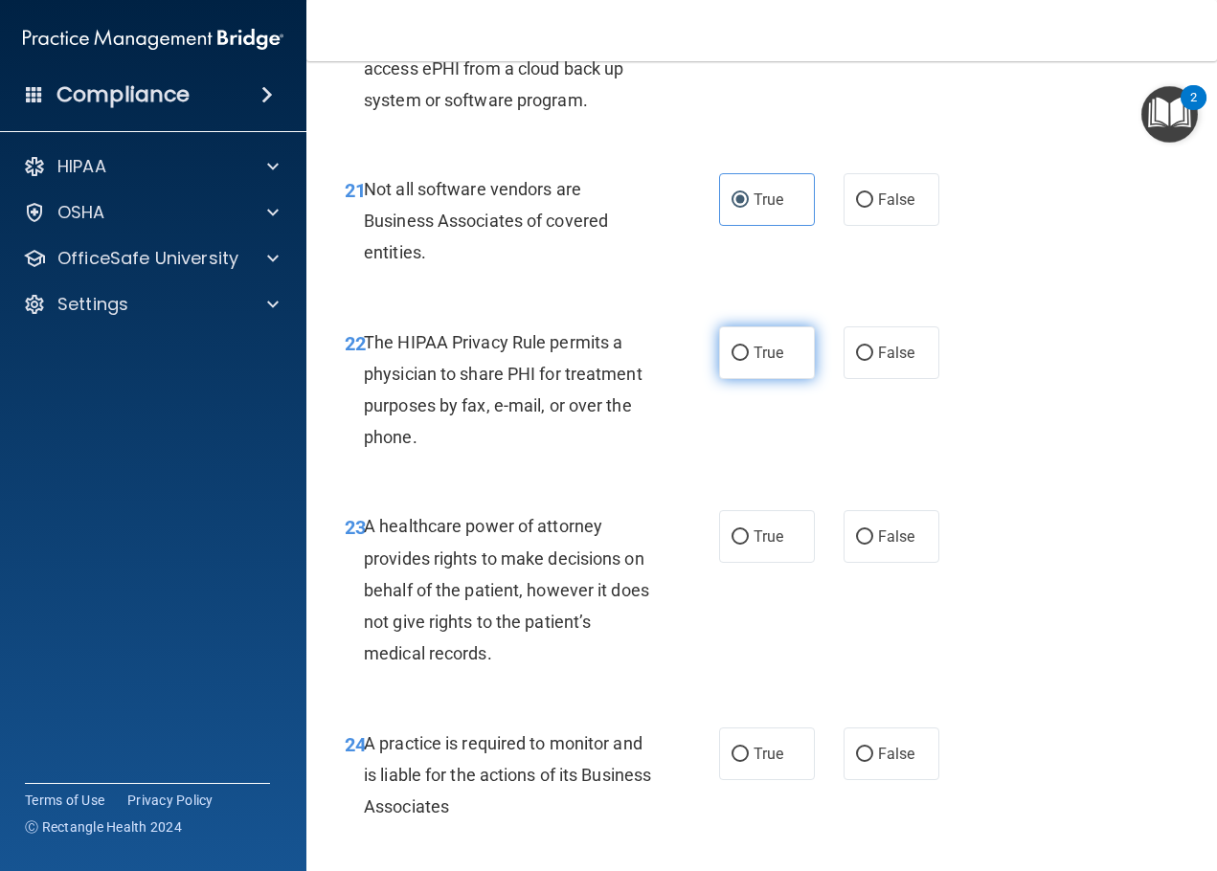
radio input "true"
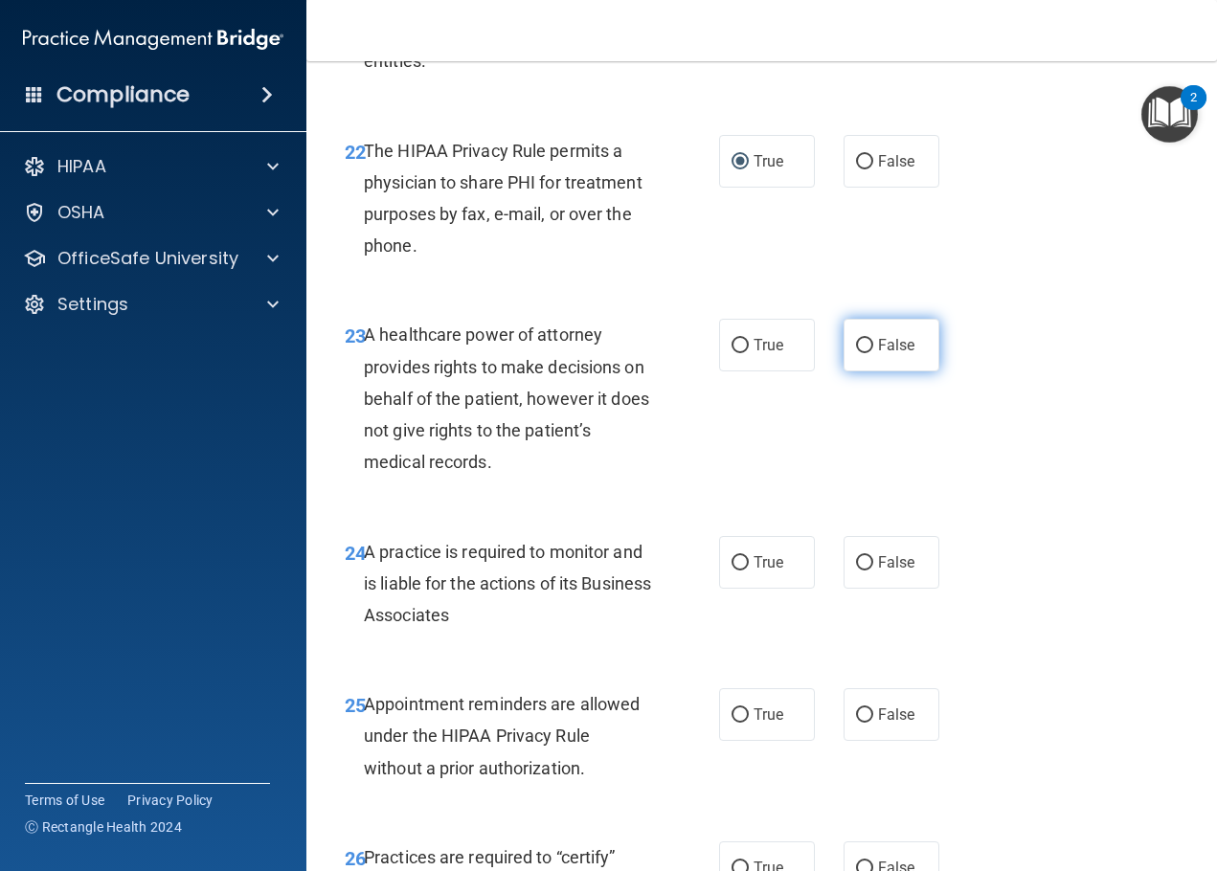
click at [881, 354] on span "False" at bounding box center [896, 345] width 37 height 18
click at [873, 353] on input "False" at bounding box center [864, 346] width 17 height 14
radio input "true"
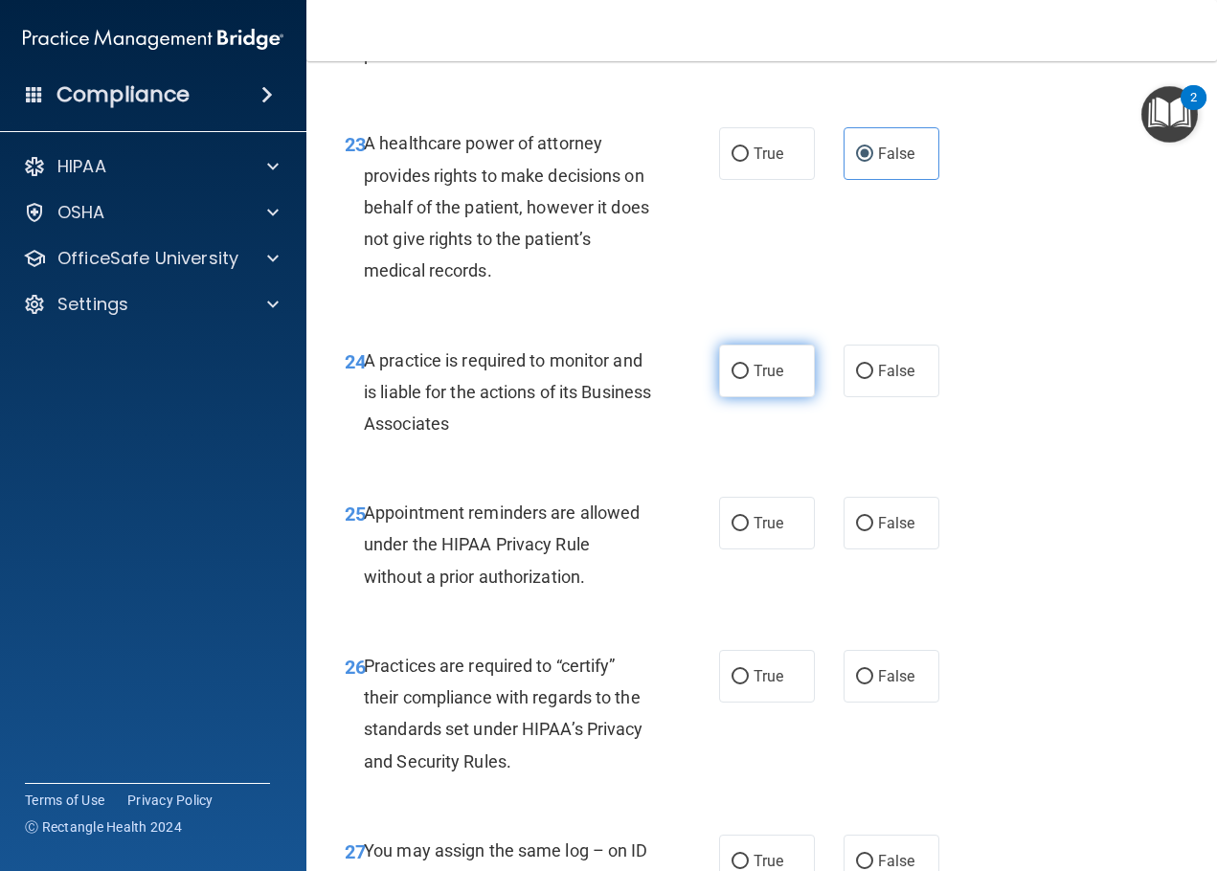
click at [765, 380] on span "True" at bounding box center [769, 371] width 30 height 18
click at [749, 379] on input "True" at bounding box center [740, 372] width 17 height 14
radio input "true"
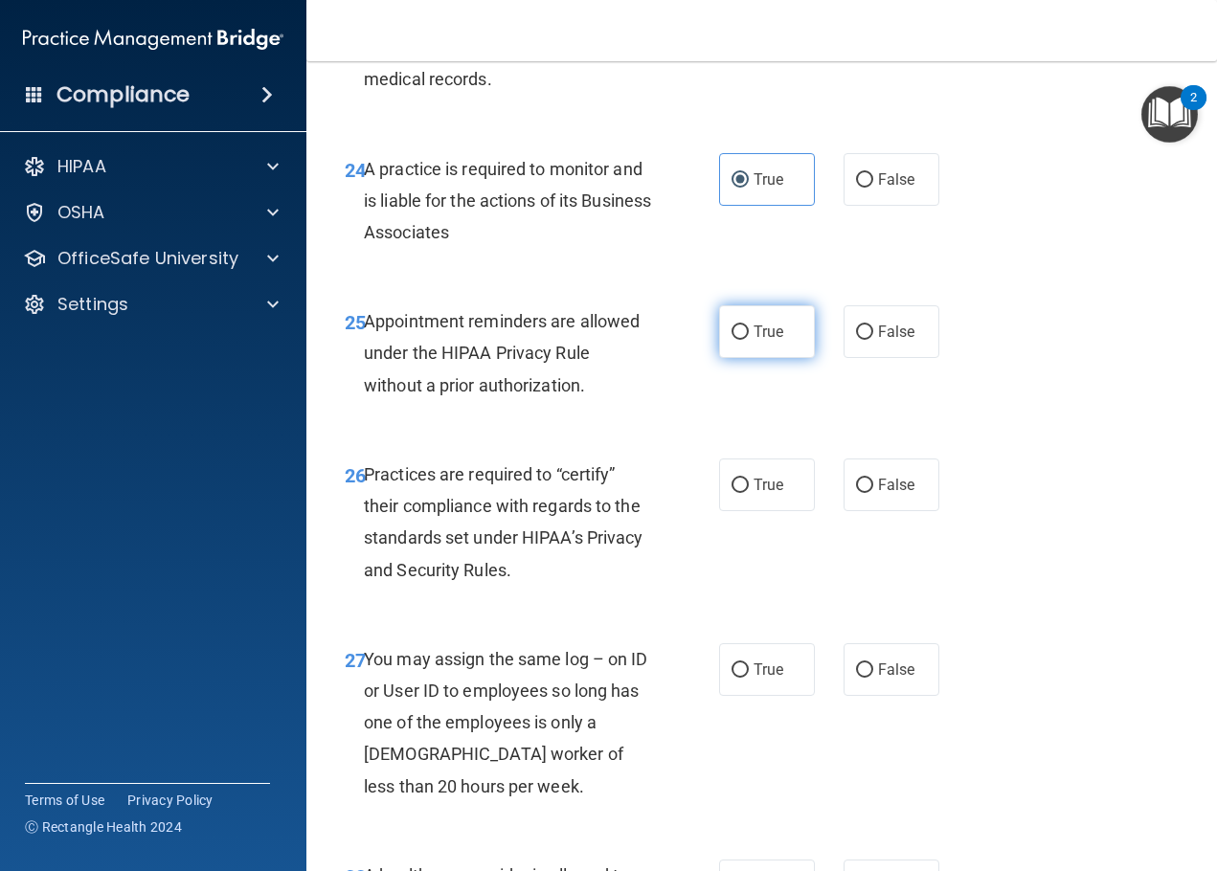
click at [752, 358] on label "True" at bounding box center [767, 331] width 96 height 53
click at [749, 340] on input "True" at bounding box center [740, 333] width 17 height 14
radio input "true"
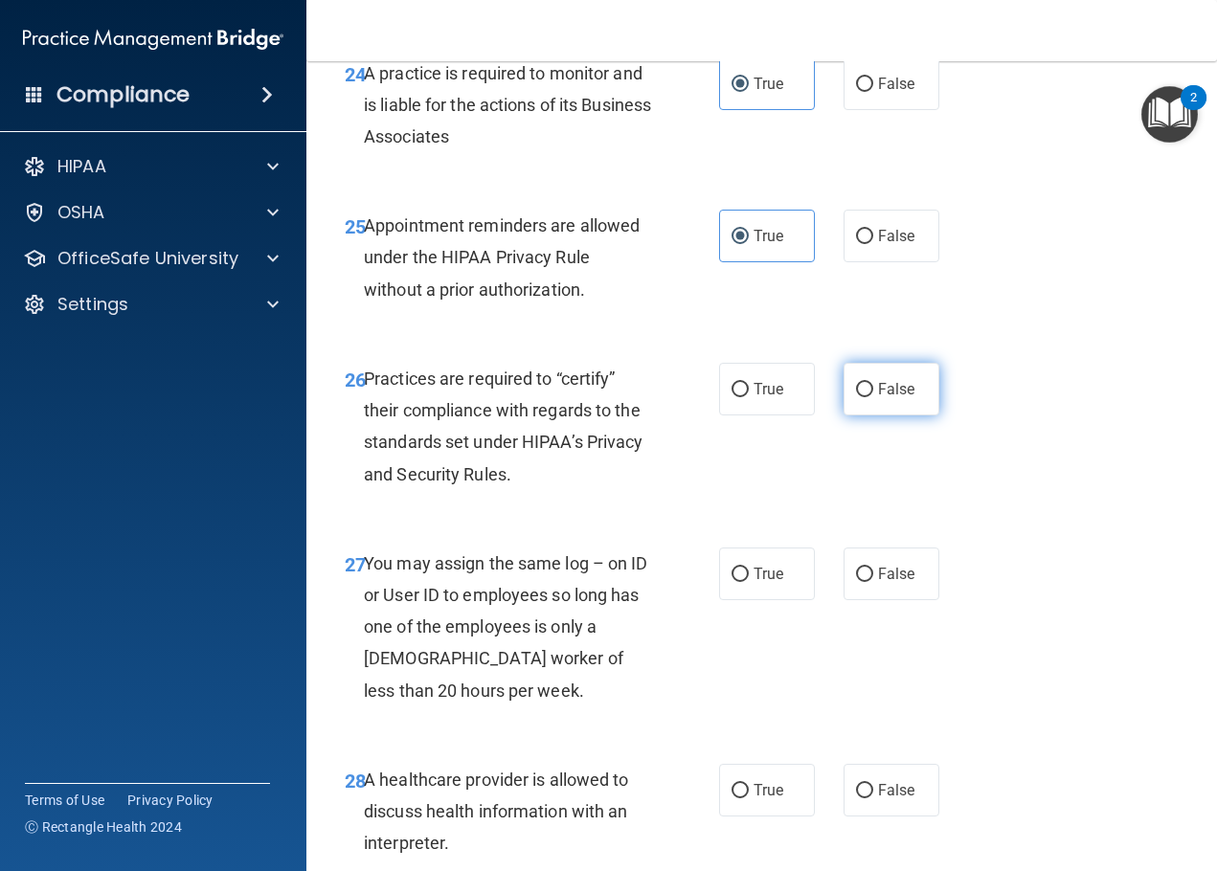
click at [894, 398] on span "False" at bounding box center [896, 389] width 37 height 18
click at [873, 397] on input "False" at bounding box center [864, 390] width 17 height 14
radio input "true"
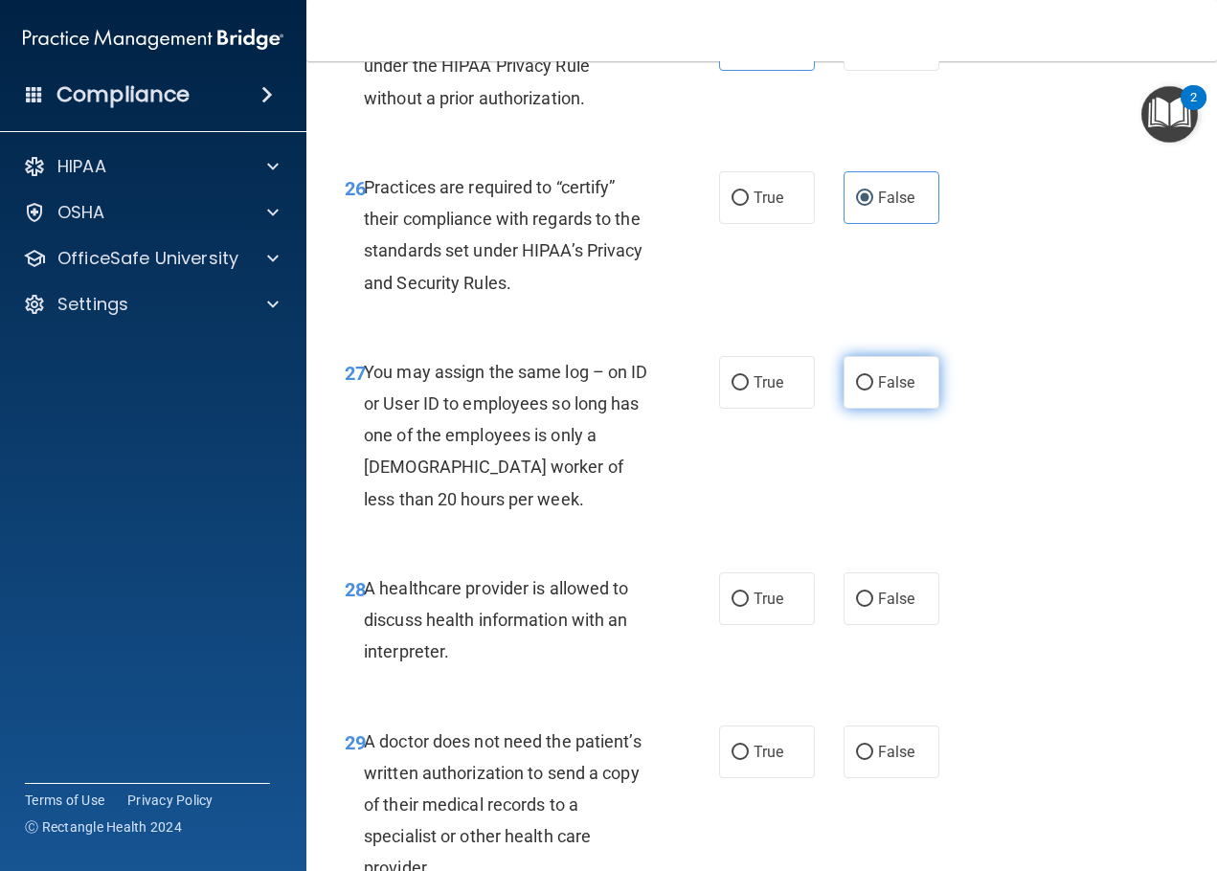
click at [857, 409] on label "False" at bounding box center [892, 382] width 96 height 53
click at [857, 391] on input "False" at bounding box center [864, 383] width 17 height 14
radio input "true"
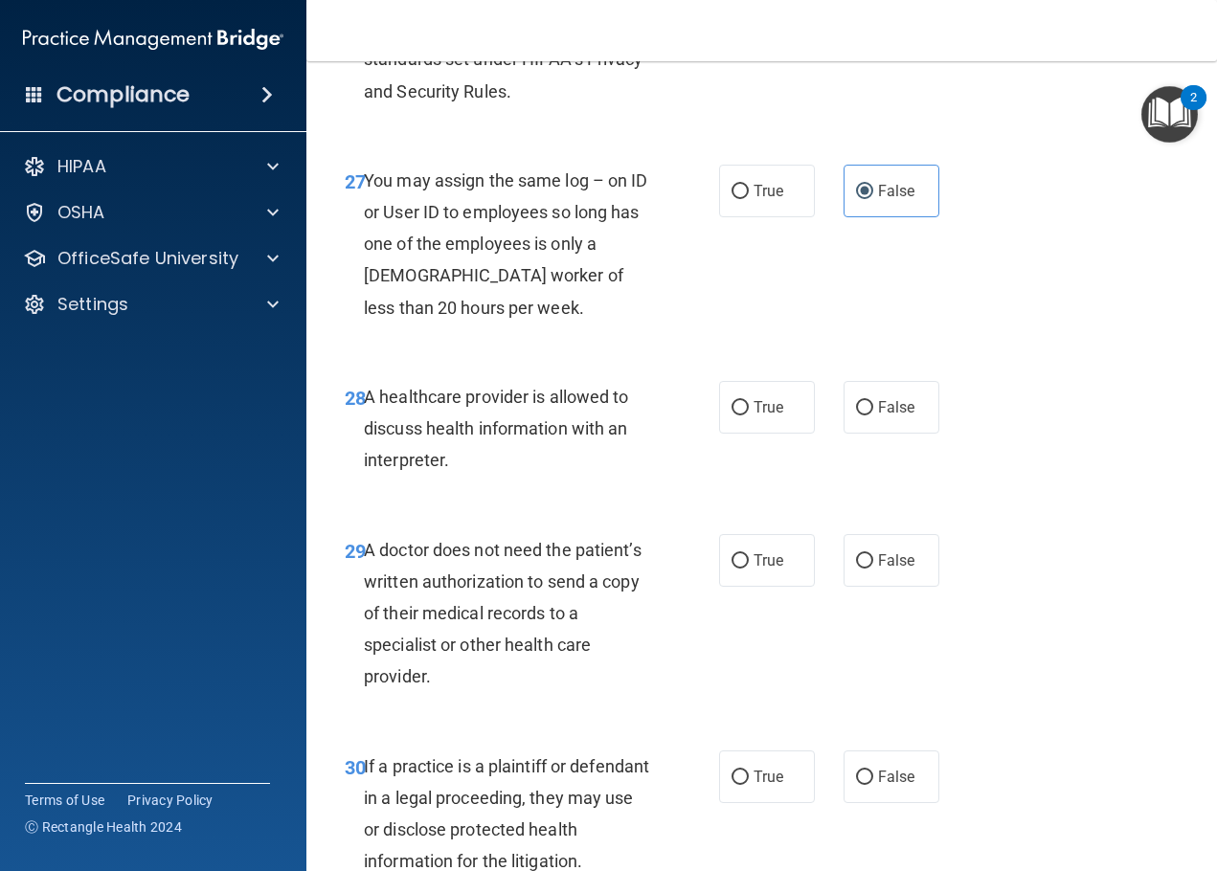
scroll to position [5266, 0]
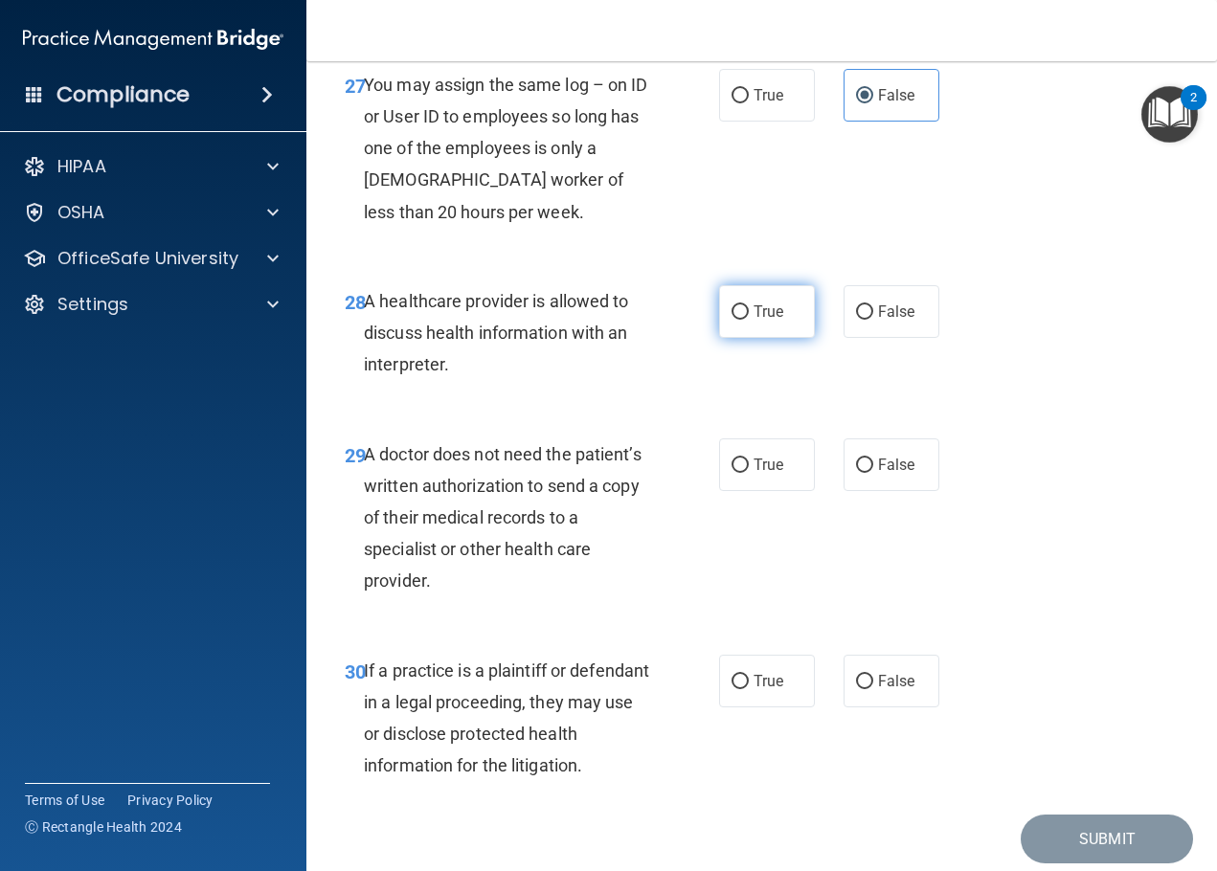
click at [768, 338] on label "True" at bounding box center [767, 311] width 96 height 53
click at [749, 320] on input "True" at bounding box center [740, 312] width 17 height 14
radio input "true"
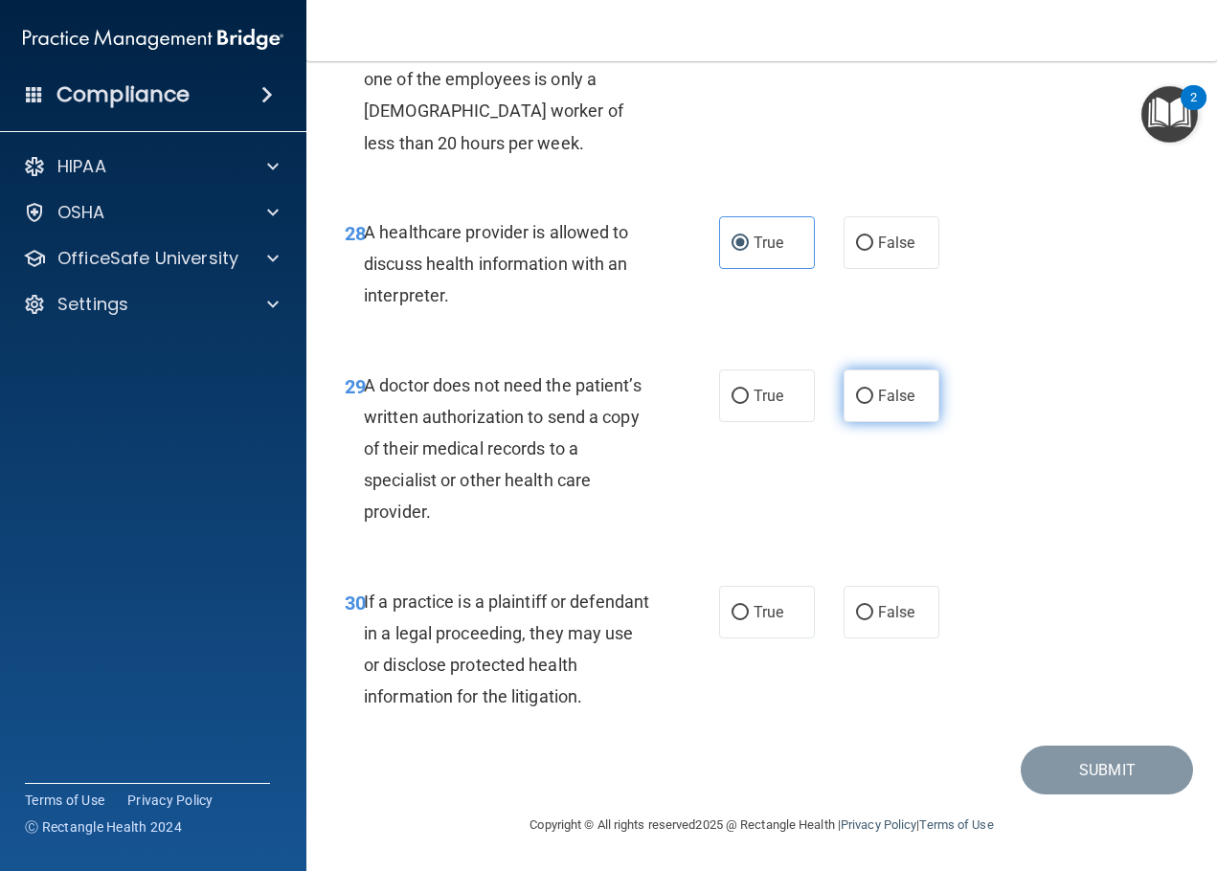
click at [919, 401] on label "False" at bounding box center [892, 396] width 96 height 53
click at [873, 401] on input "False" at bounding box center [864, 397] width 17 height 14
radio input "true"
click at [787, 402] on label "True" at bounding box center [767, 396] width 96 height 53
click at [749, 402] on input "True" at bounding box center [740, 397] width 17 height 14
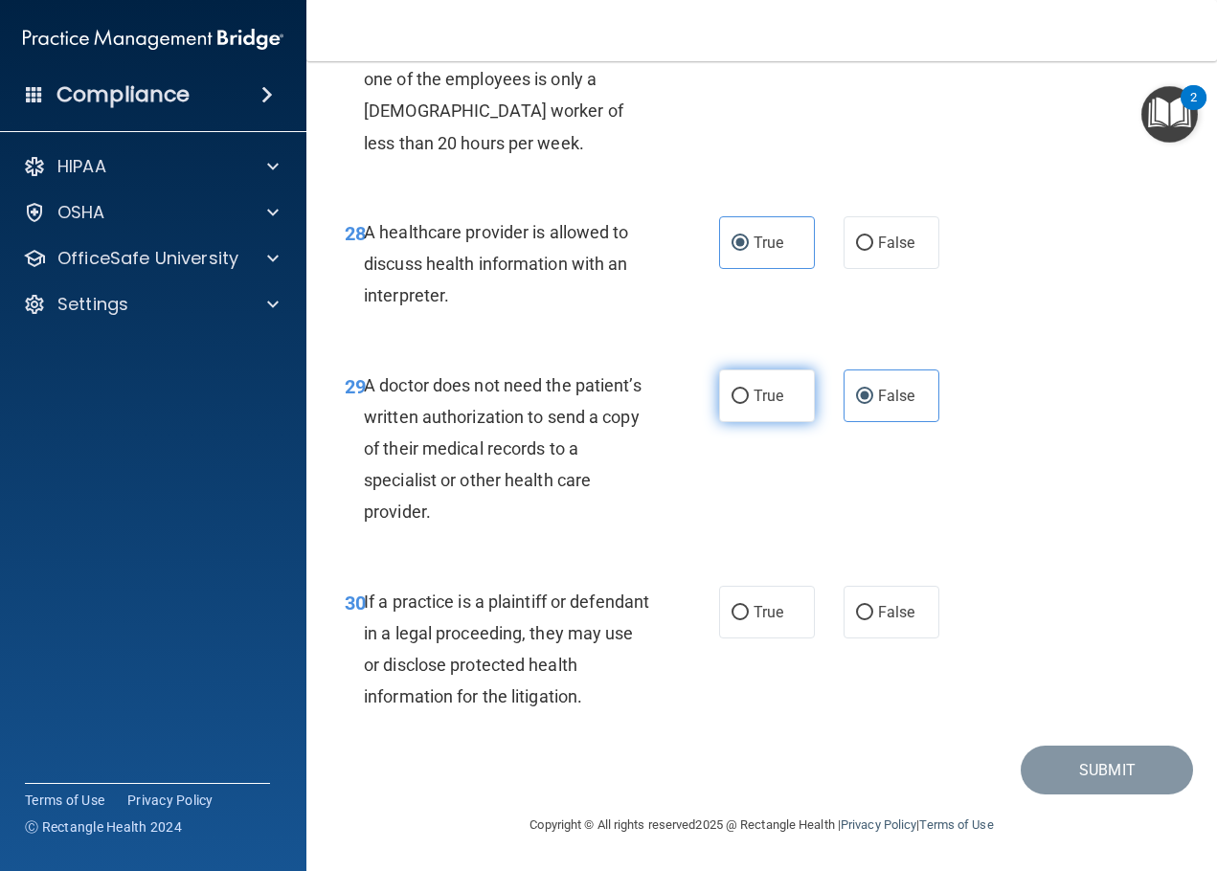
radio input "true"
radio input "false"
click at [732, 608] on input "True" at bounding box center [740, 613] width 17 height 14
radio input "true"
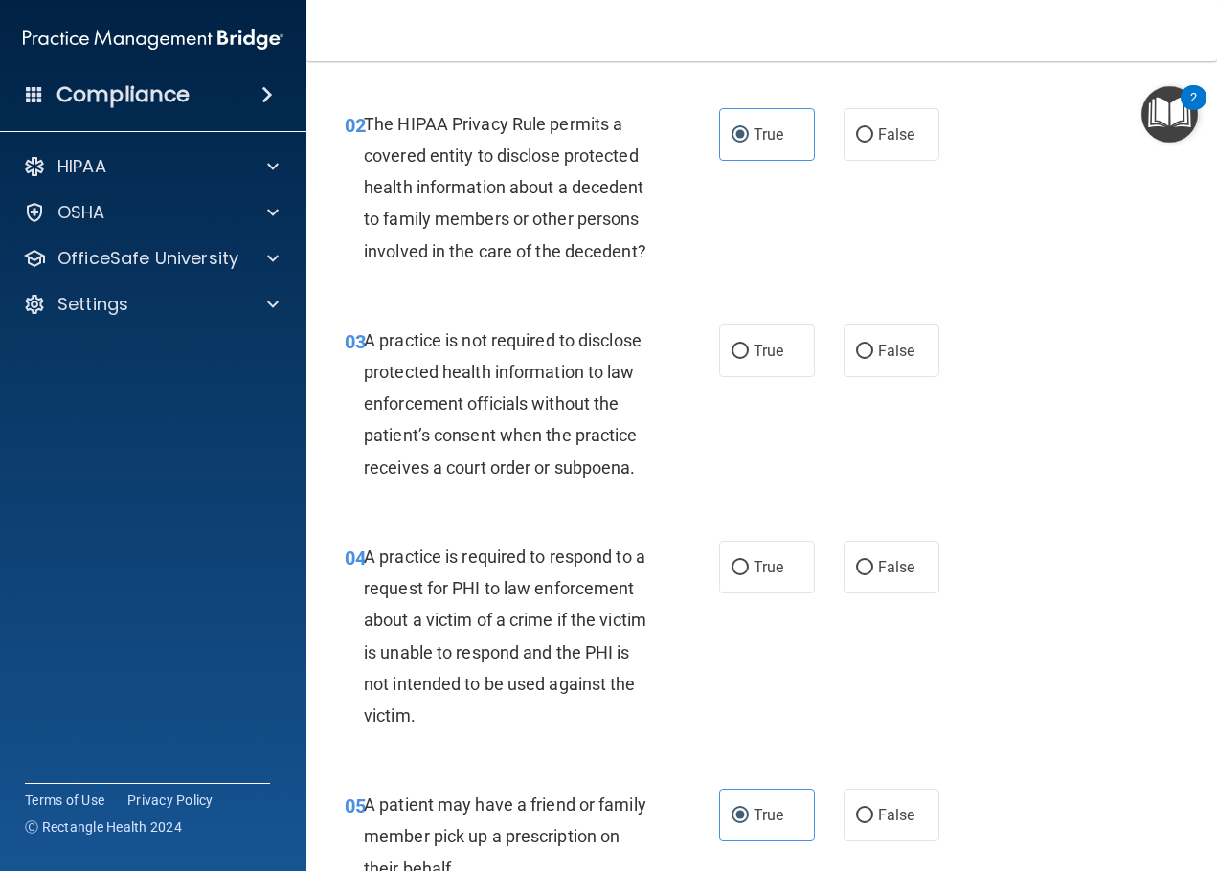
scroll to position [0, 0]
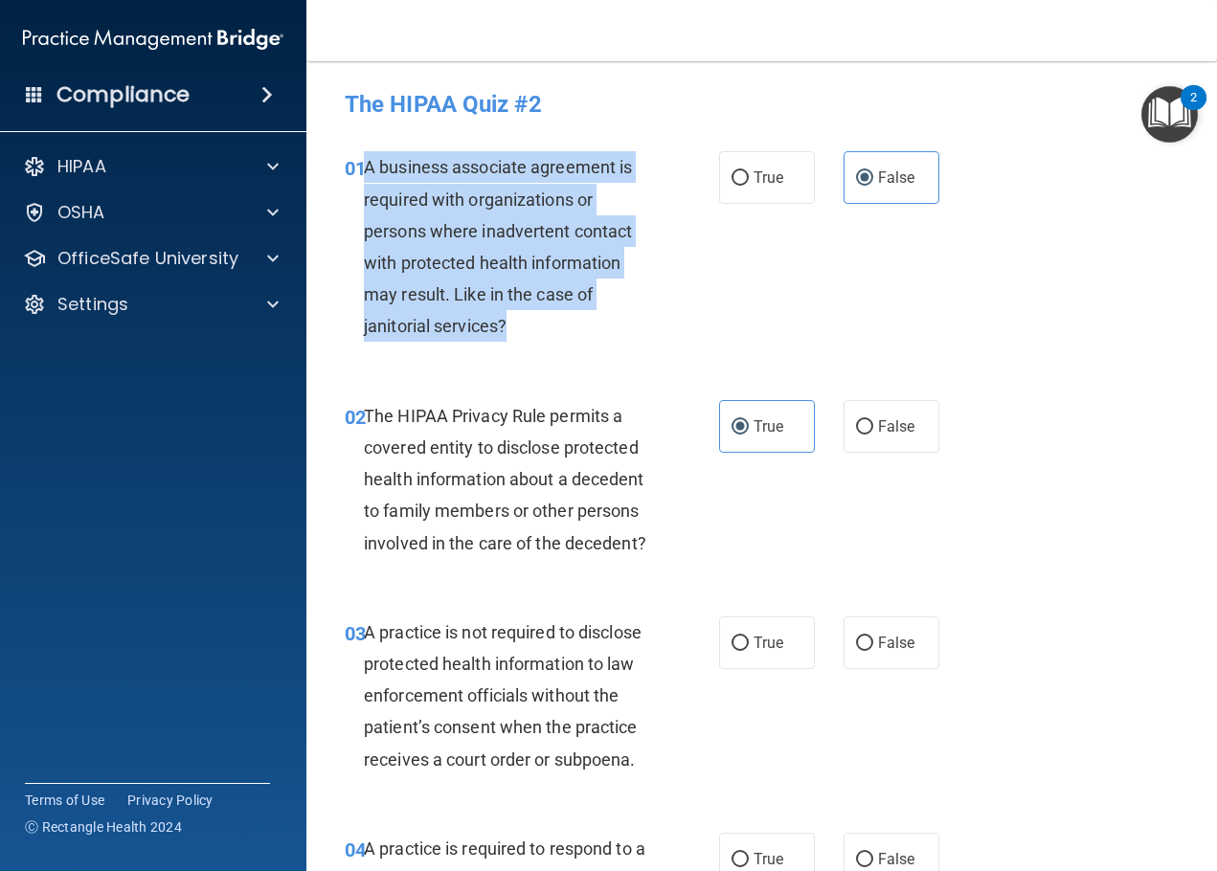
drag, startPoint x: 430, startPoint y: 282, endPoint x: 367, endPoint y: 169, distance: 129.5
click at [367, 169] on div "A business associate agreement is required with organizations or persons where …" at bounding box center [515, 246] width 302 height 191
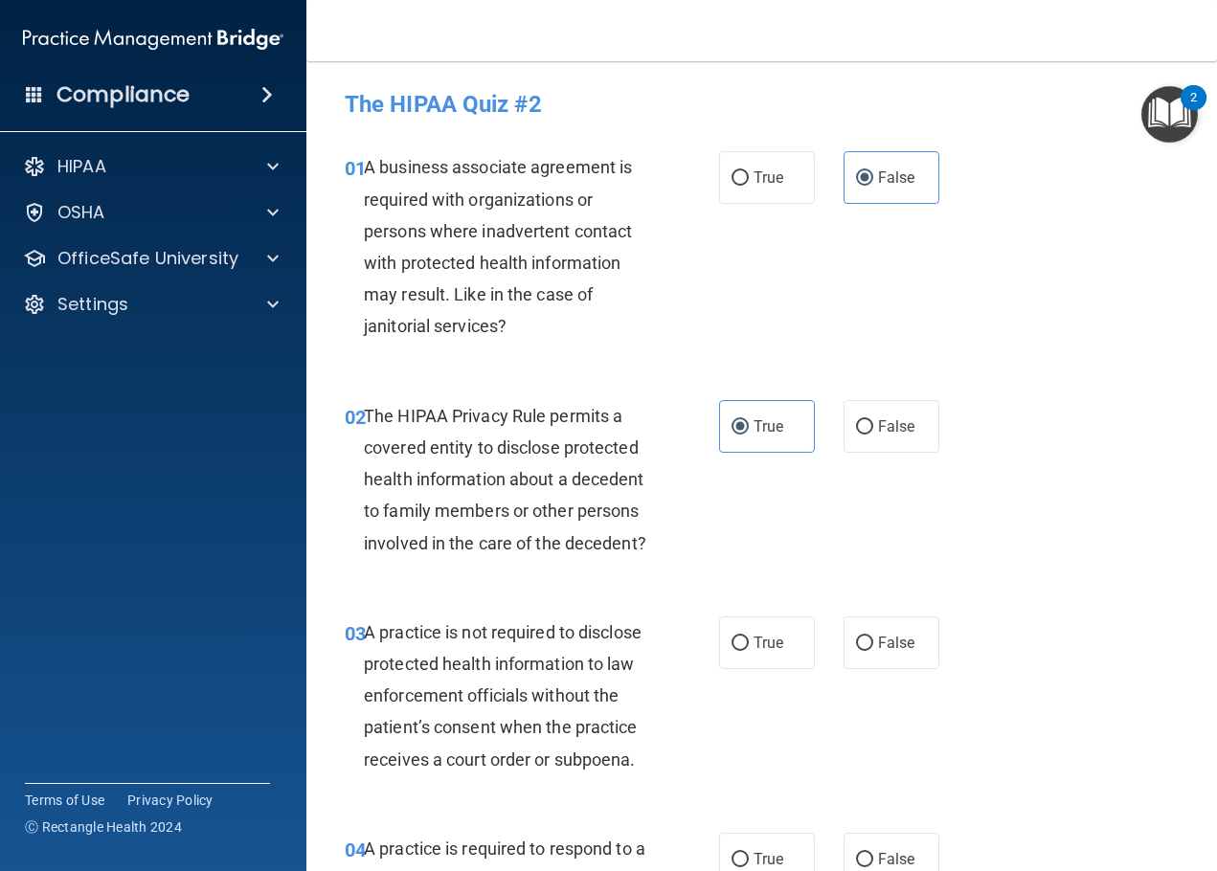
click at [1004, 294] on div "01 A business associate agreement is required with organizations or persons whe…" at bounding box center [761, 251] width 863 height 248
click at [481, 337] on div "A business associate agreement is required with organizations or persons where …" at bounding box center [515, 246] width 302 height 191
click at [753, 164] on label "True" at bounding box center [767, 177] width 96 height 53
click at [749, 171] on input "True" at bounding box center [740, 178] width 17 height 14
radio input "true"
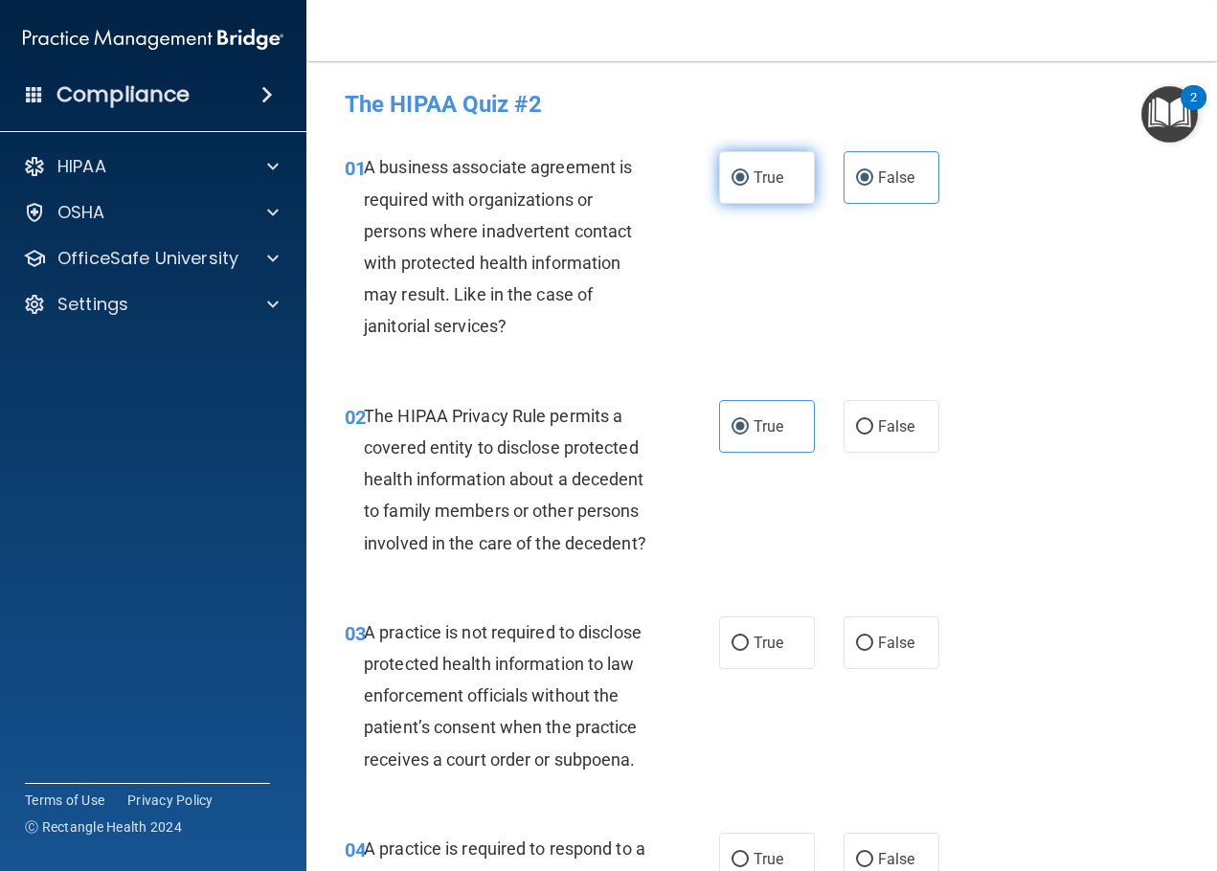
radio input "false"
click at [508, 258] on span "A business associate agreement is required with organizations or persons where …" at bounding box center [498, 246] width 268 height 179
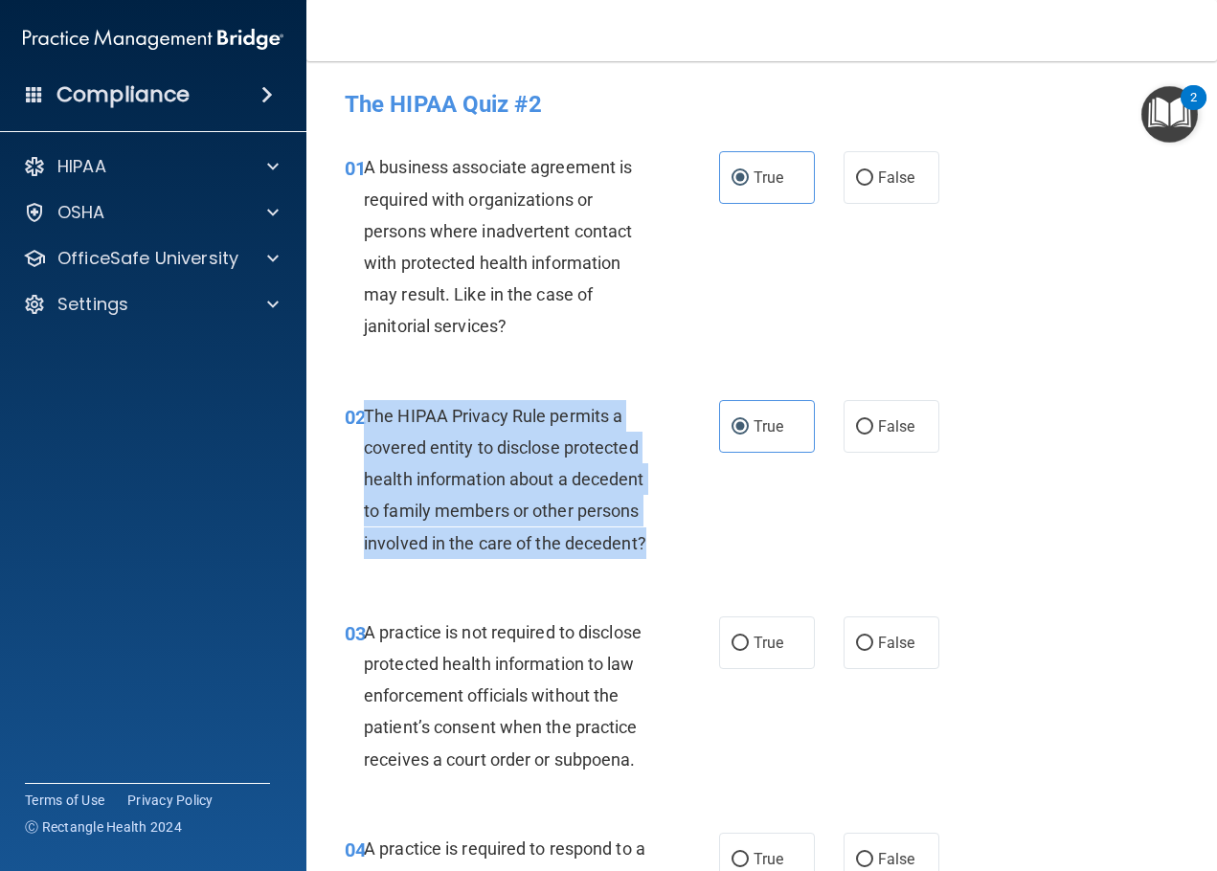
drag, startPoint x: 644, startPoint y: 545, endPoint x: 362, endPoint y: 402, distance: 316.4
click at [362, 402] on div "02 The HIPAA Privacy Rule permits a covered entity to disclose protected health…" at bounding box center [532, 484] width 432 height 169
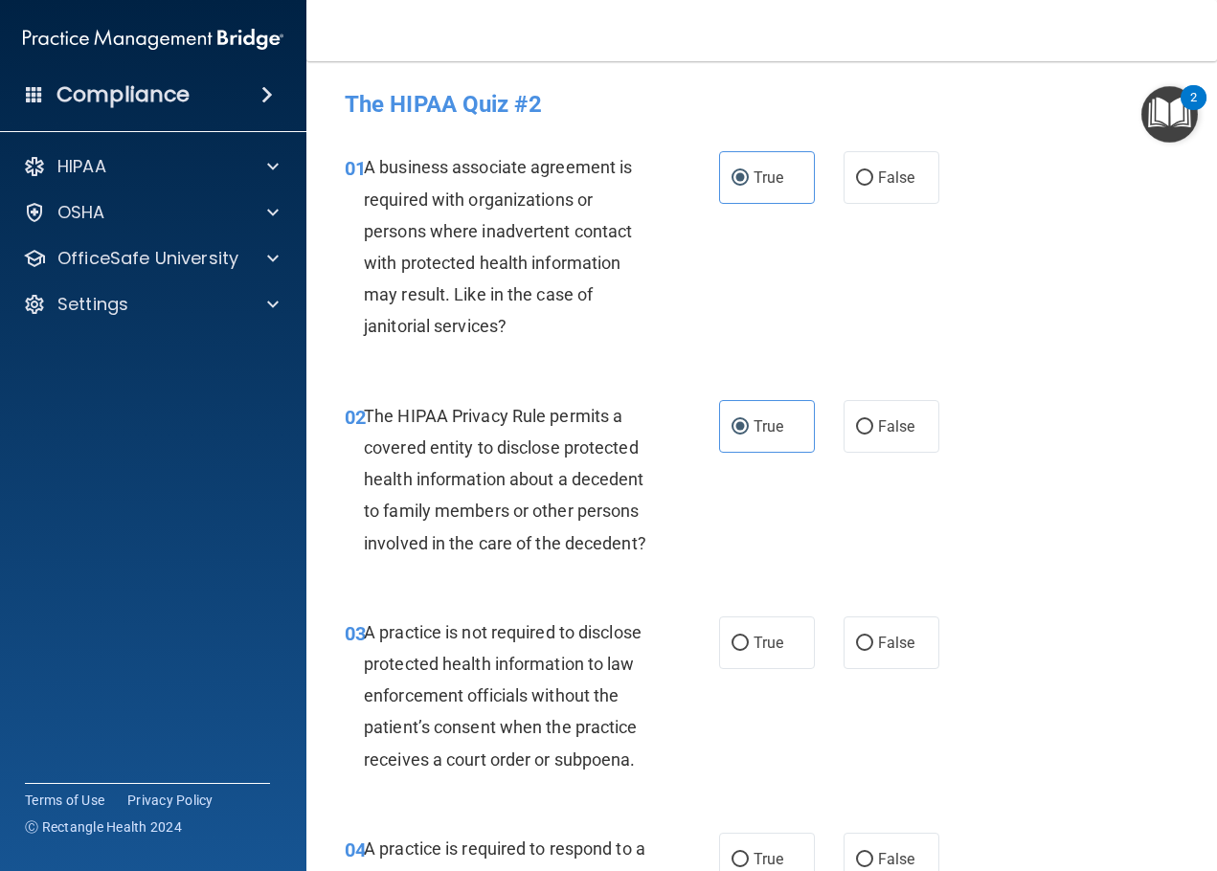
click at [499, 262] on span "A business associate agreement is required with organizations or persons where …" at bounding box center [498, 246] width 268 height 179
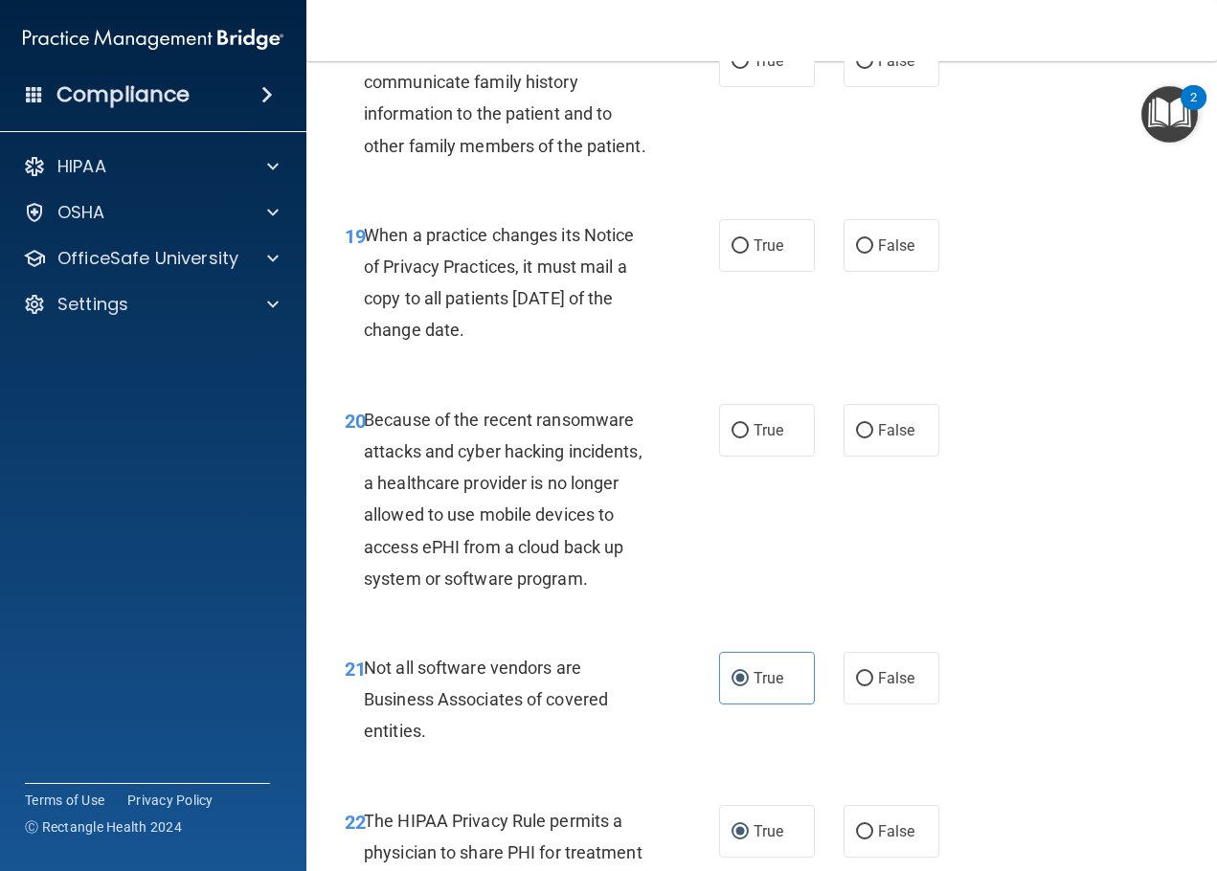
scroll to position [3351, 0]
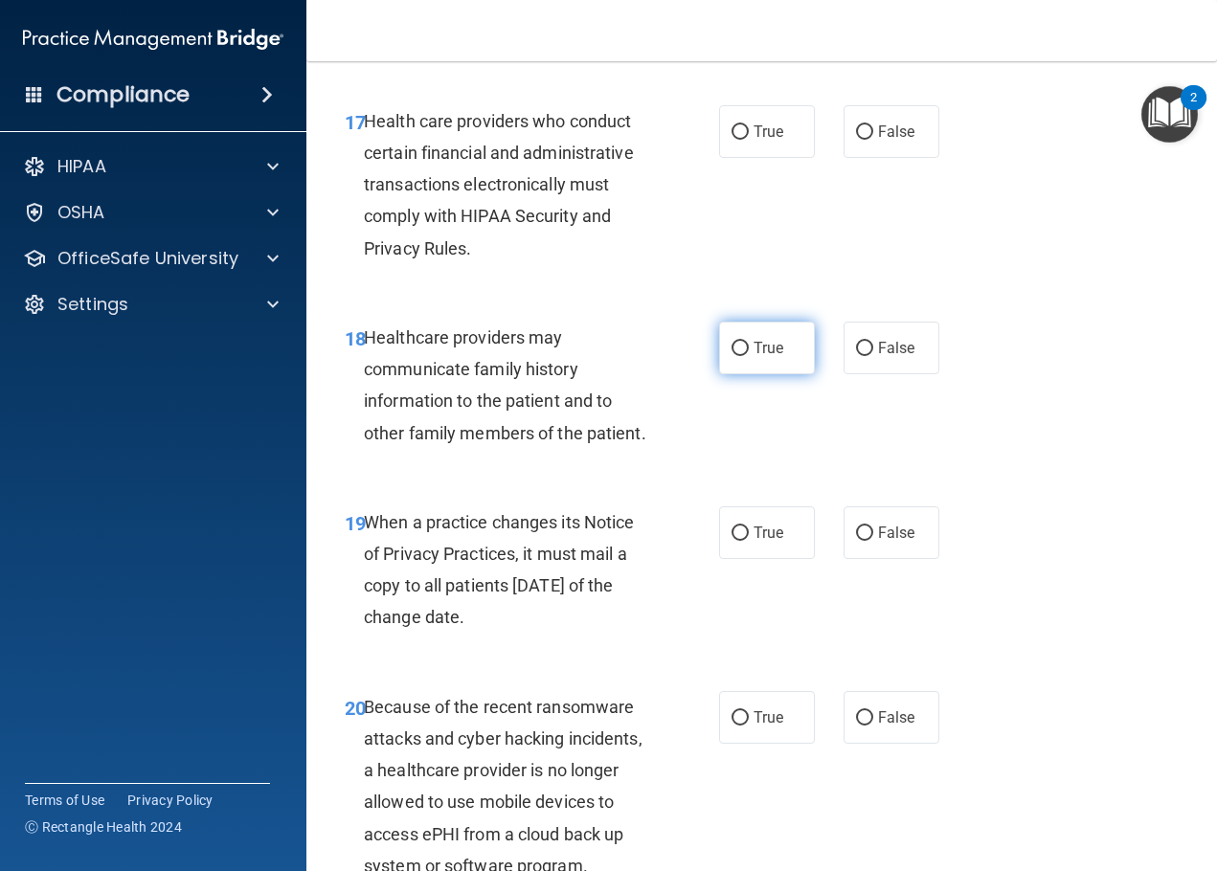
click at [732, 356] on input "True" at bounding box center [740, 349] width 17 height 14
radio input "true"
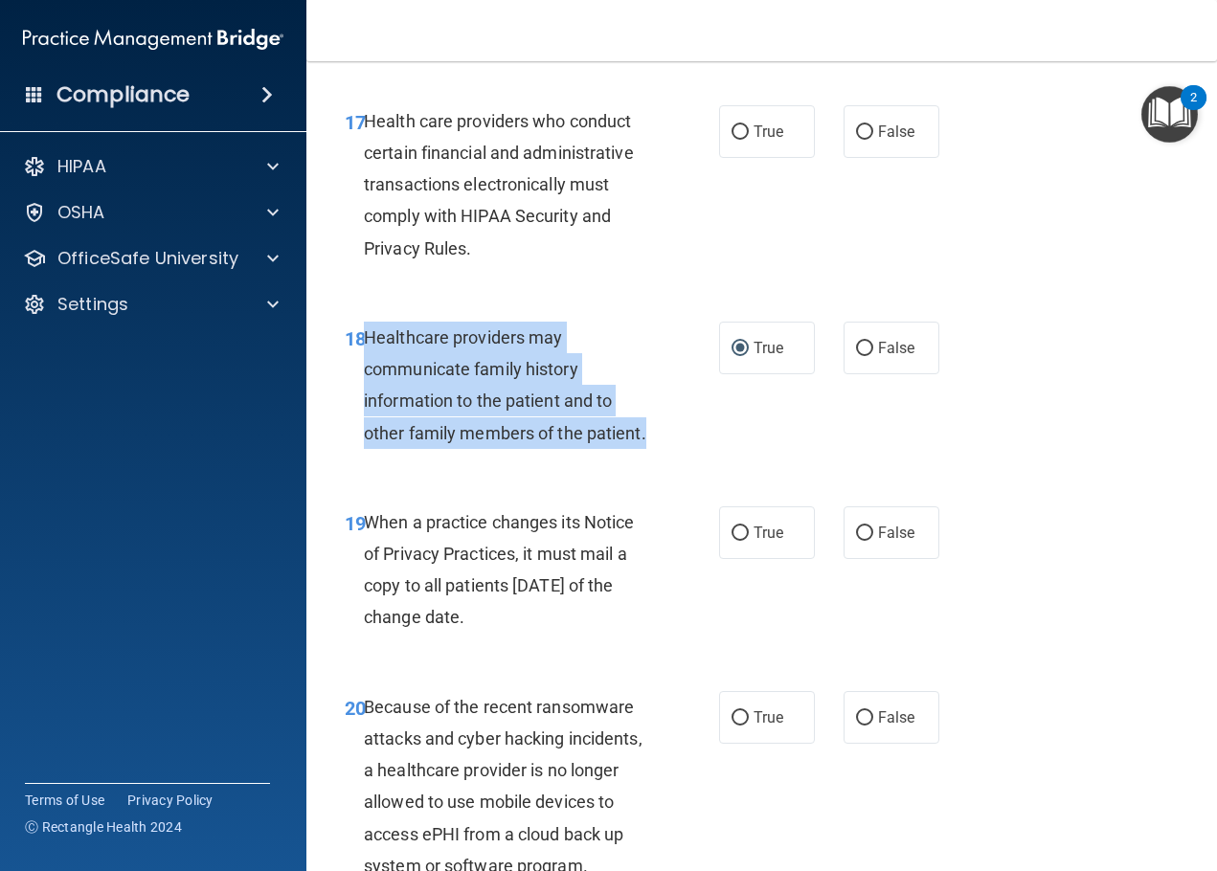
drag, startPoint x: 653, startPoint y: 469, endPoint x: 367, endPoint y: 376, distance: 301.0
click at [367, 376] on div "Healthcare providers may communicate family history information to the patient …" at bounding box center [515, 385] width 302 height 127
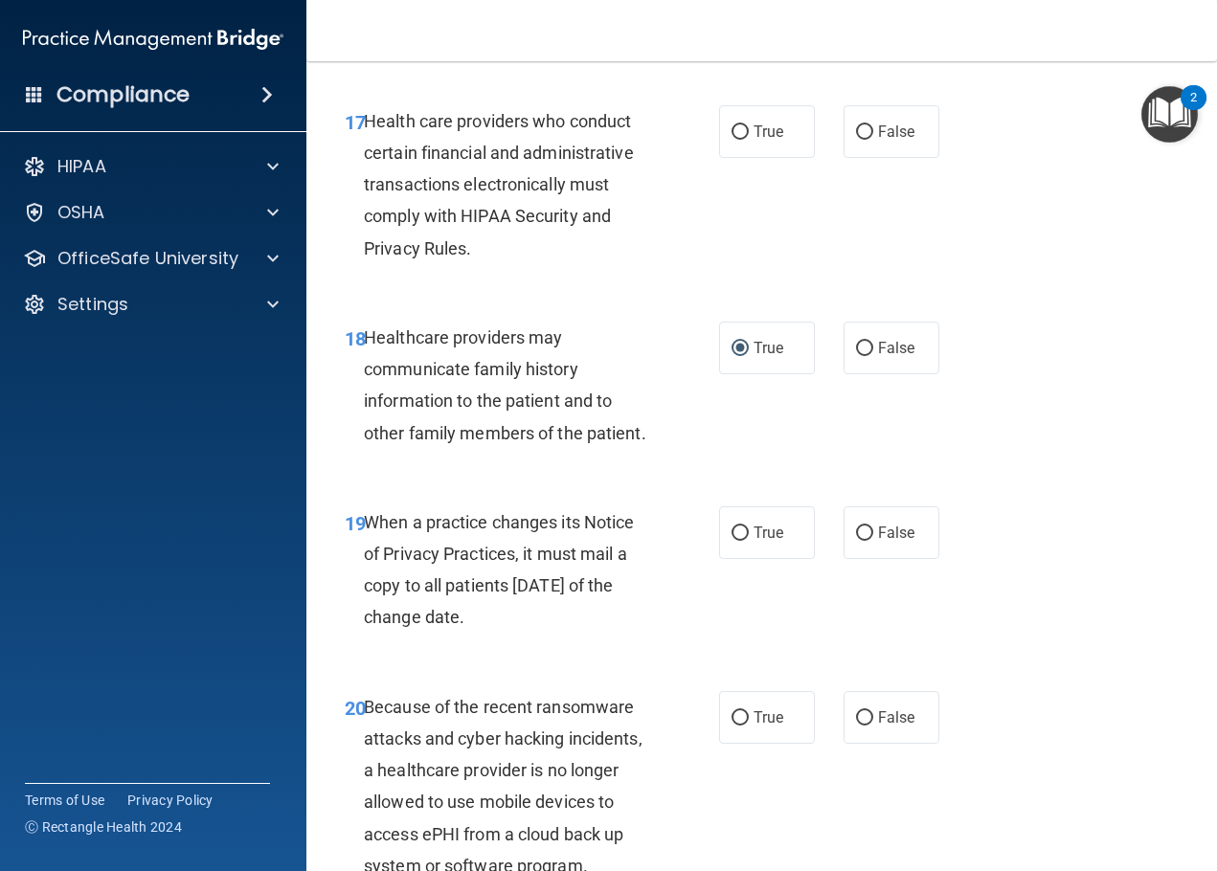
click at [416, 298] on div "17 Health care providers who conduct certain financial and administrative trans…" at bounding box center [761, 189] width 863 height 216
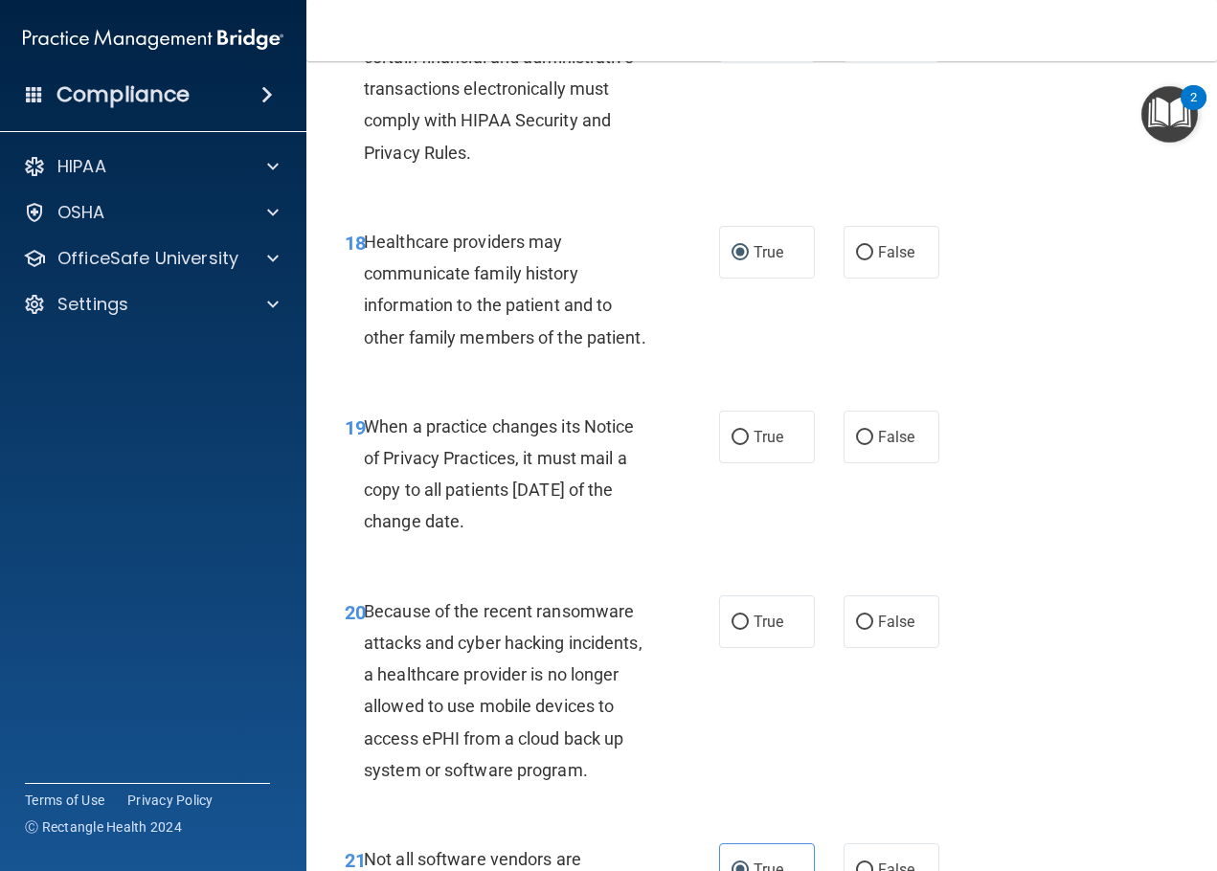
drag, startPoint x: 520, startPoint y: 560, endPoint x: 367, endPoint y: 453, distance: 187.0
click at [367, 453] on div "When a practice changes its Notice of Privacy Practices, it must mail a copy to…" at bounding box center [515, 474] width 302 height 127
click at [461, 387] on div "18 Healthcare providers may communicate family history information to the patie…" at bounding box center [761, 294] width 863 height 185
click at [518, 316] on div "Healthcare providers may communicate family history information to the patient …" at bounding box center [515, 289] width 302 height 127
click at [886, 463] on label "False" at bounding box center [892, 437] width 96 height 53
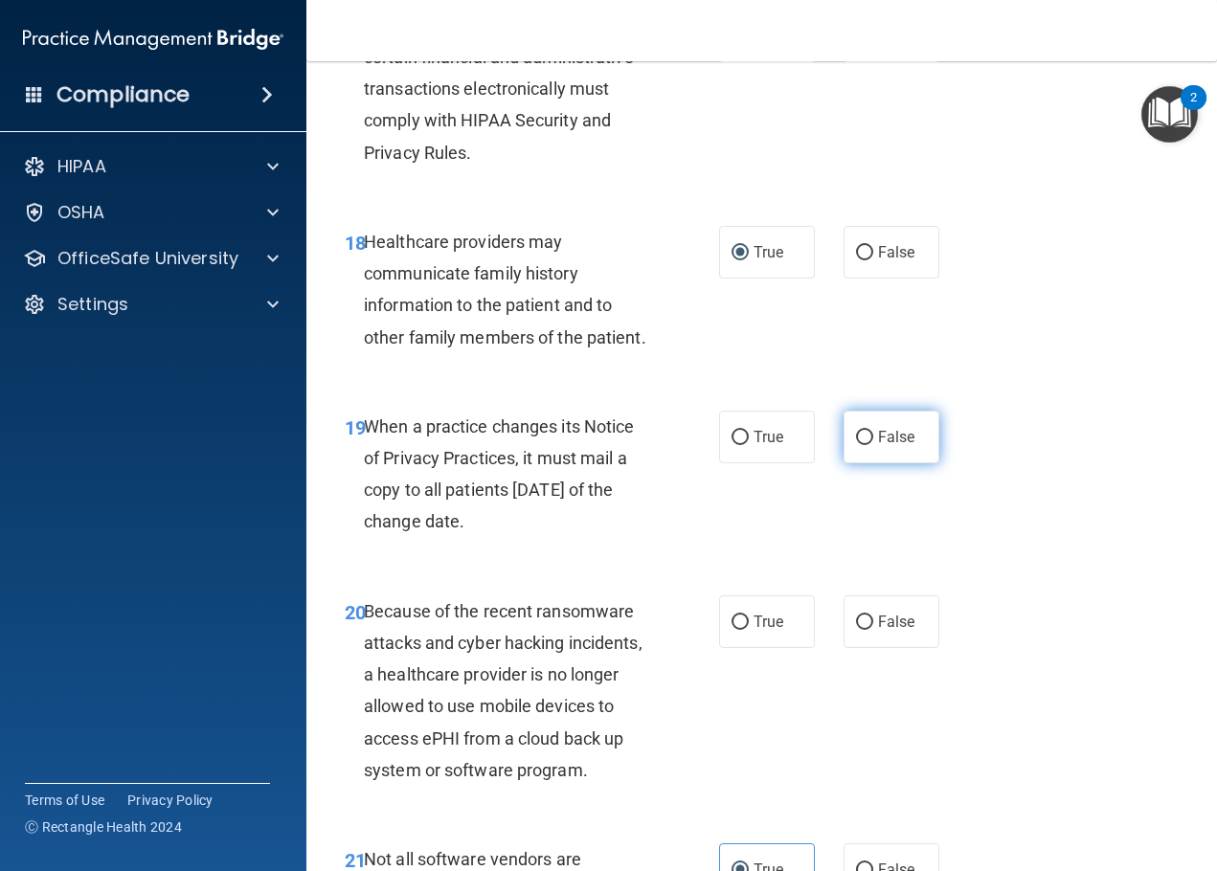
click at [873, 445] on input "False" at bounding box center [864, 438] width 17 height 14
radio input "true"
click at [441, 363] on div "18 Healthcare providers may communicate family history information to the patie…" at bounding box center [532, 294] width 432 height 137
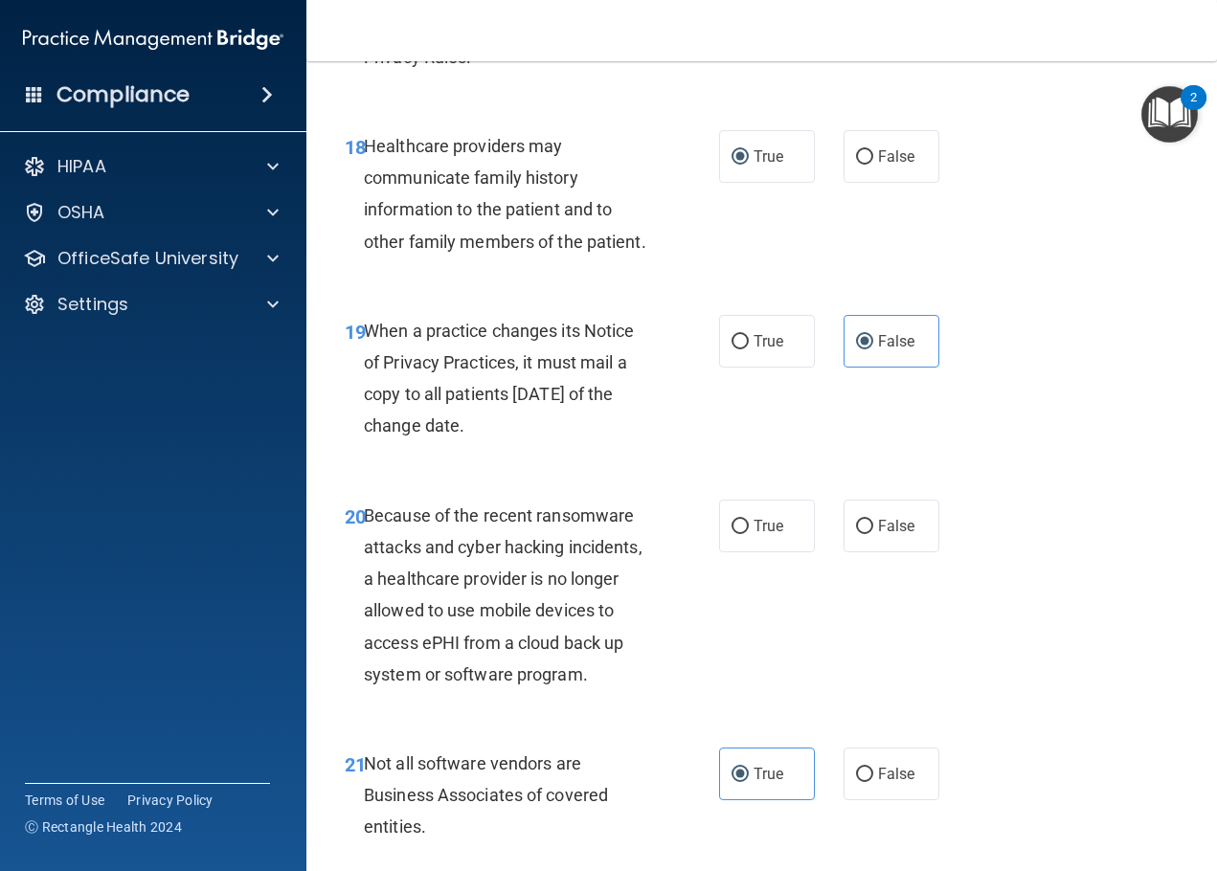
scroll to position [3638, 0]
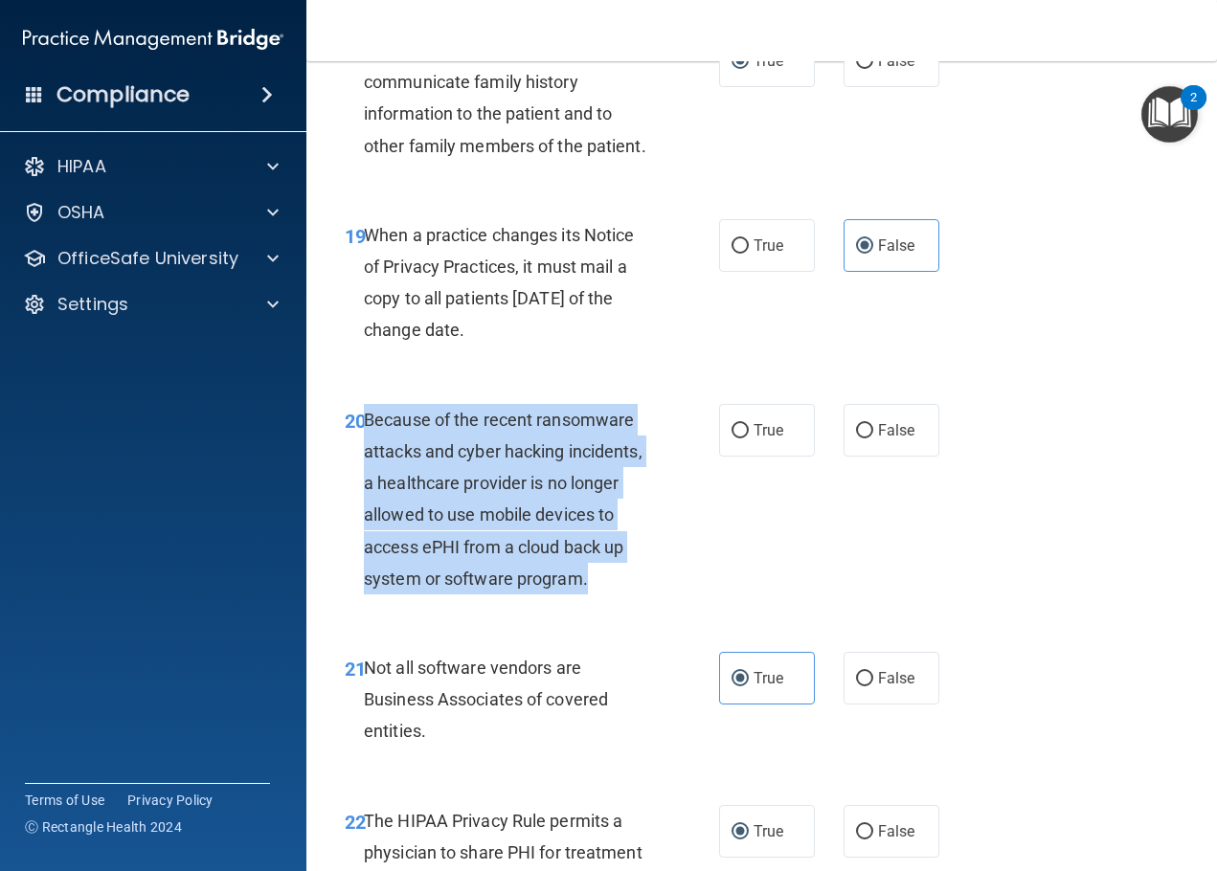
drag, startPoint x: 600, startPoint y: 613, endPoint x: 367, endPoint y: 452, distance: 283.6
click at [367, 452] on div "Because of the recent ransomware attacks and cyber hacking incidents, a healthc…" at bounding box center [515, 499] width 302 height 191
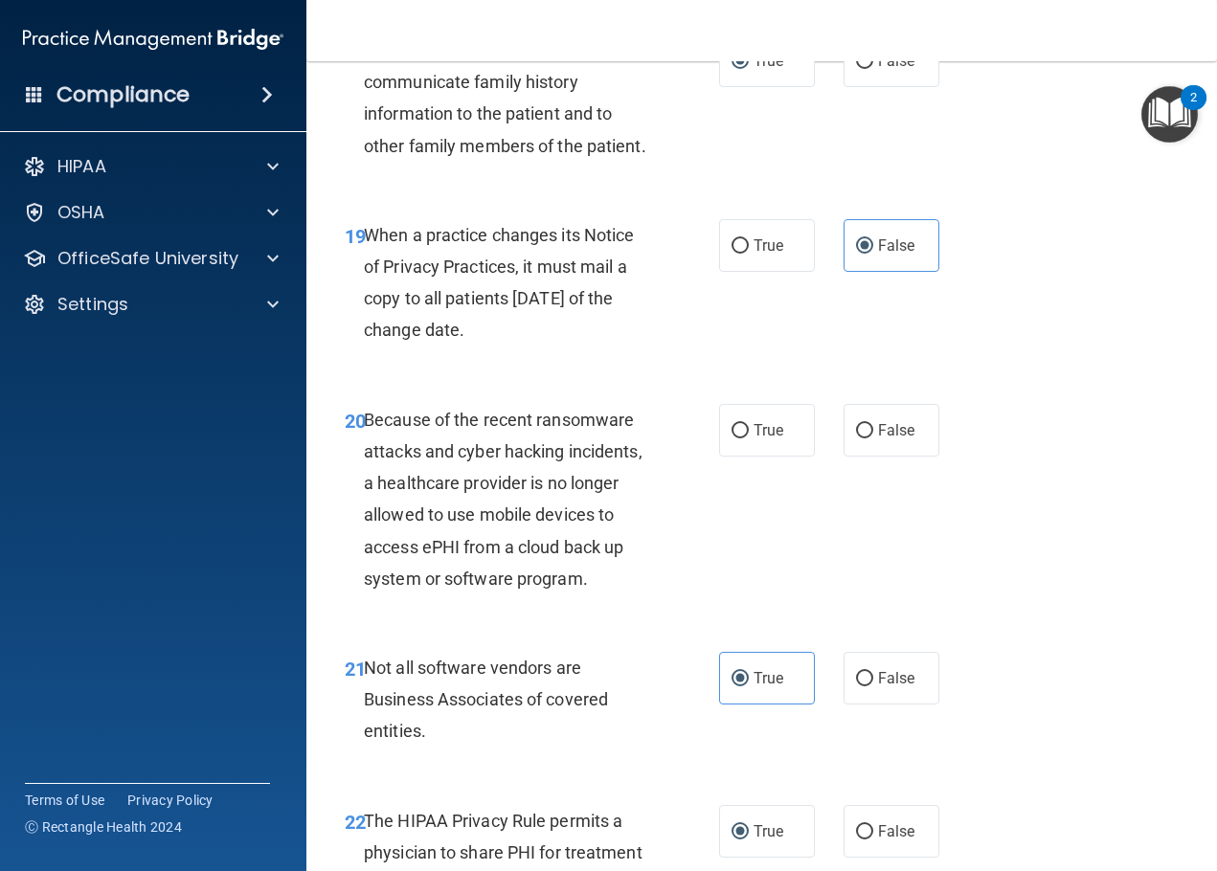
click at [571, 347] on div "When a practice changes its Notice of Privacy Practices, it must mail a copy to…" at bounding box center [515, 282] width 302 height 127
click at [875, 449] on label "False" at bounding box center [892, 430] width 96 height 53
click at [873, 439] on input "False" at bounding box center [864, 431] width 17 height 14
radio input "true"
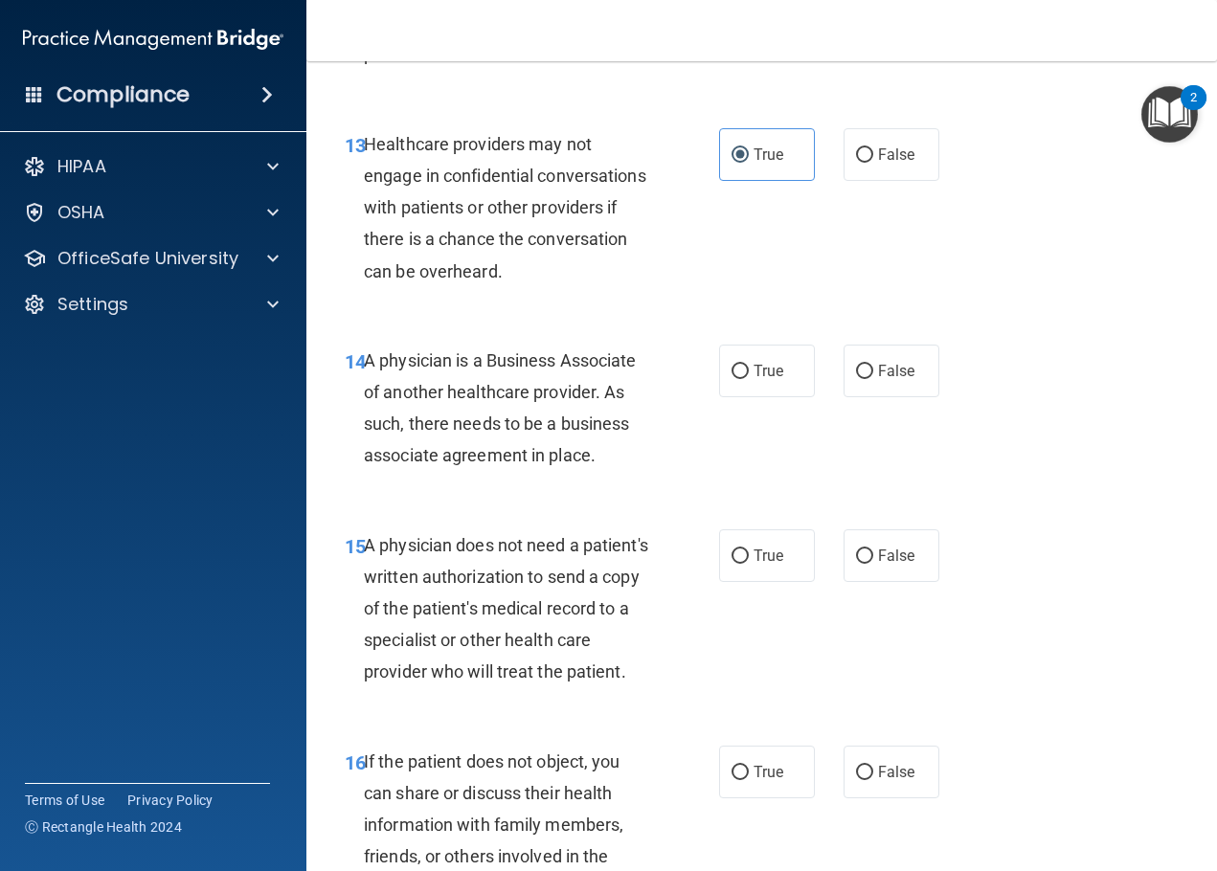
scroll to position [2398, 0]
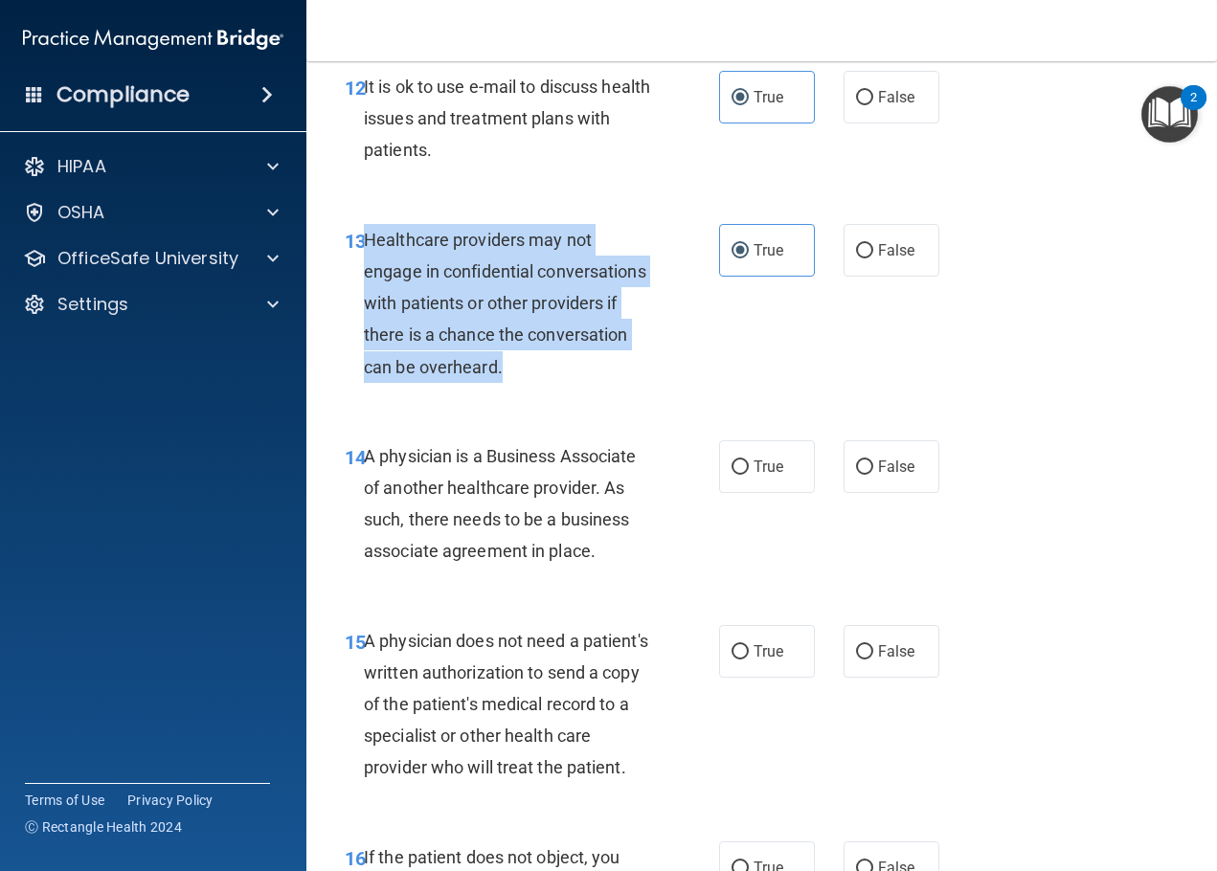
drag, startPoint x: 518, startPoint y: 370, endPoint x: 369, endPoint y: 232, distance: 203.3
click at [369, 232] on div "Healthcare providers may not engage in confidential conversations with patients…" at bounding box center [515, 303] width 302 height 159
click at [487, 349] on div "Healthcare providers may not engage in confidential conversations with patients…" at bounding box center [515, 303] width 302 height 159
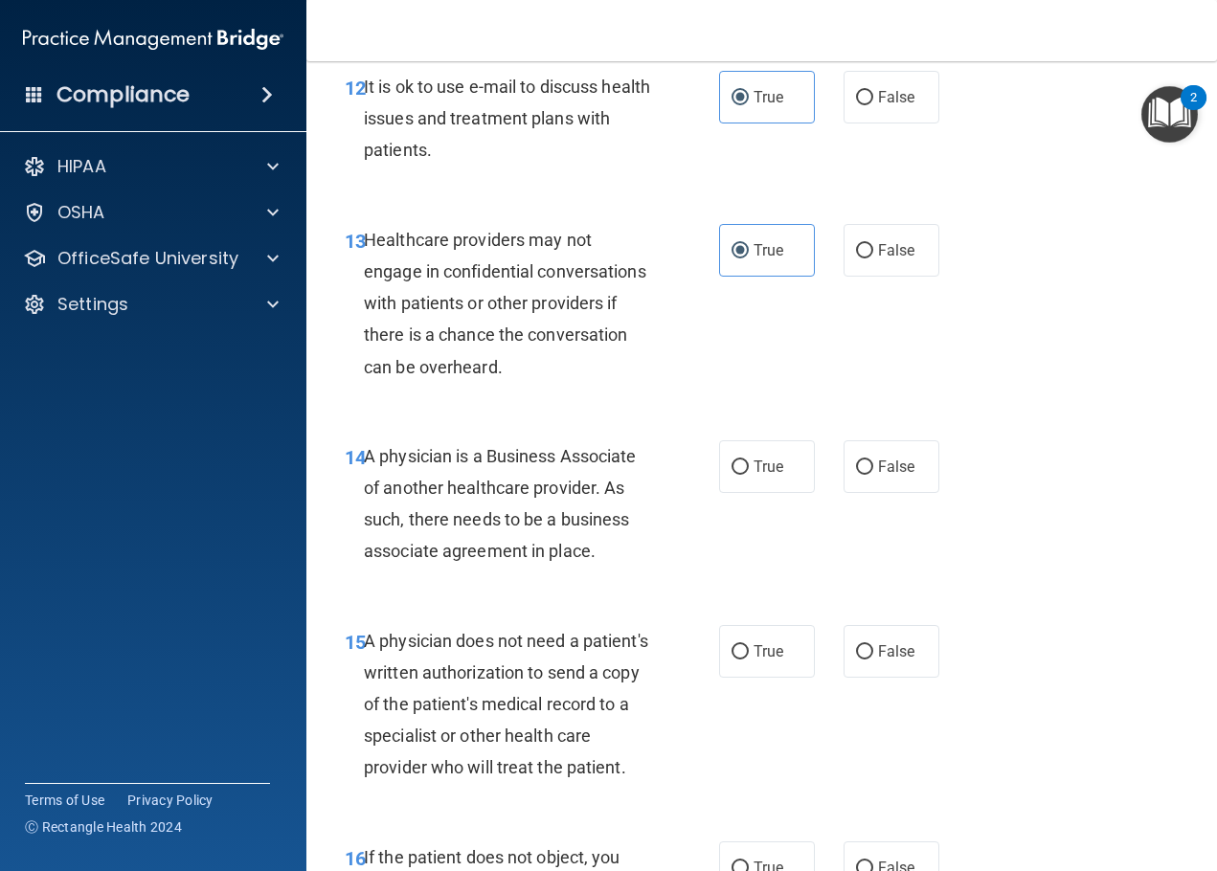
click at [518, 301] on span "Healthcare providers may not engage in confidential conversations with patients…" at bounding box center [505, 303] width 282 height 147
click at [884, 270] on label "False" at bounding box center [892, 250] width 96 height 53
click at [873, 259] on input "False" at bounding box center [864, 251] width 17 height 14
radio input "true"
radio input "false"
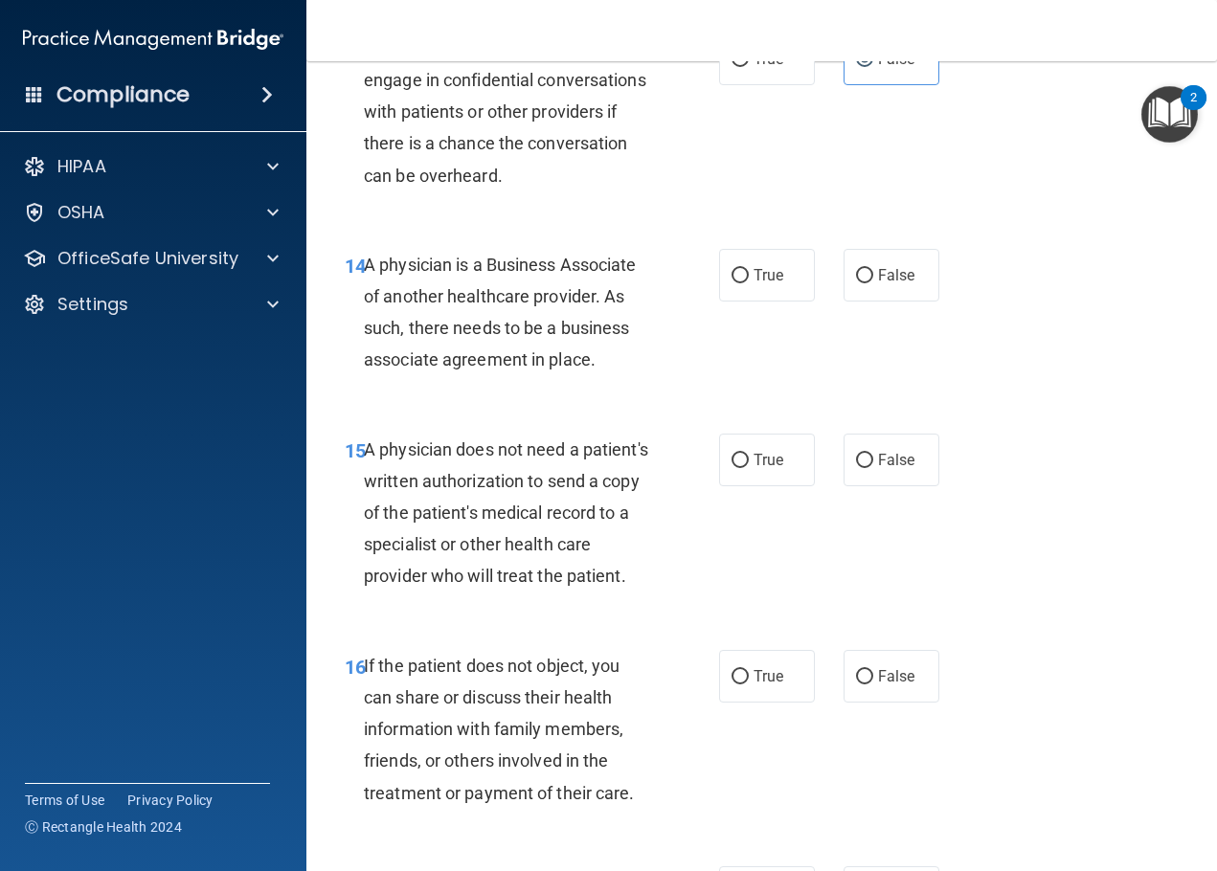
scroll to position [2781, 0]
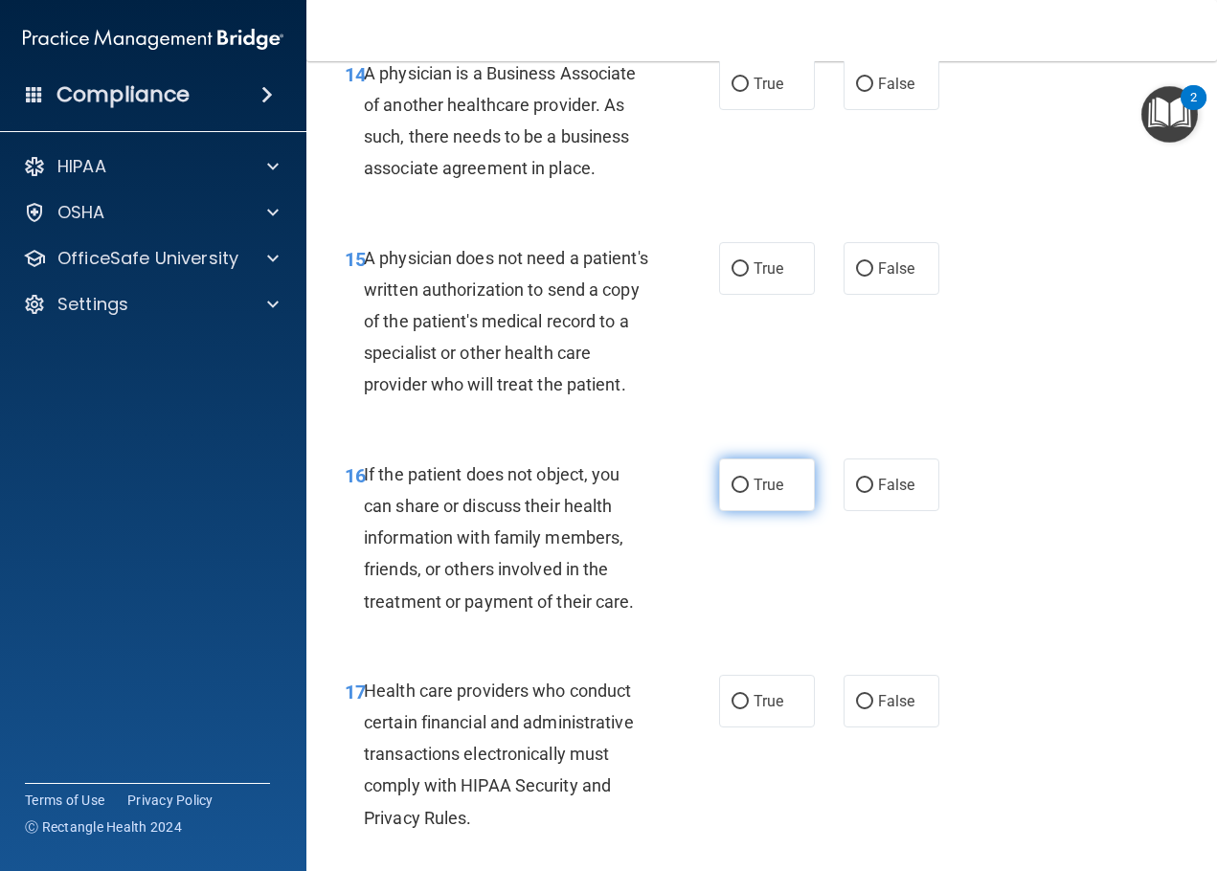
click at [732, 493] on input "True" at bounding box center [740, 486] width 17 height 14
radio input "true"
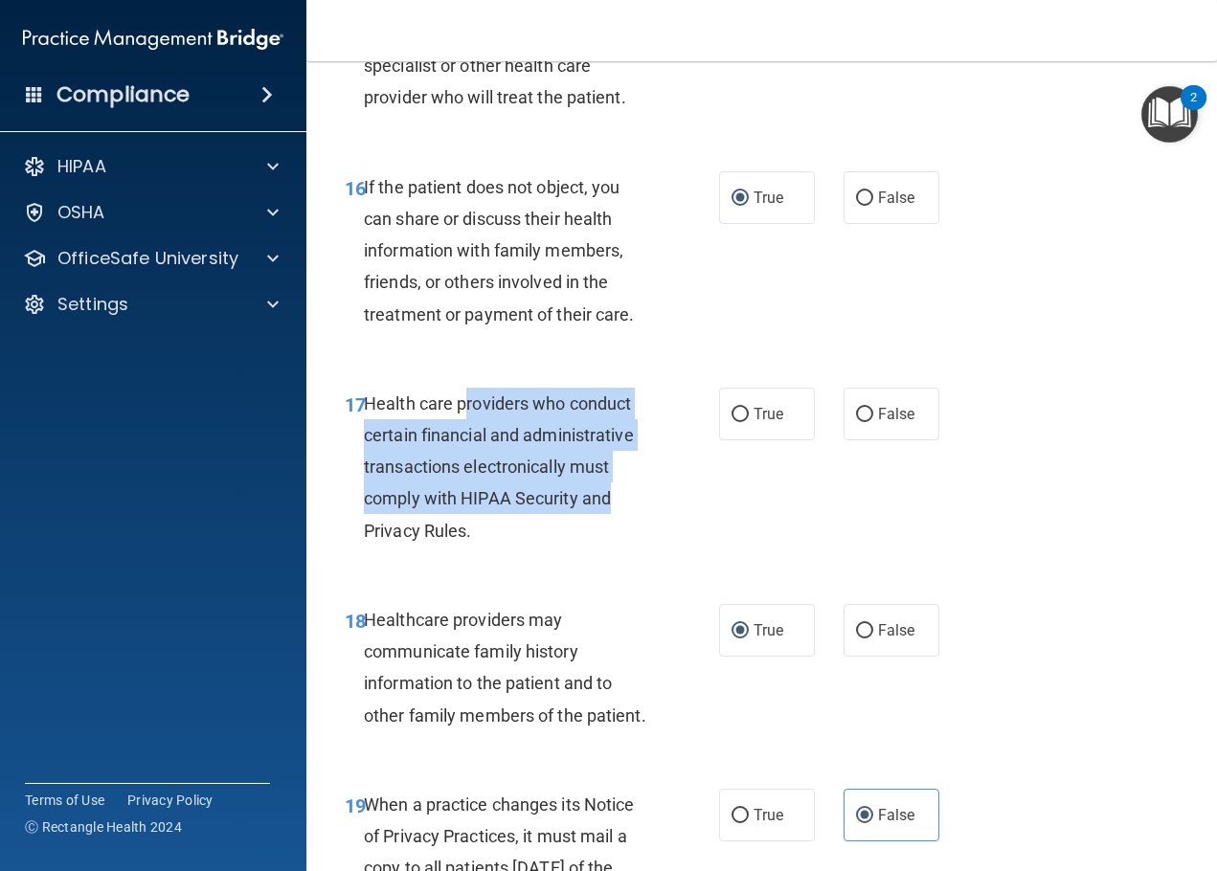
drag, startPoint x: 463, startPoint y: 433, endPoint x: 618, endPoint y: 537, distance: 186.2
click at [618, 537] on div "Health care providers who conduct certain financial and administrative transact…" at bounding box center [515, 467] width 302 height 159
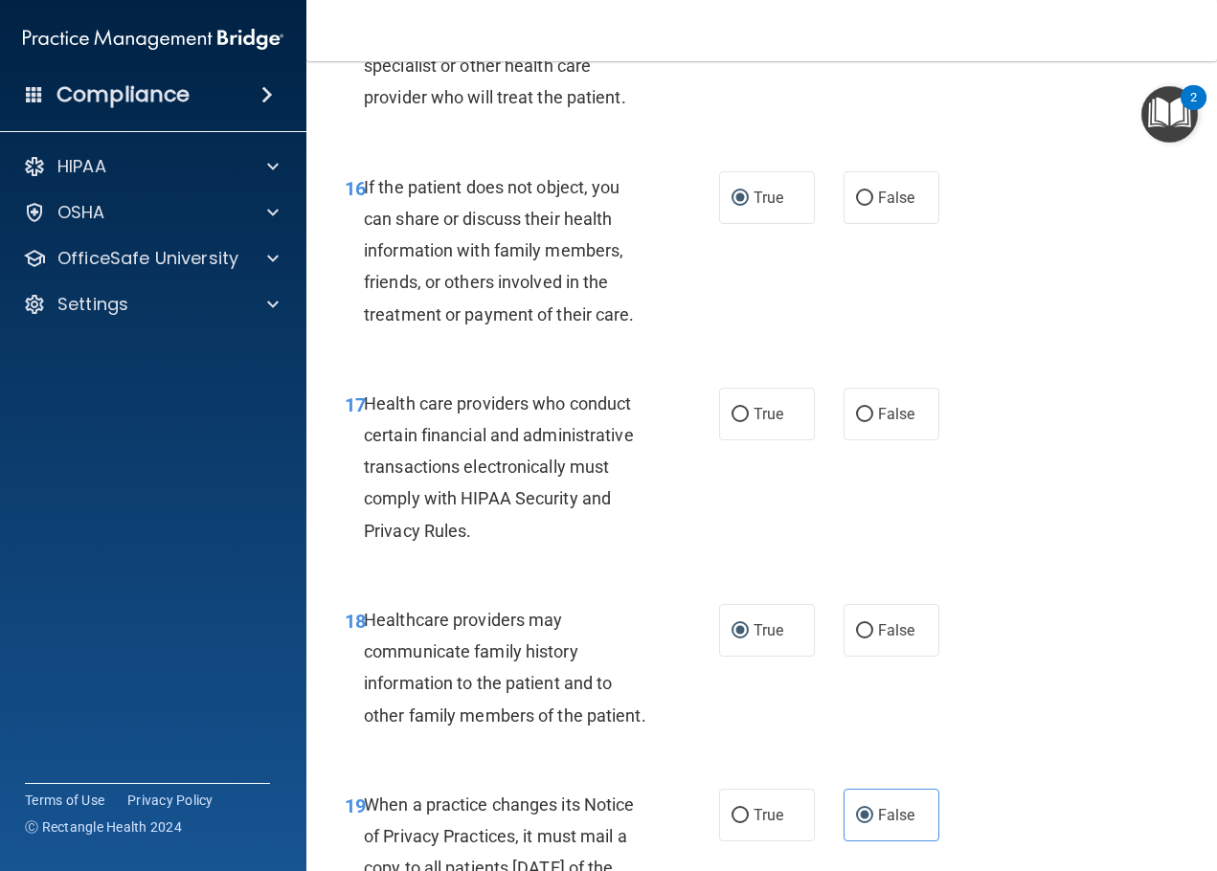
click at [577, 547] on div "Health care providers who conduct certain financial and administrative transact…" at bounding box center [515, 467] width 302 height 159
click at [759, 440] on label "True" at bounding box center [767, 414] width 96 height 53
click at [749, 422] on input "True" at bounding box center [740, 415] width 17 height 14
radio input "true"
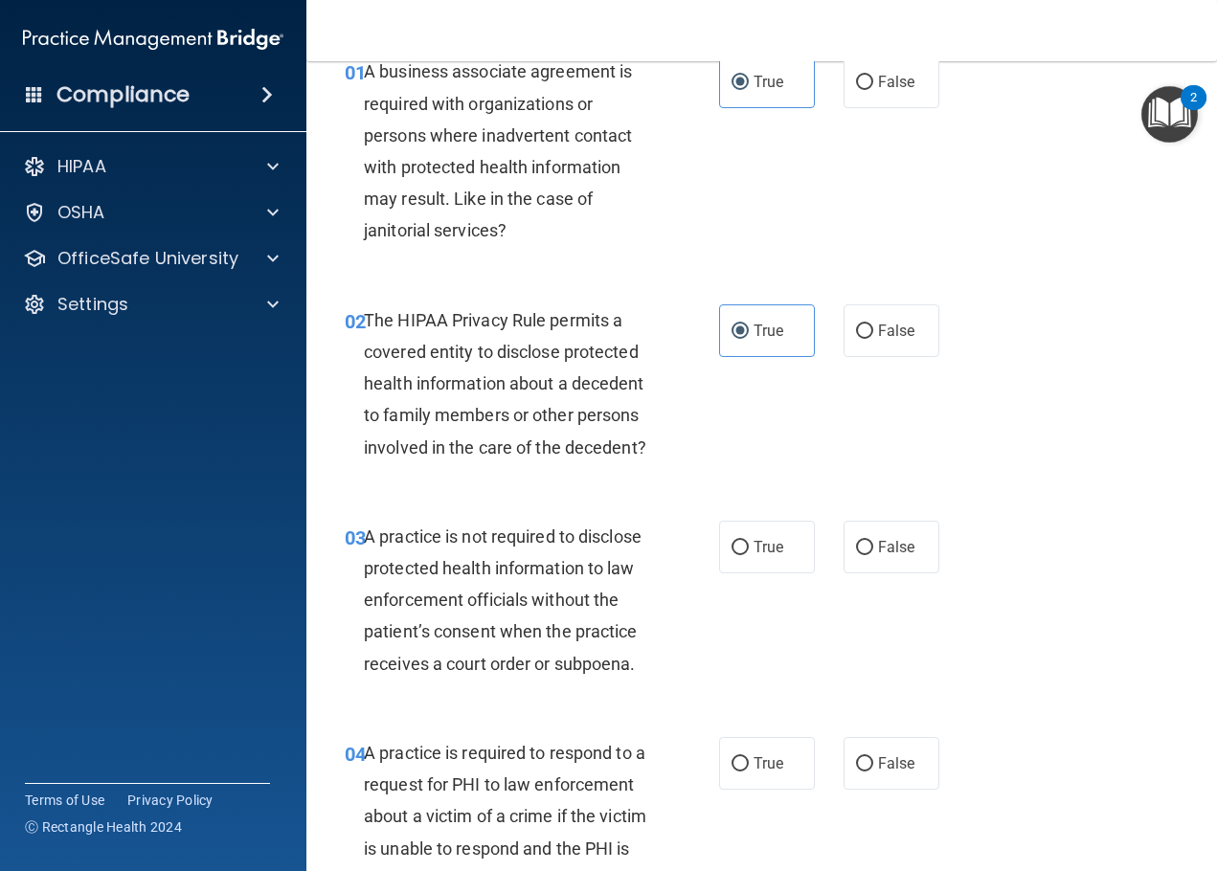
scroll to position [0, 0]
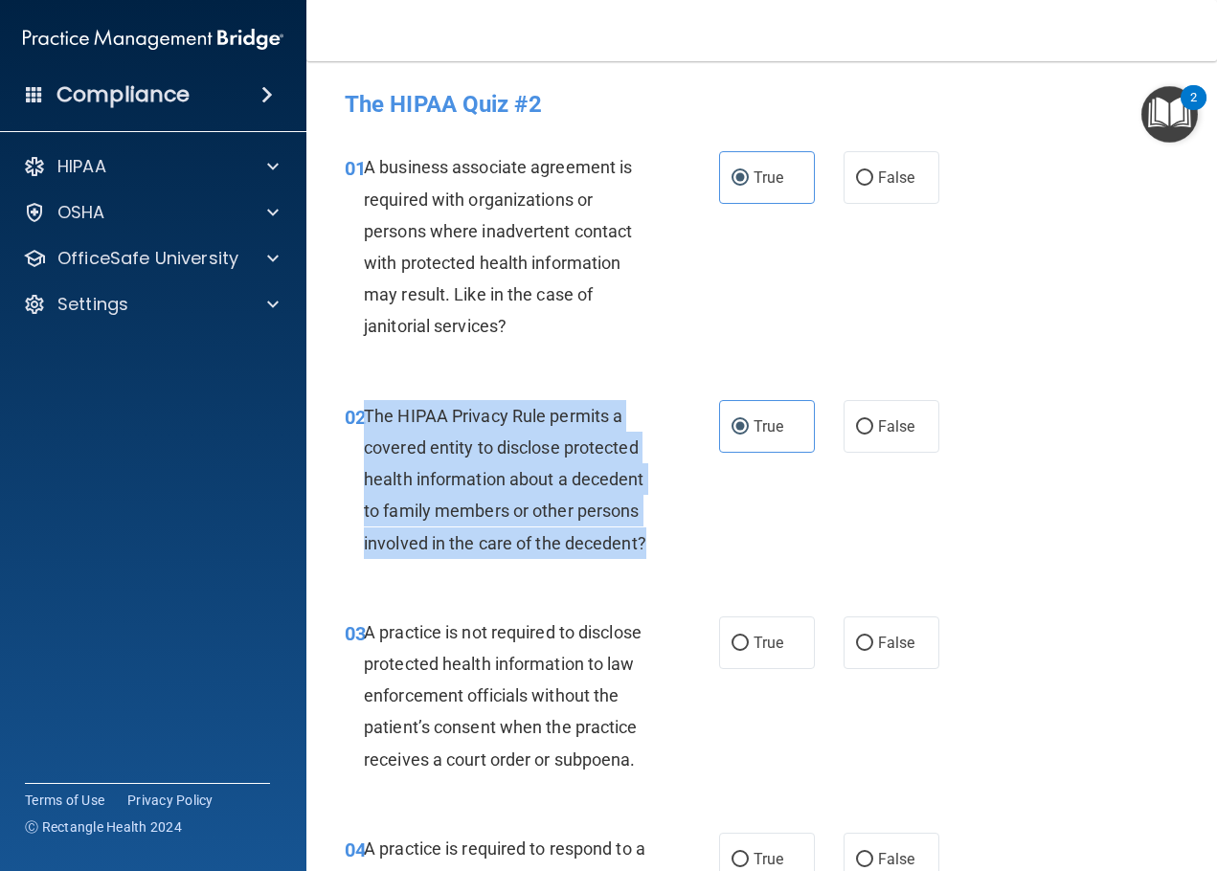
drag, startPoint x: 652, startPoint y: 544, endPoint x: 364, endPoint y: 400, distance: 322.0
click at [364, 400] on div "The HIPAA Privacy Rule permits a covered entity to disclose protected health in…" at bounding box center [515, 479] width 302 height 159
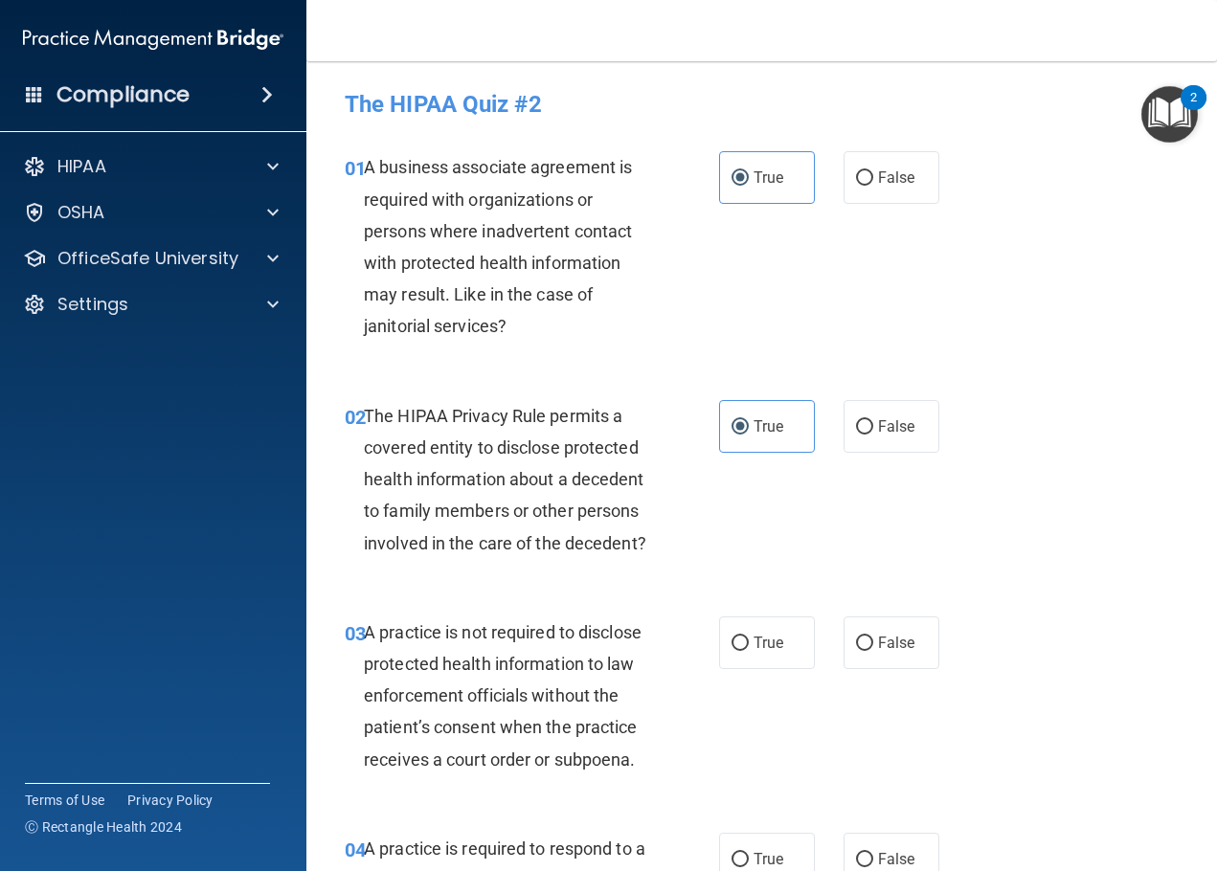
click at [921, 312] on div "01 A business associate agreement is required with organizations or persons whe…" at bounding box center [761, 251] width 863 height 248
click at [522, 371] on div "01 A business associate agreement is required with organizations or persons whe…" at bounding box center [761, 251] width 863 height 248
click at [459, 331] on span "A business associate agreement is required with organizations or persons where …" at bounding box center [498, 246] width 268 height 179
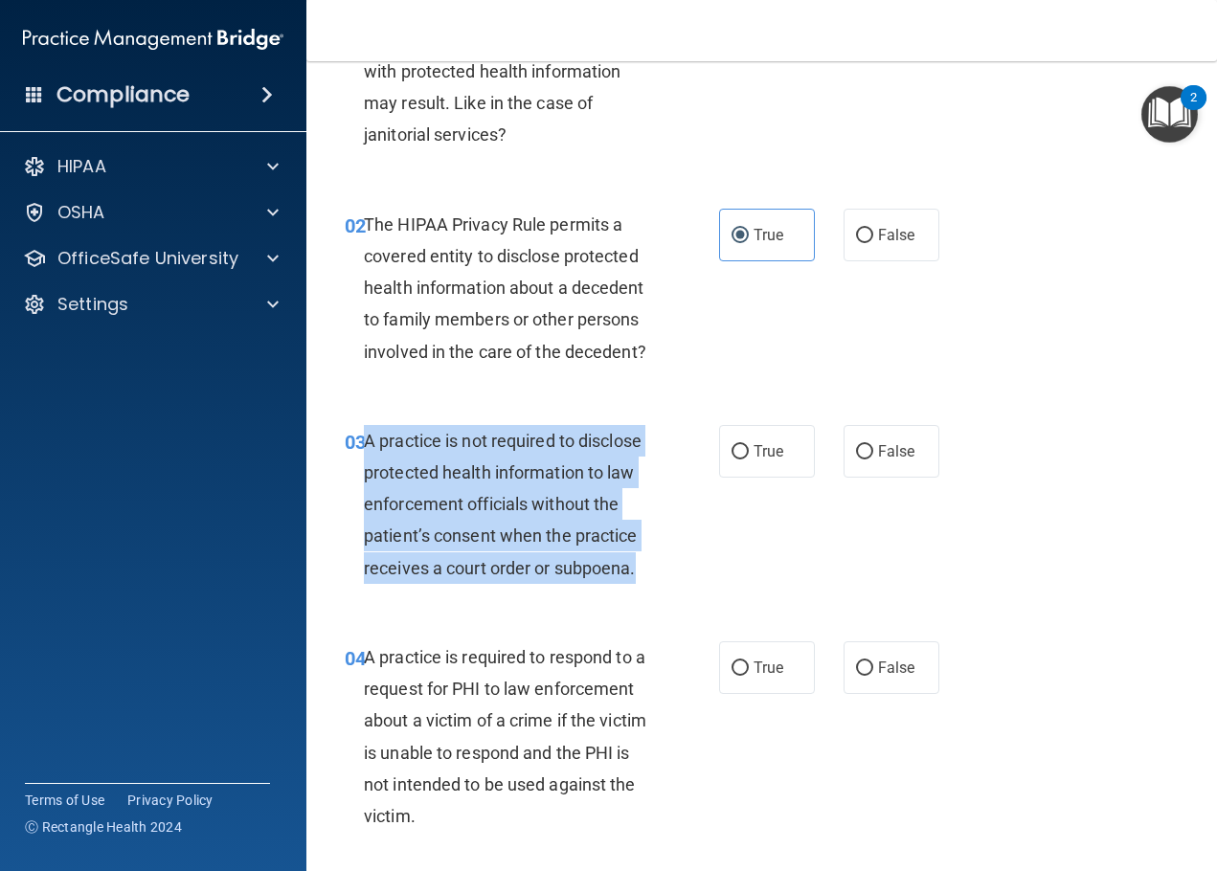
drag, startPoint x: 638, startPoint y: 575, endPoint x: 366, endPoint y: 447, distance: 300.7
click at [366, 447] on div "A practice is not required to disclose protected health information to law enfo…" at bounding box center [515, 504] width 302 height 159
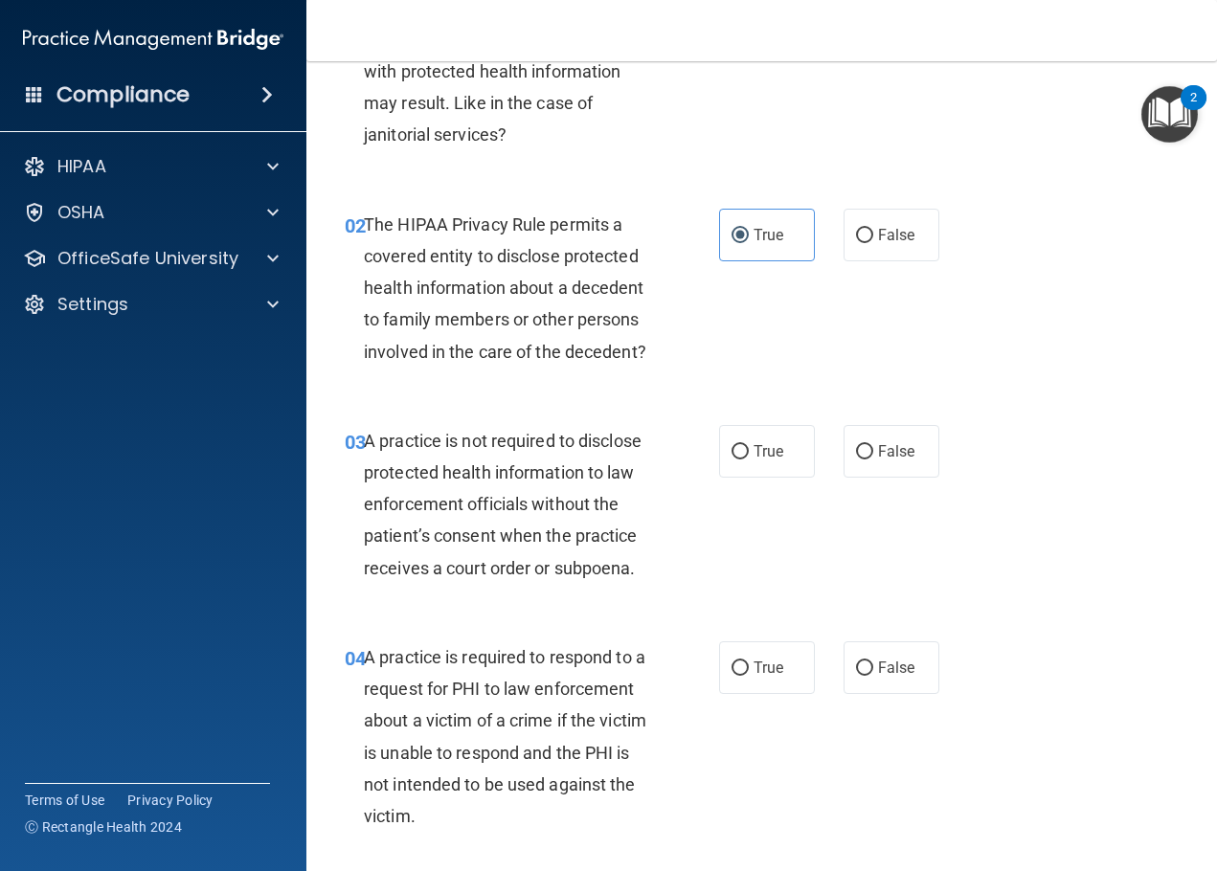
click at [492, 371] on div "02 The HIPAA Privacy Rule permits a covered entity to disclose protected health…" at bounding box center [532, 293] width 432 height 169
click at [924, 448] on label "False" at bounding box center [892, 451] width 96 height 53
click at [873, 448] on input "False" at bounding box center [864, 452] width 17 height 14
radio input "true"
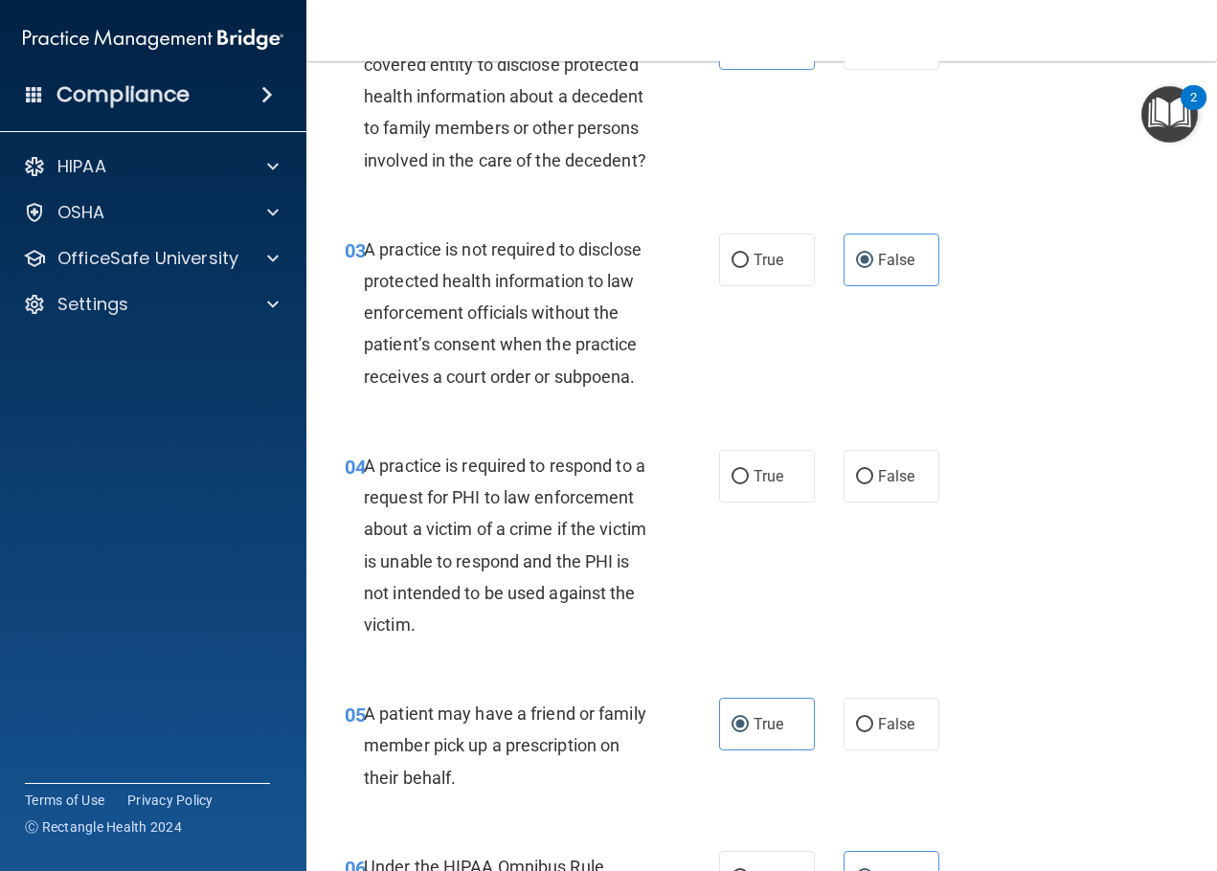
scroll to position [479, 0]
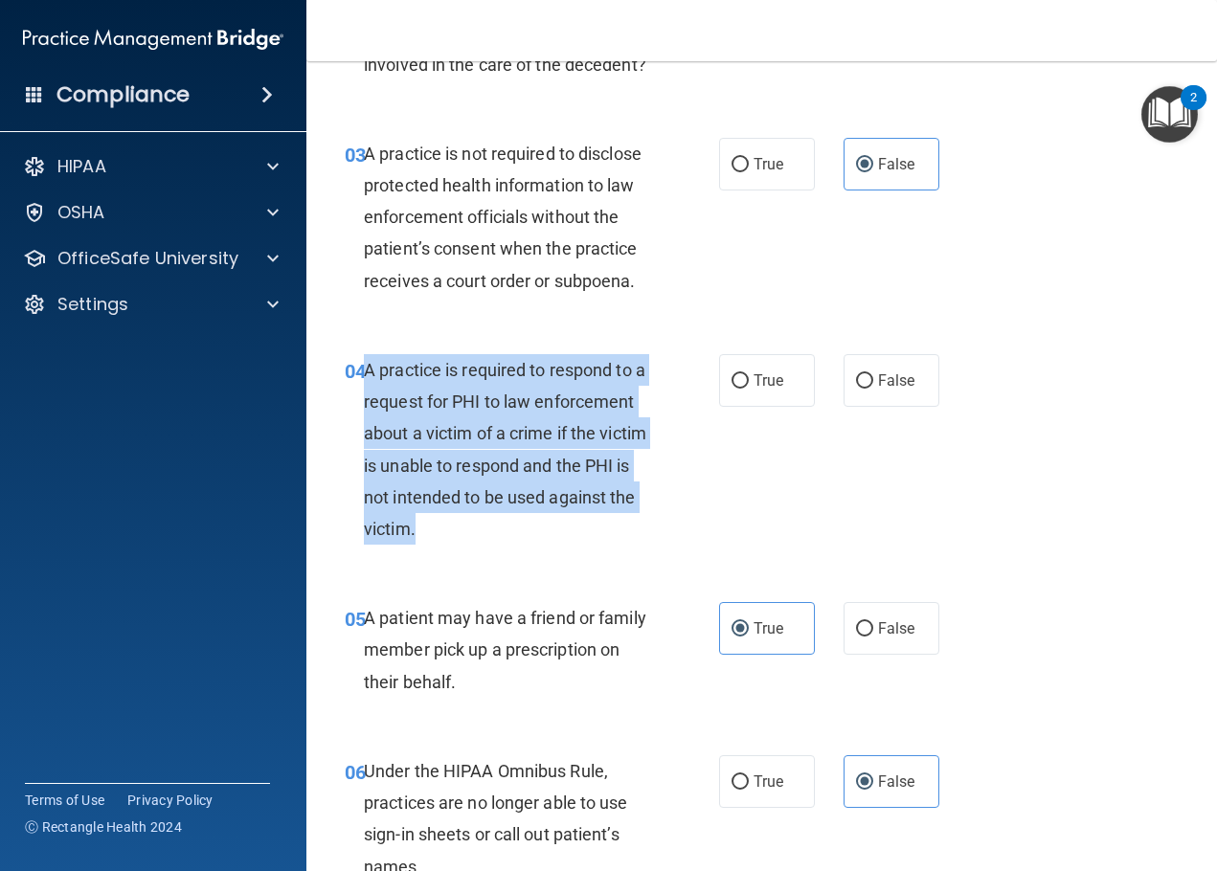
drag, startPoint x: 521, startPoint y: 534, endPoint x: 365, endPoint y: 362, distance: 232.5
click at [365, 362] on div "A practice is required to respond to a request for PHI to law enforcement about…" at bounding box center [515, 449] width 302 height 191
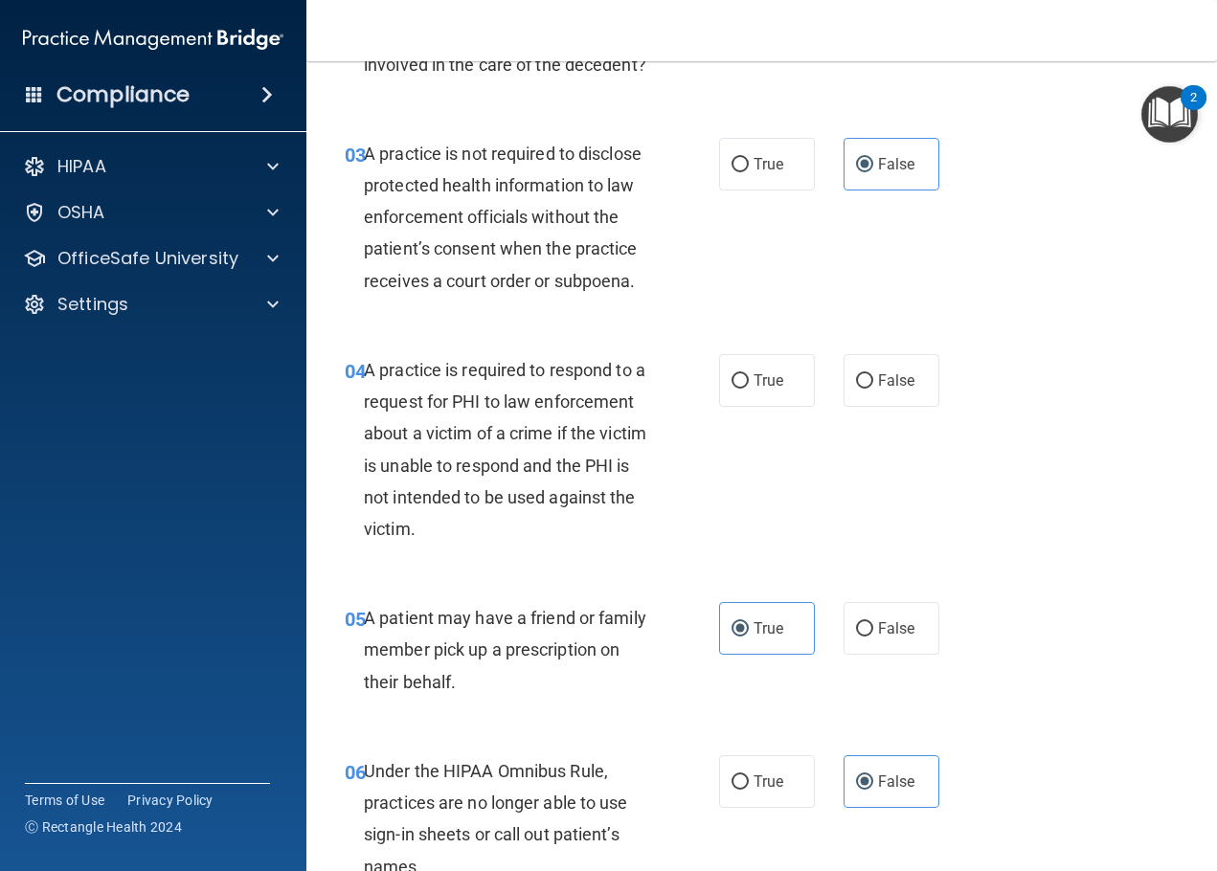
click at [547, 572] on div "04 A practice is required to respond to a request for PHI to law enforcement ab…" at bounding box center [761, 454] width 863 height 248
click at [863, 402] on label "False" at bounding box center [892, 380] width 96 height 53
click at [863, 389] on input "False" at bounding box center [864, 381] width 17 height 14
radio input "true"
click at [431, 325] on div "03 A practice is not required to disclose protected health information to law e…" at bounding box center [761, 222] width 863 height 216
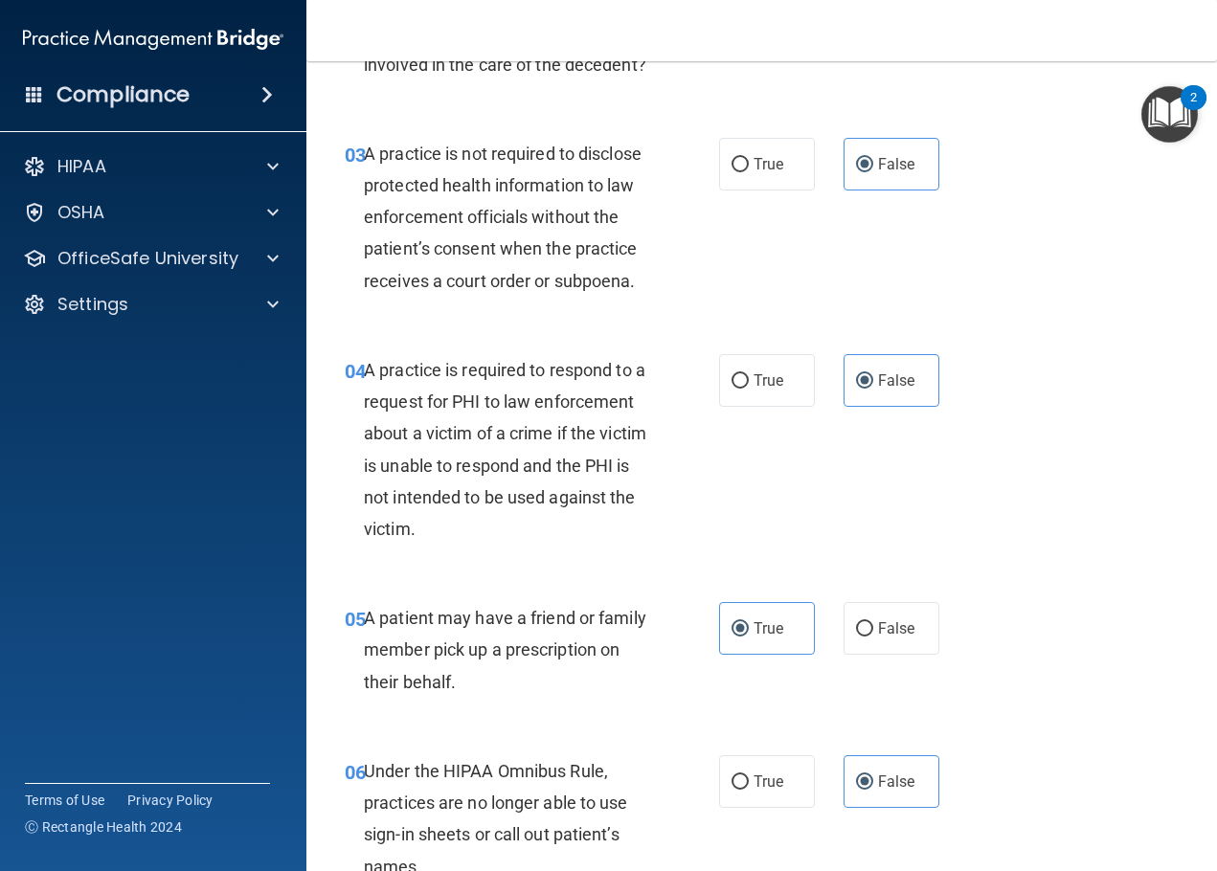
click at [544, 325] on div "03 A practice is not required to disclose protected health information to law e…" at bounding box center [761, 222] width 863 height 216
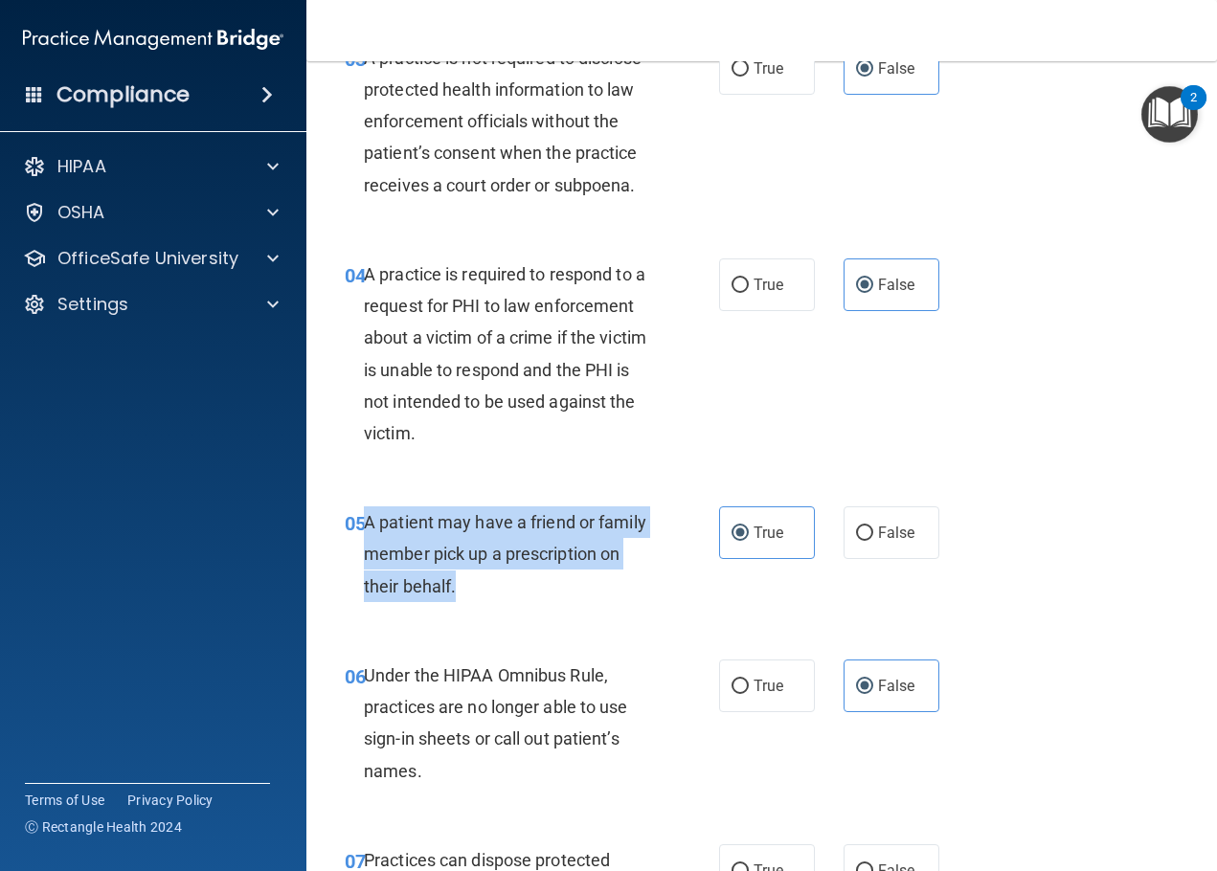
drag, startPoint x: 493, startPoint y: 598, endPoint x: 363, endPoint y: 515, distance: 154.6
click at [364, 515] on div "A patient may have a friend or family member pick up a prescription on their be…" at bounding box center [515, 555] width 302 height 96
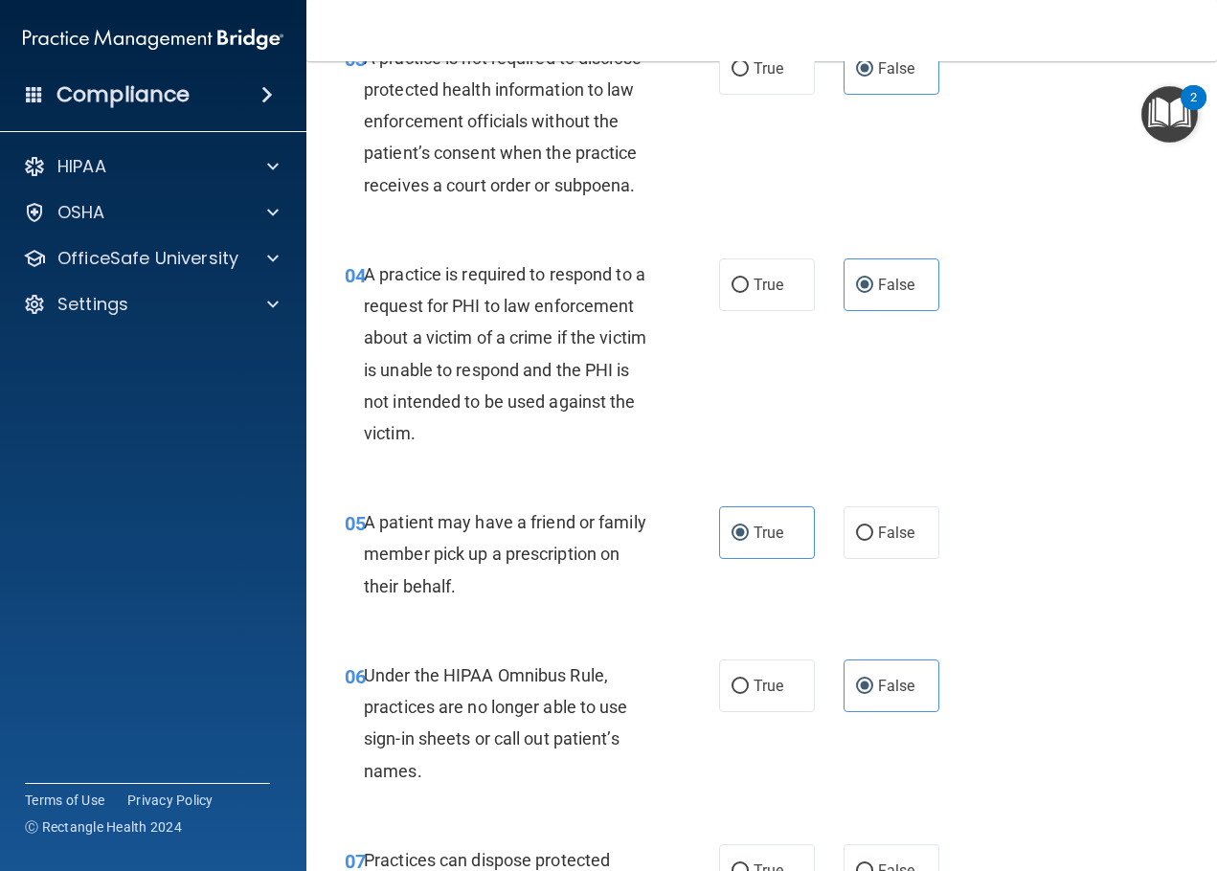
click at [585, 188] on span "A practice is not required to disclose protected health information to law enfo…" at bounding box center [503, 121] width 278 height 147
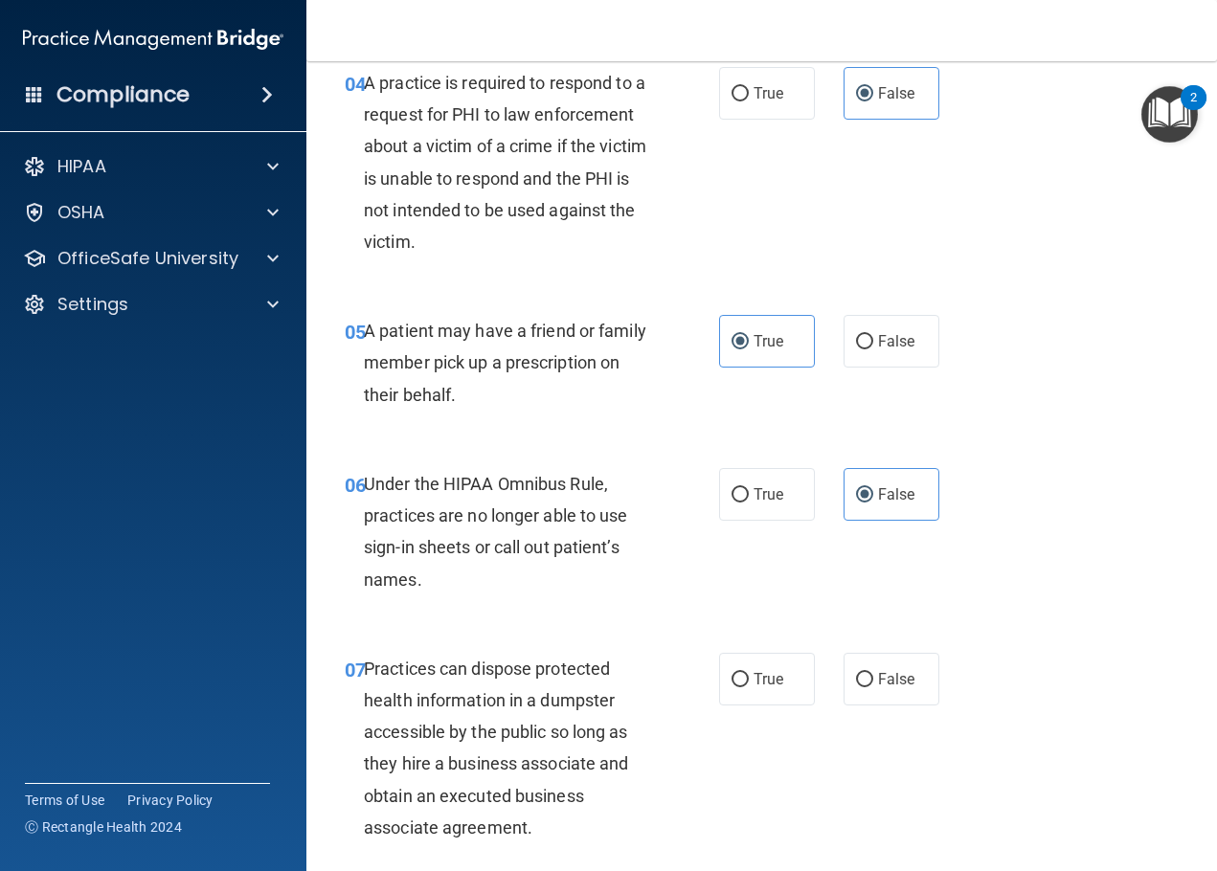
scroll to position [862, 0]
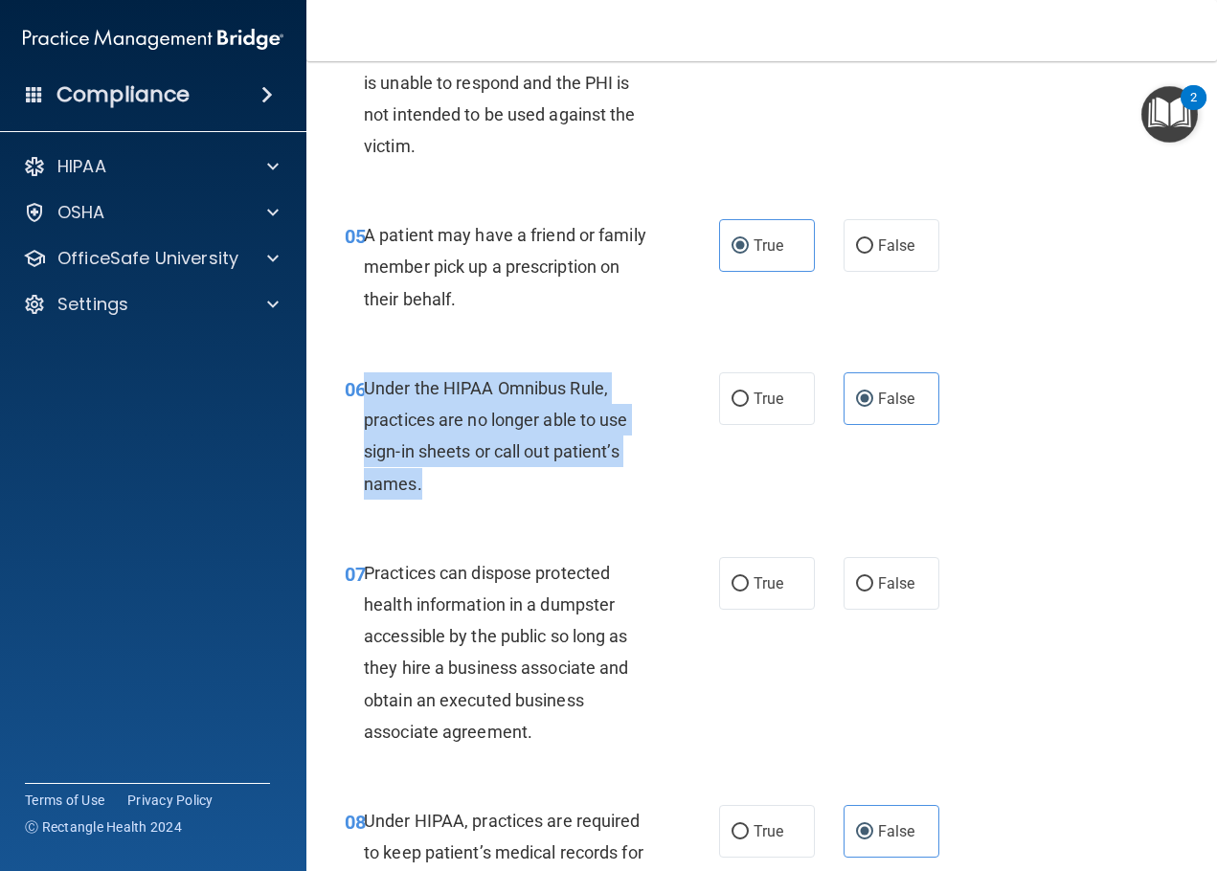
drag, startPoint x: 424, startPoint y: 492, endPoint x: 367, endPoint y: 389, distance: 118.3
click at [367, 389] on div "Under the HIPAA Omnibus Rule, practices are no longer able to use sign-in sheet…" at bounding box center [515, 435] width 302 height 127
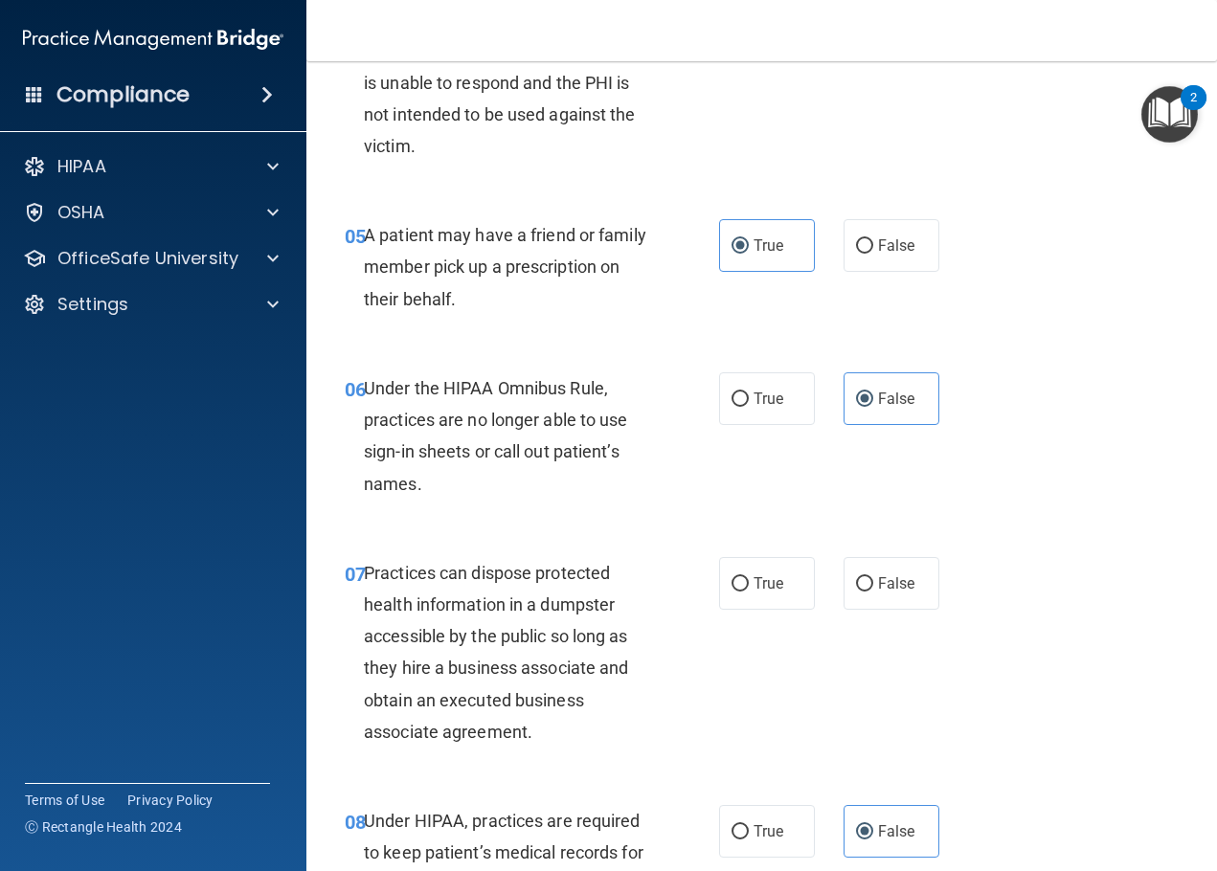
click at [209, 534] on accordion "HIPAA Documents and Policies Report an Incident Business Associates Emergency P…" at bounding box center [153, 382] width 307 height 484
click at [479, 402] on div "Under the HIPAA Omnibus Rule, practices are no longer able to use sign-in sheet…" at bounding box center [515, 435] width 302 height 127
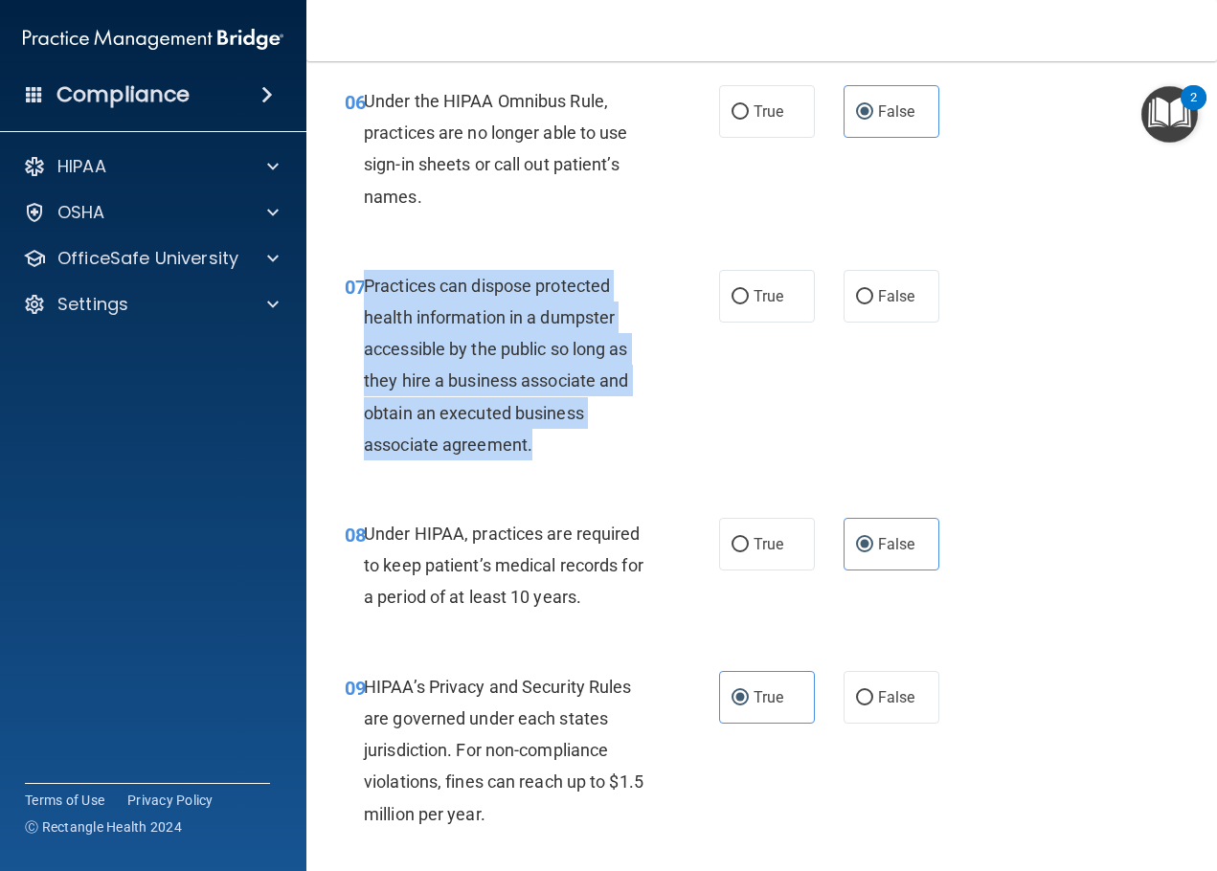
drag, startPoint x: 570, startPoint y: 450, endPoint x: 368, endPoint y: 284, distance: 261.3
click at [368, 284] on div "Practices can dispose protected health information in a dumpster accessible by …" at bounding box center [515, 365] width 302 height 191
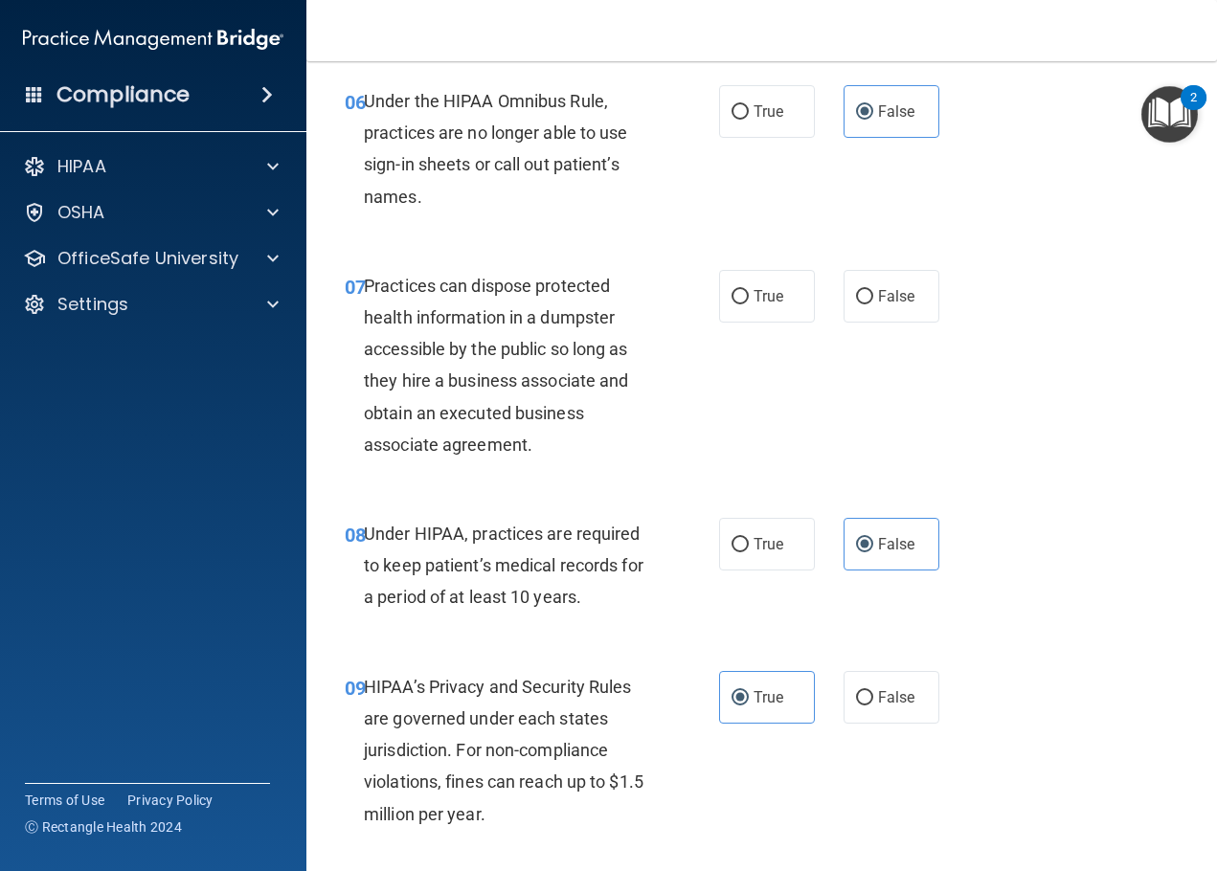
click at [998, 444] on div "07 Practices can dispose protected health information in a dumpster accessible …" at bounding box center [761, 370] width 863 height 248
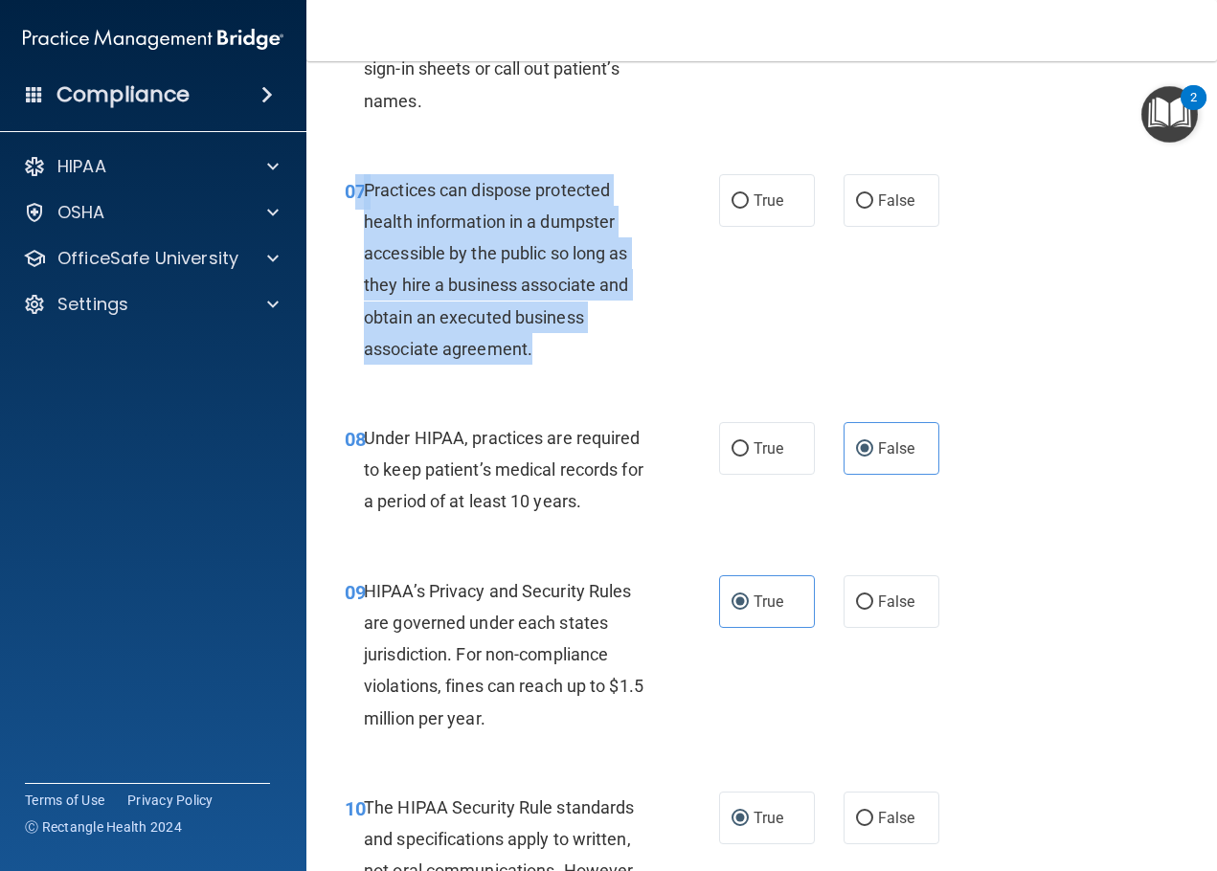
drag, startPoint x: 542, startPoint y: 355, endPoint x: 356, endPoint y: 193, distance: 246.3
click at [356, 193] on div "07 Practices can dispose protected health information in a dumpster accessible …" at bounding box center [532, 274] width 432 height 200
click at [523, 260] on span "Practices can dispose protected health information in a dumpster accessible by …" at bounding box center [496, 269] width 264 height 179
drag, startPoint x: 548, startPoint y: 359, endPoint x: 366, endPoint y: 197, distance: 243.5
click at [366, 197] on div "Practices can dispose protected health information in a dumpster accessible by …" at bounding box center [515, 269] width 302 height 191
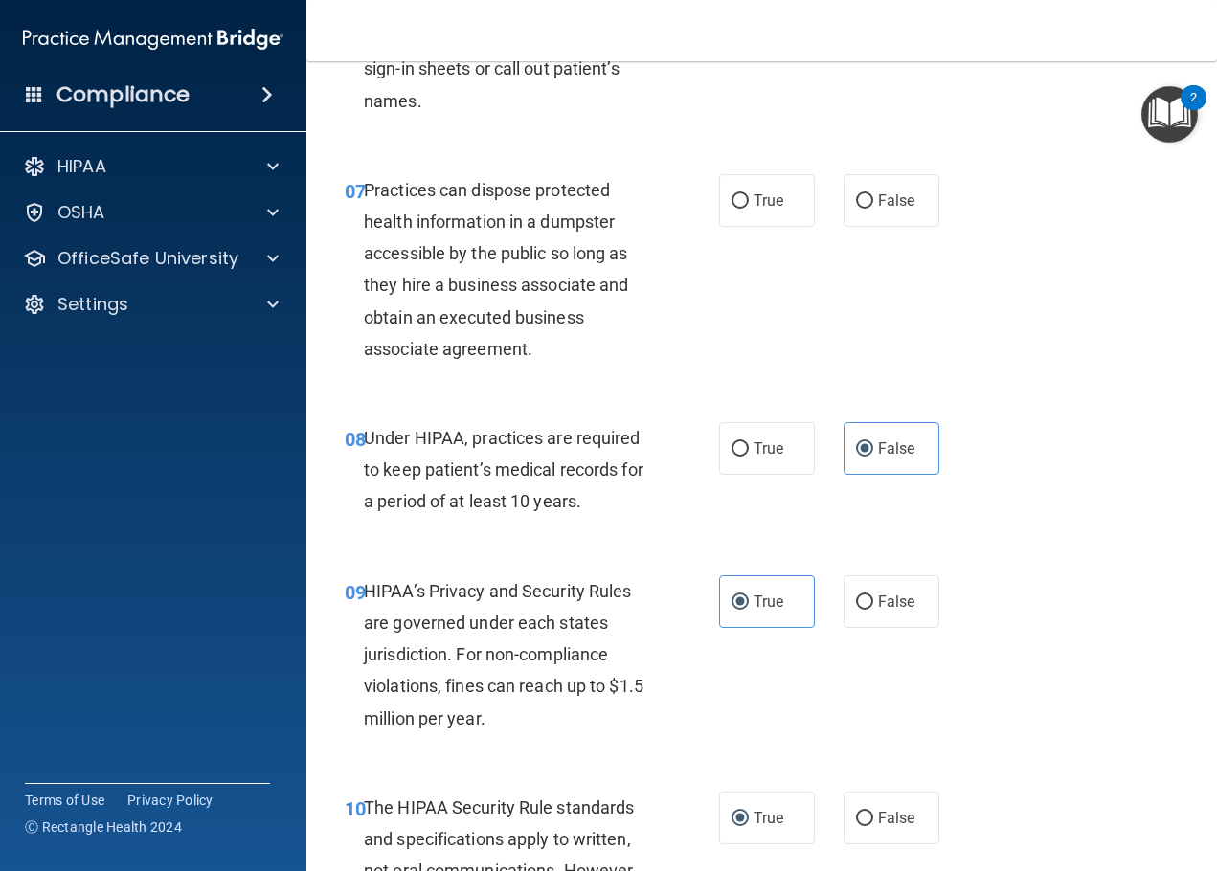
click at [1041, 558] on div "09 HIPAA’s Privacy and Security Rules are governed under each states jurisdicti…" at bounding box center [761, 660] width 863 height 216
click at [538, 141] on div "06 Under the HIPAA Omnibus Rule, practices are no longer able to use sign-in sh…" at bounding box center [761, 58] width 863 height 185
click at [906, 210] on label "False" at bounding box center [892, 200] width 96 height 53
click at [873, 209] on input "False" at bounding box center [864, 201] width 17 height 14
radio input "true"
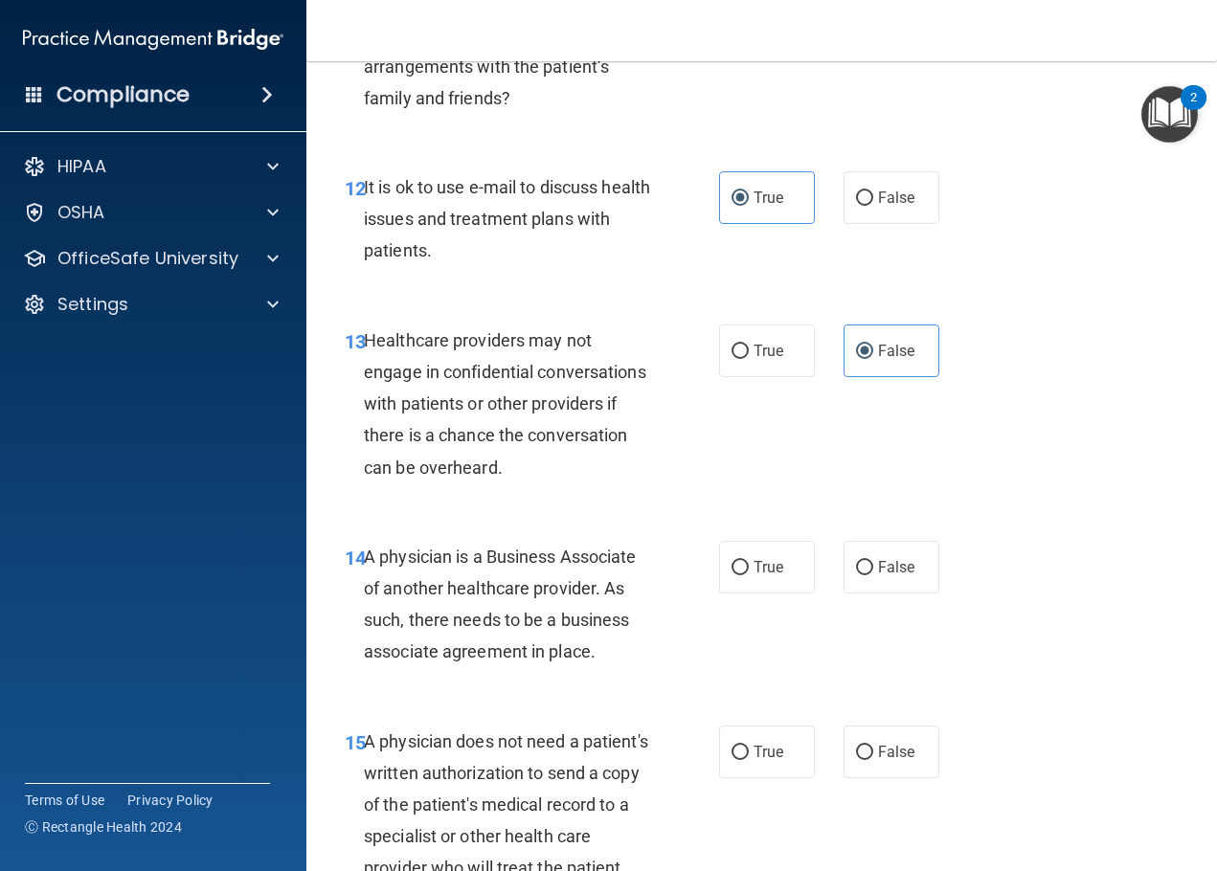
scroll to position [2011, 0]
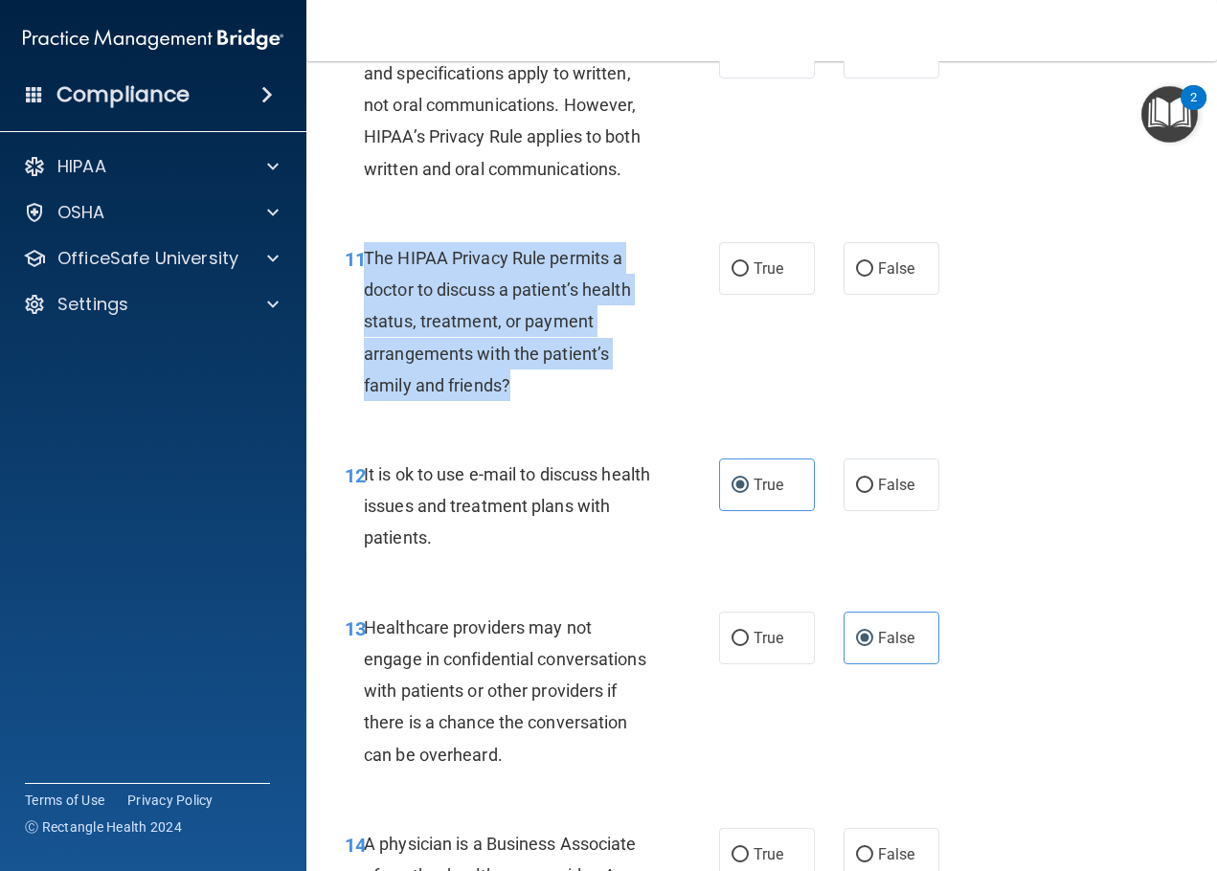
drag, startPoint x: 516, startPoint y: 387, endPoint x: 363, endPoint y: 255, distance: 202.3
click at [364, 255] on div "The HIPAA Privacy Rule permits a doctor to discuss a patient’s health status, t…" at bounding box center [515, 321] width 302 height 159
click at [520, 393] on div "The HIPAA Privacy Rule permits a doctor to discuss a patient’s health status, t…" at bounding box center [515, 321] width 302 height 159
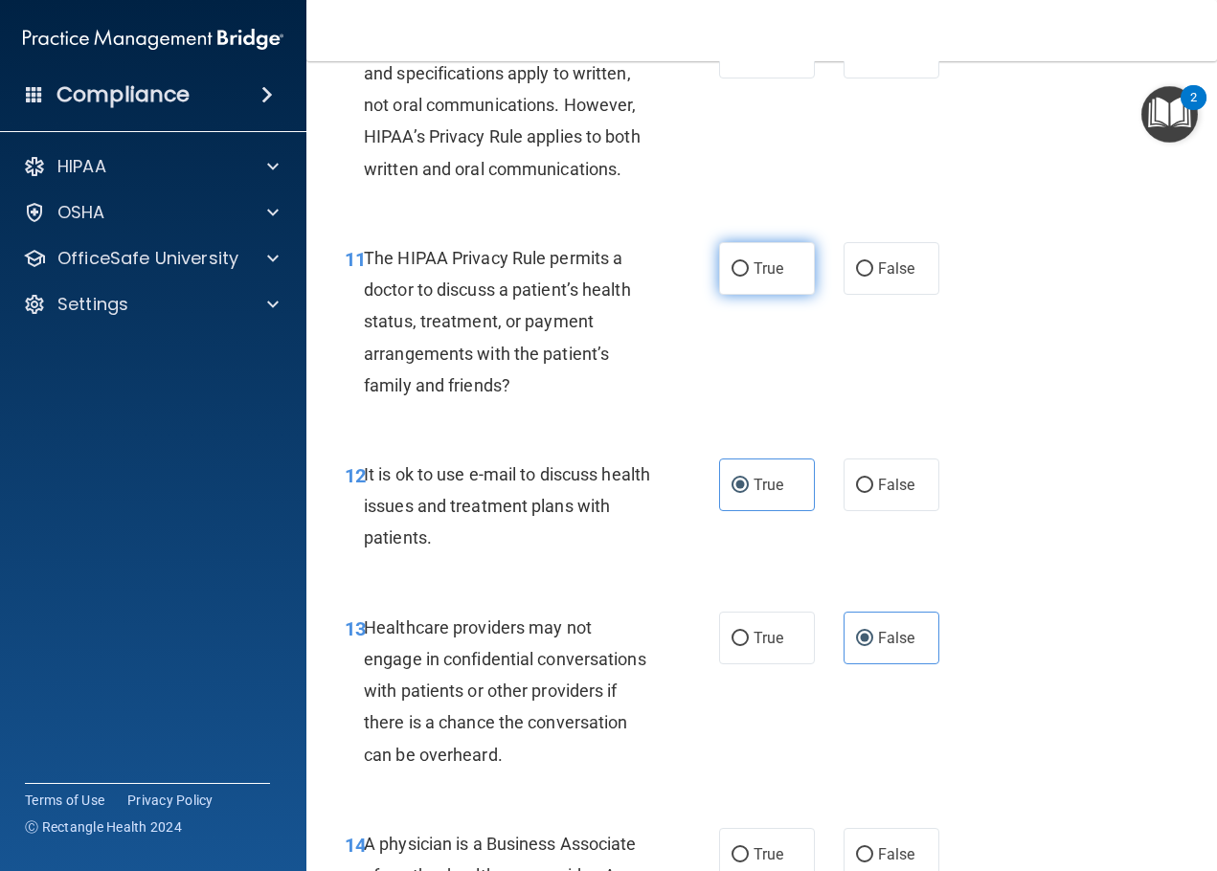
click at [752, 281] on label "True" at bounding box center [767, 268] width 96 height 53
click at [749, 277] on input "True" at bounding box center [740, 269] width 17 height 14
radio input "true"
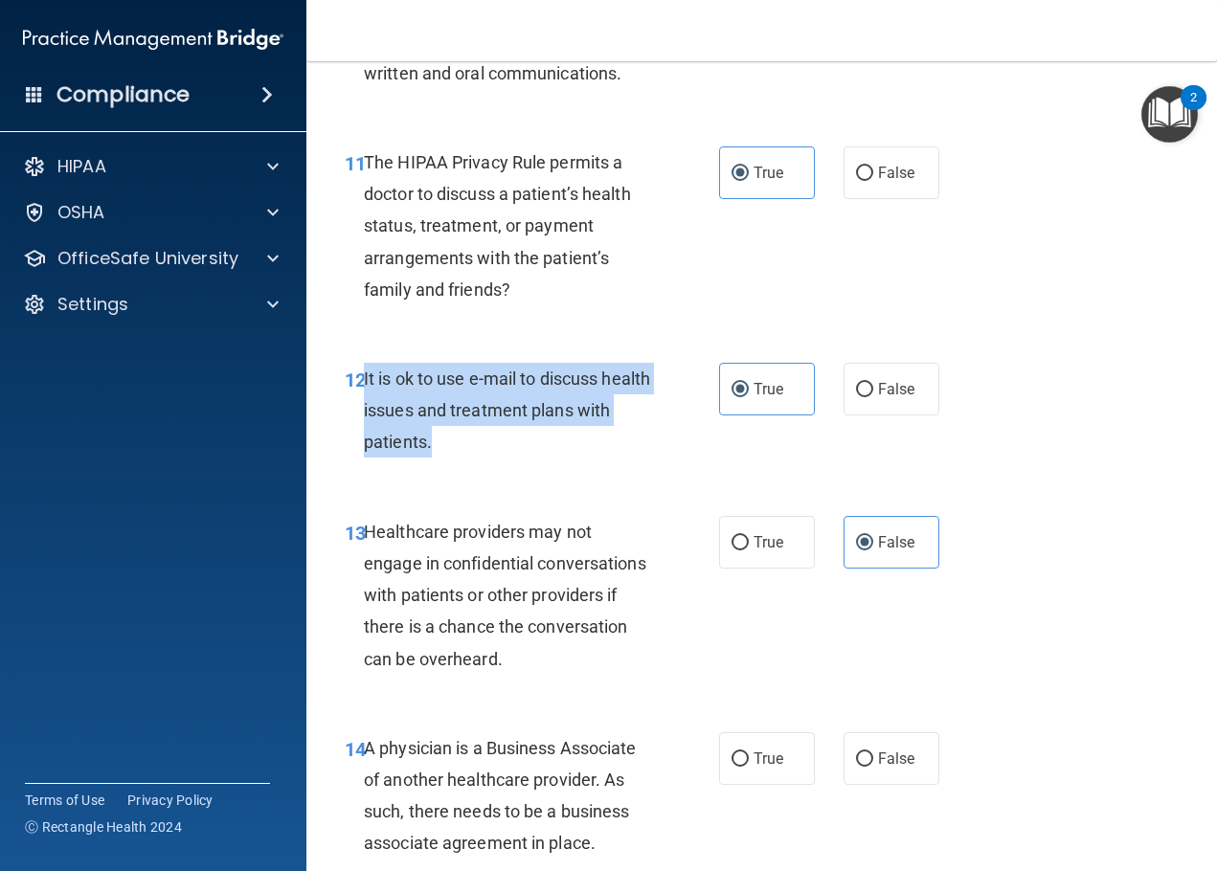
drag, startPoint x: 480, startPoint y: 443, endPoint x: 365, endPoint y: 374, distance: 134.0
click at [365, 374] on div "It is ok to use e-mail to discuss health issues and treatment plans with patien…" at bounding box center [515, 411] width 302 height 96
click at [856, 396] on input "False" at bounding box center [864, 390] width 17 height 14
radio input "true"
radio input "false"
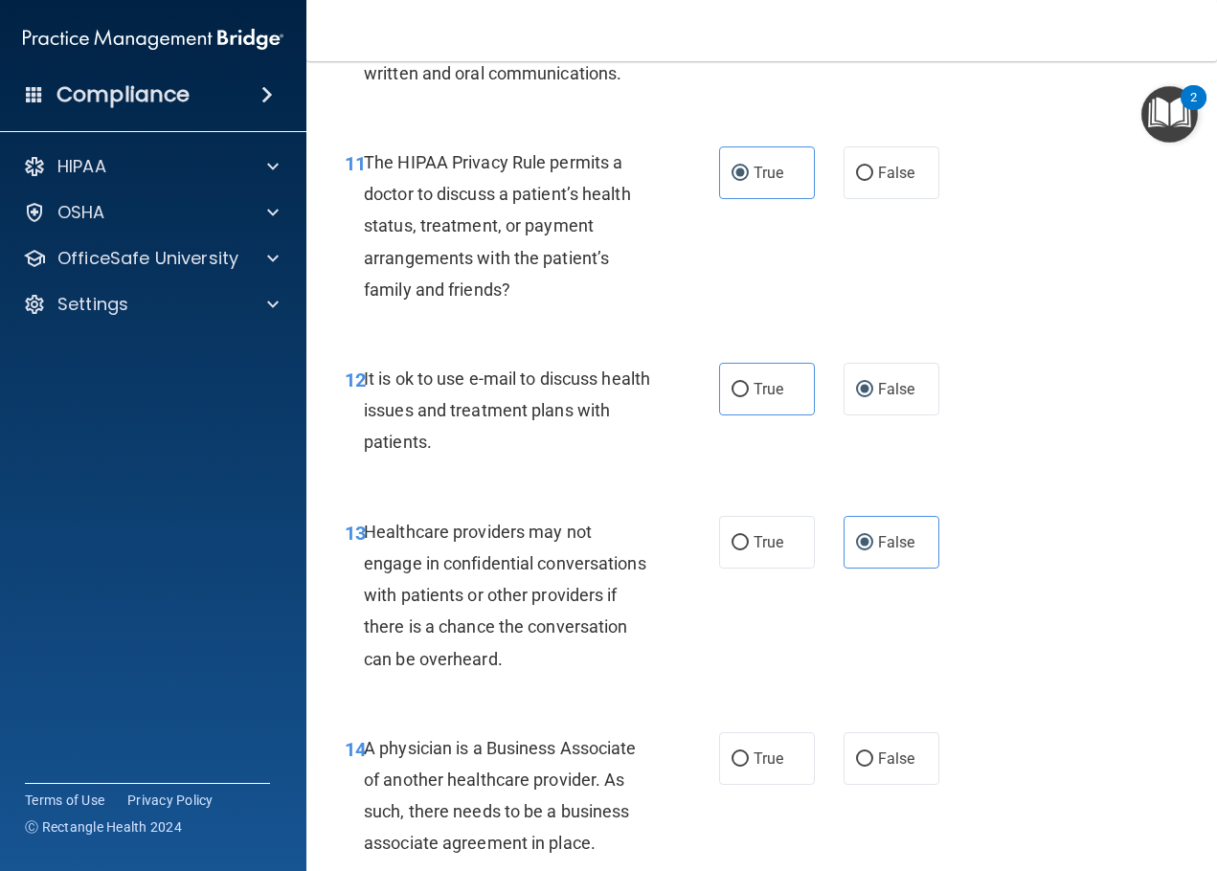
click at [1041, 344] on div "12 It is ok to use e-mail to discuss health issues and treatment plans with pat…" at bounding box center [761, 415] width 863 height 153
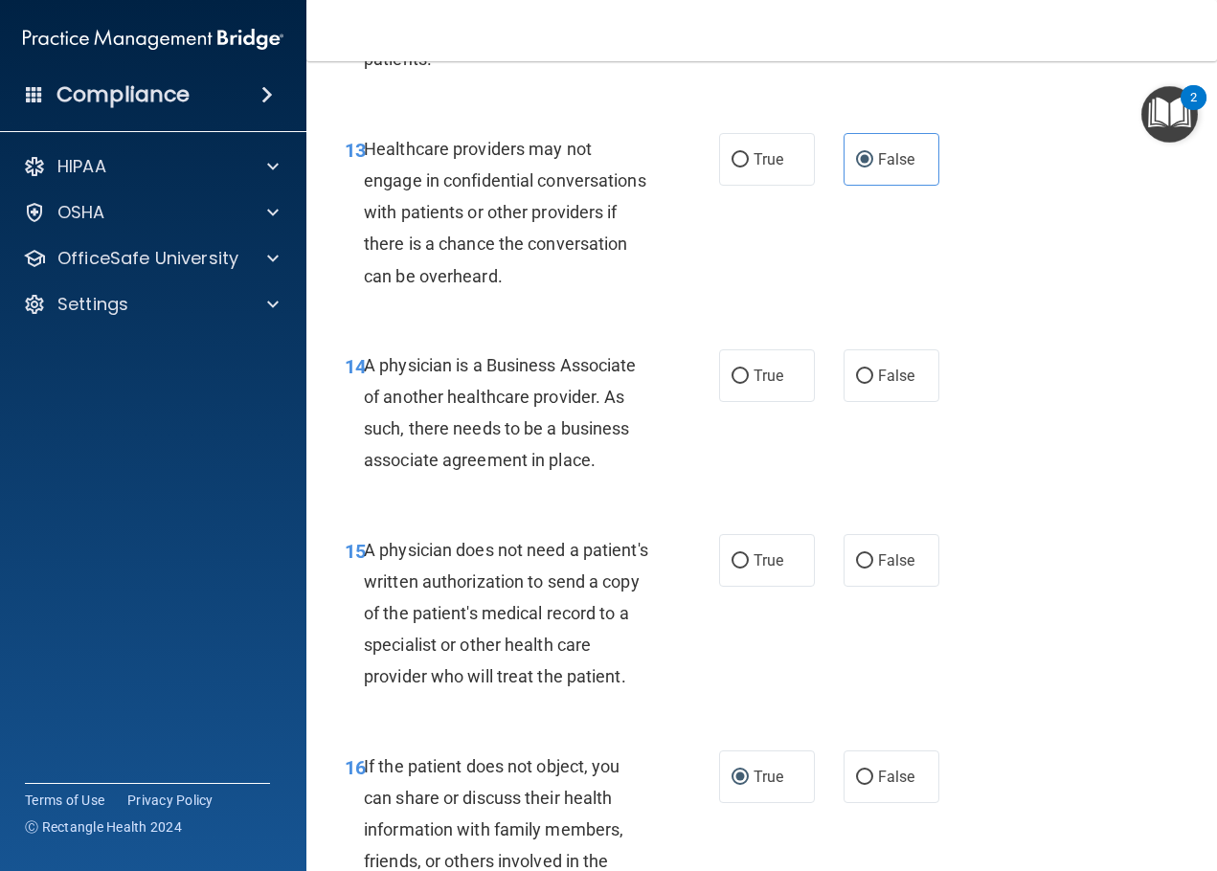
scroll to position [2585, 0]
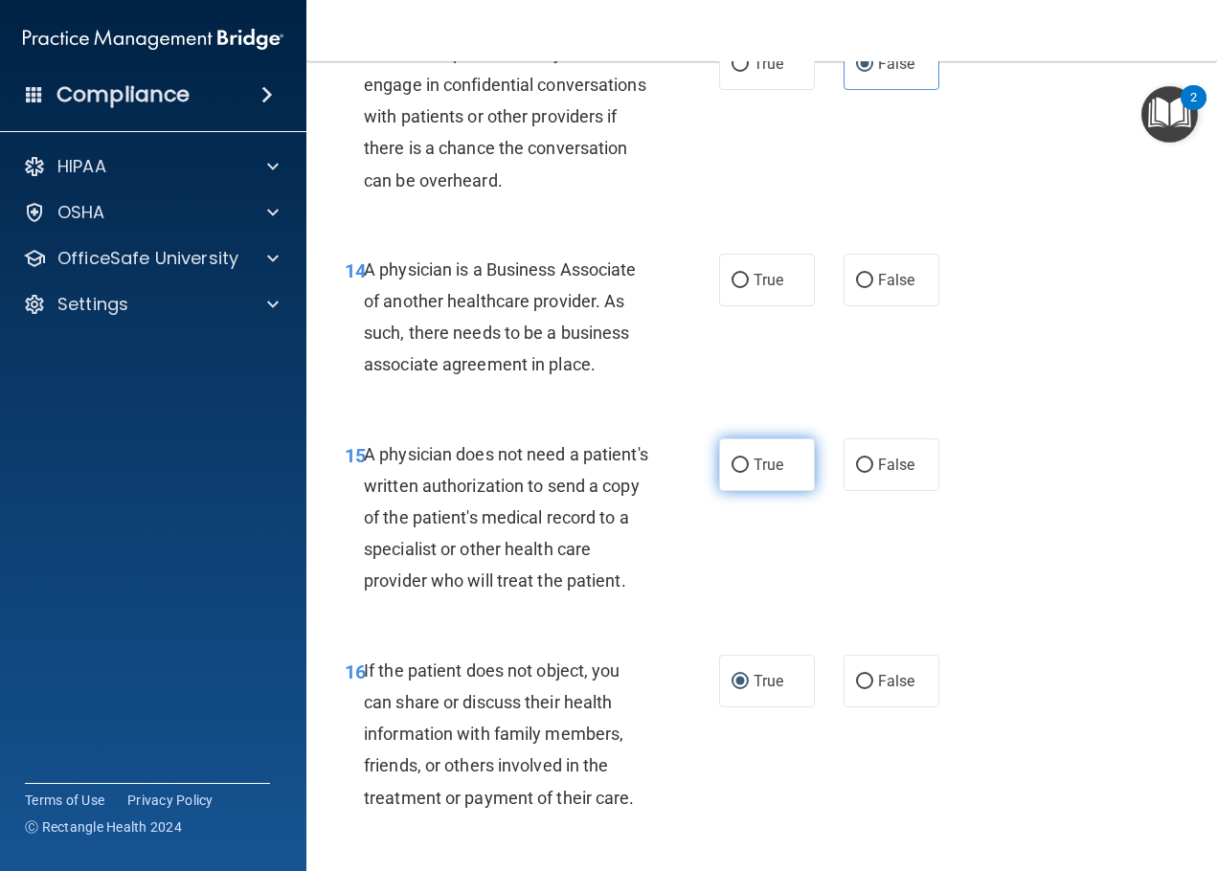
click at [739, 461] on input "True" at bounding box center [740, 466] width 17 height 14
radio input "true"
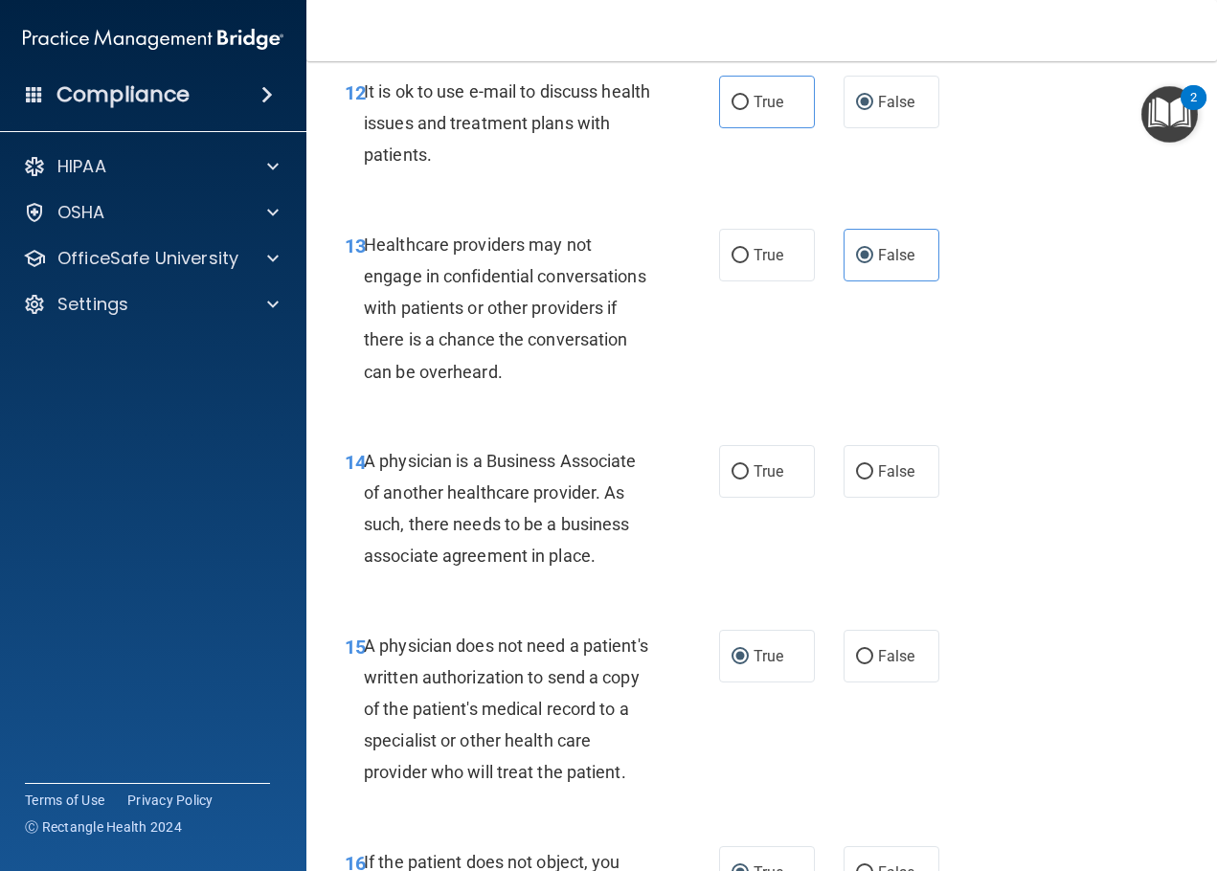
drag, startPoint x: 621, startPoint y: 552, endPoint x: 361, endPoint y: 463, distance: 274.9
click at [361, 463] on div "14 A physician is a Business Associate of another healthcare provider. As such,…" at bounding box center [532, 513] width 432 height 137
click at [1016, 390] on div "13 Healthcare providers may not engage in confidential conversations with patie…" at bounding box center [761, 313] width 863 height 216
click at [541, 382] on div "Healthcare providers may not engage in confidential conversations with patients…" at bounding box center [515, 308] width 302 height 159
click at [875, 452] on label "False" at bounding box center [892, 471] width 96 height 53
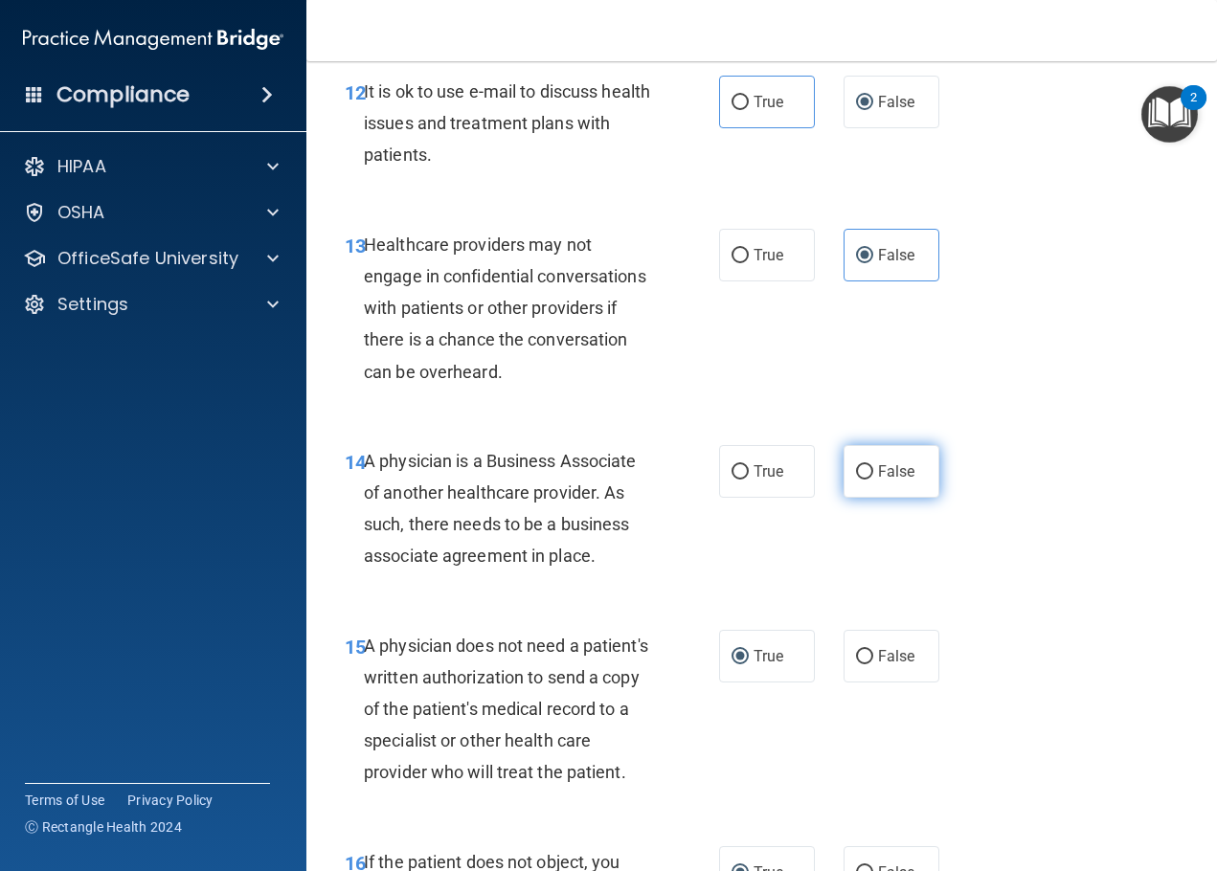
click at [873, 465] on input "False" at bounding box center [864, 472] width 17 height 14
radio input "true"
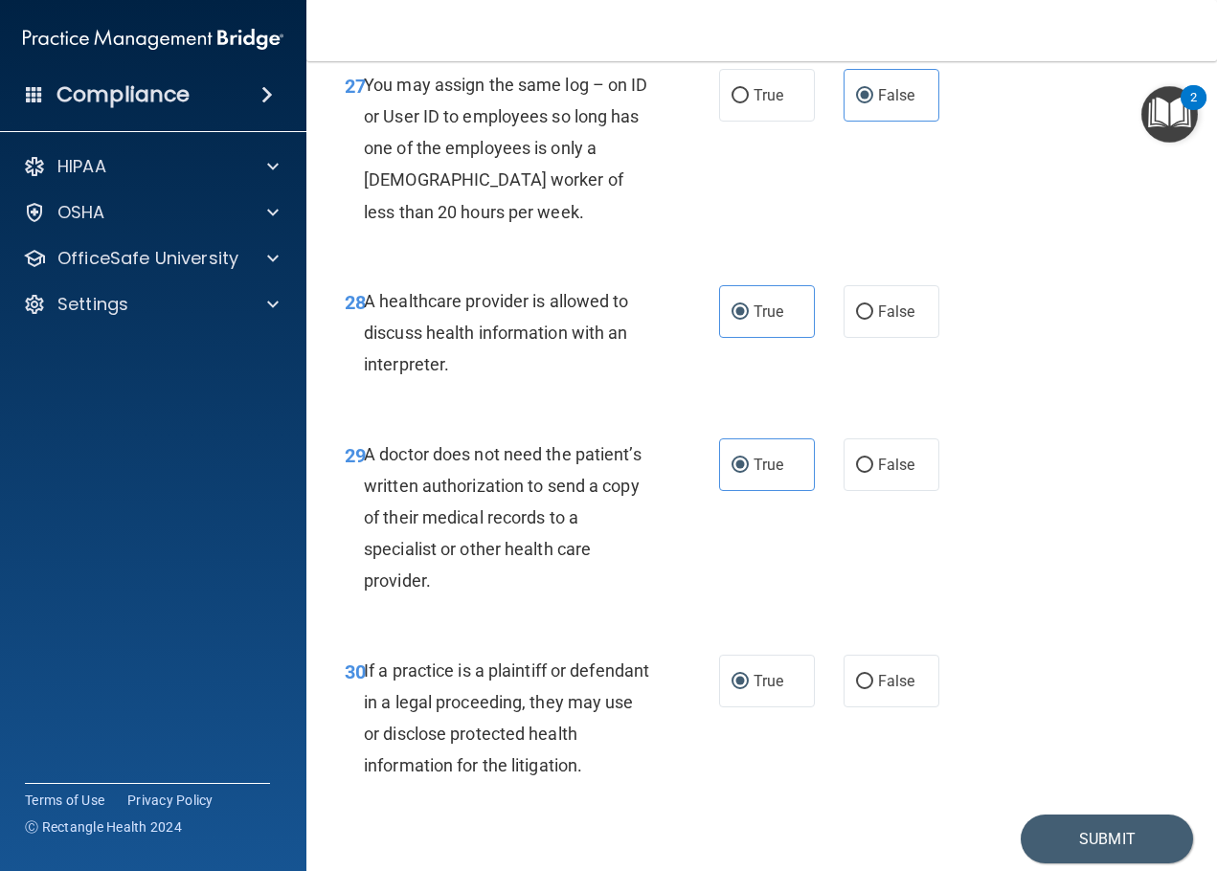
scroll to position [5362, 0]
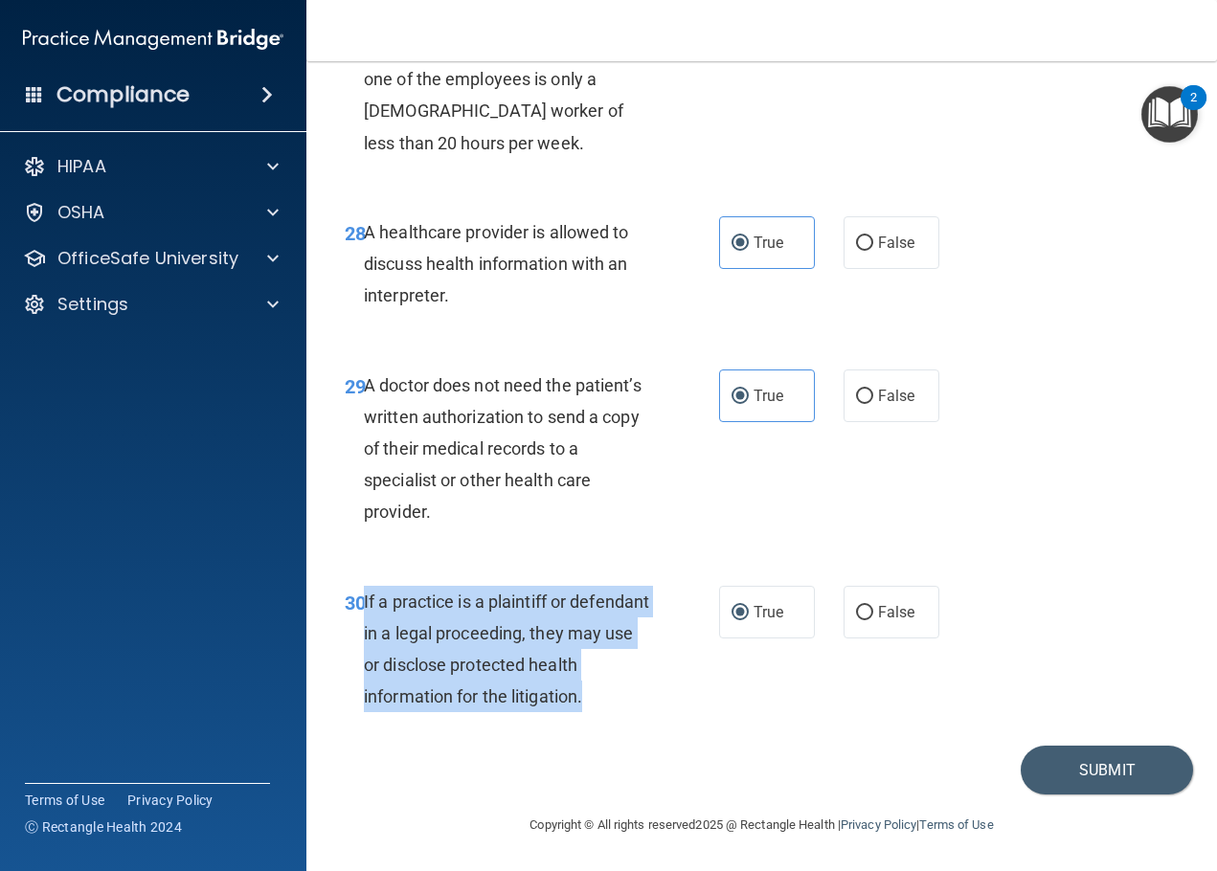
drag, startPoint x: 653, startPoint y: 700, endPoint x: 365, endPoint y: 596, distance: 306.5
click at [365, 596] on div "If a practice is a plaintiff or defendant in a legal proceeding, they may use o…" at bounding box center [515, 649] width 302 height 127
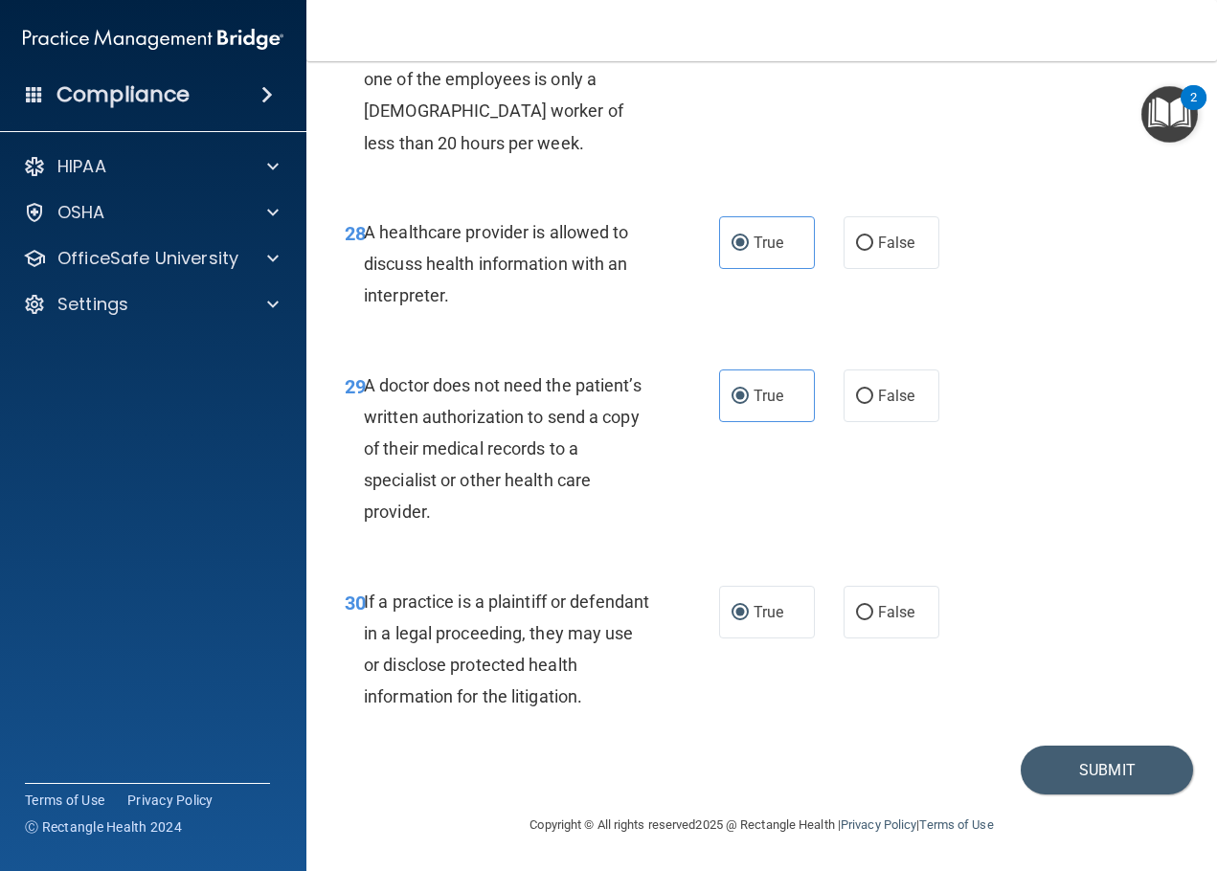
click at [452, 504] on div "A doctor does not need the patient’s written authorization to send a copy of th…" at bounding box center [515, 449] width 302 height 159
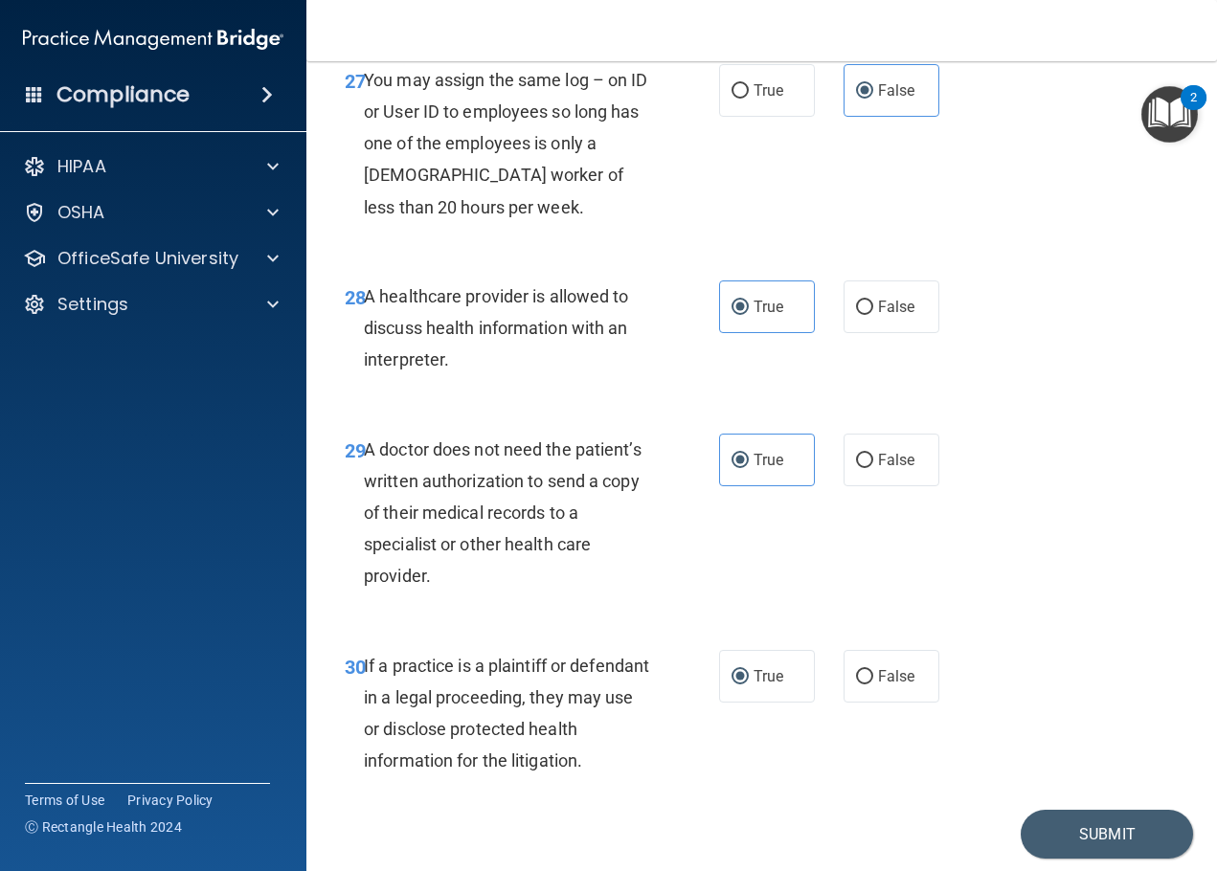
drag, startPoint x: 458, startPoint y: 609, endPoint x: 367, endPoint y: 484, distance: 154.2
click at [367, 484] on div "A doctor does not need the patient’s written authorization to send a copy of th…" at bounding box center [515, 513] width 302 height 159
click at [482, 386] on div "28 A healthcare provider is allowed to discuss health information with an inter…" at bounding box center [532, 333] width 432 height 105
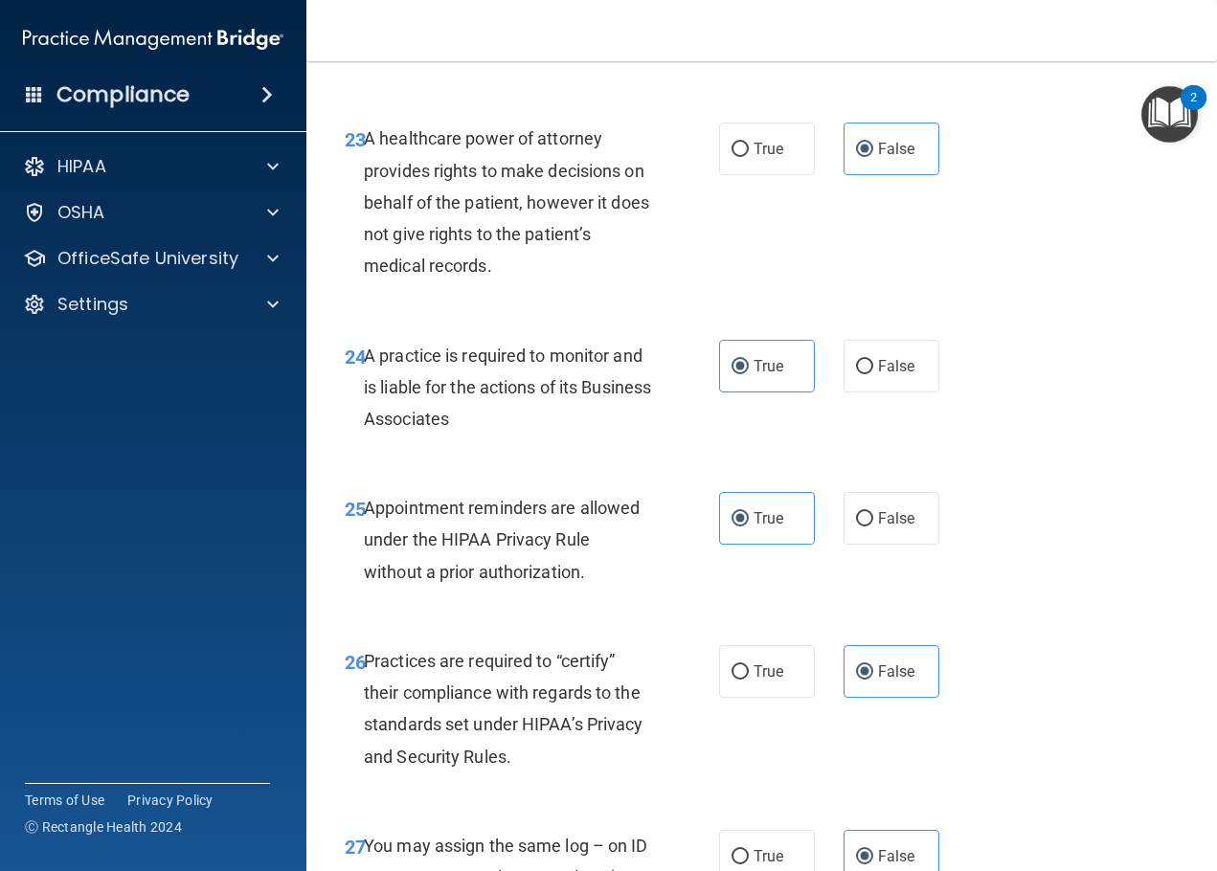
scroll to position [4409, 0]
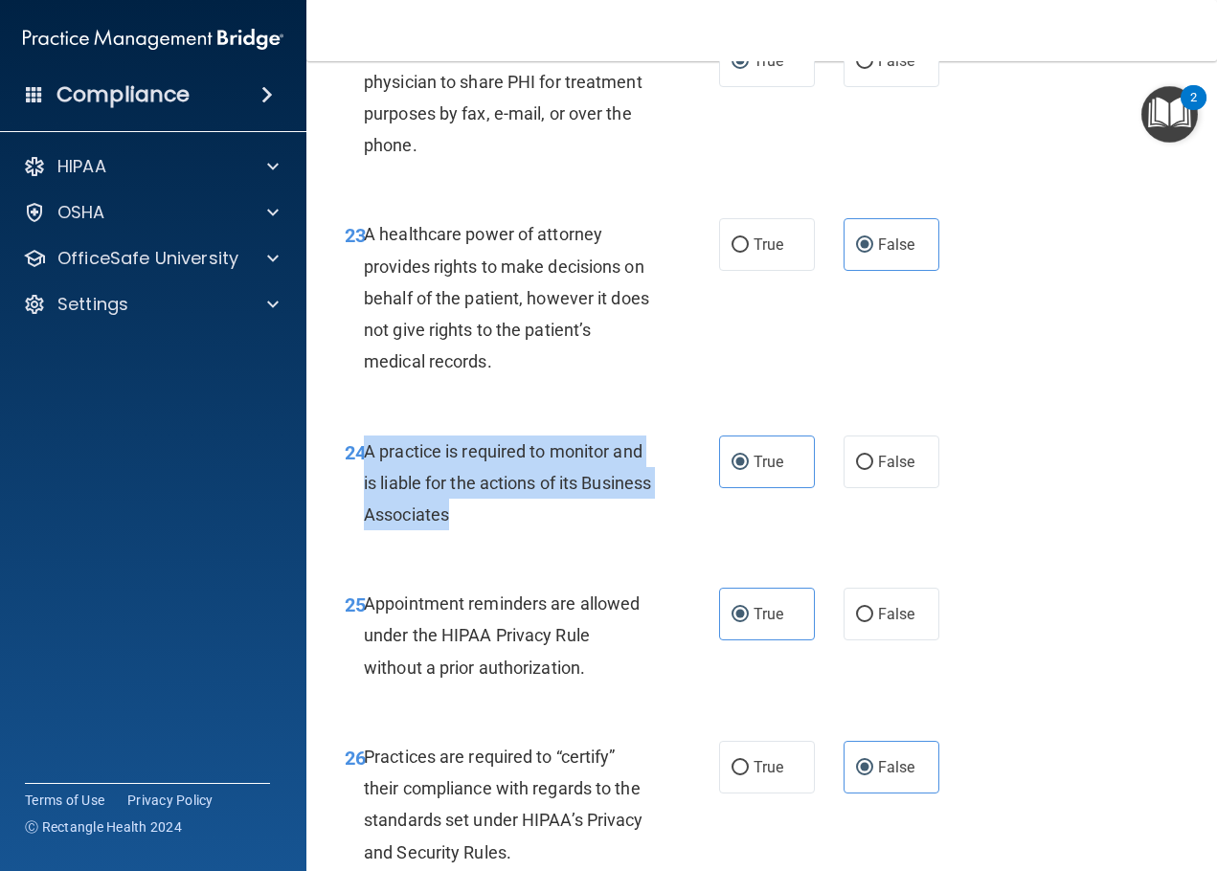
drag, startPoint x: 532, startPoint y: 555, endPoint x: 363, endPoint y: 472, distance: 188.8
click at [364, 472] on div "A practice is required to monitor and is liable for the actions of its Business…" at bounding box center [515, 484] width 302 height 96
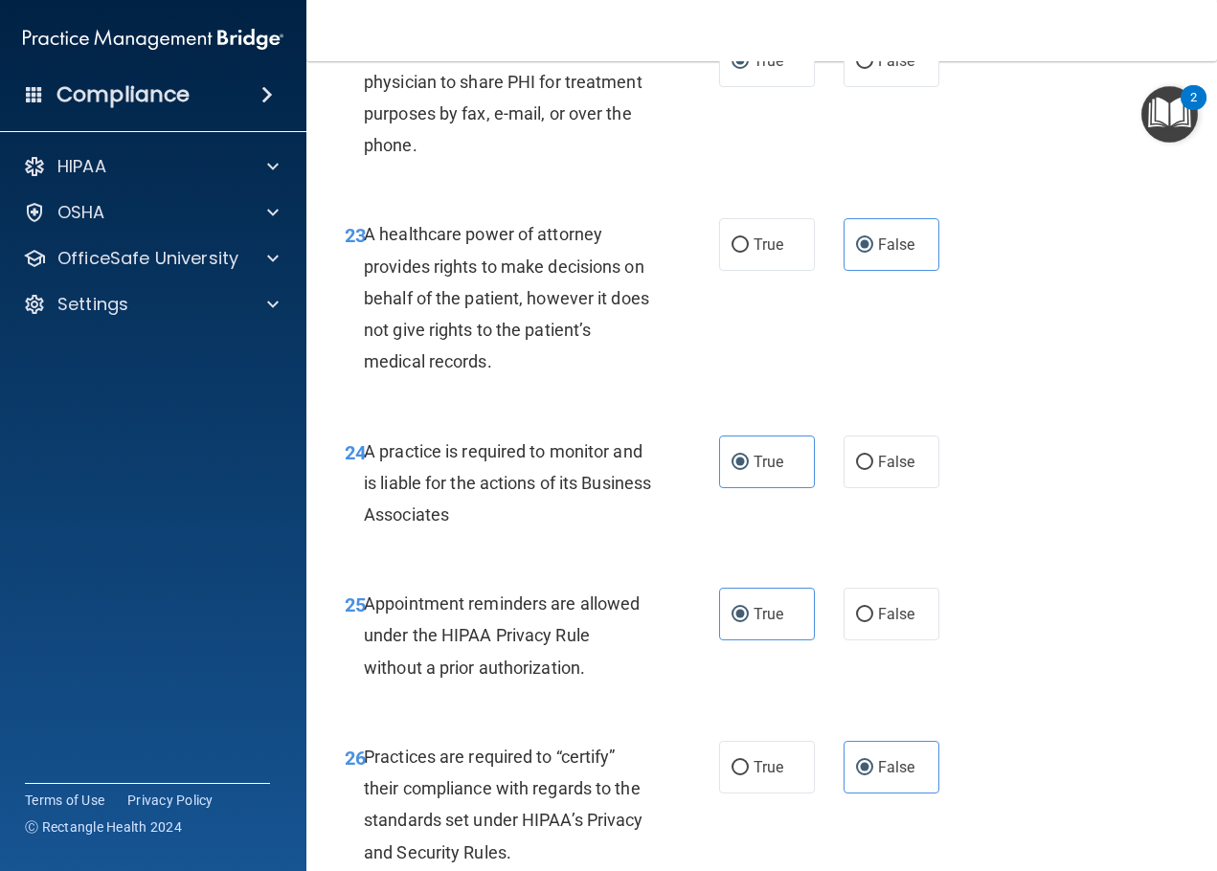
click at [435, 455] on div "24 A practice is required to monitor and is liable for the actions of its Busin…" at bounding box center [761, 488] width 863 height 153
click at [830, 488] on div "True False" at bounding box center [834, 462] width 230 height 53
click at [915, 488] on label "False" at bounding box center [892, 462] width 96 height 53
click at [873, 470] on input "False" at bounding box center [864, 463] width 17 height 14
radio input "true"
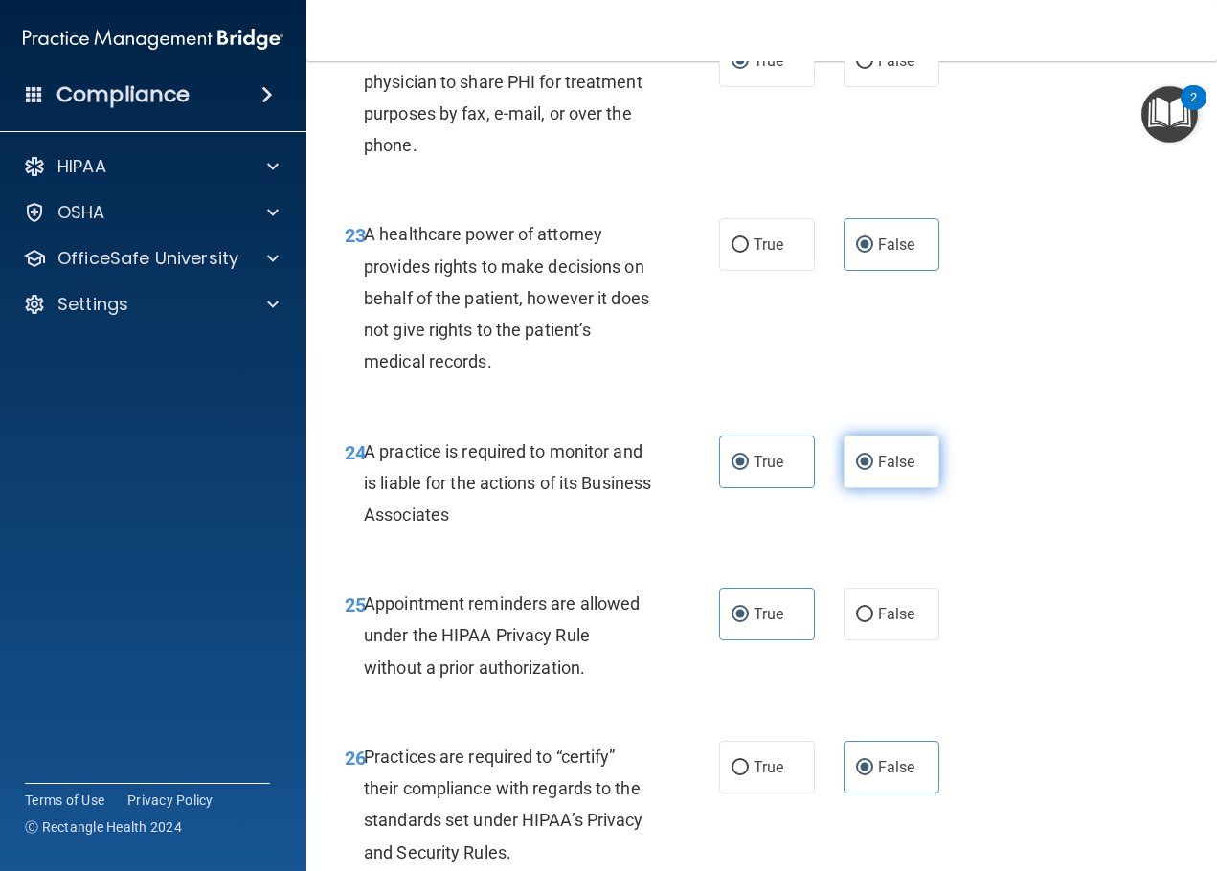
radio input "false"
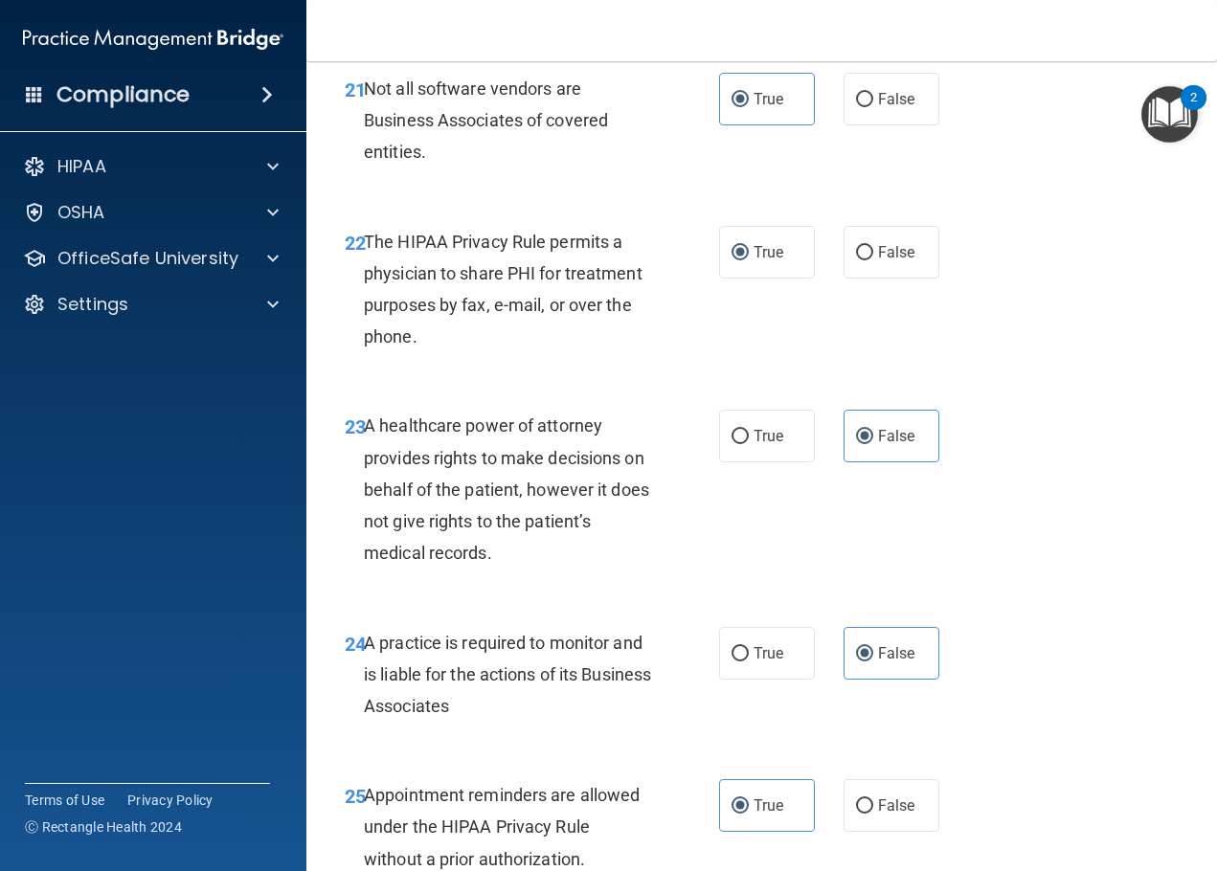
scroll to position [4122, 0]
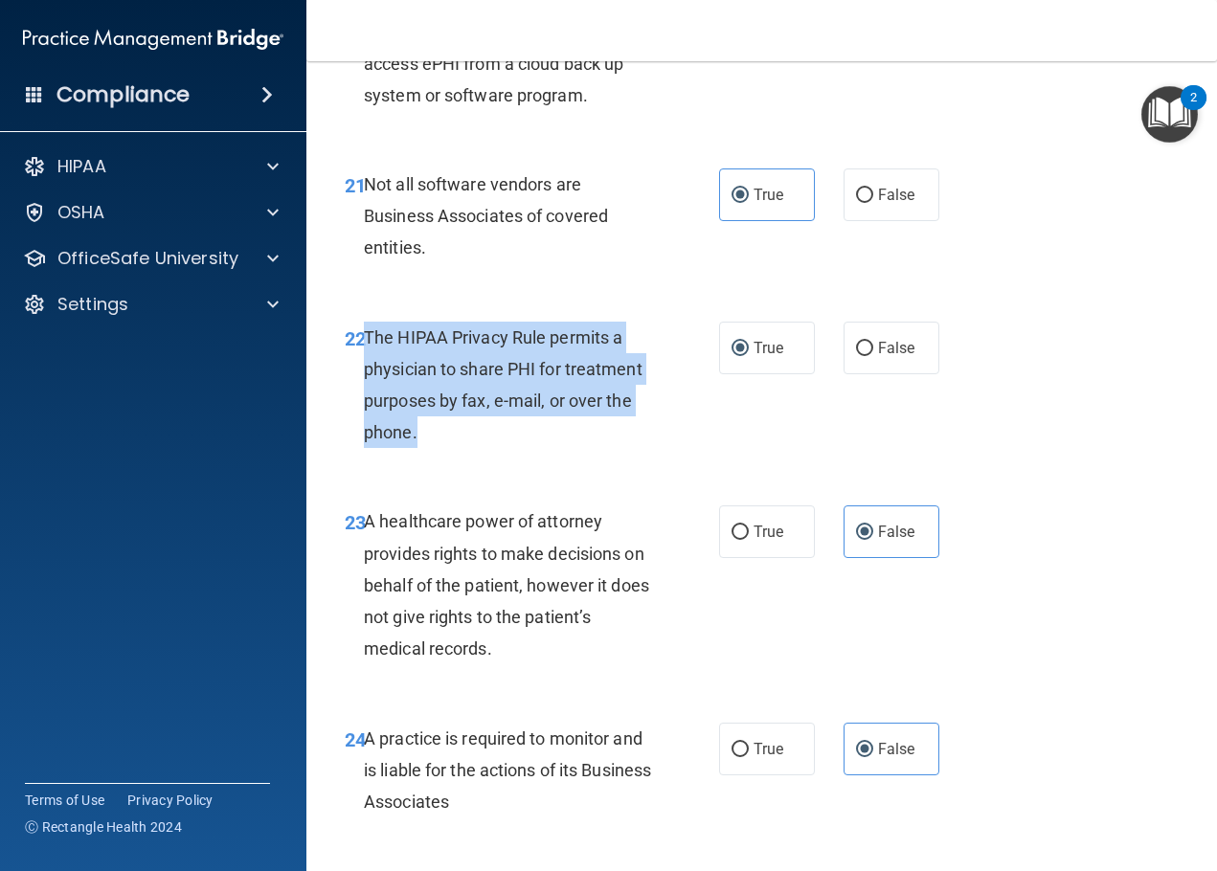
drag, startPoint x: 444, startPoint y: 457, endPoint x: 367, endPoint y: 367, distance: 118.8
click at [367, 367] on div "The HIPAA Privacy Rule permits a physician to share PHI for treatment purposes …" at bounding box center [515, 385] width 302 height 127
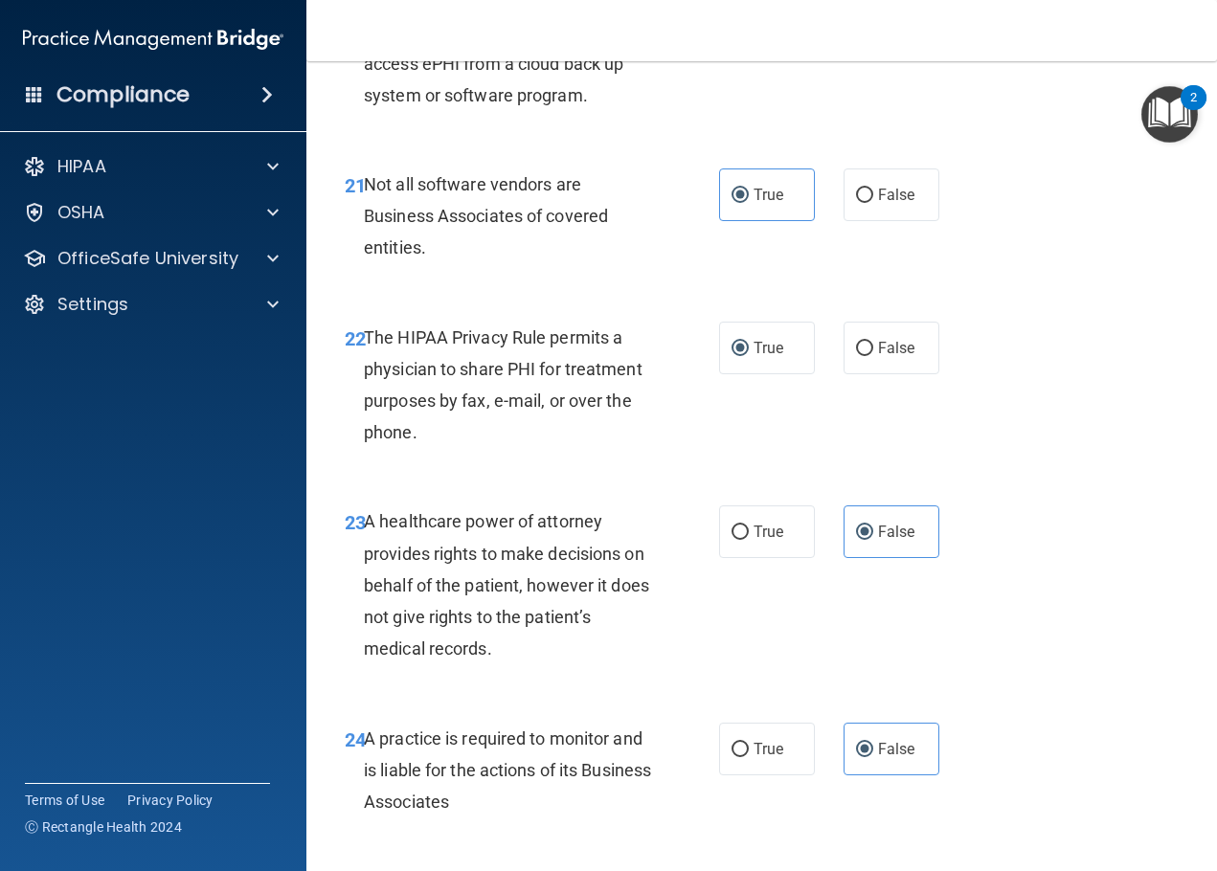
click at [447, 328] on div "22 The HIPAA Privacy Rule permits a physician to share PHI for treatment purpos…" at bounding box center [761, 390] width 863 height 185
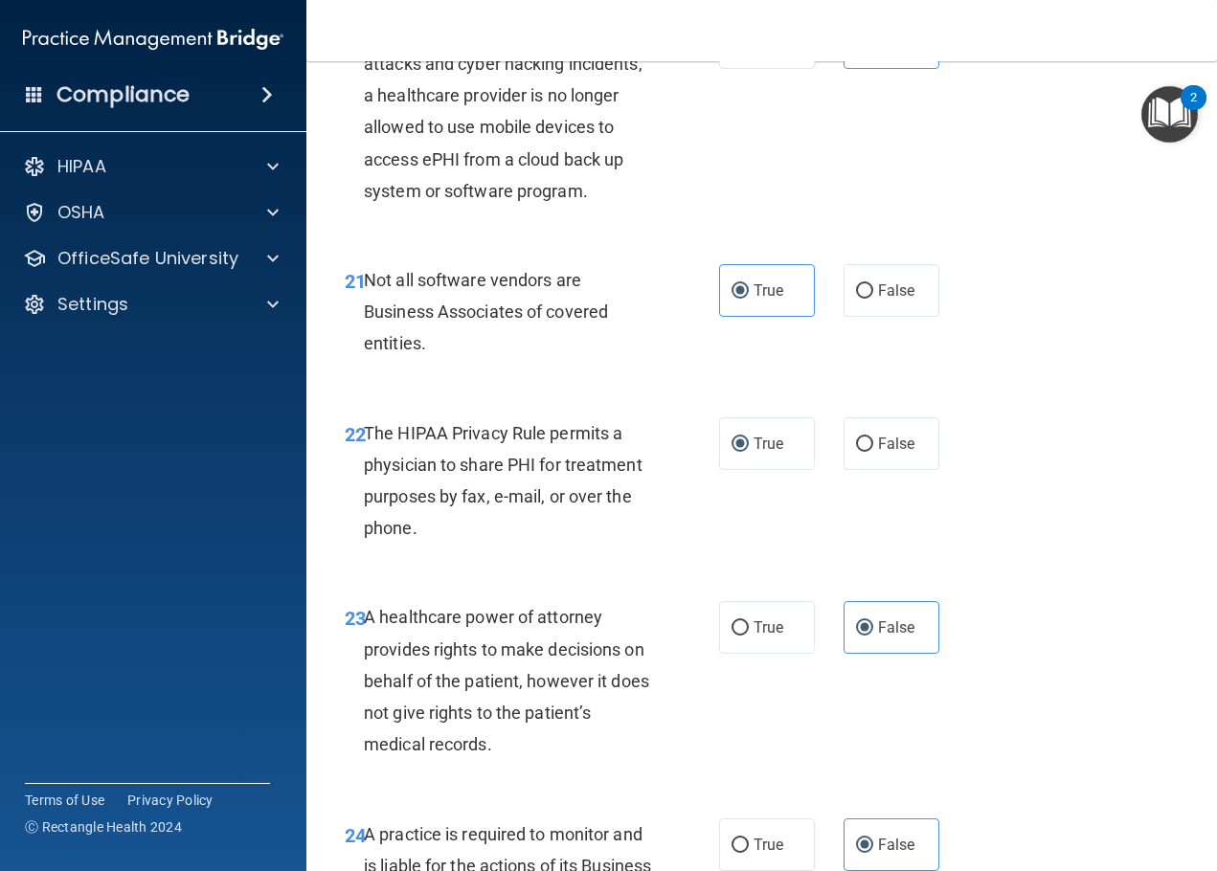
scroll to position [3835, 0]
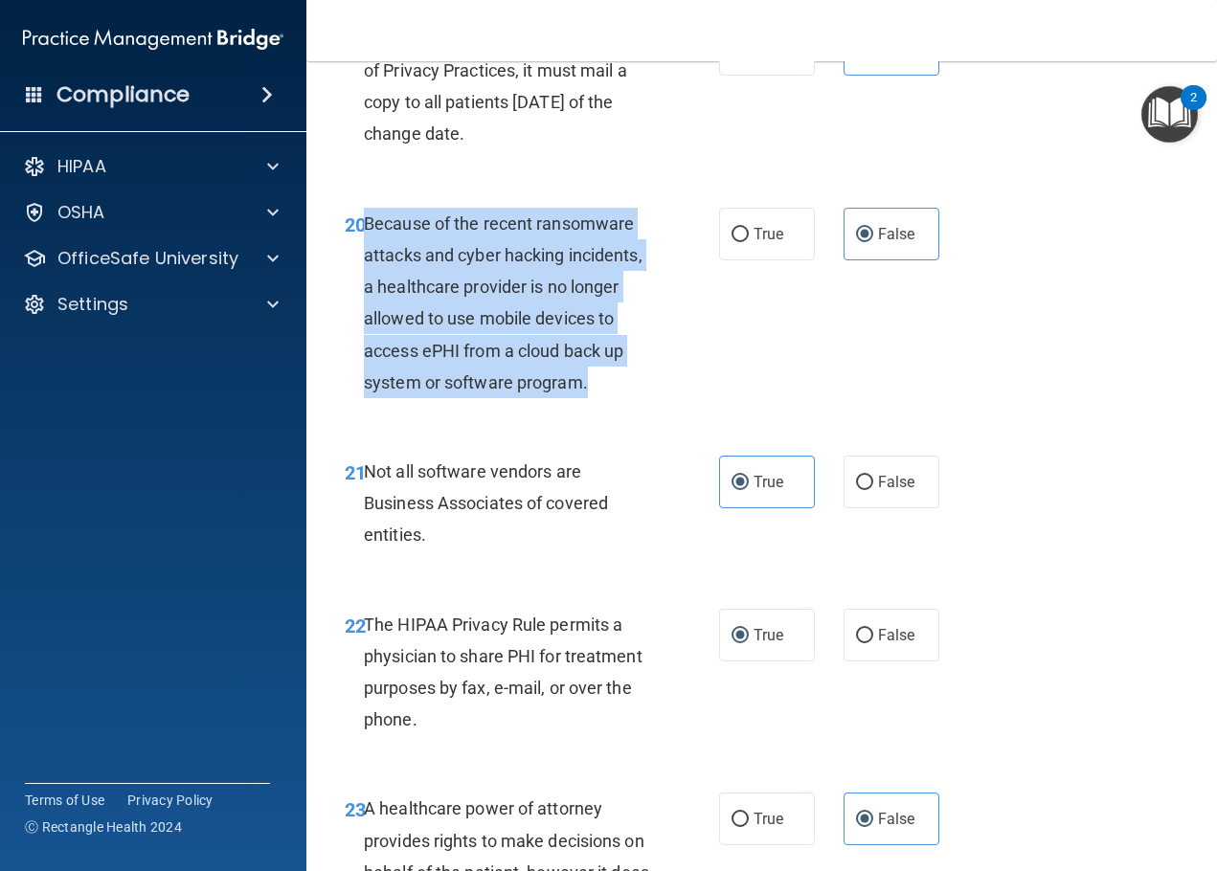
drag, startPoint x: 599, startPoint y: 424, endPoint x: 365, endPoint y: 253, distance: 290.5
click at [365, 253] on div "Because of the recent ransomware attacks and cyber hacking incidents, a healthc…" at bounding box center [515, 303] width 302 height 191
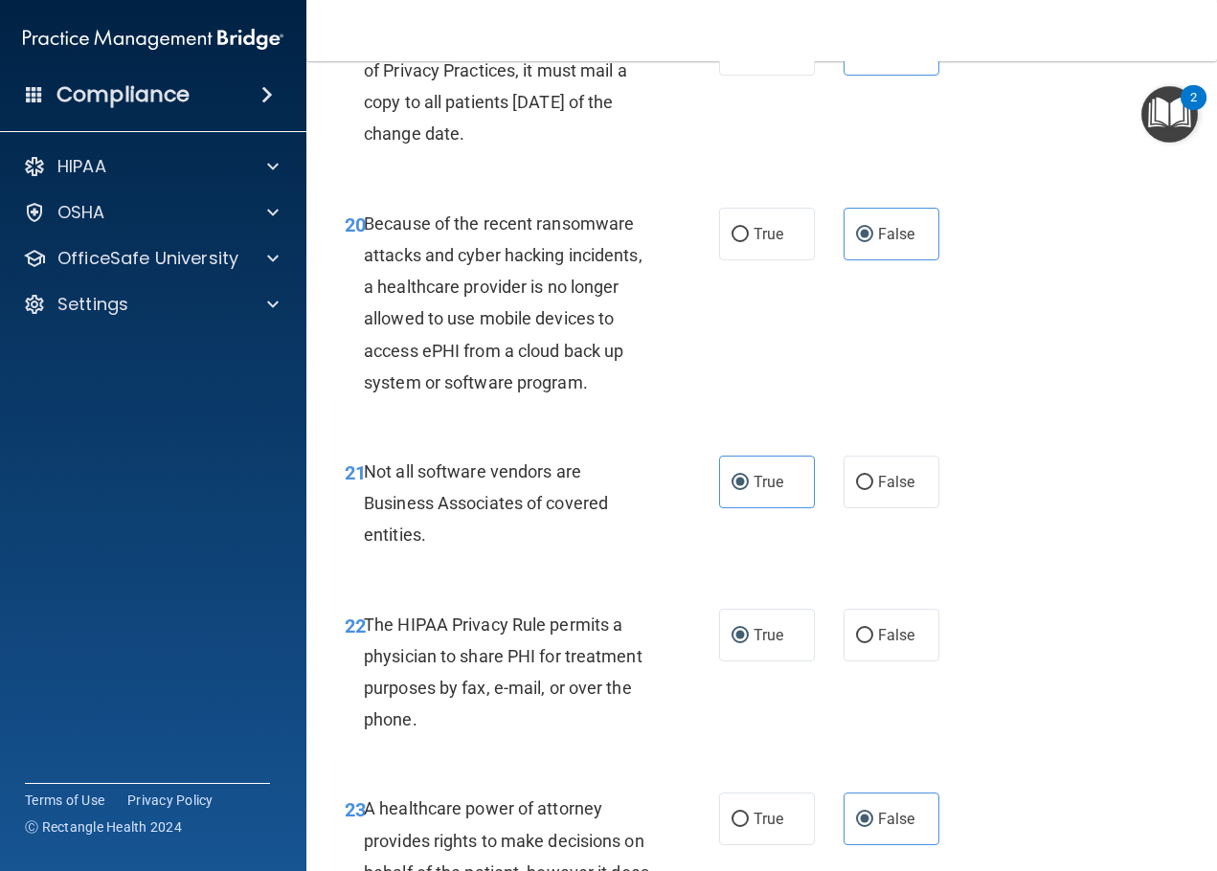
click at [544, 184] on div "19 When a practice changes its Notice of Privacy Practices, it must mail a copy…" at bounding box center [761, 91] width 863 height 185
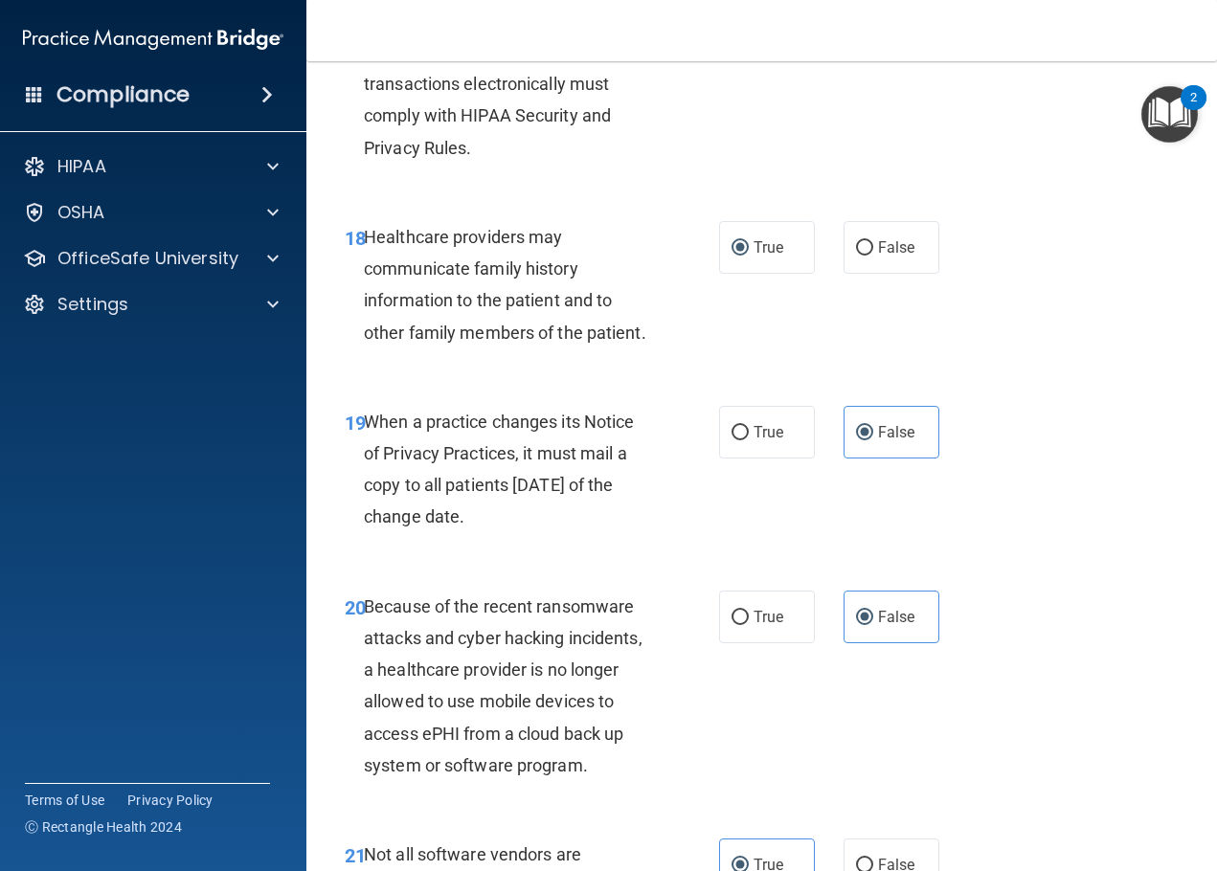
scroll to position [3356, 0]
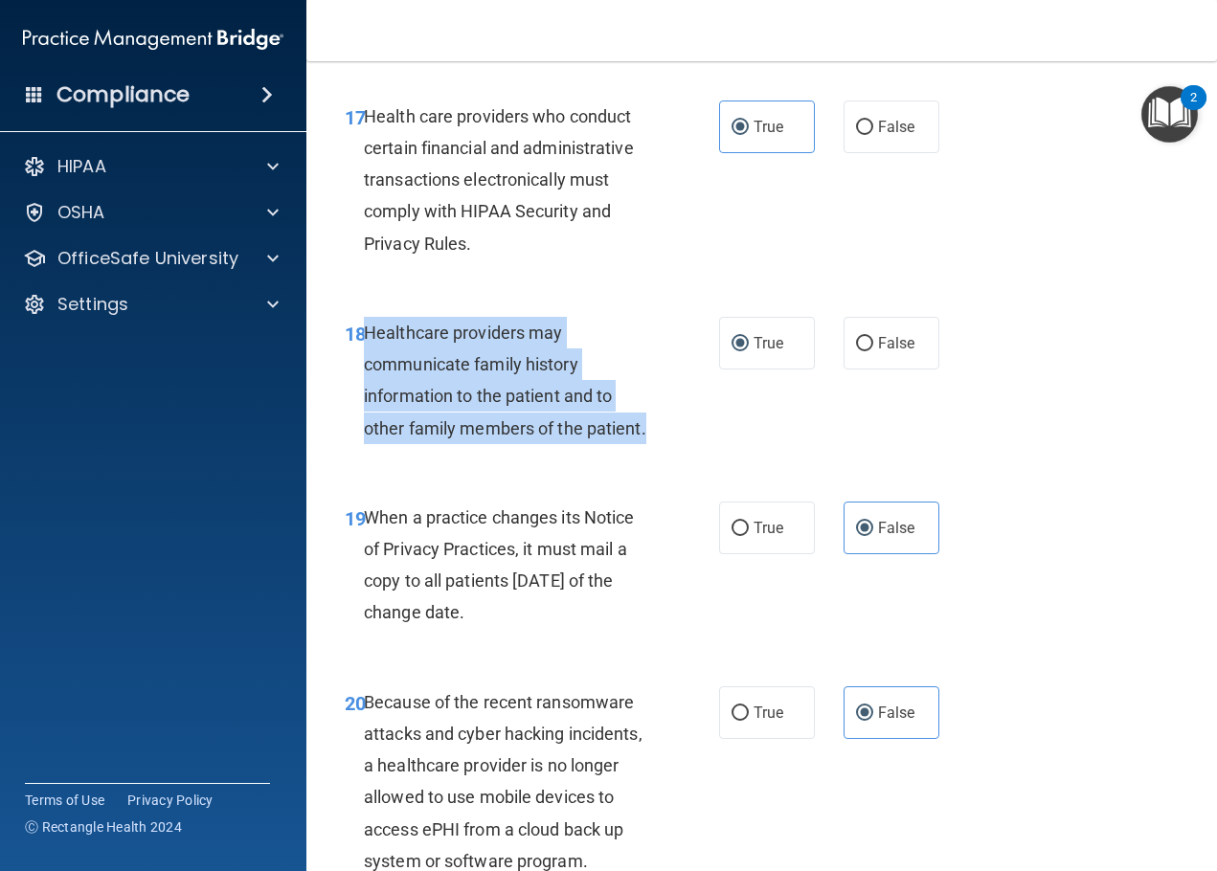
drag, startPoint x: 550, startPoint y: 431, endPoint x: 368, endPoint y: 357, distance: 196.3
click at [368, 357] on div "Healthcare providers may communicate family history information to the patient …" at bounding box center [515, 380] width 302 height 127
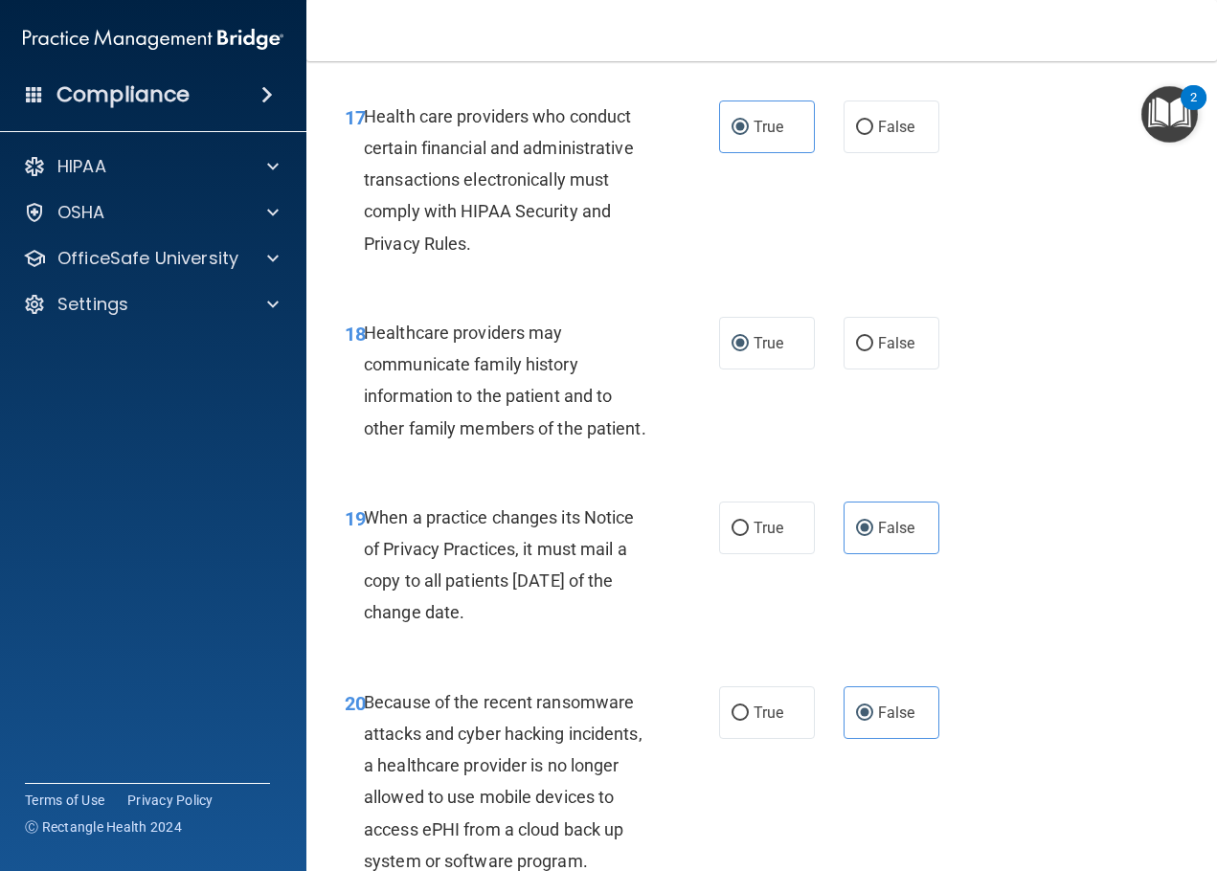
click at [547, 252] on span "Health care providers who conduct certain financial and administrative transact…" at bounding box center [499, 179] width 270 height 147
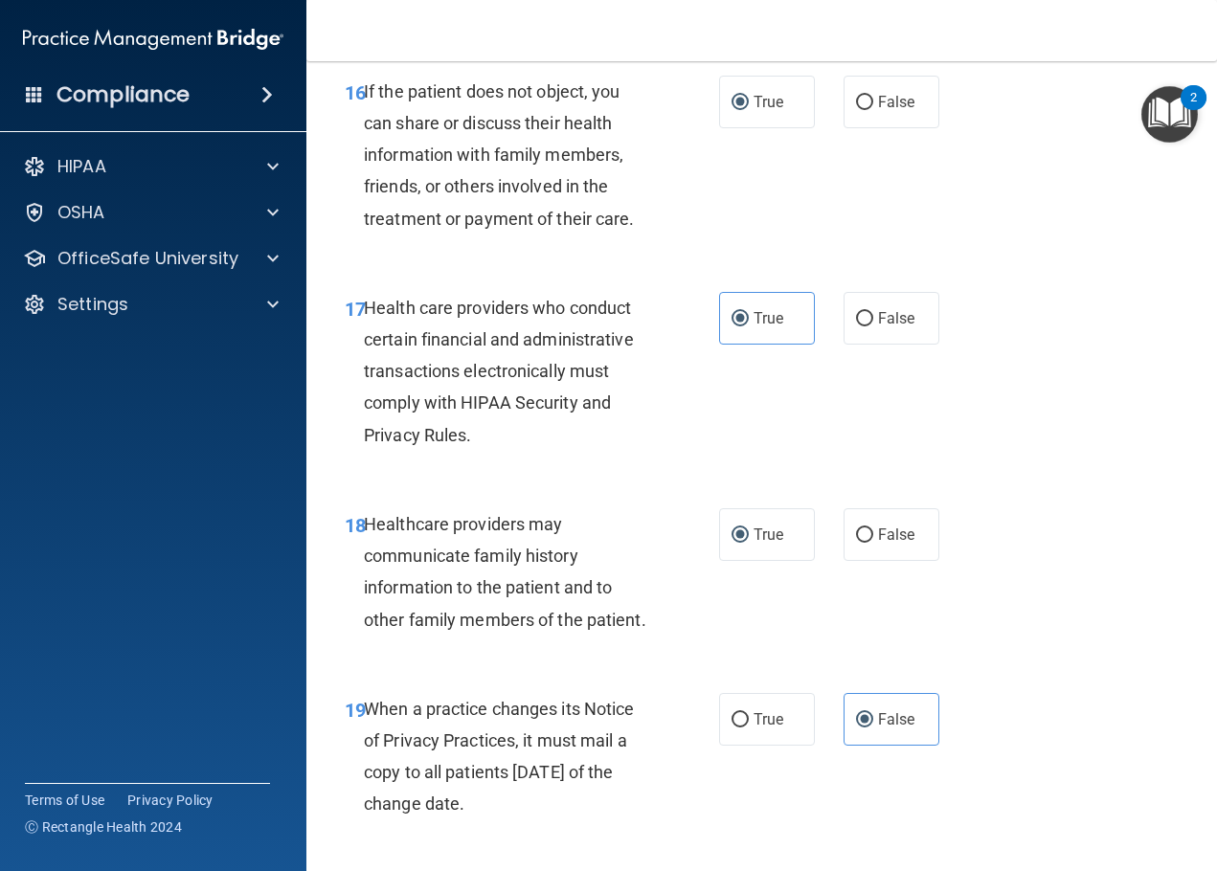
scroll to position [3069, 0]
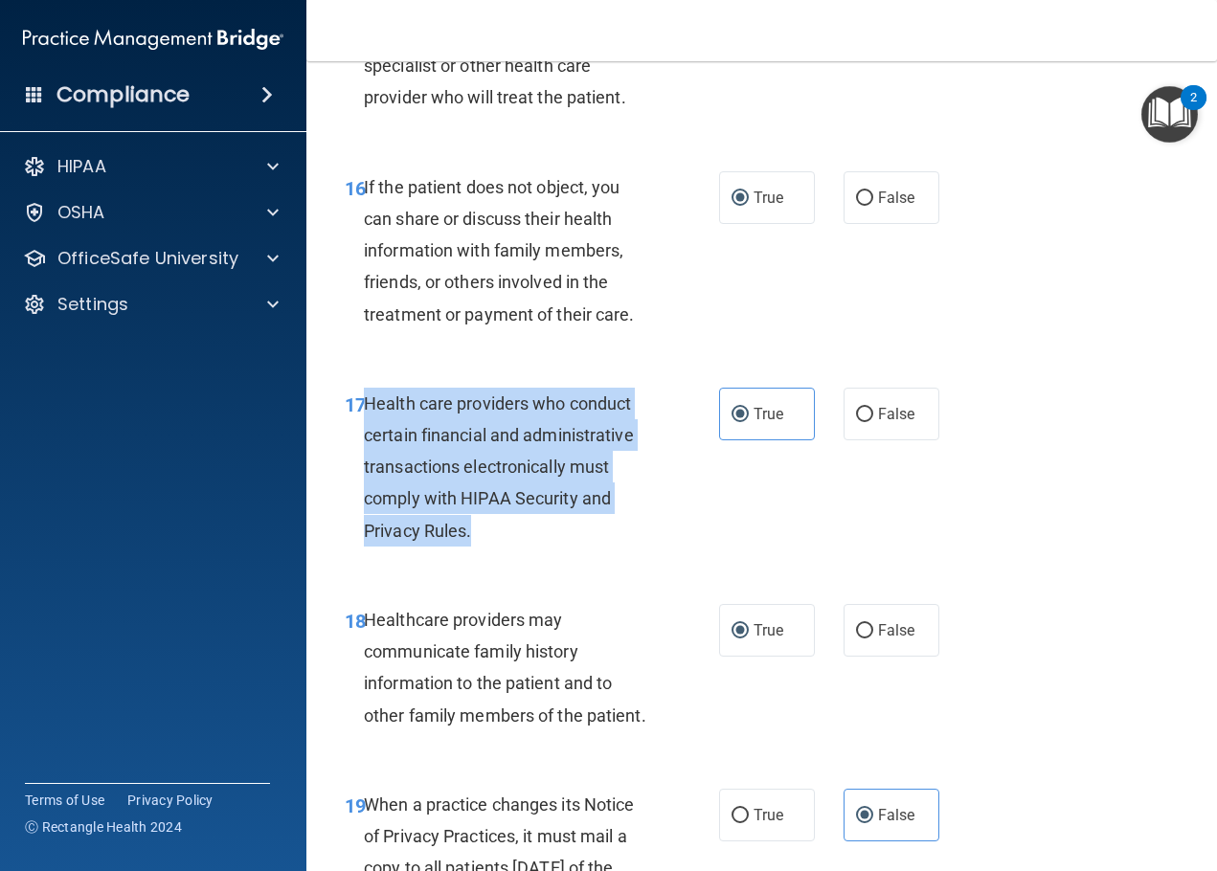
drag, startPoint x: 485, startPoint y: 563, endPoint x: 365, endPoint y: 428, distance: 181.1
click at [365, 428] on div "Health care providers who conduct certain financial and administrative transact…" at bounding box center [515, 467] width 302 height 159
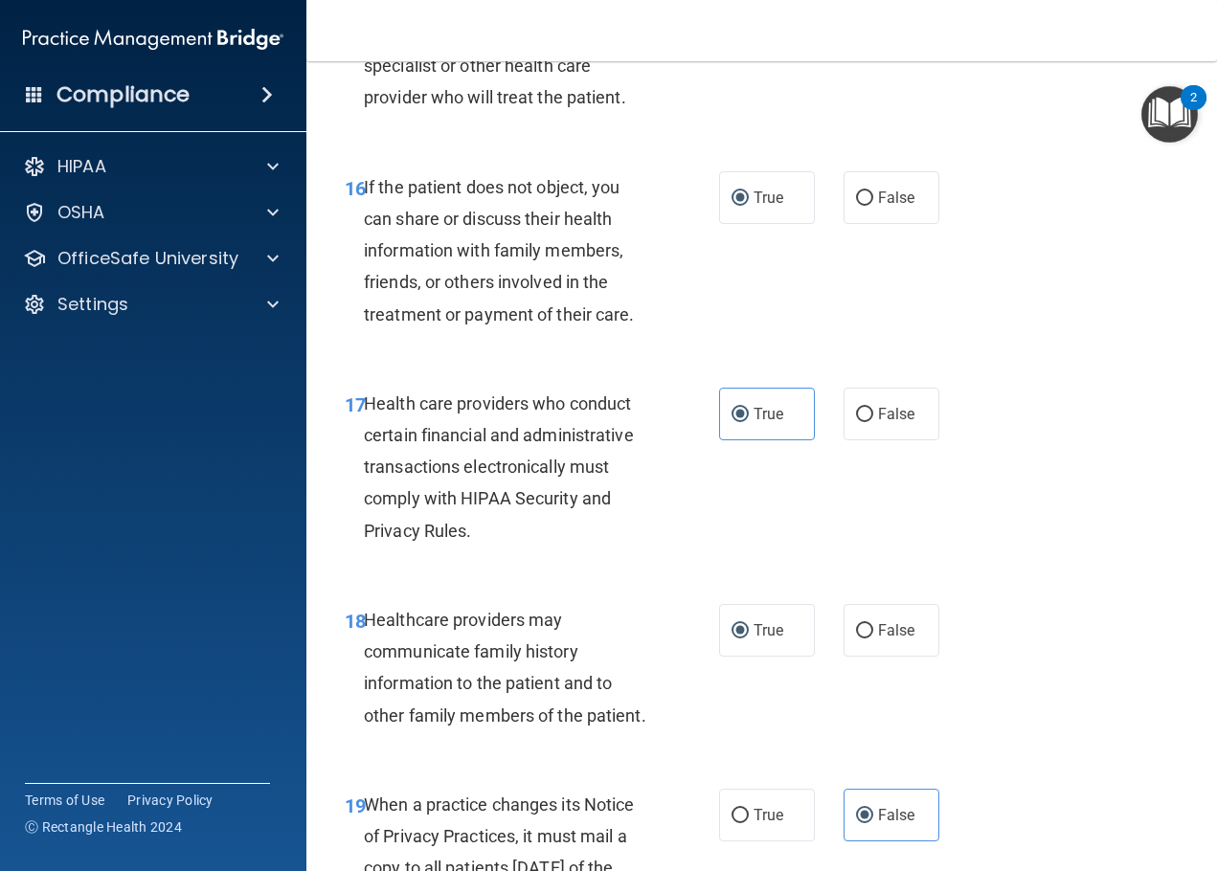
click at [564, 200] on div "16 If the patient does not object, you can share or discuss their health inform…" at bounding box center [761, 255] width 863 height 216
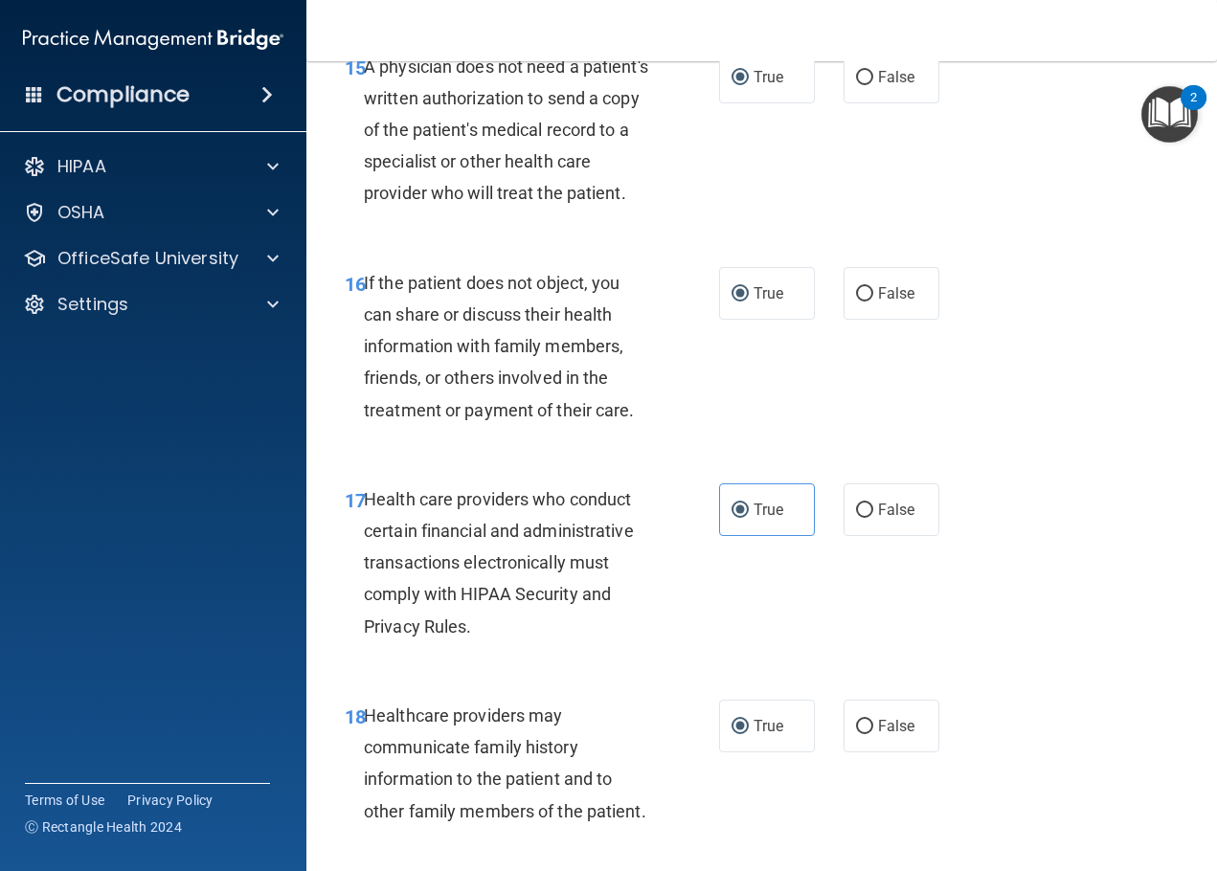
scroll to position [2781, 0]
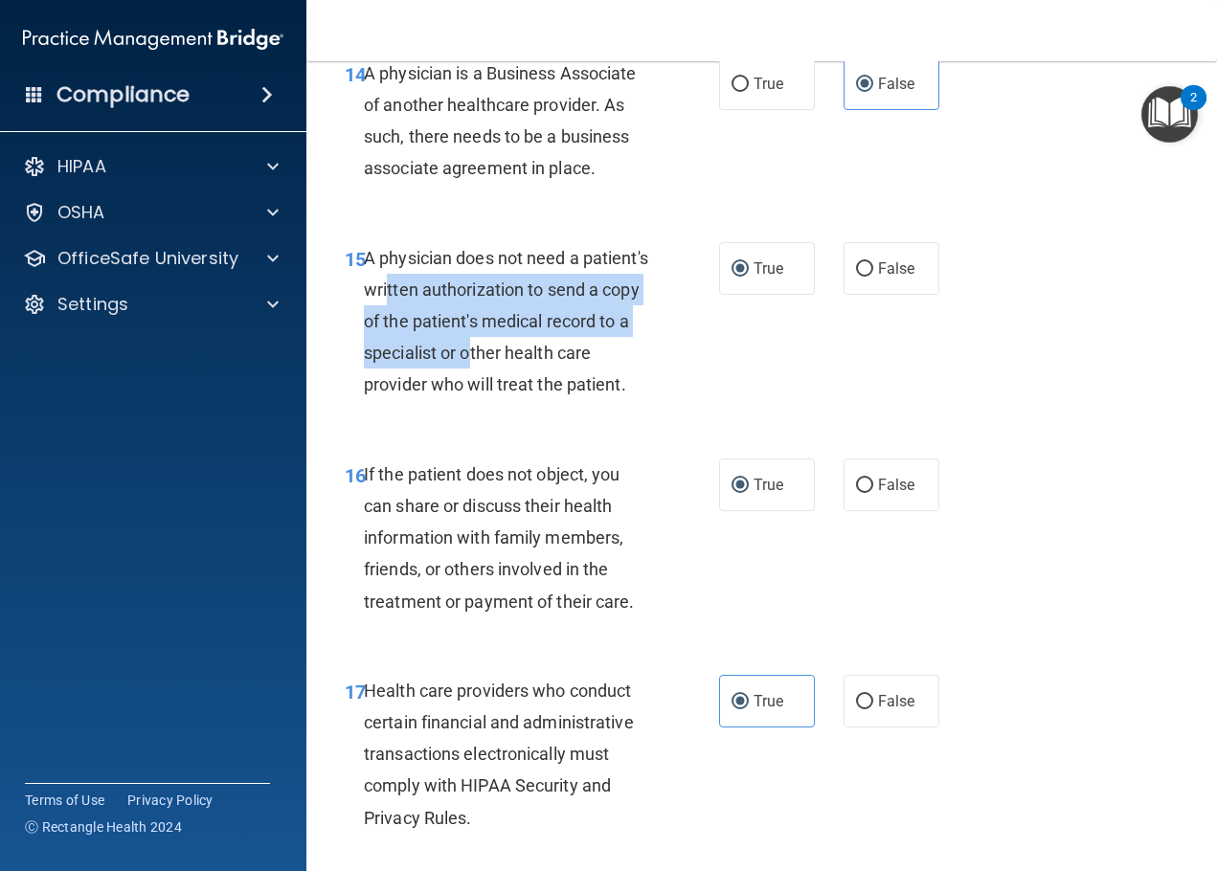
drag, startPoint x: 456, startPoint y: 279, endPoint x: 558, endPoint y: 361, distance: 131.4
click at [558, 361] on span "A physician does not need a patient's written authorization to send a copy of t…" at bounding box center [506, 321] width 284 height 147
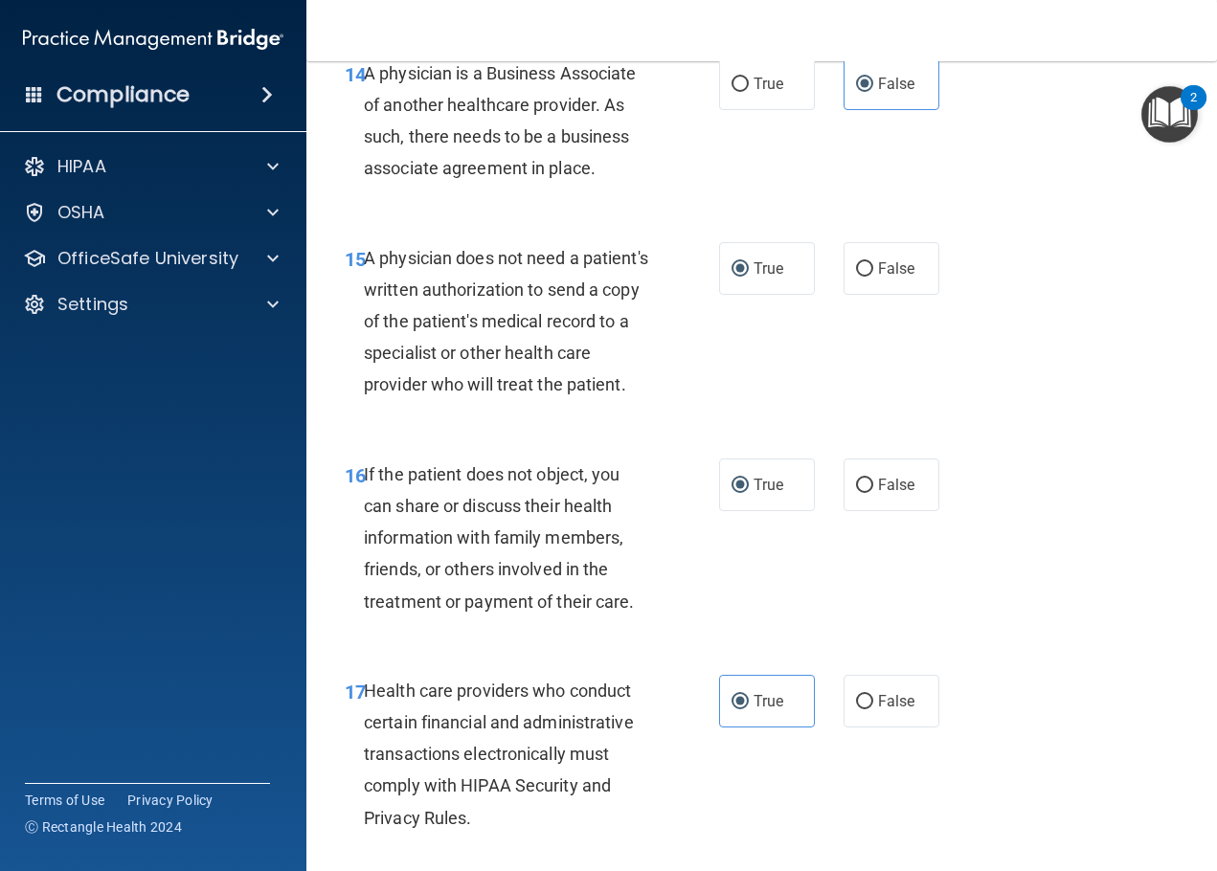
click at [534, 398] on div "A physician does not need a patient's written authorization to send a copy of t…" at bounding box center [515, 321] width 302 height 159
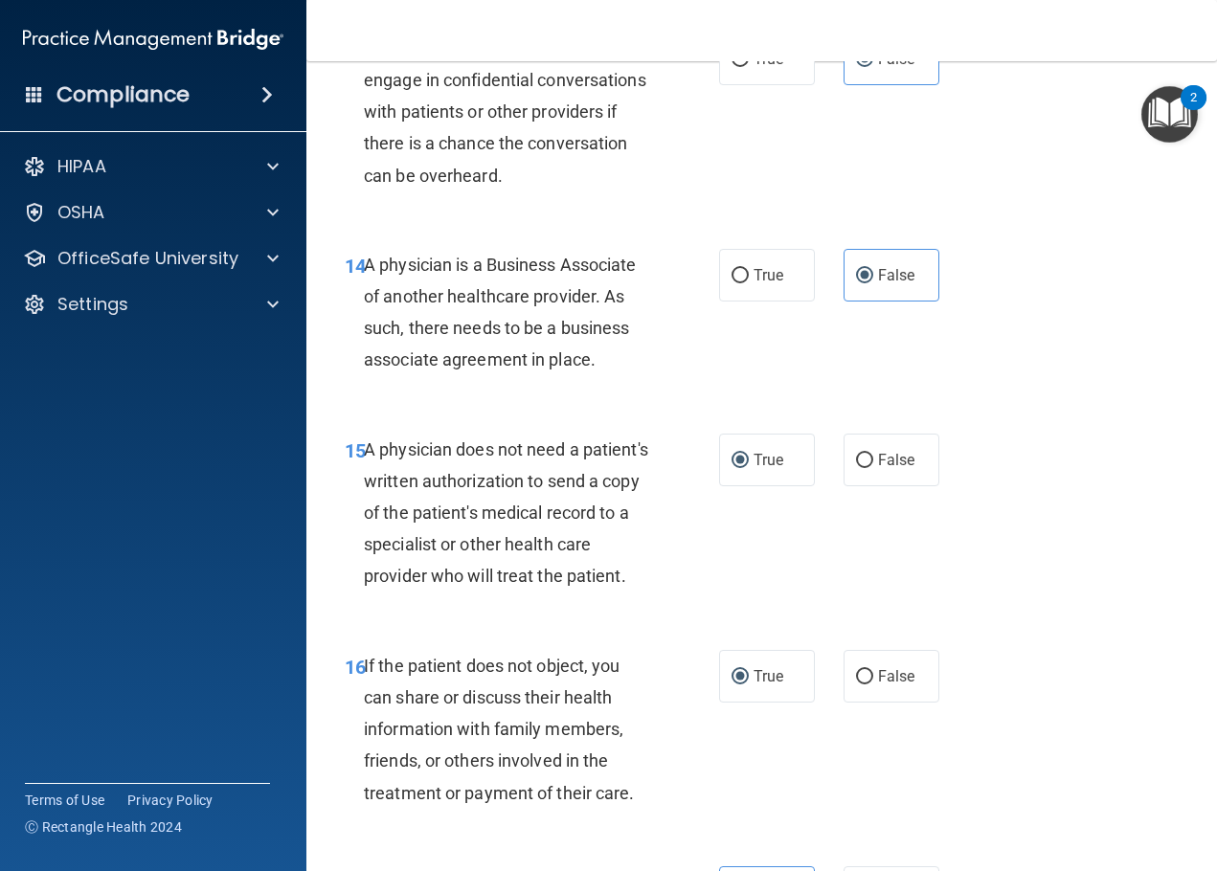
drag, startPoint x: 599, startPoint y: 363, endPoint x: 366, endPoint y: 261, distance: 254.7
click at [366, 261] on div "A physician is a Business Associate of another healthcare provider. As such, th…" at bounding box center [515, 312] width 302 height 127
click at [492, 257] on span "A physician is a Business Associate of another healthcare provider. As such, th…" at bounding box center [500, 313] width 273 height 116
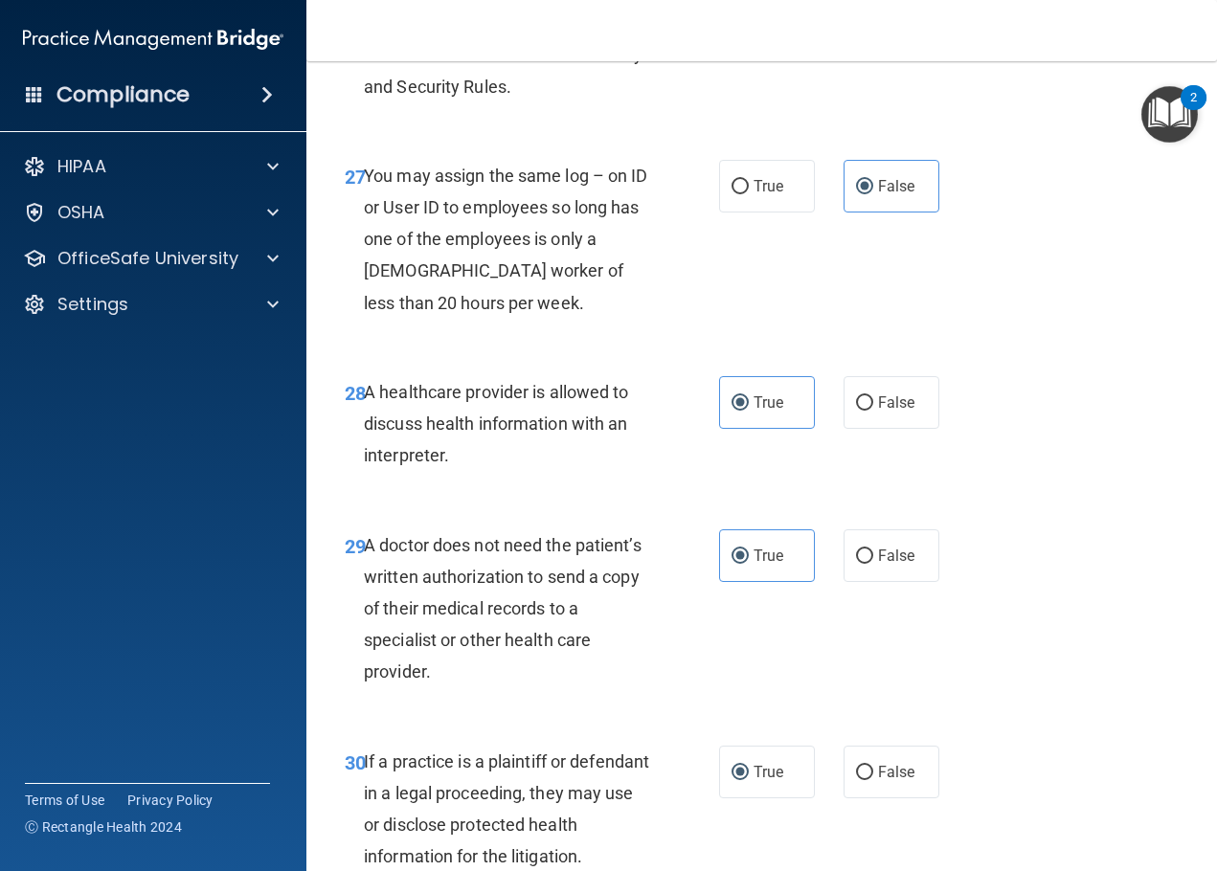
scroll to position [5367, 0]
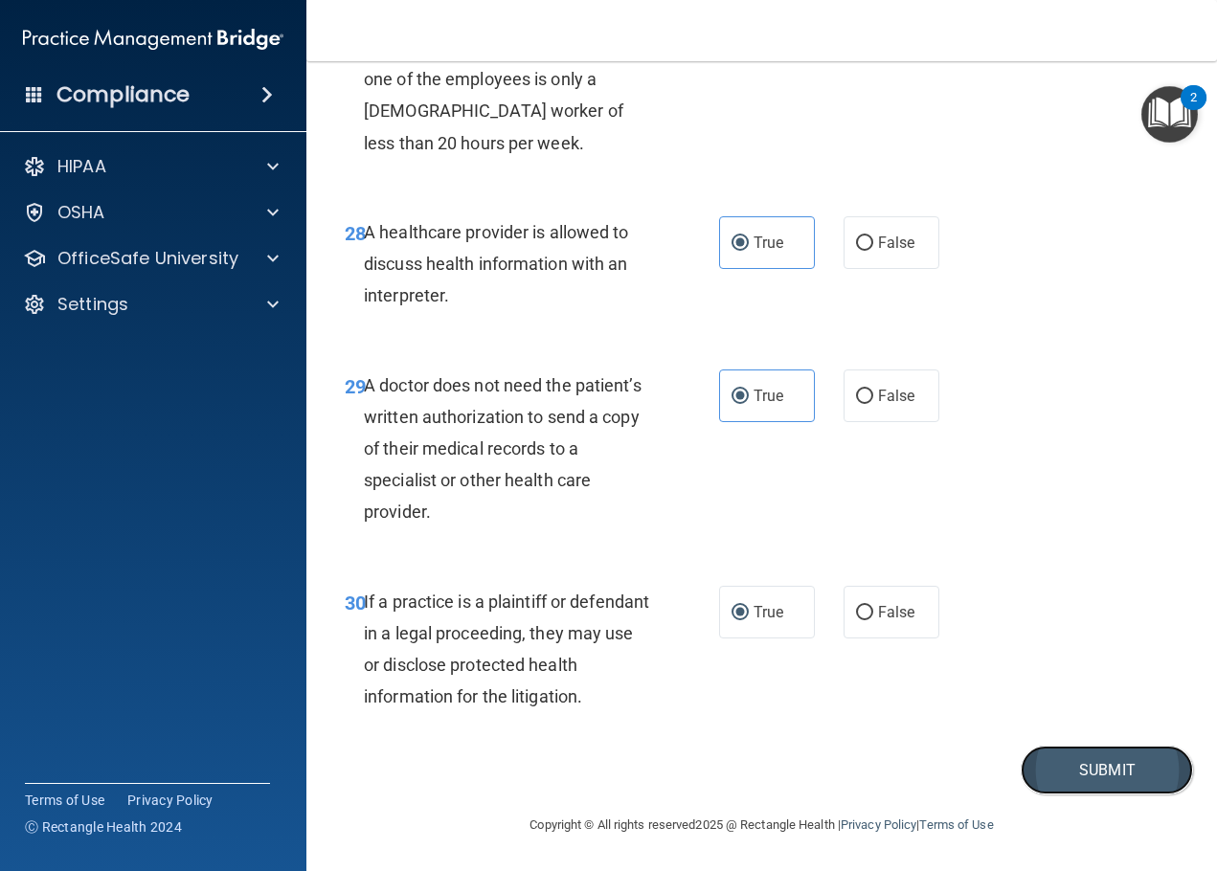
click at [1041, 757] on button "Submit" at bounding box center [1107, 770] width 172 height 49
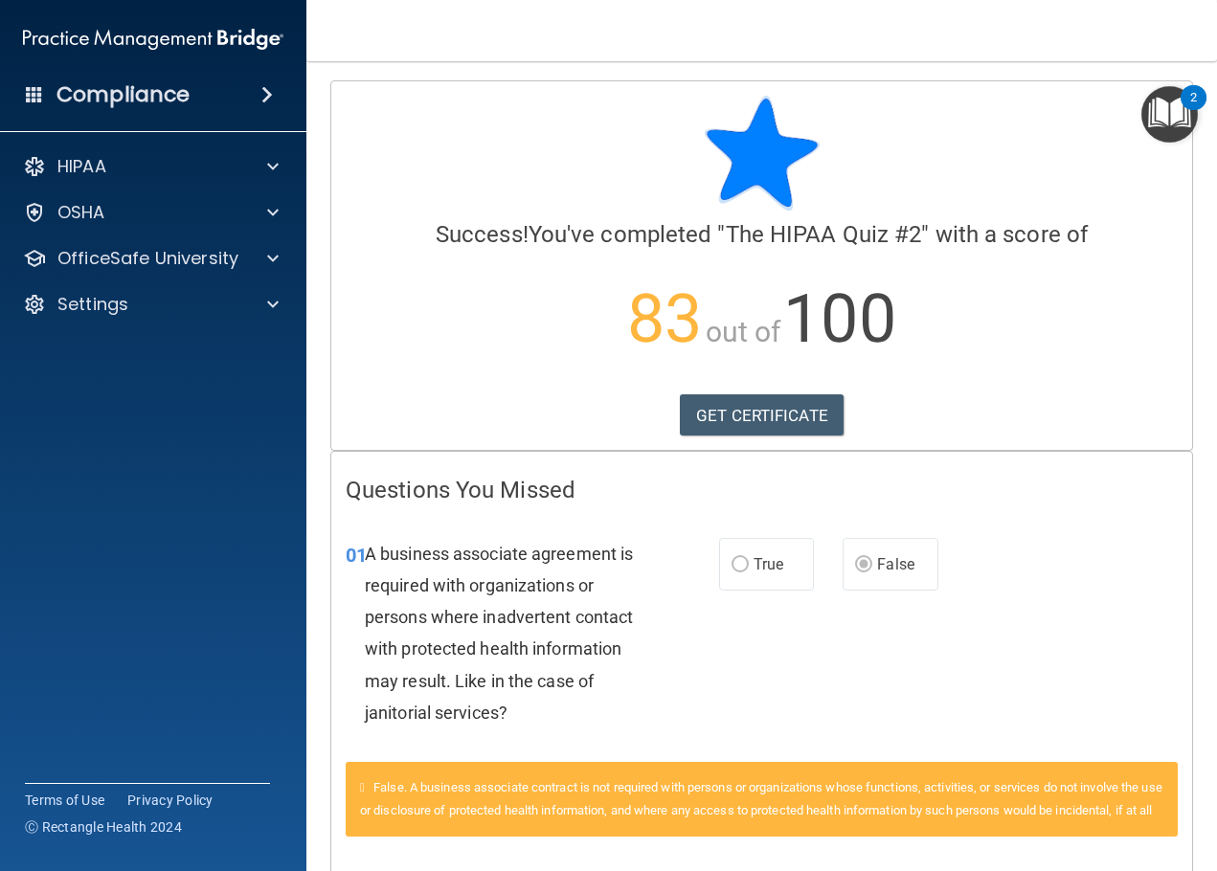
click at [728, 437] on div "Calculating your score.... Success! You've completed " The HIPAA Quiz #2 " with…" at bounding box center [761, 265] width 861 height 369
click at [726, 422] on link "GET CERTIFICATE" at bounding box center [762, 415] width 164 height 42
click at [127, 275] on div "OfficeSafe University" at bounding box center [153, 258] width 307 height 38
click at [129, 274] on div "OfficeSafe University" at bounding box center [153, 258] width 307 height 38
click at [232, 253] on p "OfficeSafe University" at bounding box center [147, 258] width 181 height 23
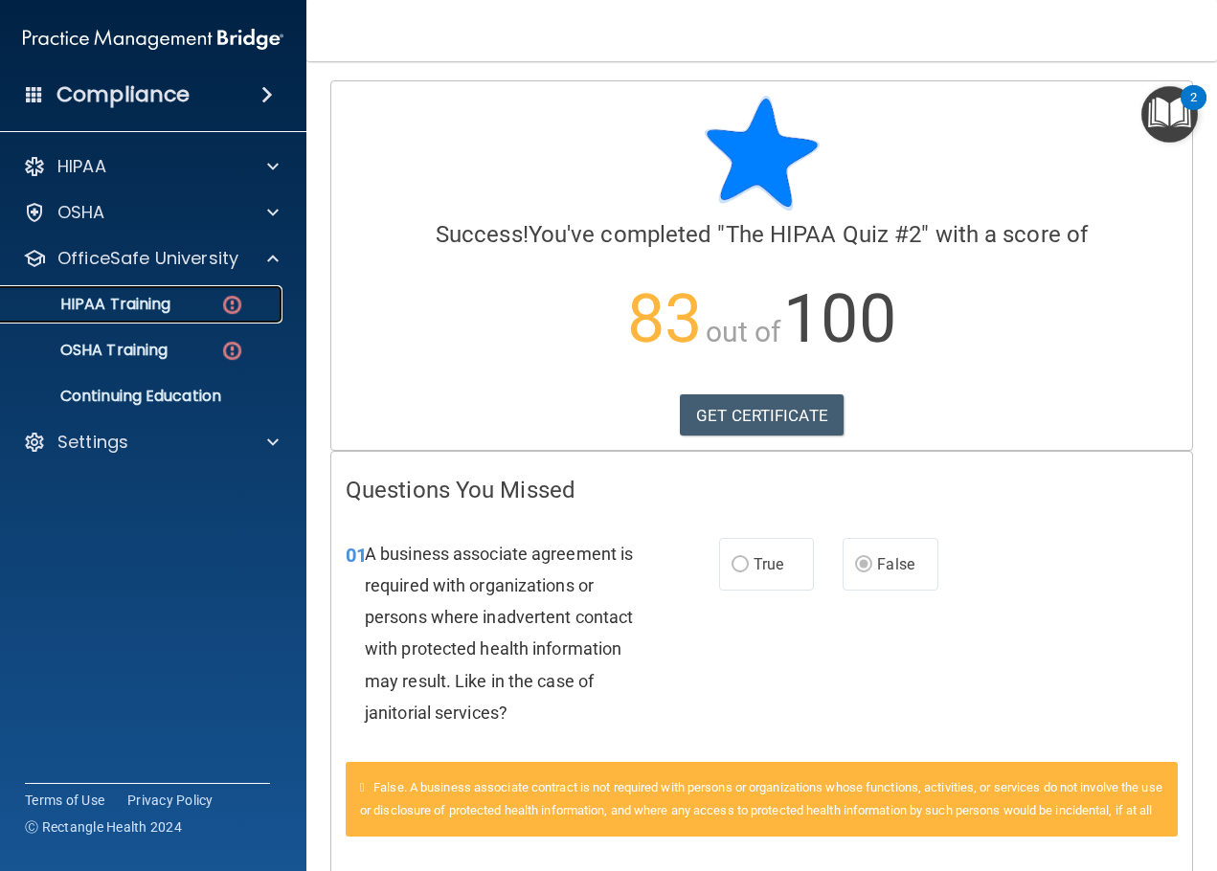
click at [213, 294] on link "HIPAA Training" at bounding box center [132, 304] width 302 height 38
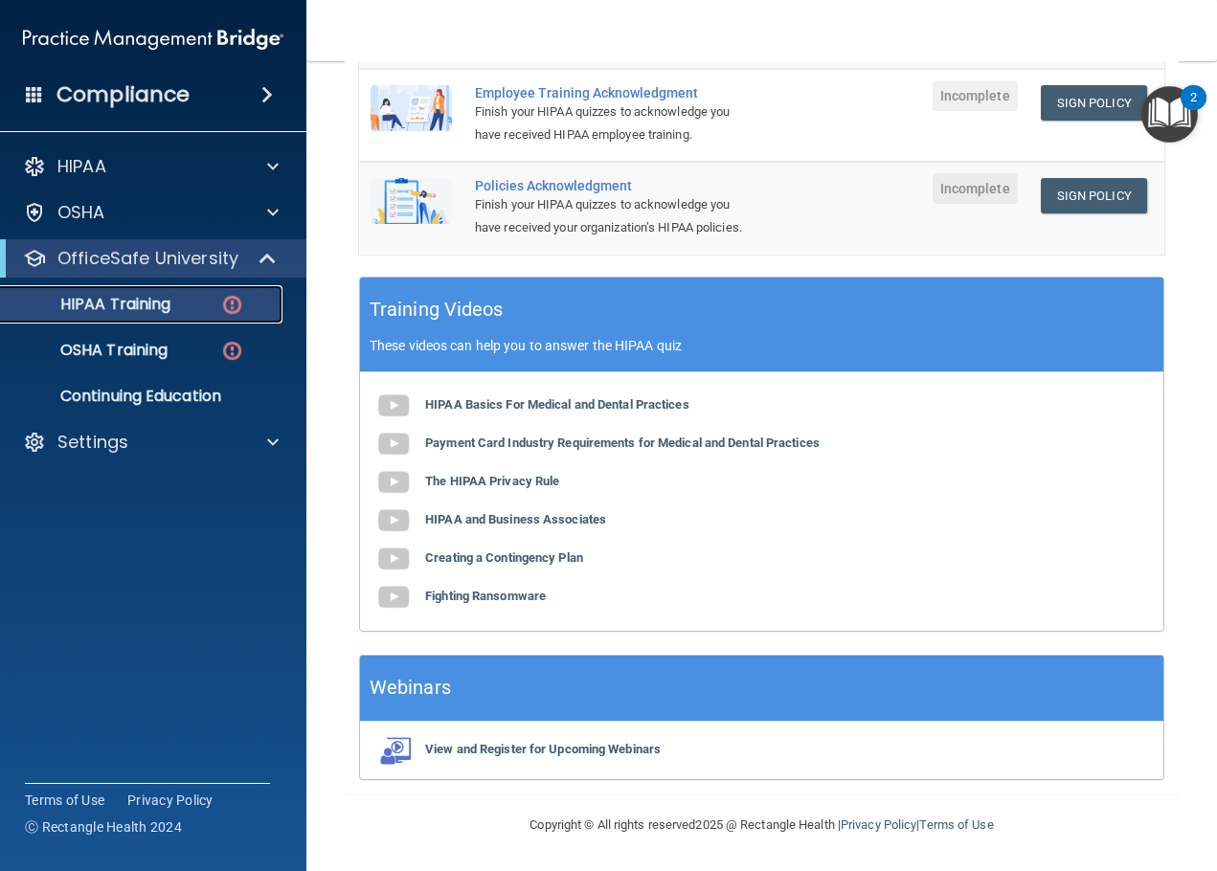
scroll to position [270, 0]
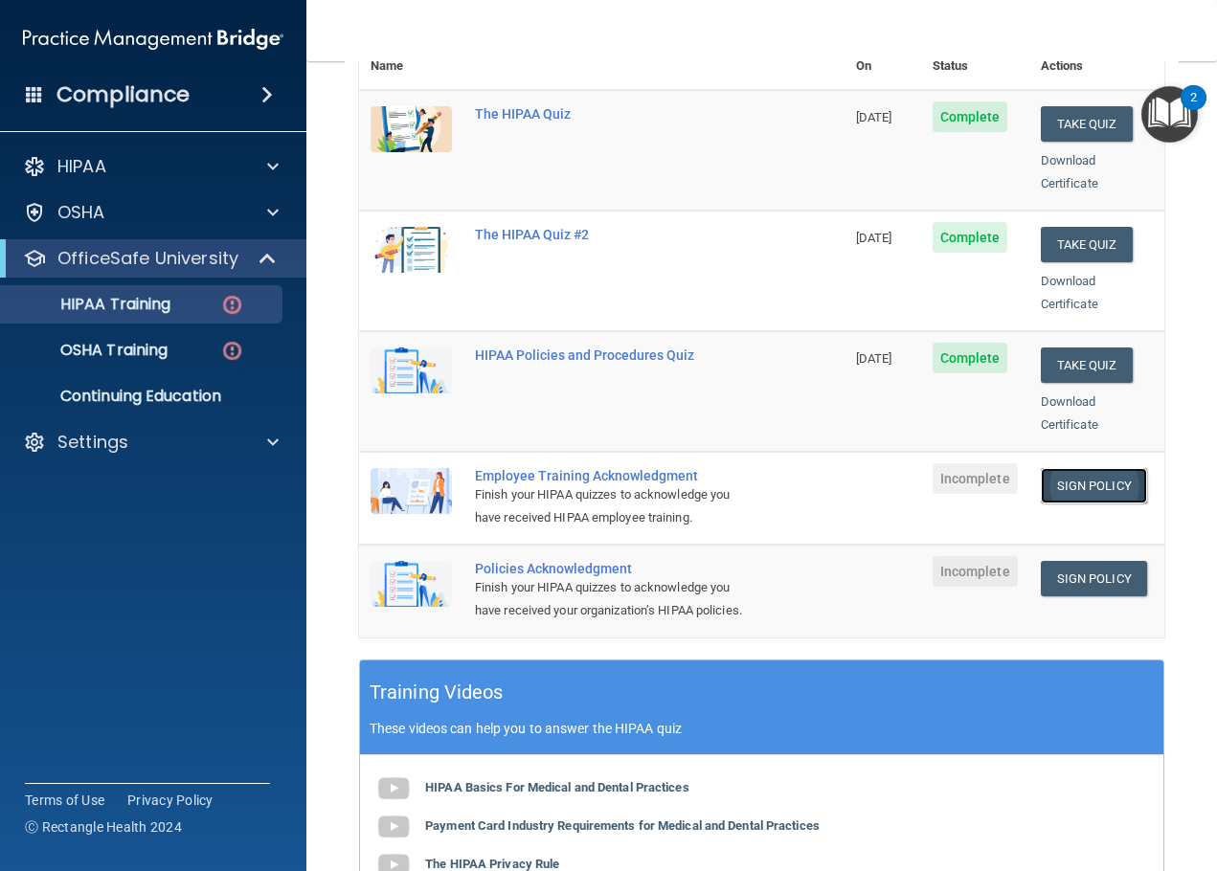
click at [1041, 468] on link "Sign Policy" at bounding box center [1094, 485] width 106 height 35
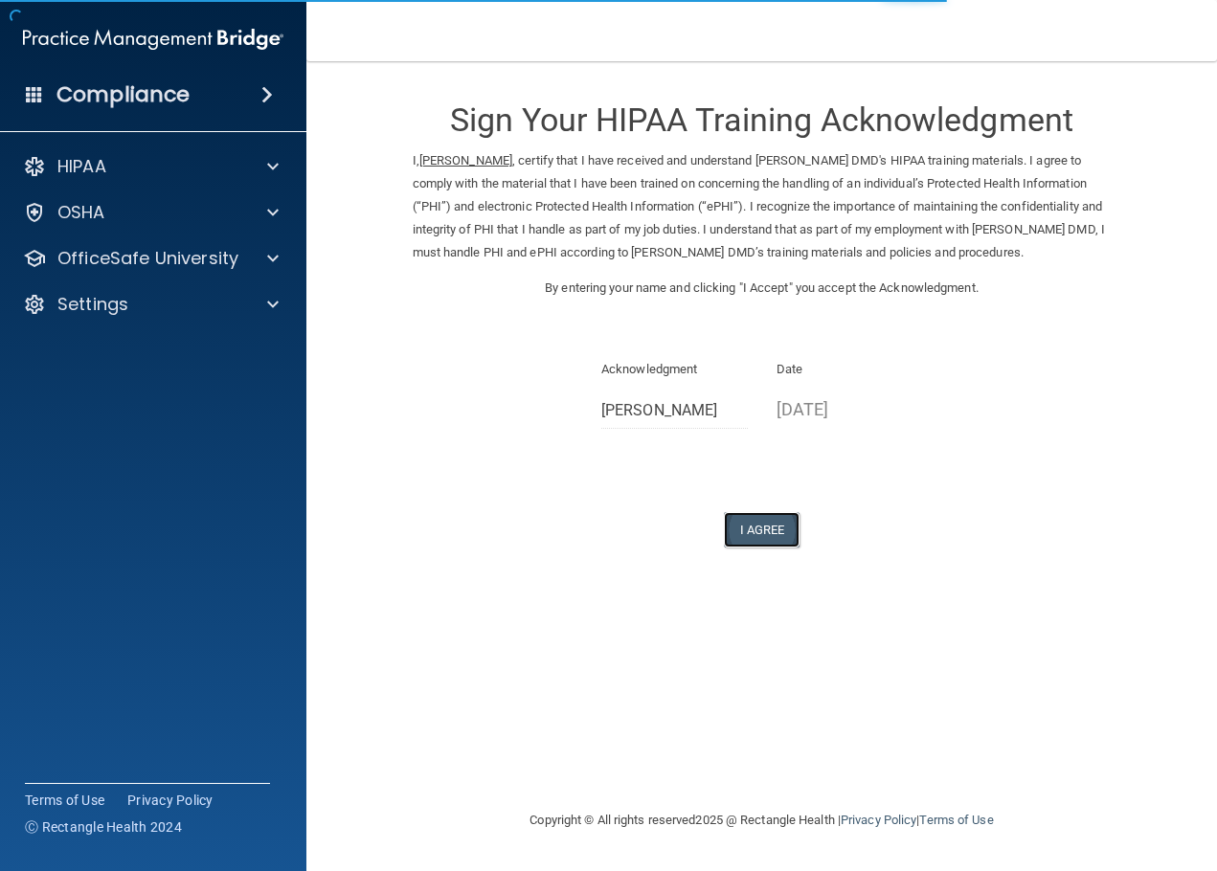
click at [794, 539] on button "I Agree" at bounding box center [762, 529] width 77 height 35
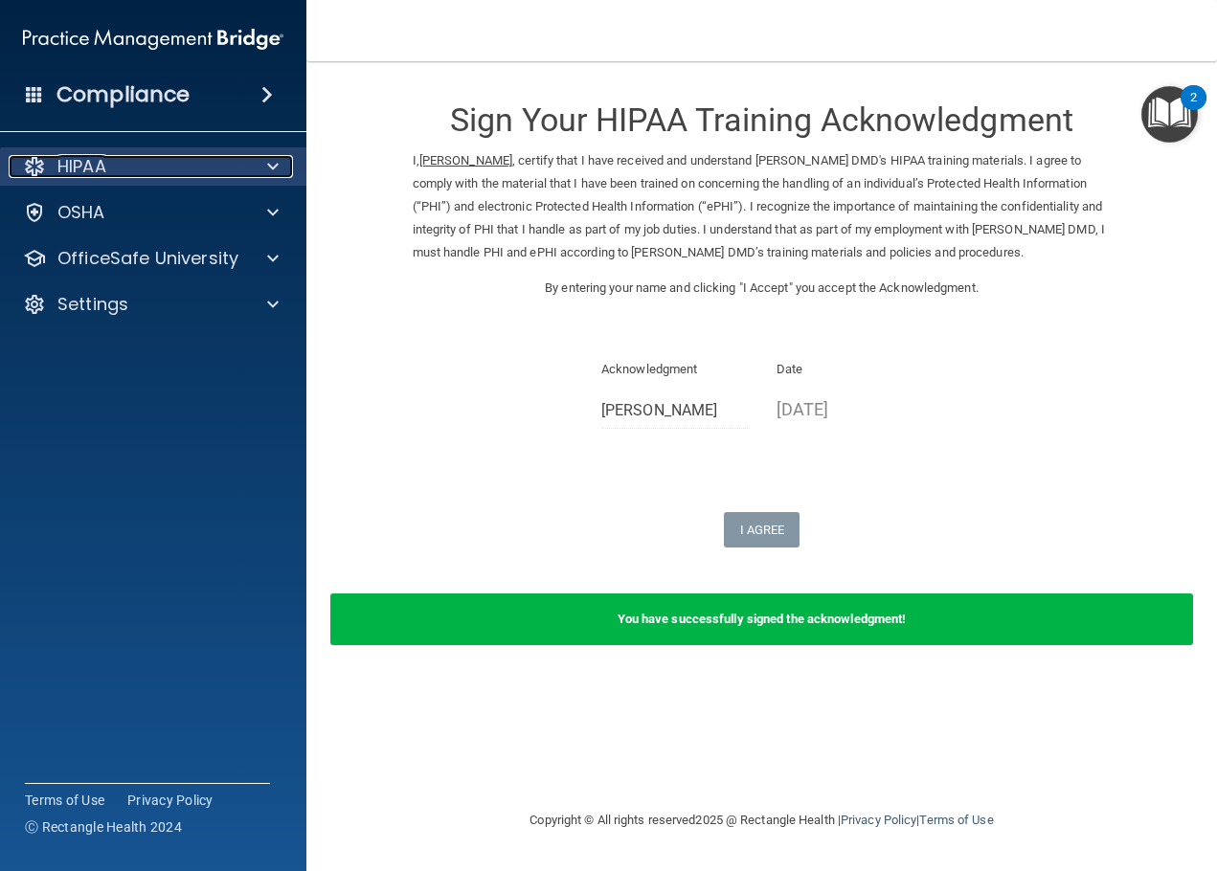
click at [161, 171] on div "HIPAA" at bounding box center [127, 166] width 237 height 23
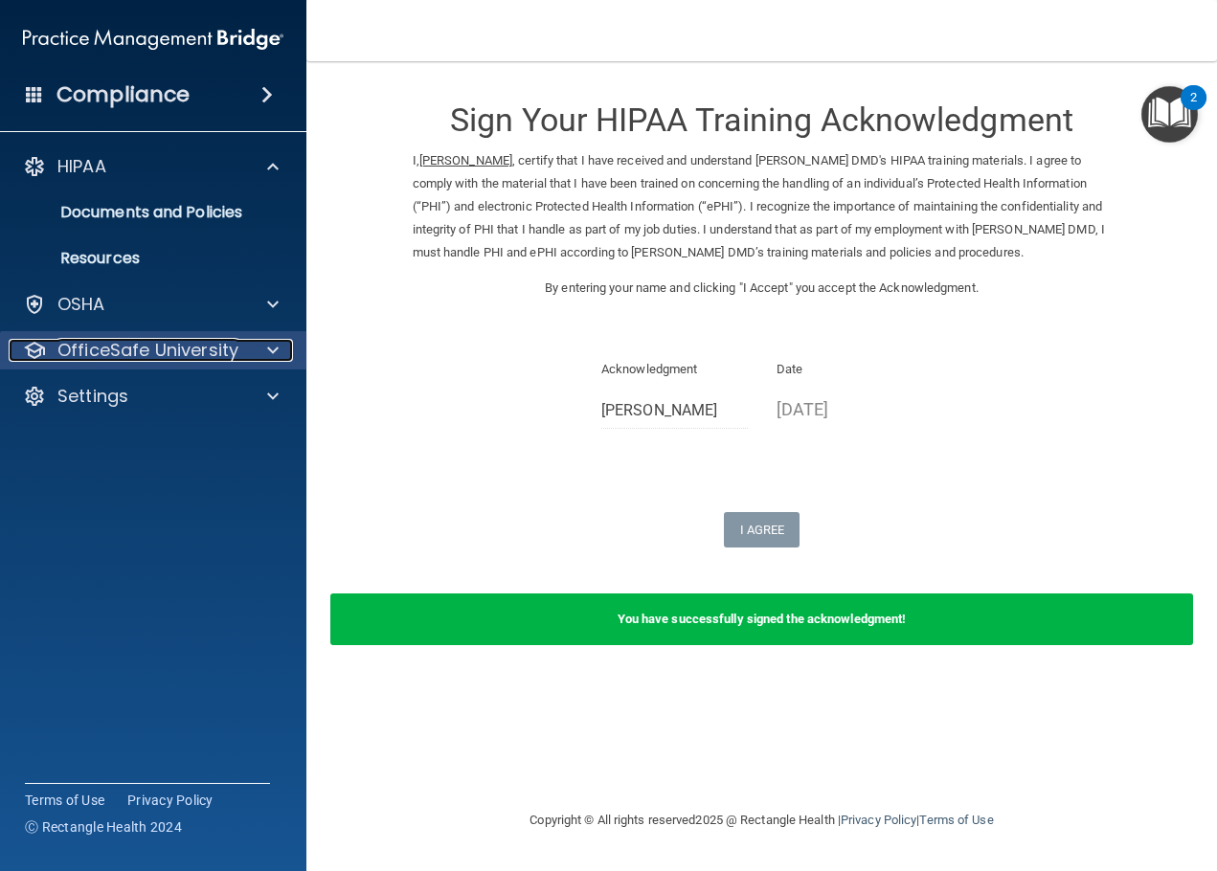
click at [142, 358] on p "OfficeSafe University" at bounding box center [147, 350] width 181 height 23
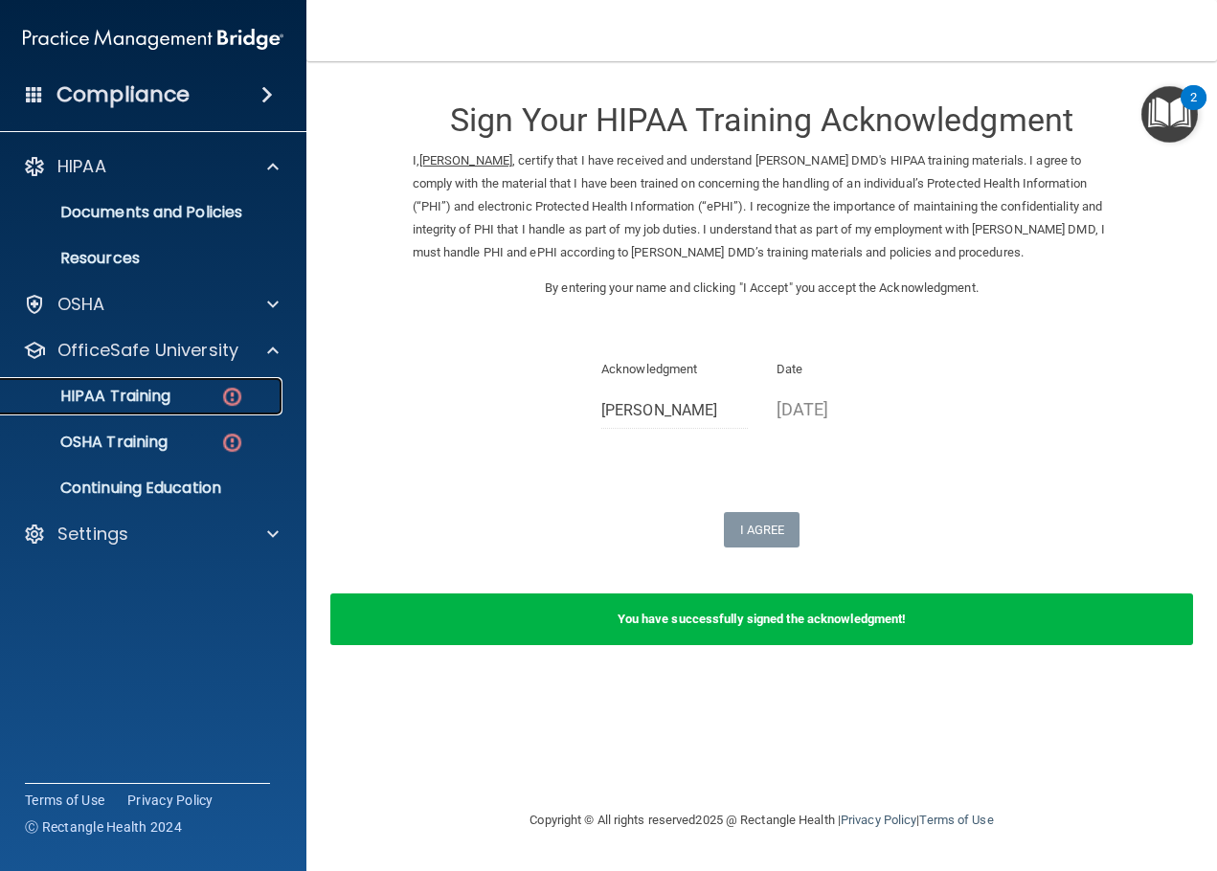
click at [122, 409] on link "HIPAA Training" at bounding box center [132, 396] width 302 height 38
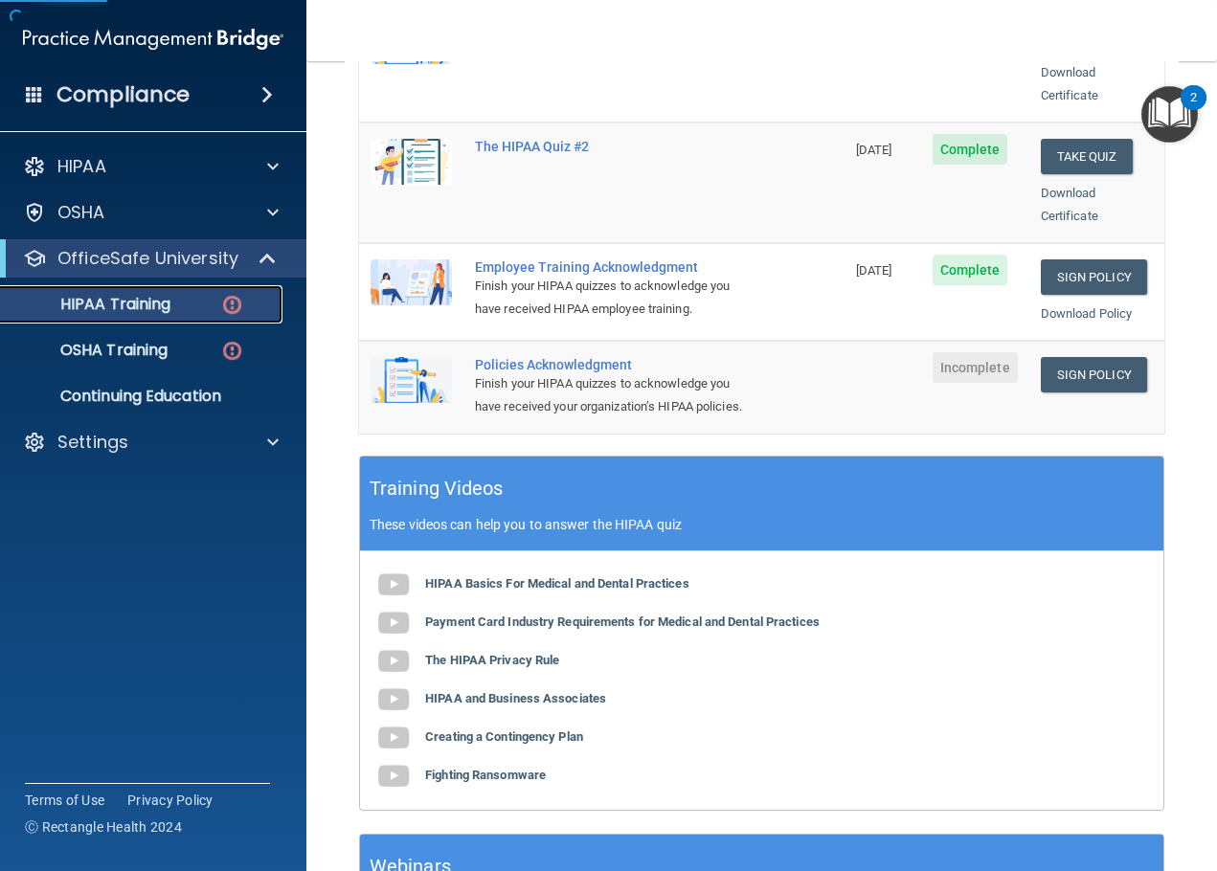
scroll to position [383, 0]
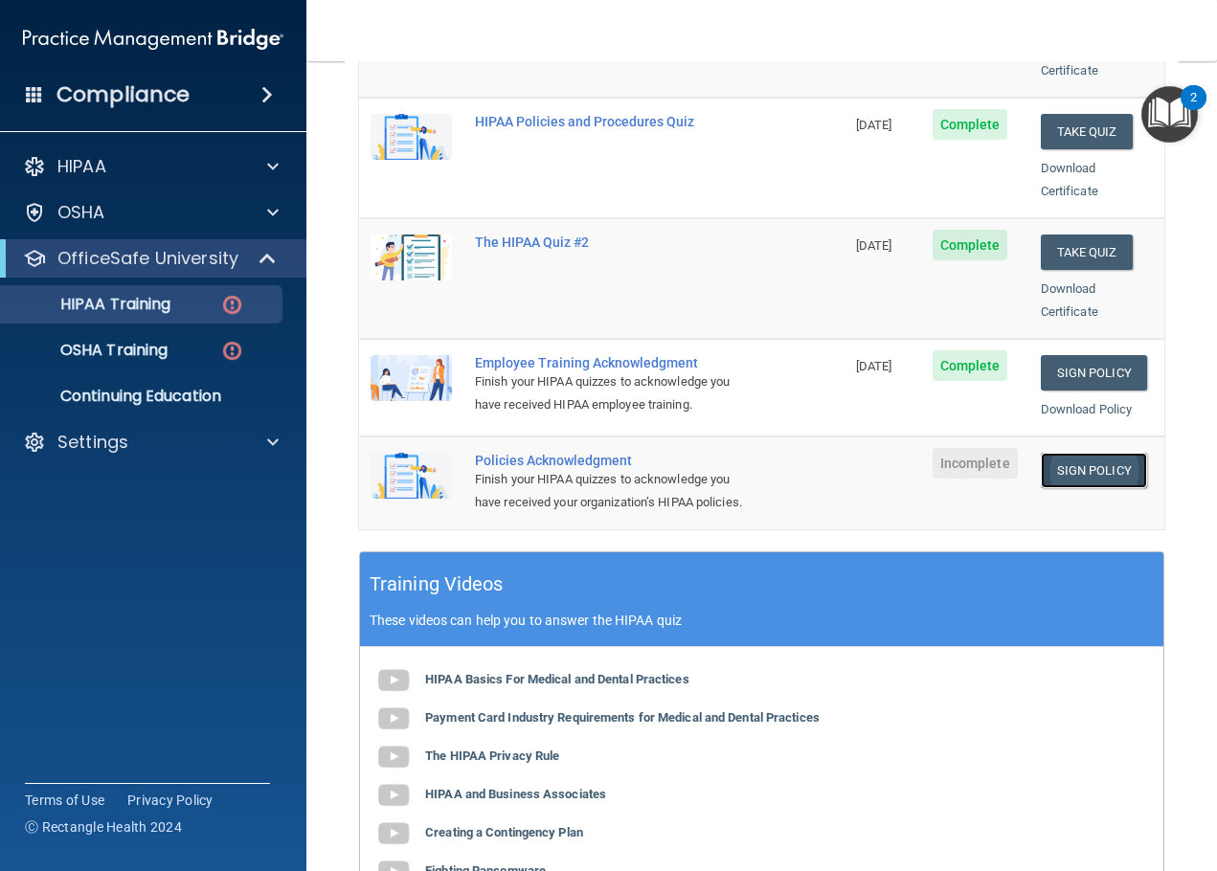
click at [1083, 453] on link "Sign Policy" at bounding box center [1094, 470] width 106 height 35
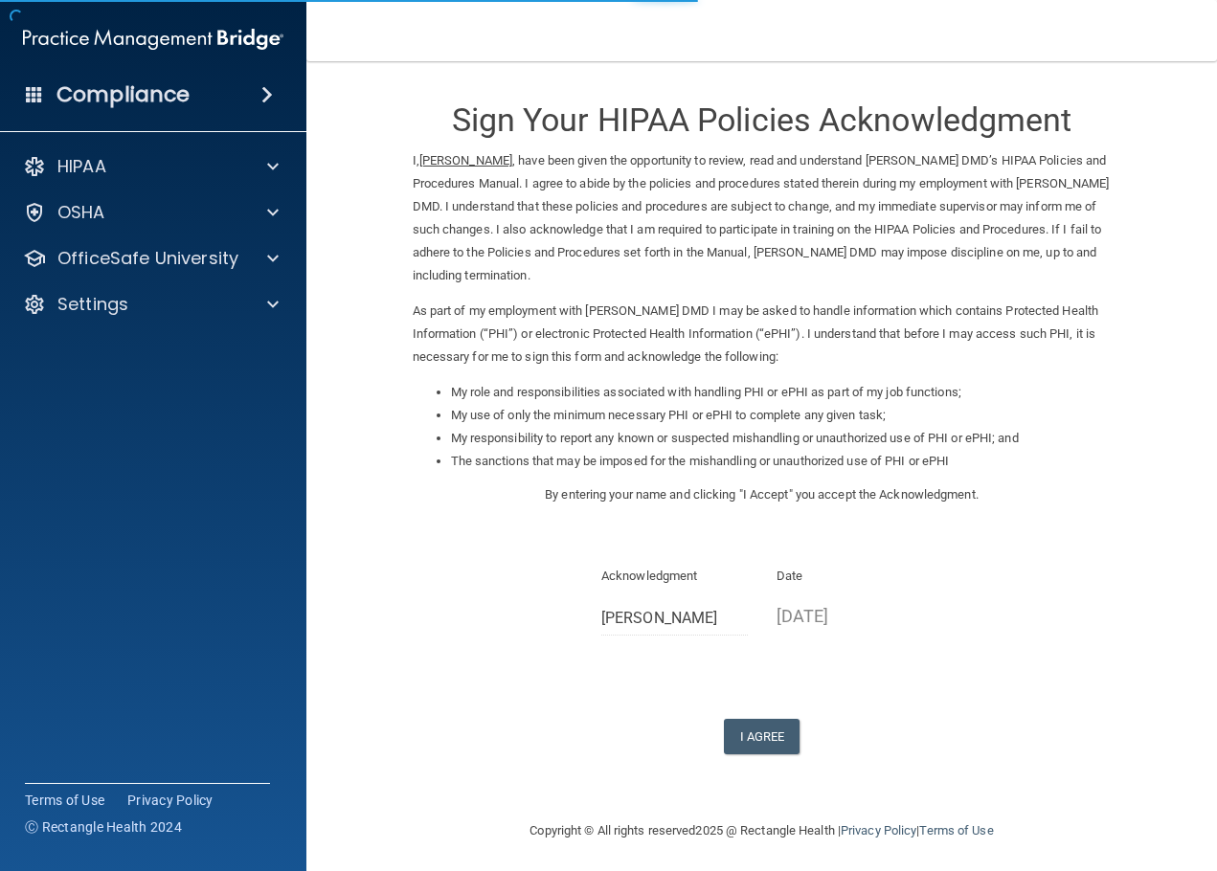
scroll to position [6, 0]
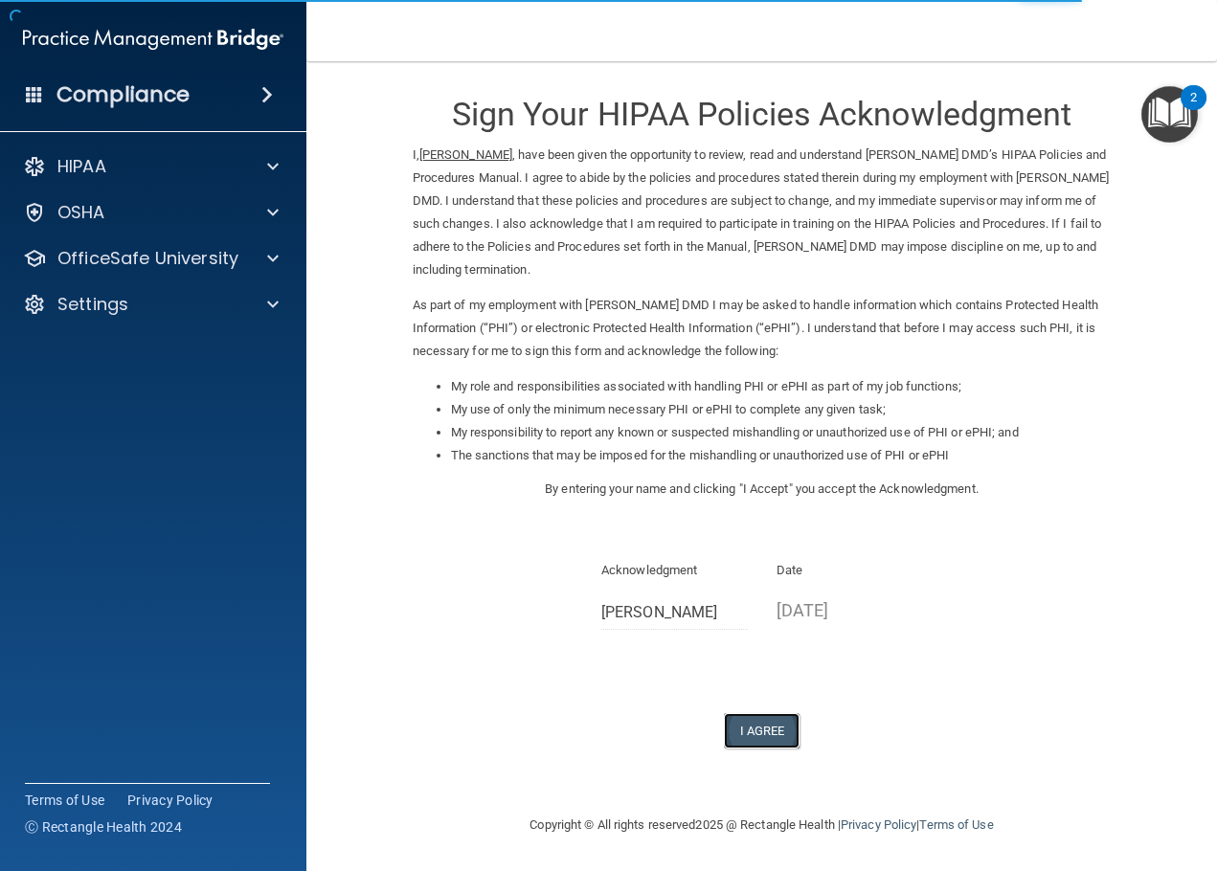
click at [733, 723] on button "I Agree" at bounding box center [762, 730] width 77 height 35
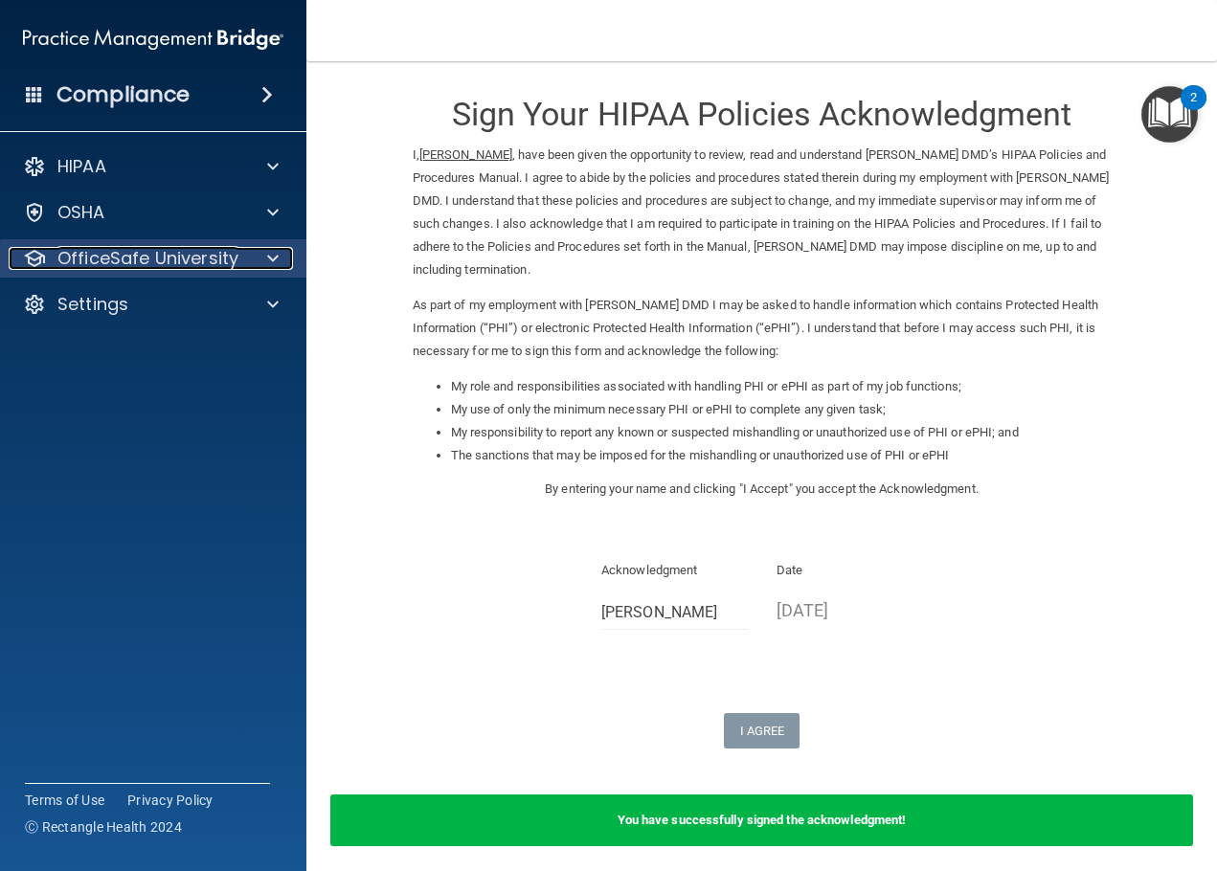
click at [195, 251] on p "OfficeSafe University" at bounding box center [147, 258] width 181 height 23
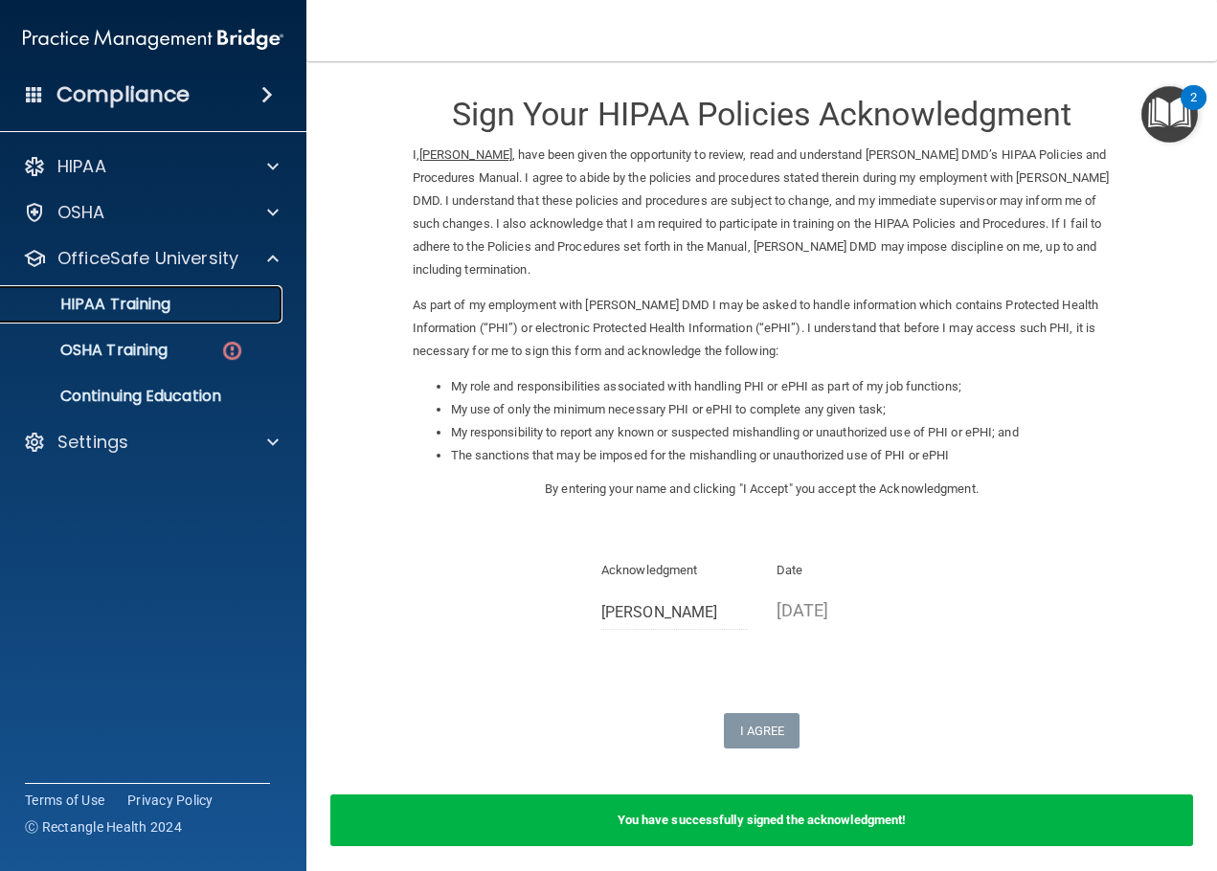
click at [157, 304] on p "HIPAA Training" at bounding box center [91, 304] width 158 height 19
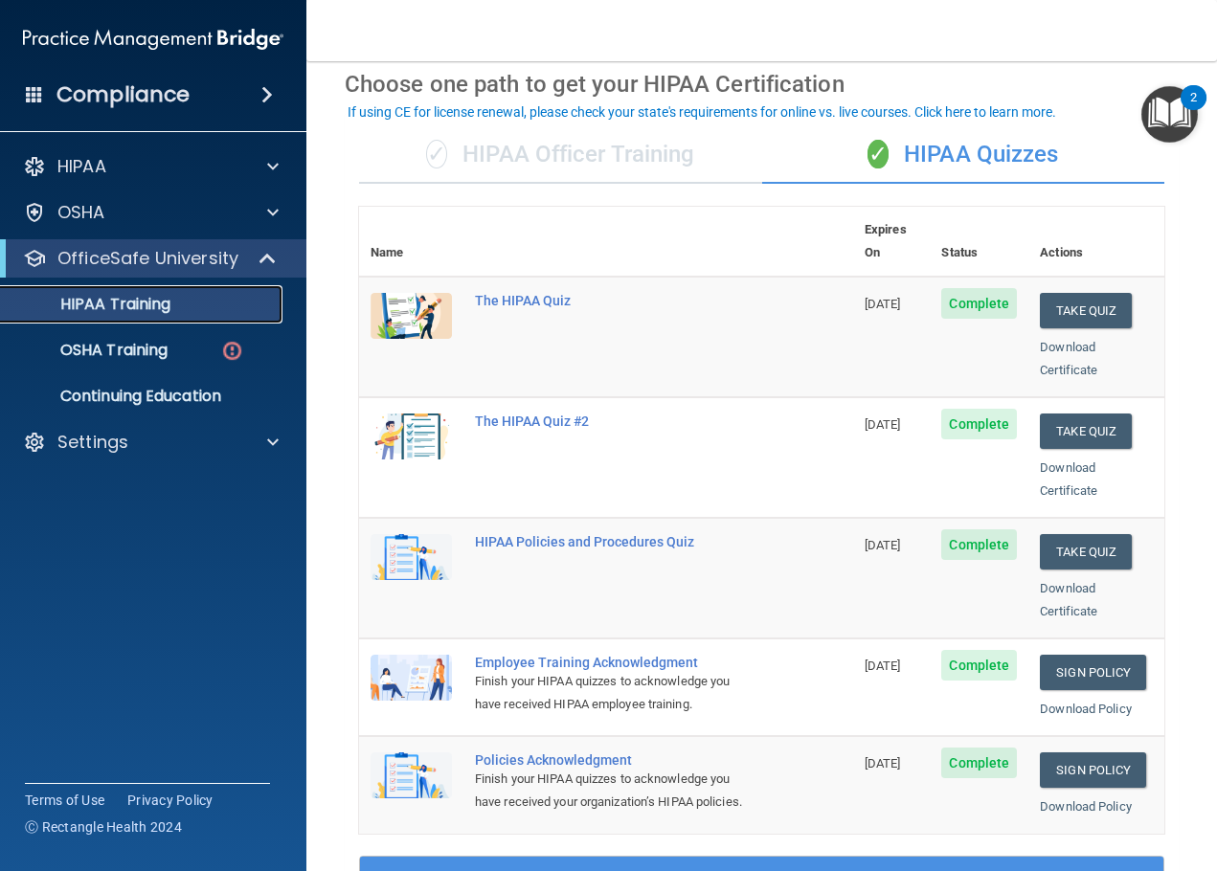
scroll to position [179, 0]
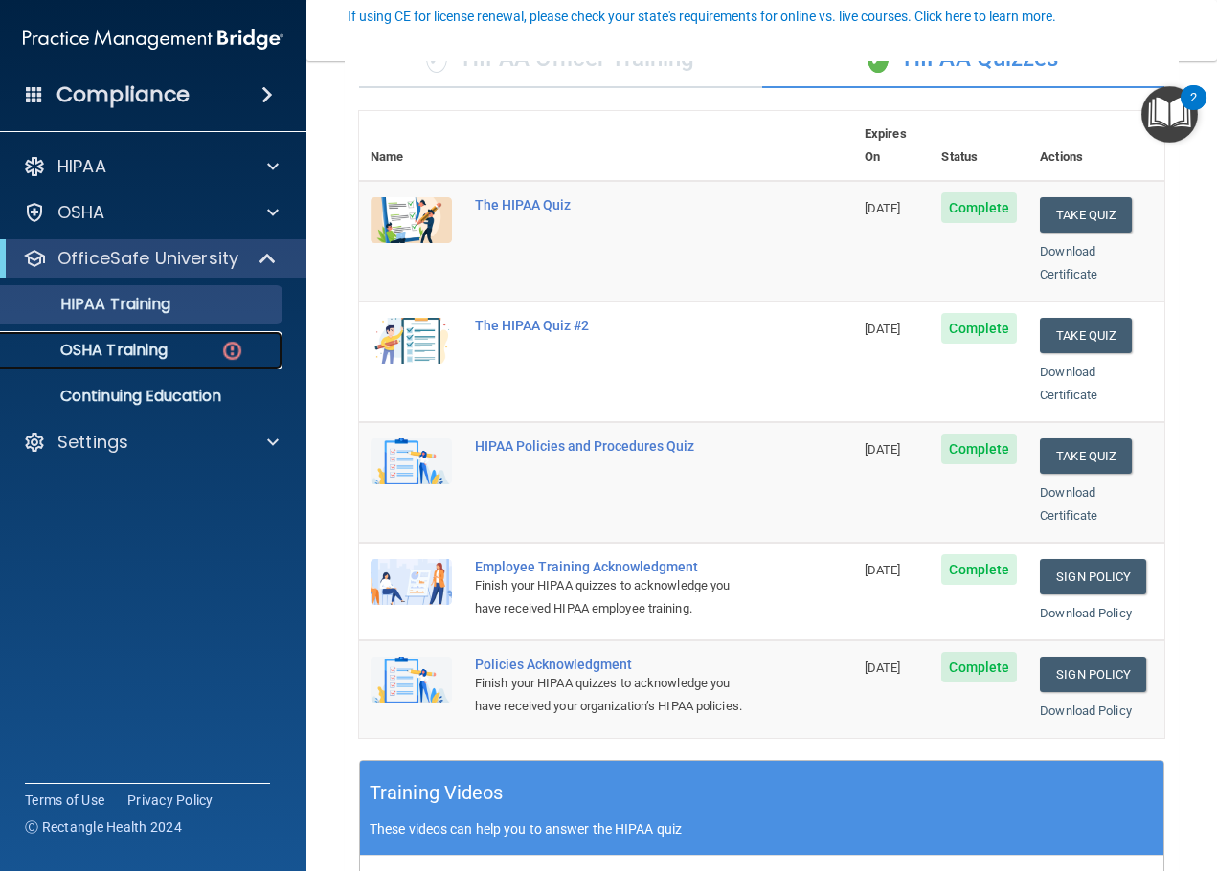
click at [130, 346] on p "OSHA Training" at bounding box center [89, 350] width 155 height 19
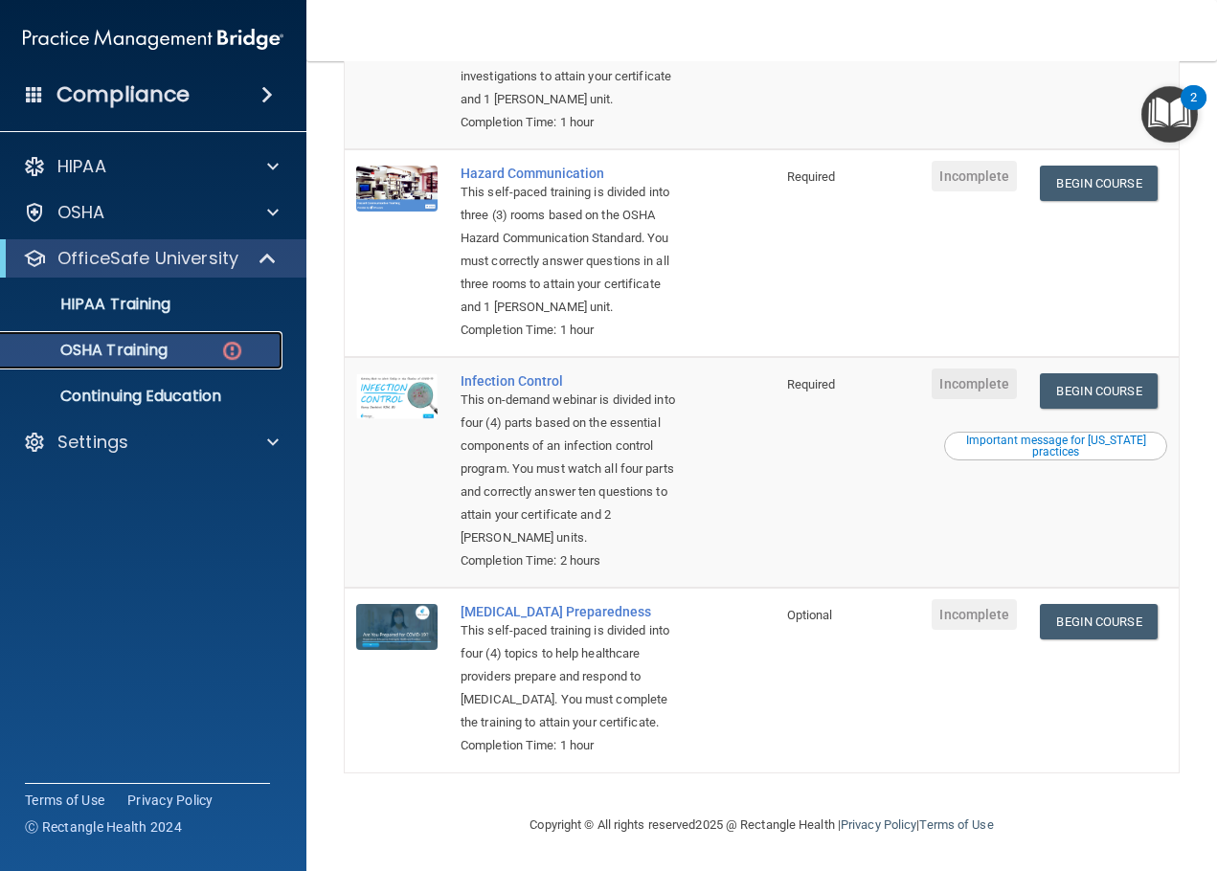
scroll to position [86, 0]
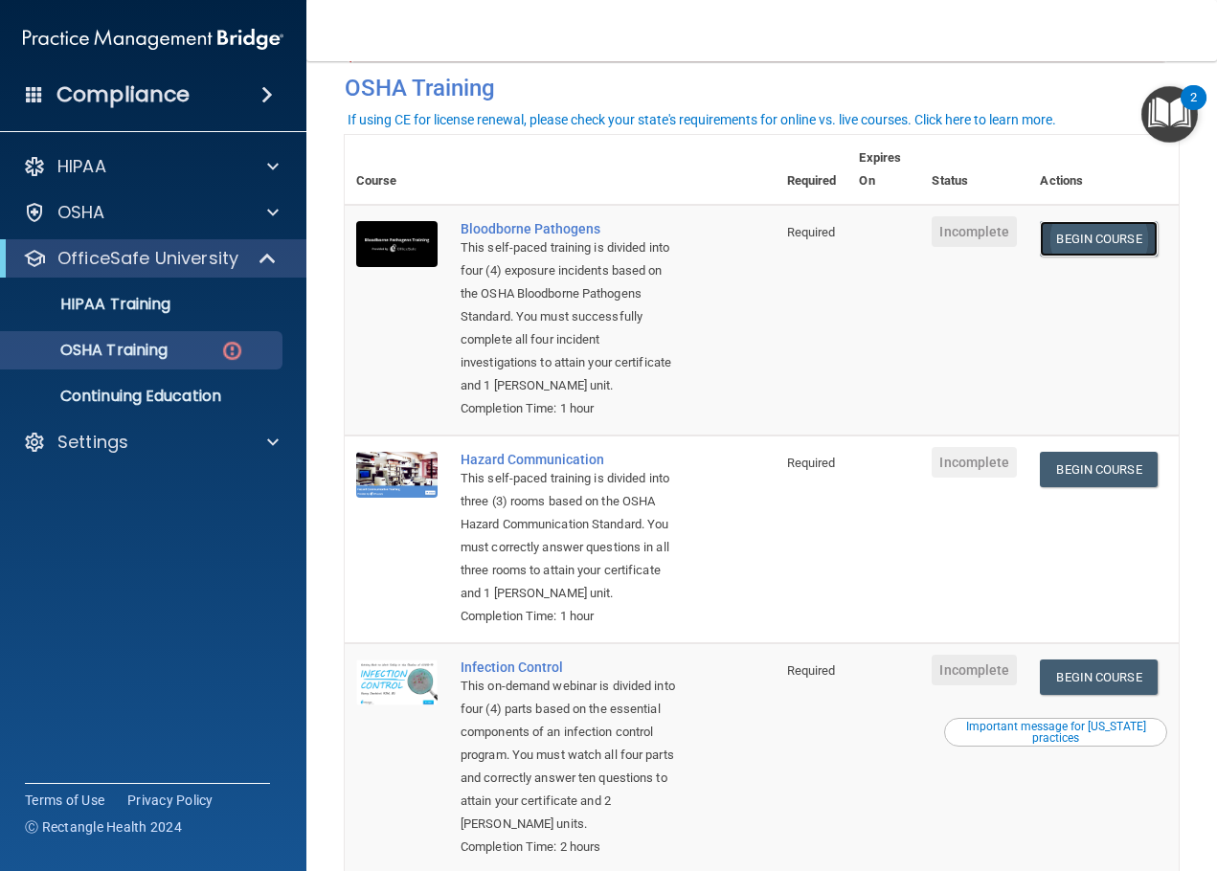
click at [1068, 229] on link "Begin Course" at bounding box center [1098, 238] width 117 height 35
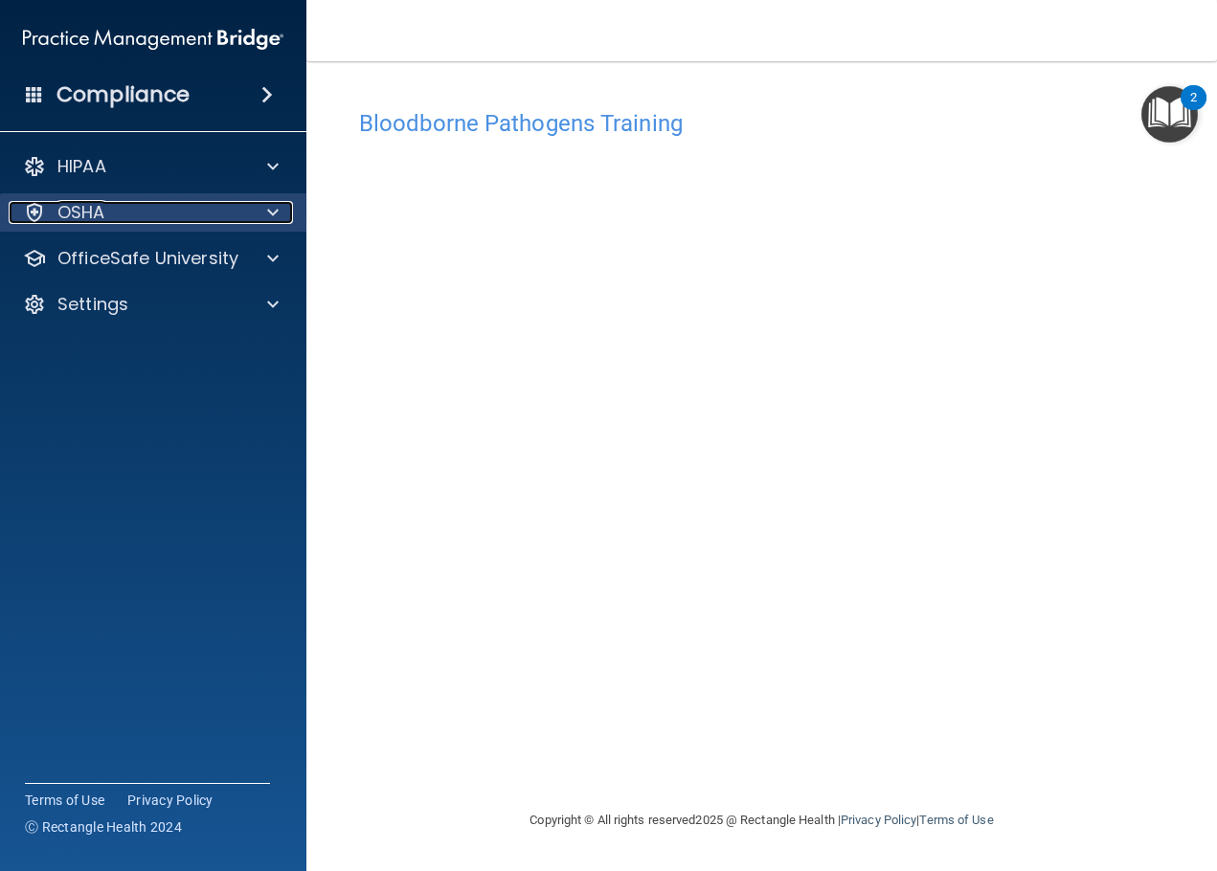
click at [189, 222] on div "OSHA" at bounding box center [127, 212] width 237 height 23
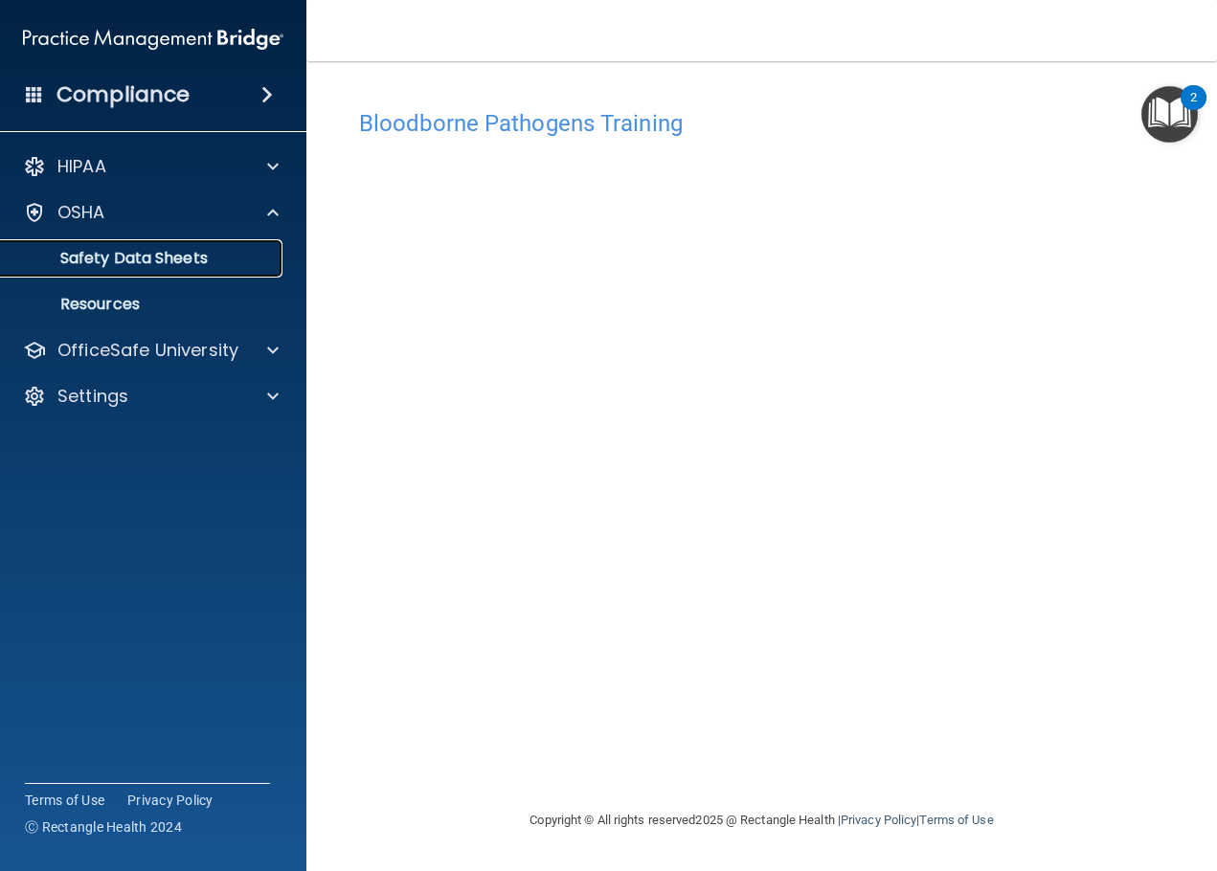
click at [150, 254] on p "Safety Data Sheets" at bounding box center [142, 258] width 261 height 19
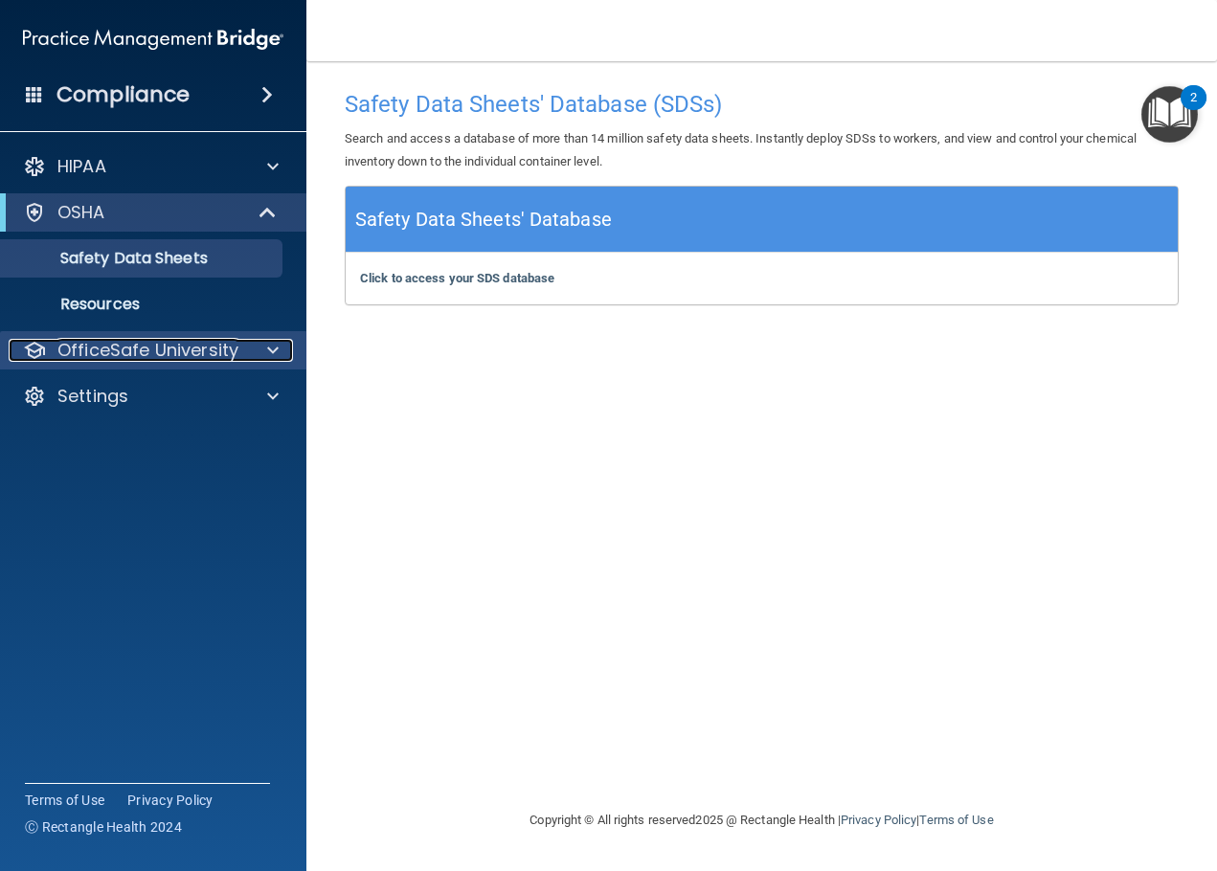
click at [180, 353] on p "OfficeSafe University" at bounding box center [147, 350] width 181 height 23
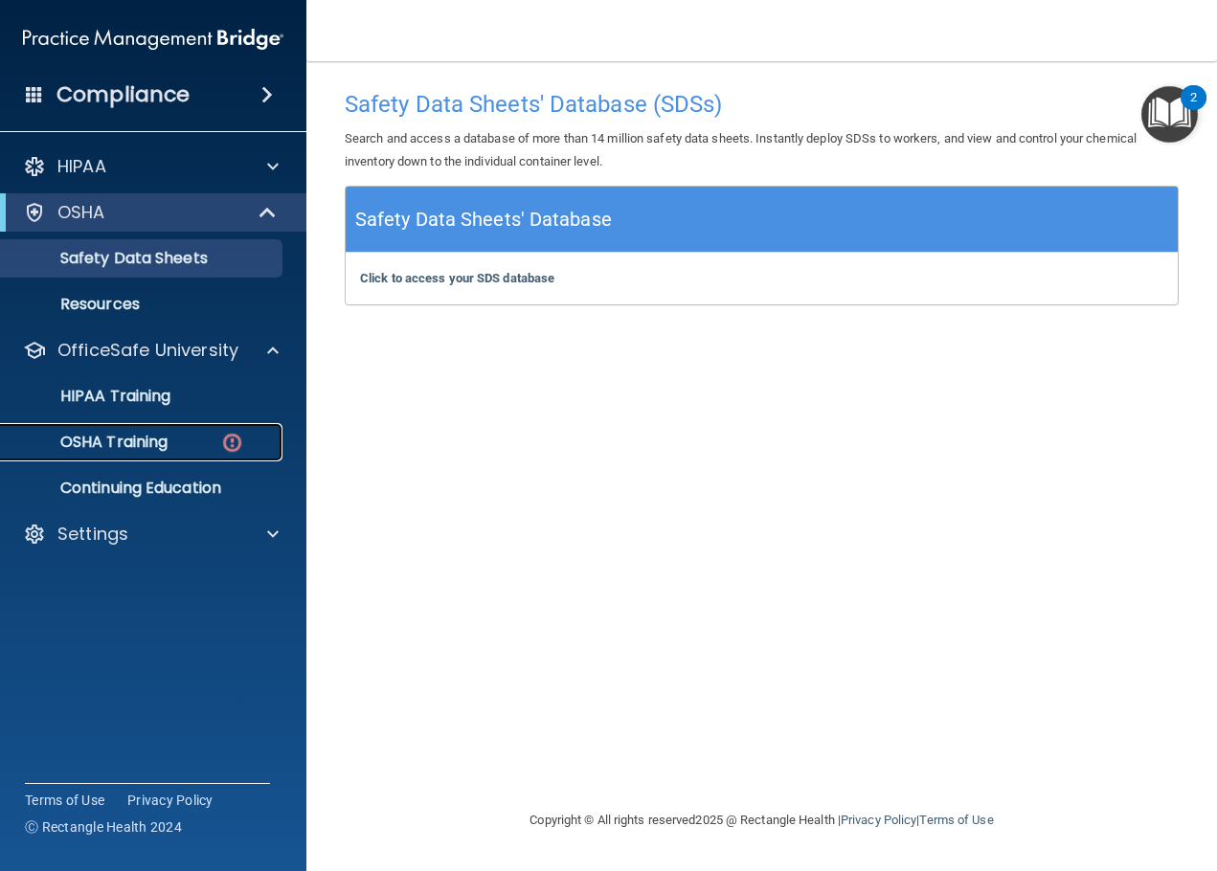
click at [163, 446] on p "OSHA Training" at bounding box center [89, 442] width 155 height 19
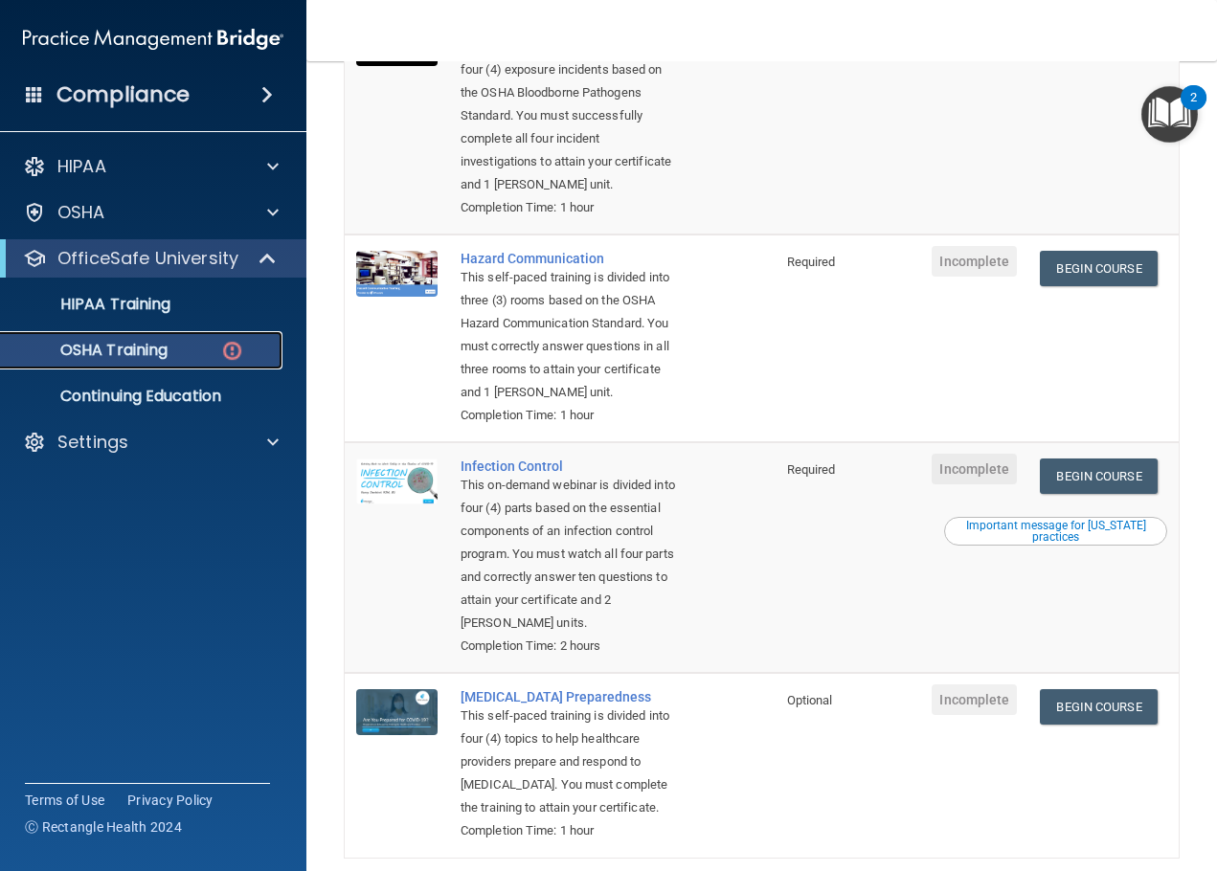
scroll to position [373, 0]
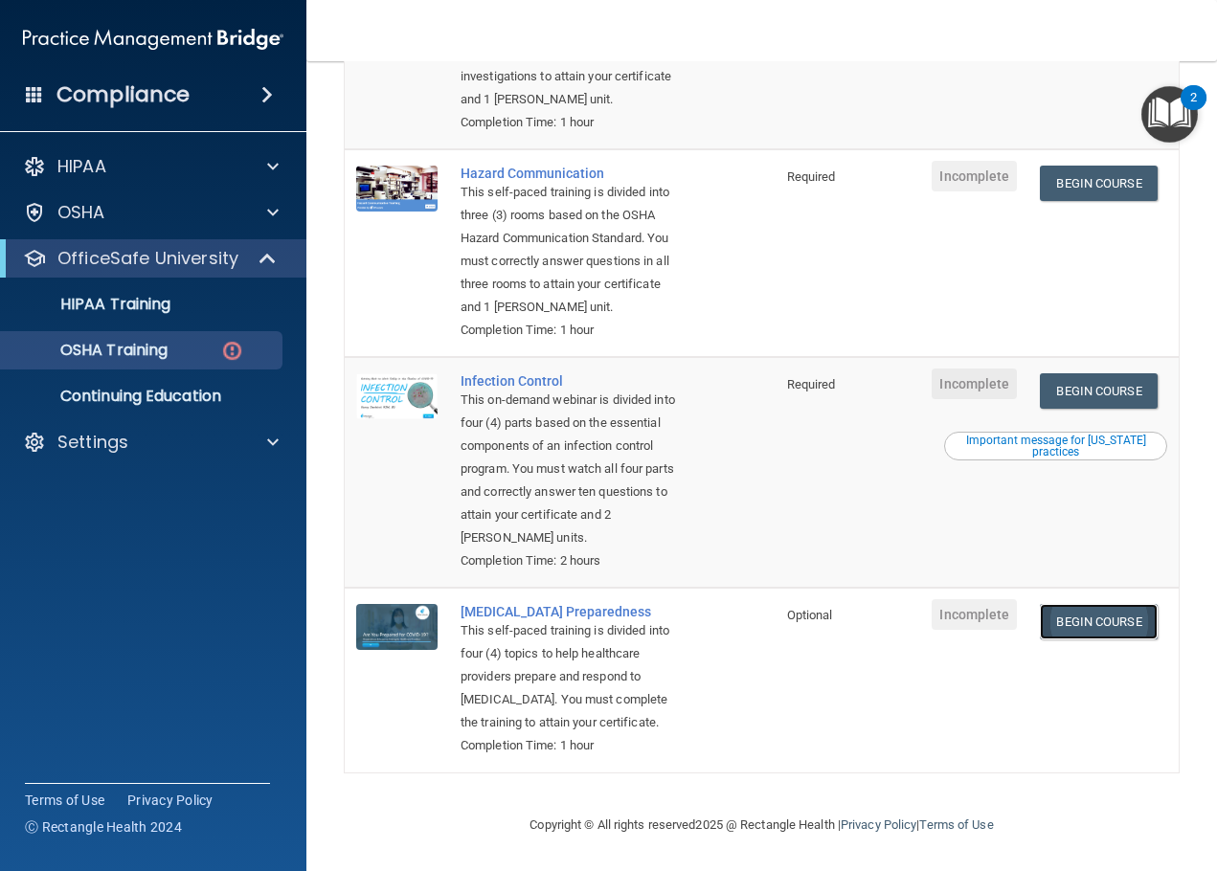
click at [1128, 609] on link "Begin Course" at bounding box center [1098, 621] width 117 height 35
